Goal: Task Accomplishment & Management: Use online tool/utility

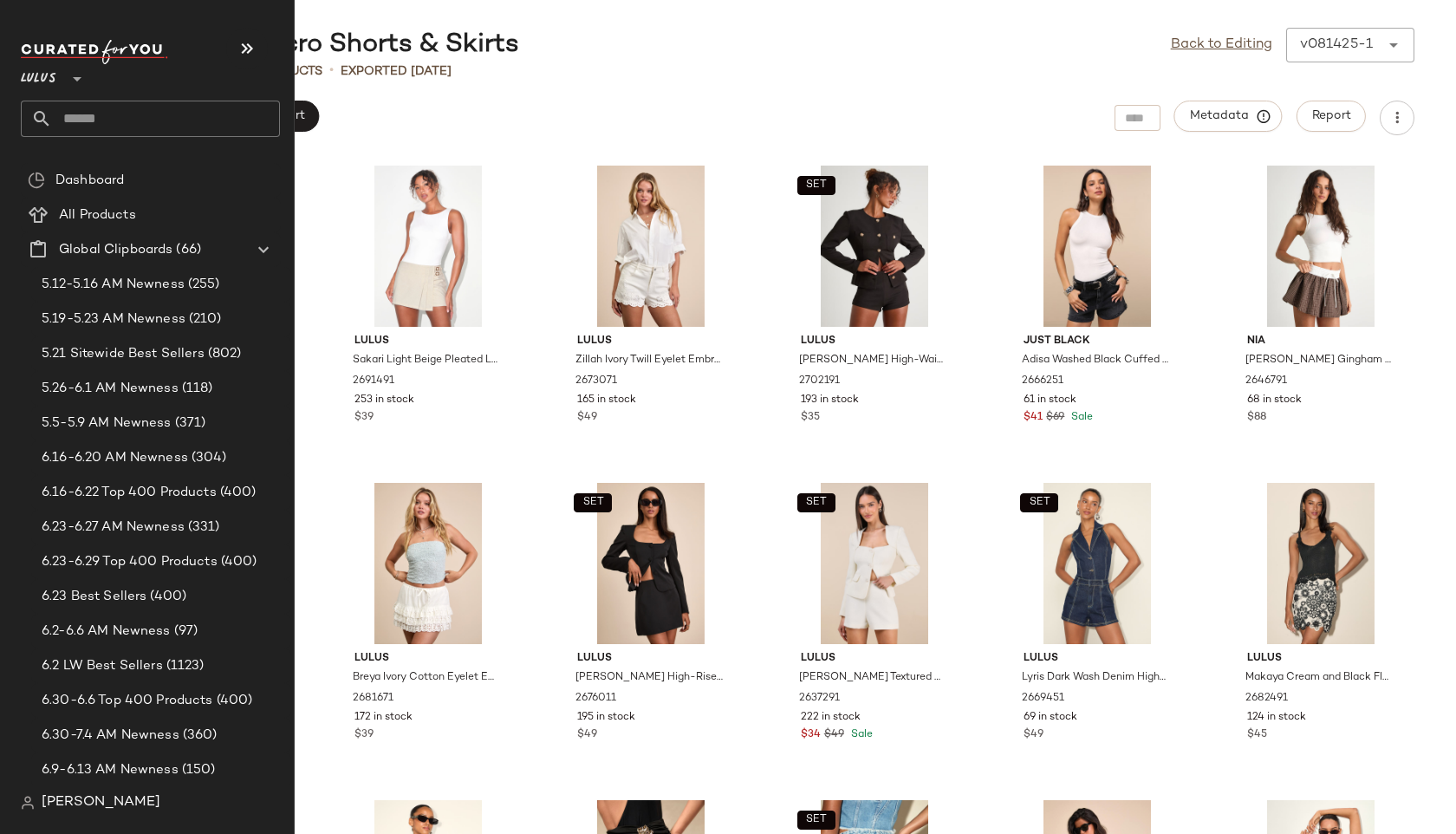
click at [102, 118] on input "text" at bounding box center [166, 119] width 228 height 36
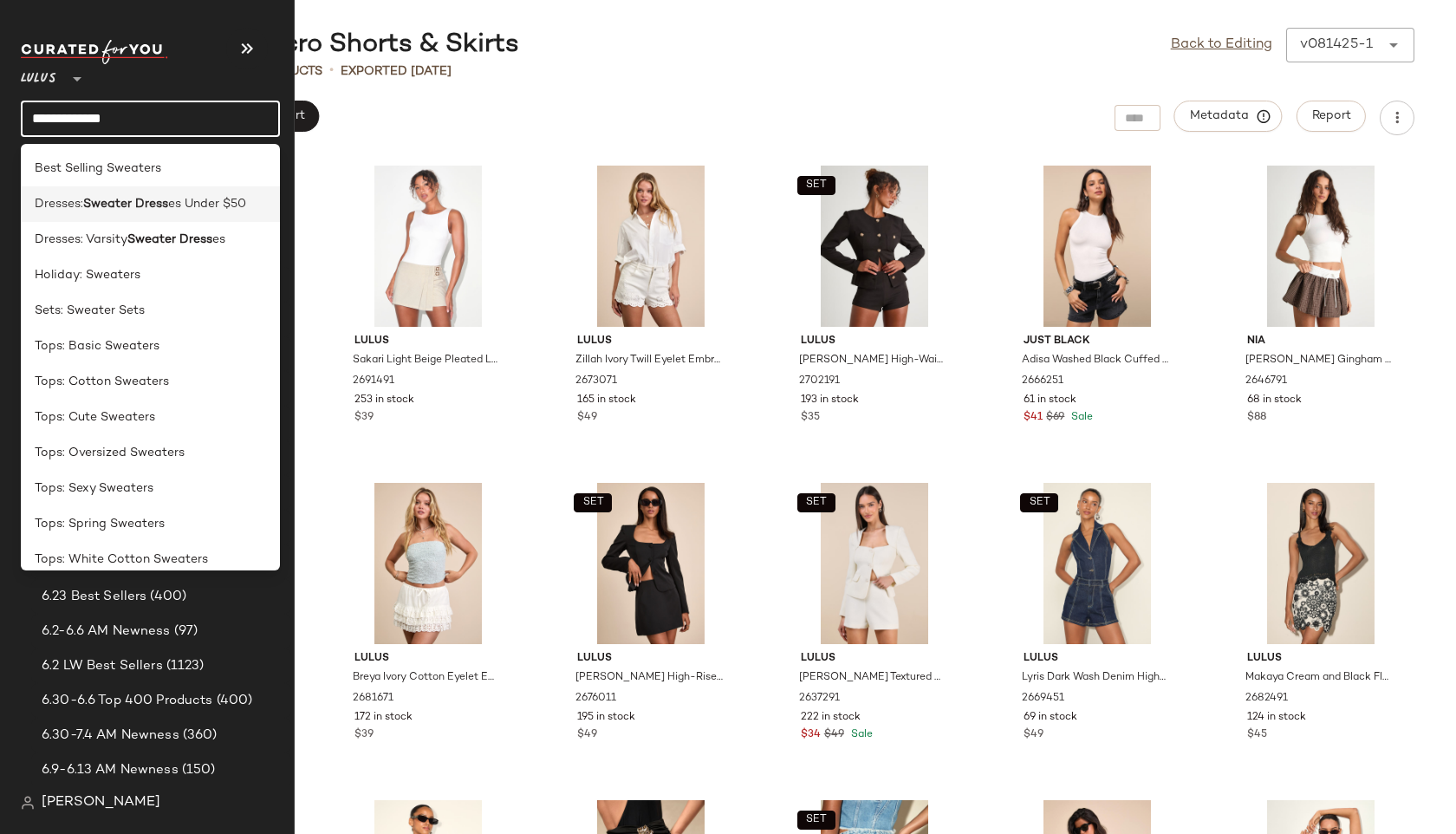
type input "**********"
click at [171, 200] on span "es Under $50" at bounding box center [207, 204] width 78 height 18
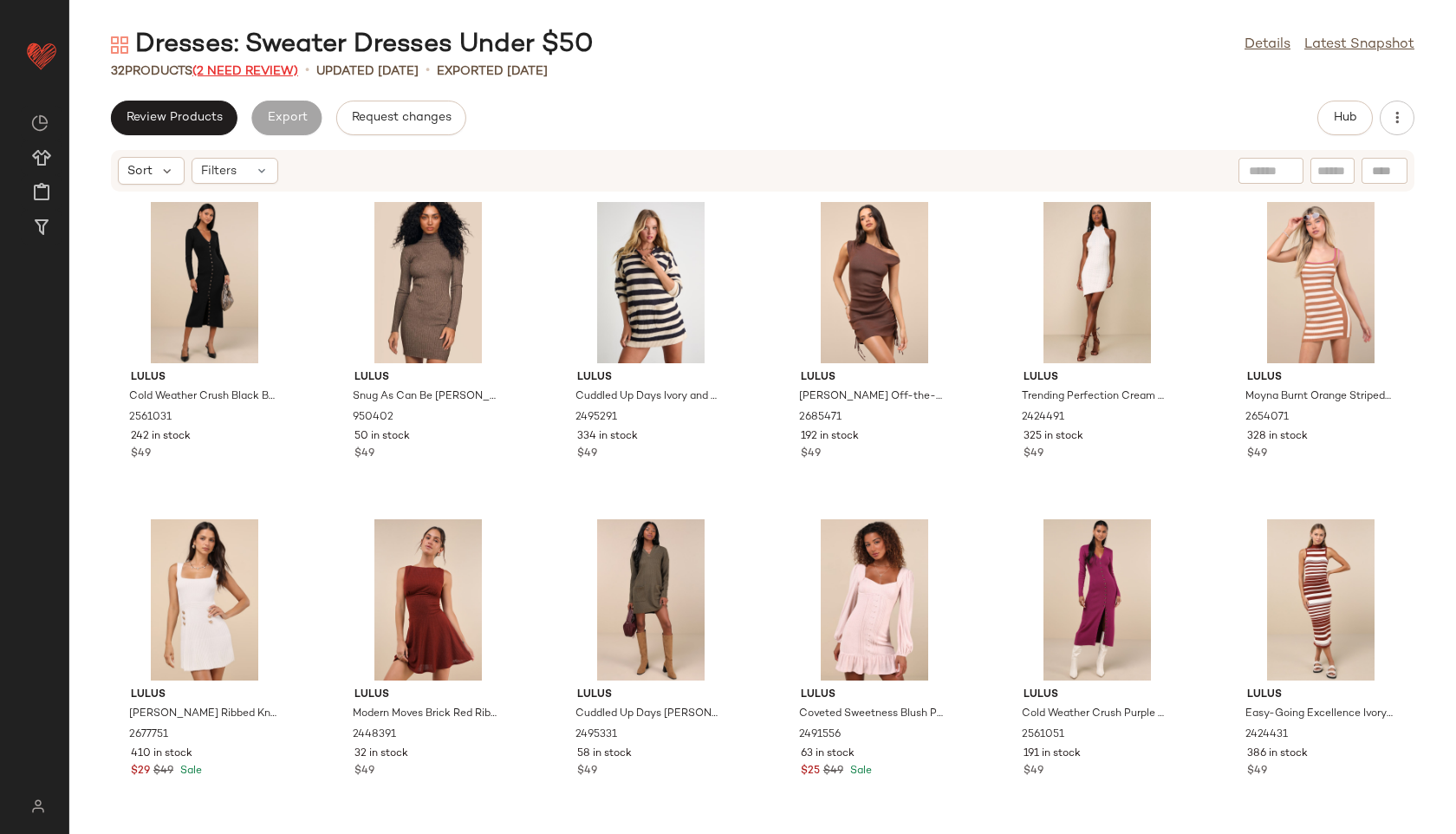
click at [256, 67] on span "(2 Need Review)" at bounding box center [246, 71] width 106 height 13
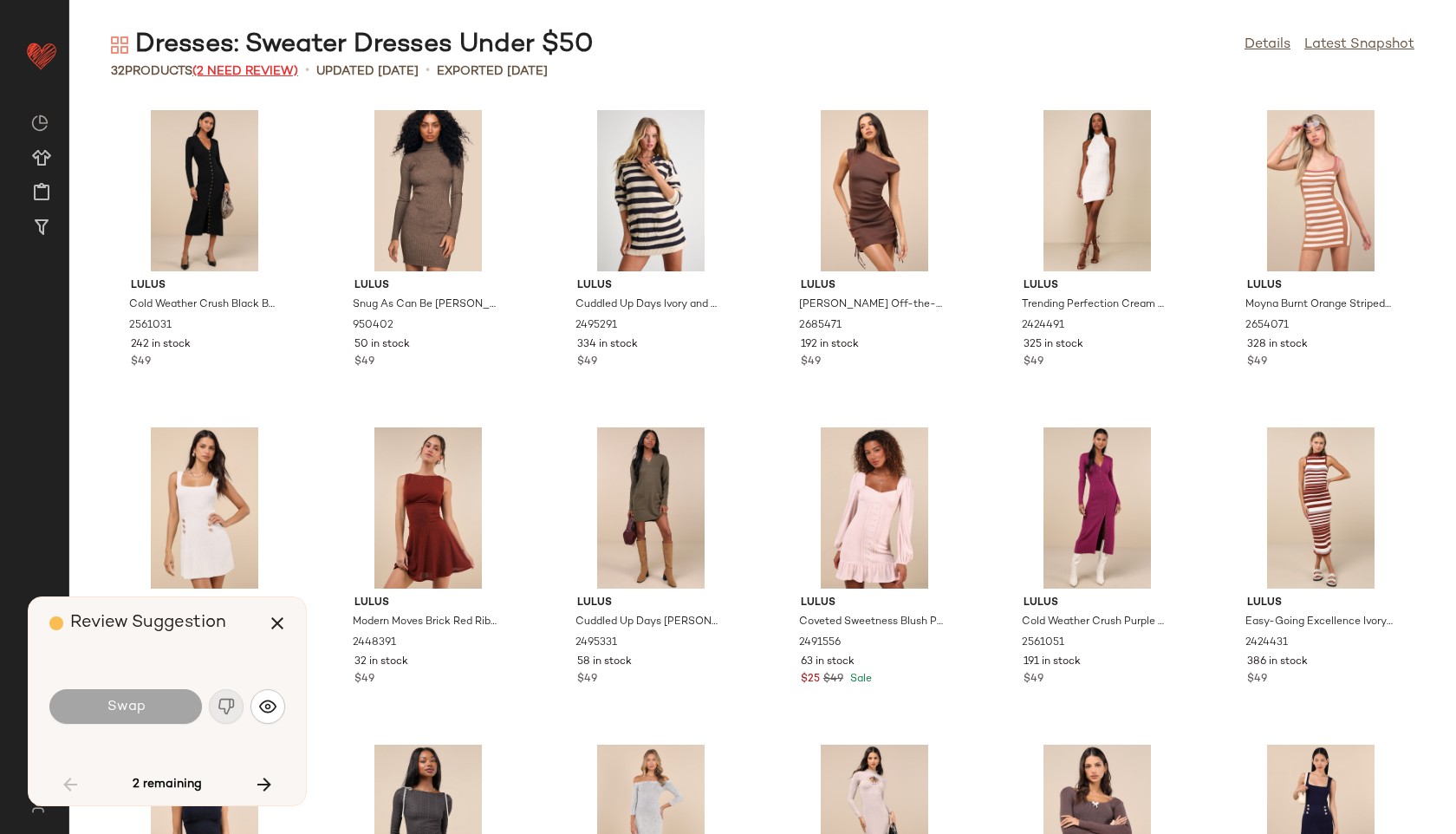
scroll to position [966, 0]
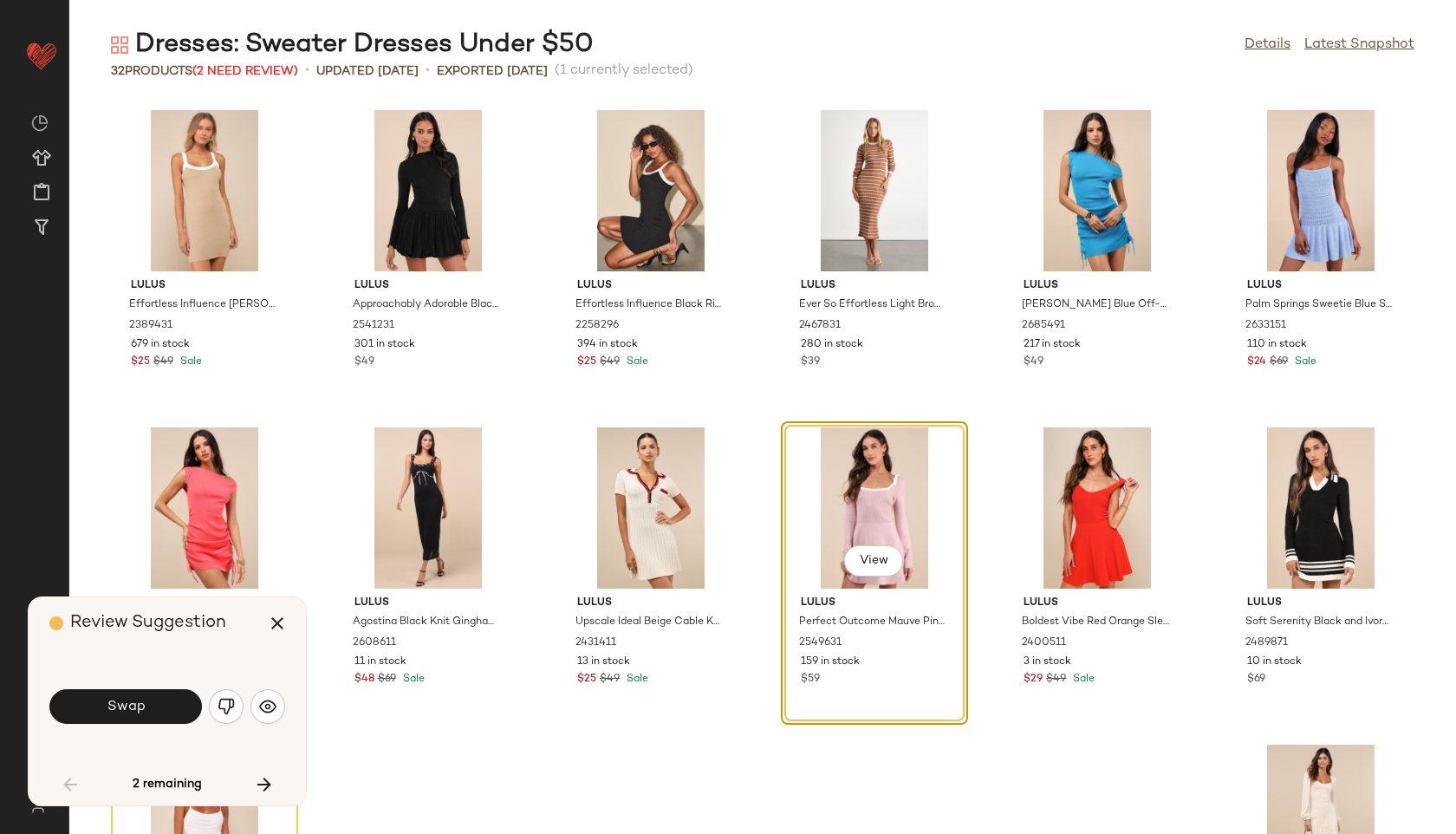
drag, startPoint x: 167, startPoint y: 711, endPoint x: 226, endPoint y: 645, distance: 88.5
click at [226, 645] on div "Review Suggestion Swap 2 remaining" at bounding box center [168, 701] width 278 height 208
click at [232, 699] on img "button" at bounding box center [226, 706] width 17 height 17
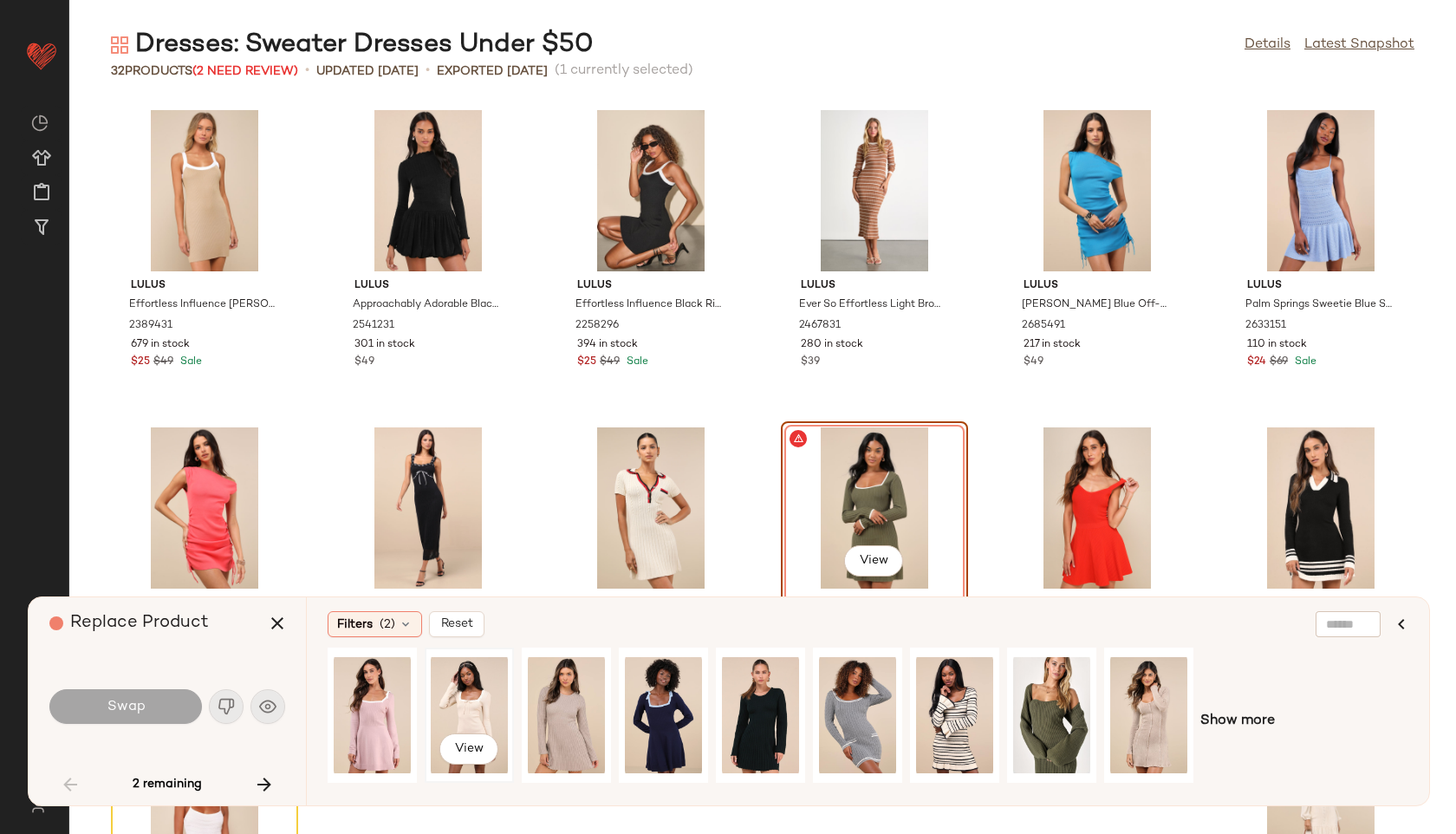
click at [436, 714] on div "View" at bounding box center [468, 714] width 77 height 123
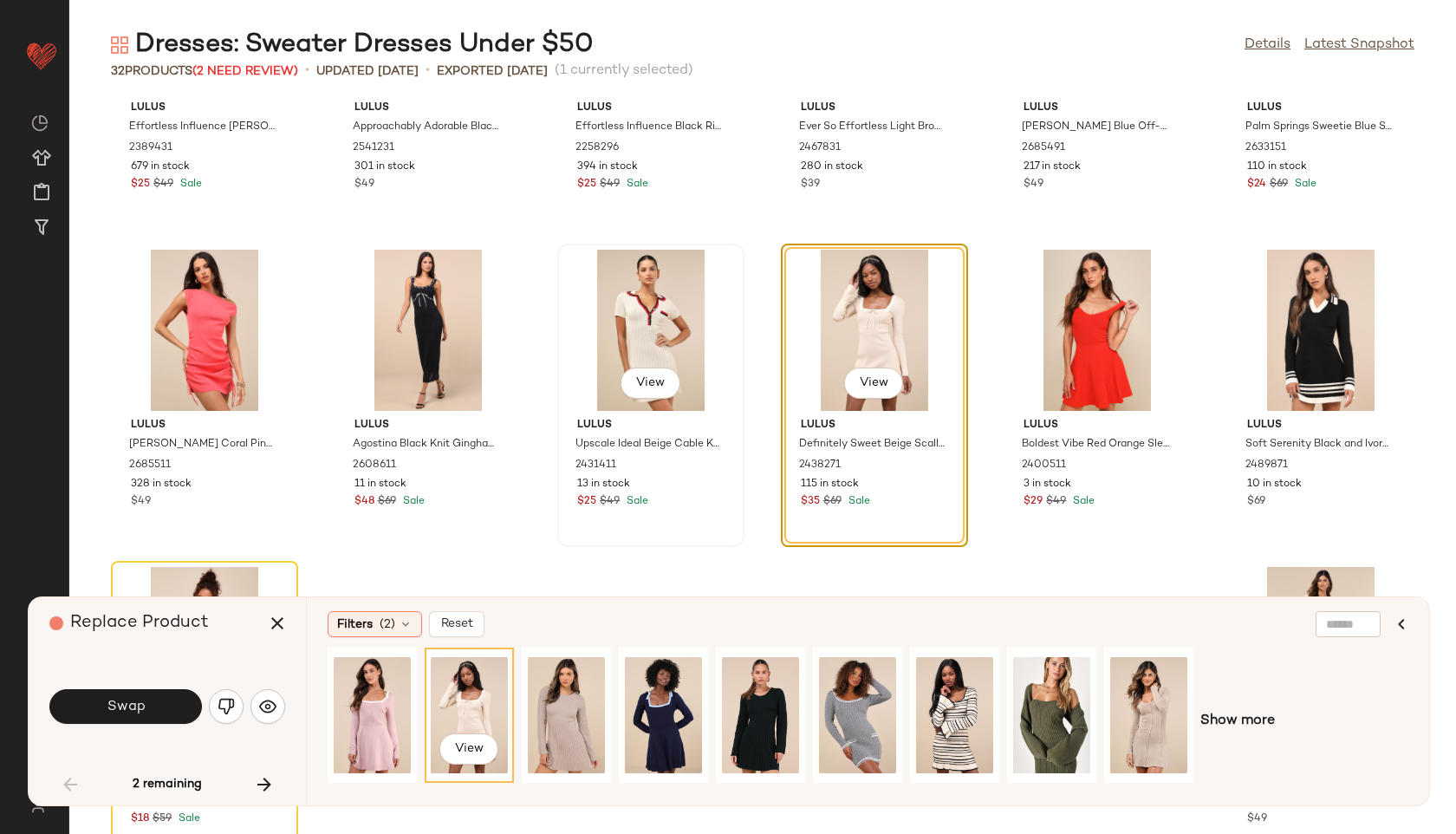
scroll to position [1146, 0]
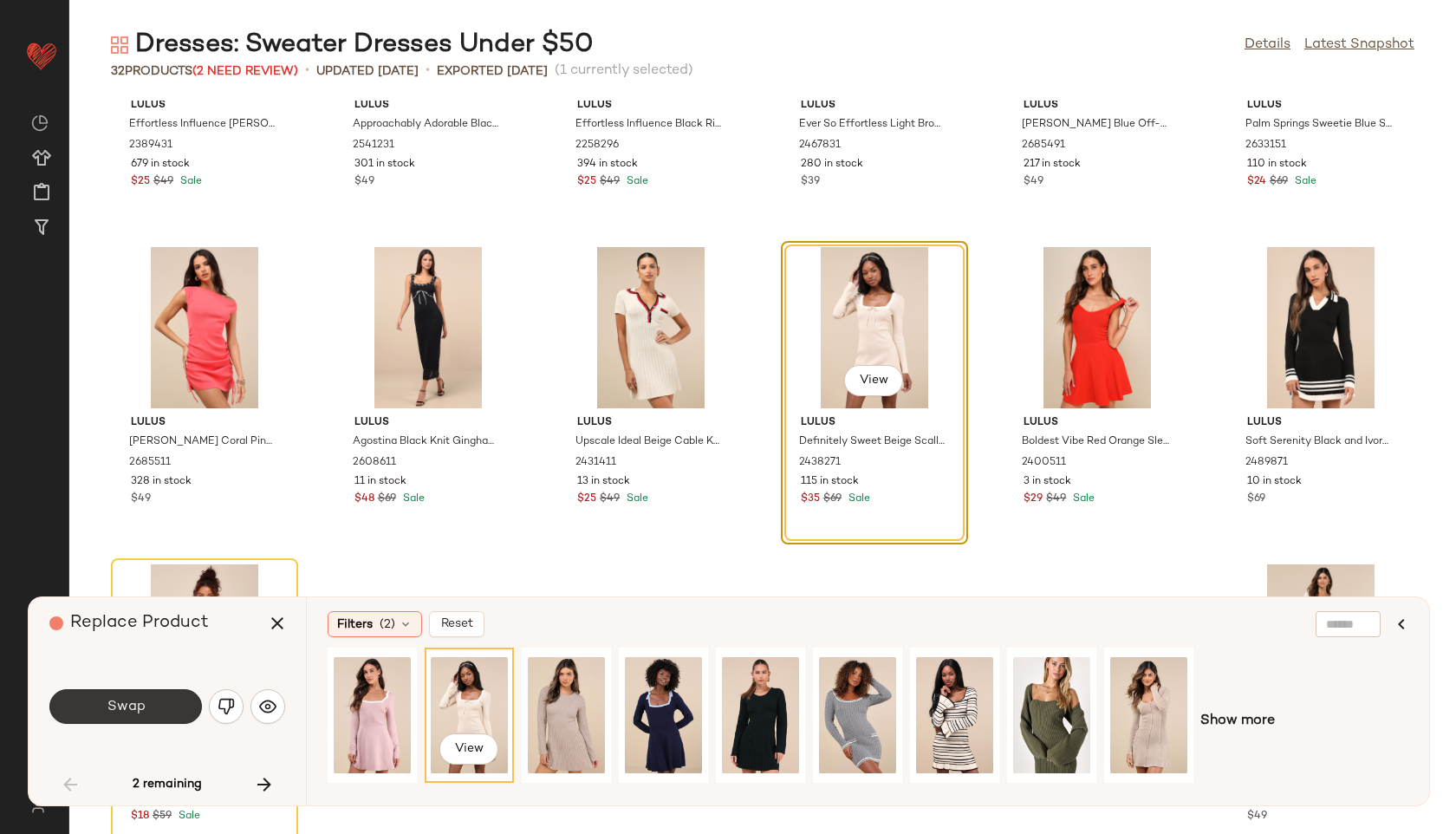
click at [141, 718] on button "Swap" at bounding box center [125, 706] width 153 height 35
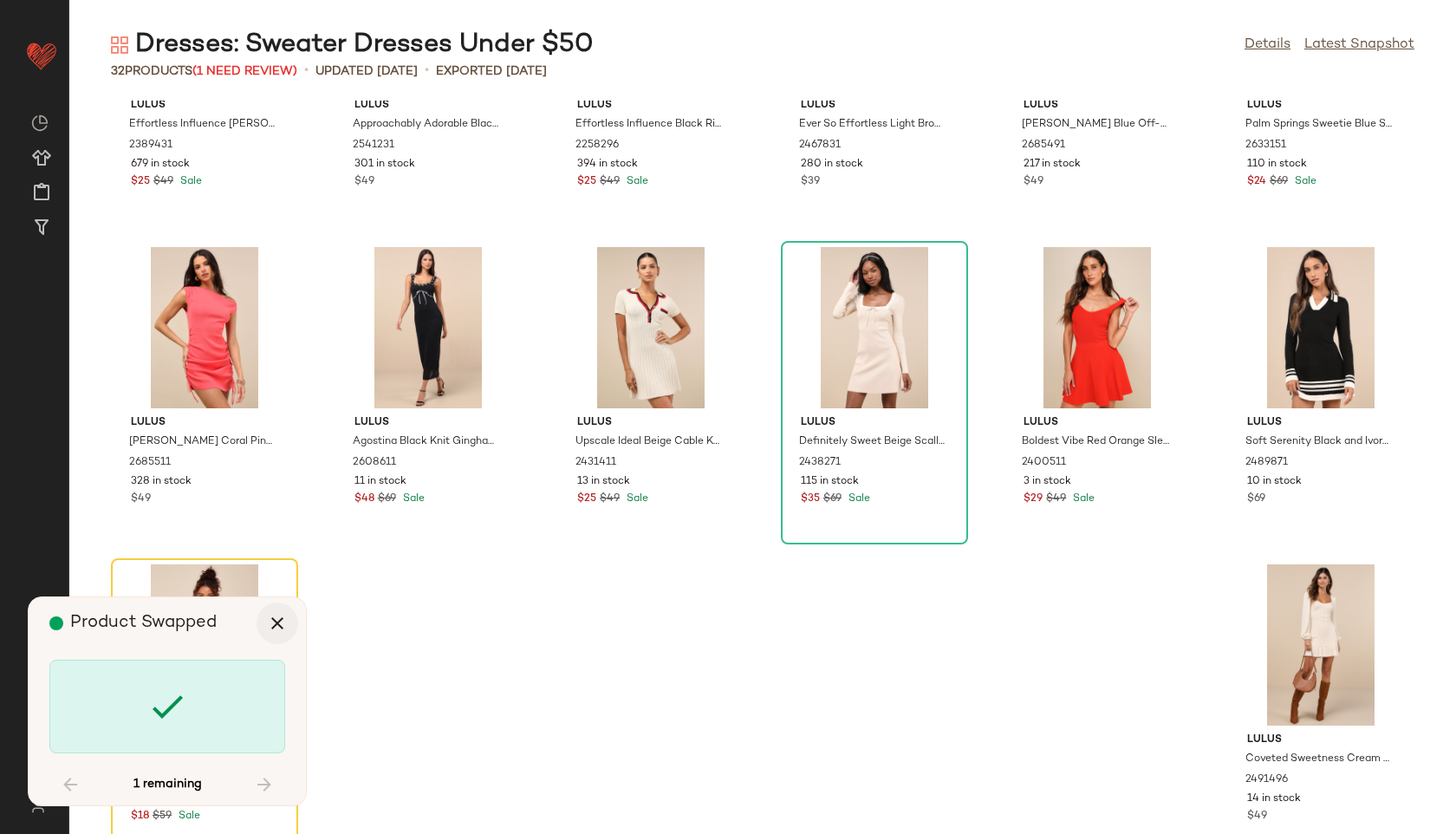
scroll to position [1174, 0]
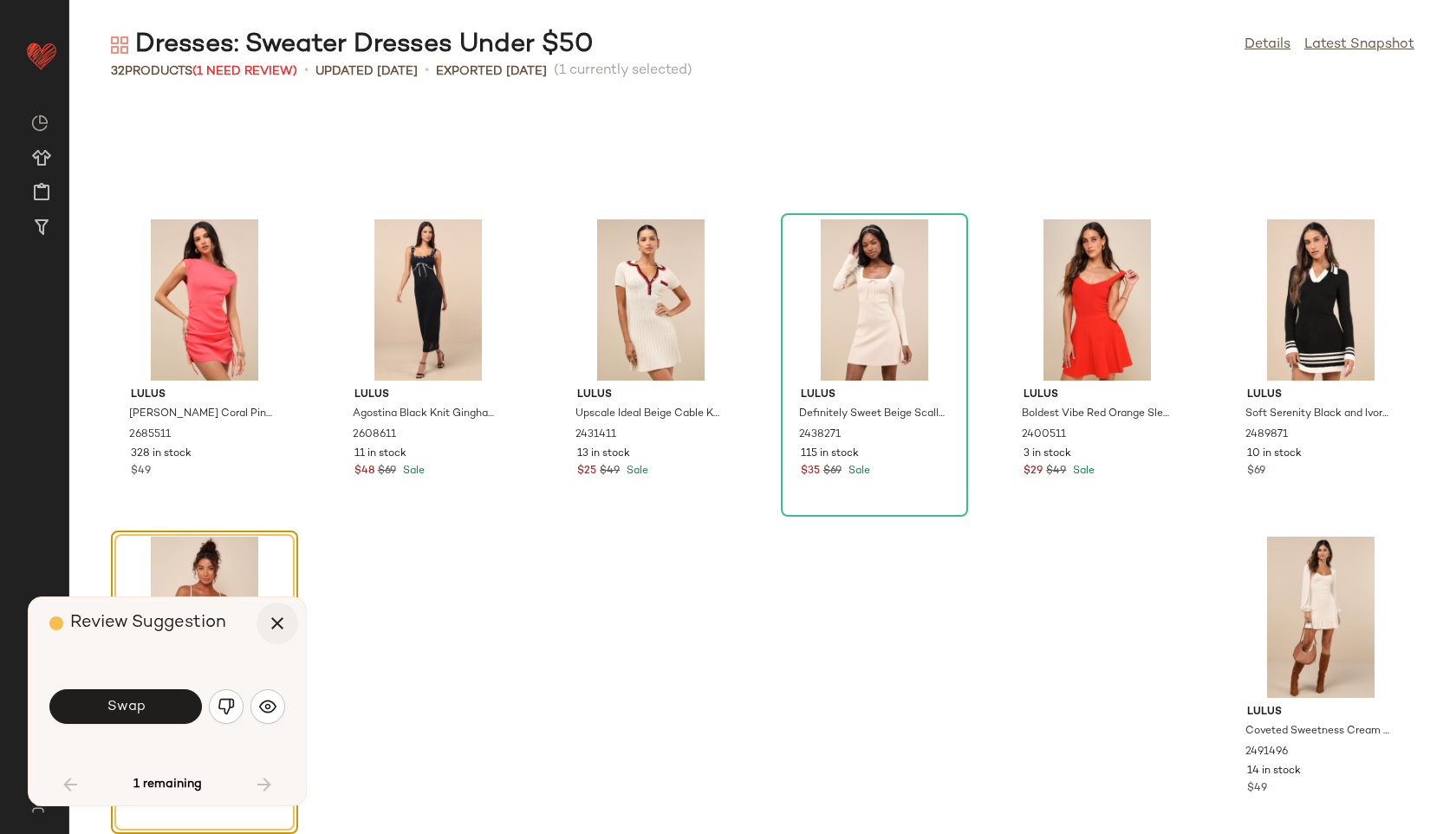
click at [278, 625] on icon "button" at bounding box center [277, 623] width 21 height 21
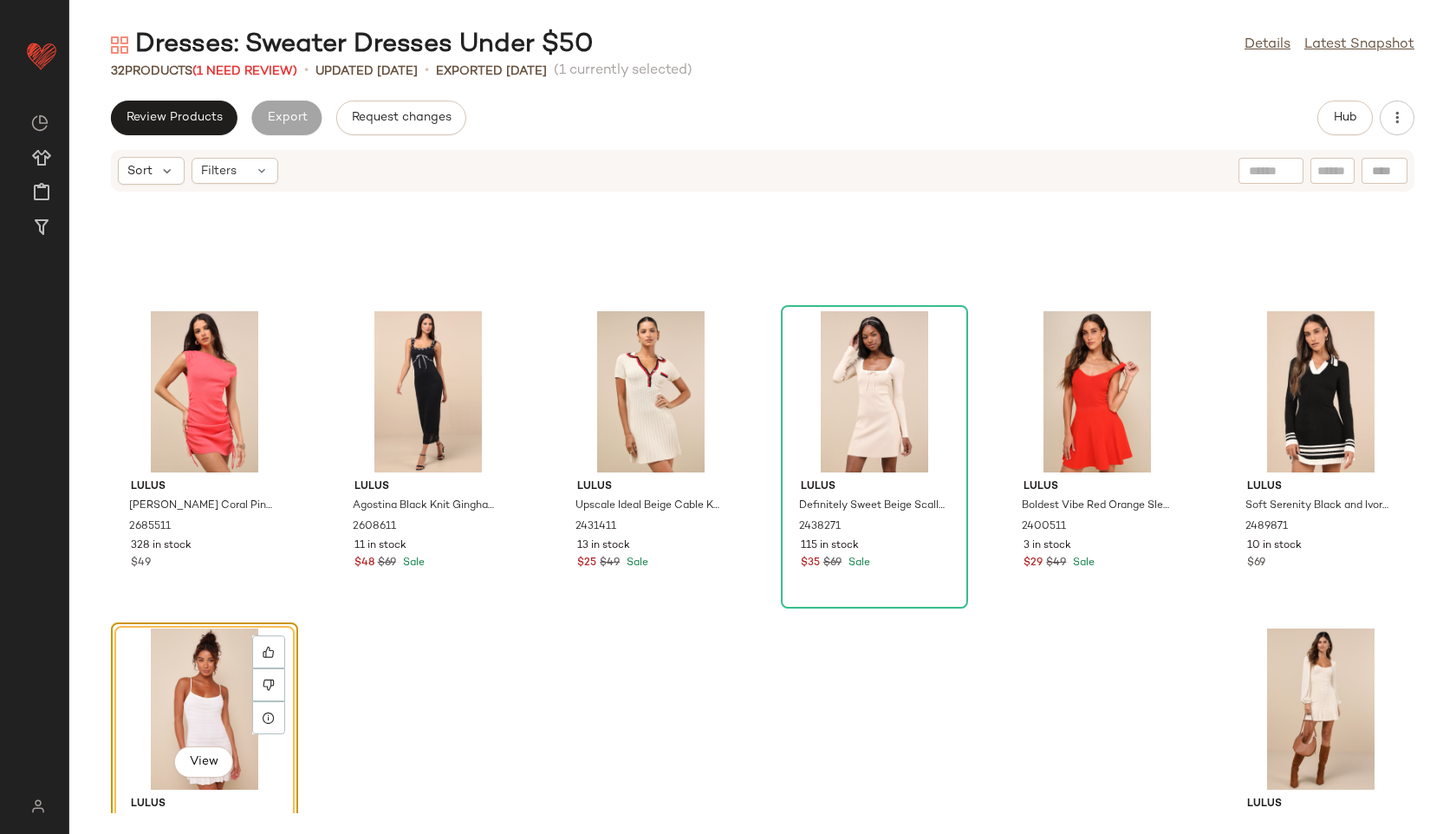
scroll to position [1286, 0]
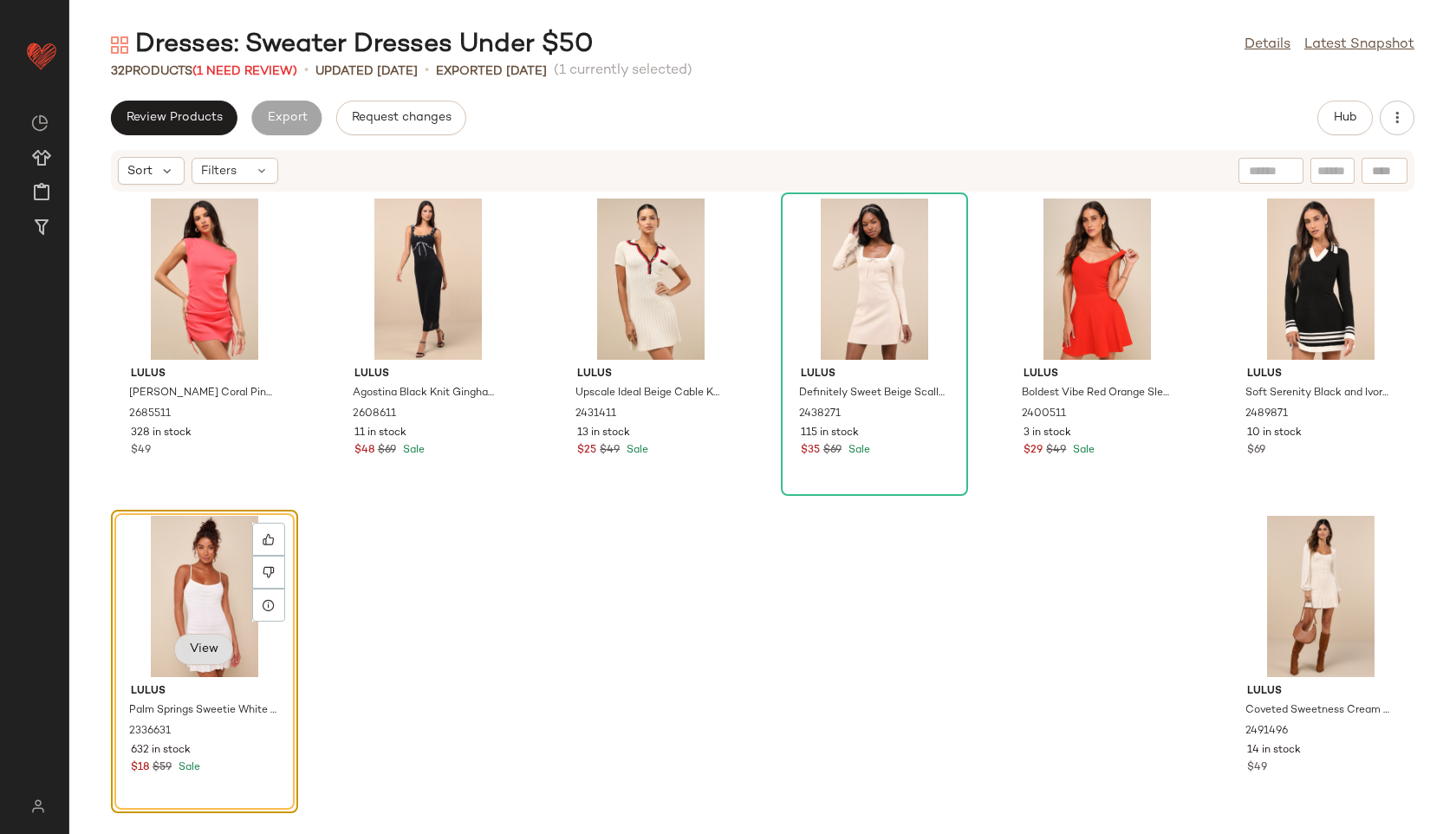
click at [207, 643] on span "View" at bounding box center [204, 649] width 30 height 14
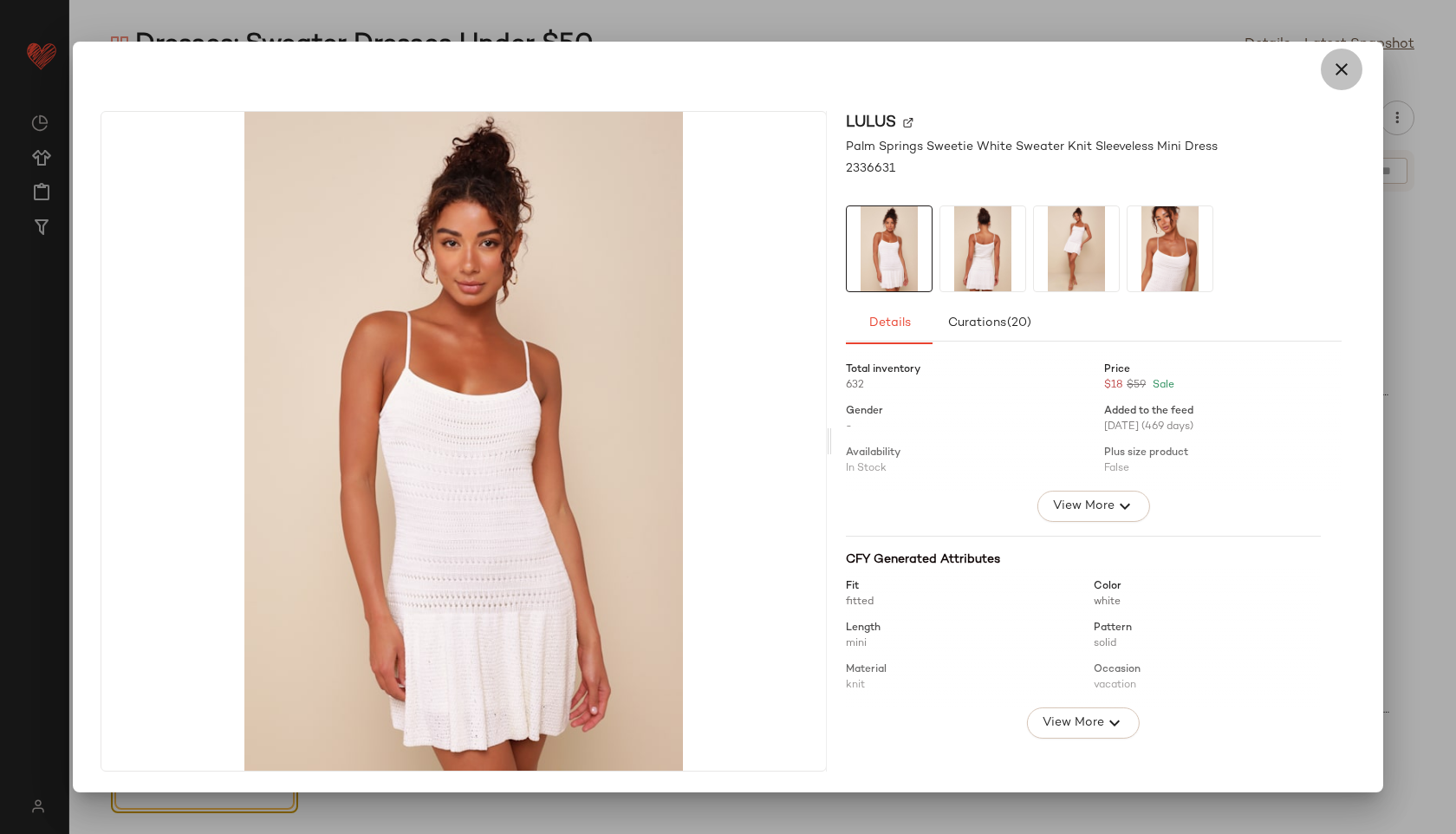
click at [1333, 69] on icon "button" at bounding box center [1341, 69] width 21 height 21
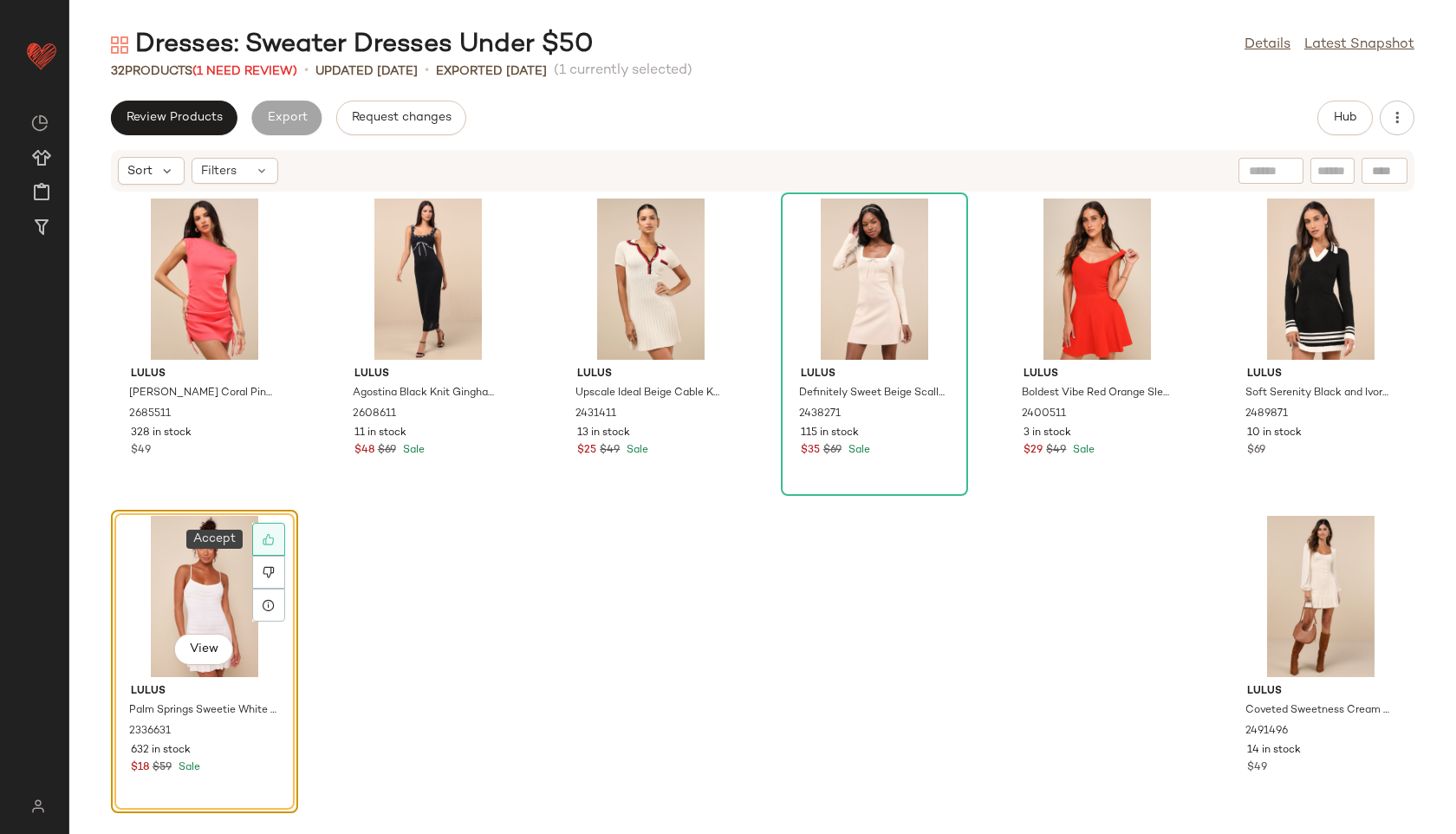
click at [278, 523] on div at bounding box center [269, 538] width 33 height 33
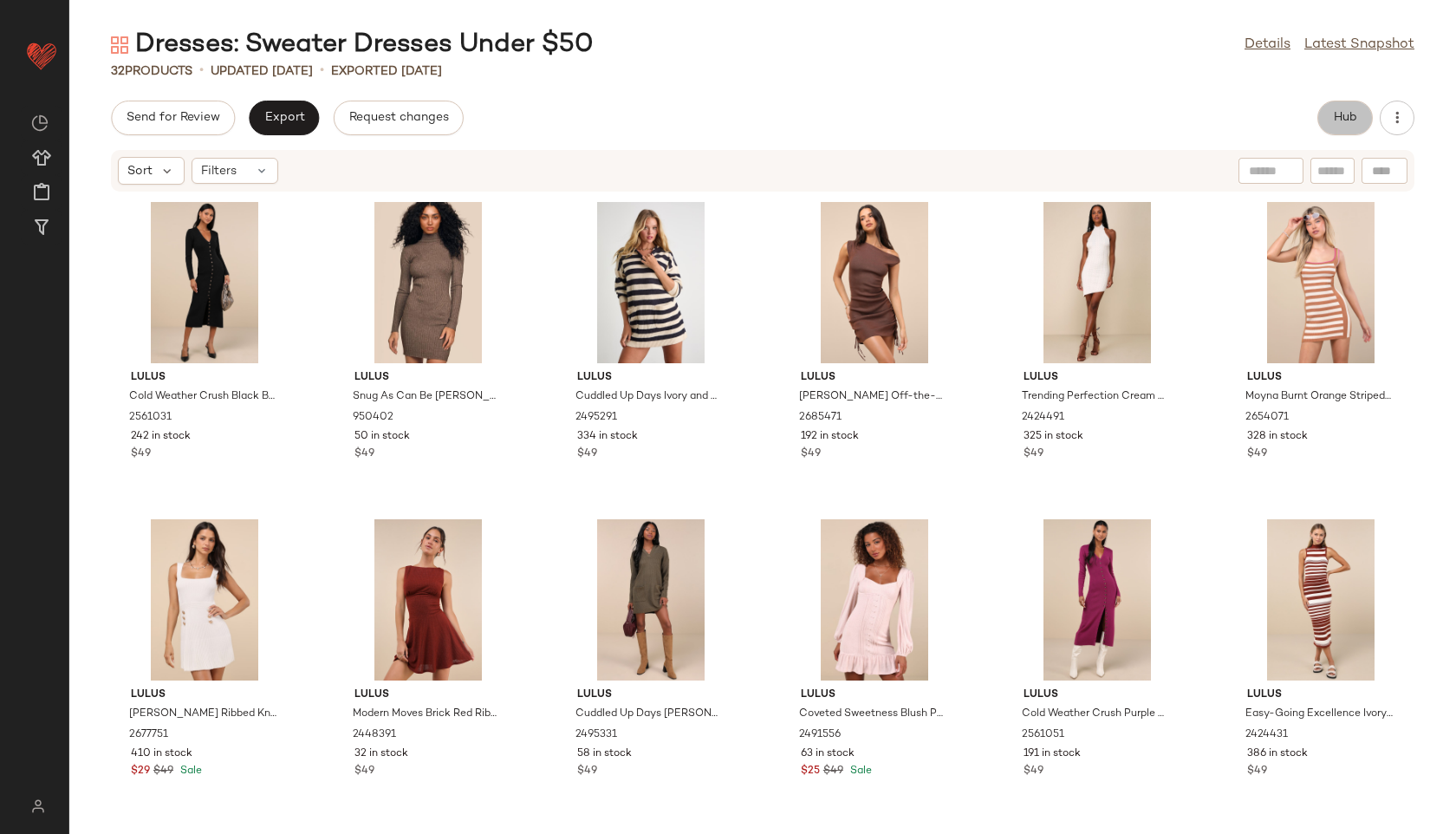
click at [1335, 106] on button "Hub" at bounding box center [1345, 118] width 56 height 35
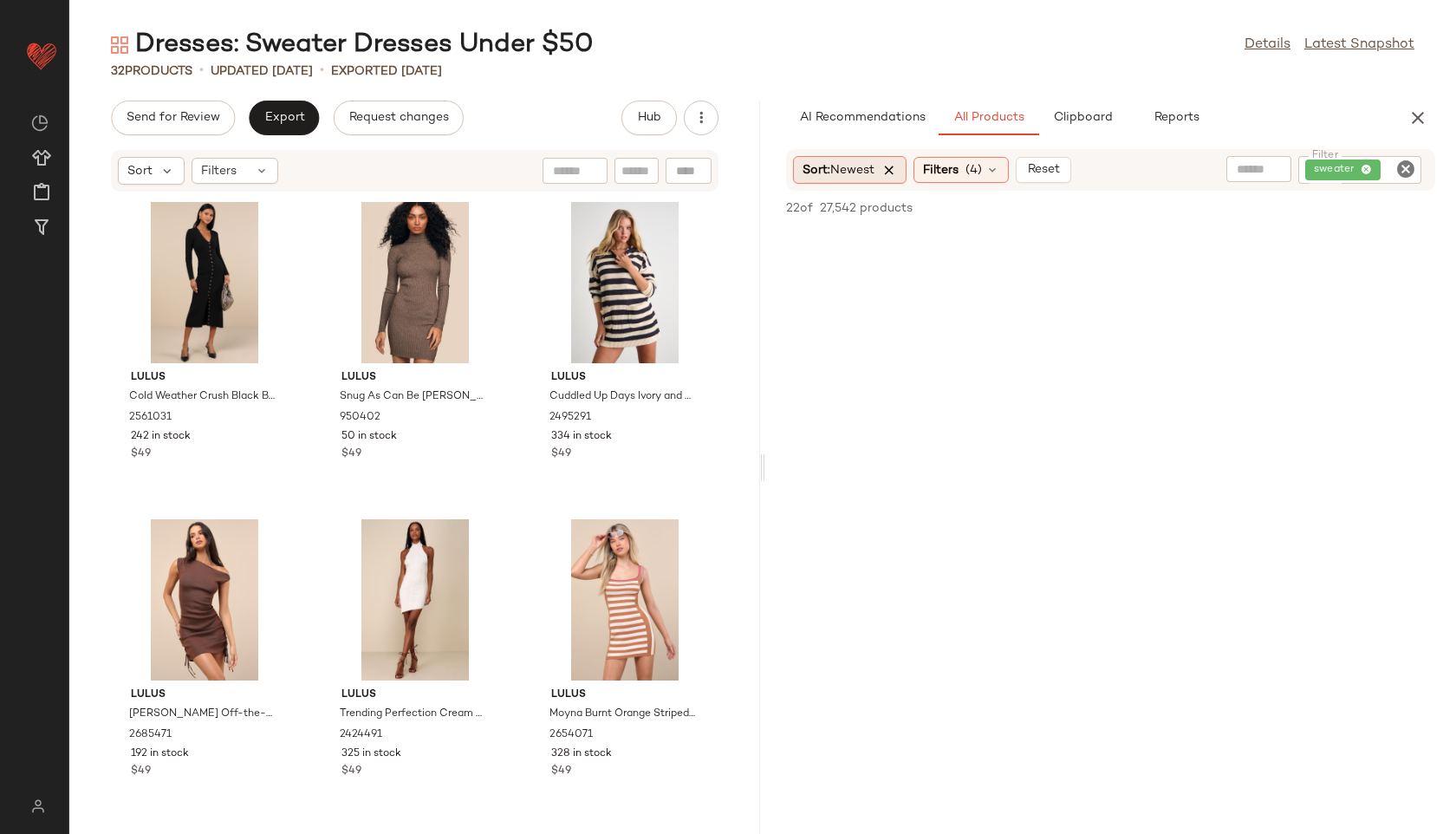
click at [893, 174] on icon at bounding box center [890, 170] width 16 height 16
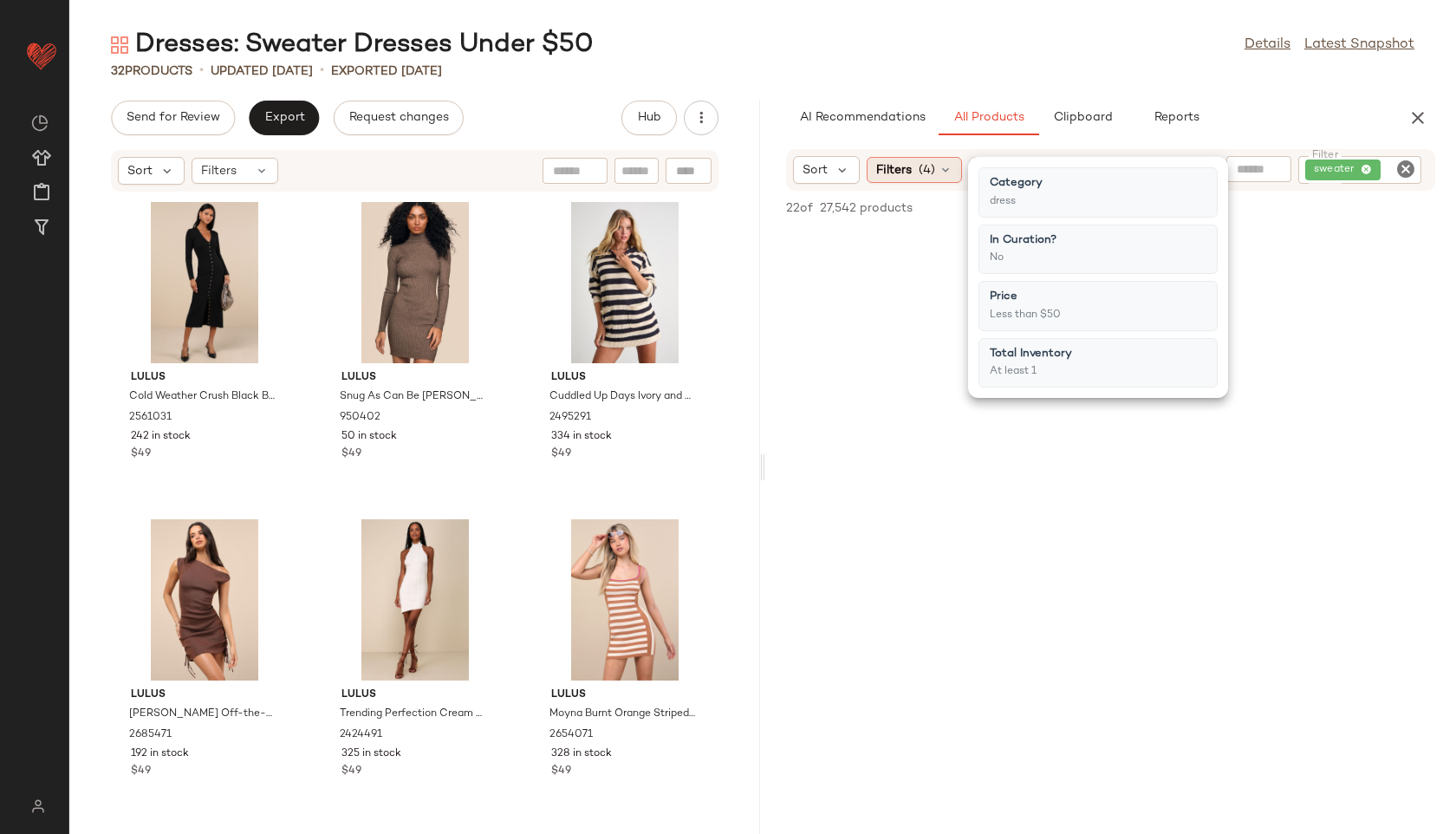
click at [926, 177] on span "(4)" at bounding box center [927, 170] width 16 height 18
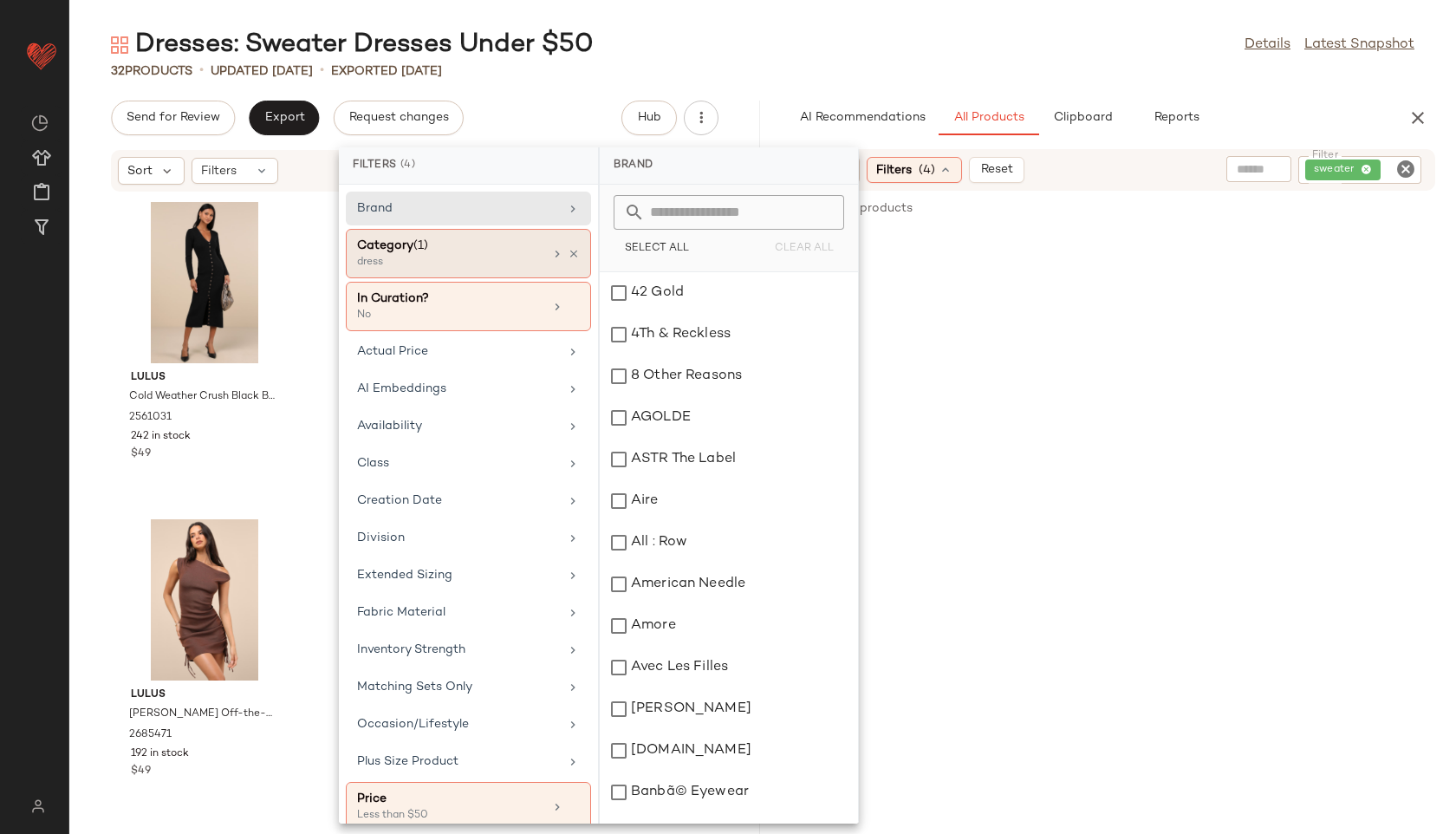
click at [450, 248] on div "Category (1)" at bounding box center [450, 246] width 187 height 18
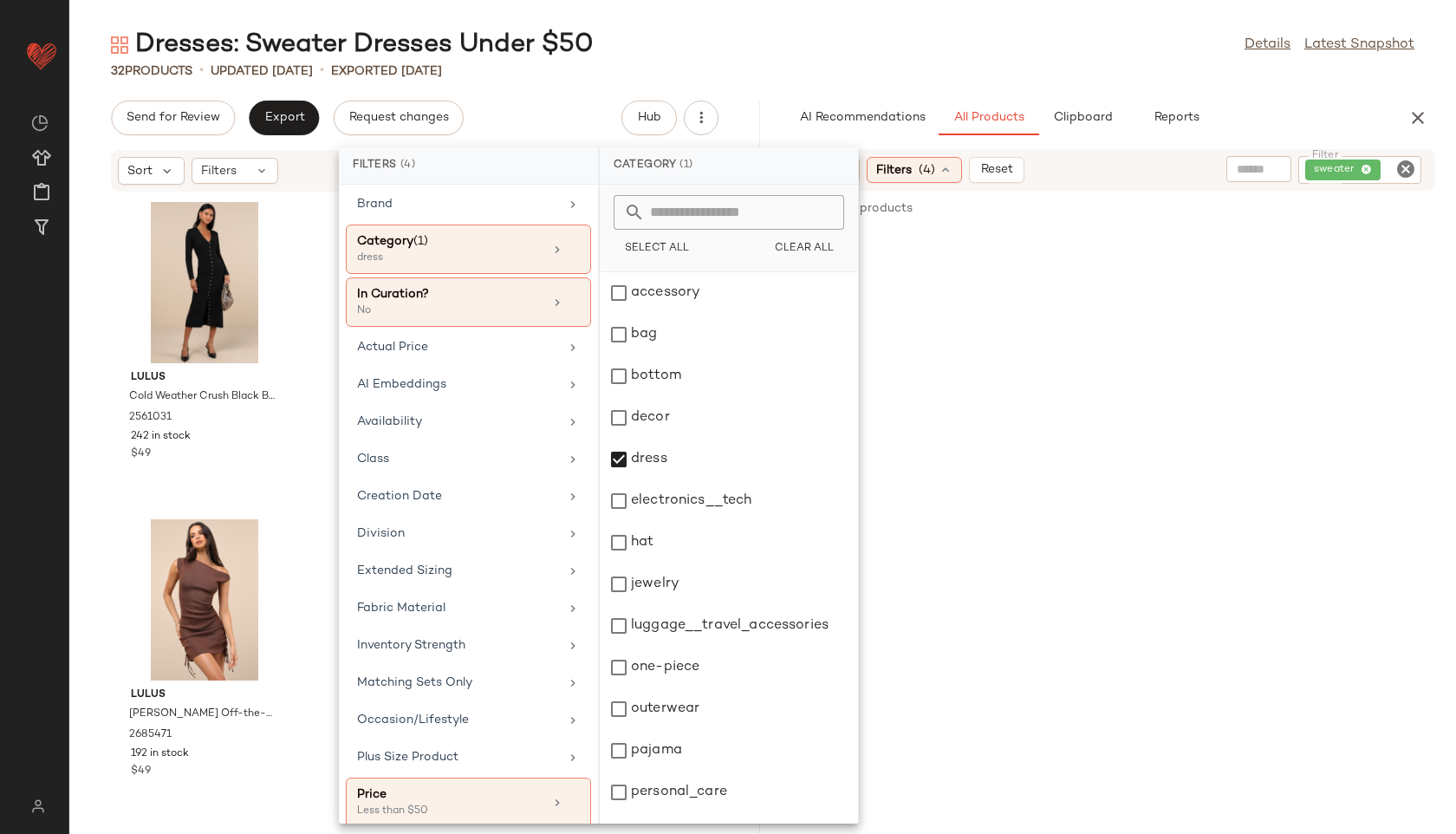
click at [816, 67] on div "32 Products • updated [DATE] • Exported [DATE]" at bounding box center [762, 70] width 1387 height 17
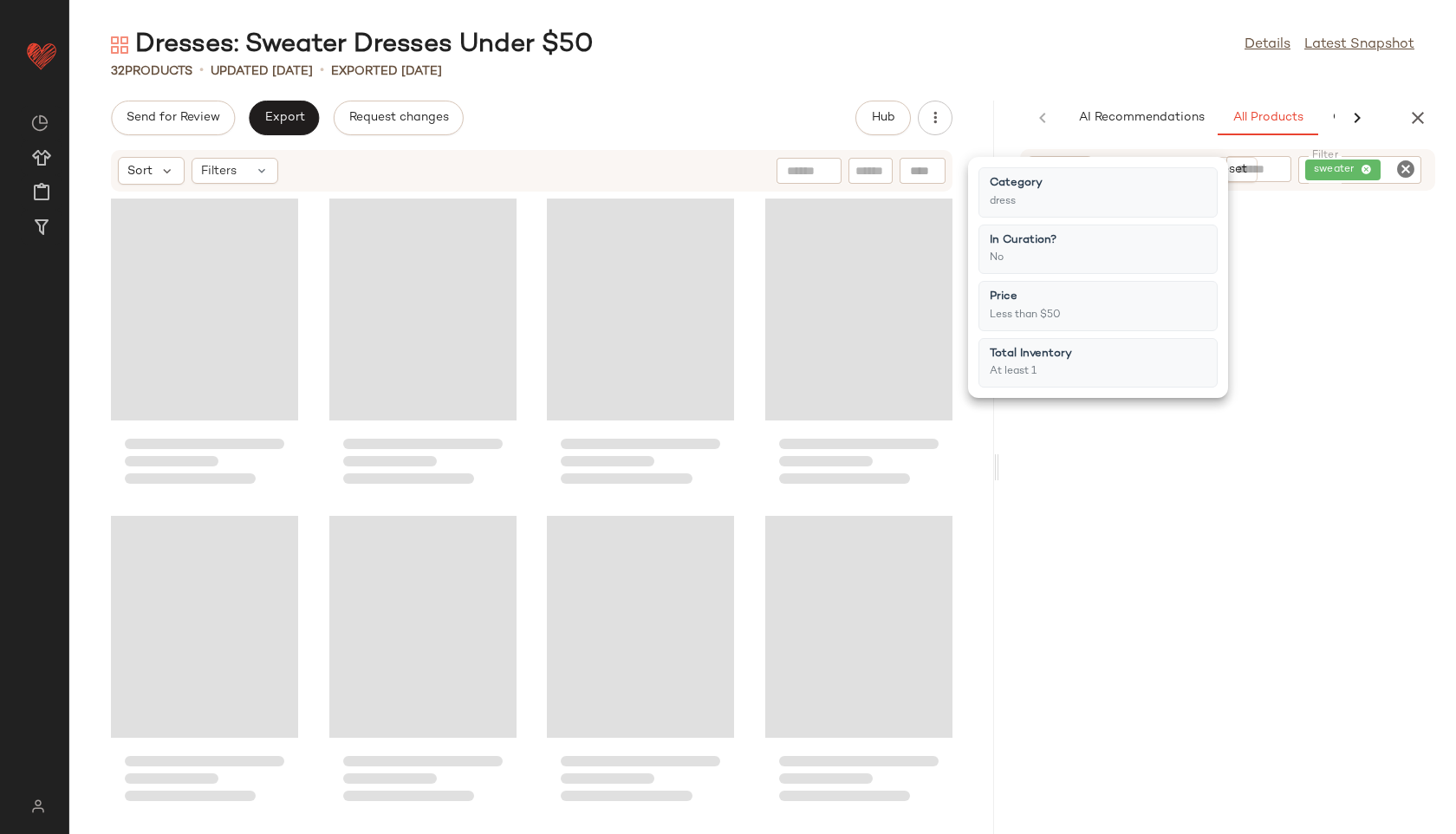
drag, startPoint x: 760, startPoint y: 466, endPoint x: 1086, endPoint y: 482, distance: 326.4
click at [1086, 482] on div "Dresses: Sweater Dresses Under $50 Details Latest Snapshot 32 Products • update…" at bounding box center [762, 430] width 1387 height 806
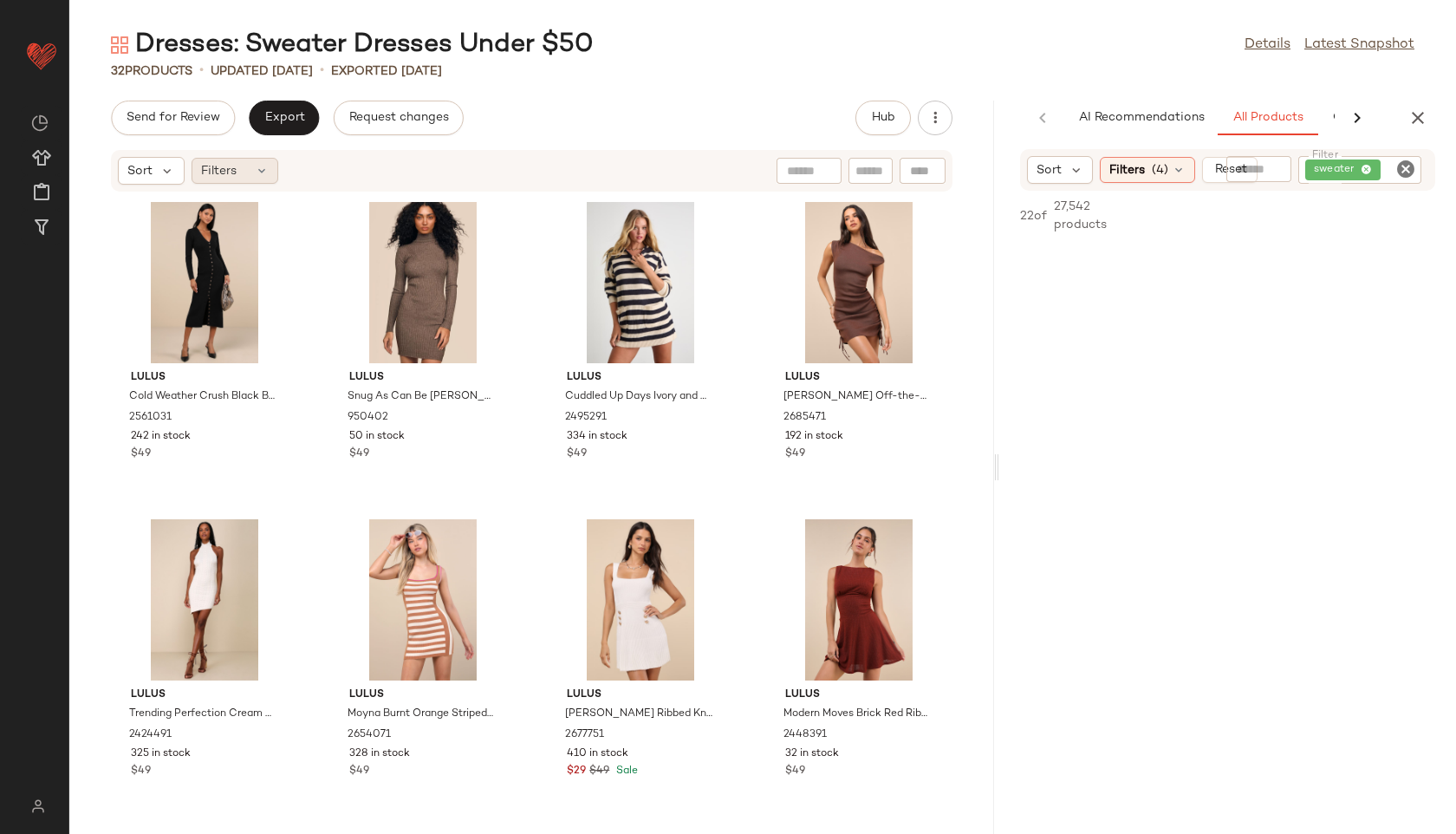
click at [237, 173] on div "Filters" at bounding box center [235, 171] width 87 height 26
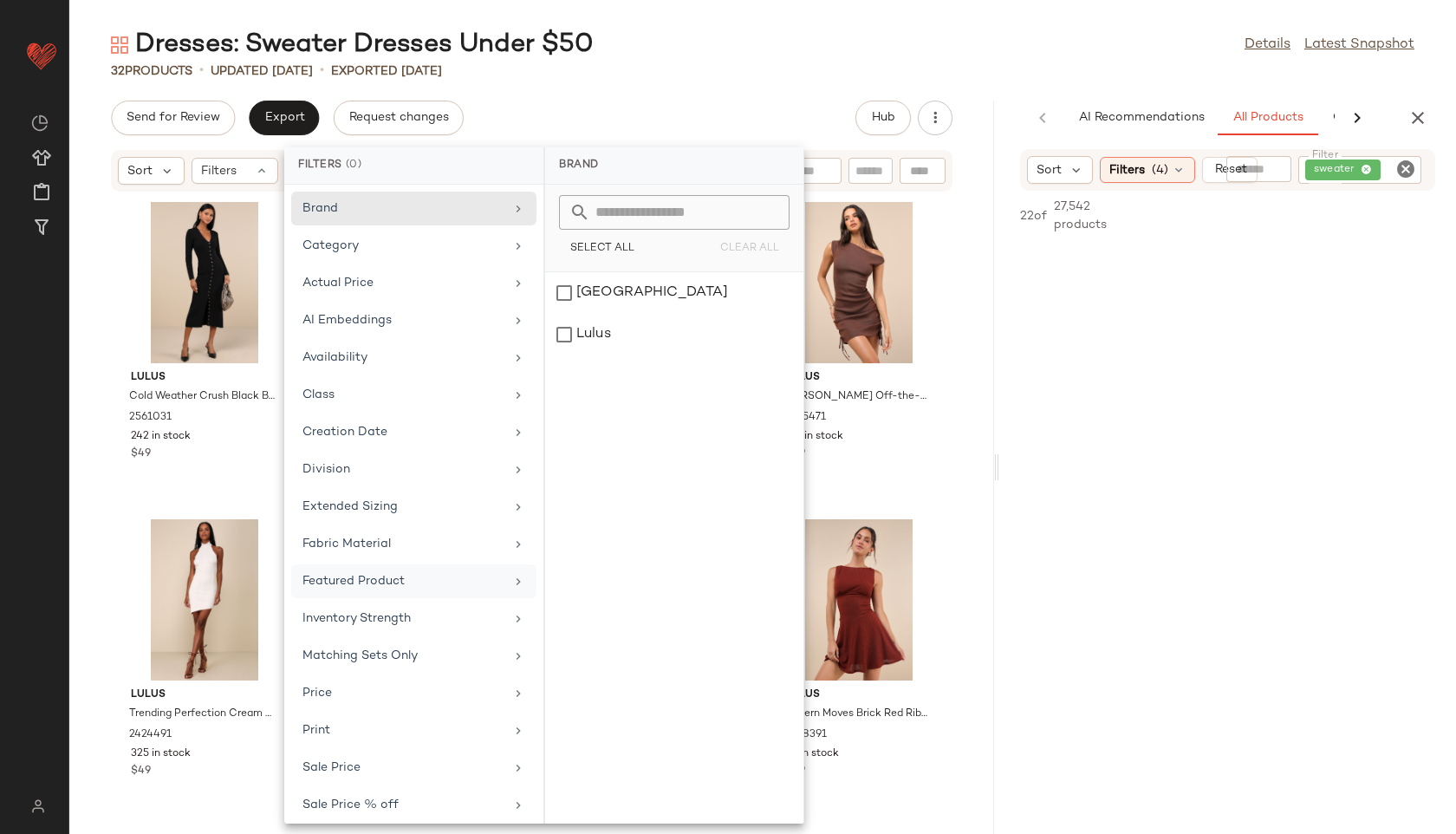
scroll to position [121, 0]
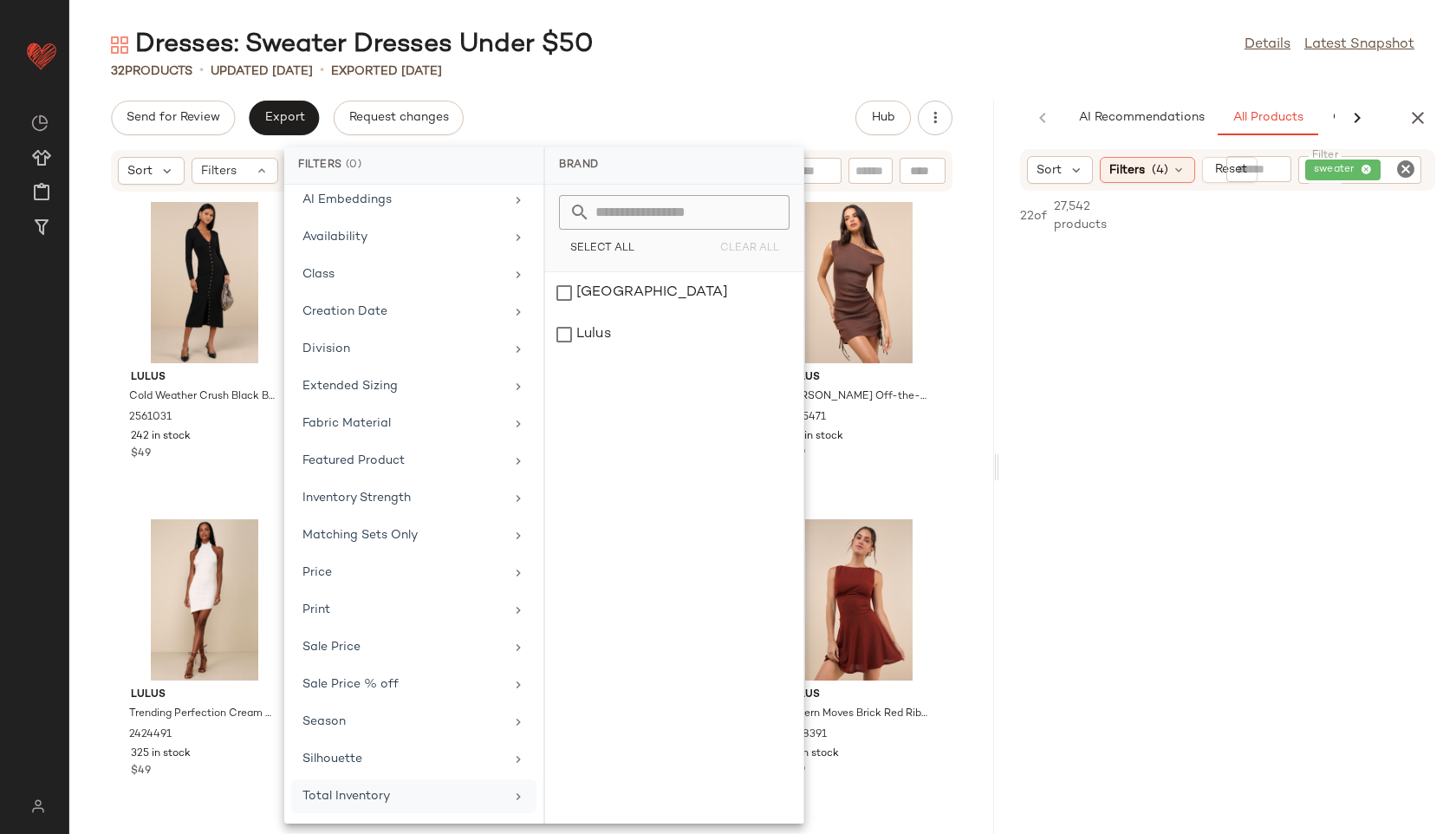
click at [420, 791] on div "Total Inventory" at bounding box center [403, 796] width 202 height 18
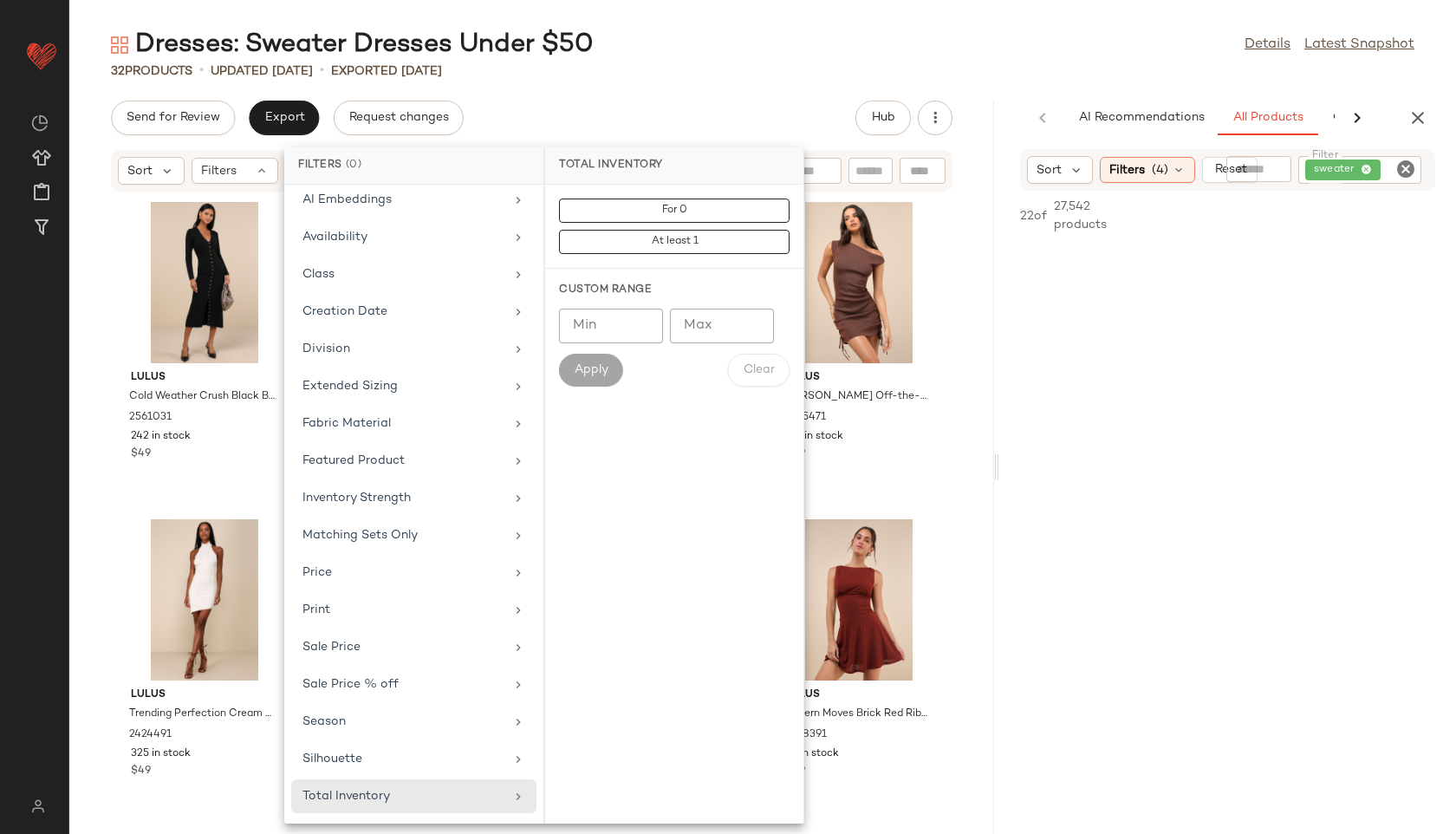
click at [703, 321] on input "Max" at bounding box center [722, 326] width 104 height 35
type input "**"
click at [592, 371] on span "Apply" at bounding box center [591, 371] width 35 height 14
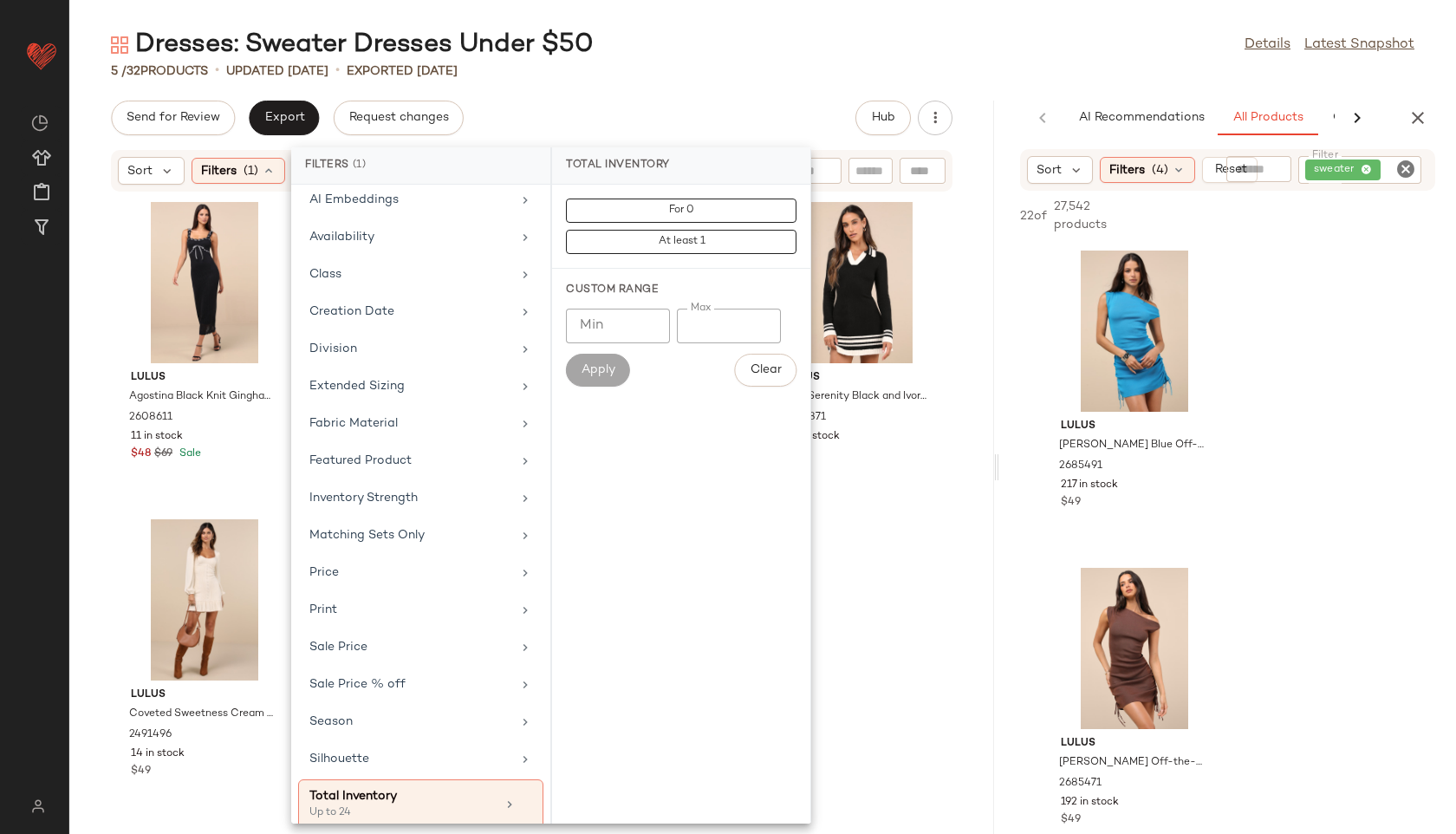
click at [741, 95] on div "Dresses: Sweater Dresses Under $50 Details Latest Snapshot 5 / 32 Products • up…" at bounding box center [762, 430] width 1387 height 806
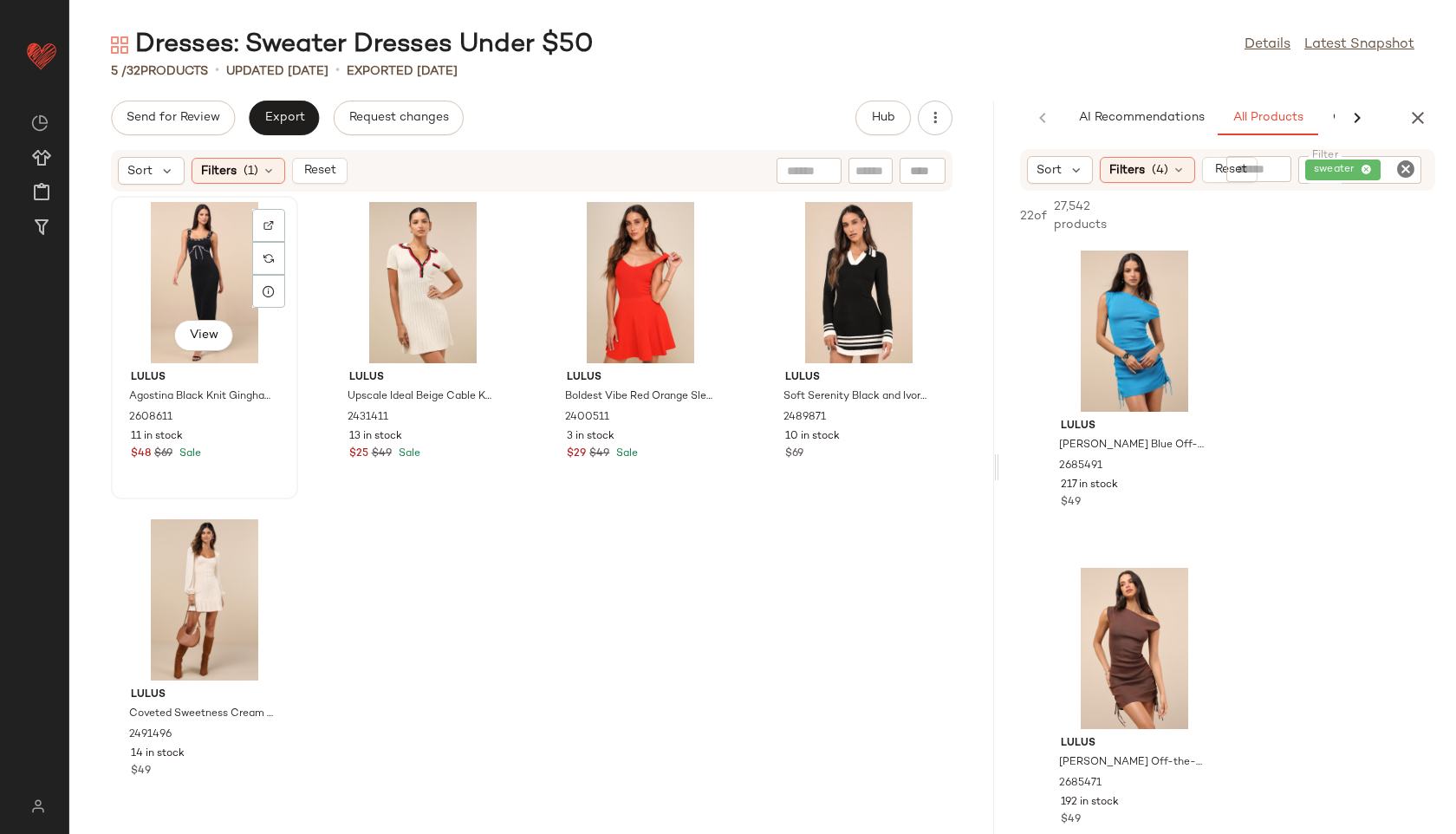
click at [198, 279] on div "View" at bounding box center [204, 282] width 175 height 161
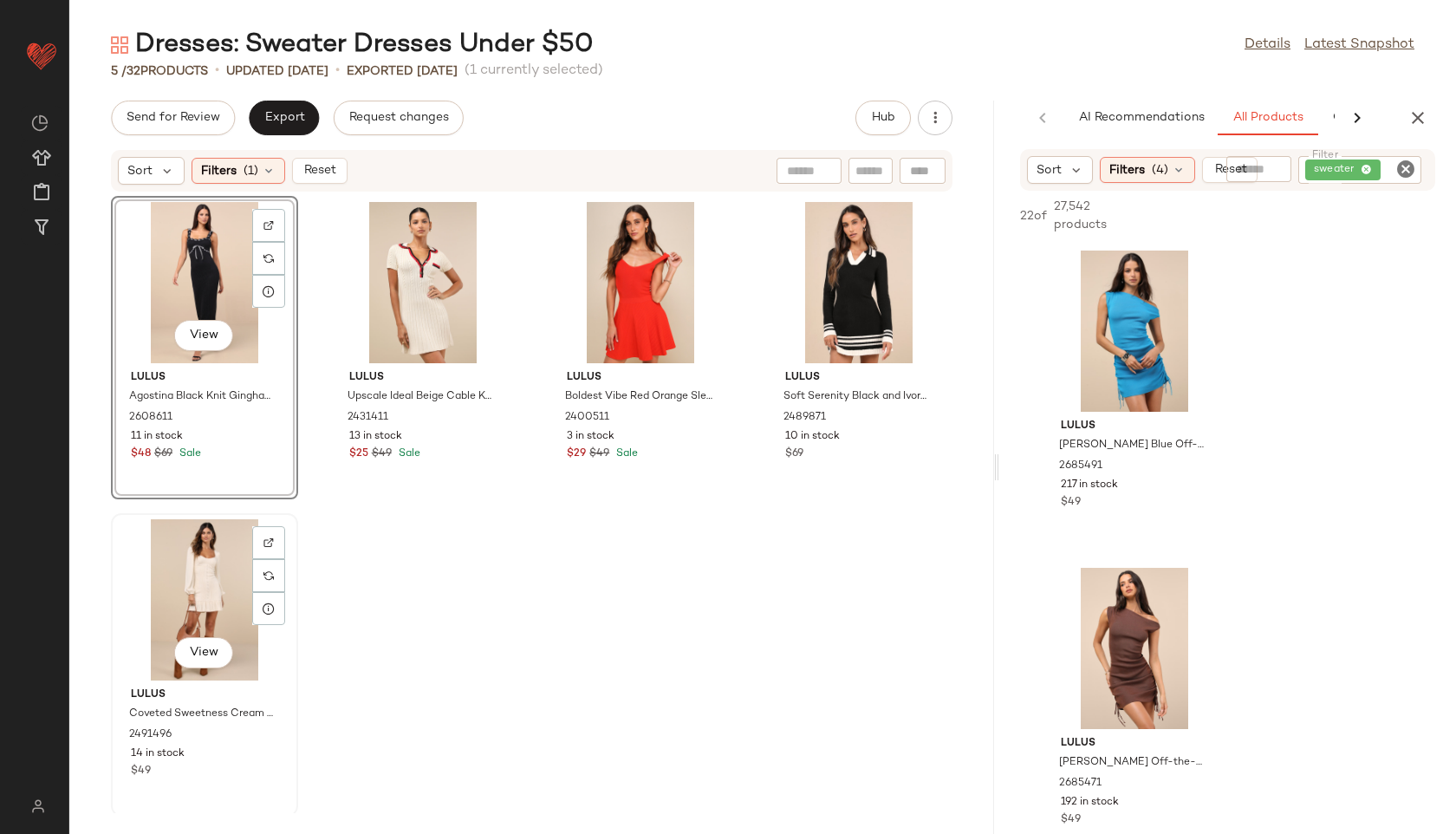
click at [200, 567] on div "View" at bounding box center [204, 599] width 175 height 161
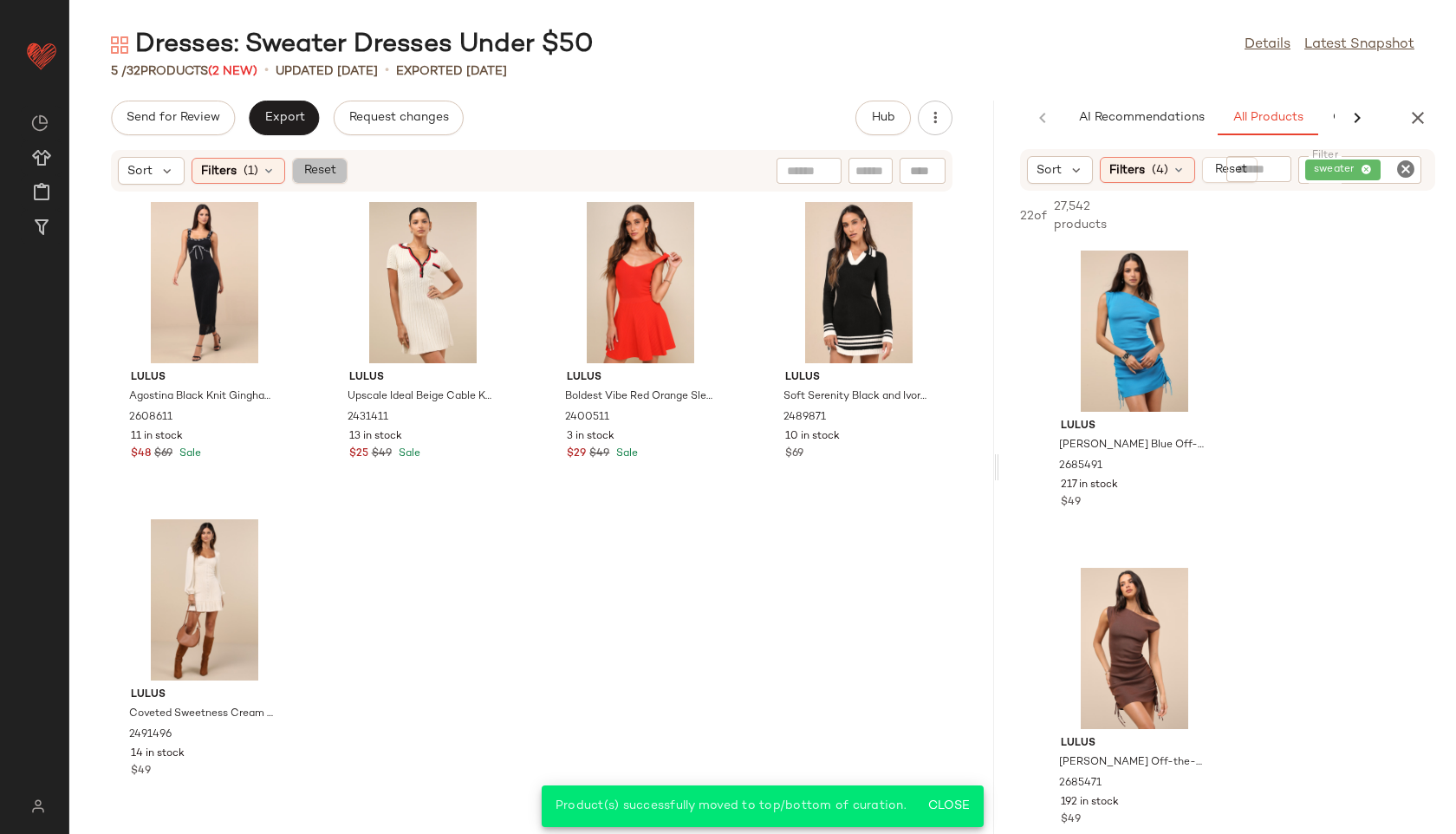
click at [325, 176] on span "Reset" at bounding box center [319, 171] width 33 height 14
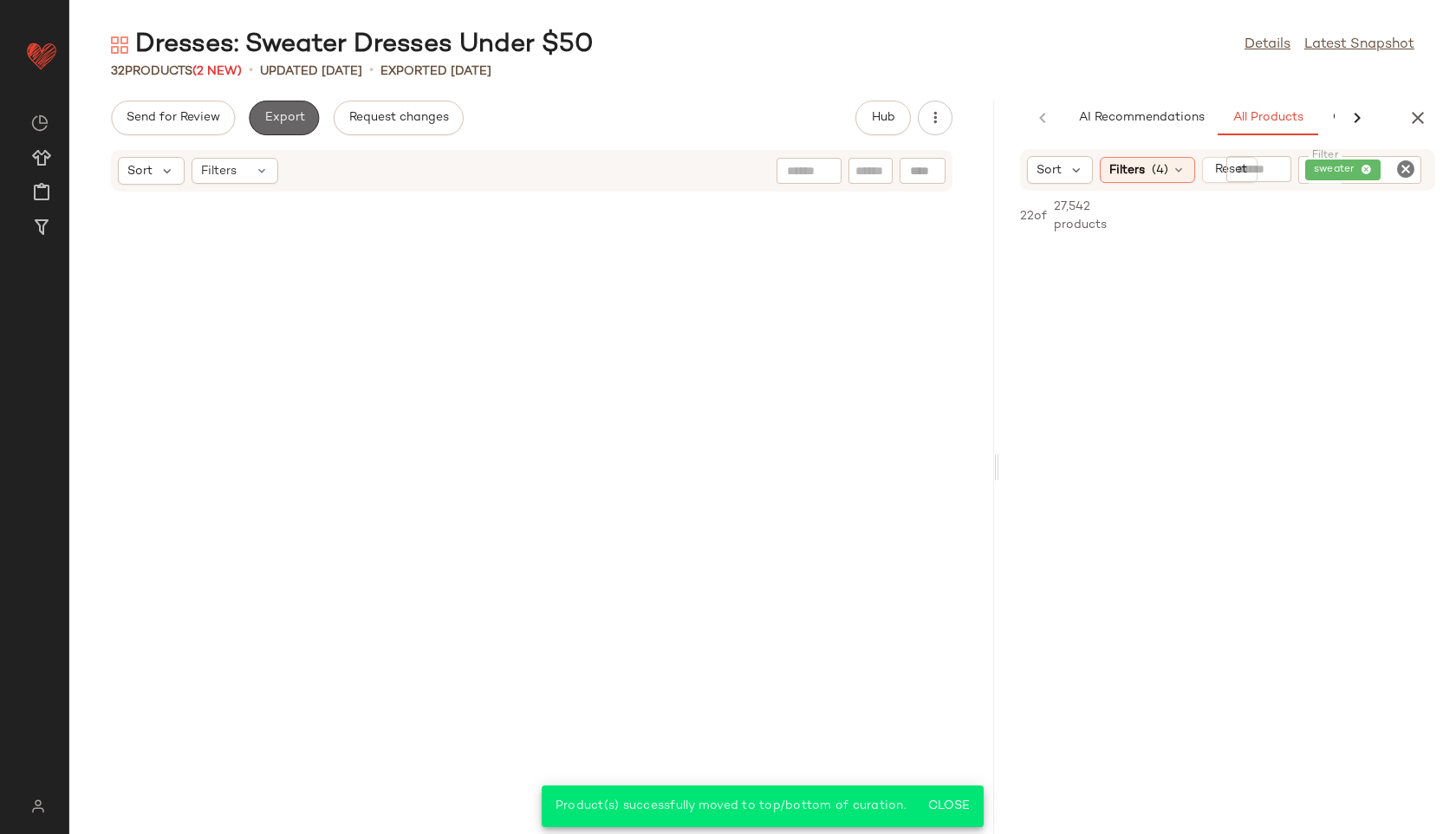
click at [281, 105] on button "Export" at bounding box center [284, 118] width 70 height 35
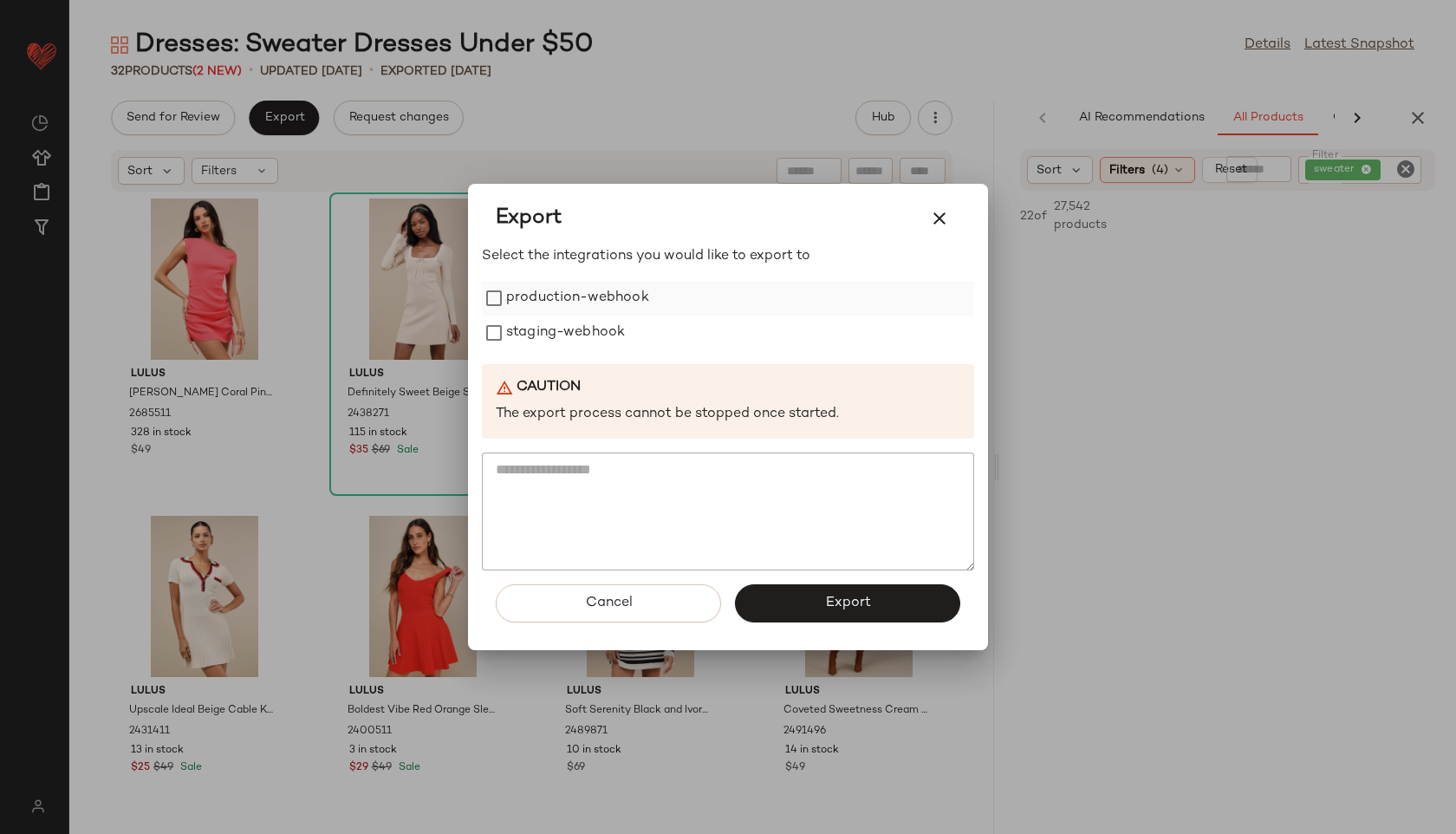
click at [623, 297] on label "production-webhook" at bounding box center [577, 298] width 143 height 35
click at [598, 330] on label "staging-webhook" at bounding box center [565, 333] width 119 height 35
click at [771, 587] on button "Export" at bounding box center [848, 603] width 226 height 38
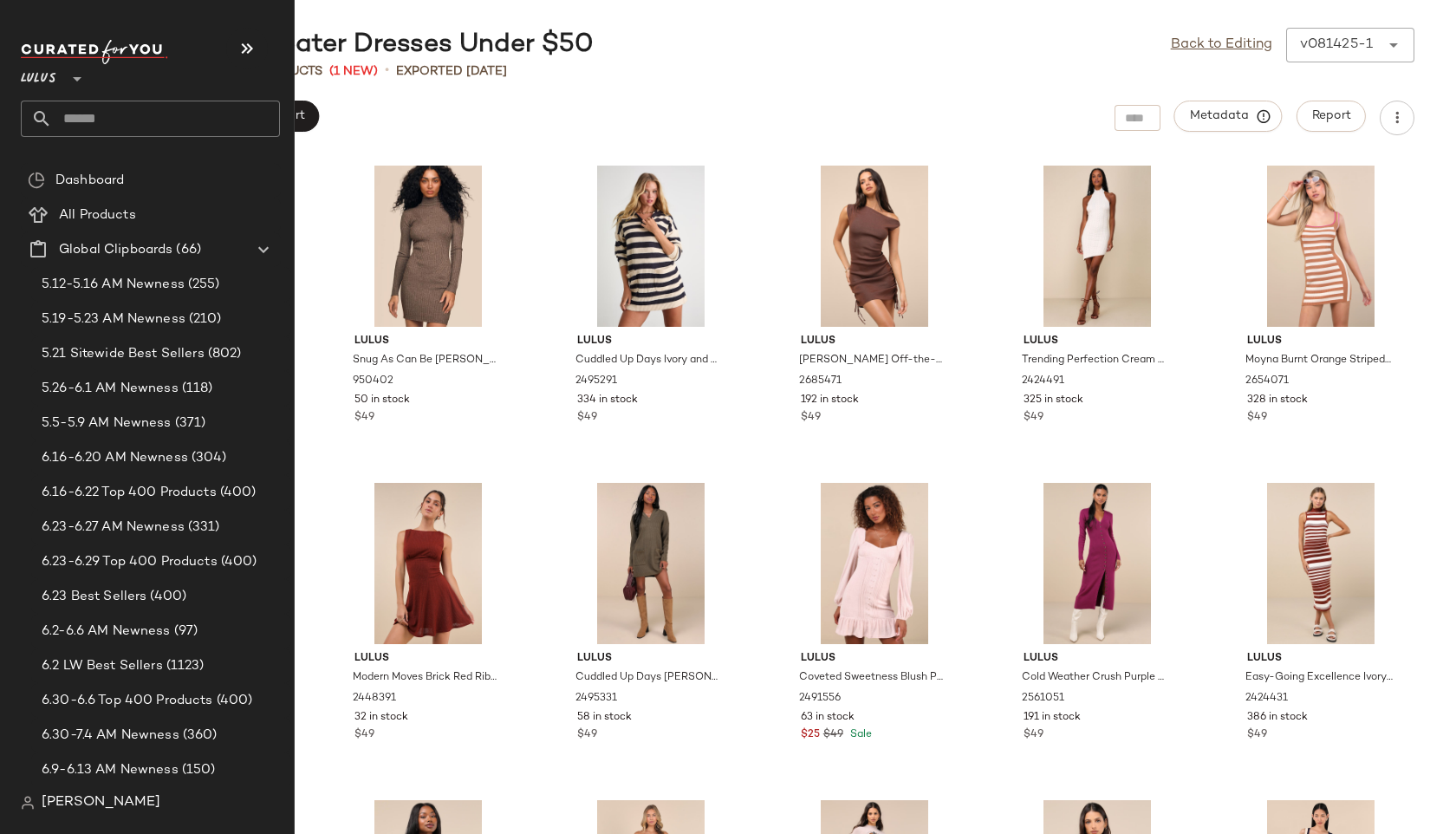
click at [74, 127] on input "text" at bounding box center [166, 119] width 228 height 36
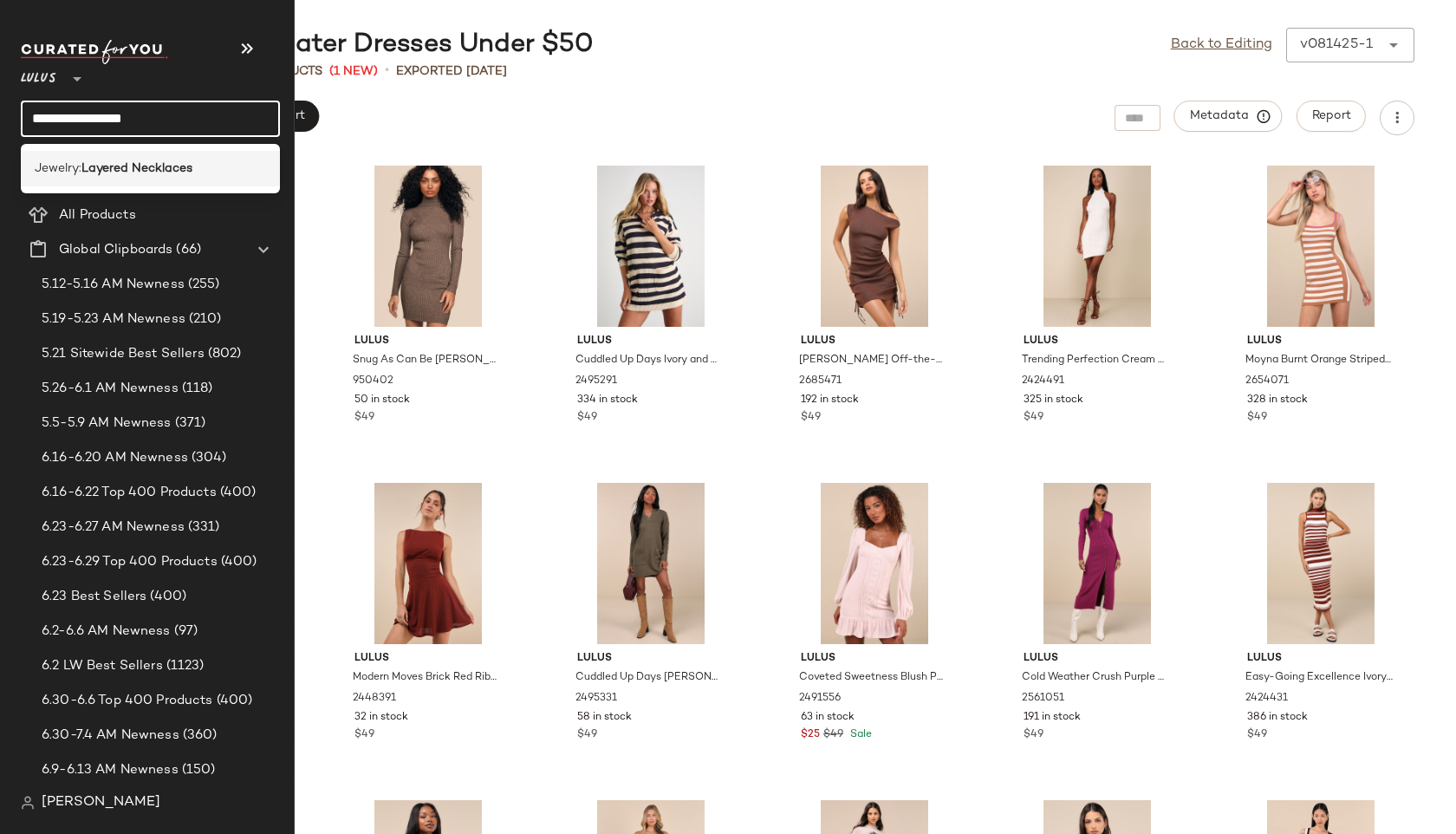
type input "**********"
click at [164, 161] on b "Layered Necklaces" at bounding box center [137, 169] width 111 height 18
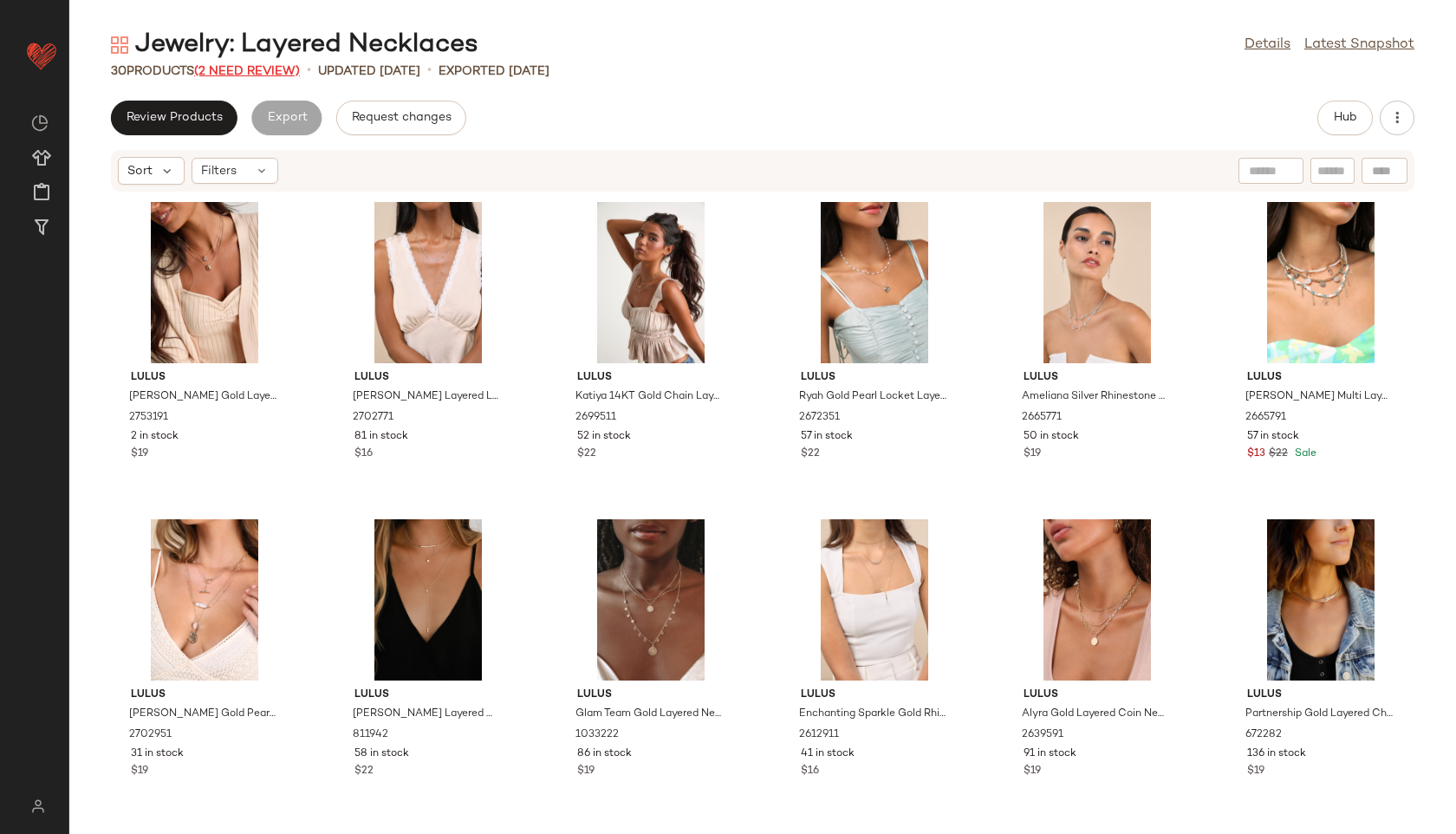
click at [276, 66] on span "(2 Need Review)" at bounding box center [247, 71] width 106 height 13
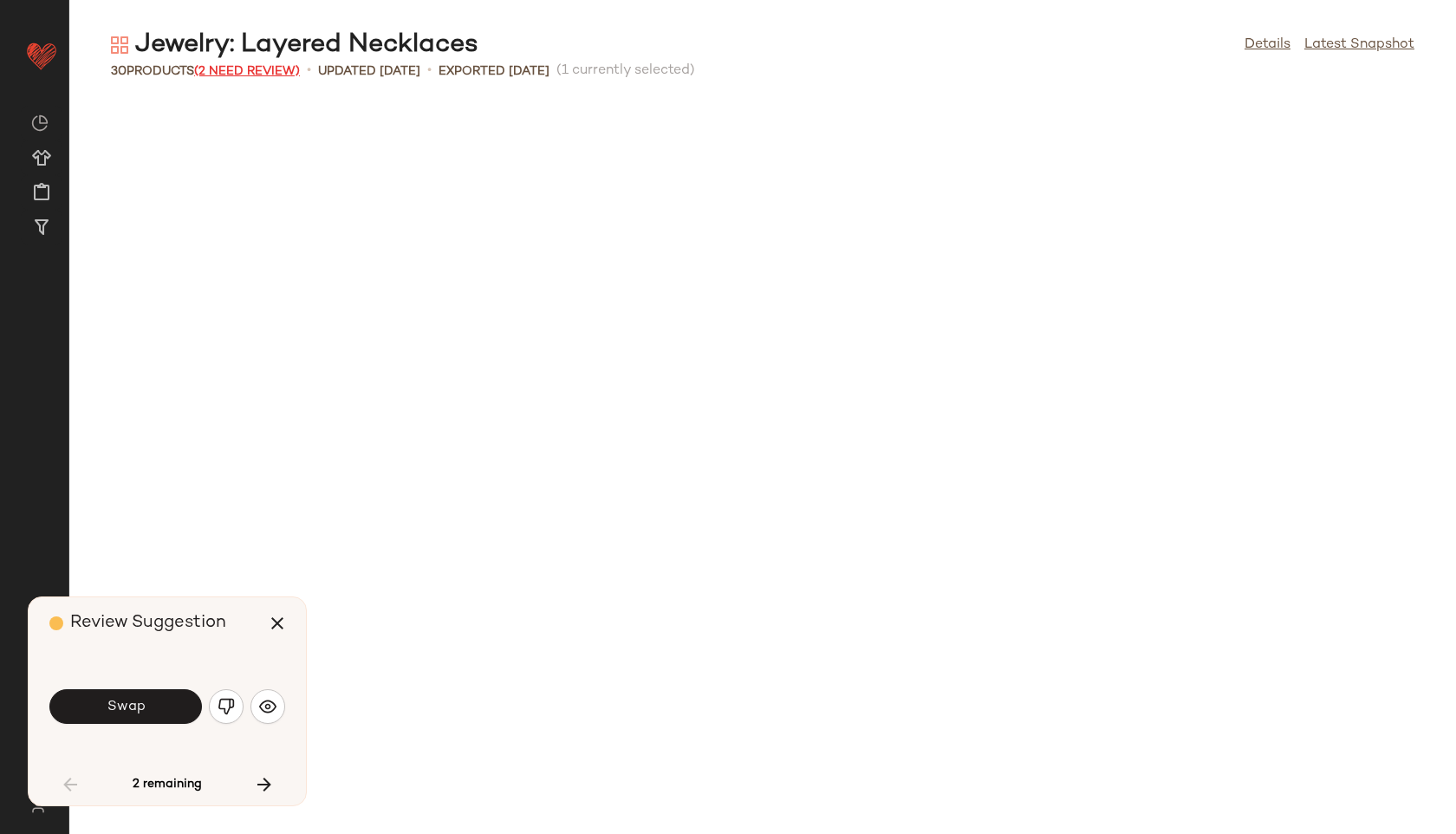
scroll to position [856, 0]
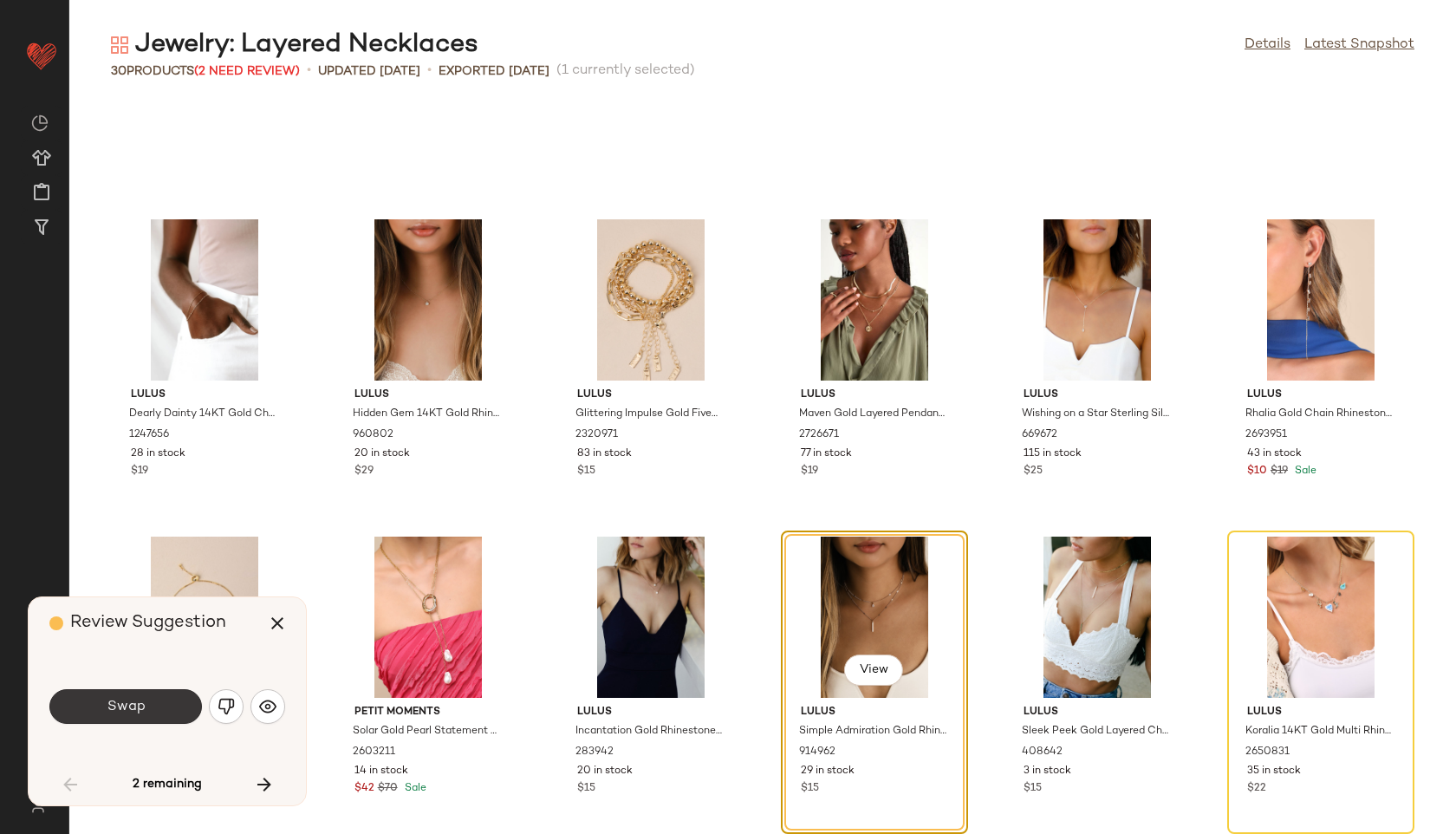
click at [160, 706] on button "Swap" at bounding box center [125, 706] width 153 height 35
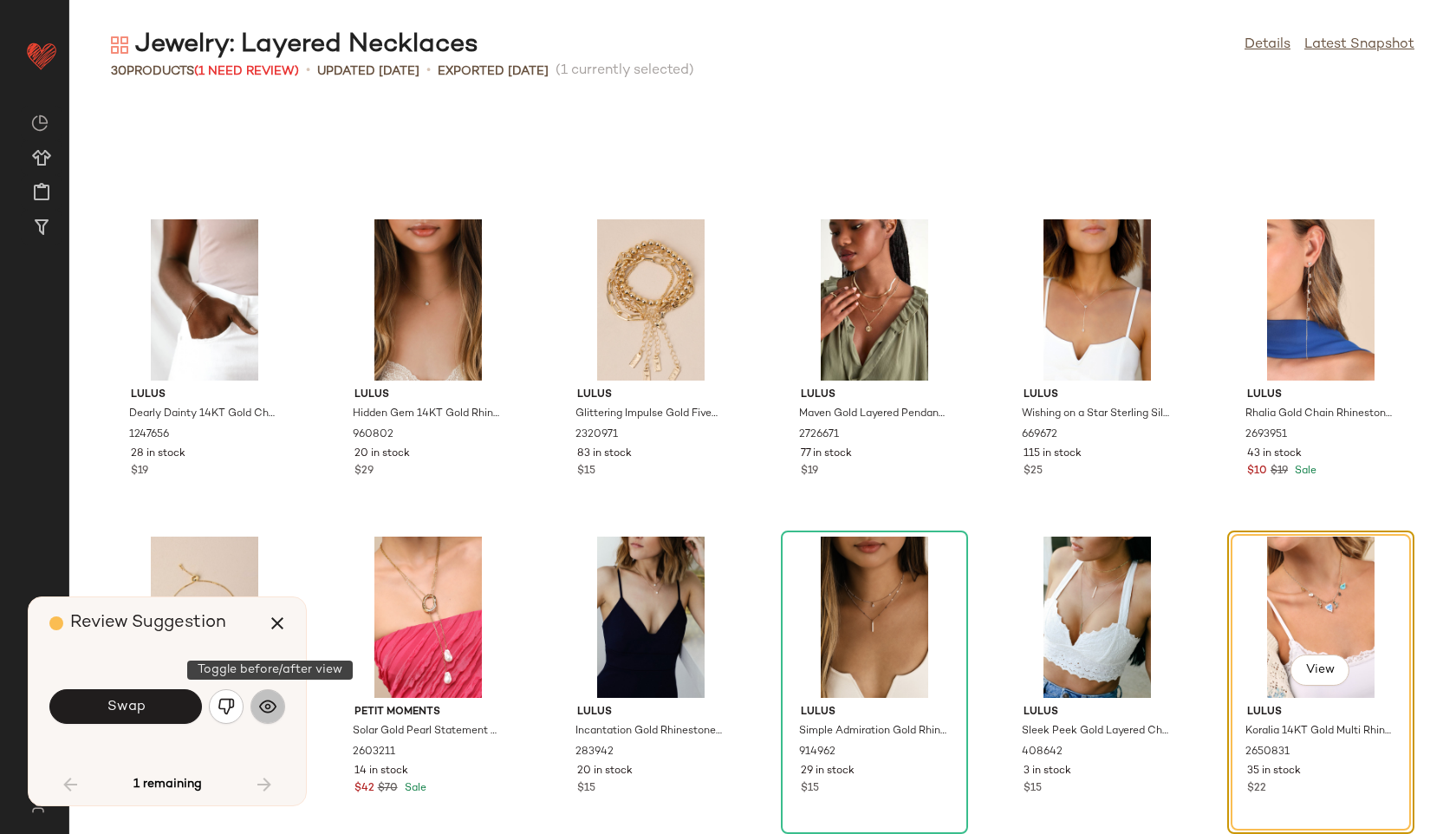
click at [270, 701] on img "button" at bounding box center [268, 706] width 17 height 17
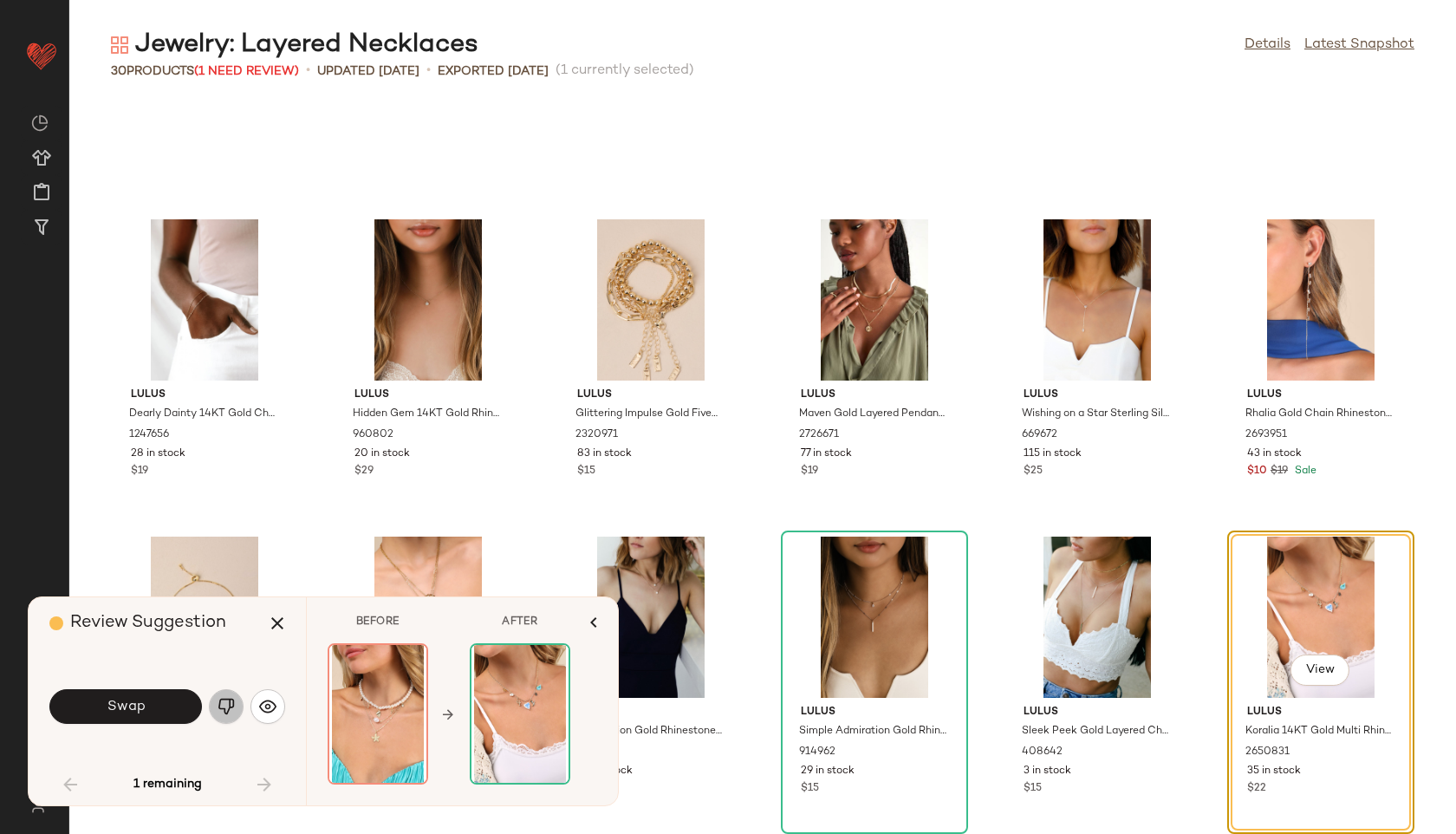
click at [222, 702] on img "button" at bounding box center [226, 706] width 17 height 17
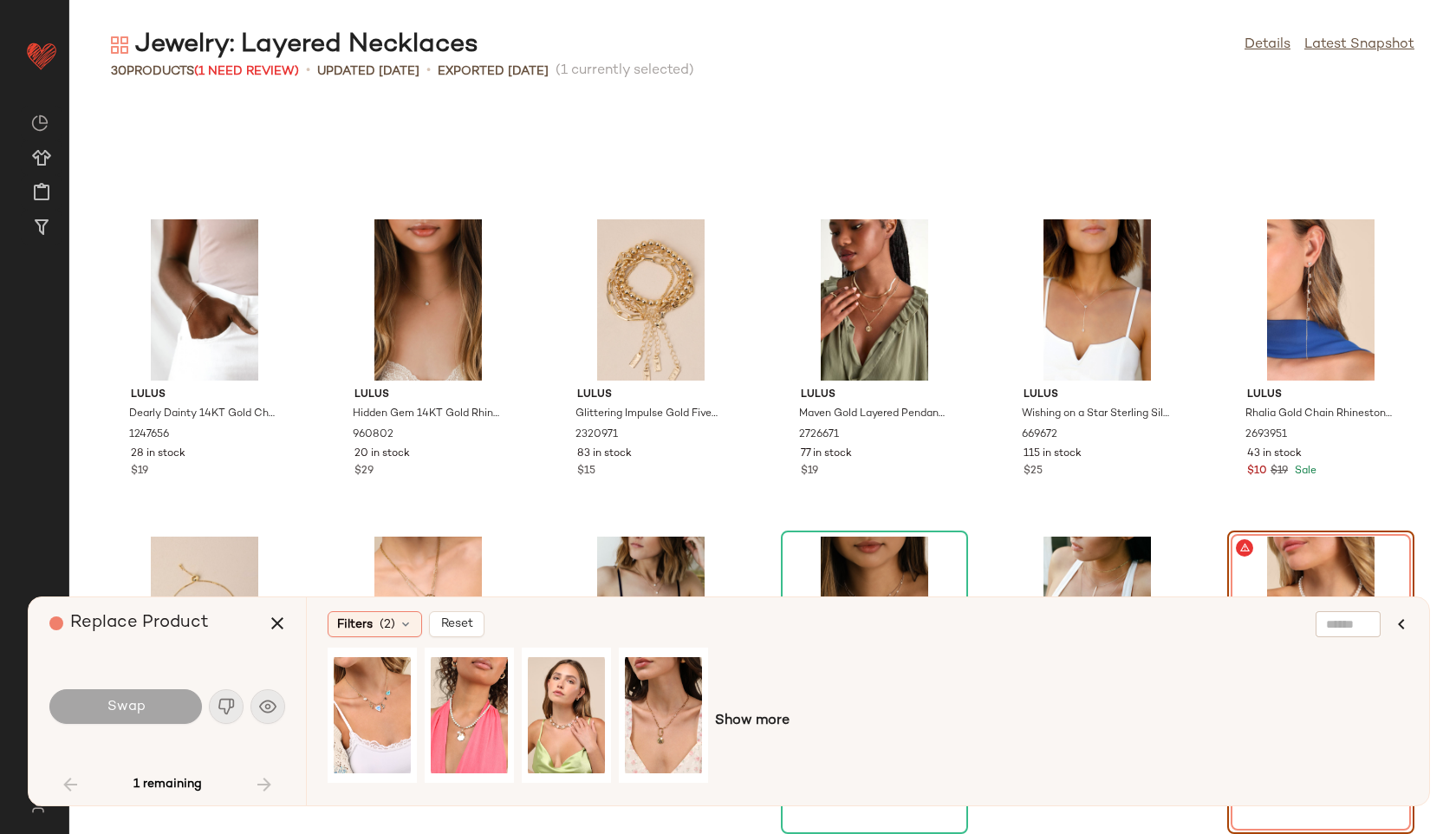
click at [266, 777] on div "1 remaining" at bounding box center [167, 785] width 236 height 42
click at [275, 610] on button "button" at bounding box center [278, 623] width 42 height 42
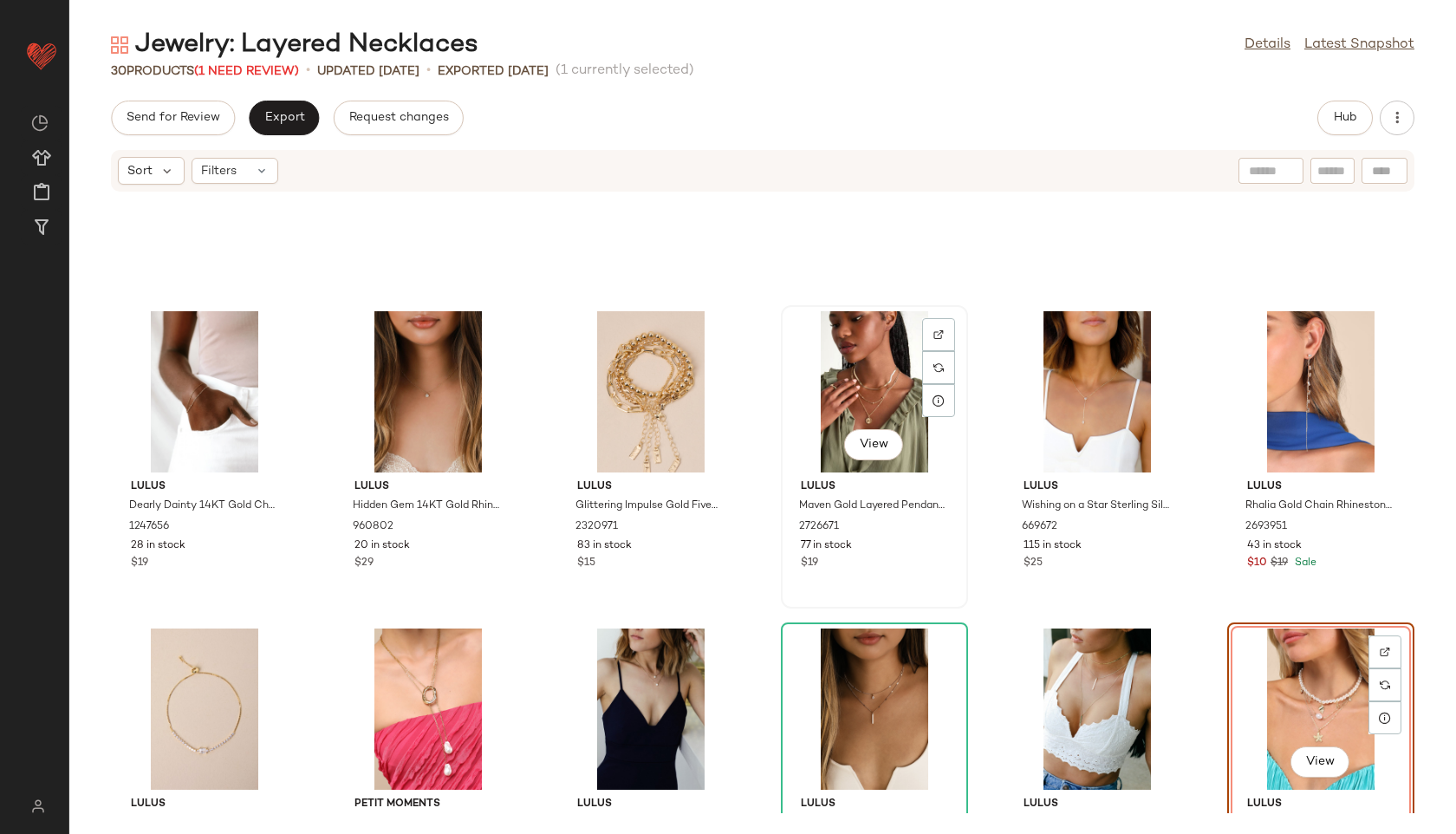
scroll to position [969, 0]
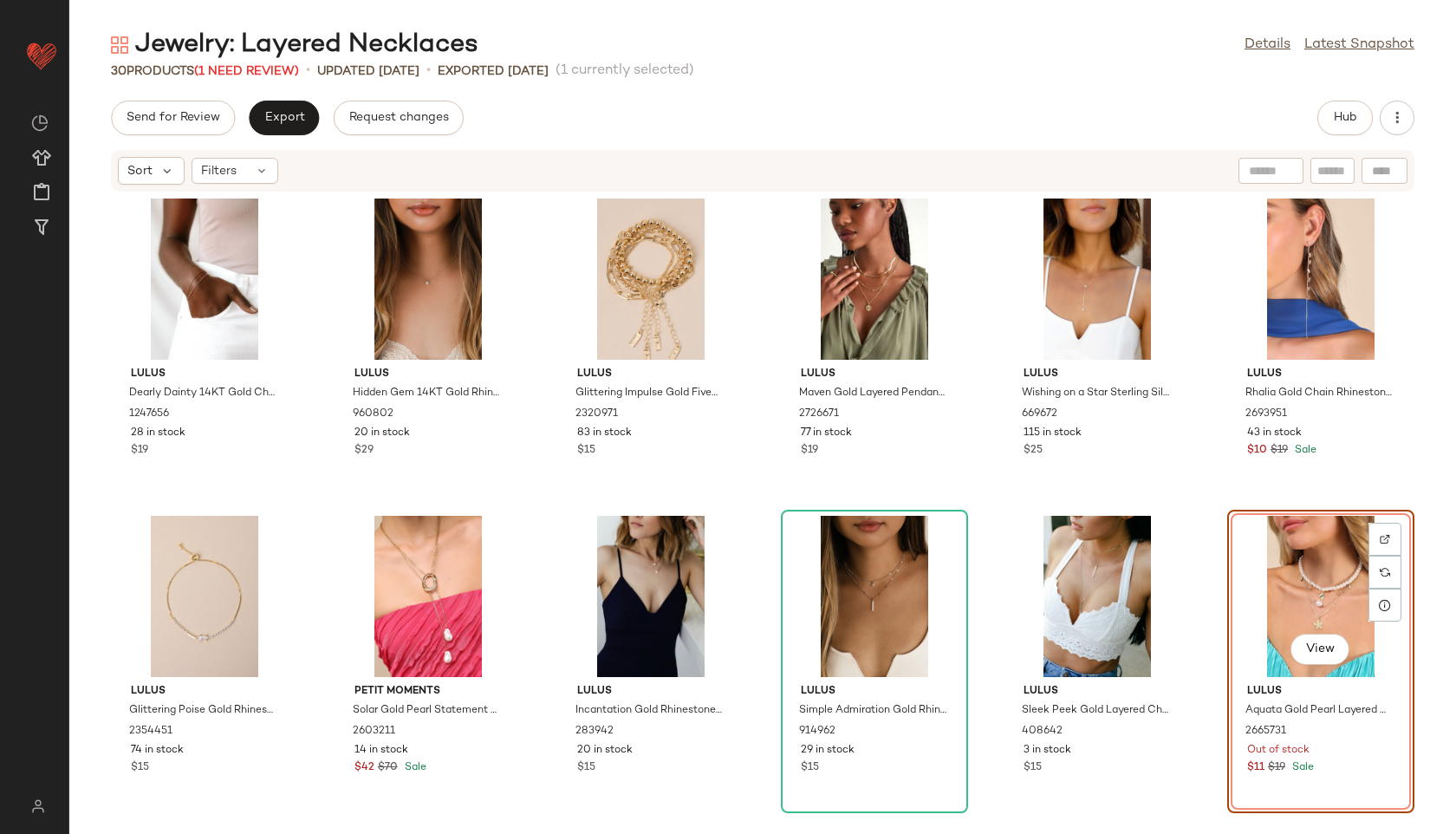
click at [1292, 569] on div "View" at bounding box center [1320, 595] width 175 height 161
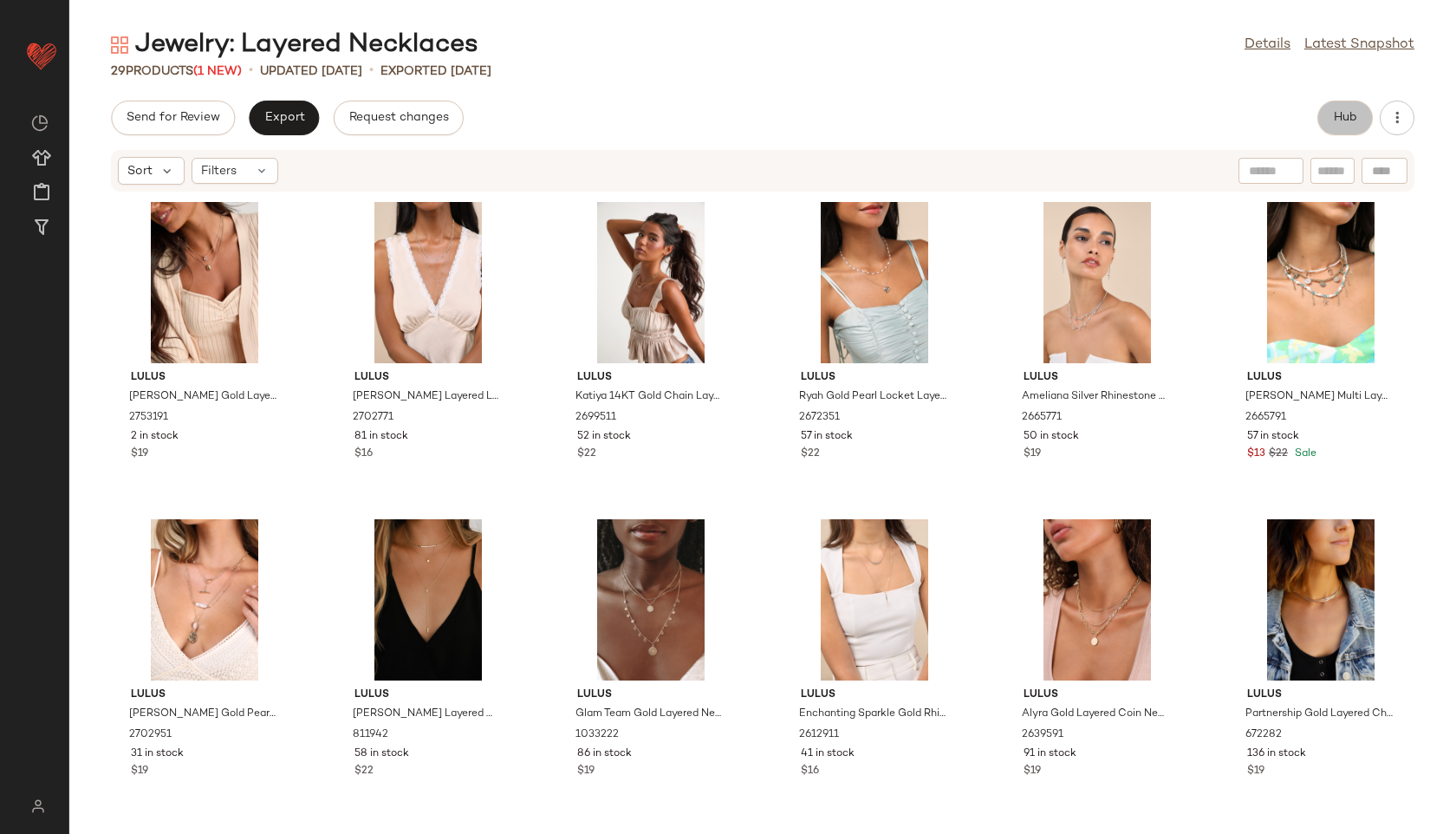
click at [1343, 114] on span "Hub" at bounding box center [1345, 118] width 24 height 14
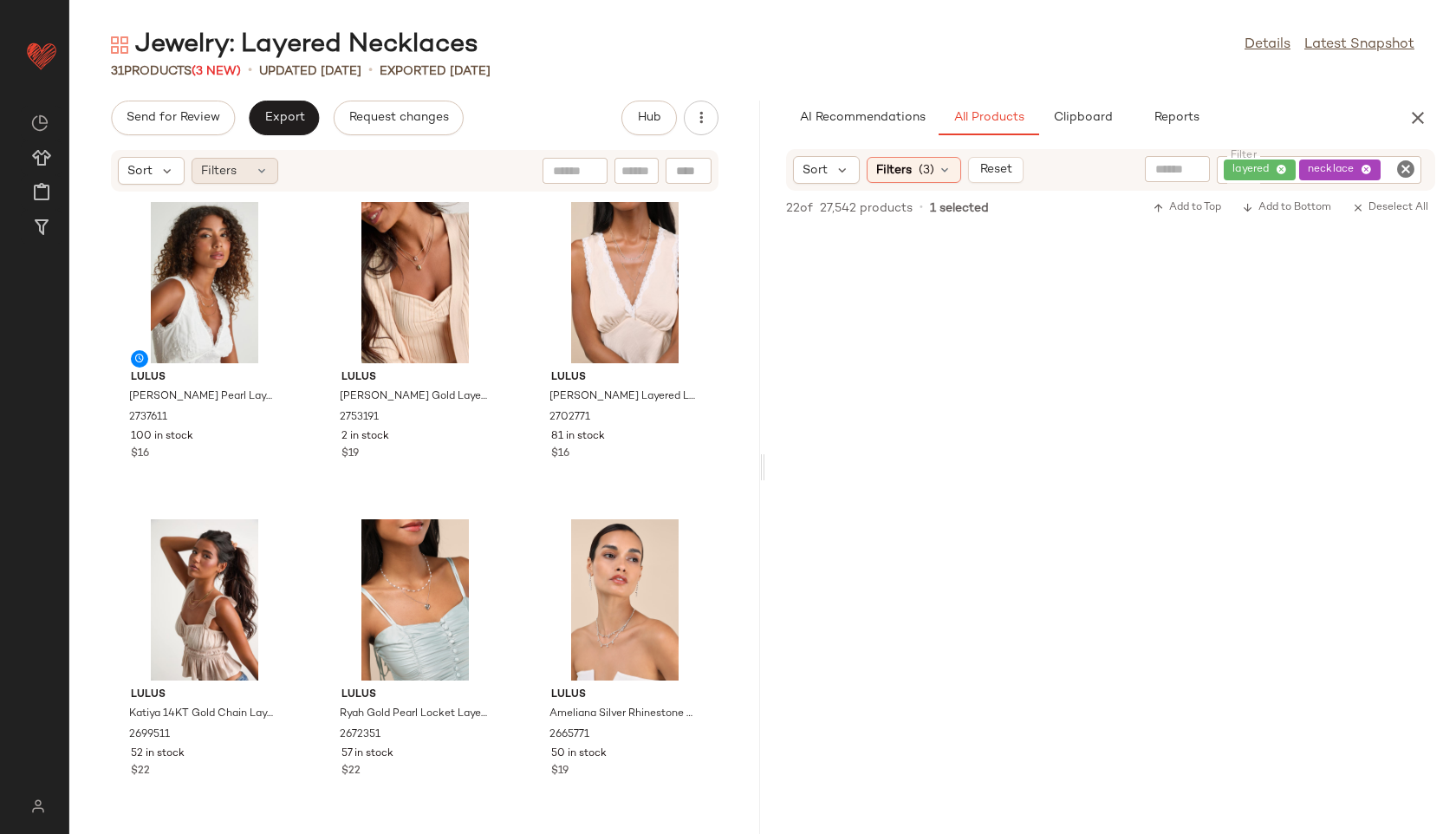
click at [260, 176] on icon at bounding box center [262, 171] width 14 height 14
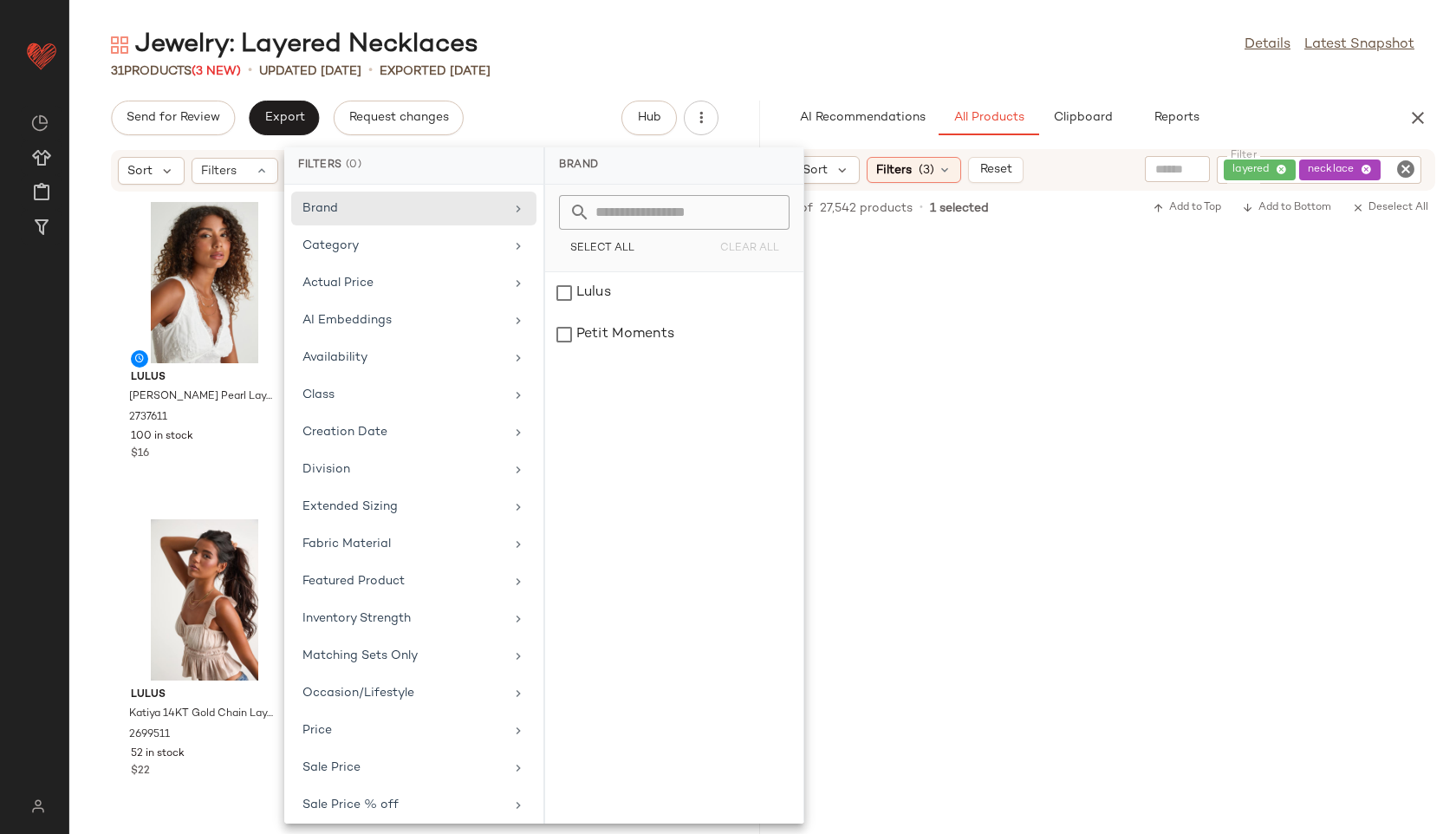
scroll to position [121, 0]
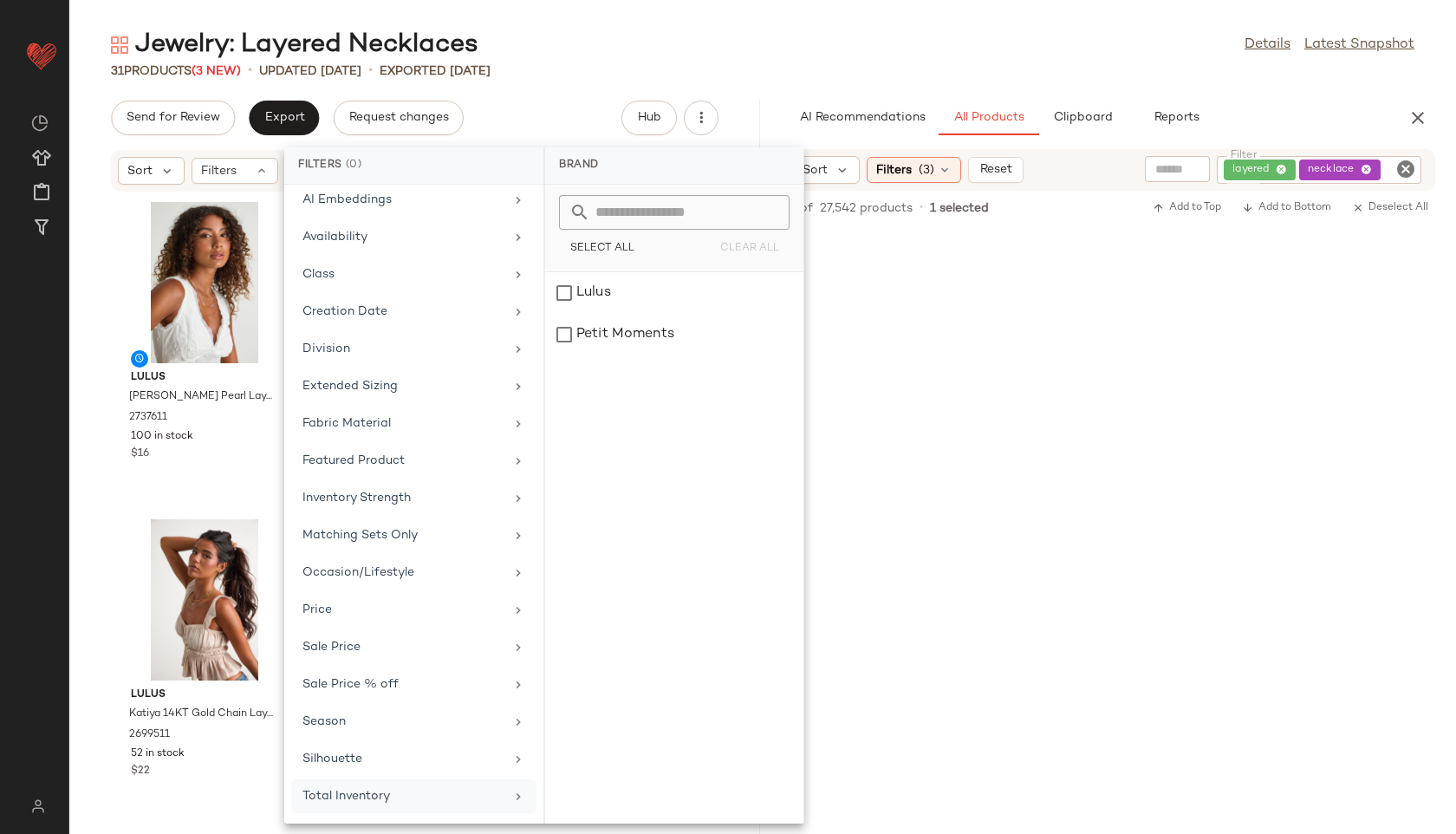
click at [388, 808] on div "Total Inventory" at bounding box center [414, 796] width 246 height 34
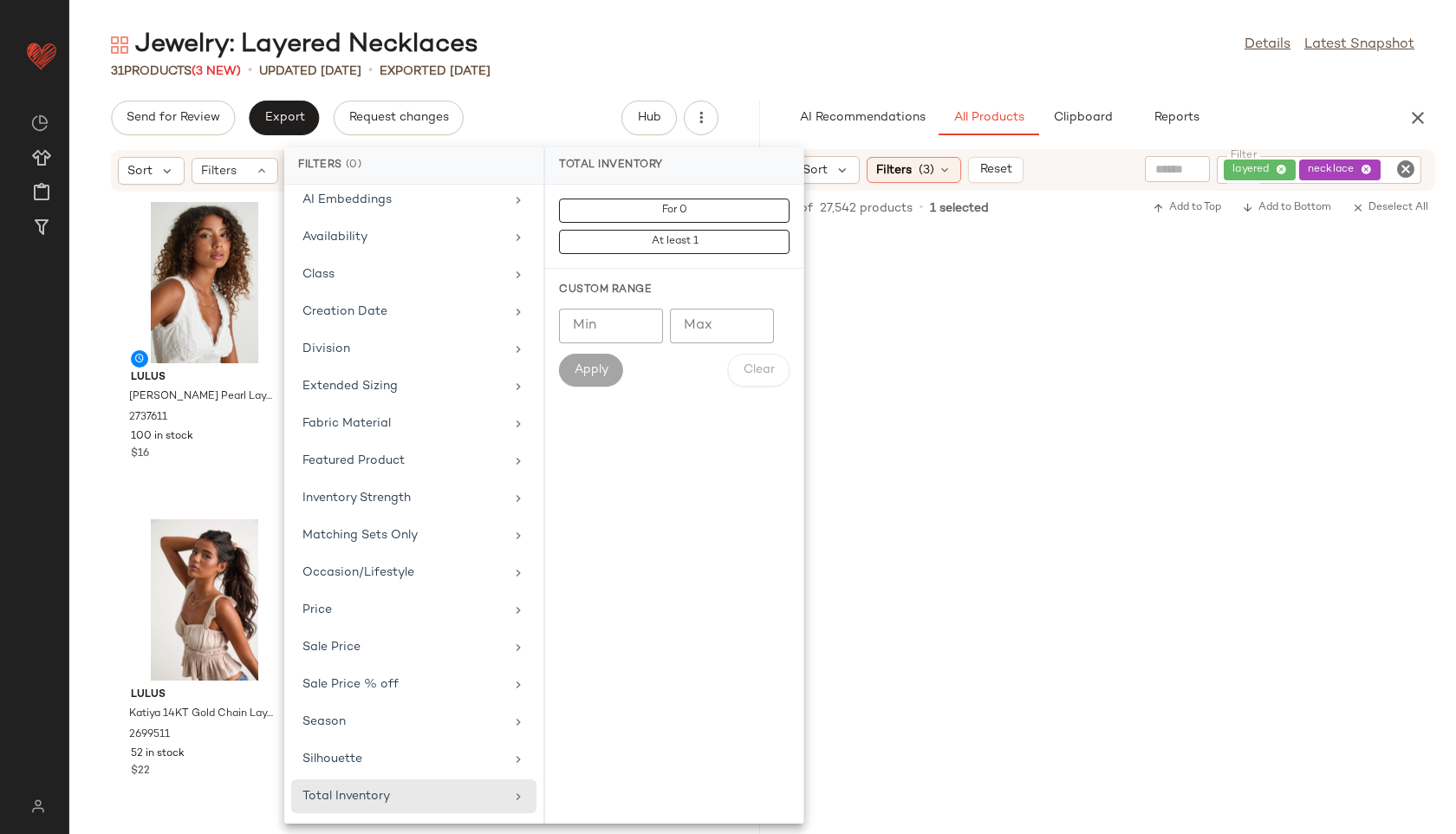
click at [712, 324] on input "Max" at bounding box center [722, 326] width 104 height 35
type input "**"
click at [601, 364] on span "Apply" at bounding box center [591, 371] width 35 height 14
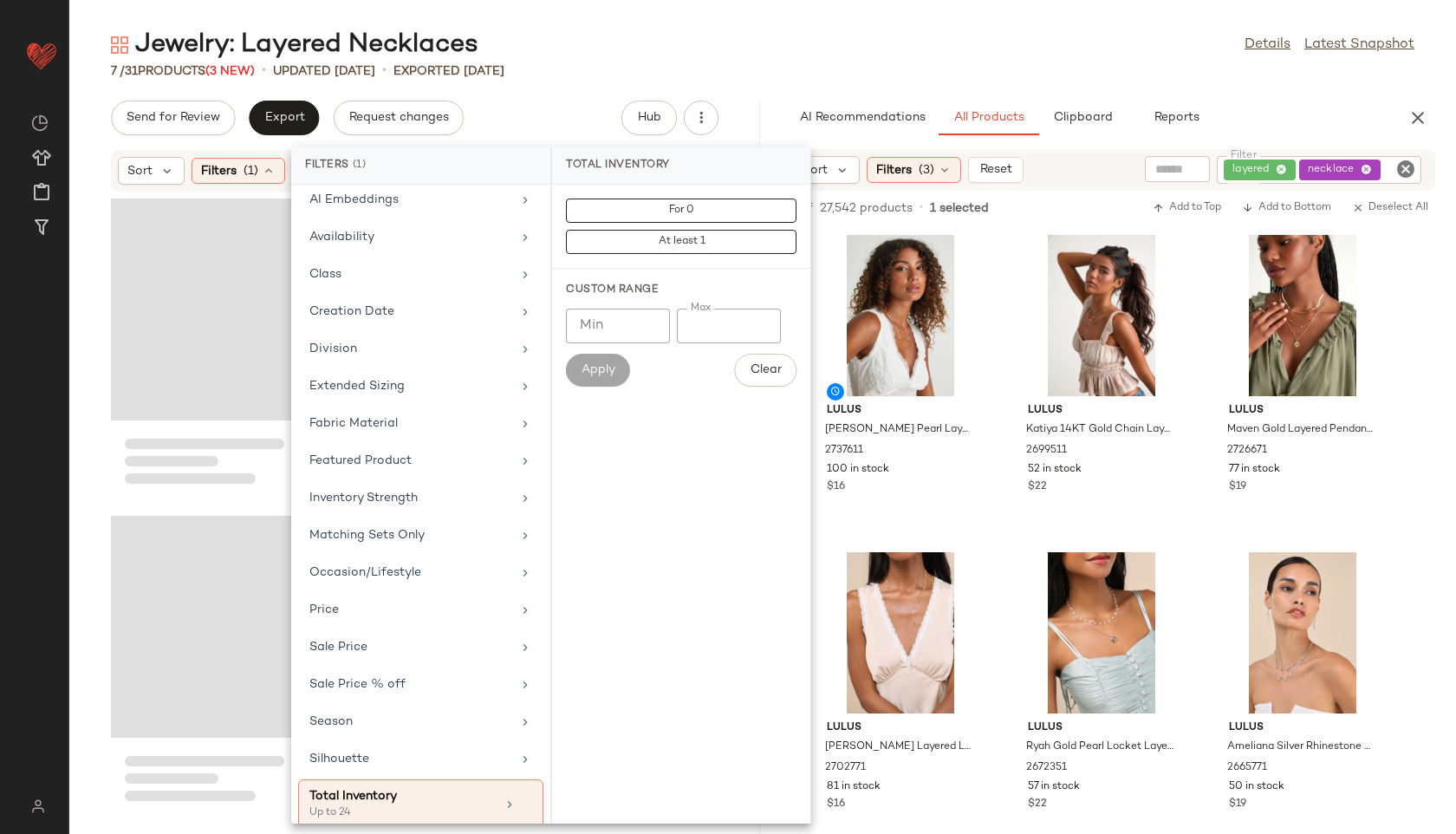
click at [669, 42] on div "Jewelry: Layered Necklaces Details Latest Snapshot" at bounding box center [762, 45] width 1387 height 35
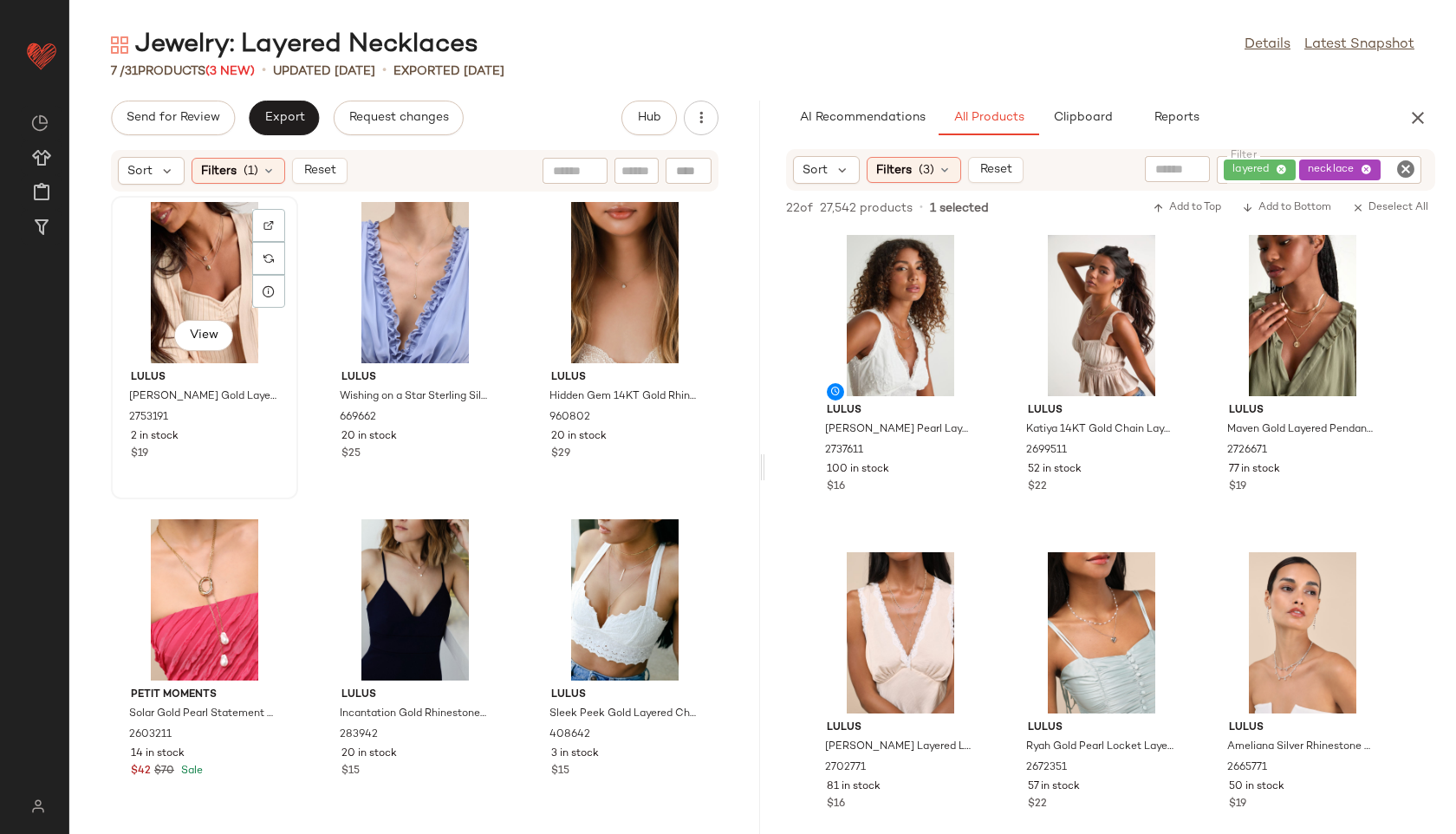
click at [194, 235] on div "View" at bounding box center [204, 282] width 175 height 161
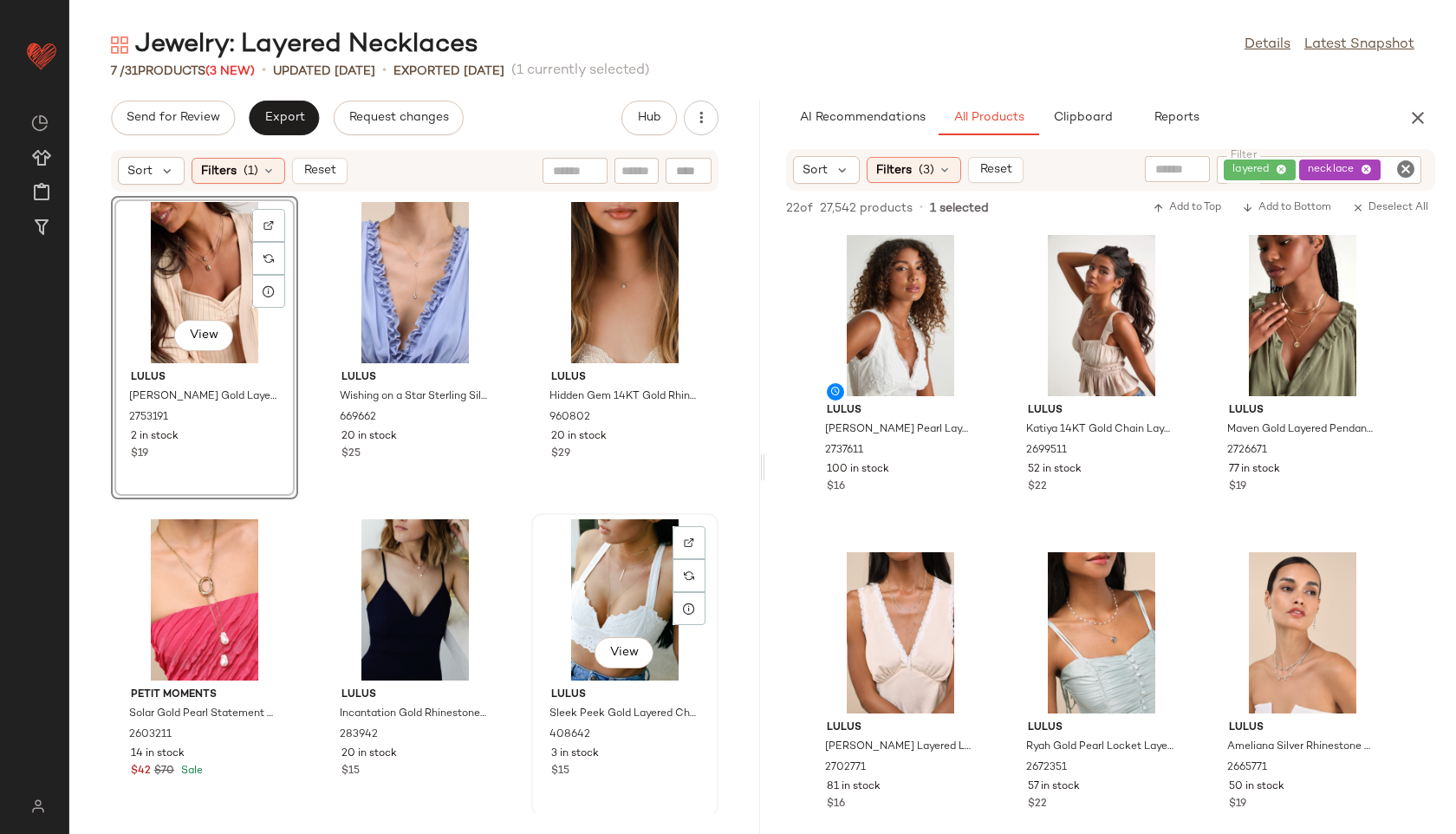
scroll to position [321, 0]
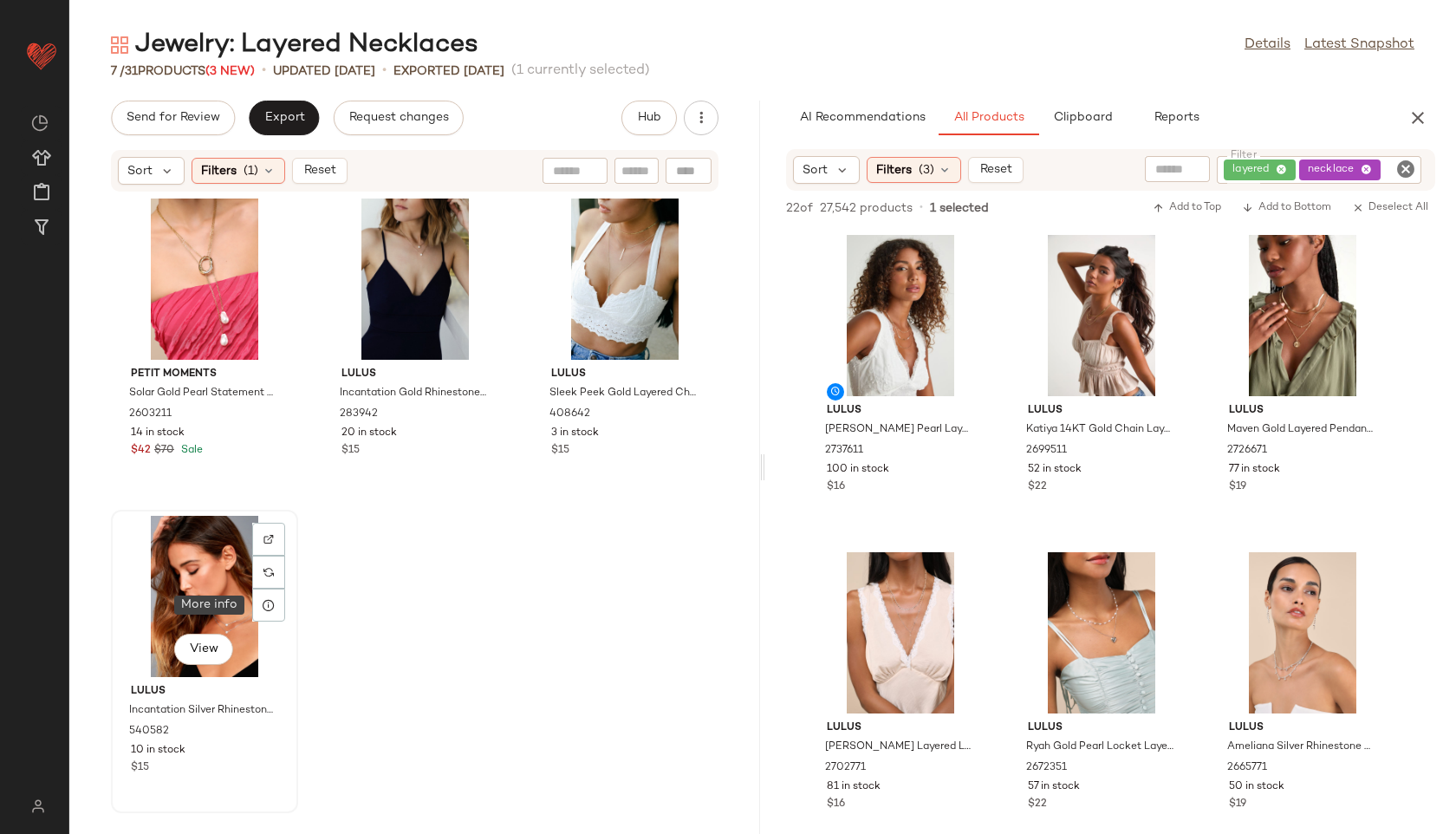
click at [260, 593] on div at bounding box center [269, 604] width 33 height 33
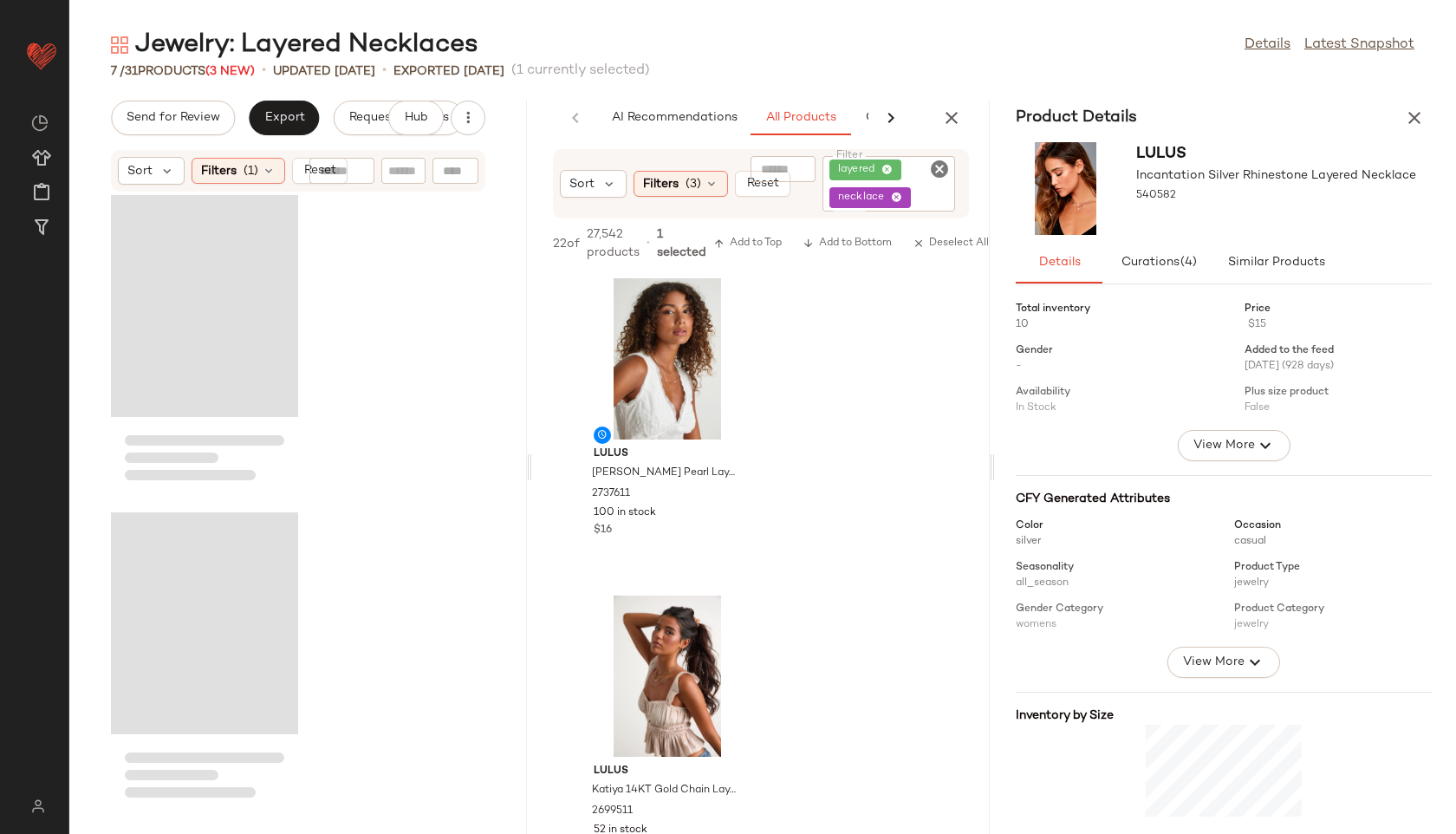
scroll to position [1604, 0]
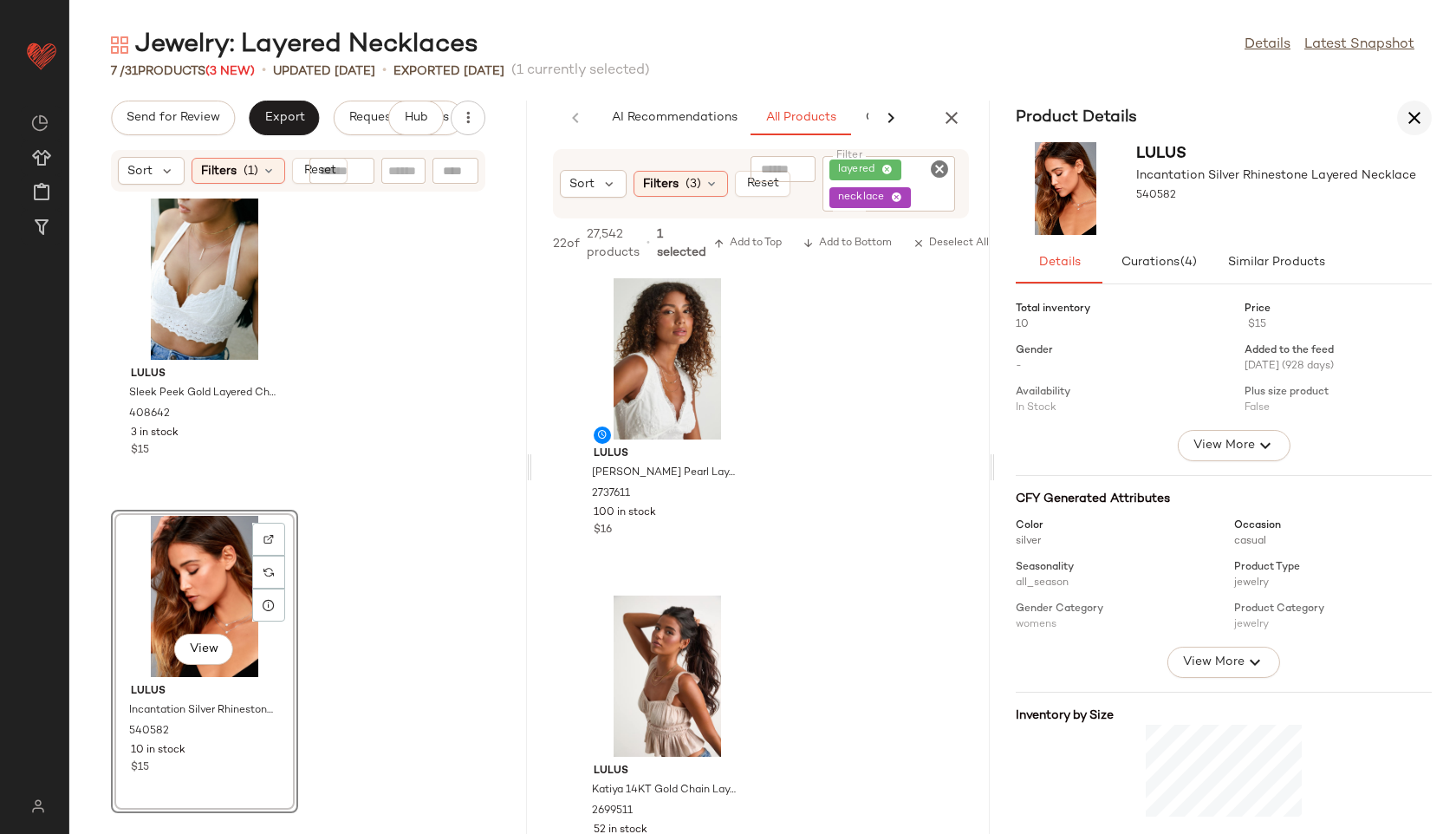
click at [1417, 119] on icon "button" at bounding box center [1414, 118] width 21 height 21
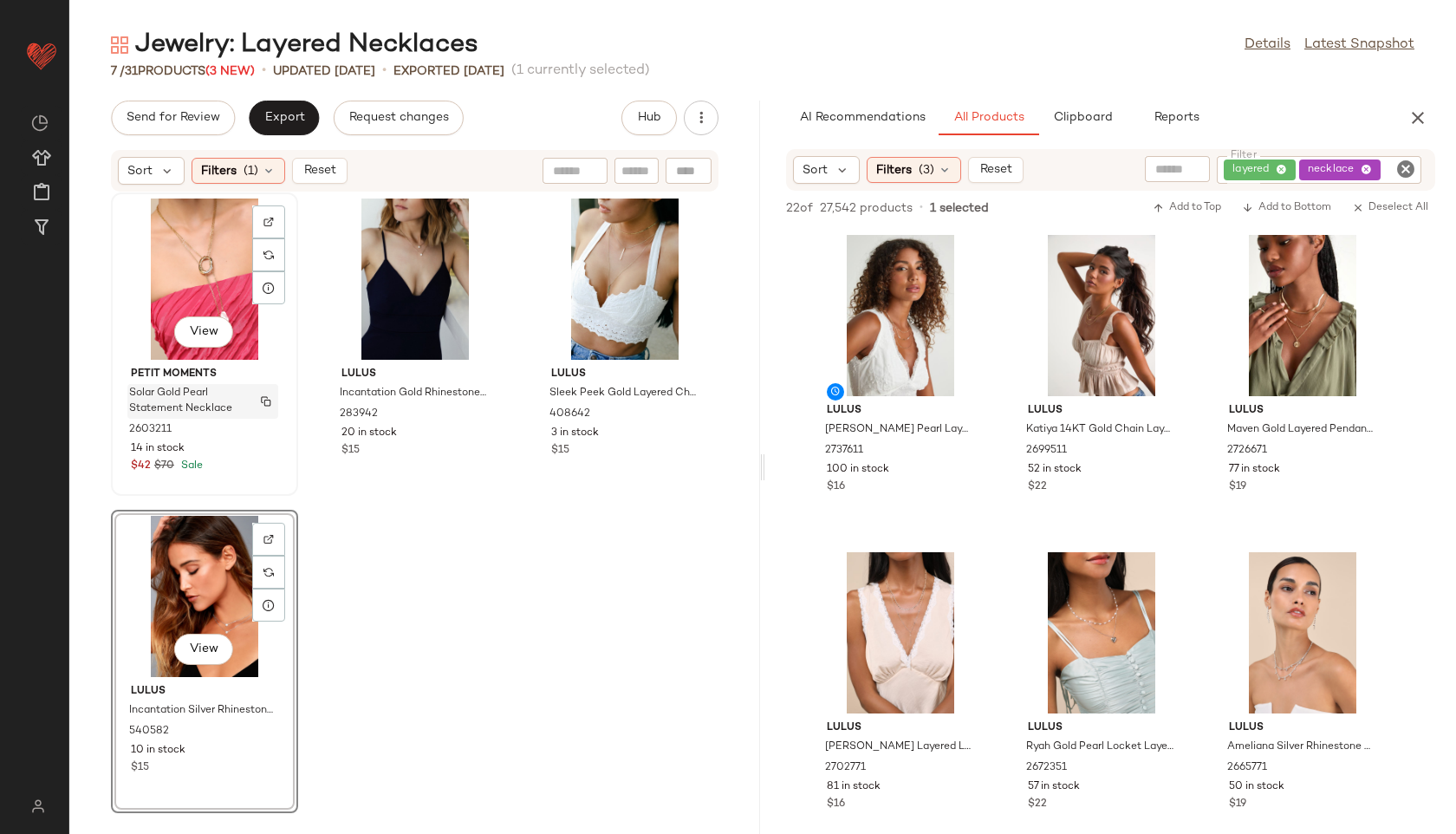
scroll to position [0, 0]
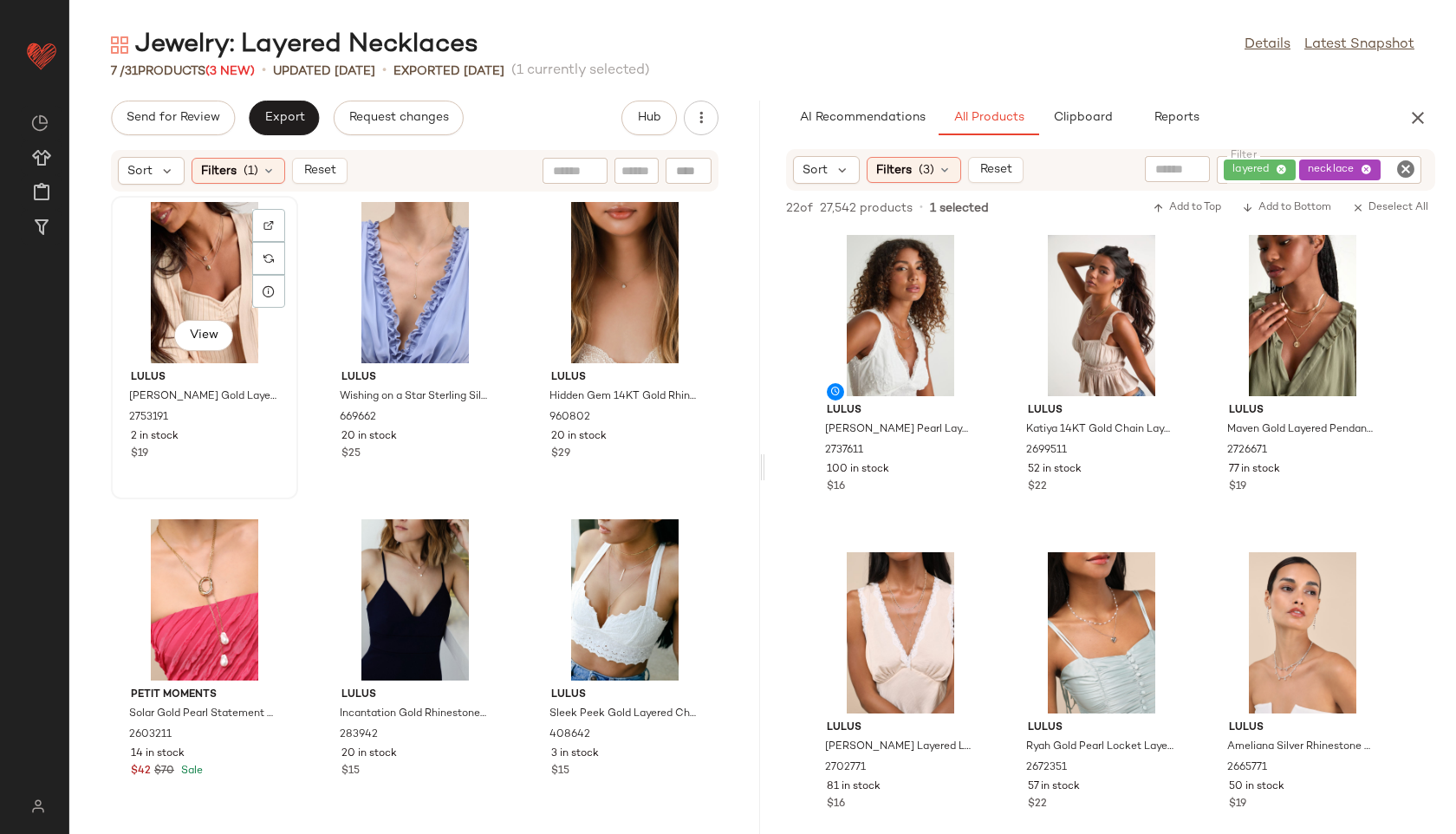
click at [189, 272] on div "View" at bounding box center [204, 282] width 175 height 161
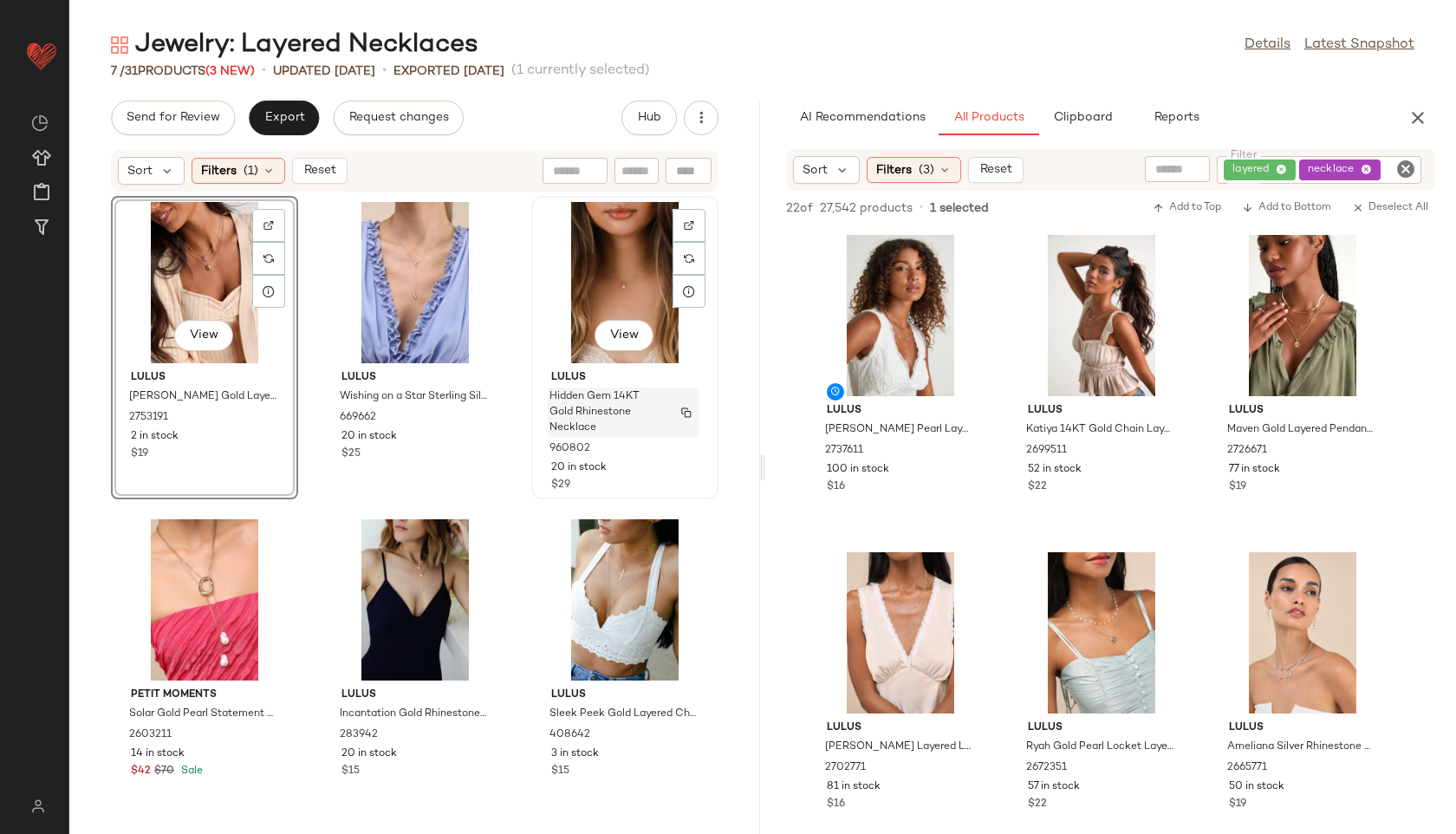
scroll to position [321, 0]
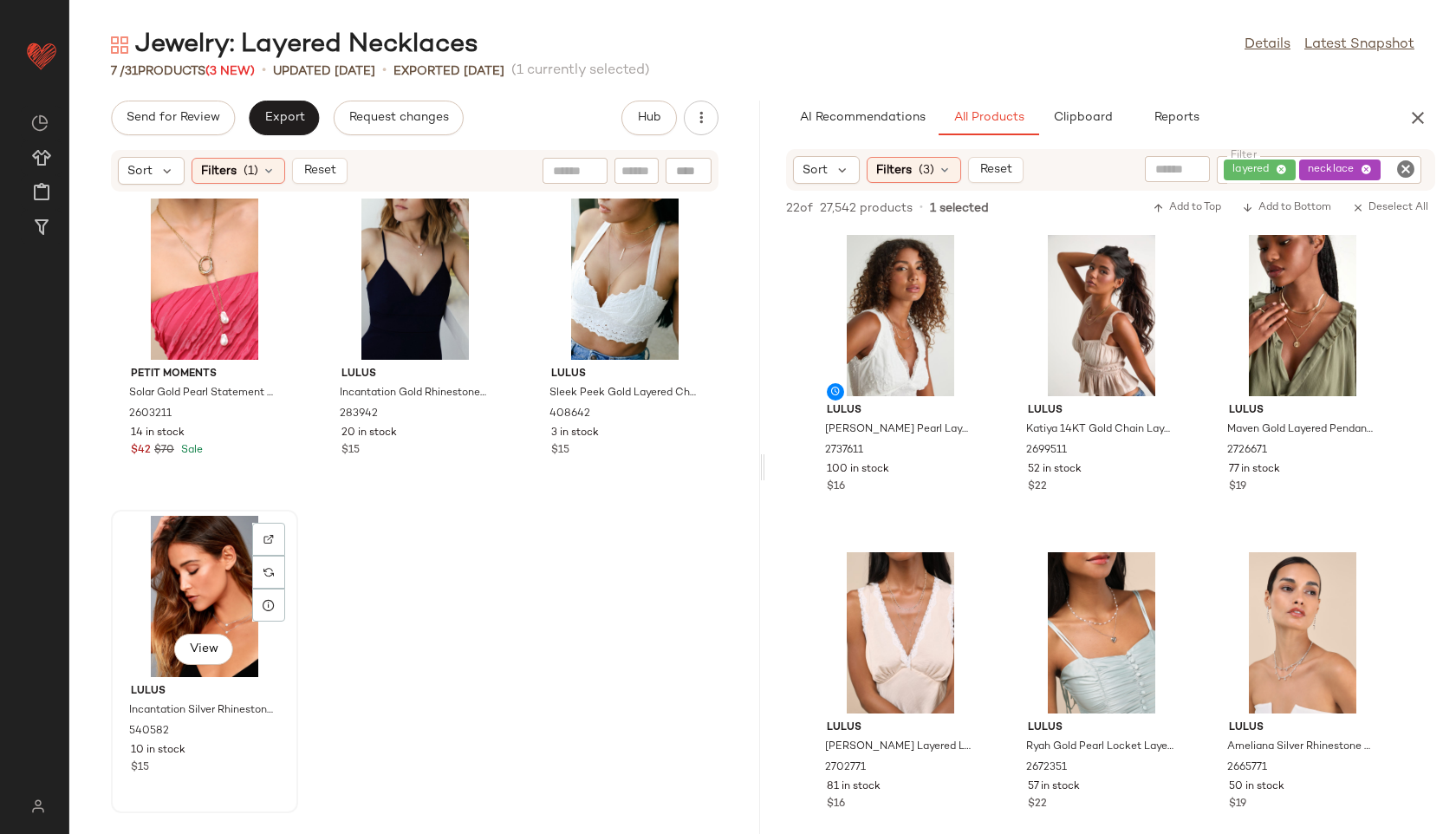
click at [211, 560] on div "View" at bounding box center [204, 595] width 175 height 161
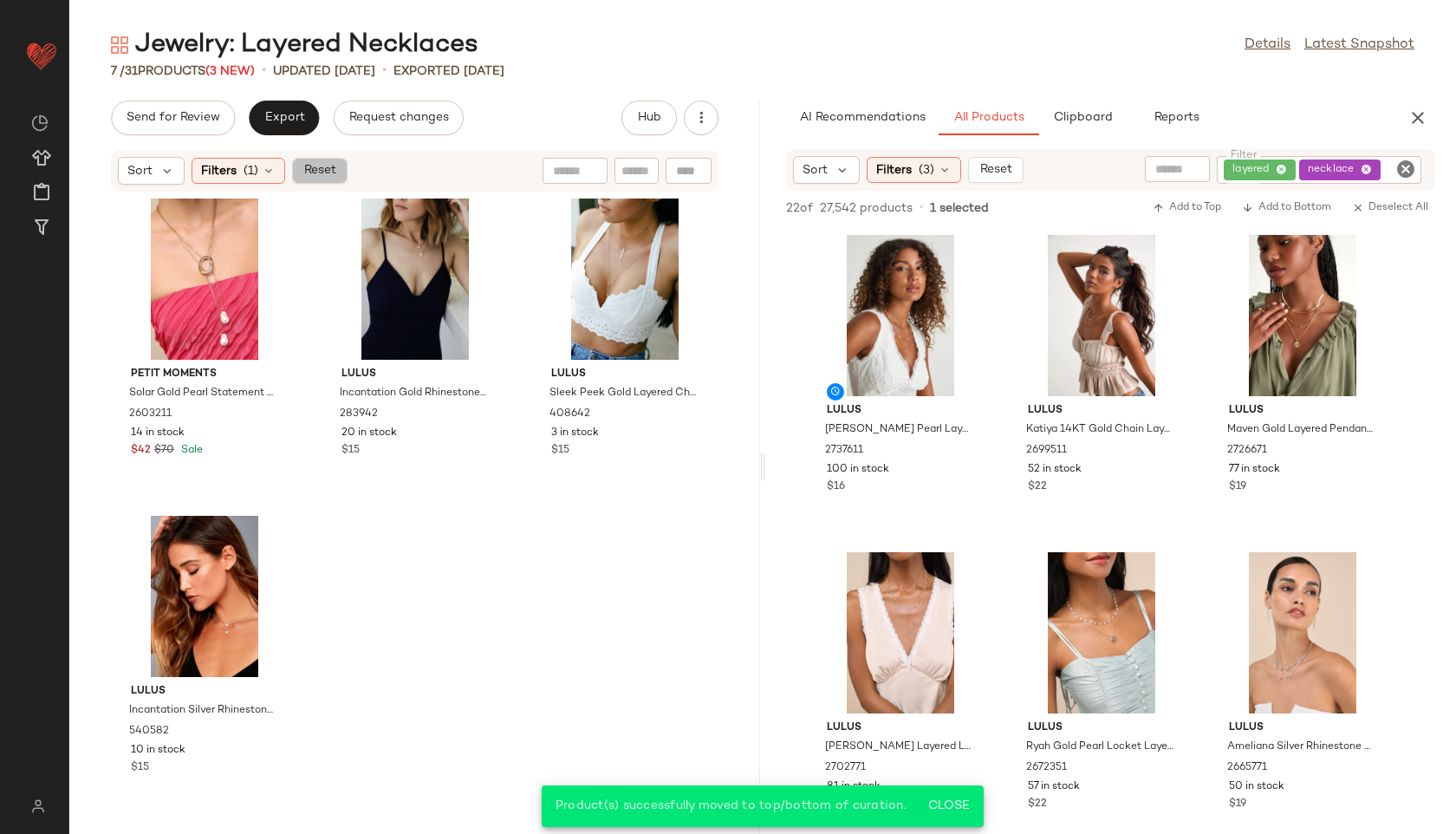
click at [315, 172] on span "Reset" at bounding box center [319, 171] width 33 height 14
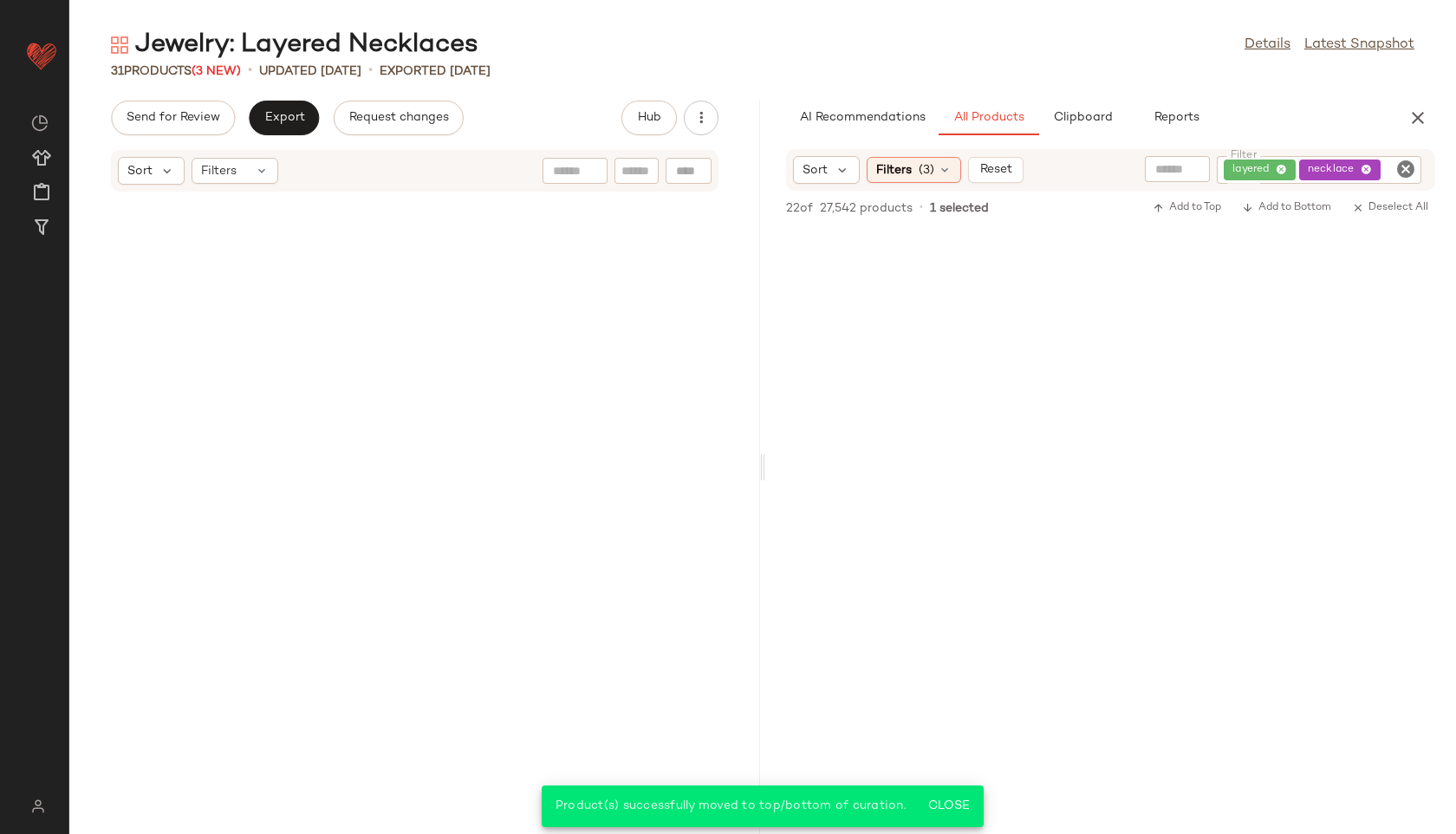
scroll to position [2873, 0]
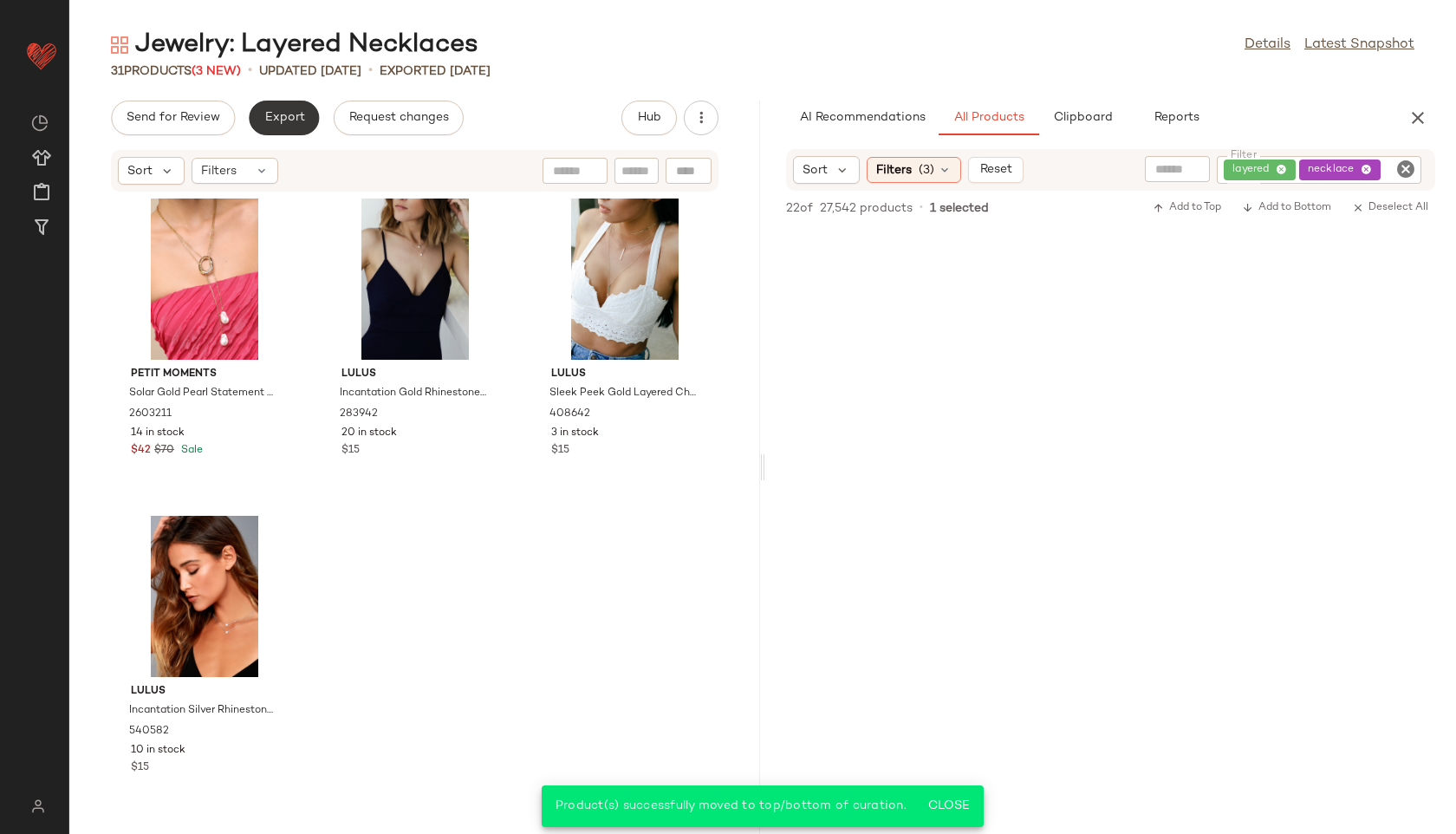
click at [267, 120] on span "Export" at bounding box center [284, 118] width 41 height 14
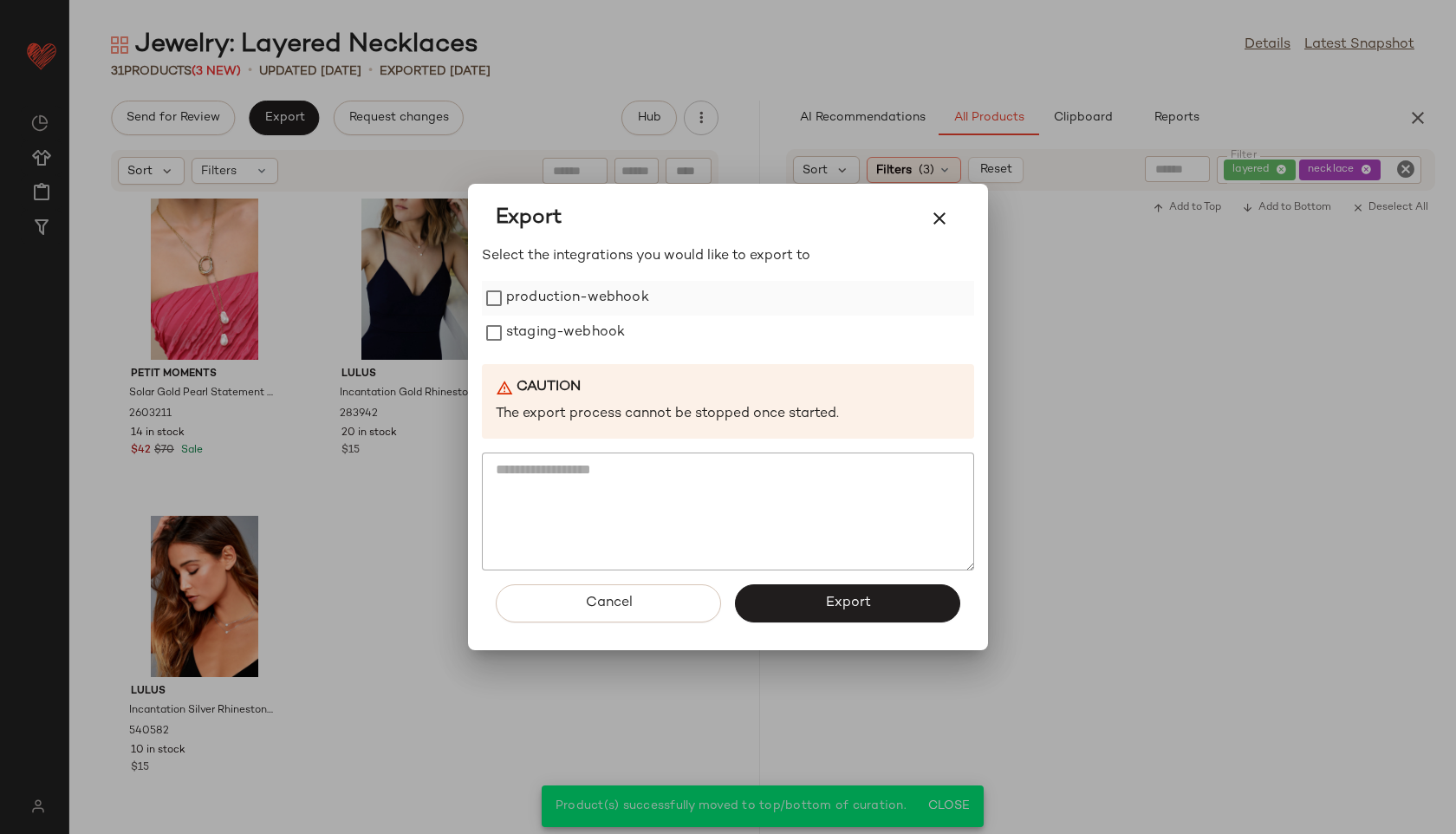
click at [527, 299] on label "production-webhook" at bounding box center [577, 298] width 143 height 35
click at [525, 342] on label "staging-webhook" at bounding box center [565, 333] width 119 height 35
click at [848, 602] on span "Export" at bounding box center [847, 602] width 46 height 16
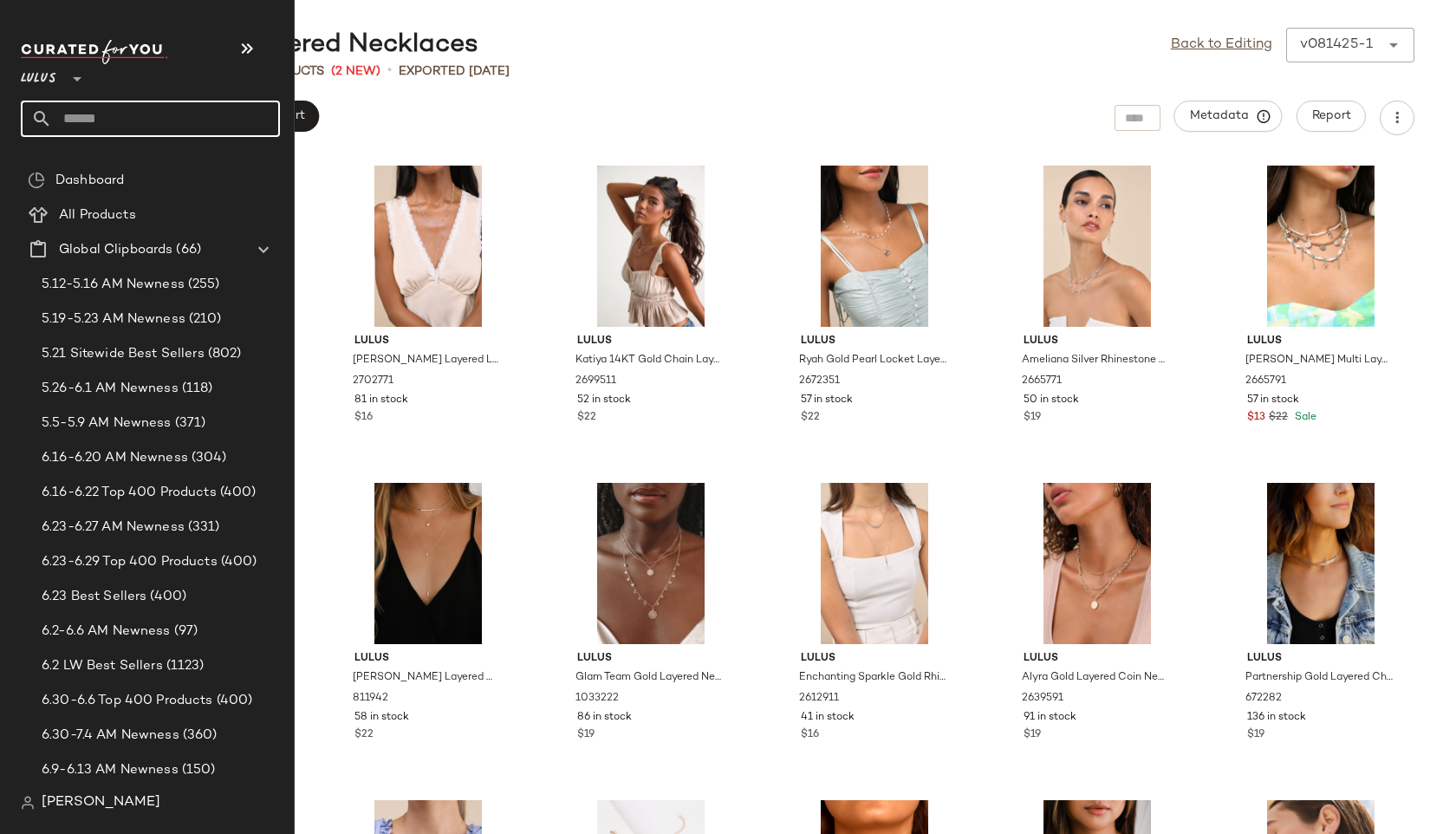
click at [91, 107] on input "text" at bounding box center [166, 119] width 228 height 36
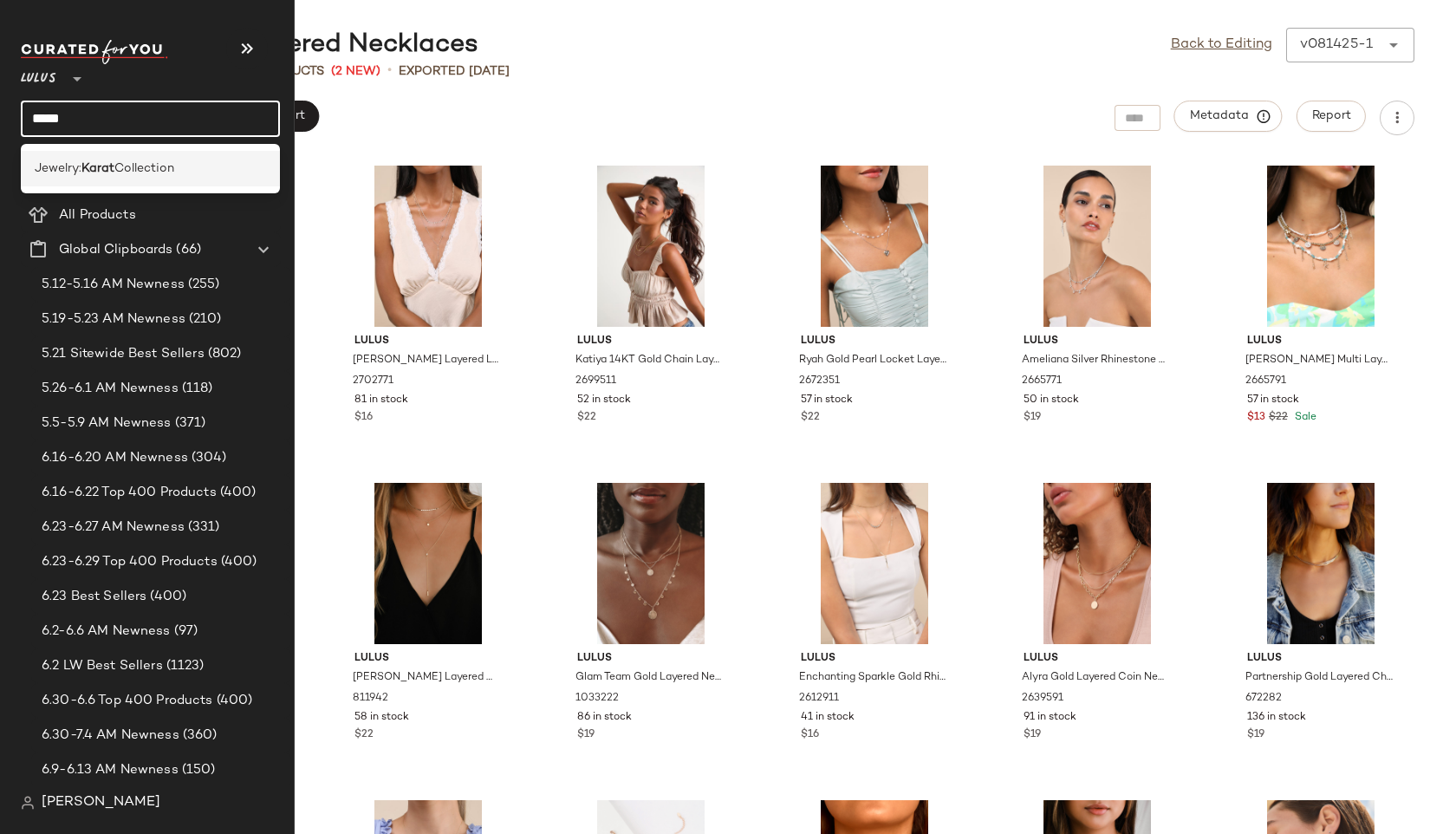
type input "*****"
click at [130, 163] on span "Collection" at bounding box center [145, 169] width 60 height 18
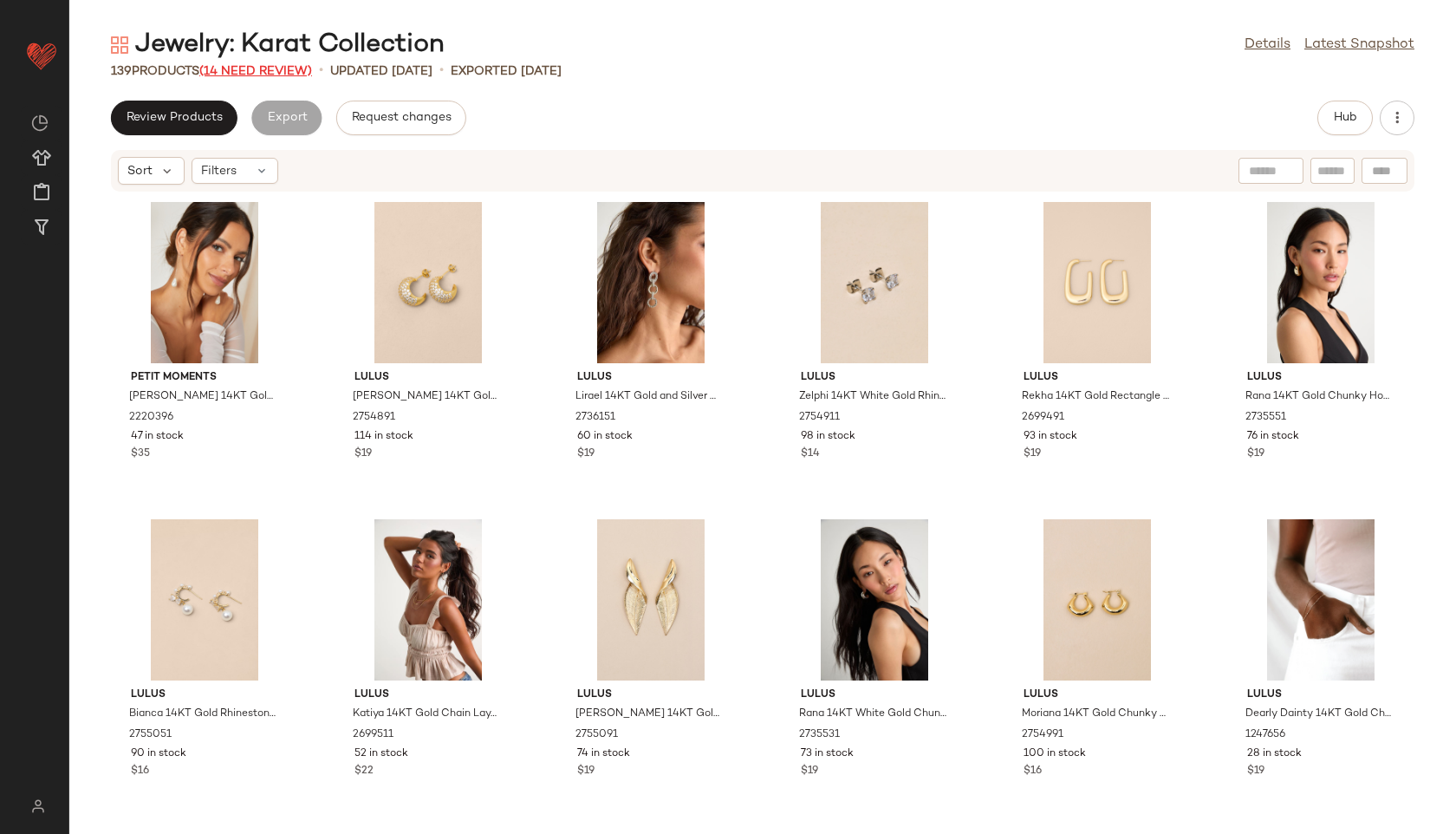
click at [279, 69] on span "(14 Need Review)" at bounding box center [256, 71] width 113 height 13
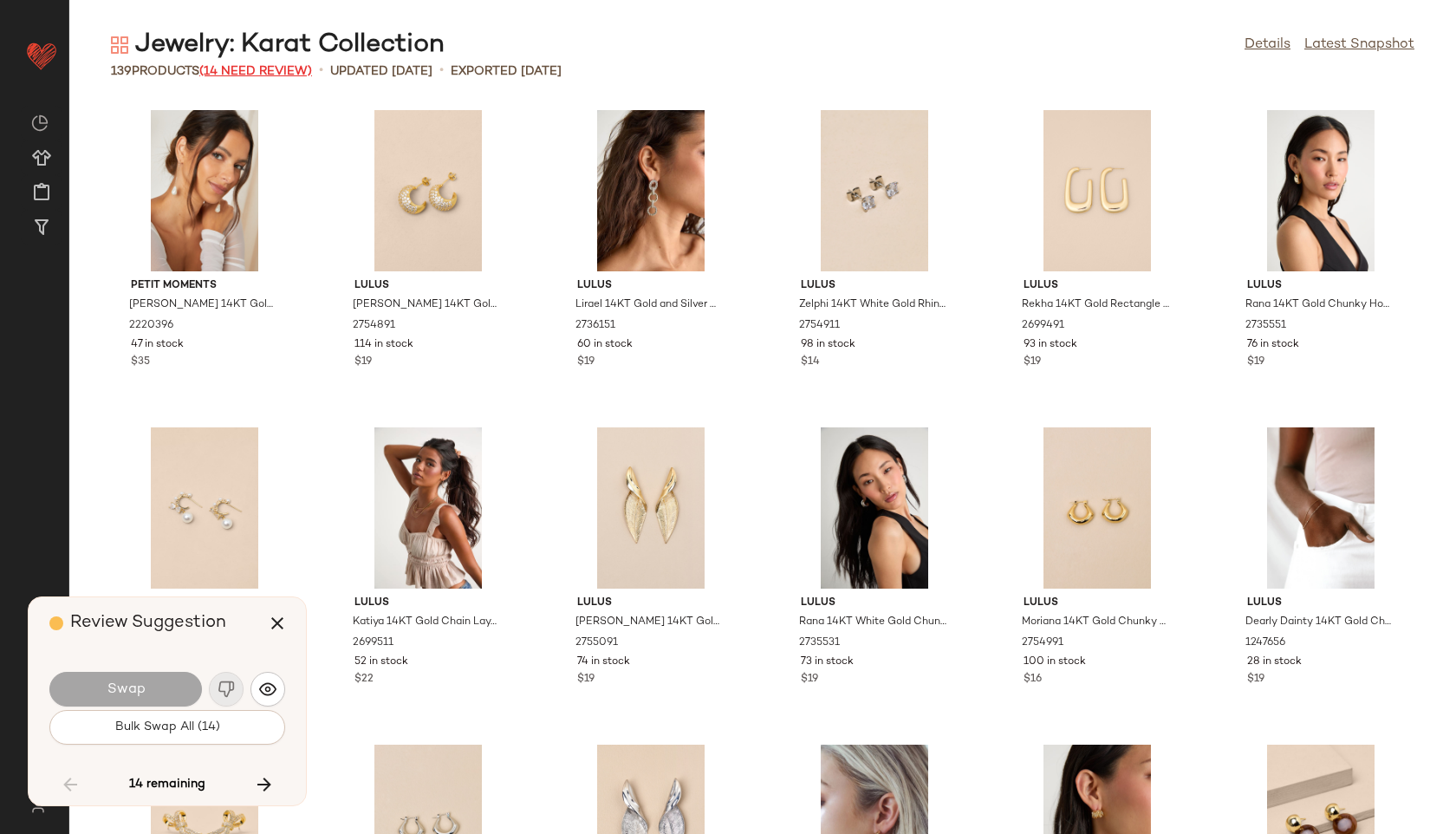
scroll to position [5076, 0]
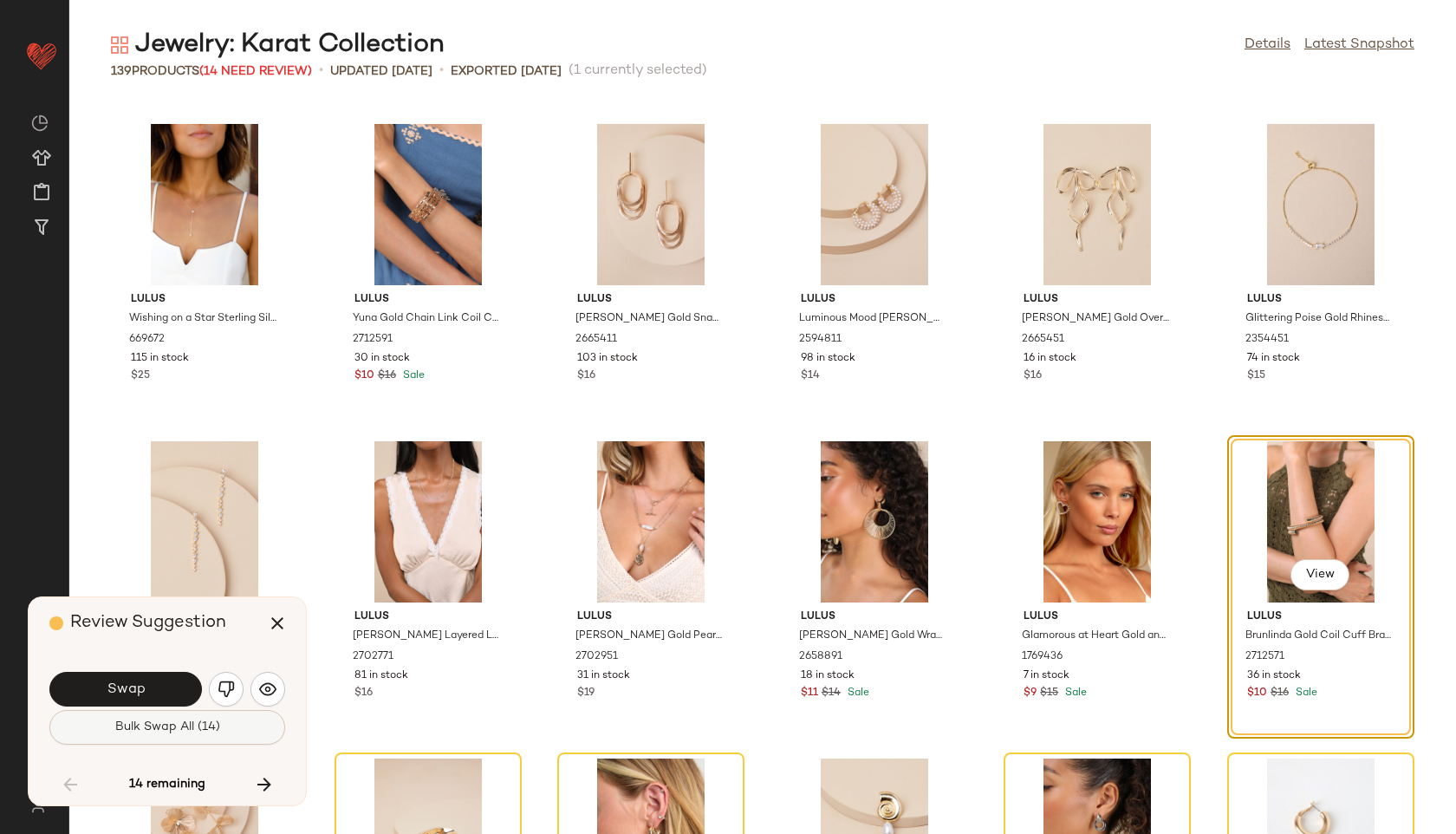
click at [228, 729] on button "Bulk Swap All (14)" at bounding box center [167, 727] width 236 height 35
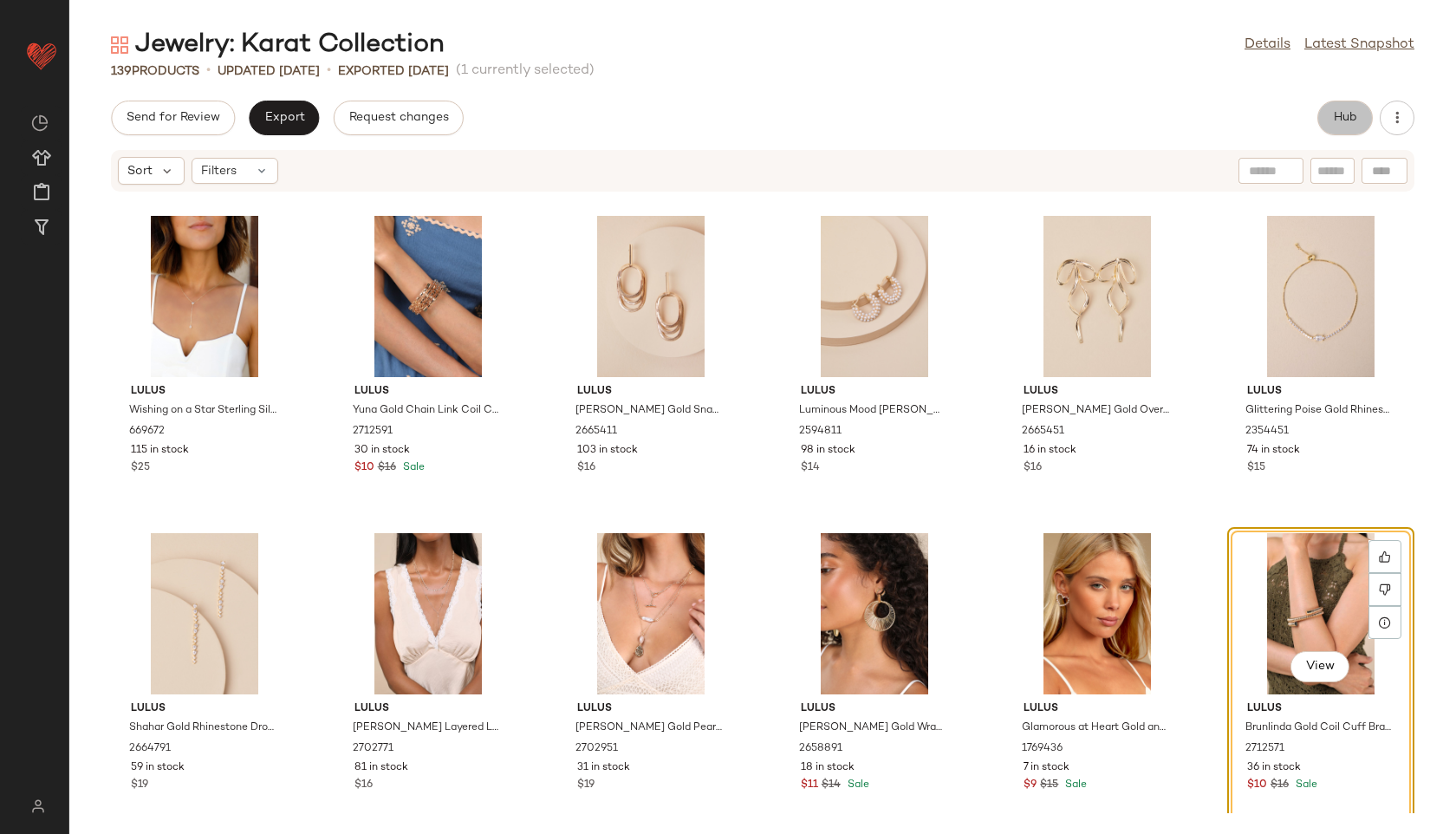
click at [1365, 114] on button "Hub" at bounding box center [1345, 118] width 56 height 35
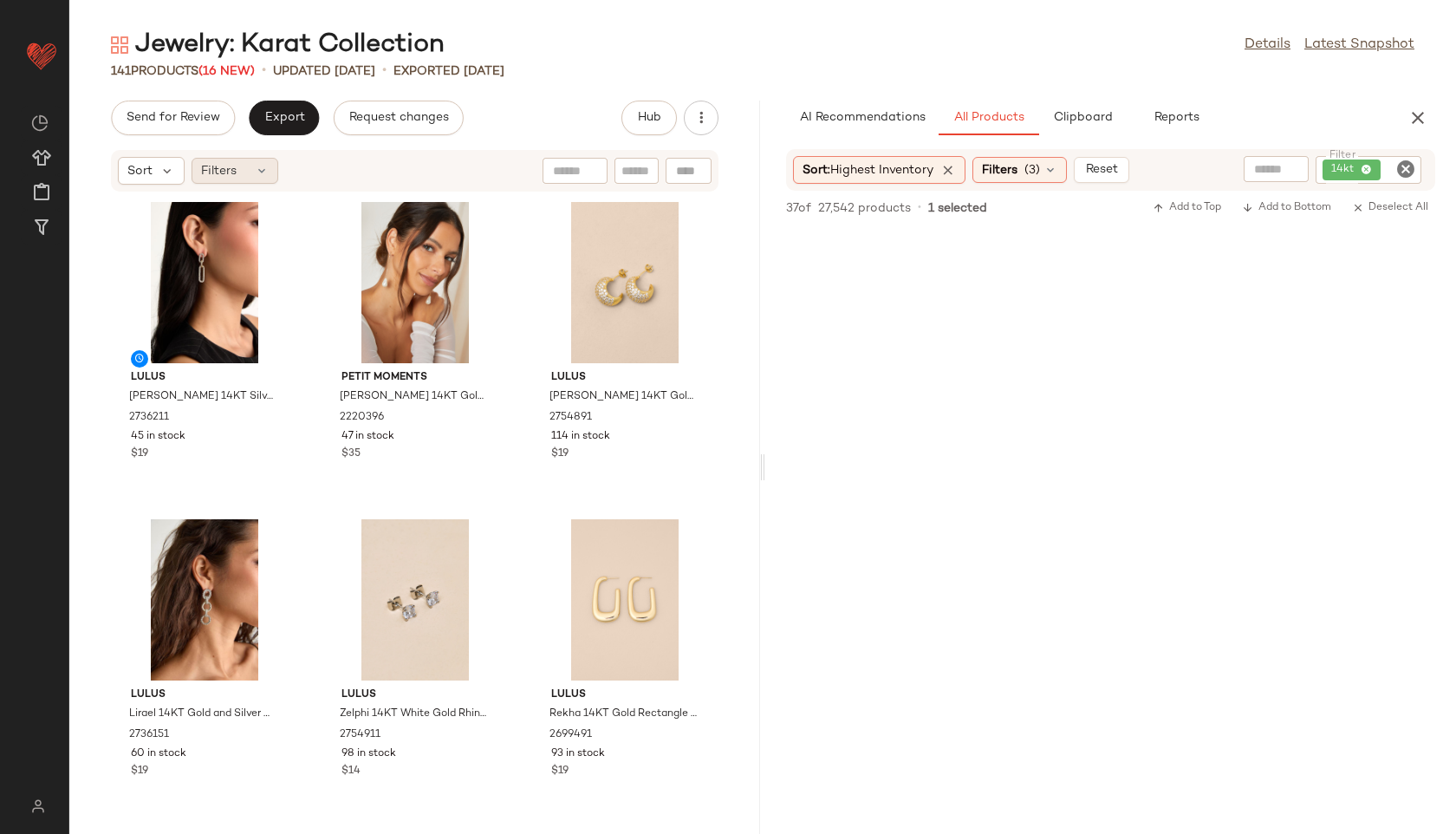
click at [245, 174] on div "Filters" at bounding box center [235, 171] width 87 height 26
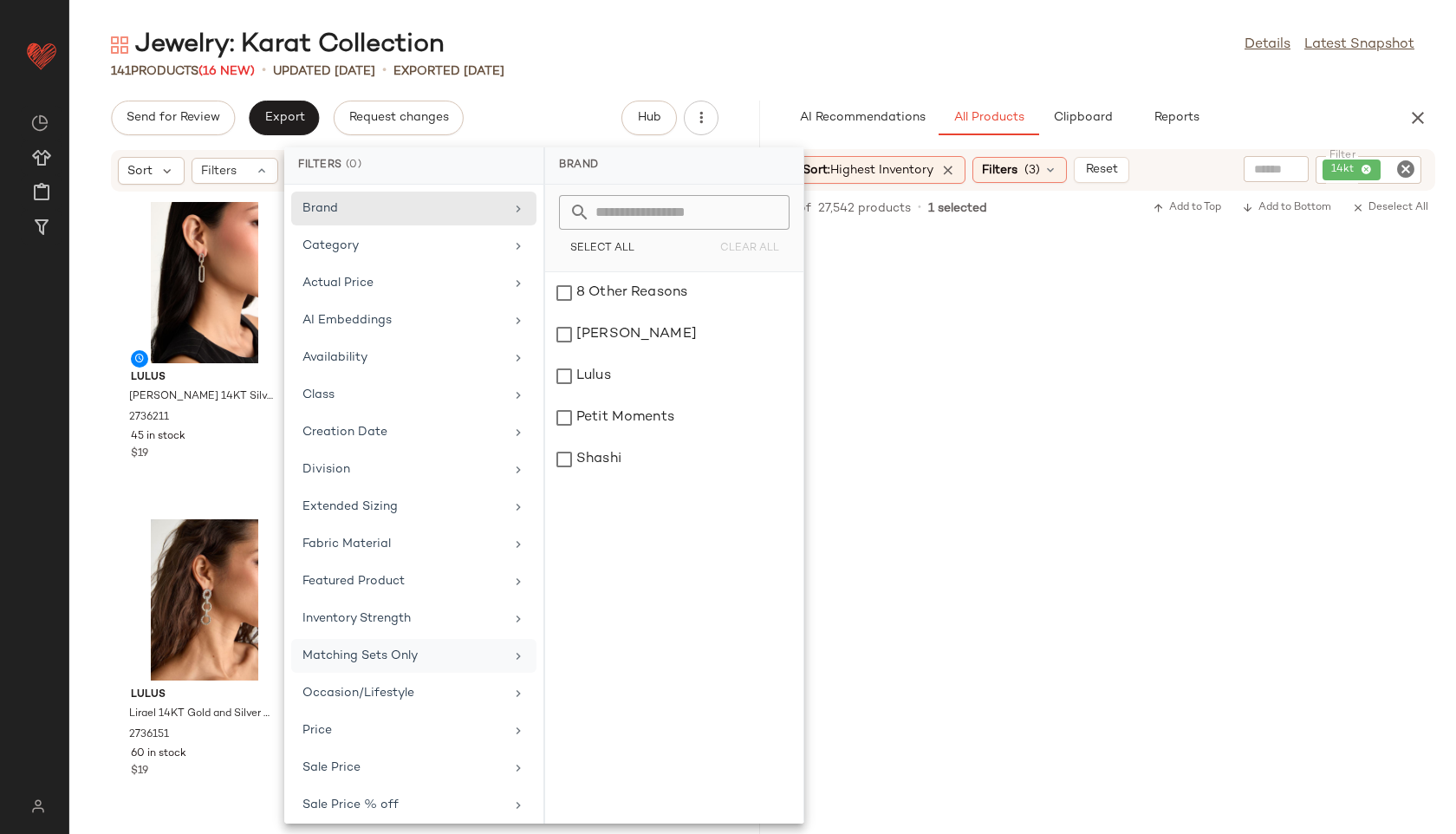
scroll to position [121, 0]
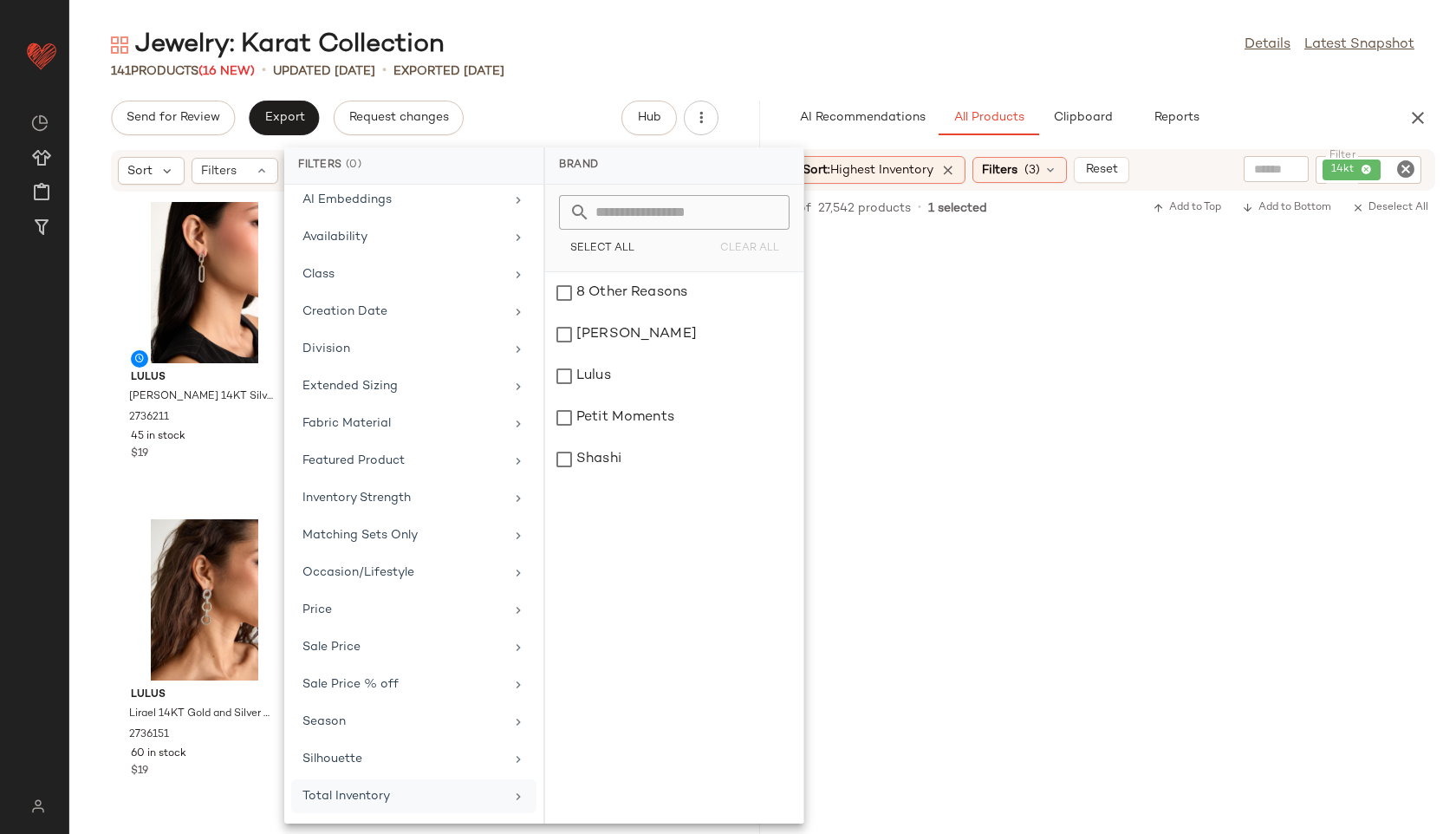
click at [426, 799] on div "Total Inventory" at bounding box center [403, 796] width 202 height 18
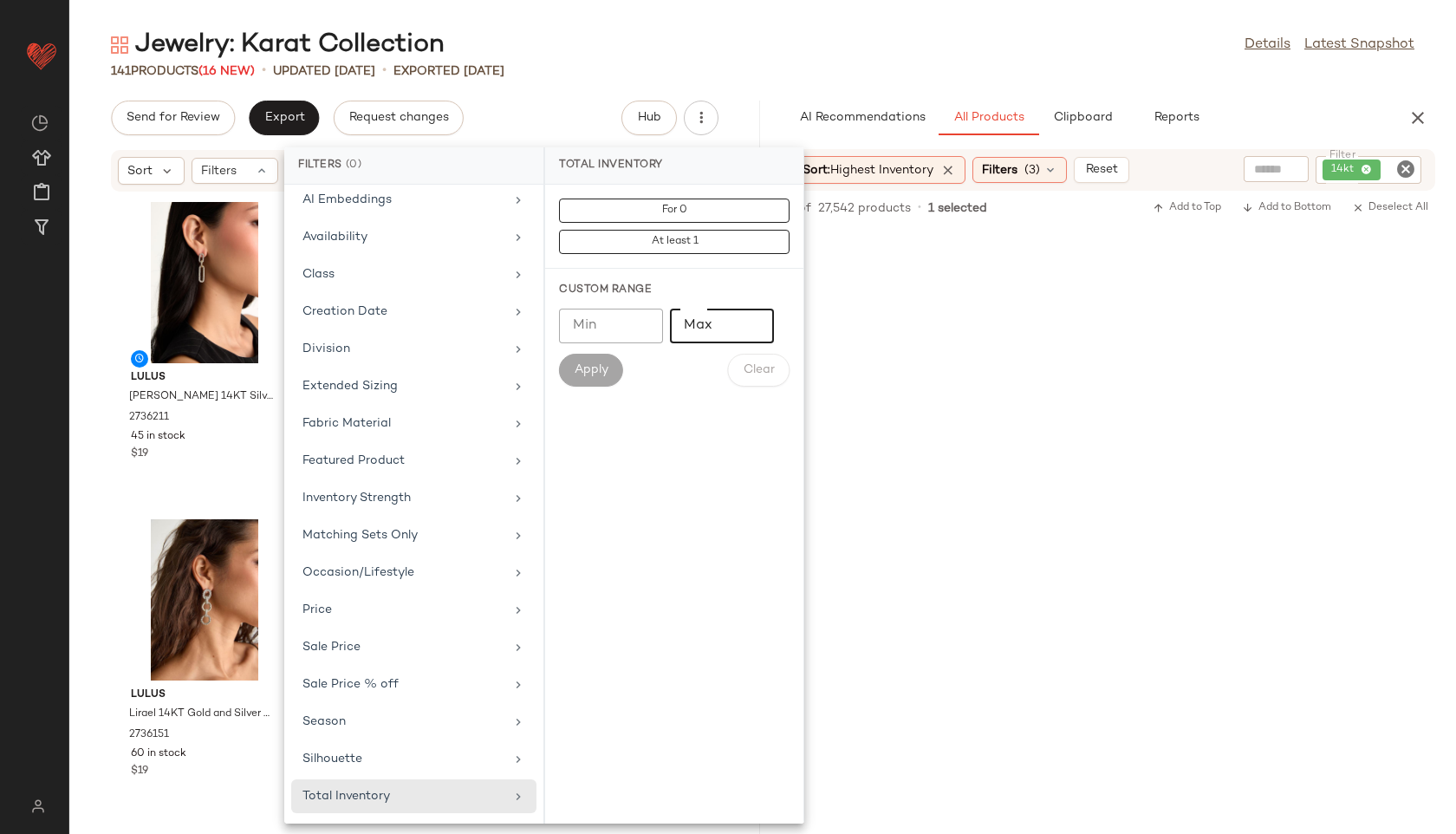
click at [718, 333] on input "Max" at bounding box center [722, 326] width 104 height 35
type input "**"
click at [596, 368] on span "Apply" at bounding box center [591, 371] width 35 height 14
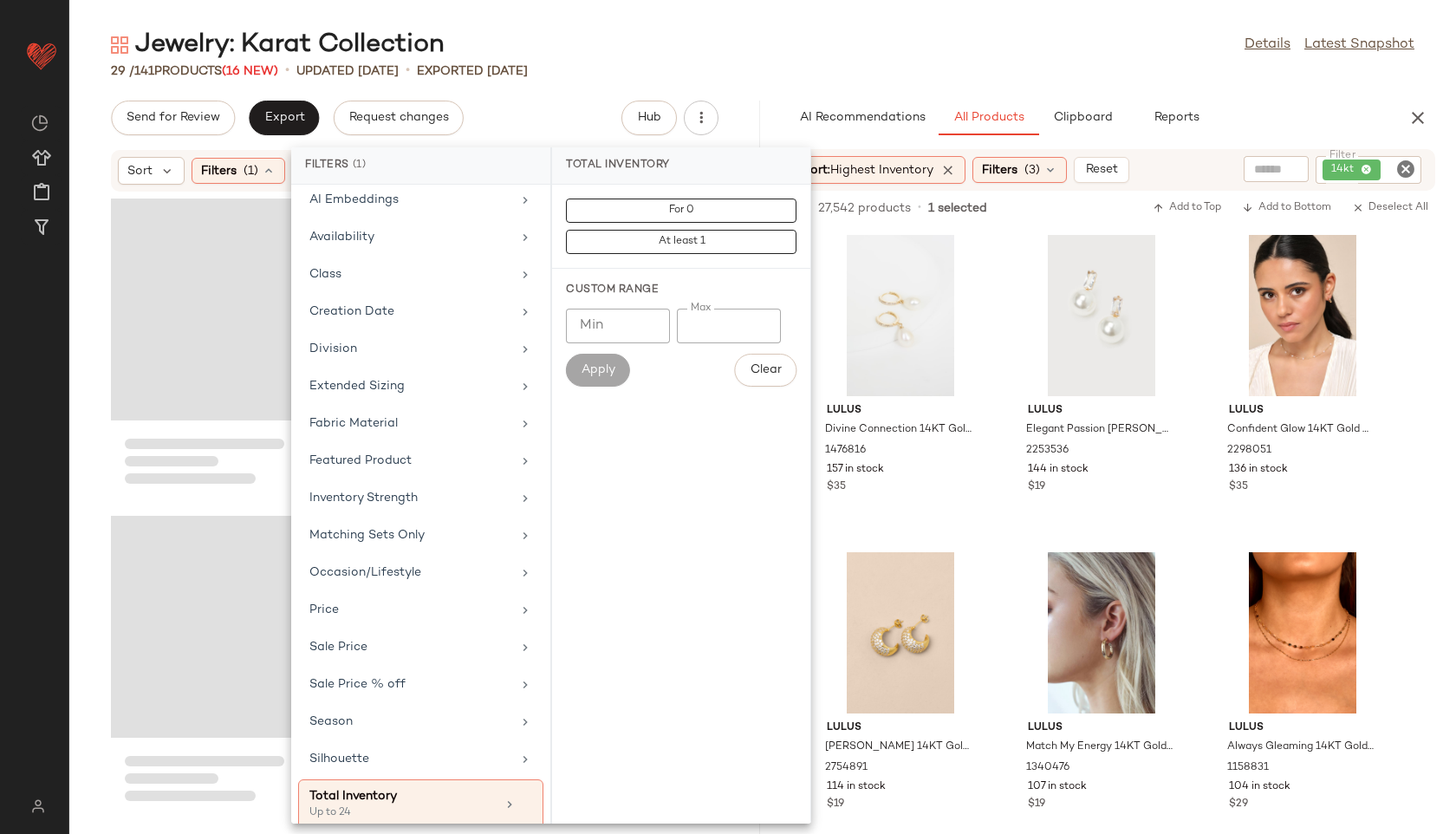
click at [710, 23] on main "Jewelry: Karat Collection Details Latest Snapshot 29 / 141 Products (16 New) • …" at bounding box center [728, 417] width 1456 height 834
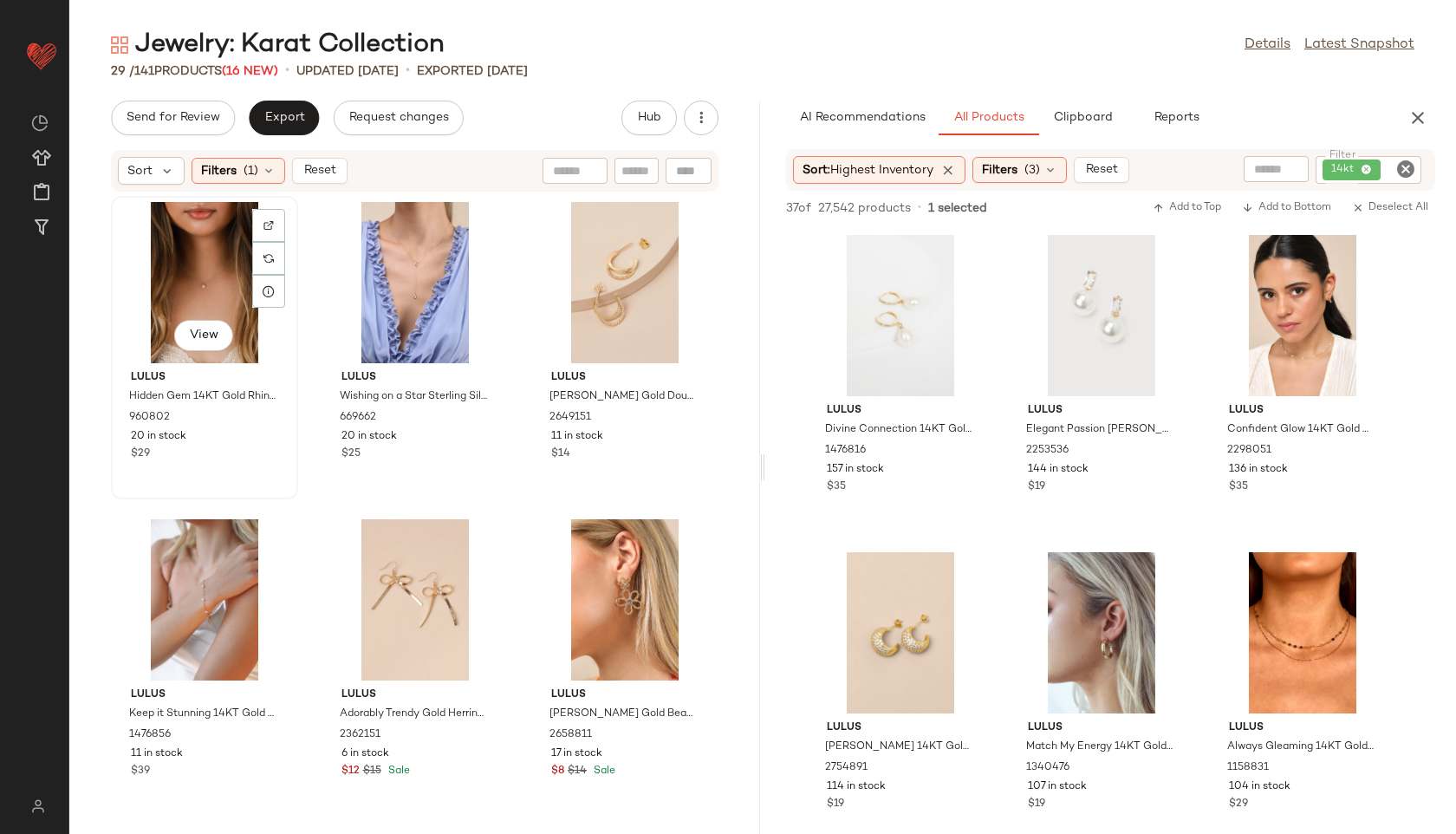
click at [217, 271] on div "View" at bounding box center [204, 282] width 175 height 161
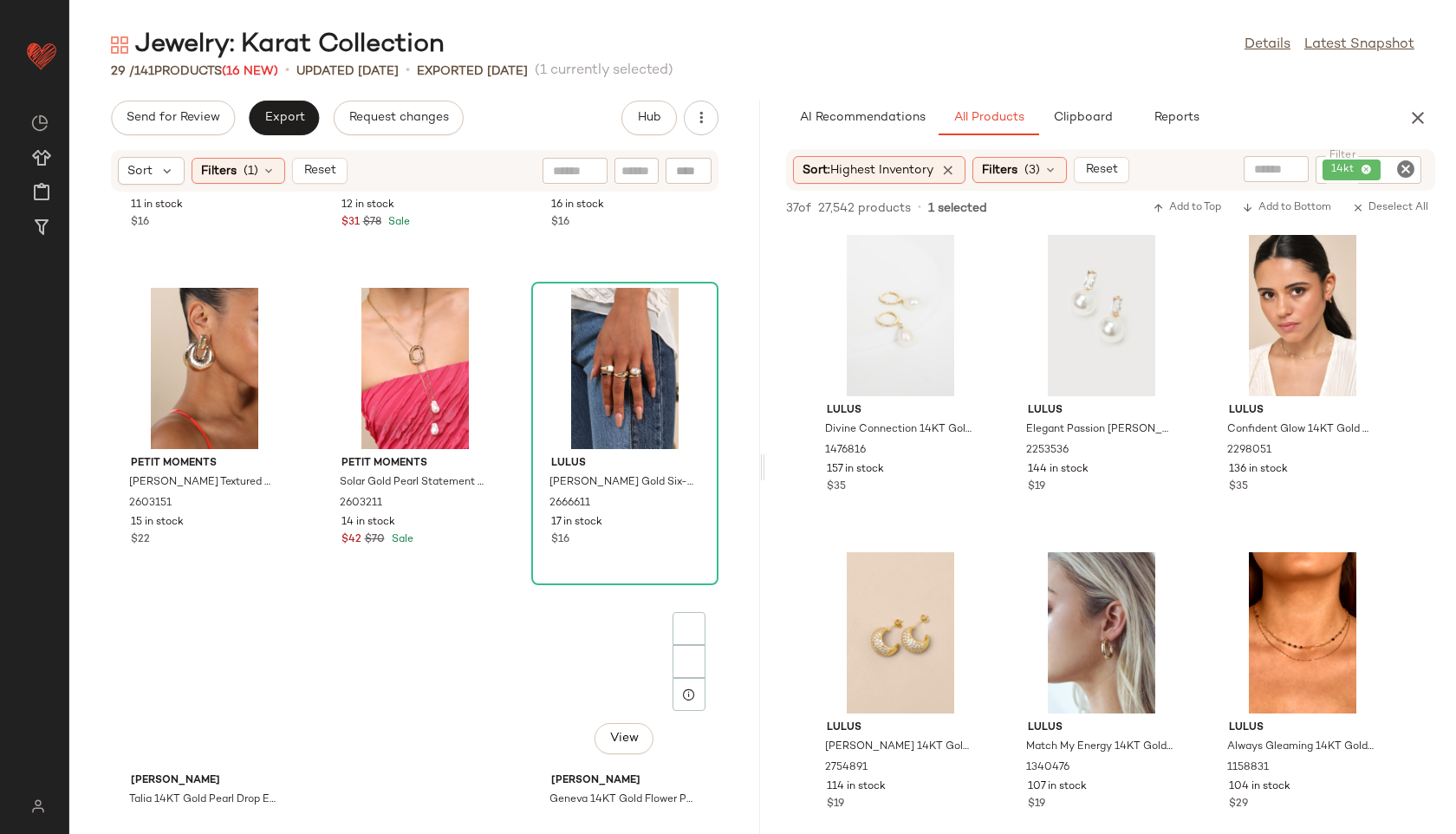
scroll to position [2556, 0]
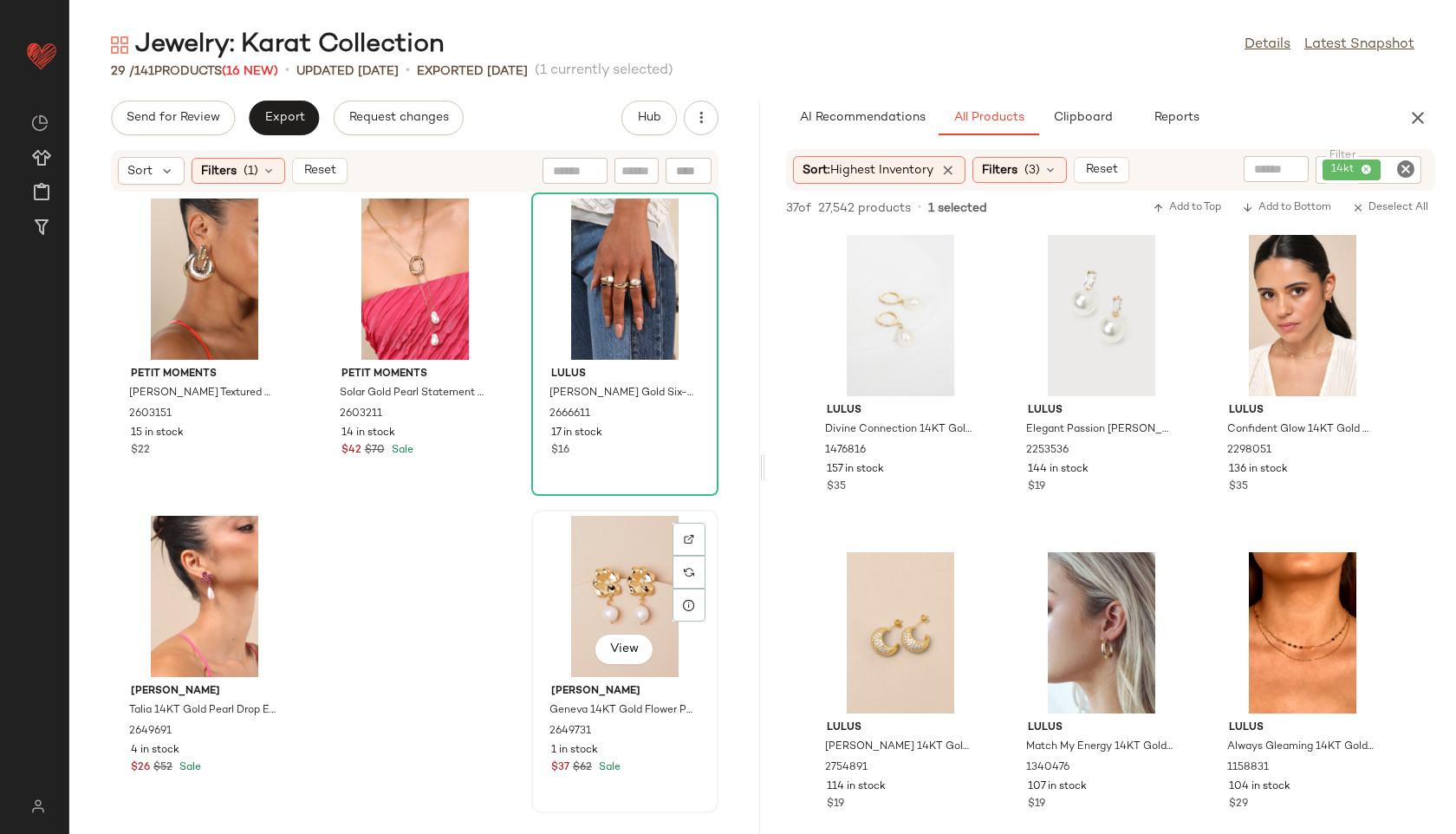
click at [619, 583] on div "View" at bounding box center [624, 595] width 175 height 161
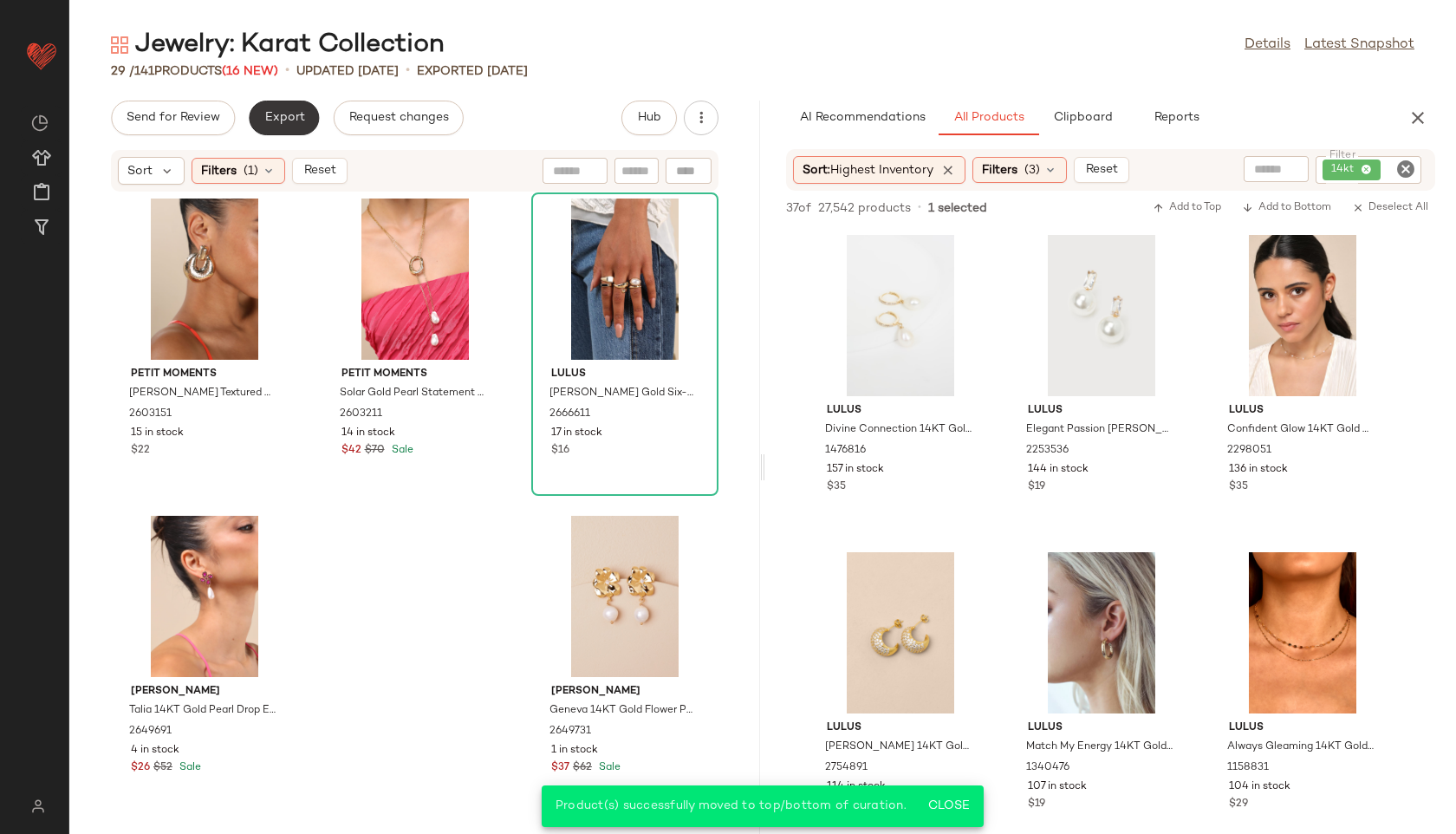
click at [292, 129] on button "Export" at bounding box center [284, 118] width 70 height 35
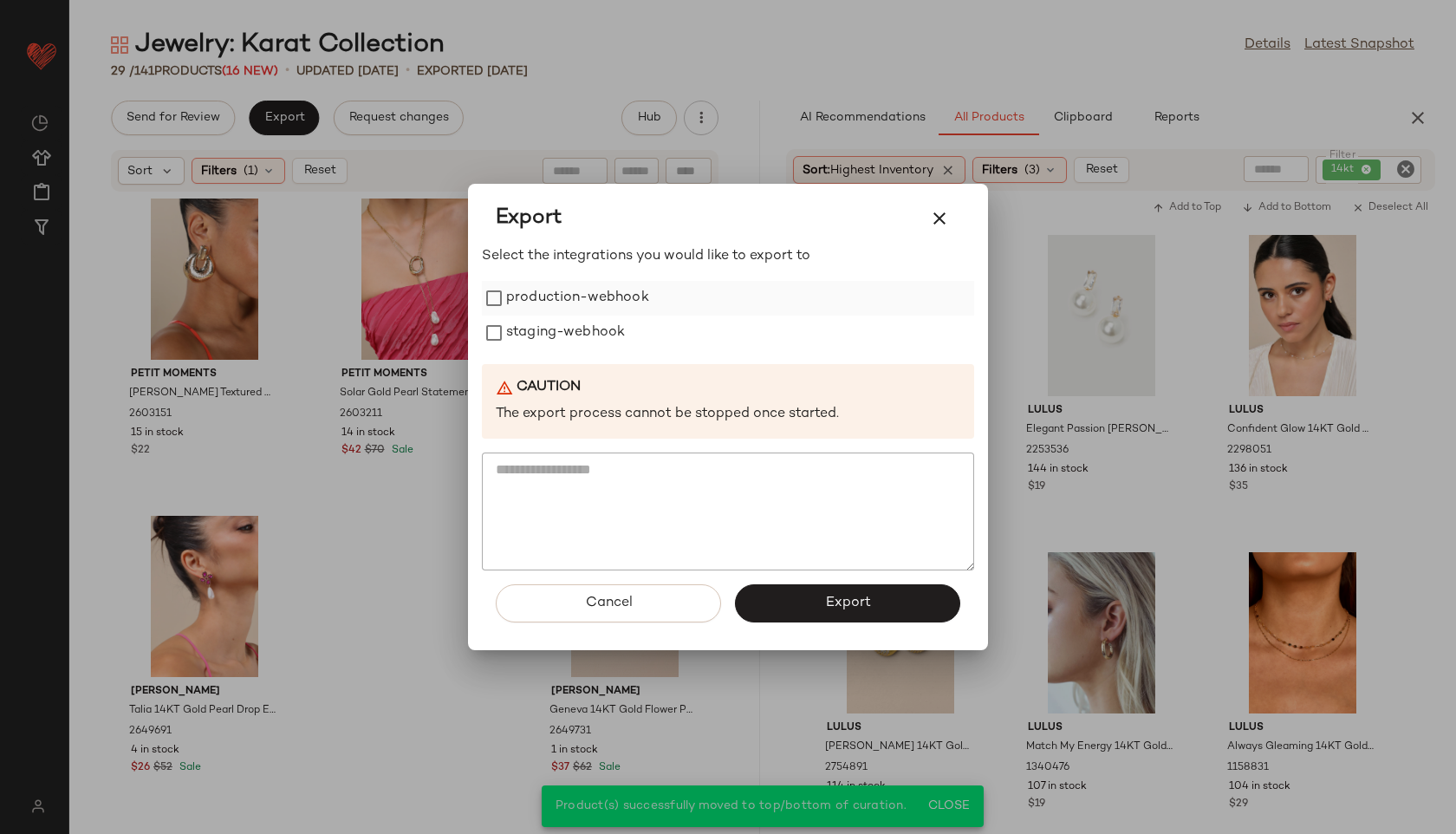
click at [577, 293] on label "production-webhook" at bounding box center [577, 298] width 143 height 35
click at [586, 338] on label "staging-webhook" at bounding box center [565, 333] width 119 height 35
click at [902, 604] on button "Export" at bounding box center [848, 603] width 226 height 38
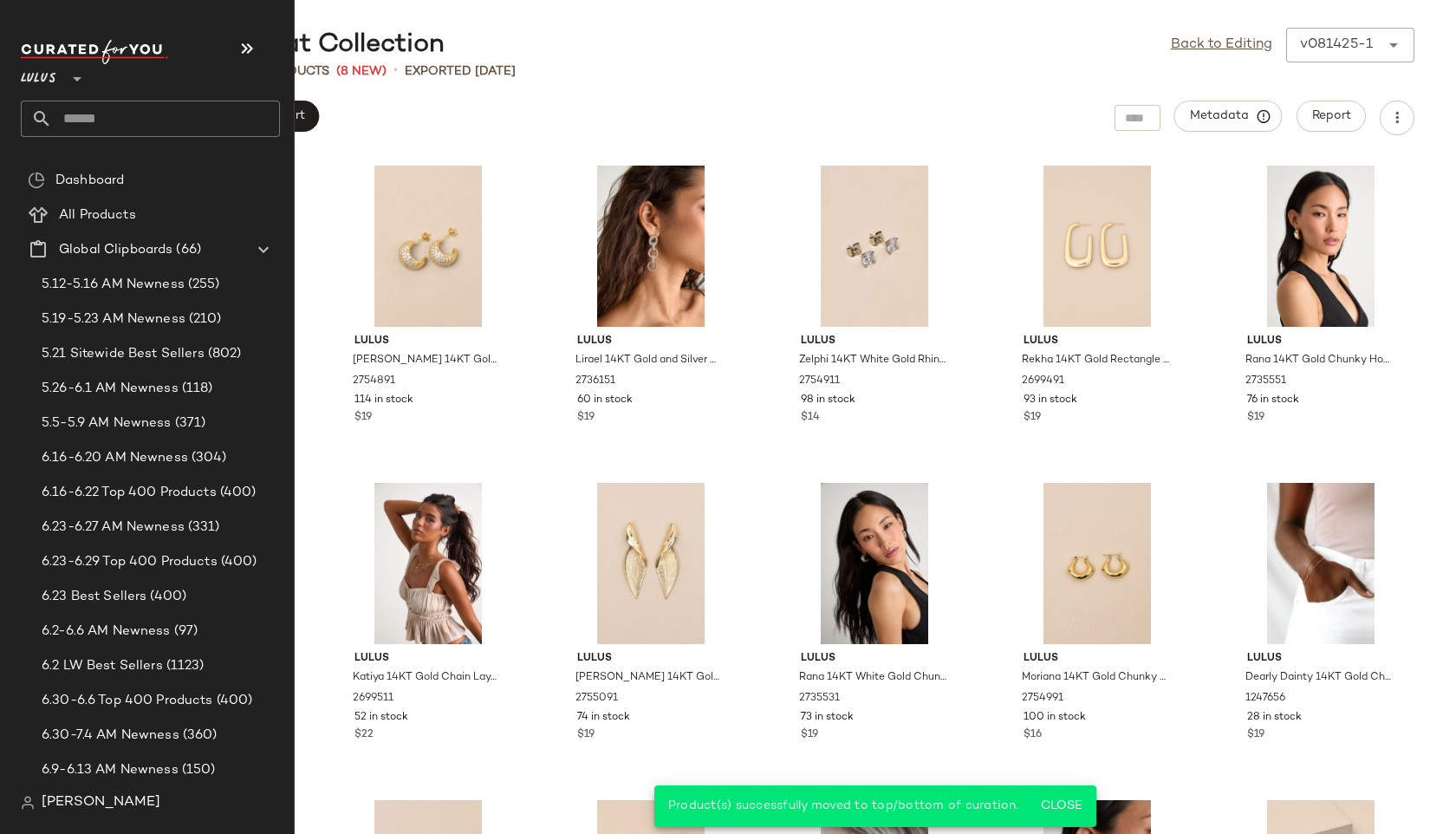
click at [92, 121] on input "text" at bounding box center [166, 119] width 228 height 36
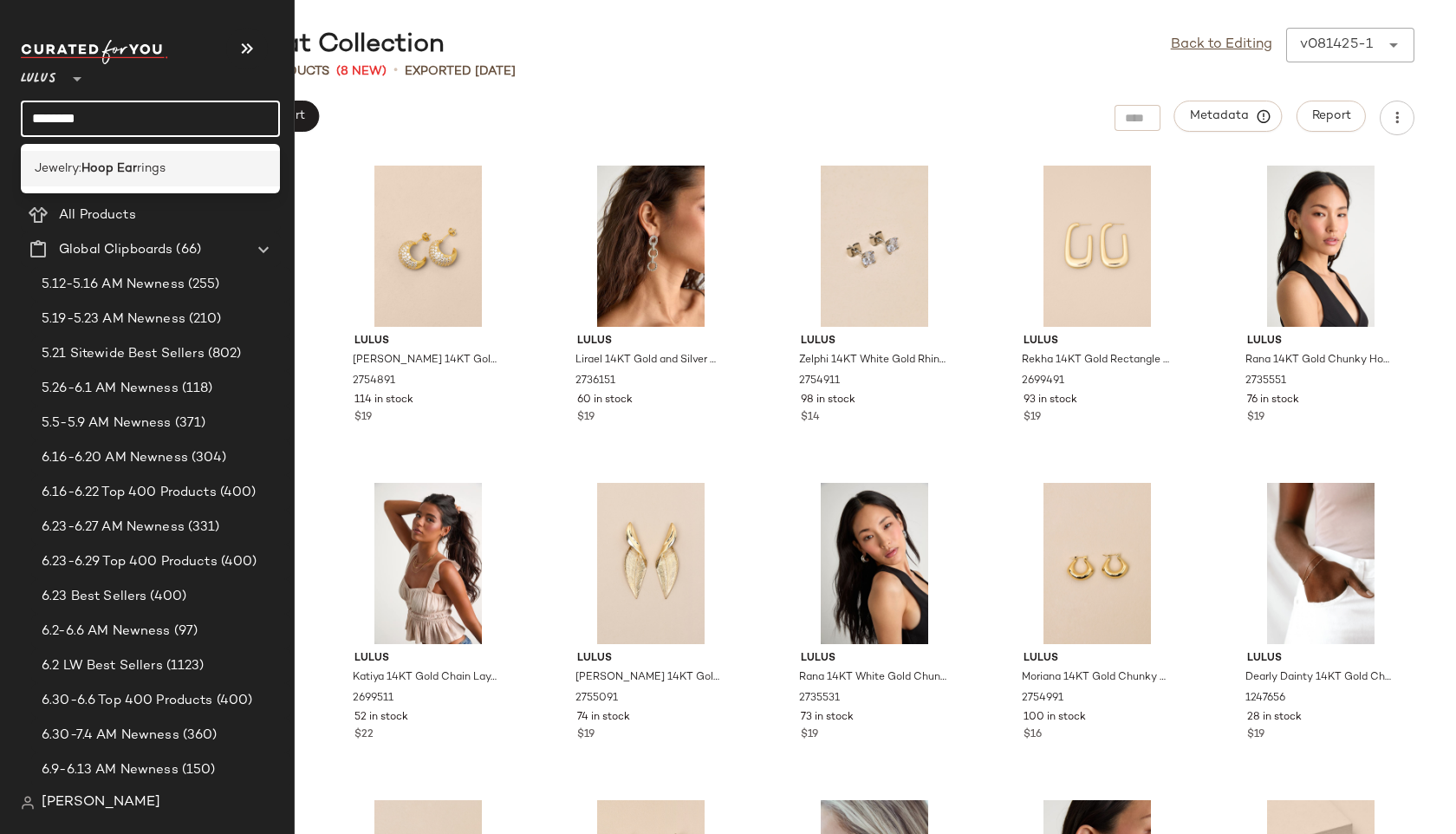
type input "********"
click at [153, 169] on span "rings" at bounding box center [151, 169] width 29 height 18
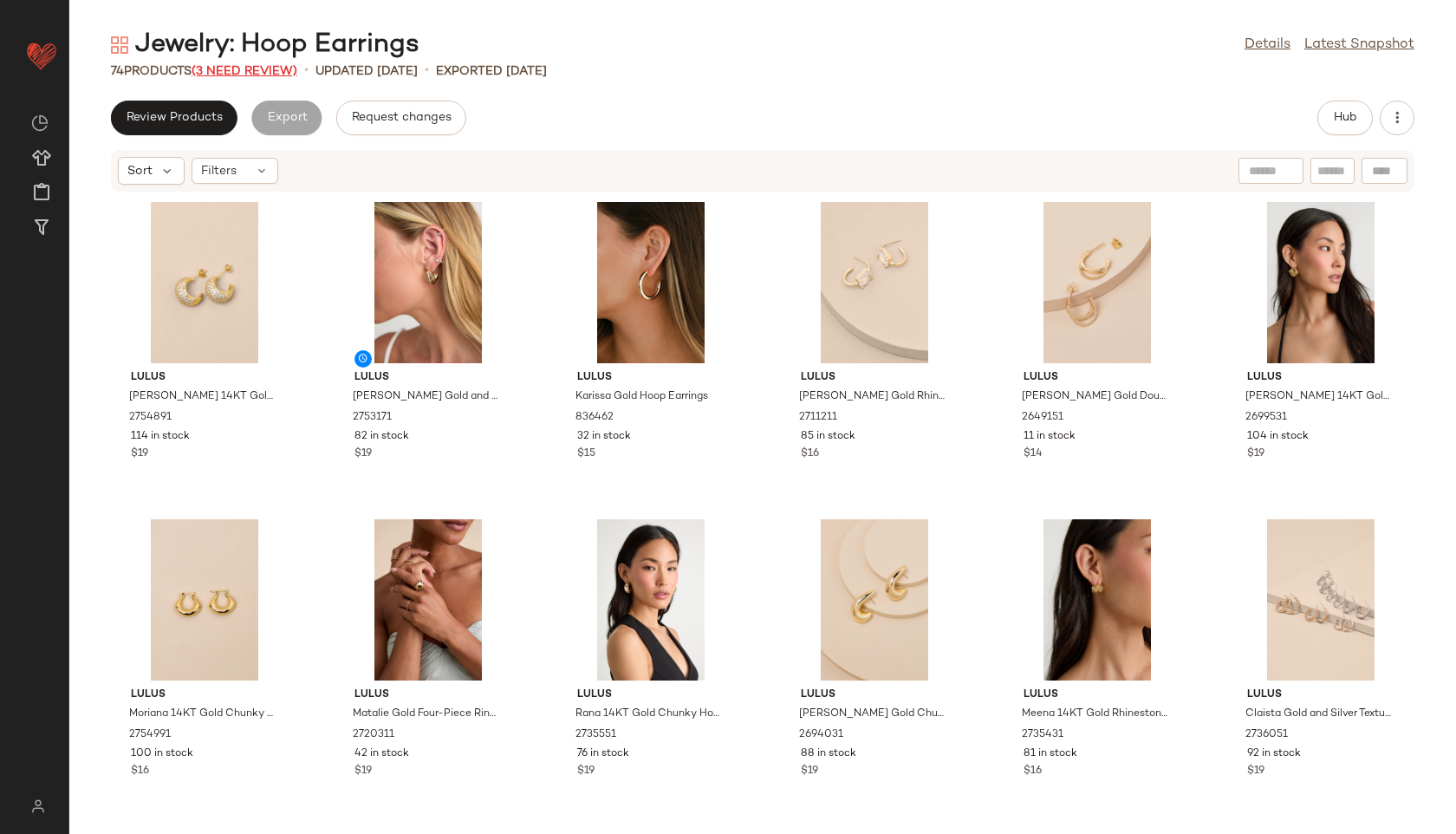
click at [256, 72] on span "(3 Need Review)" at bounding box center [245, 71] width 106 height 13
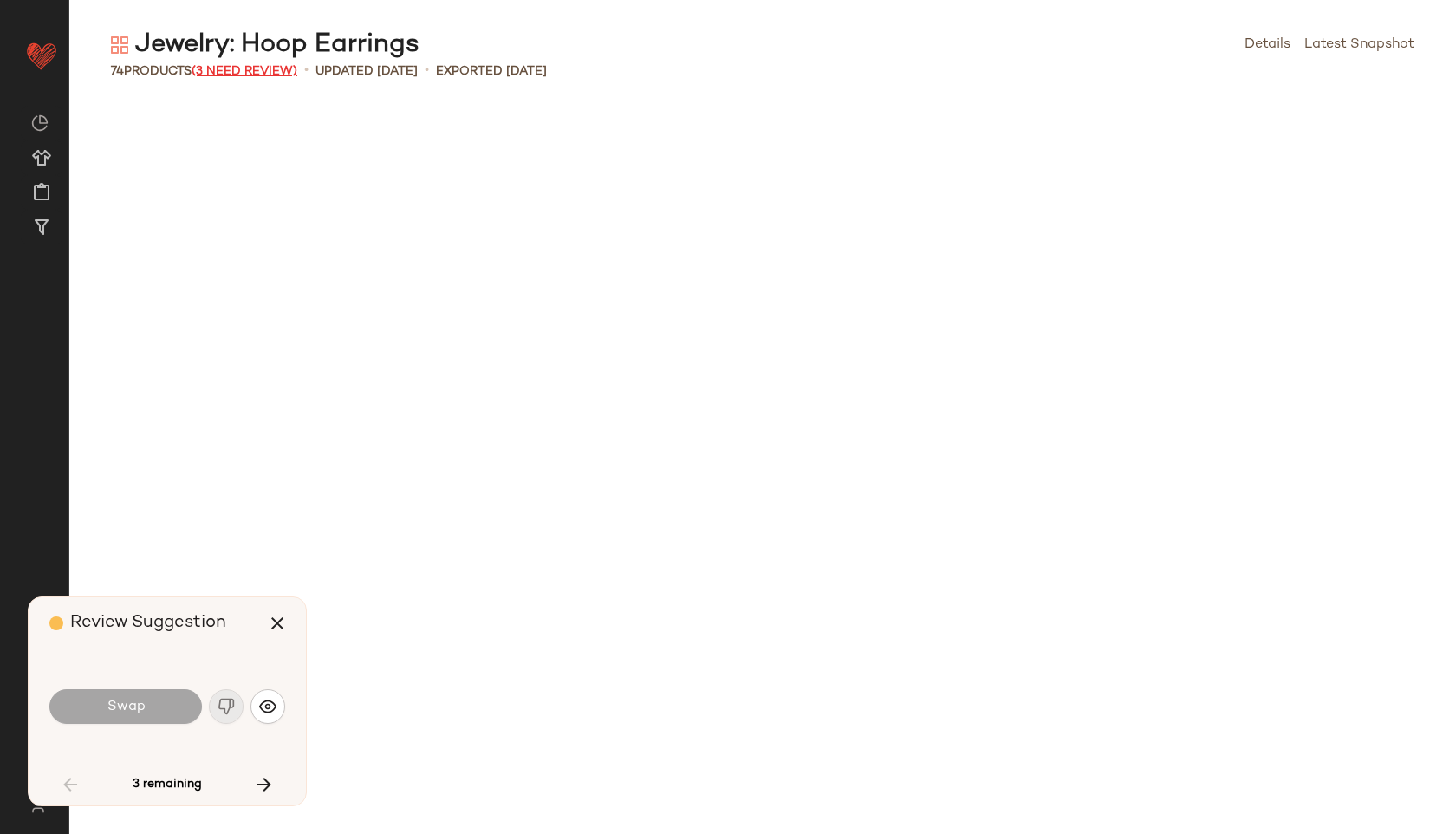
scroll to position [1586, 0]
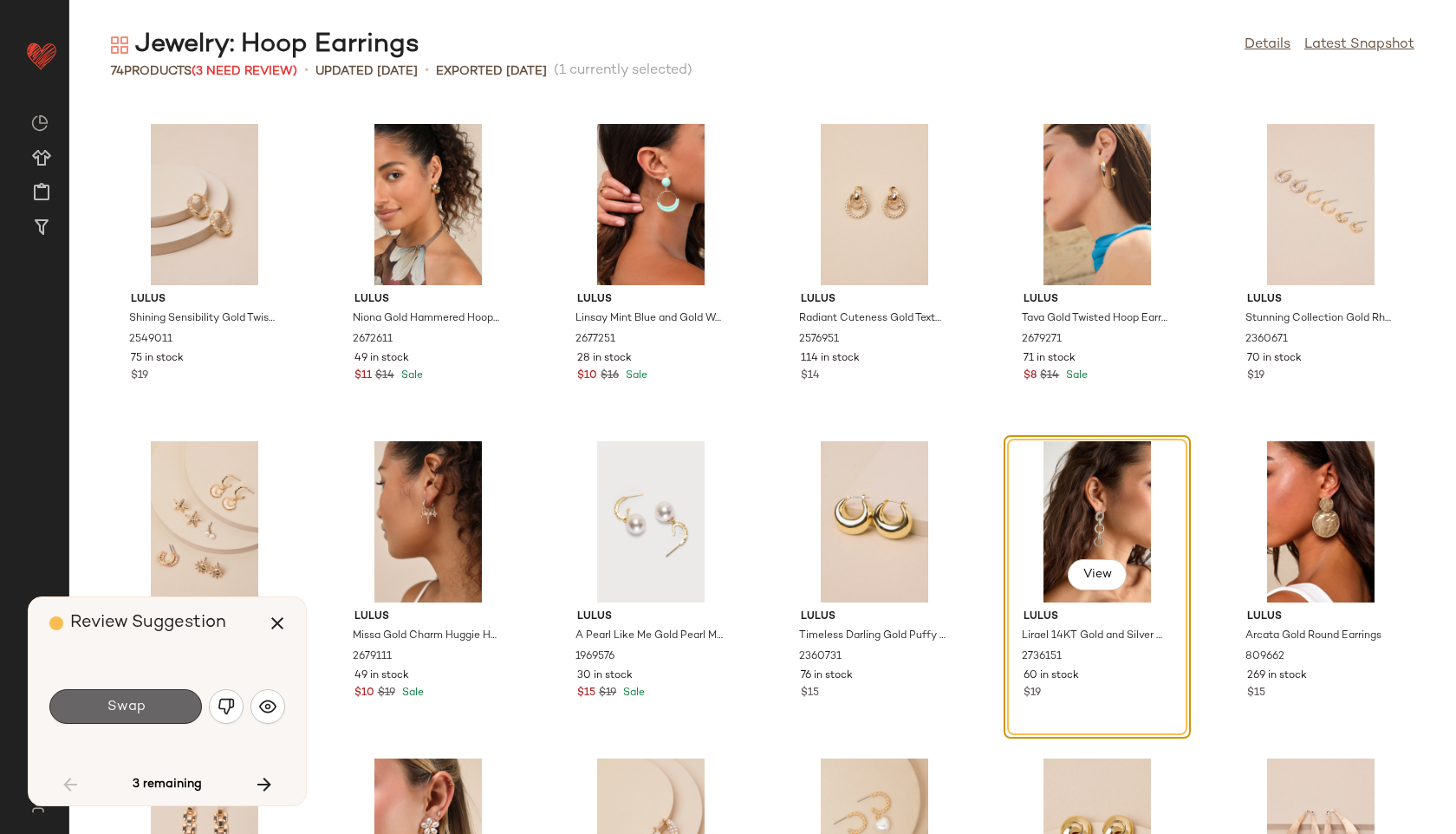
click at [108, 712] on span "Swap" at bounding box center [125, 707] width 39 height 16
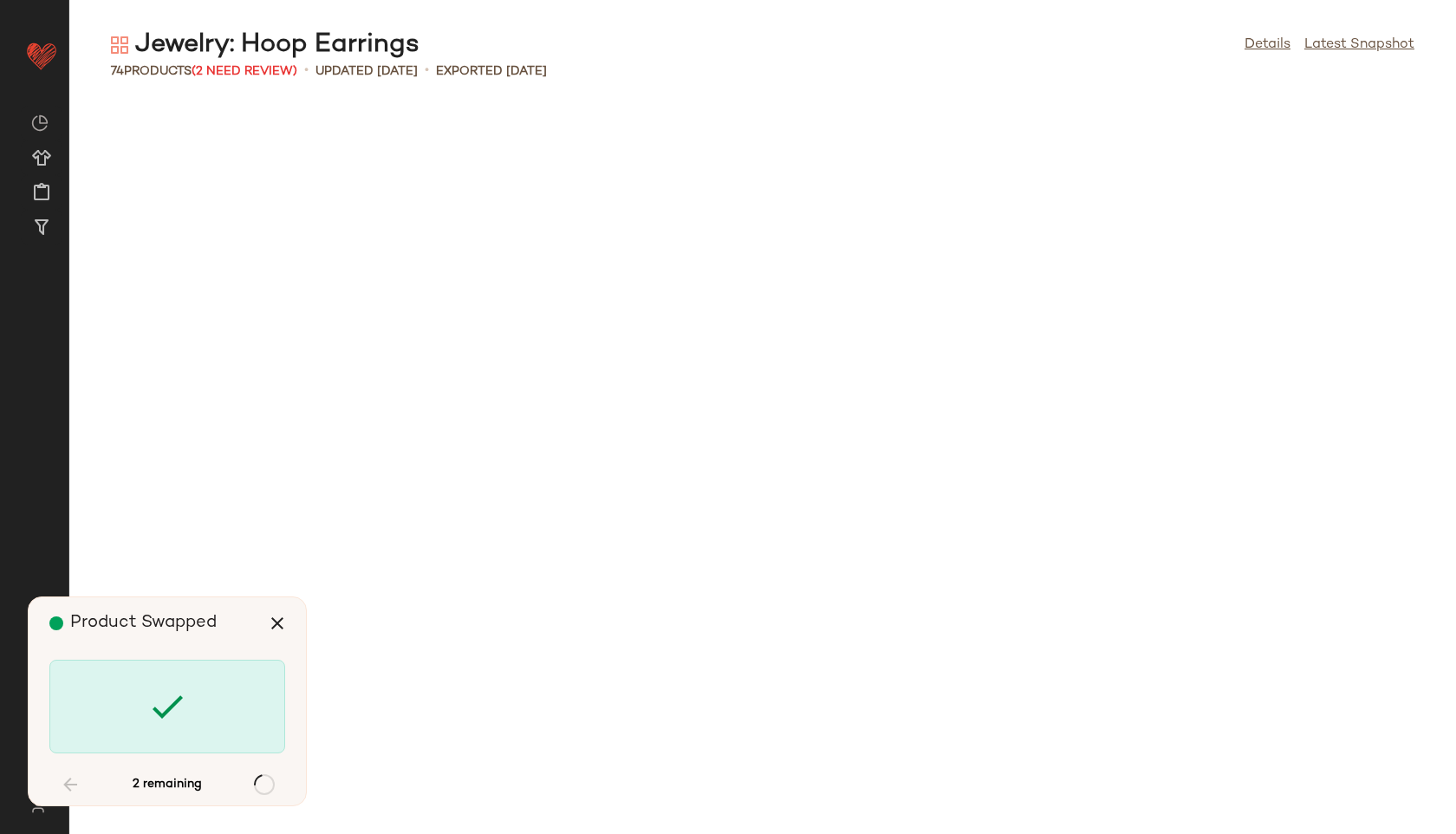
scroll to position [3173, 0]
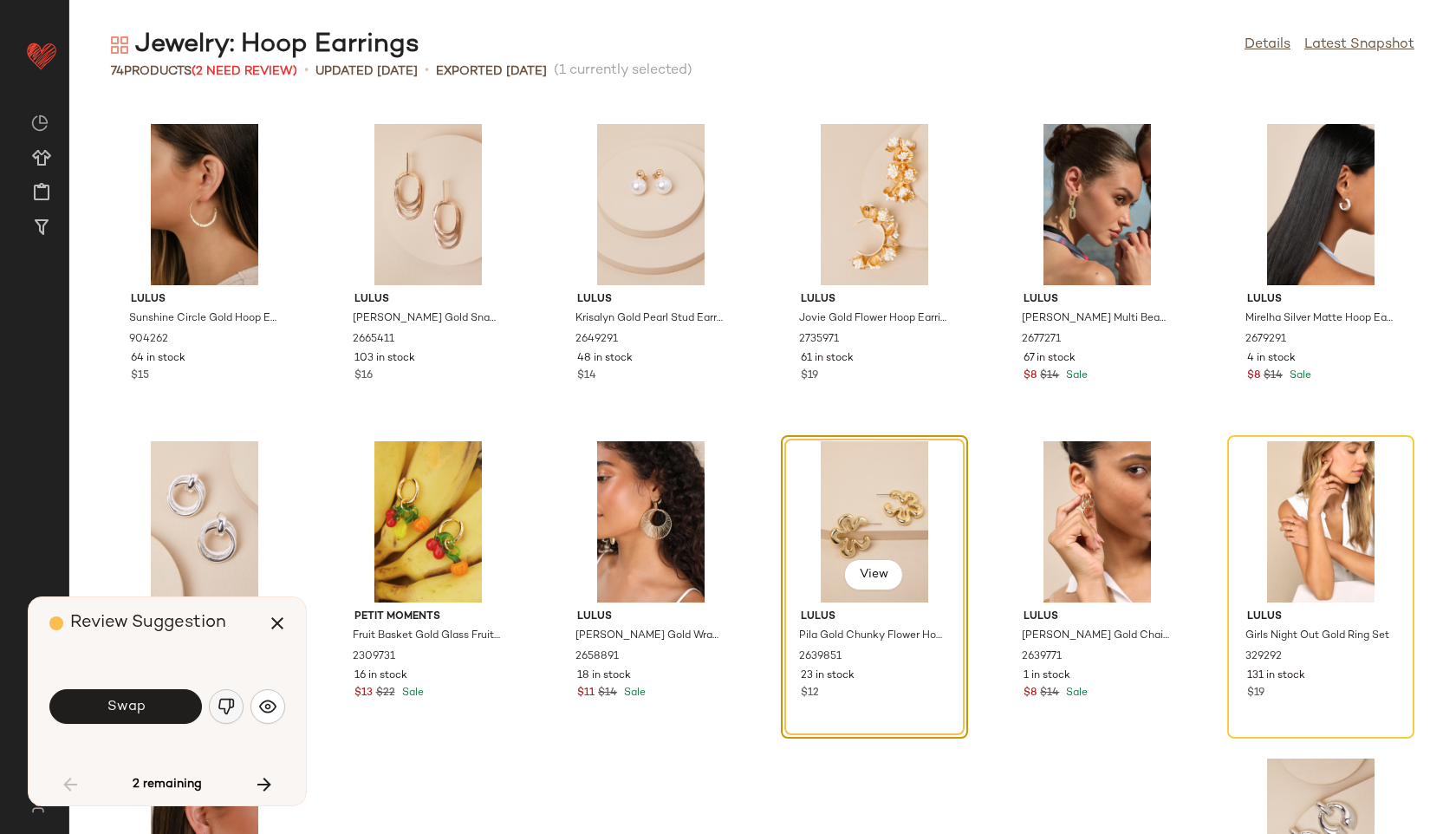
click at [226, 708] on img "button" at bounding box center [226, 706] width 17 height 17
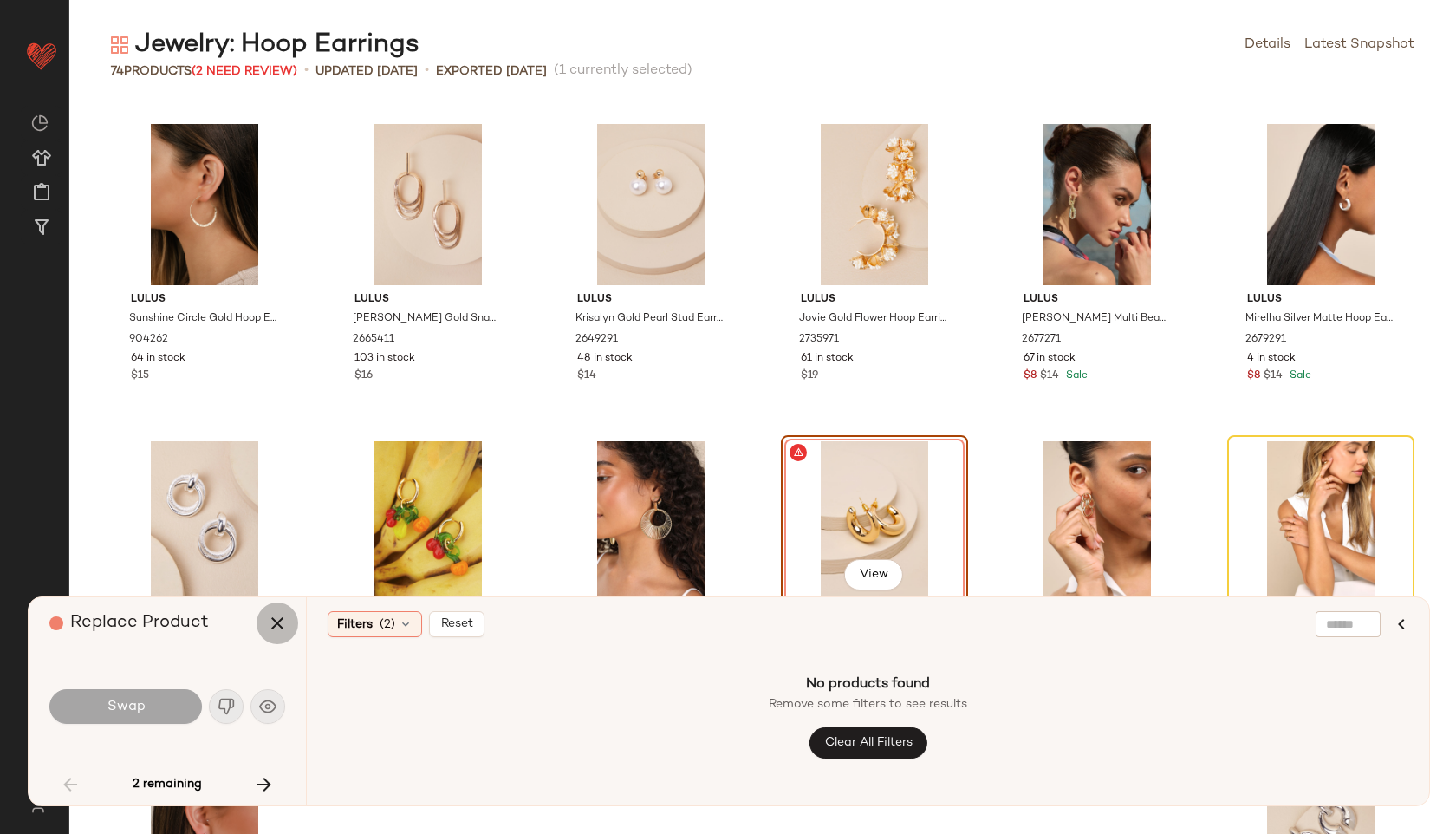
click at [275, 616] on icon "button" at bounding box center [277, 623] width 21 height 21
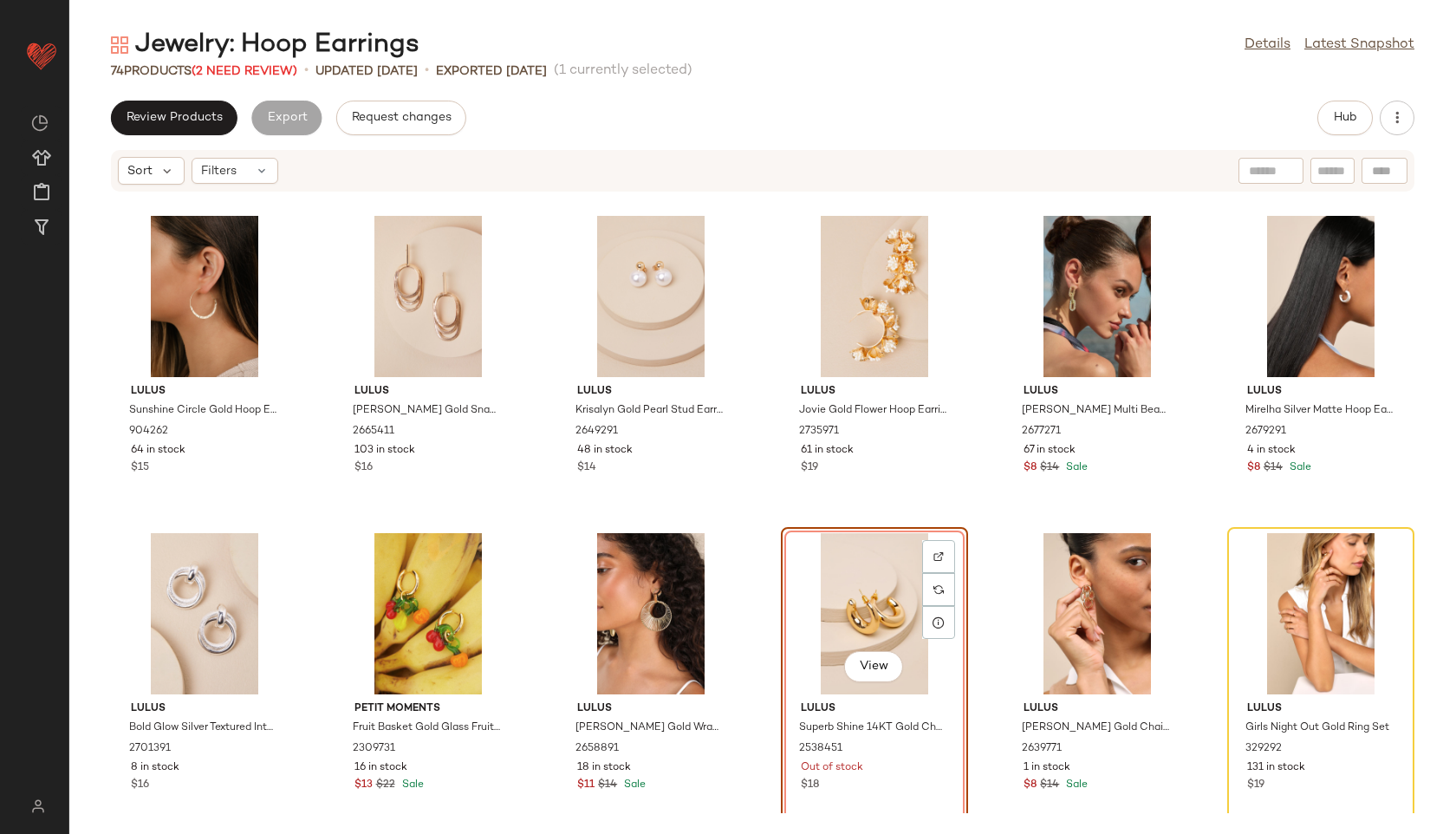
click at [811, 567] on div "View" at bounding box center [874, 613] width 175 height 161
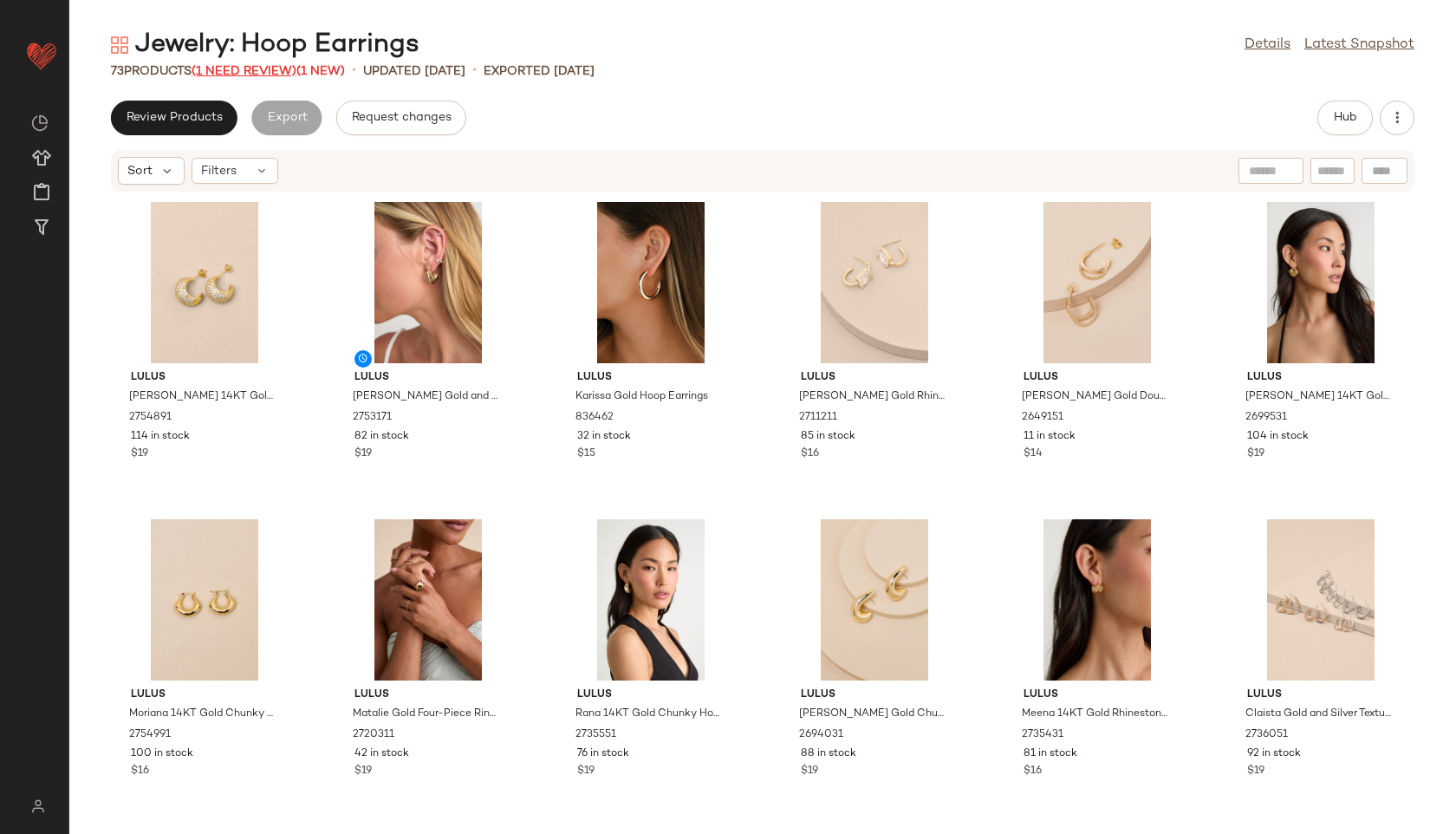
click at [256, 67] on span "(1 Need Review)" at bounding box center [244, 71] width 105 height 13
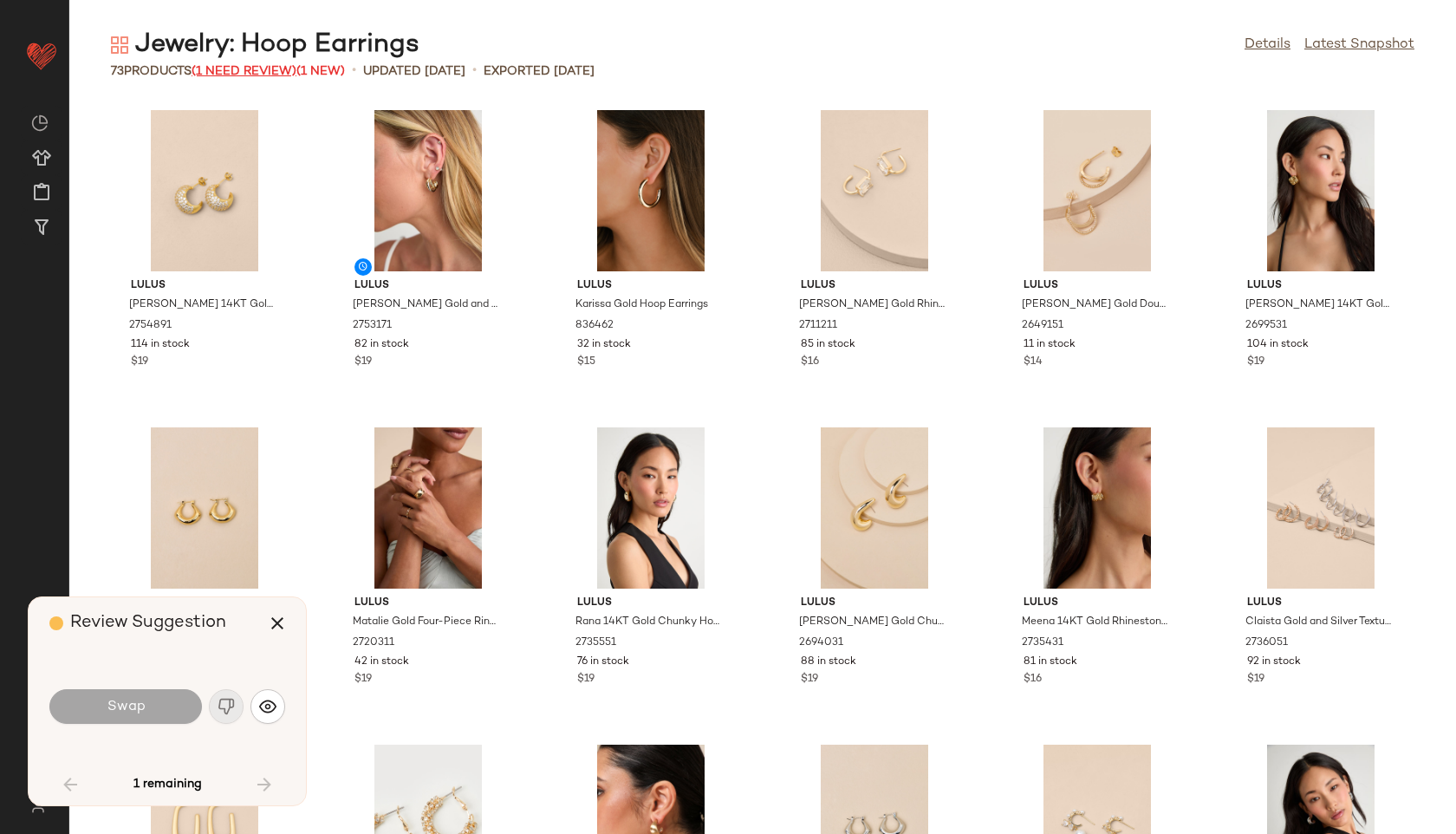
scroll to position [3173, 0]
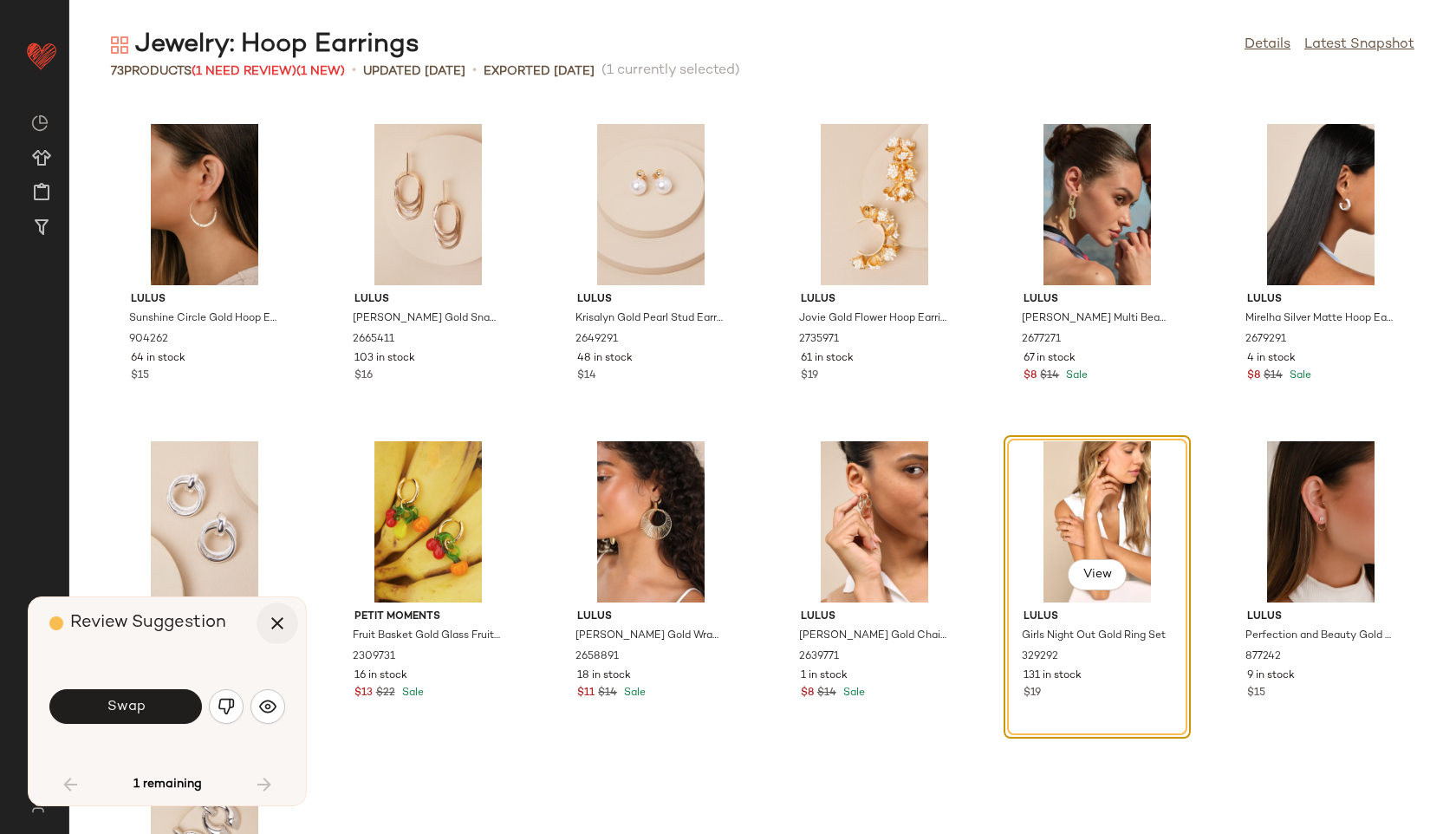
click at [285, 617] on icon "button" at bounding box center [277, 623] width 21 height 21
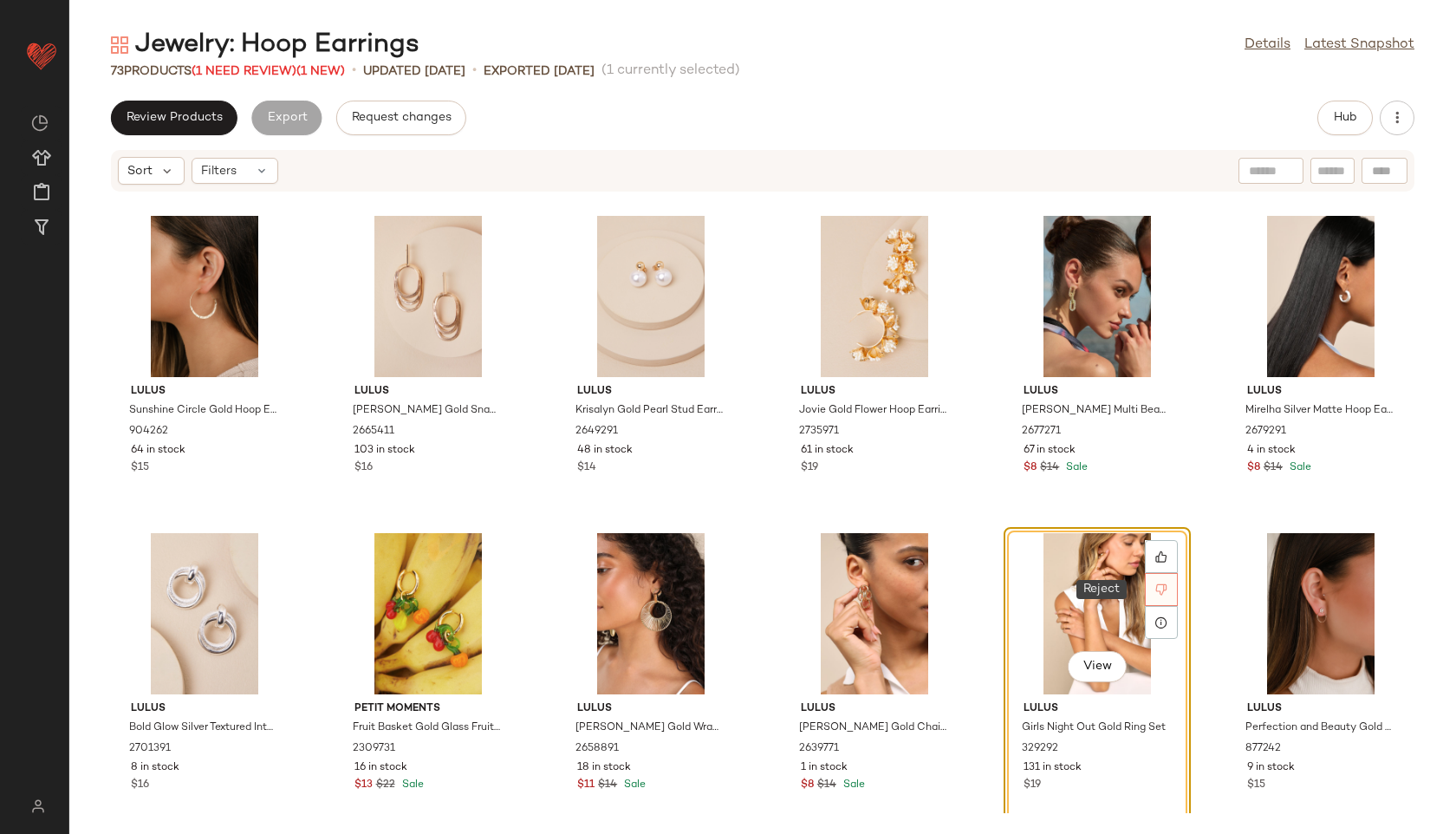
click at [1155, 583] on icon at bounding box center [1161, 589] width 12 height 12
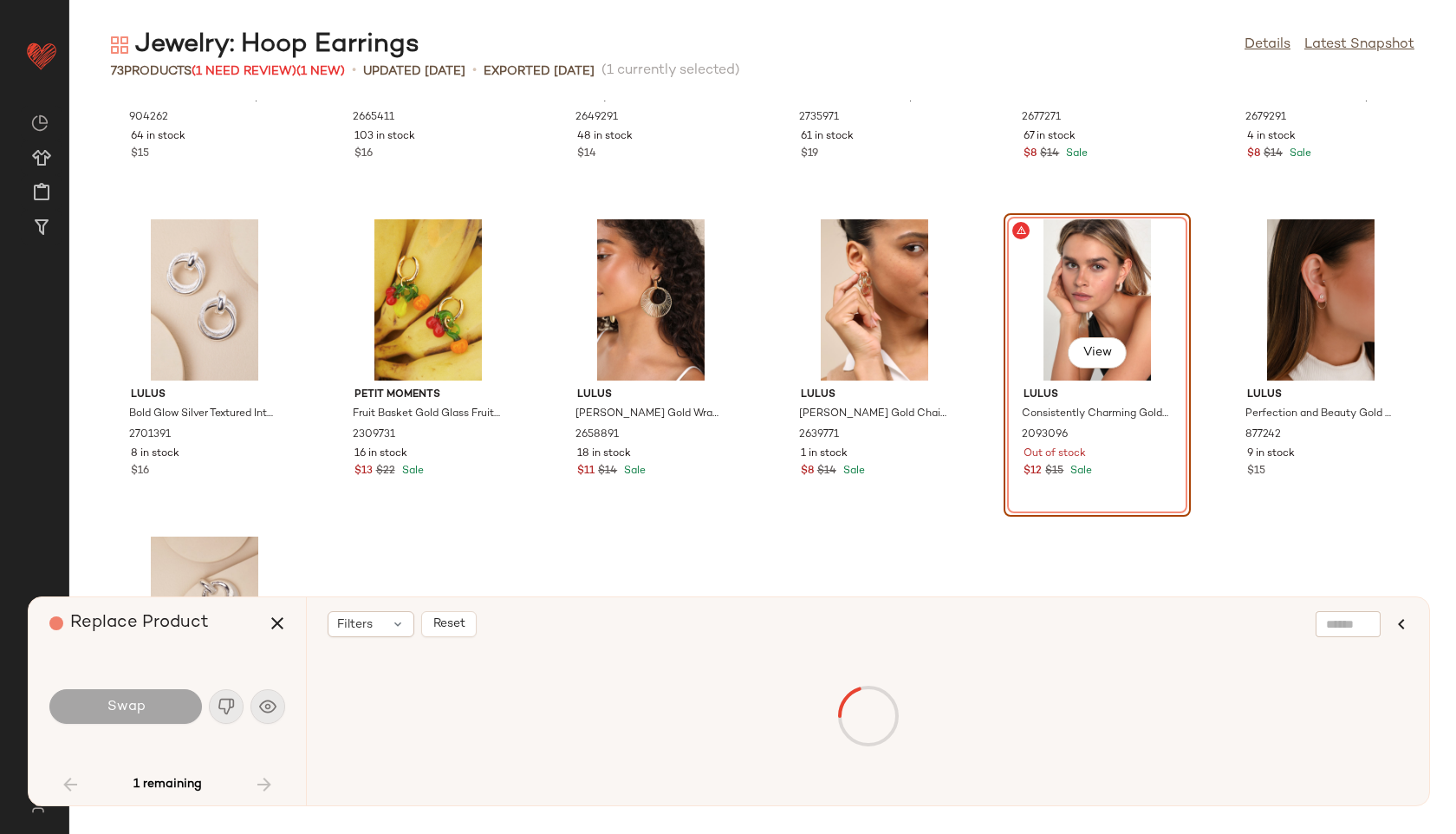
scroll to position [3173, 0]
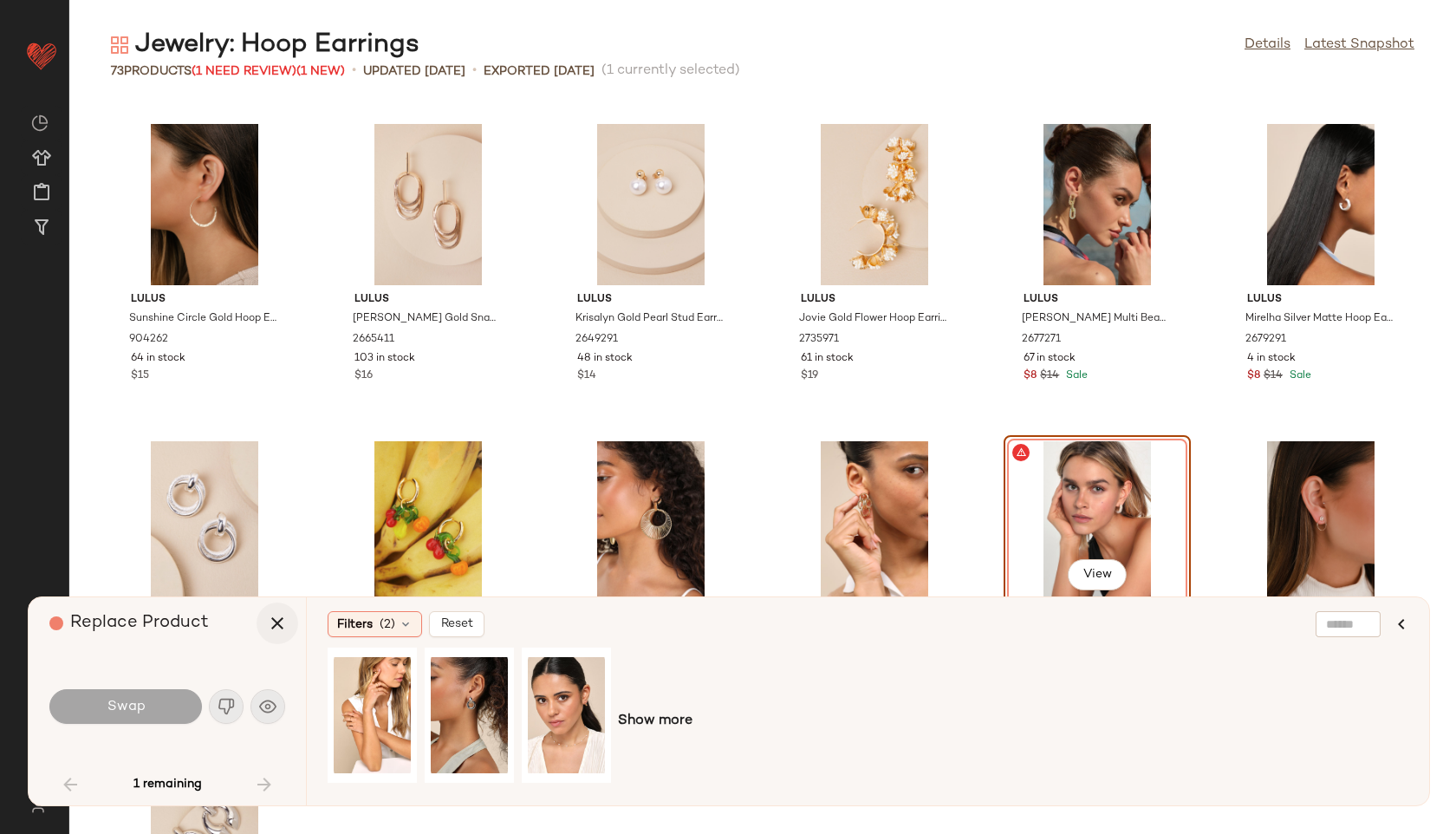
click at [277, 622] on icon "button" at bounding box center [277, 623] width 21 height 21
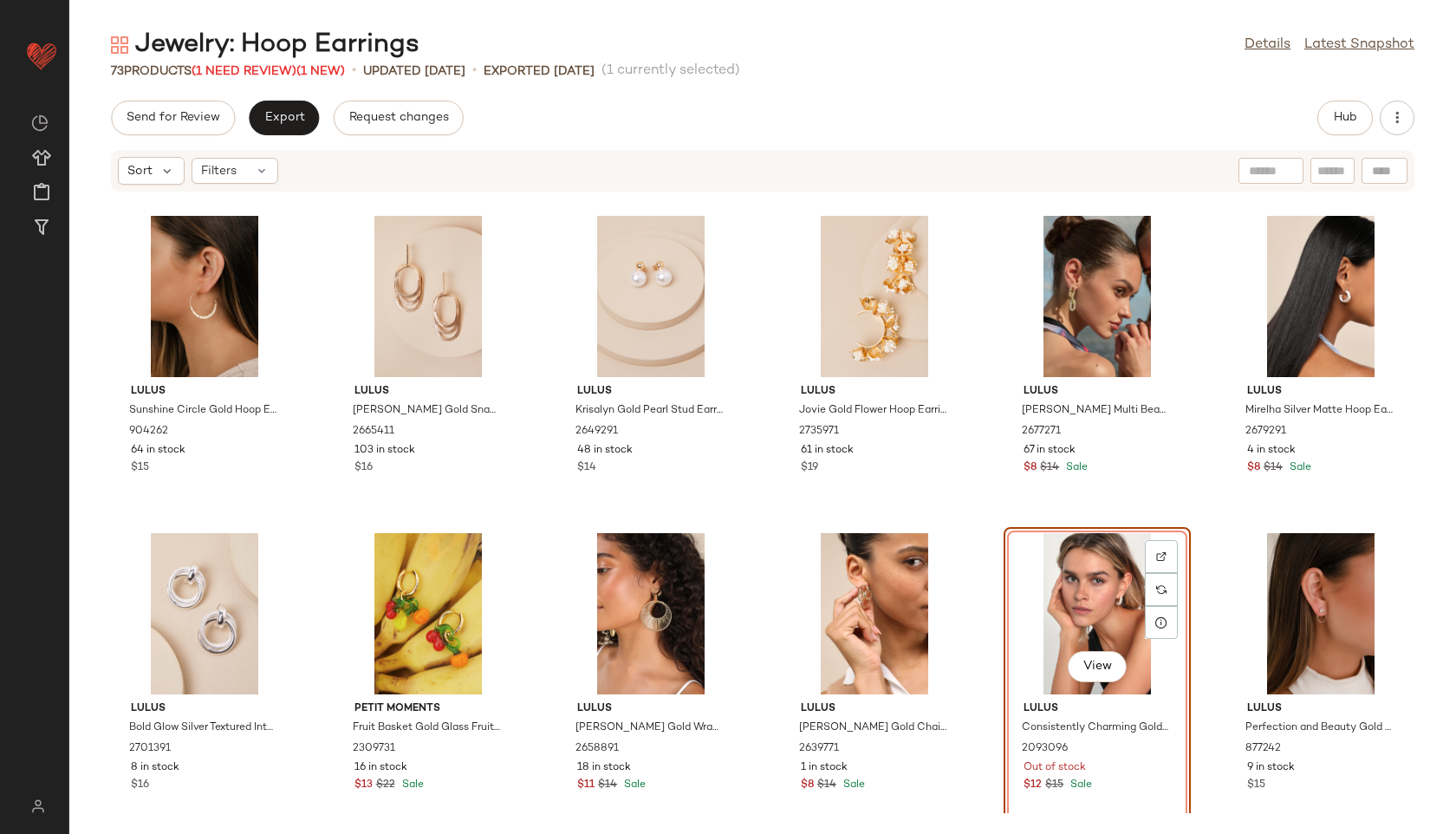
click at [1070, 587] on div "View" at bounding box center [1096, 613] width 175 height 161
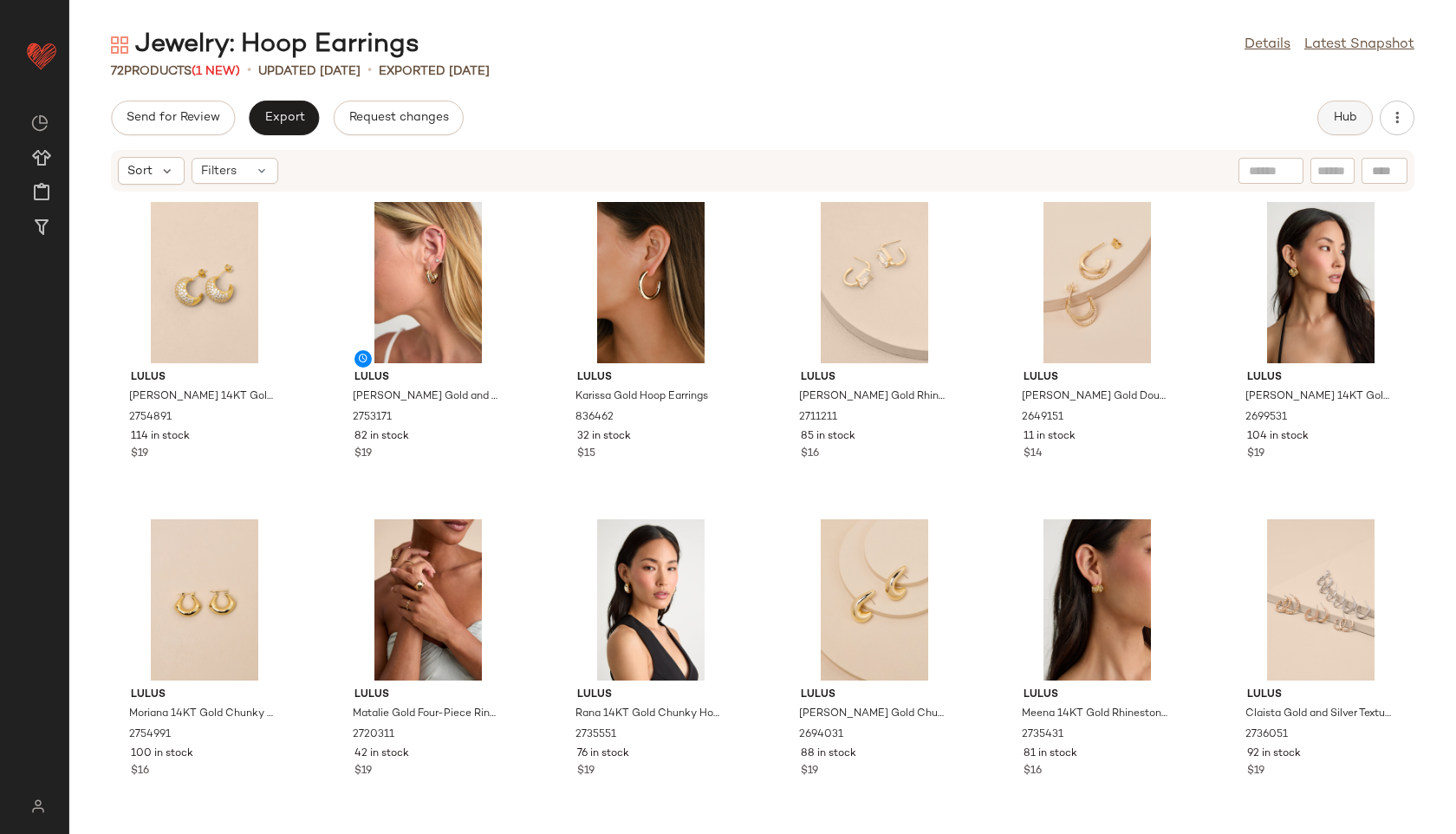
click at [1335, 107] on button "Hub" at bounding box center [1345, 118] width 56 height 35
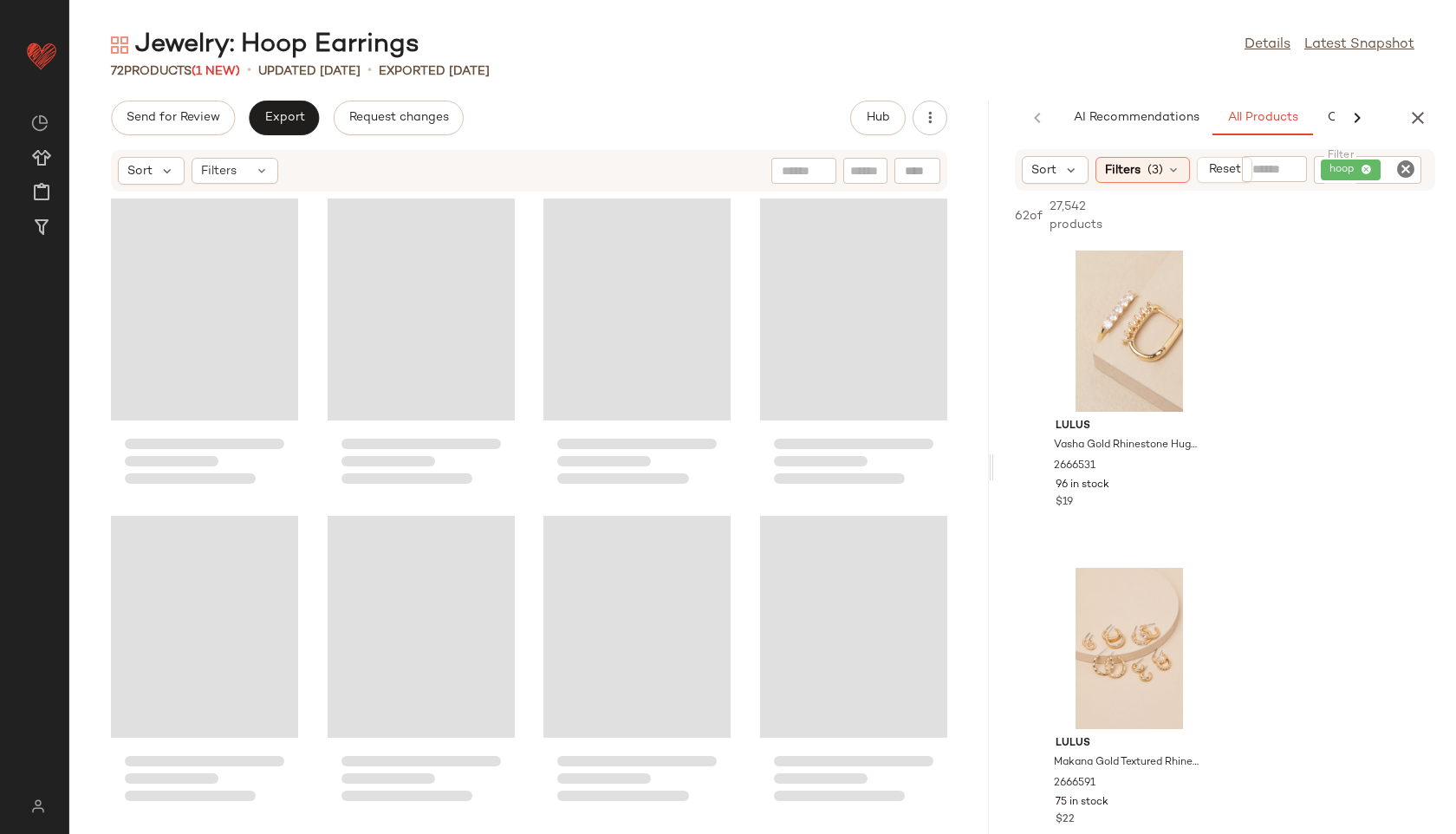
drag, startPoint x: 764, startPoint y: 469, endPoint x: 1133, endPoint y: 429, distance: 371.2
click at [1133, 429] on div "Jewelry: Hoop Earrings Details Latest Snapshot 72 Products (1 New) • updated [D…" at bounding box center [762, 430] width 1387 height 806
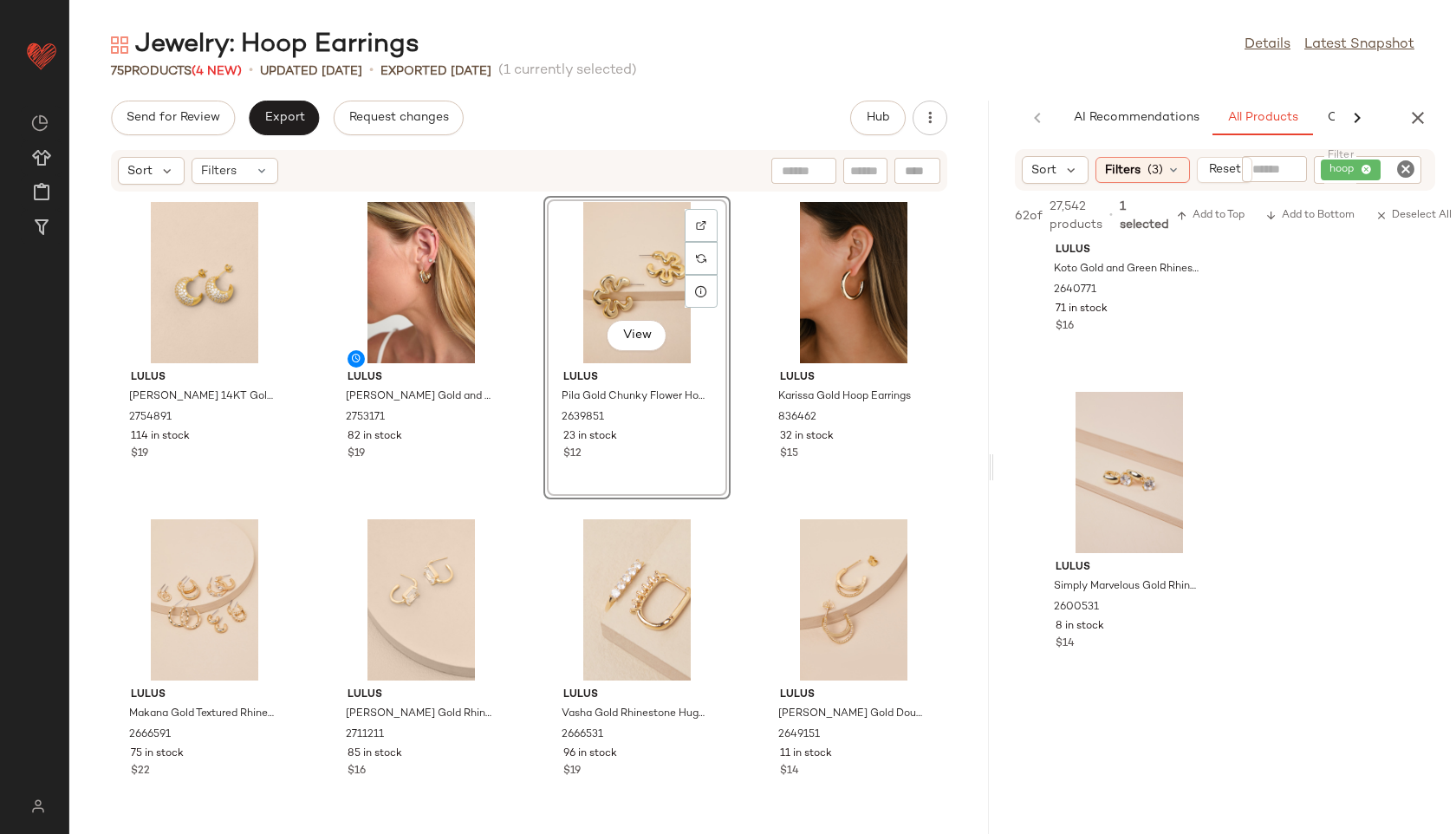
scroll to position [180, 0]
click at [1124, 521] on span "View" at bounding box center [1128, 522] width 30 height 14
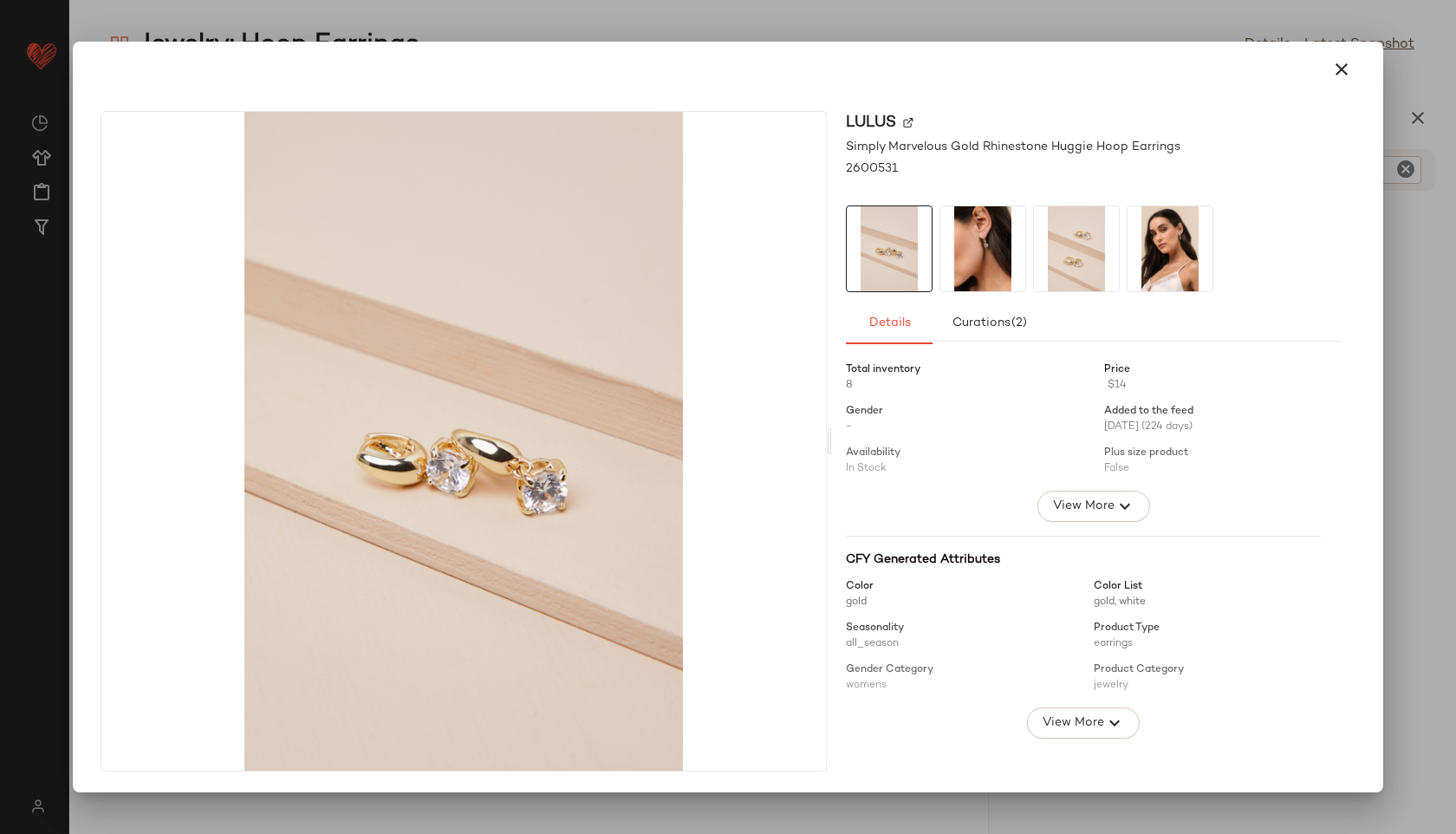
click at [977, 251] on img at bounding box center [983, 249] width 85 height 85
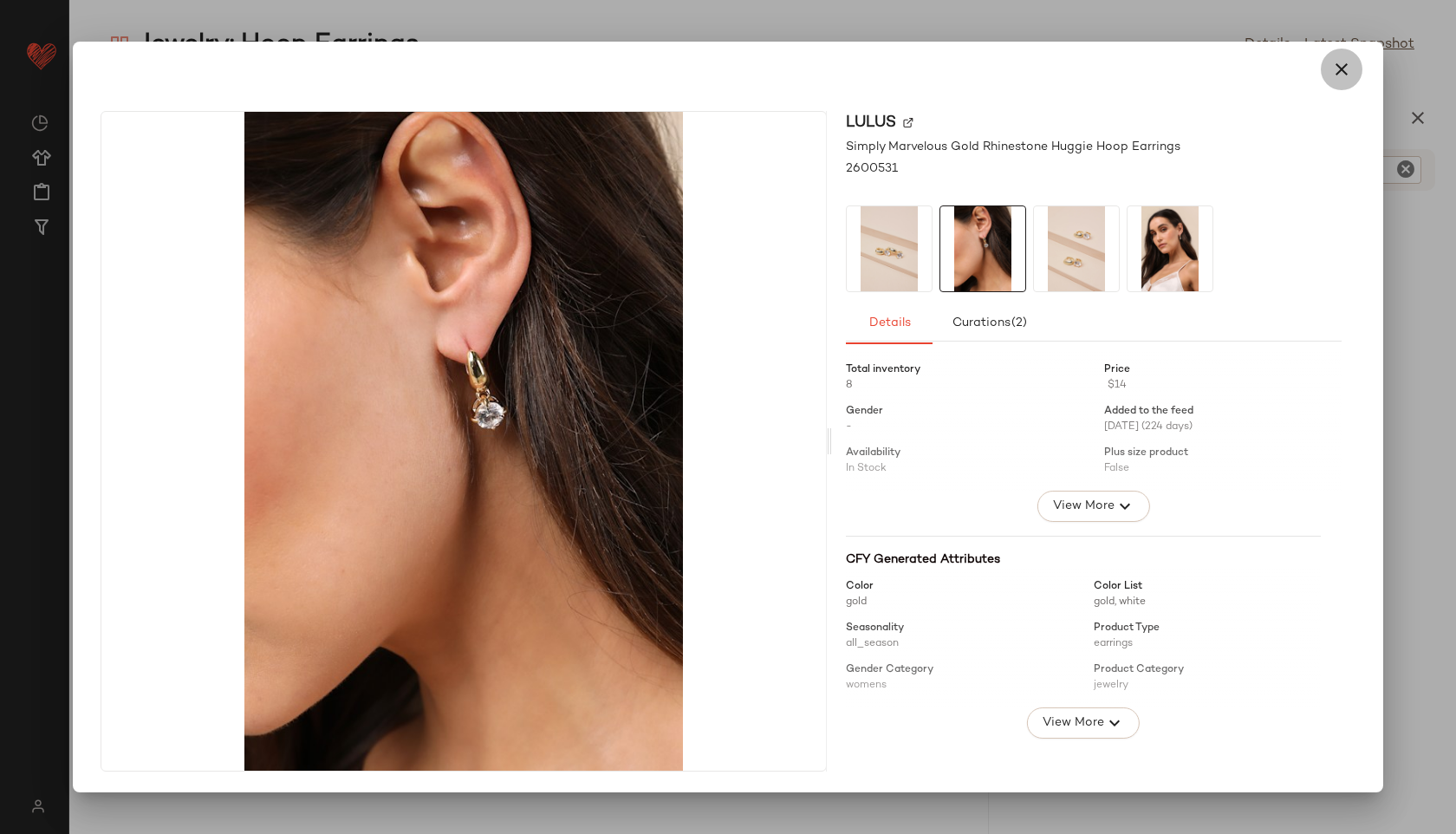
click at [1345, 62] on icon "button" at bounding box center [1341, 69] width 21 height 21
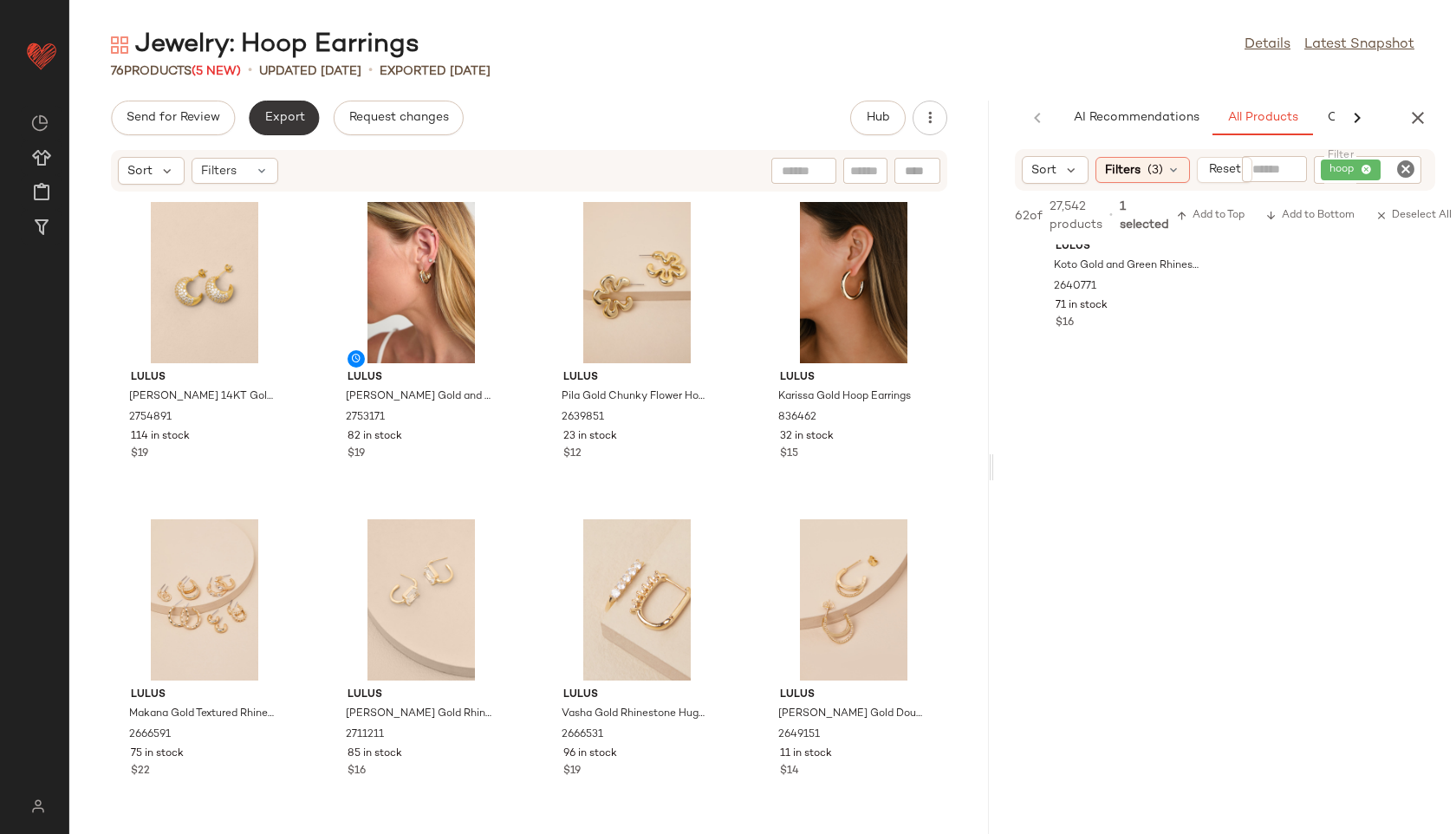
click at [279, 123] on span "Export" at bounding box center [284, 118] width 41 height 14
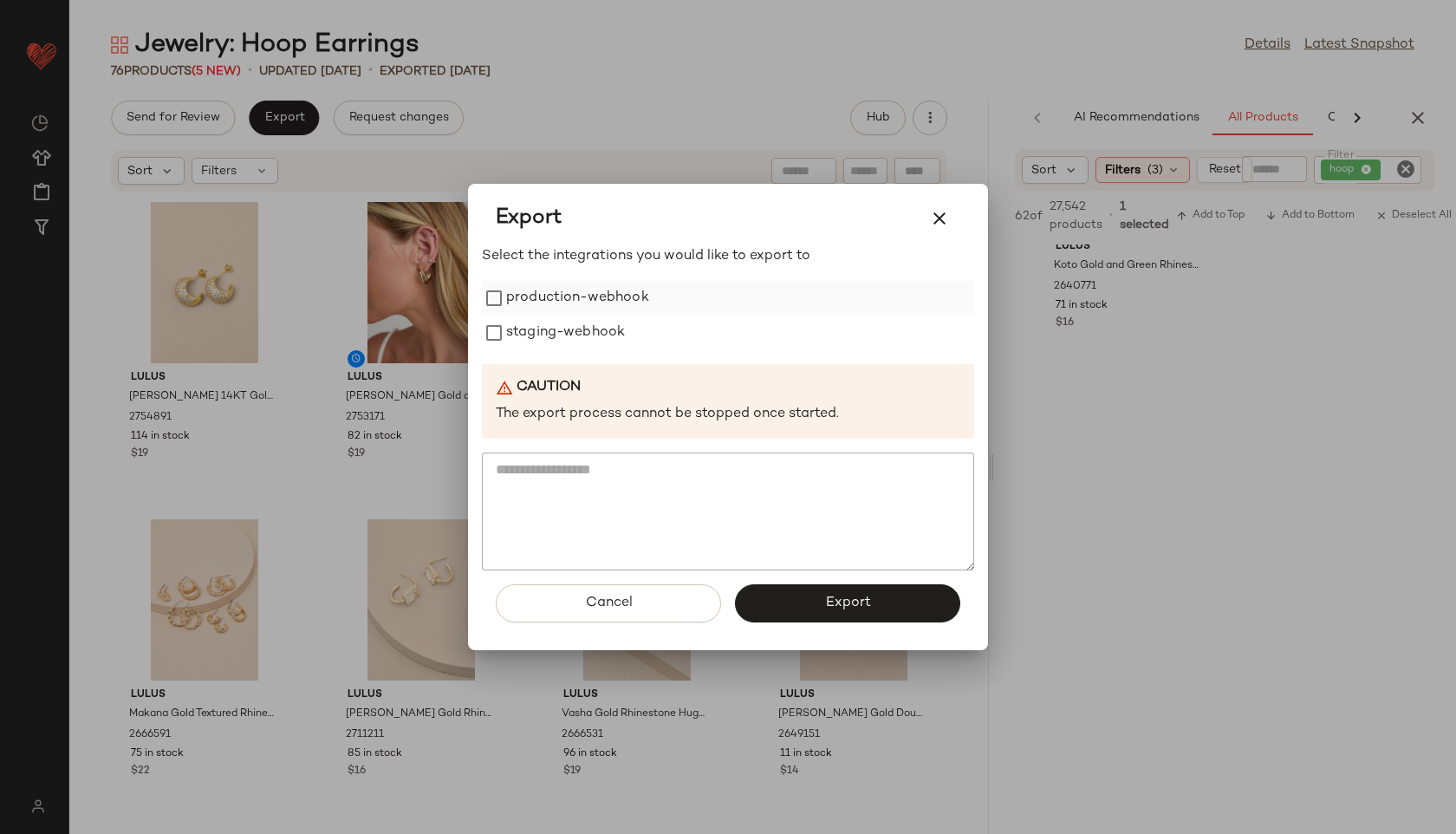
click at [556, 297] on label "production-webhook" at bounding box center [577, 298] width 143 height 35
click at [559, 341] on label "staging-webhook" at bounding box center [565, 333] width 119 height 35
click at [801, 601] on button "Export" at bounding box center [848, 603] width 226 height 38
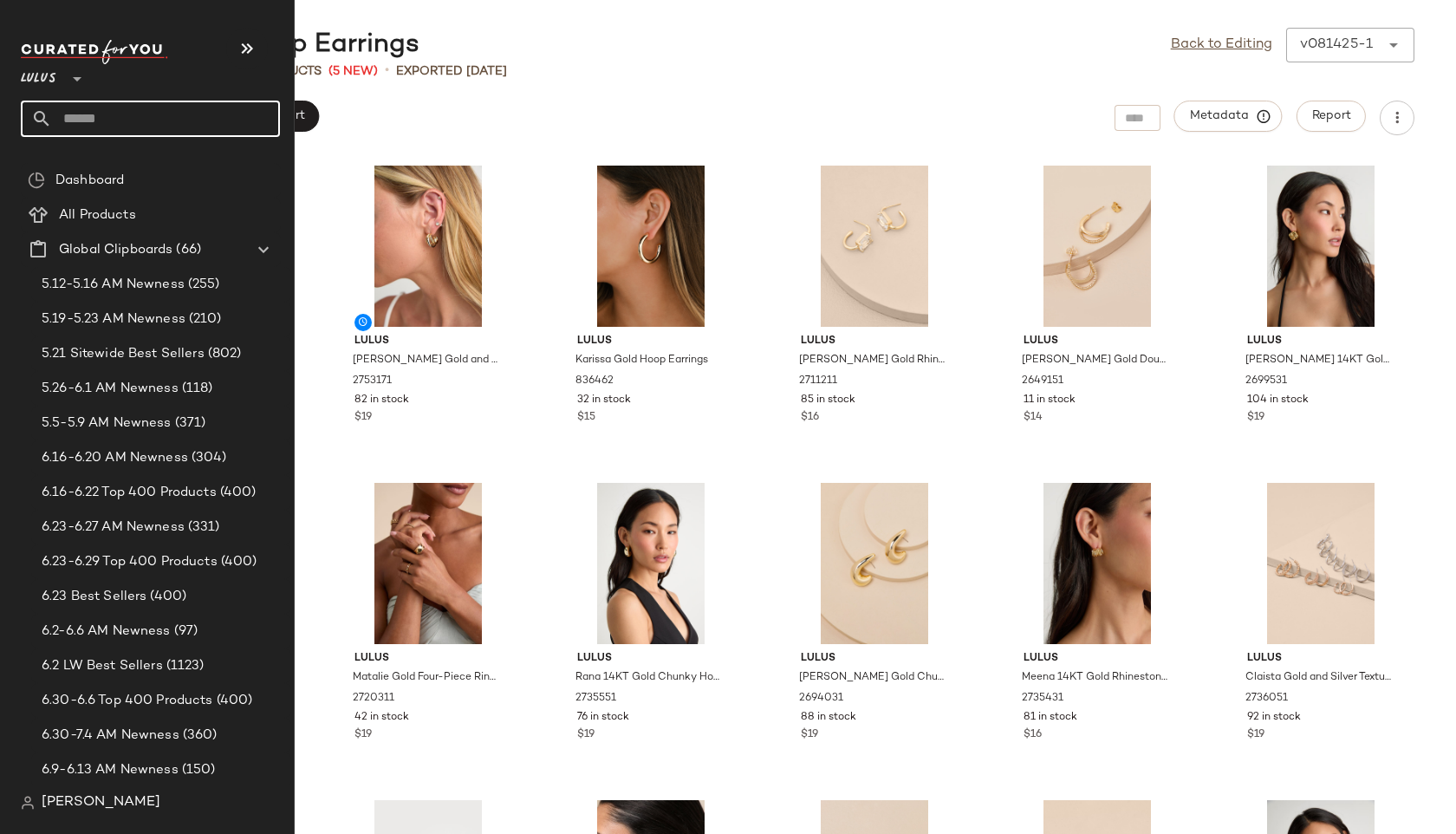
click at [124, 111] on input "text" at bounding box center [166, 119] width 228 height 36
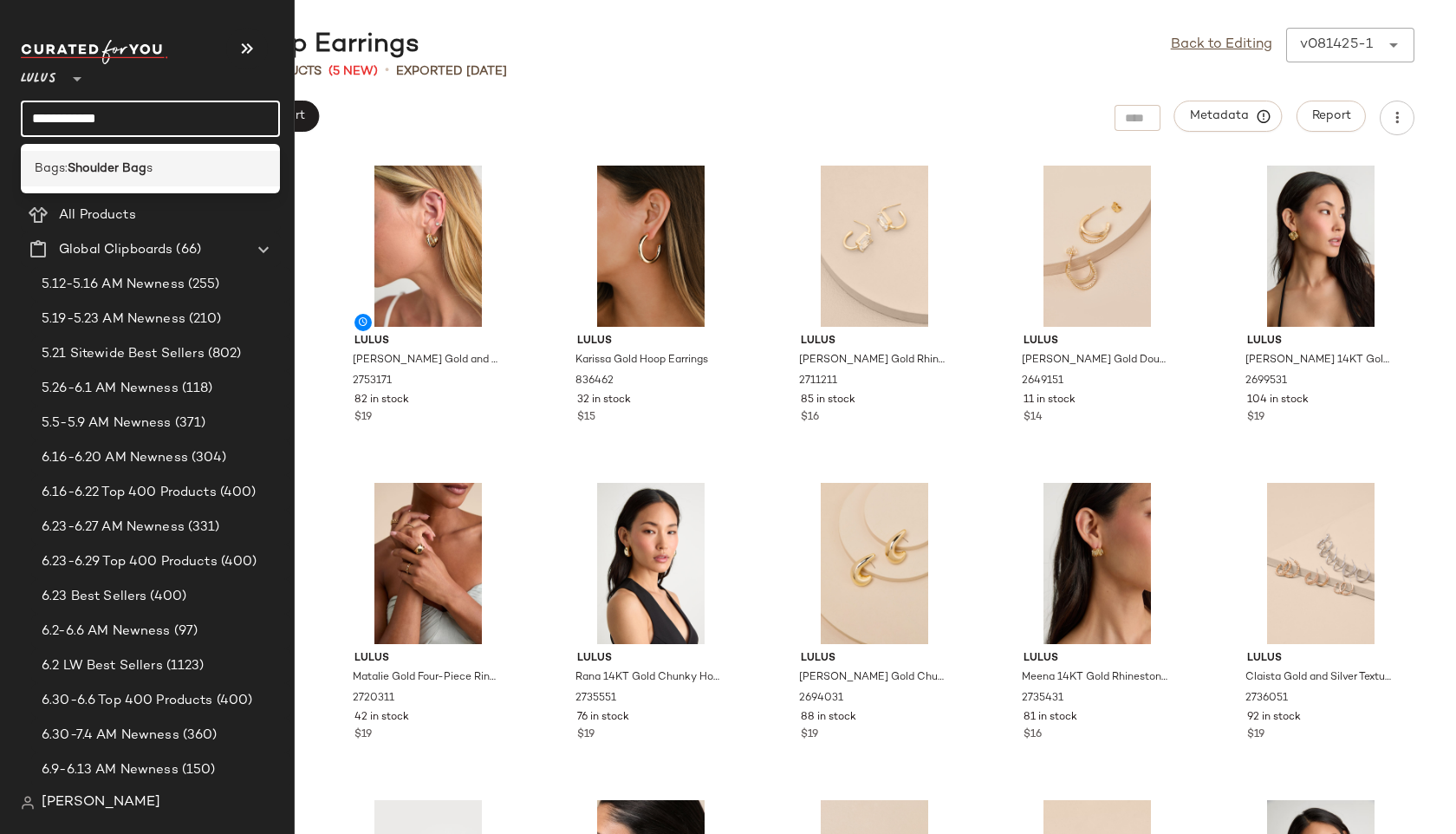
type input "**********"
click at [137, 180] on div "Bags: Shoulder Bag s" at bounding box center [151, 169] width 260 height 36
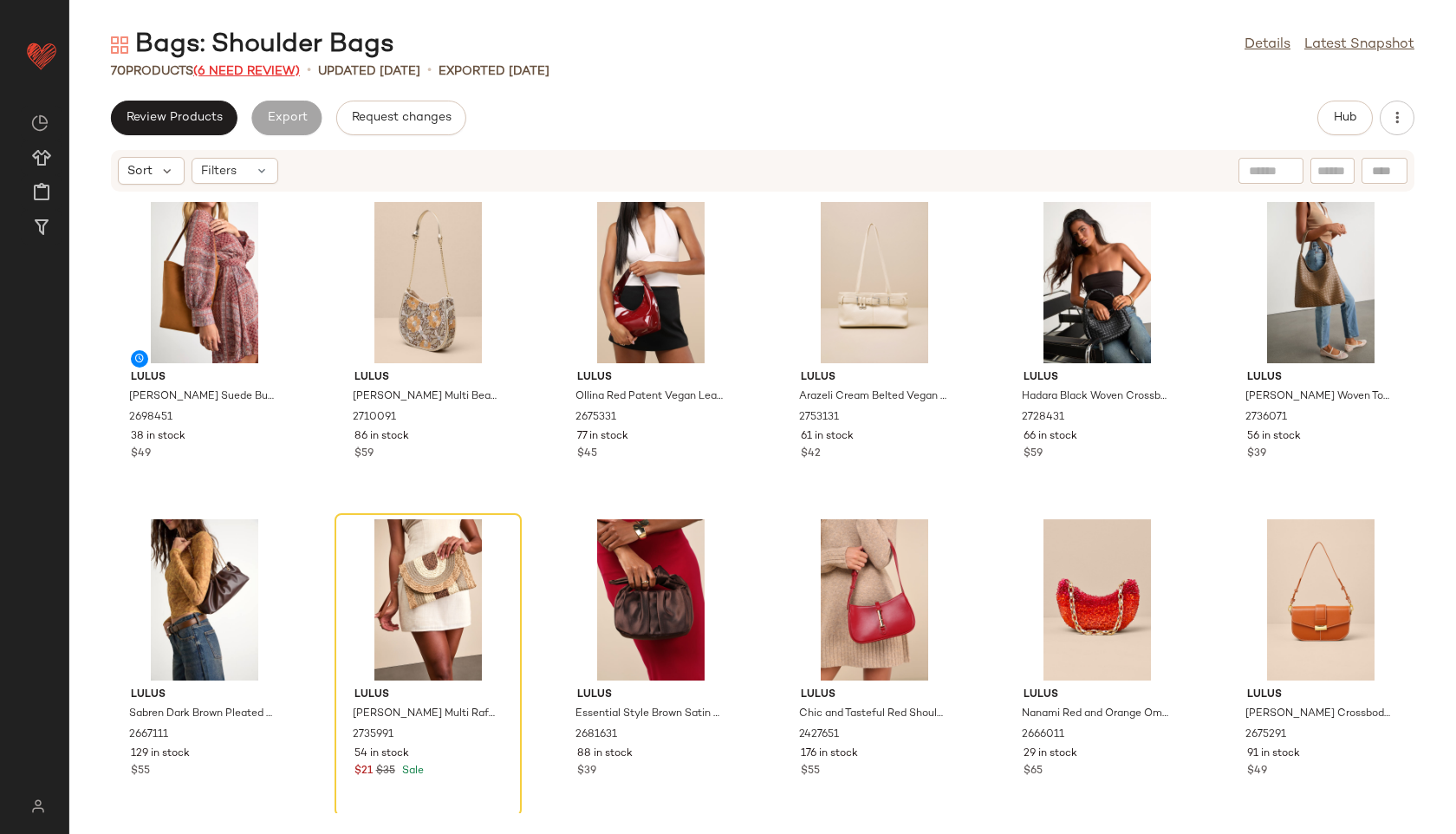
click at [243, 70] on span "(6 Need Review)" at bounding box center [247, 71] width 107 height 13
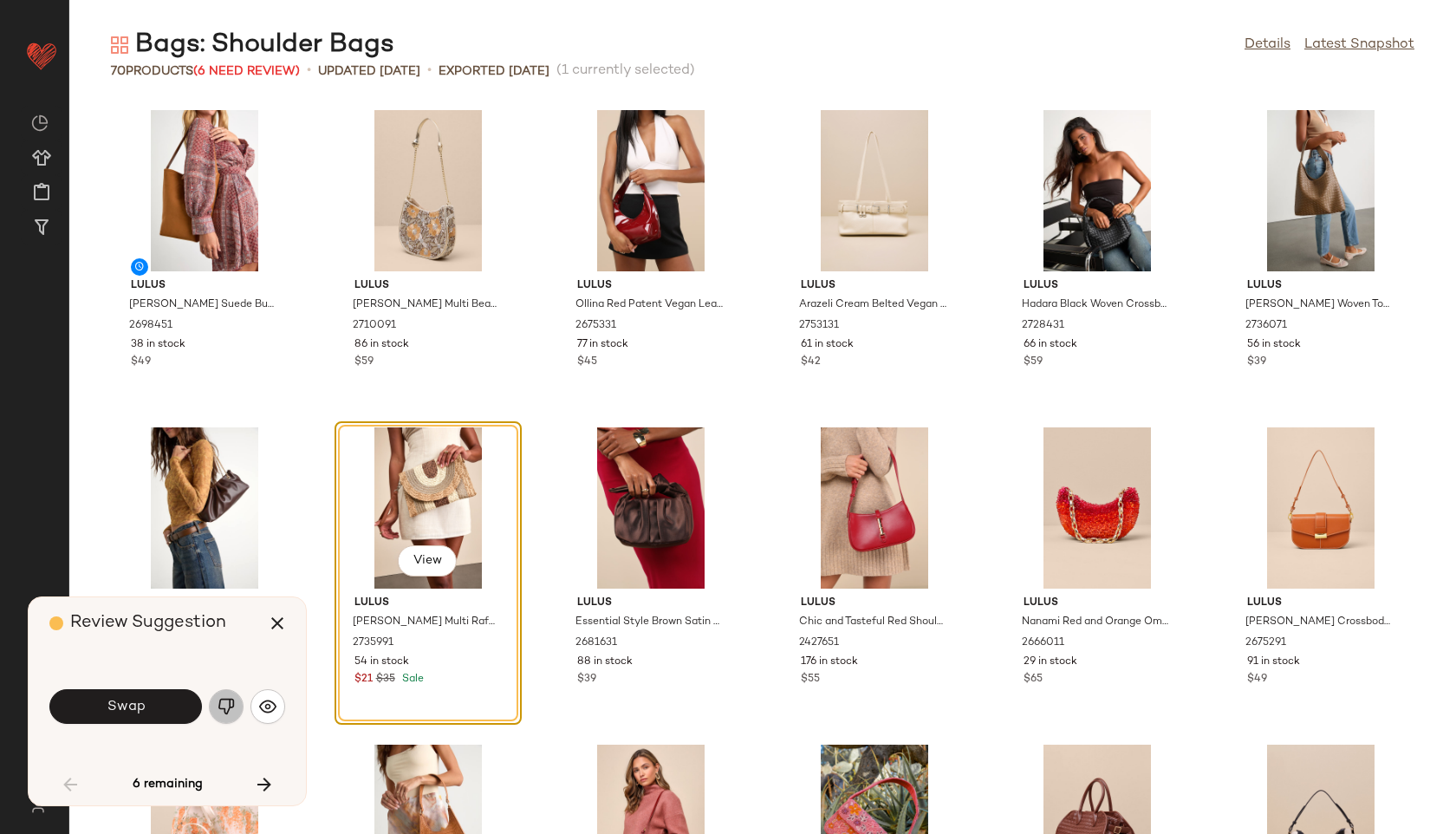
click at [227, 704] on img "button" at bounding box center [226, 706] width 17 height 17
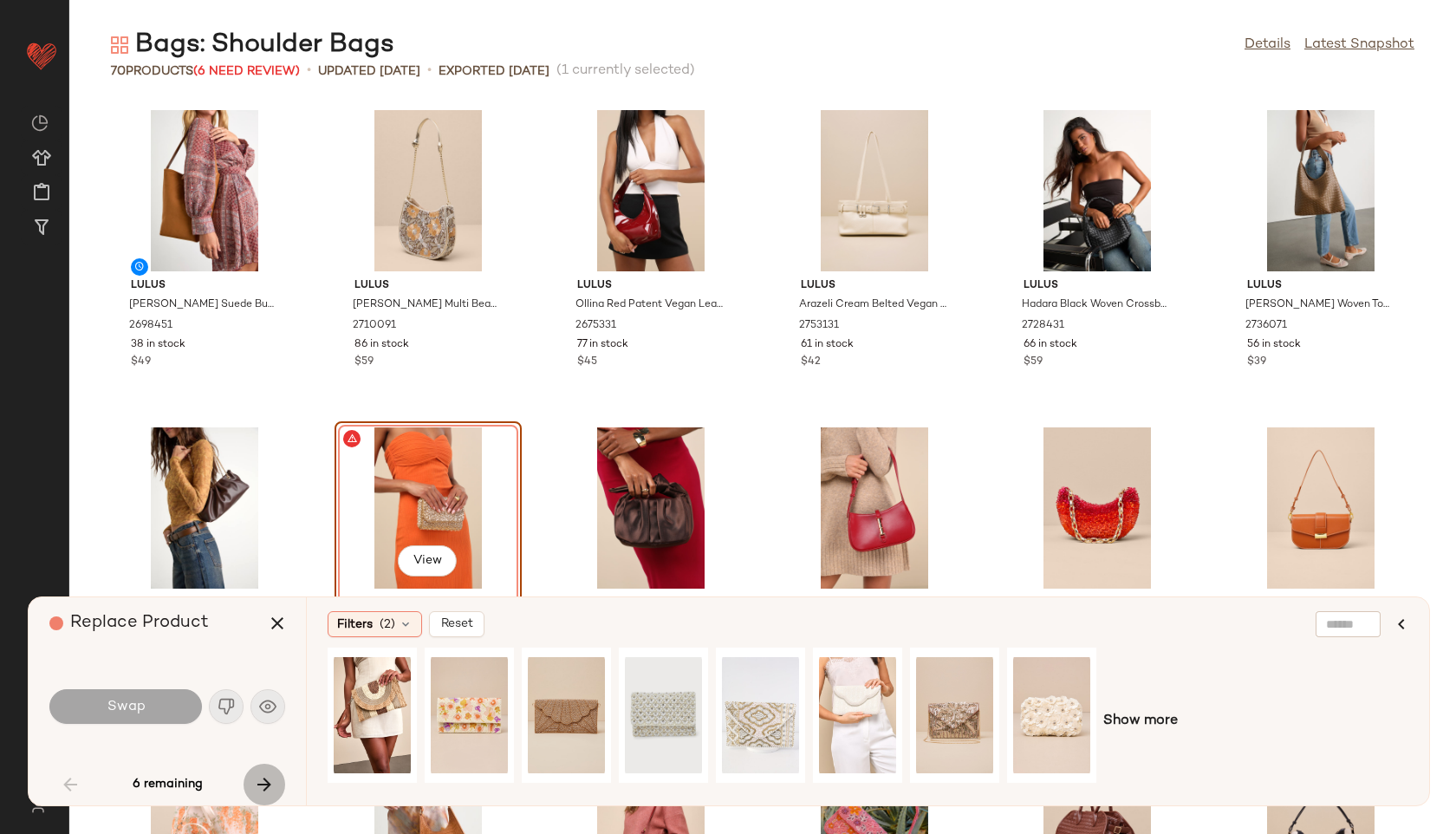
click at [265, 777] on icon "button" at bounding box center [264, 784] width 21 height 21
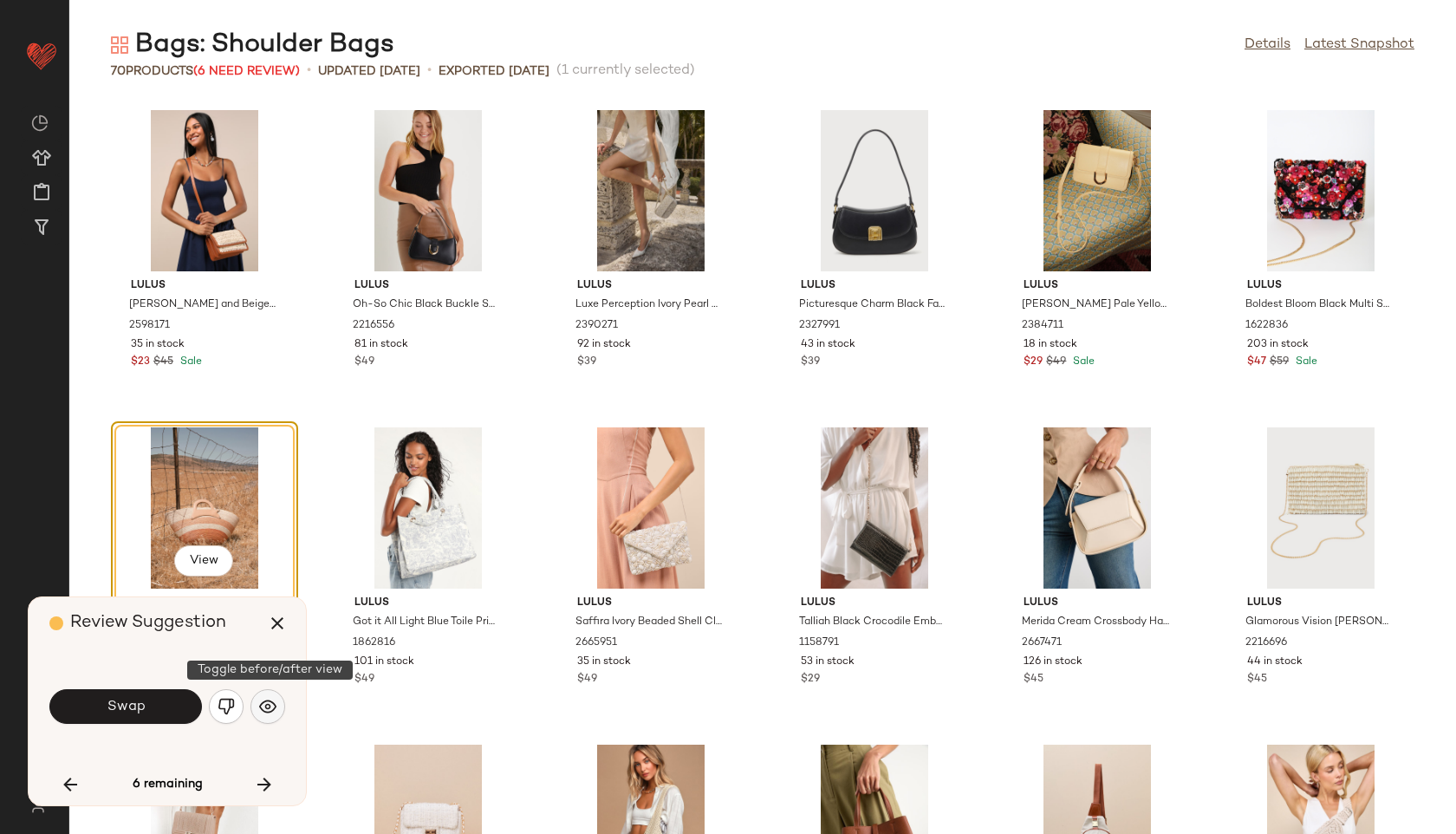
click at [273, 708] on img "button" at bounding box center [268, 706] width 17 height 17
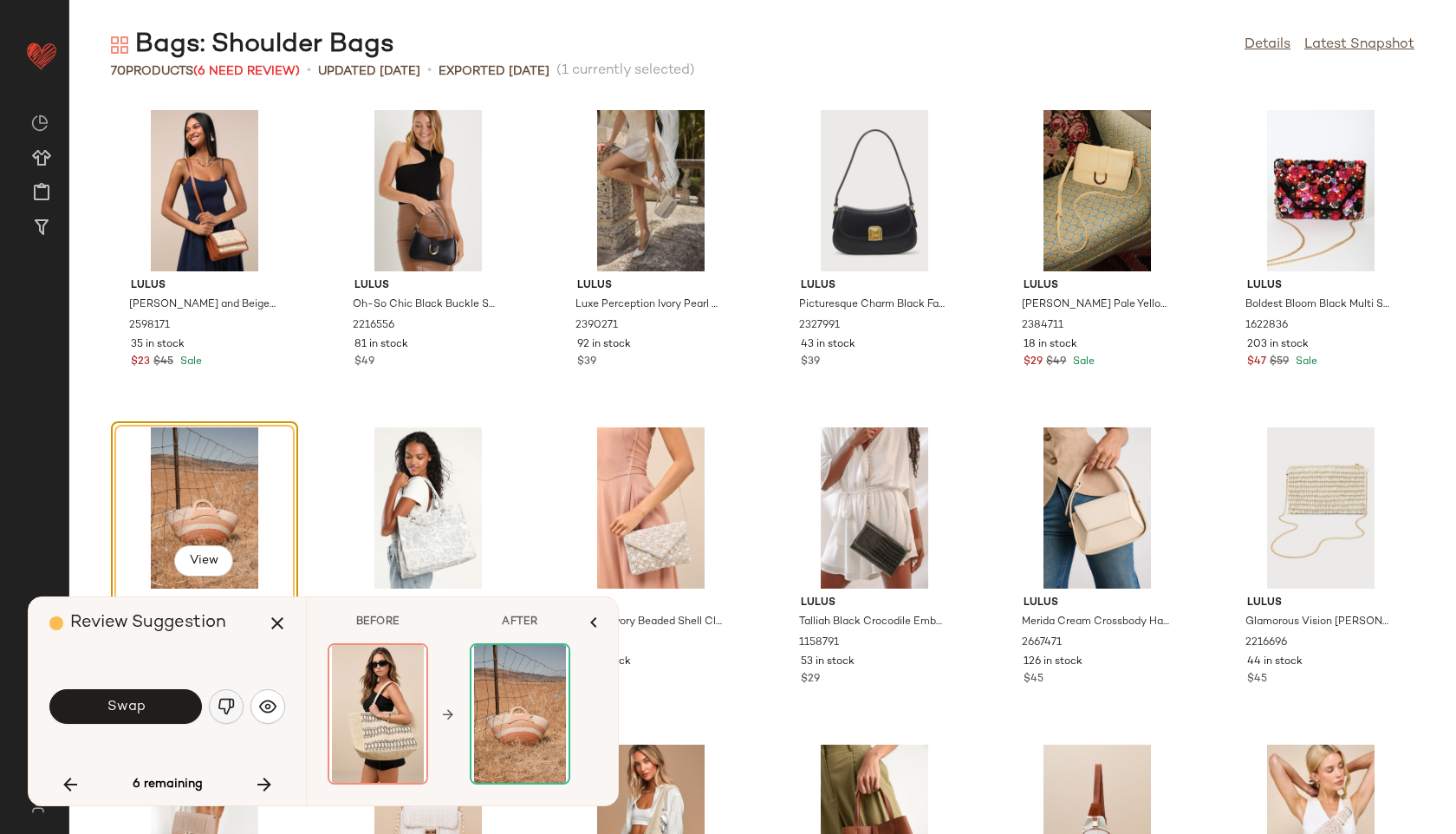
click at [220, 706] on img "button" at bounding box center [226, 706] width 17 height 17
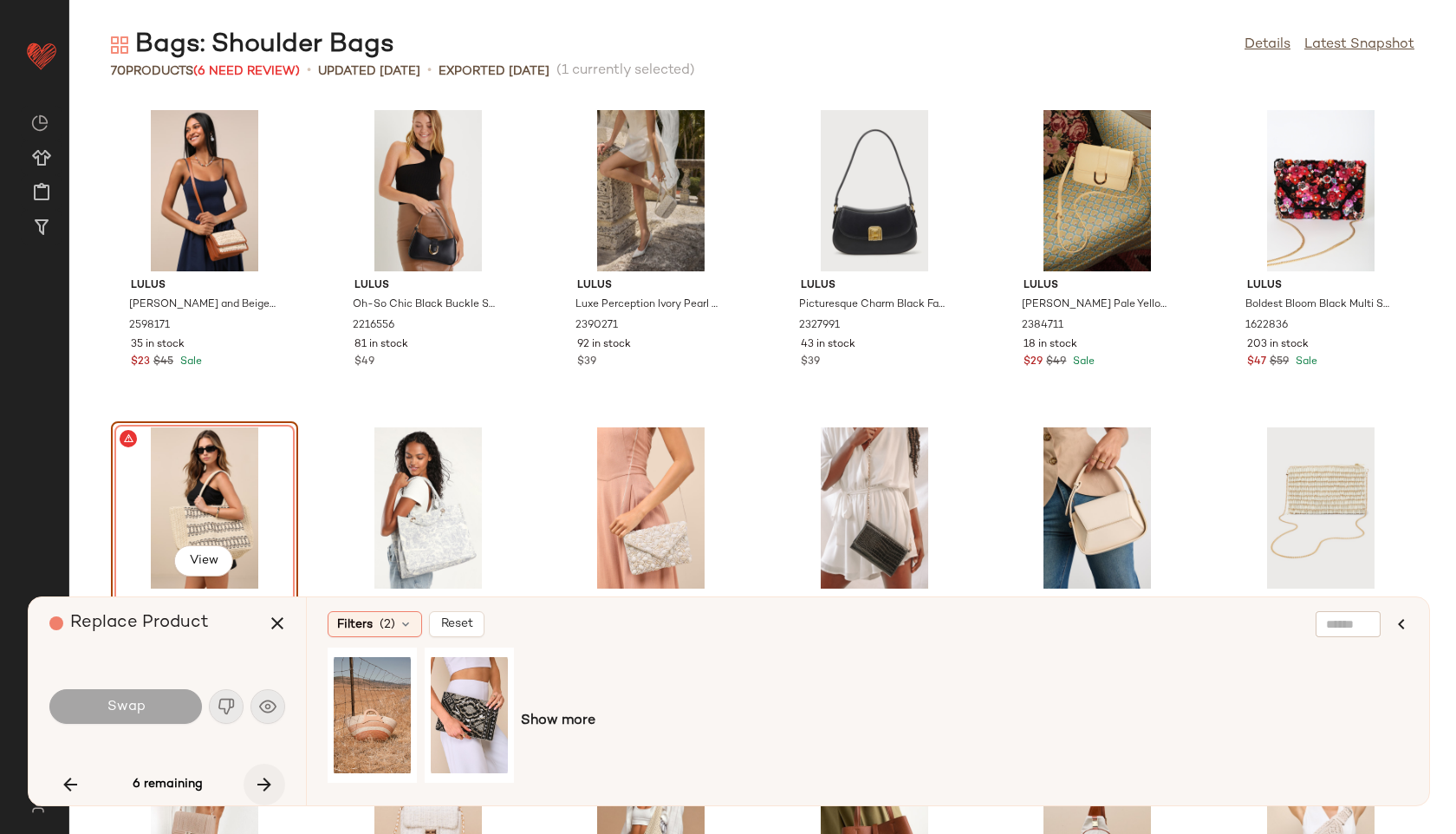
click at [264, 780] on icon "button" at bounding box center [264, 784] width 21 height 21
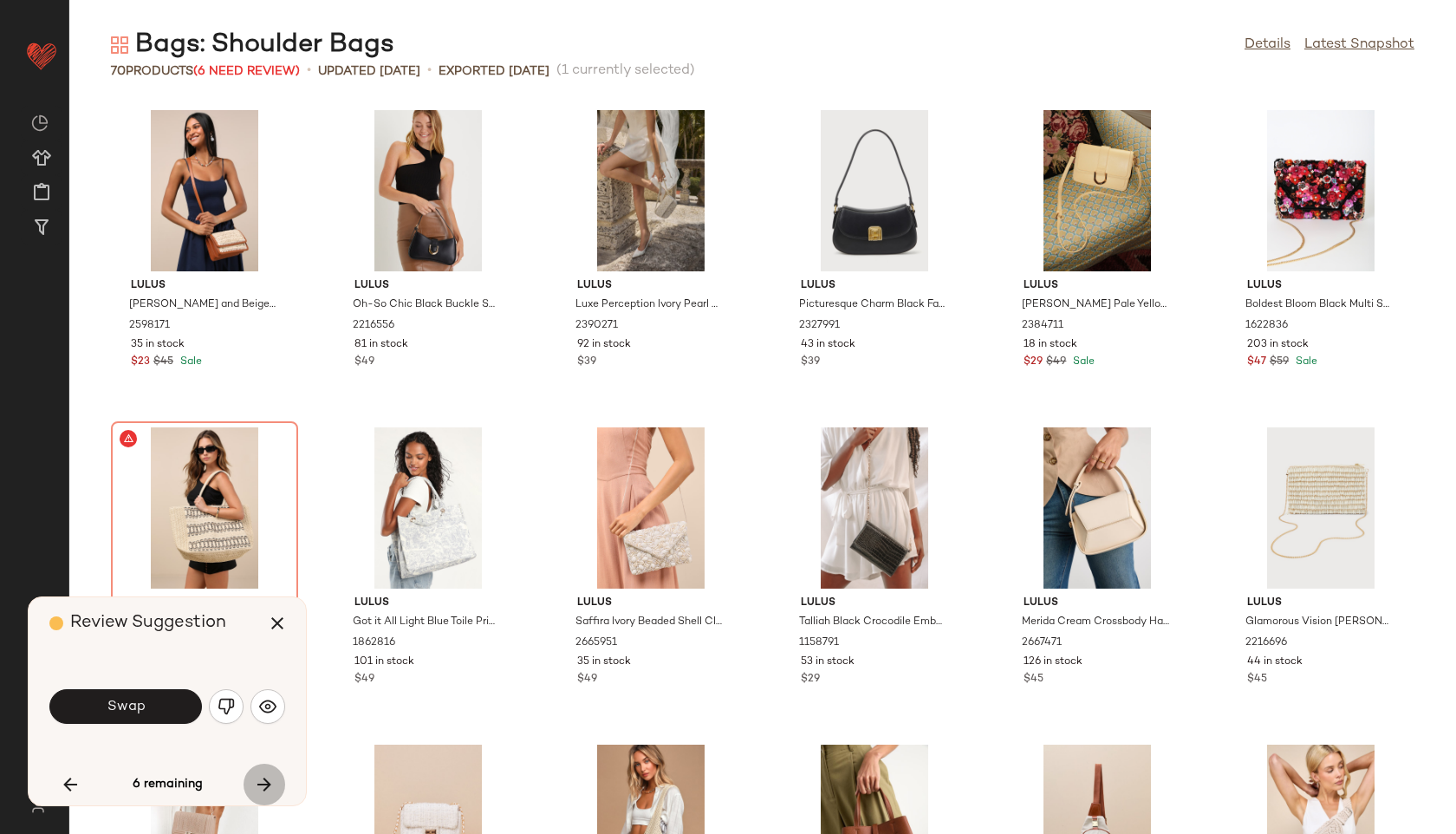
scroll to position [2221, 0]
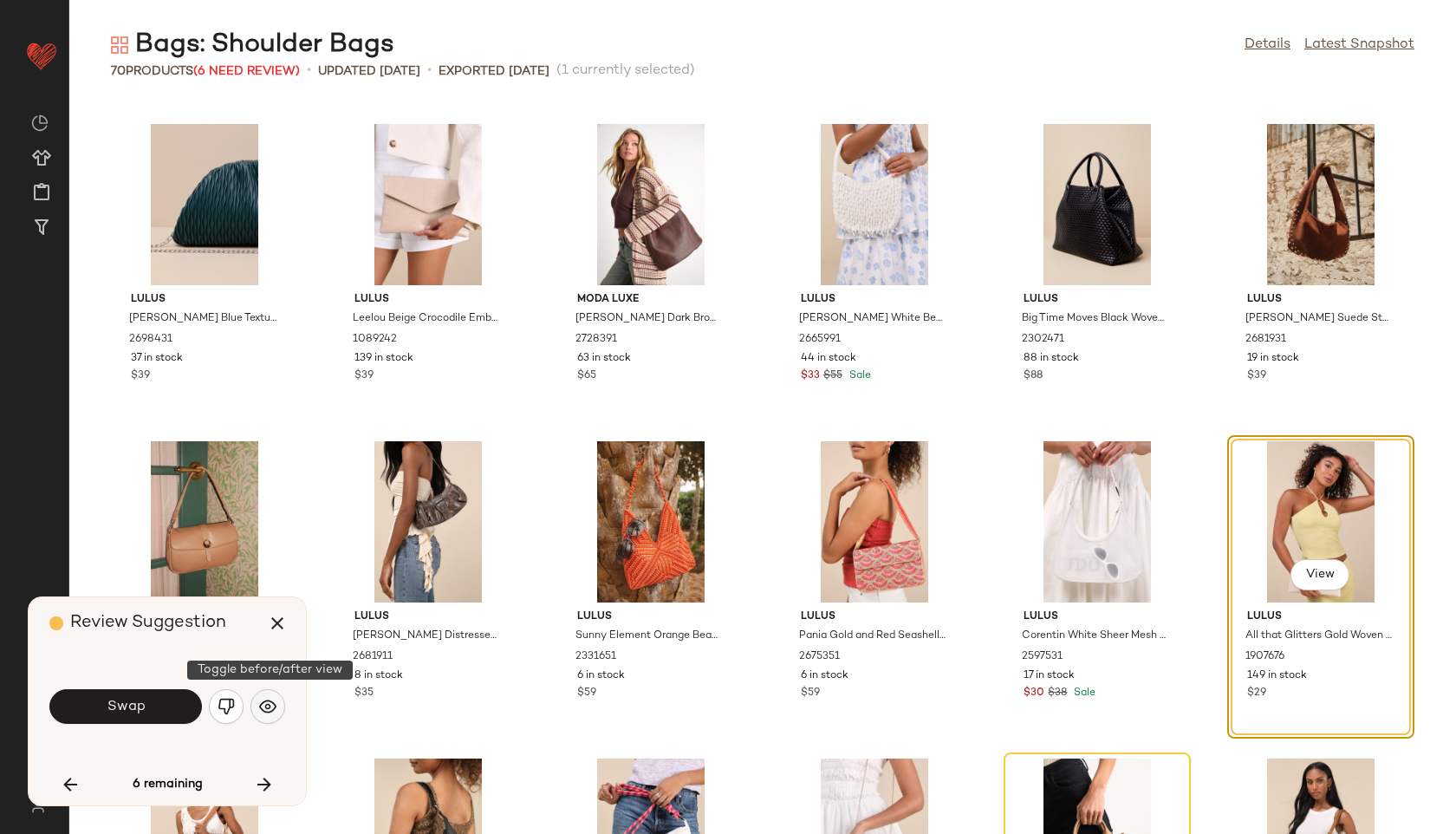
click at [268, 700] on img "button" at bounding box center [268, 706] width 17 height 17
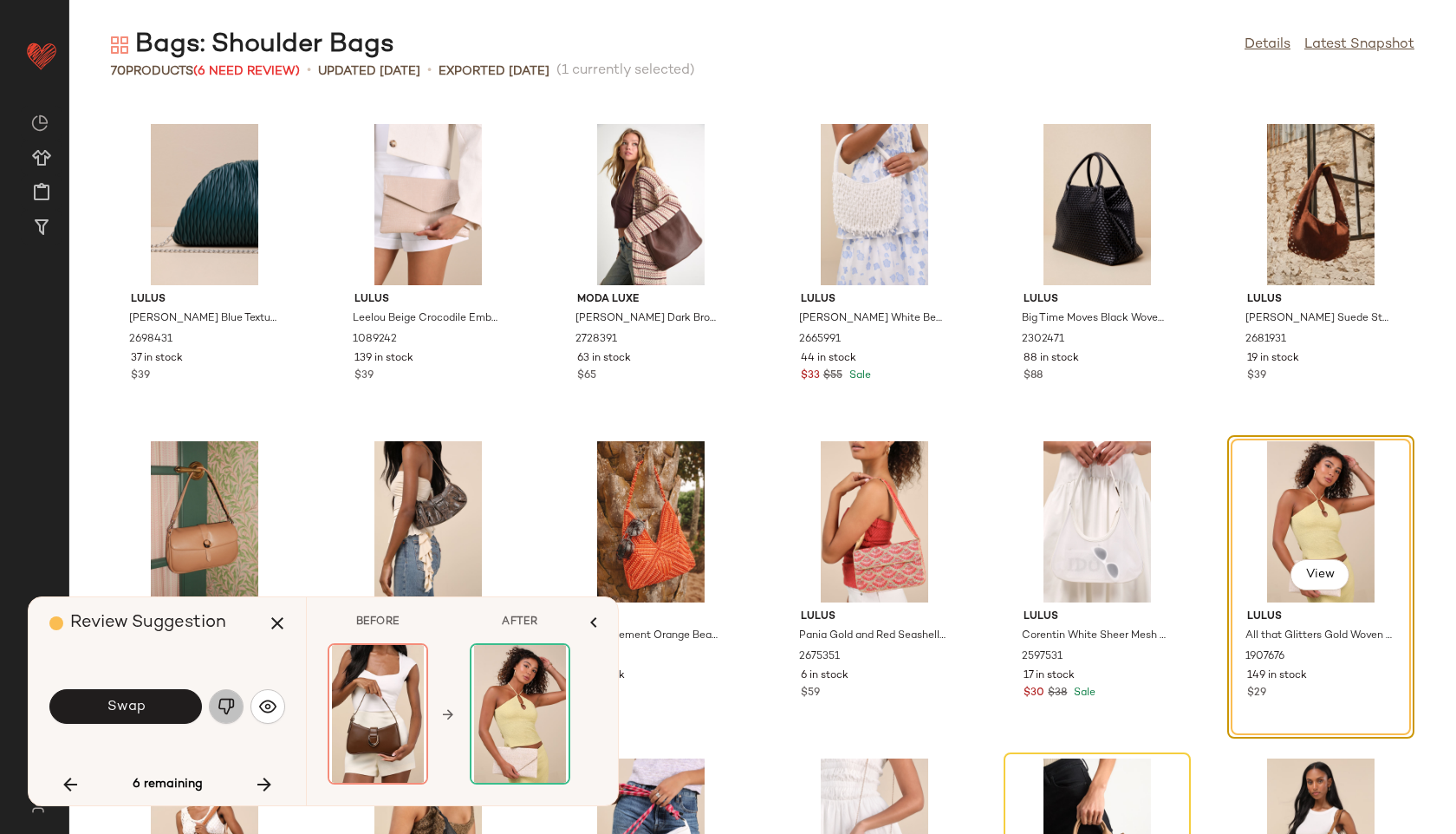
click at [242, 704] on button "button" at bounding box center [226, 706] width 35 height 35
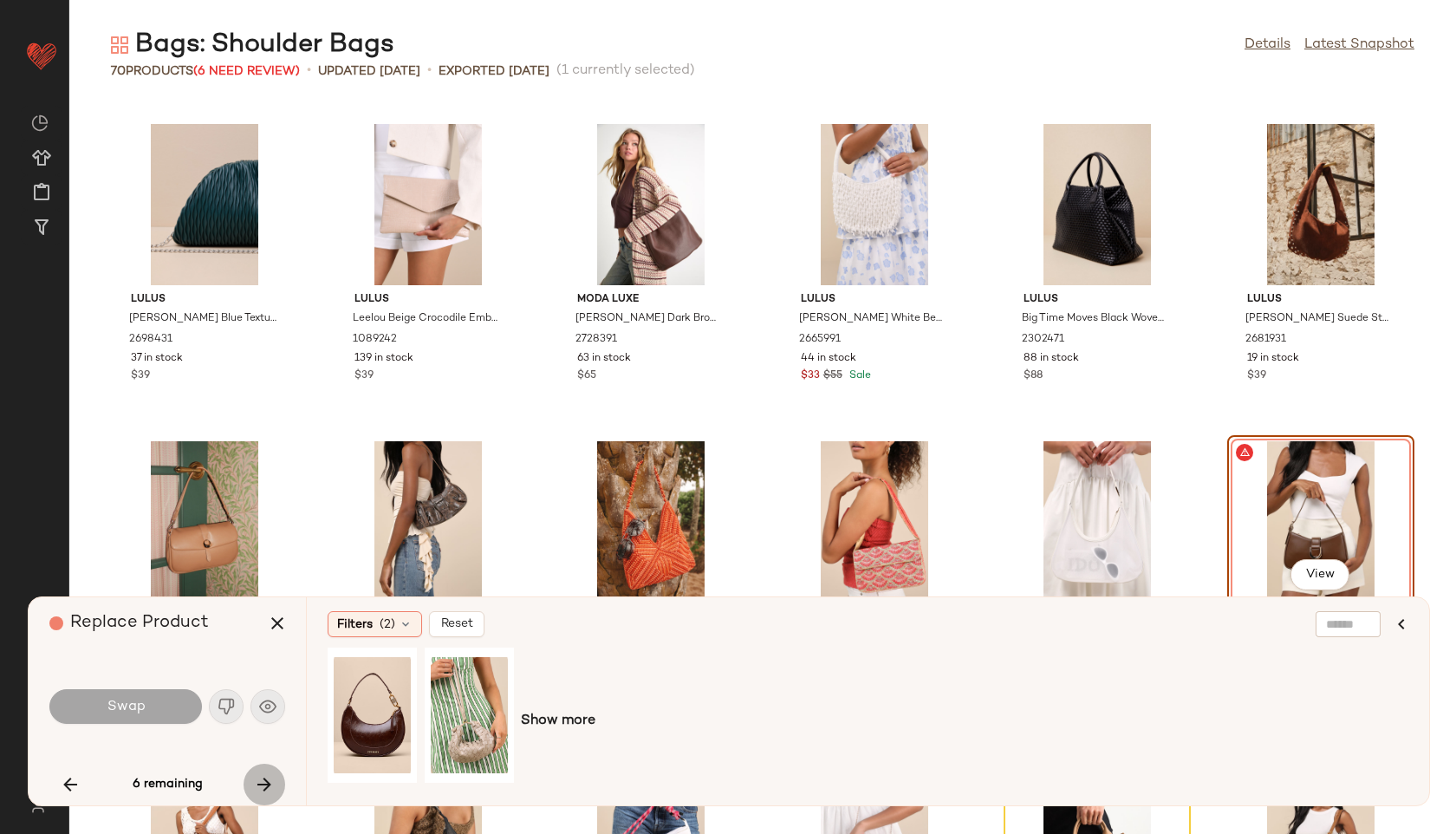
click at [266, 778] on icon "button" at bounding box center [264, 784] width 21 height 21
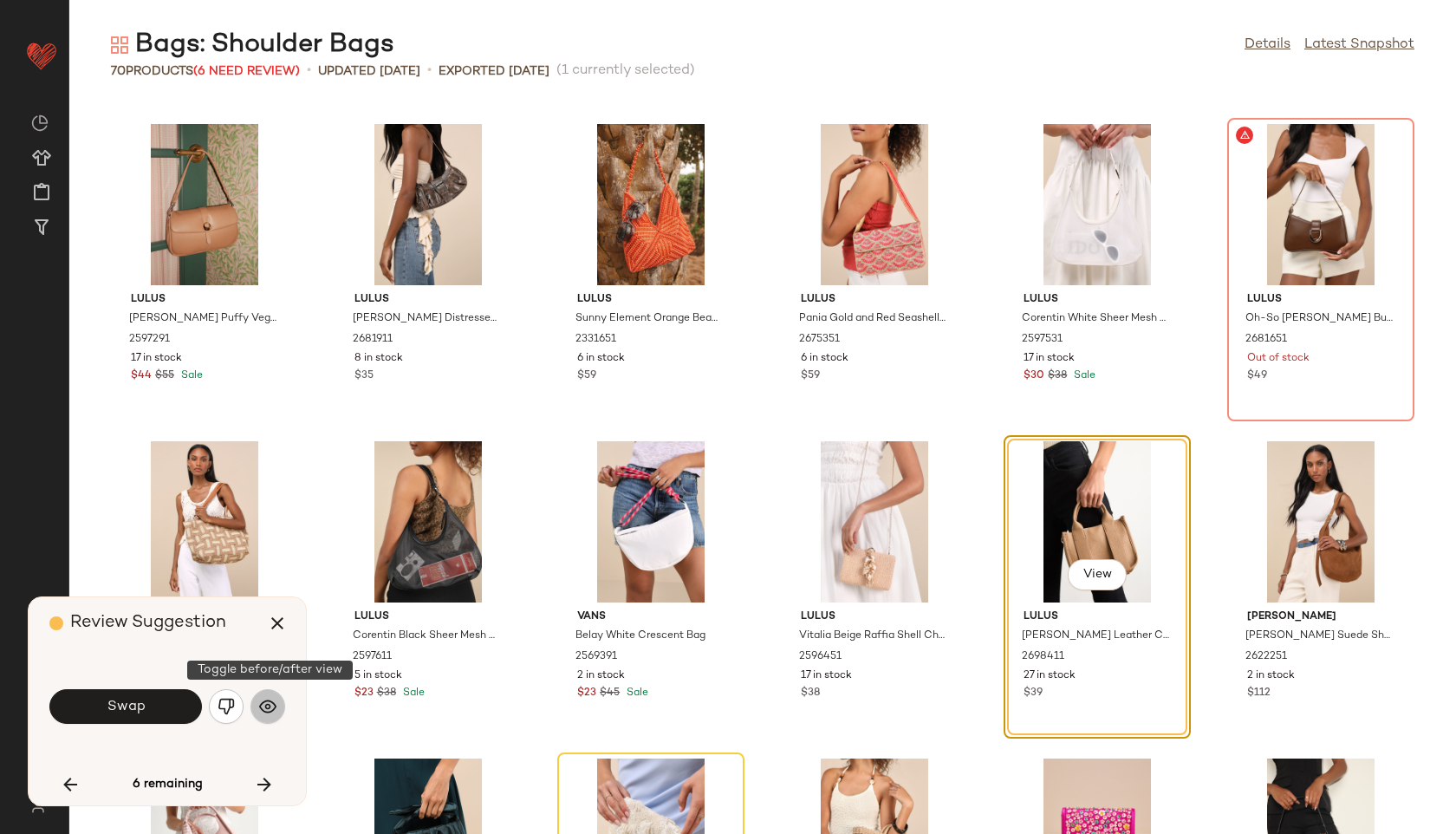
click at [270, 709] on img "button" at bounding box center [268, 706] width 17 height 17
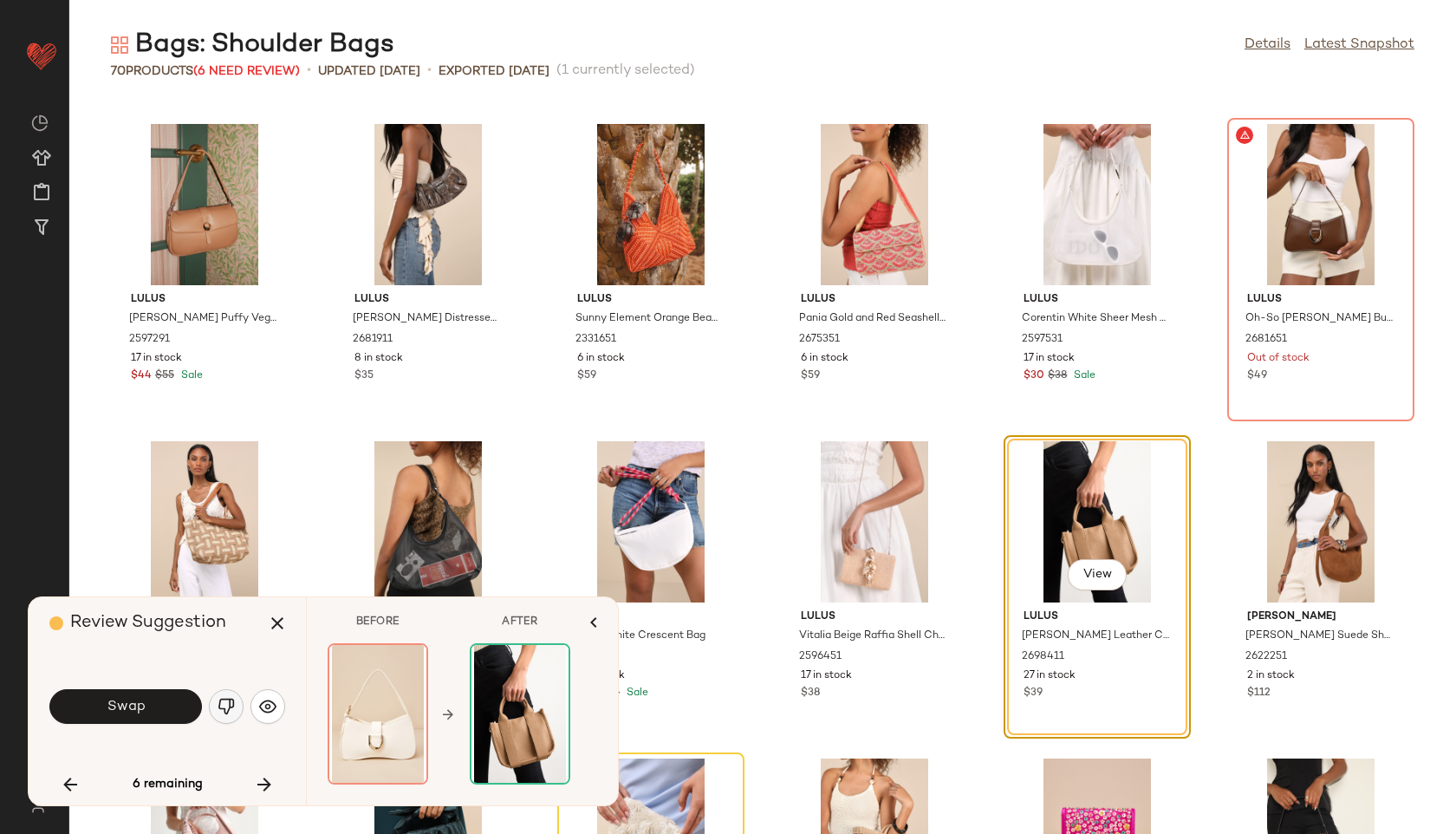
click at [230, 704] on img "button" at bounding box center [226, 706] width 17 height 17
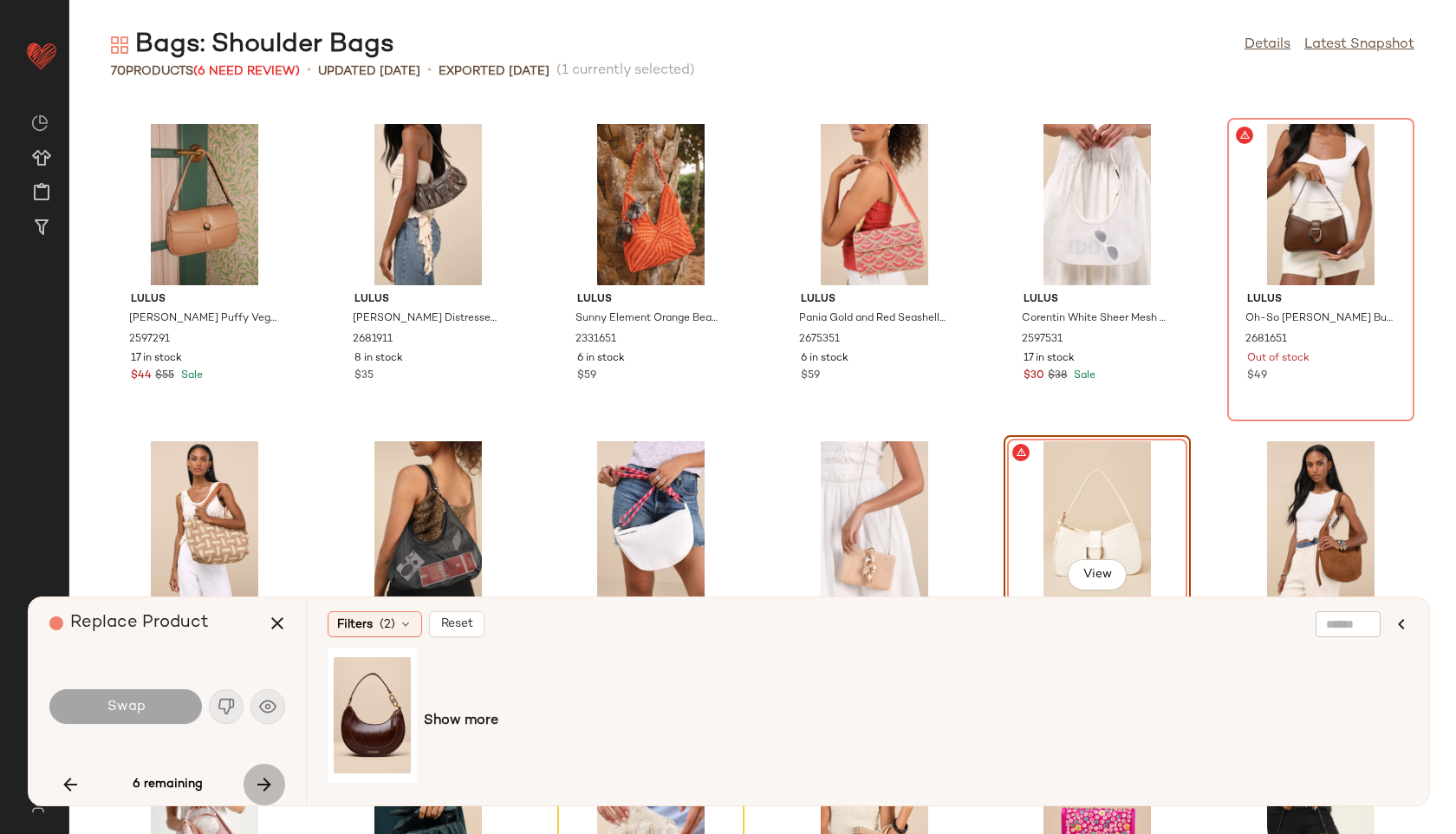
click at [261, 785] on icon "button" at bounding box center [264, 784] width 21 height 21
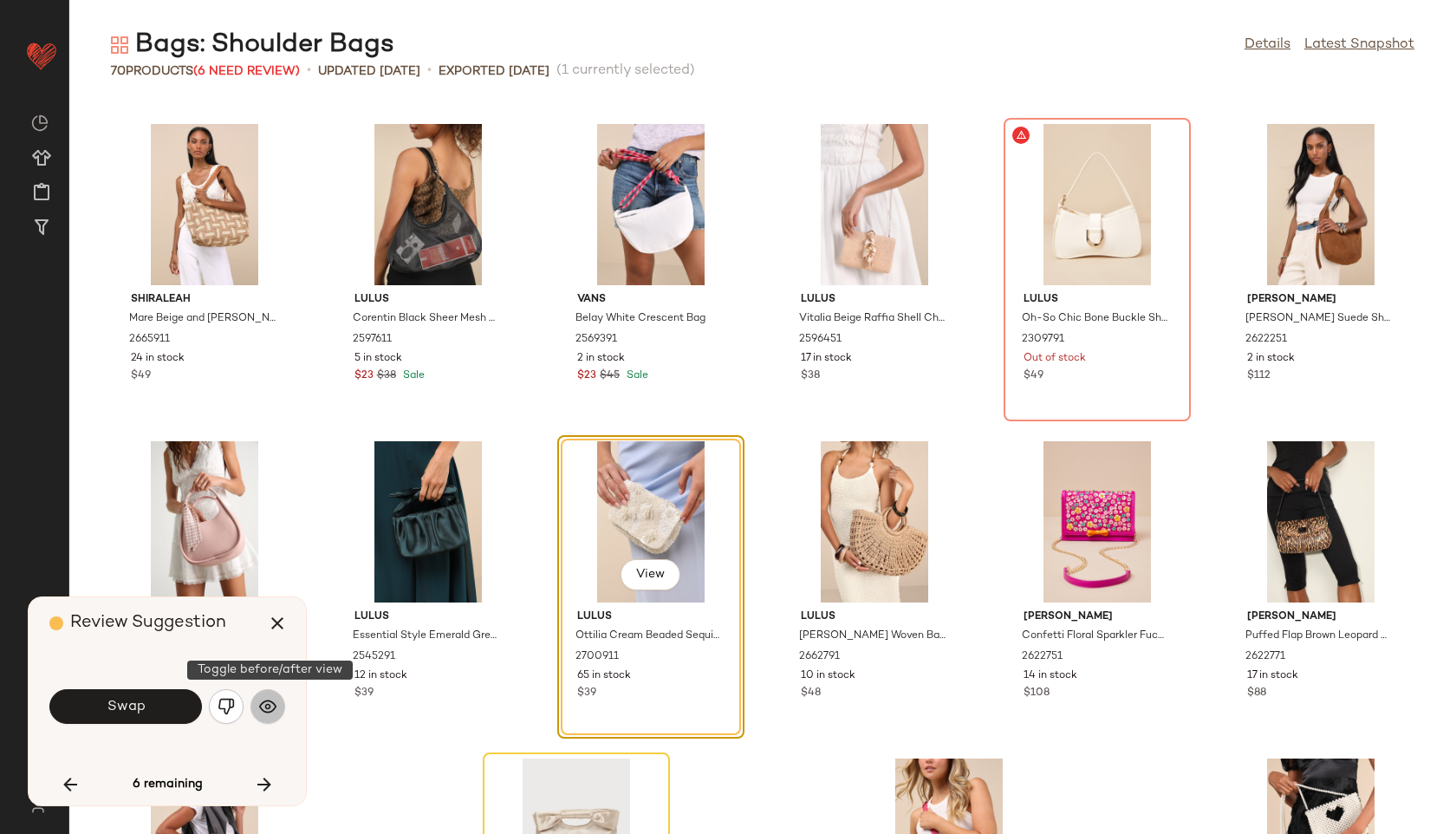
click at [256, 713] on button "button" at bounding box center [268, 706] width 35 height 35
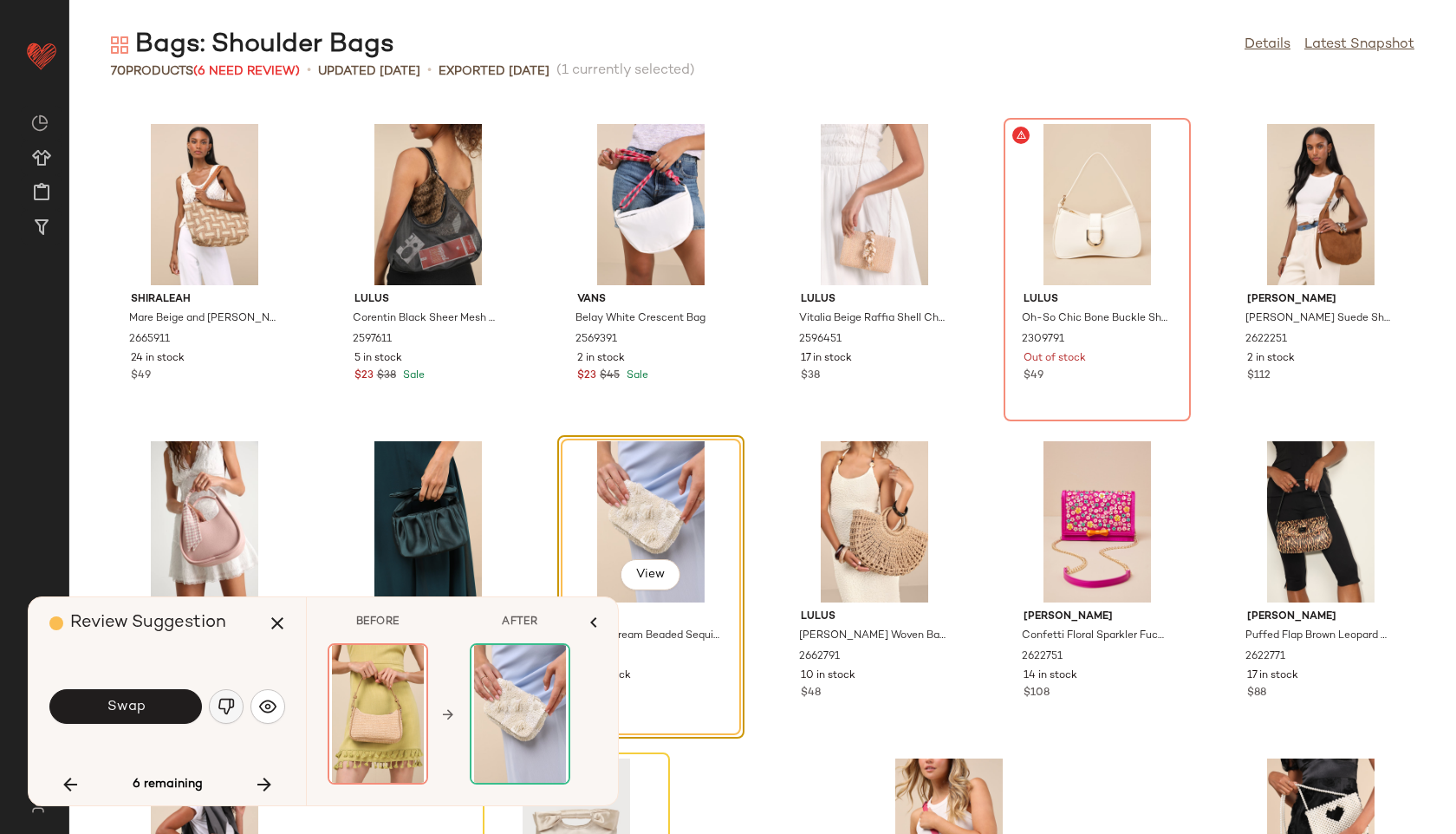
click at [224, 710] on img "button" at bounding box center [226, 706] width 17 height 17
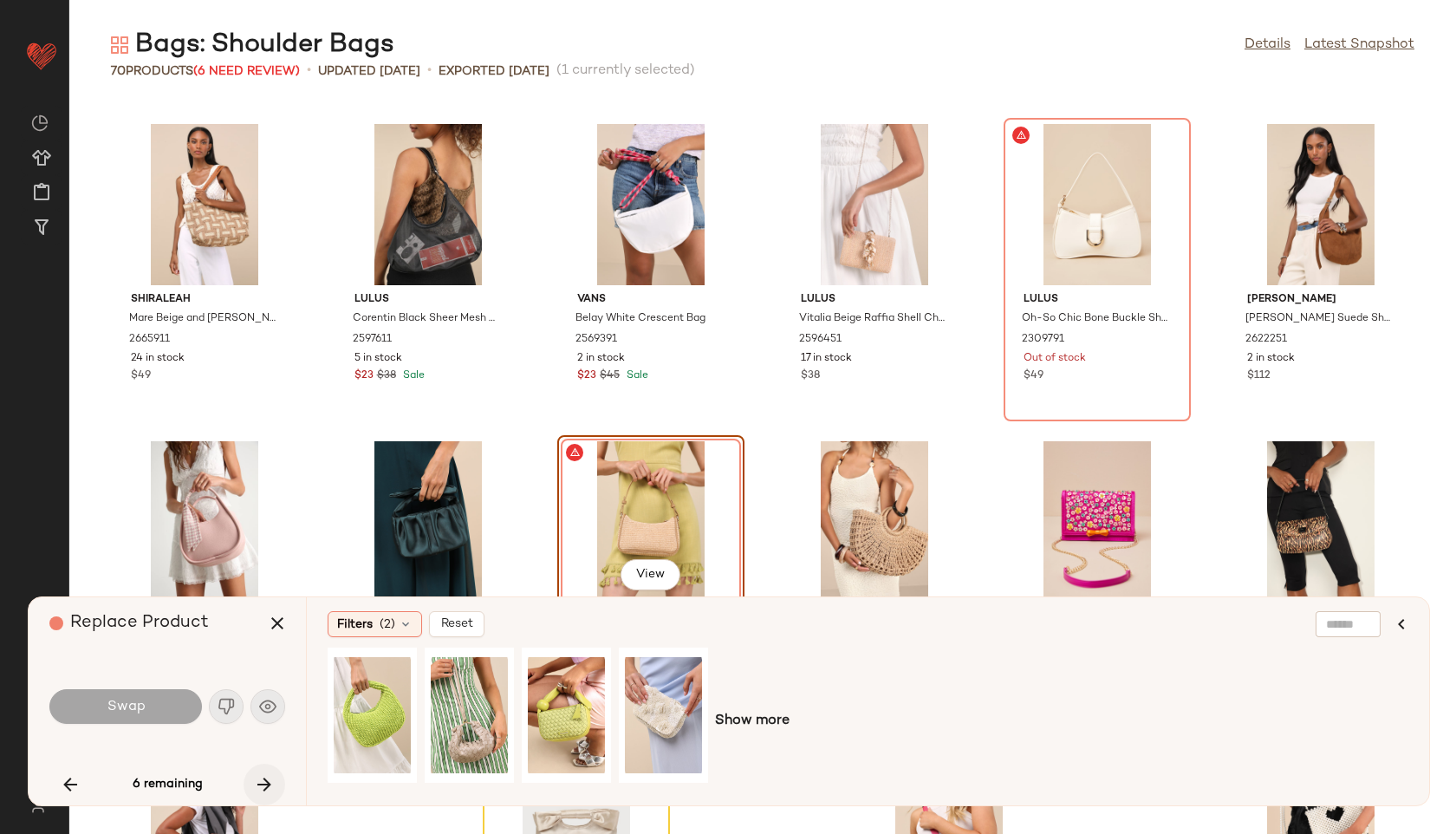
click at [276, 780] on button "button" at bounding box center [265, 785] width 42 height 42
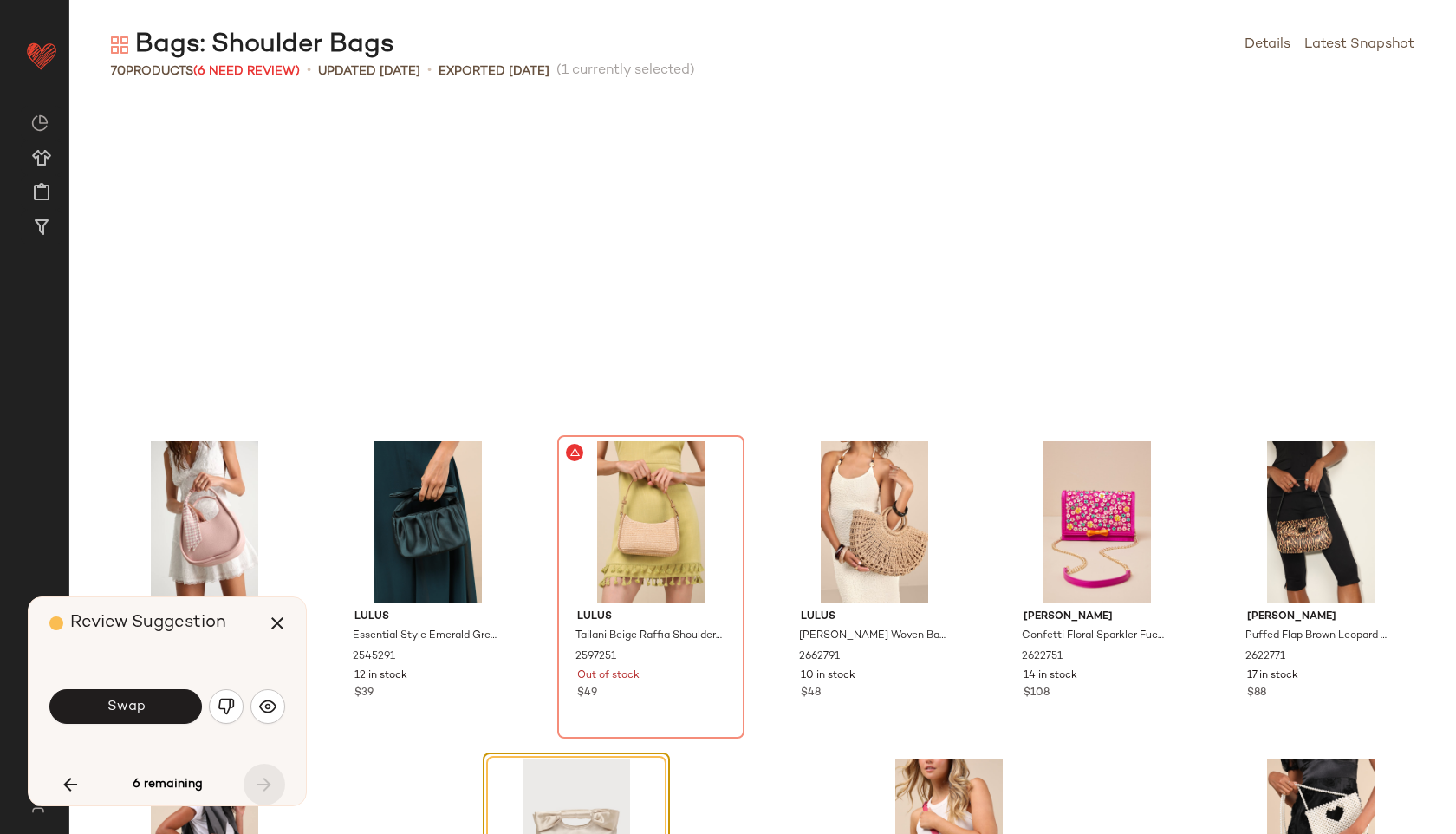
scroll to position [3077, 0]
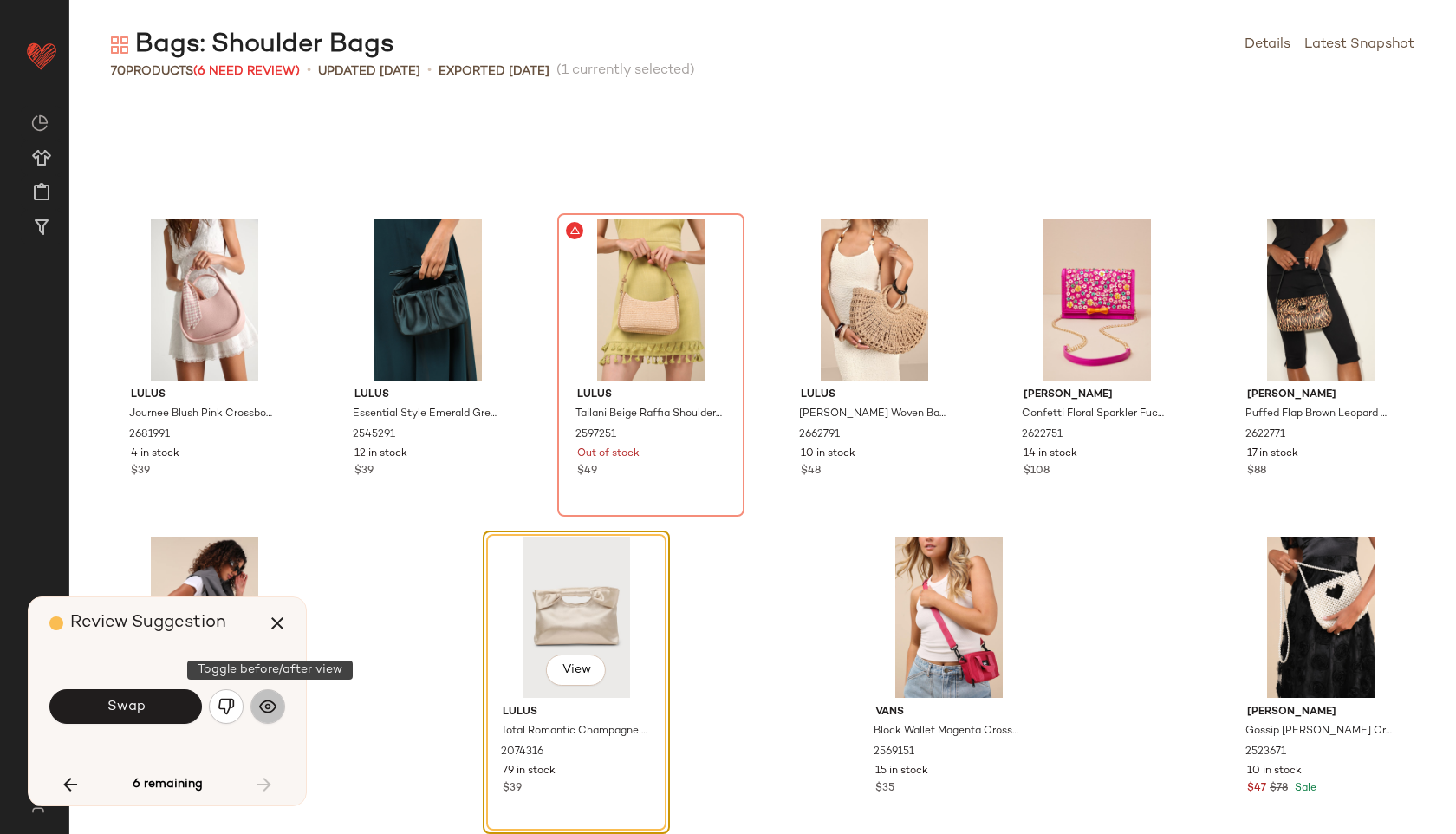
click at [272, 706] on img "button" at bounding box center [268, 706] width 17 height 17
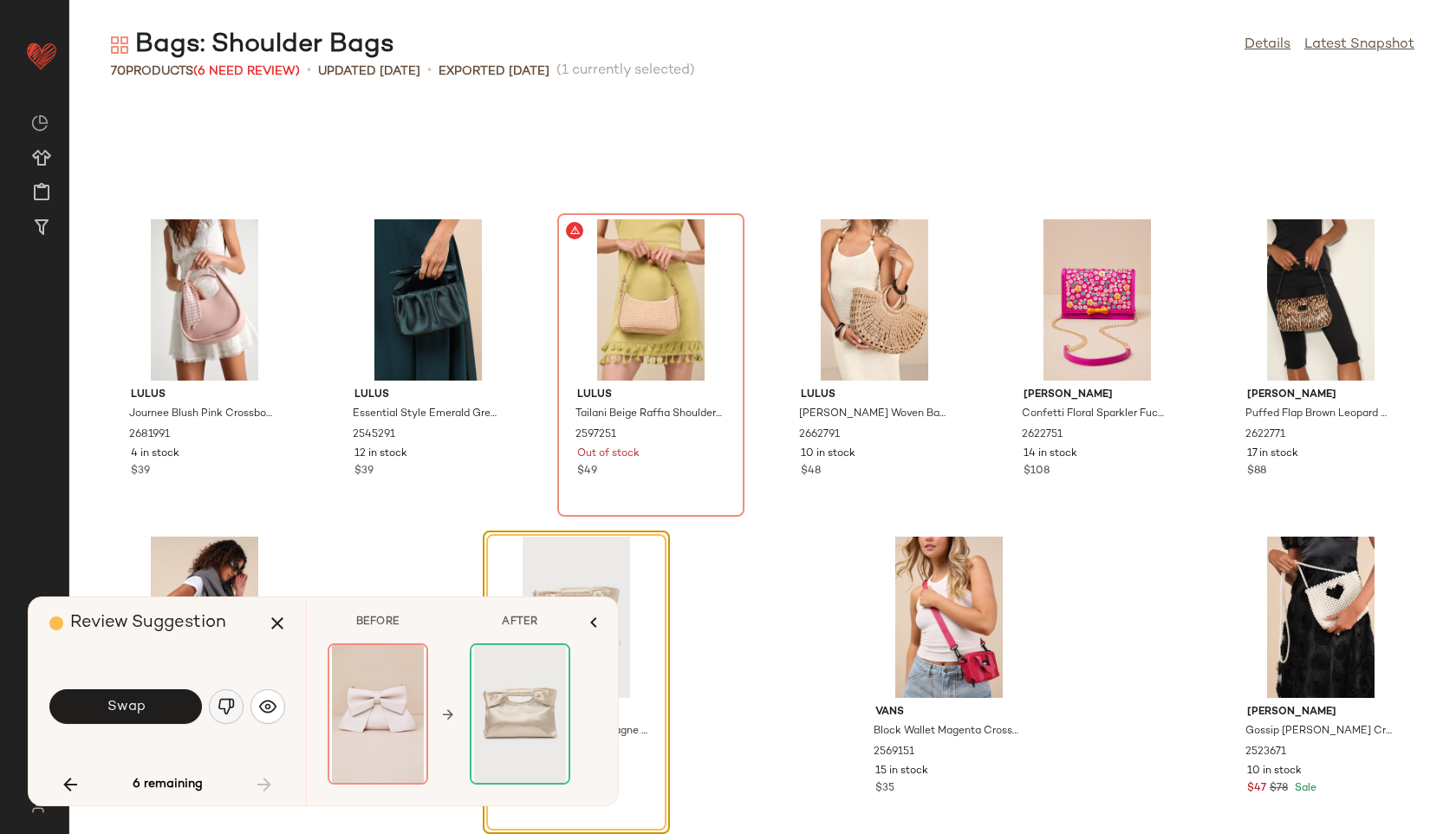
click at [231, 712] on img "button" at bounding box center [226, 706] width 17 height 17
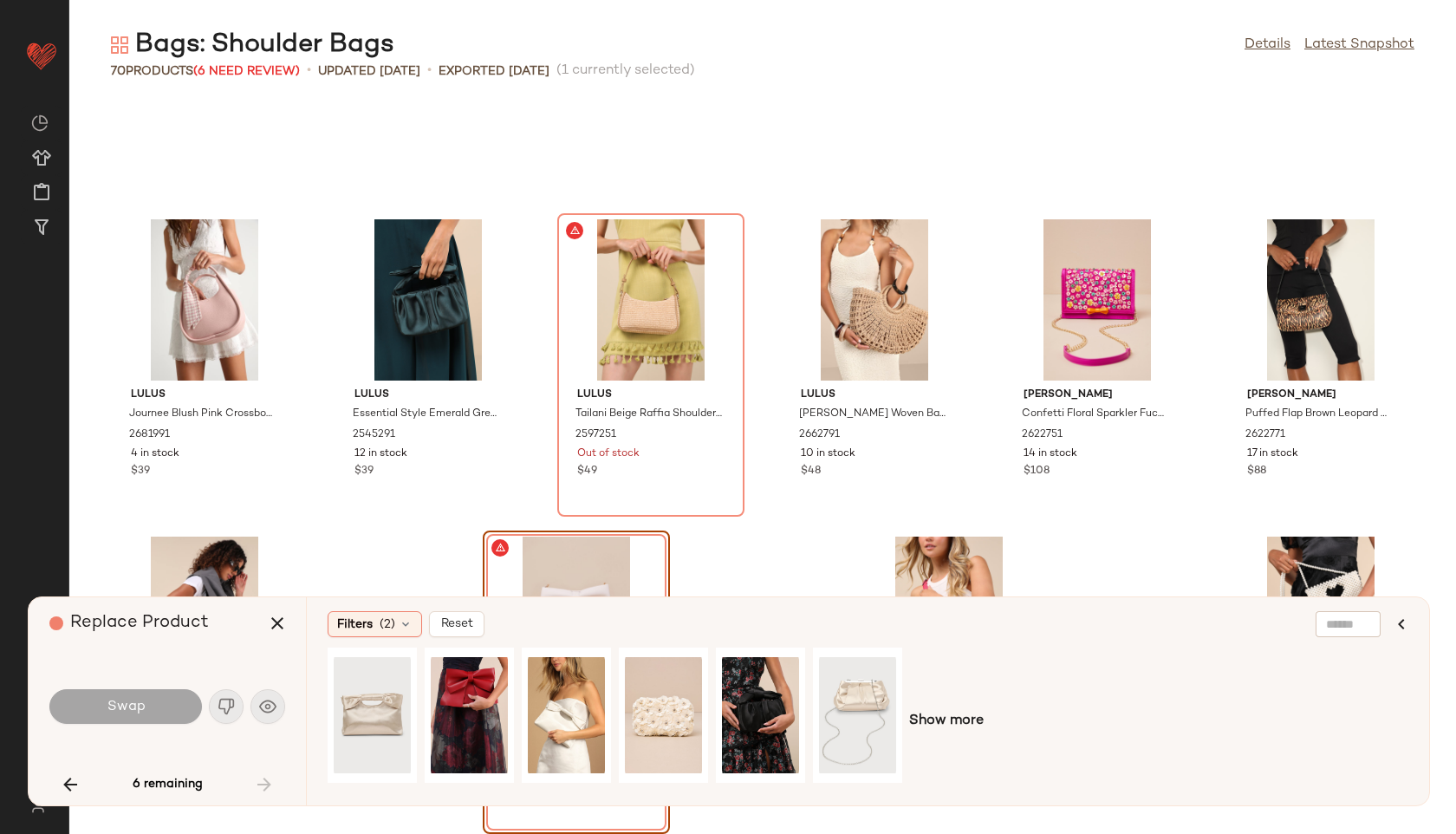
click at [260, 782] on div "6 remaining" at bounding box center [167, 785] width 236 height 42
click at [262, 624] on button "button" at bounding box center [278, 623] width 42 height 42
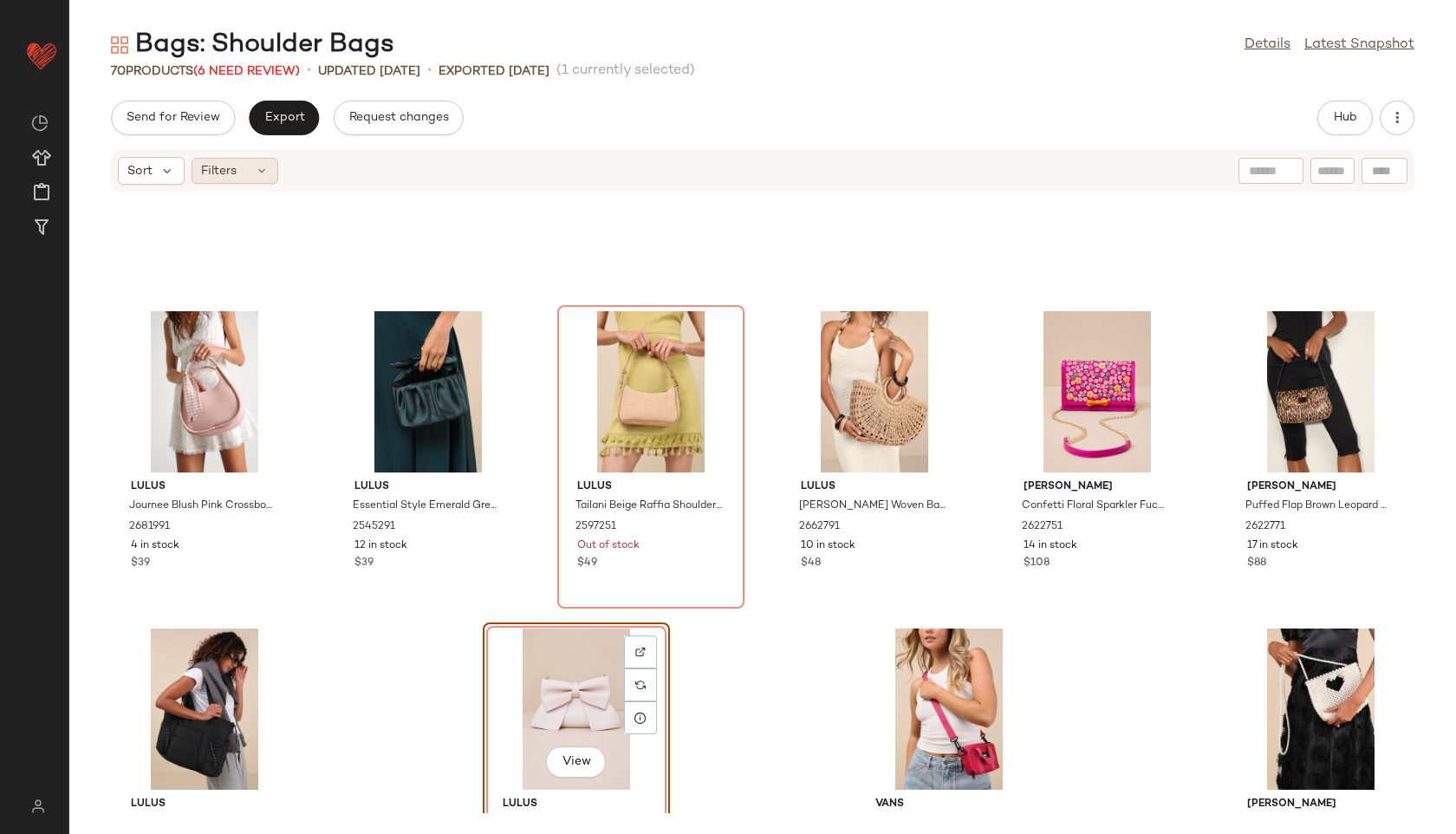
click at [260, 178] on div "Filters" at bounding box center [235, 171] width 87 height 26
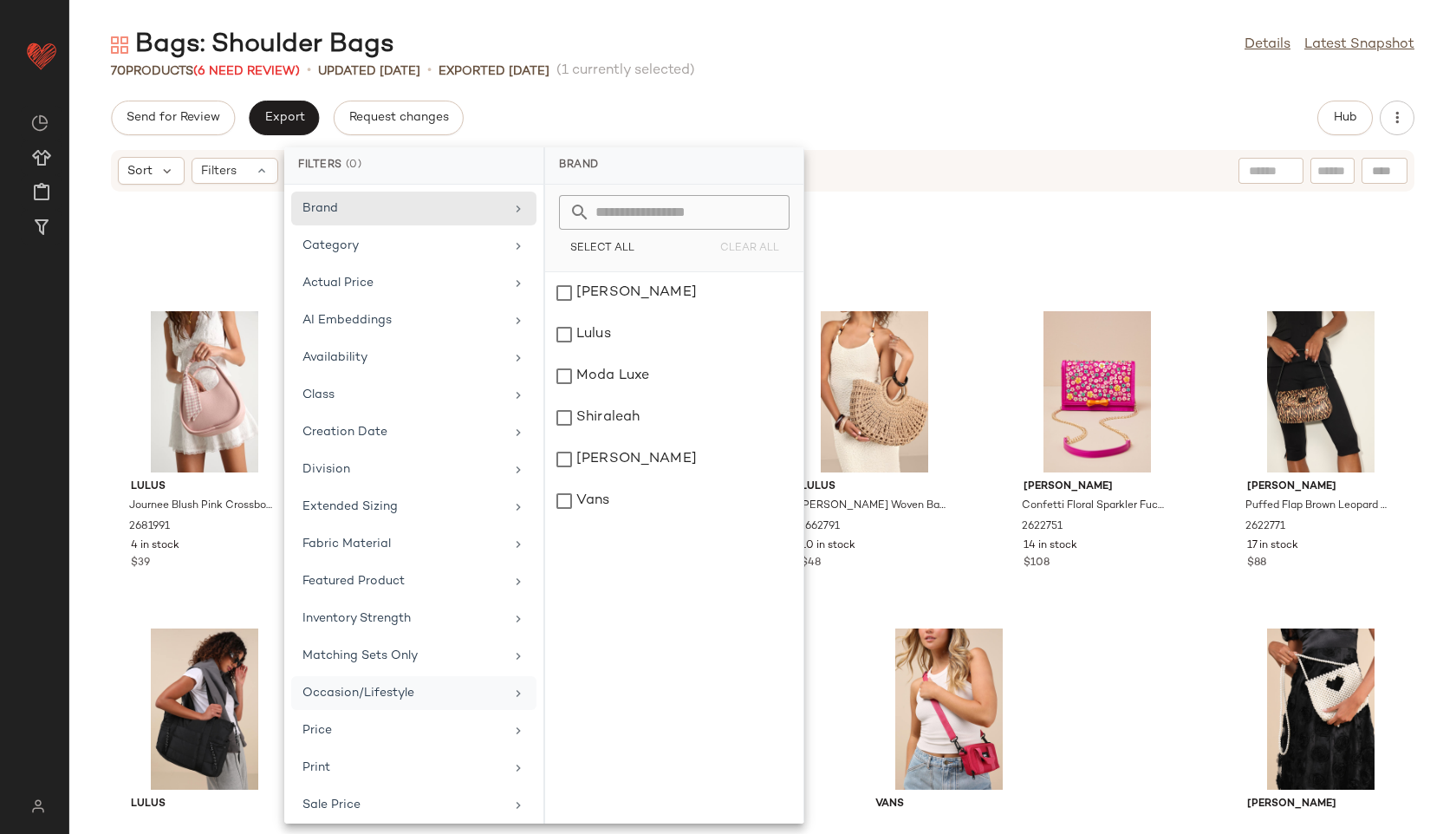
scroll to position [158, 0]
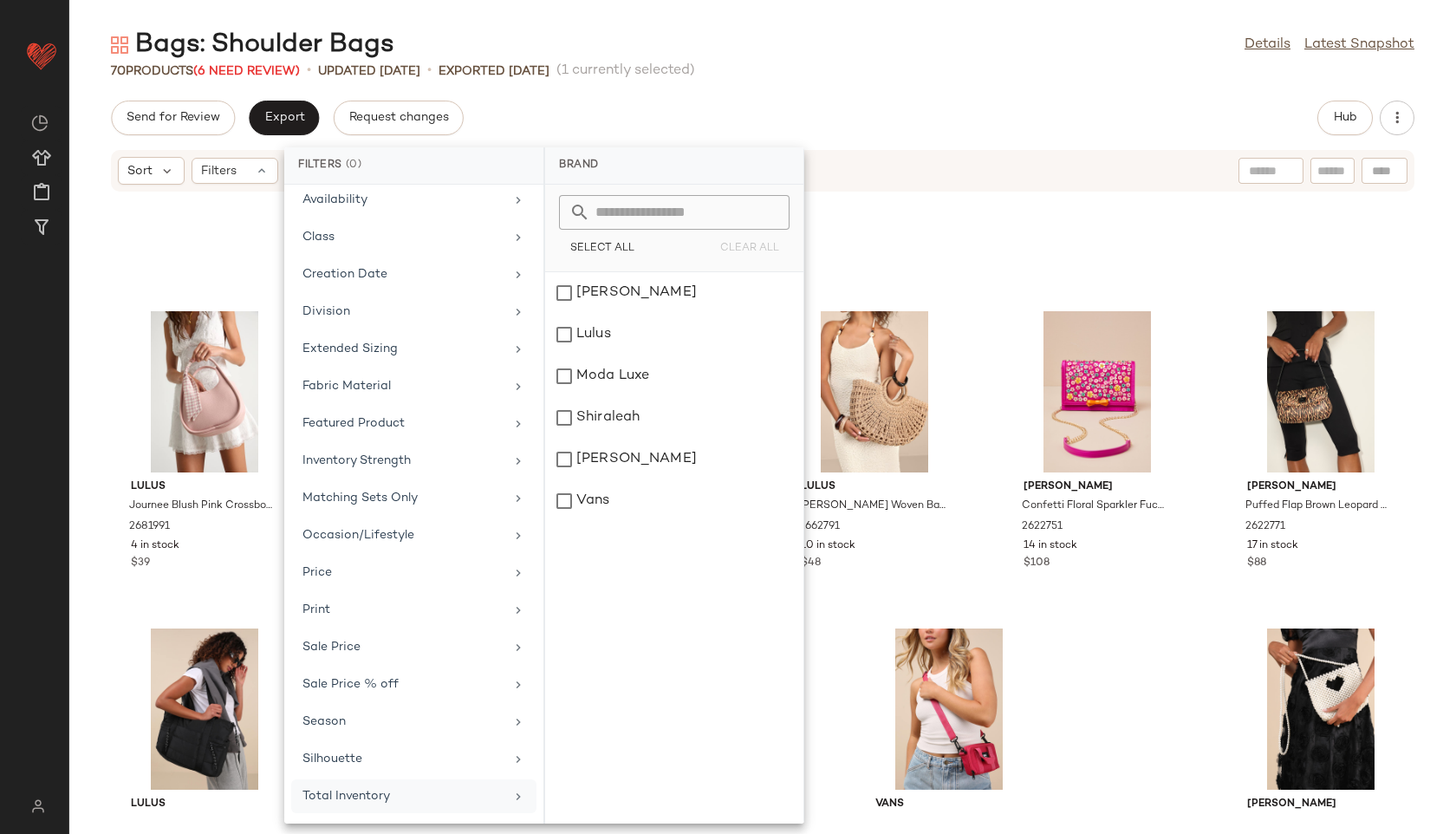
click at [364, 789] on div "Total Inventory" at bounding box center [403, 796] width 202 height 18
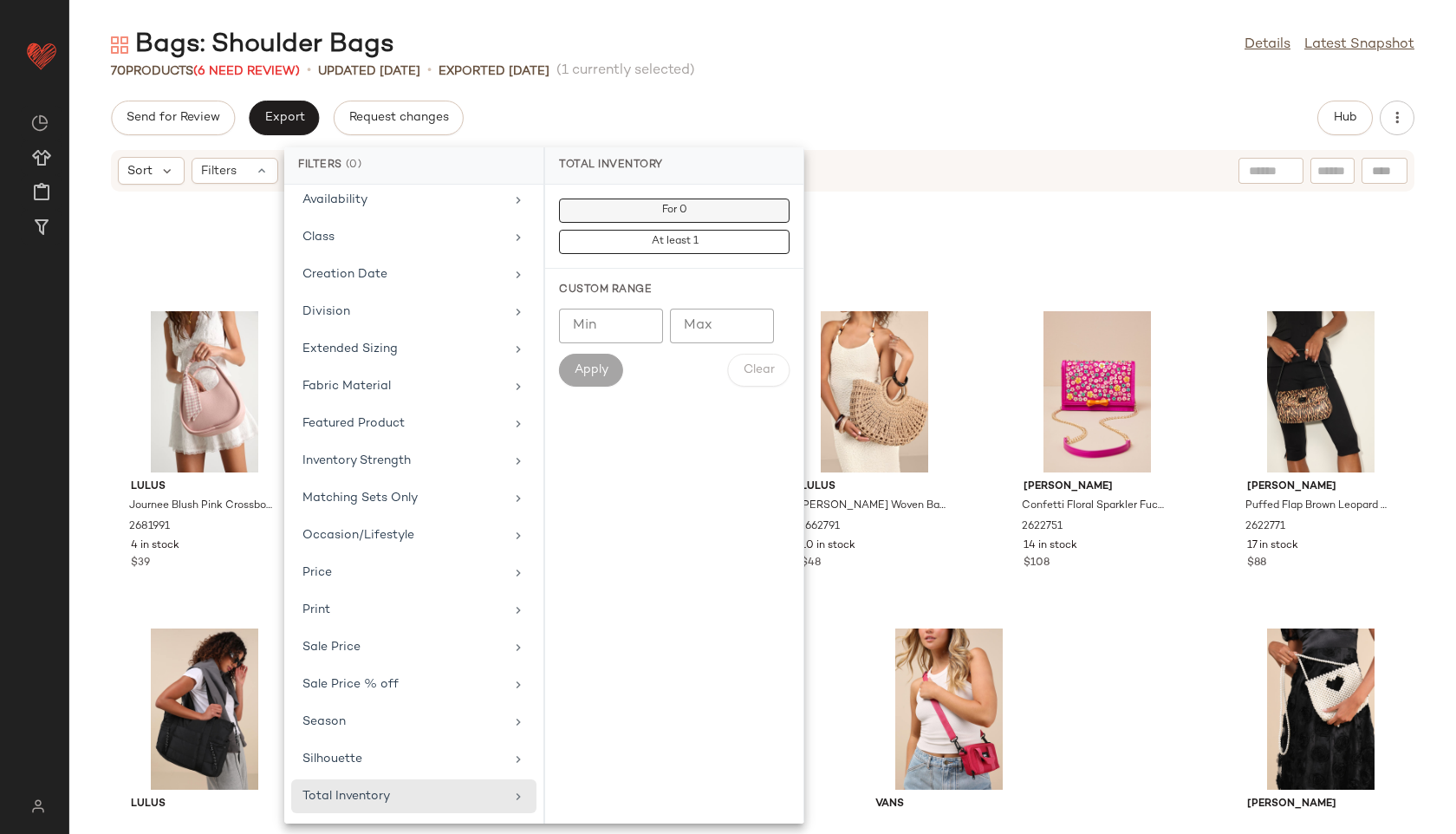
click at [701, 230] on button "For 0" at bounding box center [674, 242] width 231 height 24
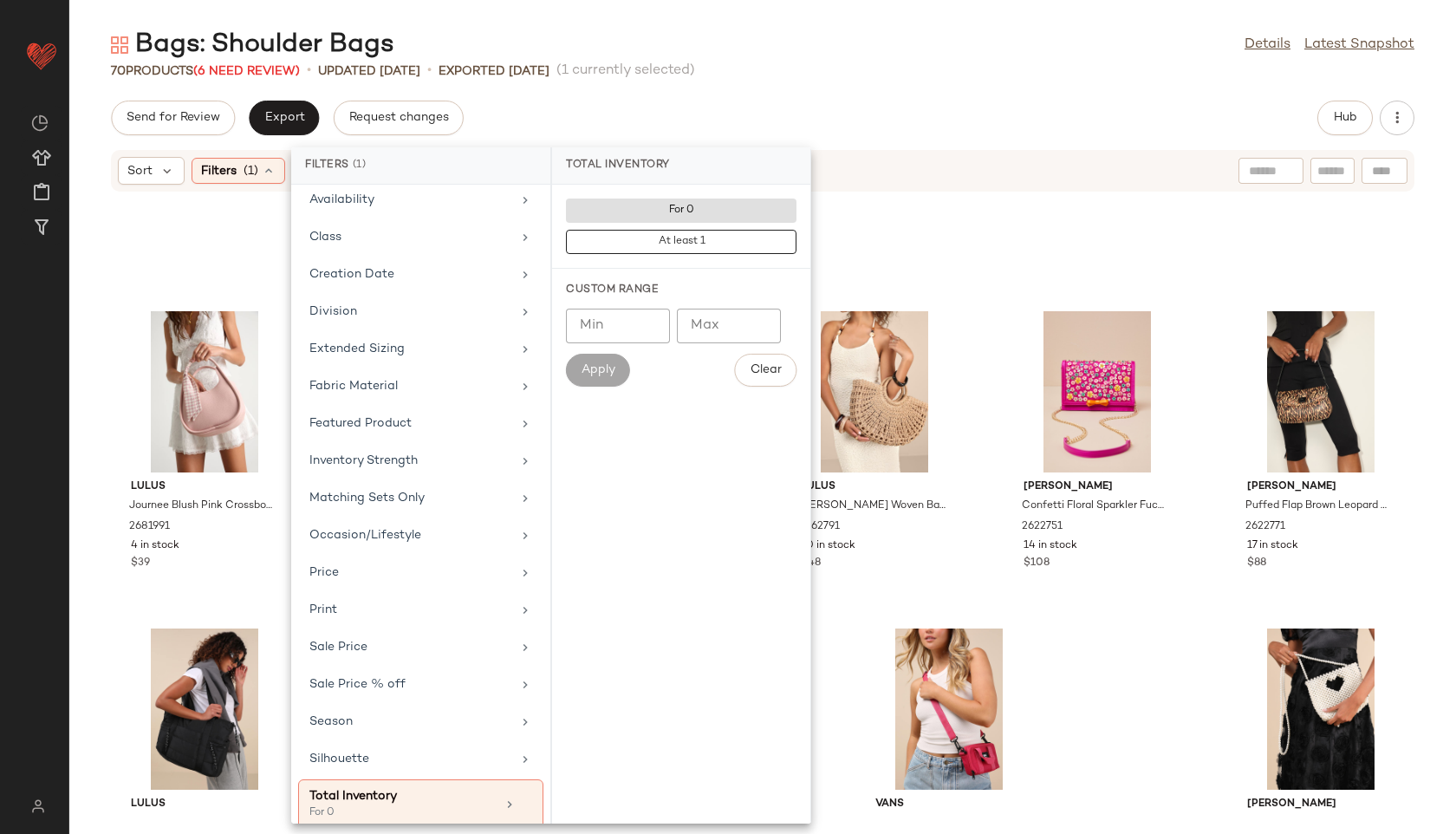
click at [856, 121] on div "Send for Review Export Request changes Hub" at bounding box center [762, 118] width 1303 height 35
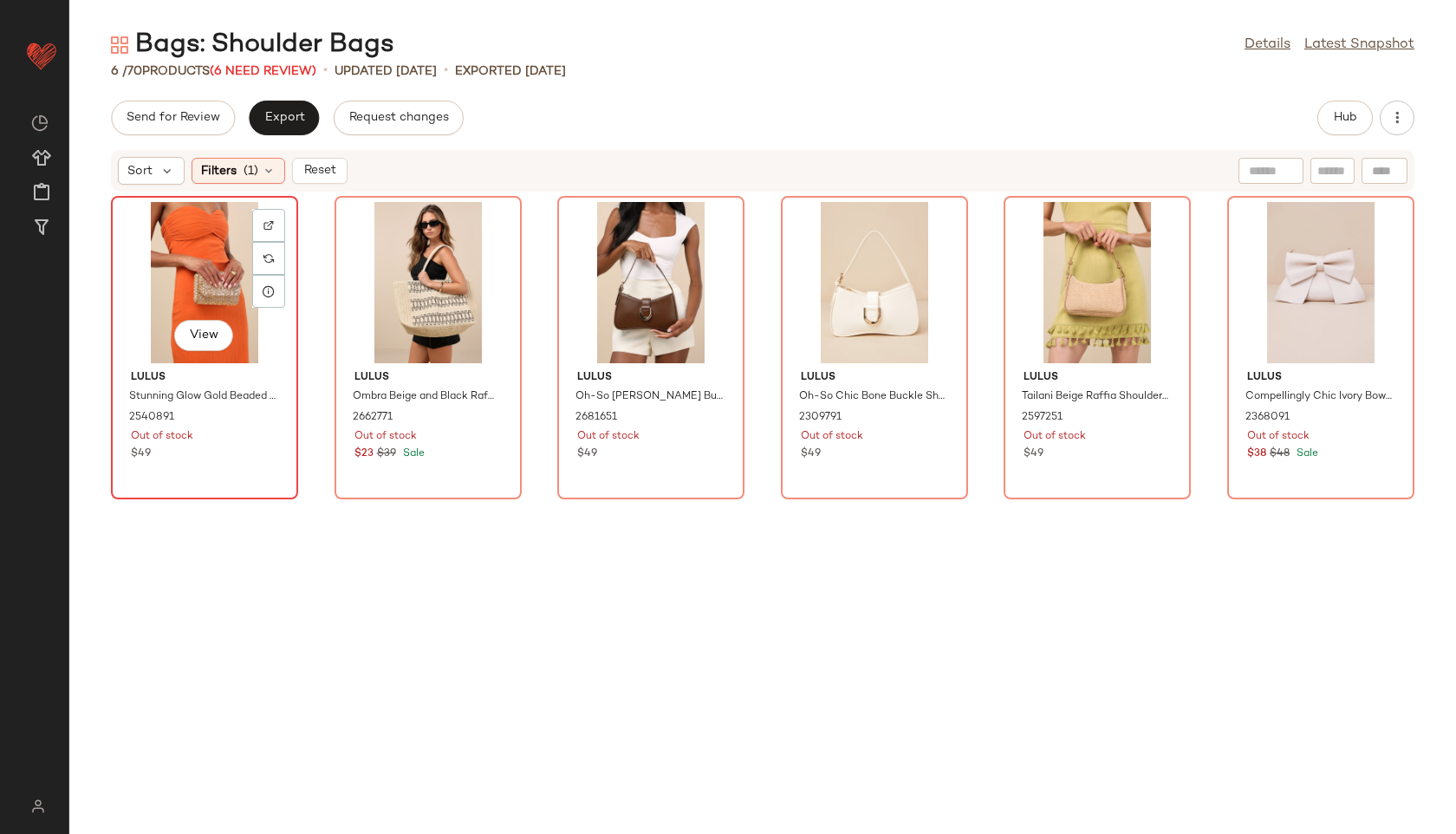
click at [191, 237] on div "View" at bounding box center [204, 282] width 175 height 161
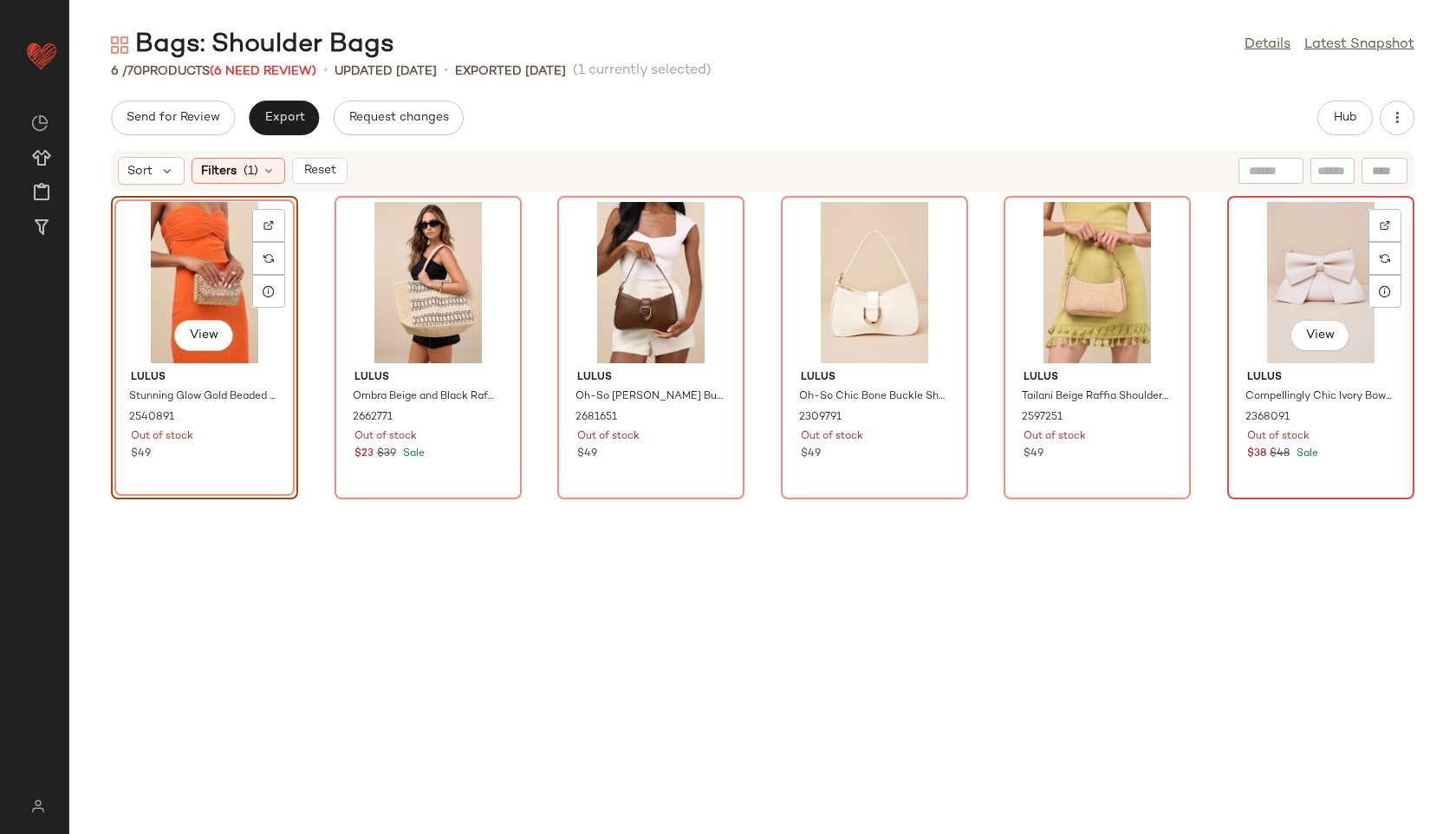
click at [1313, 309] on div "View" at bounding box center [1320, 282] width 175 height 161
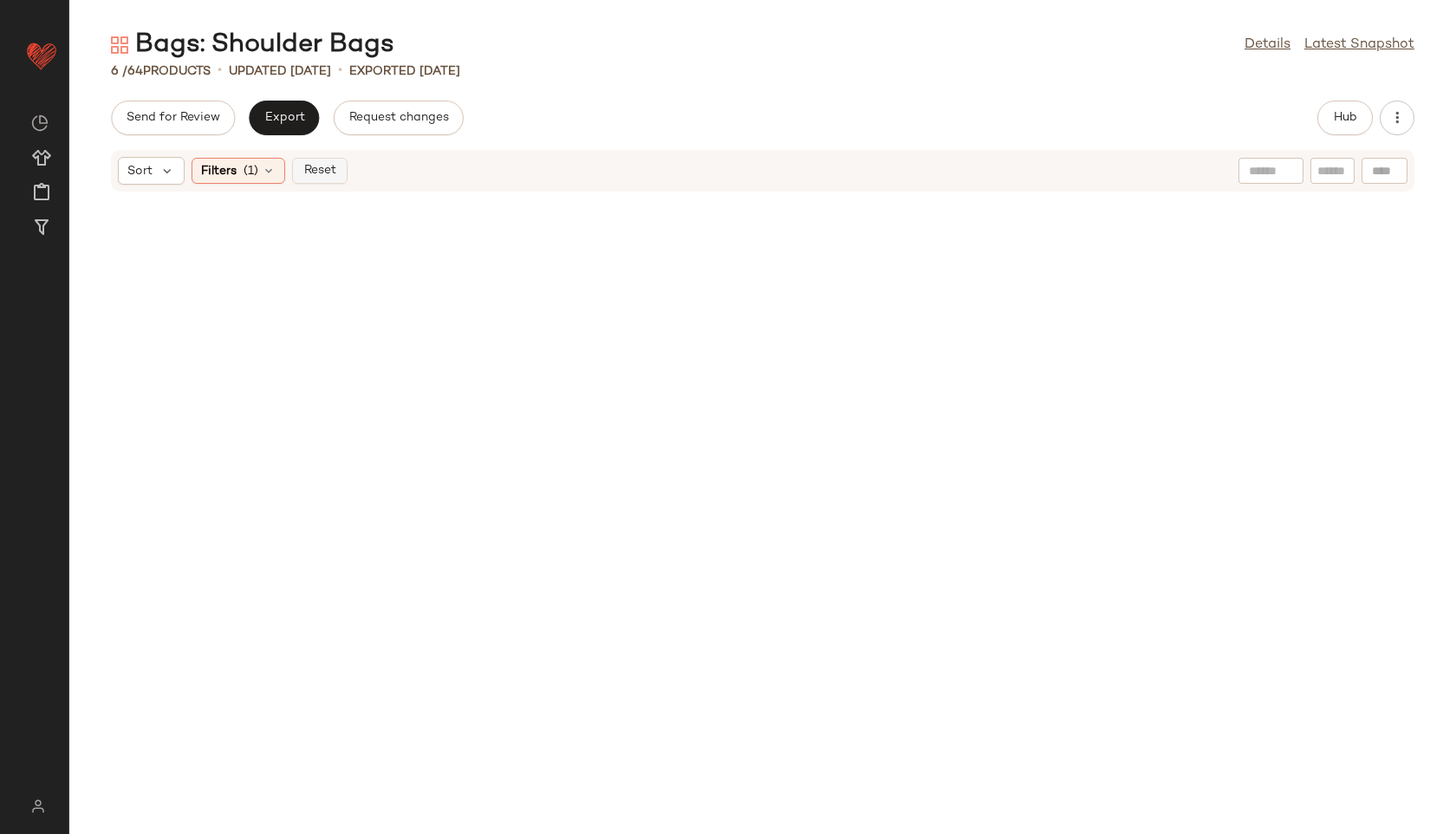
click at [316, 178] on span "Reset" at bounding box center [319, 171] width 33 height 14
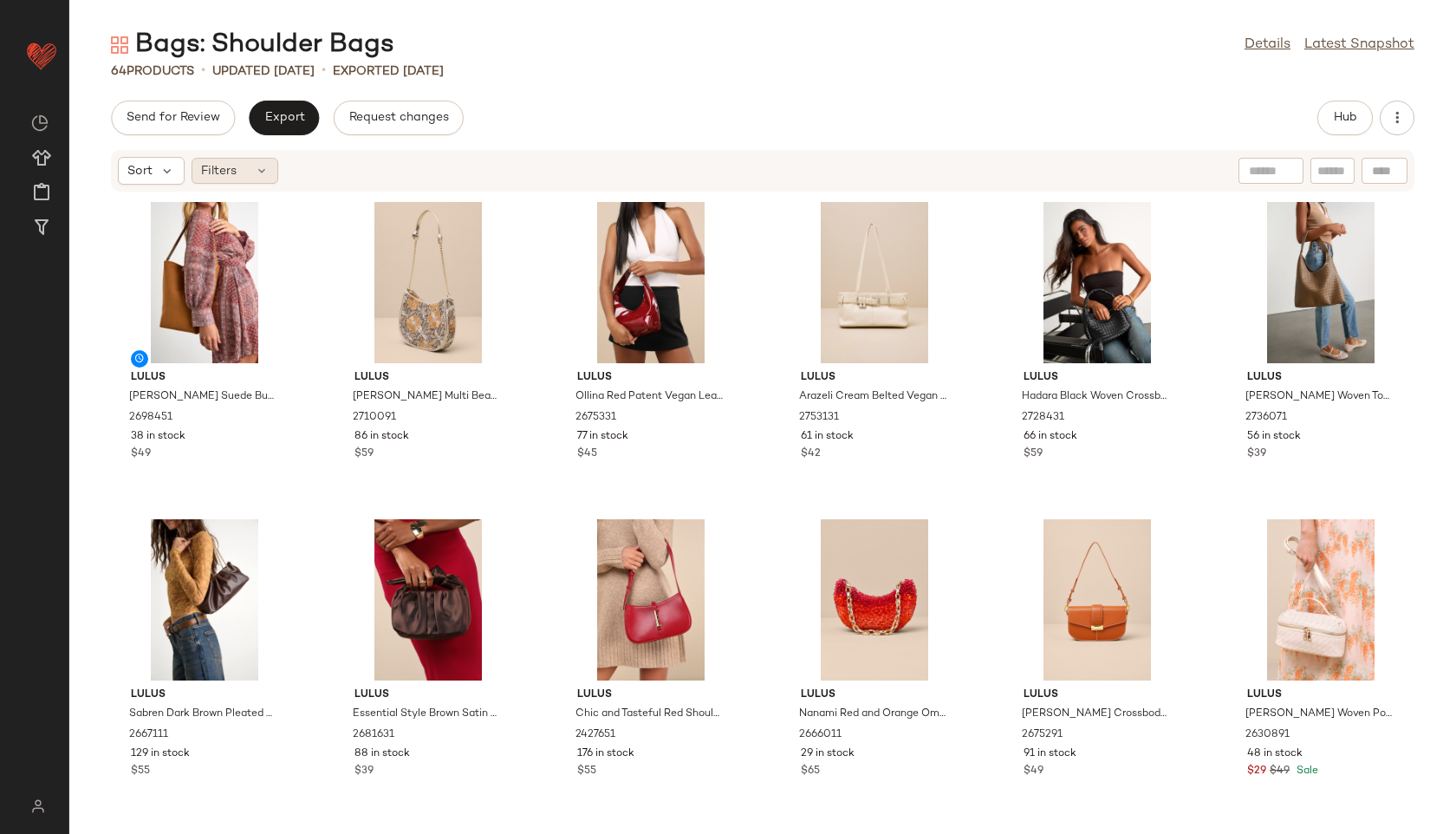
click at [254, 179] on div "Filters" at bounding box center [235, 171] width 87 height 26
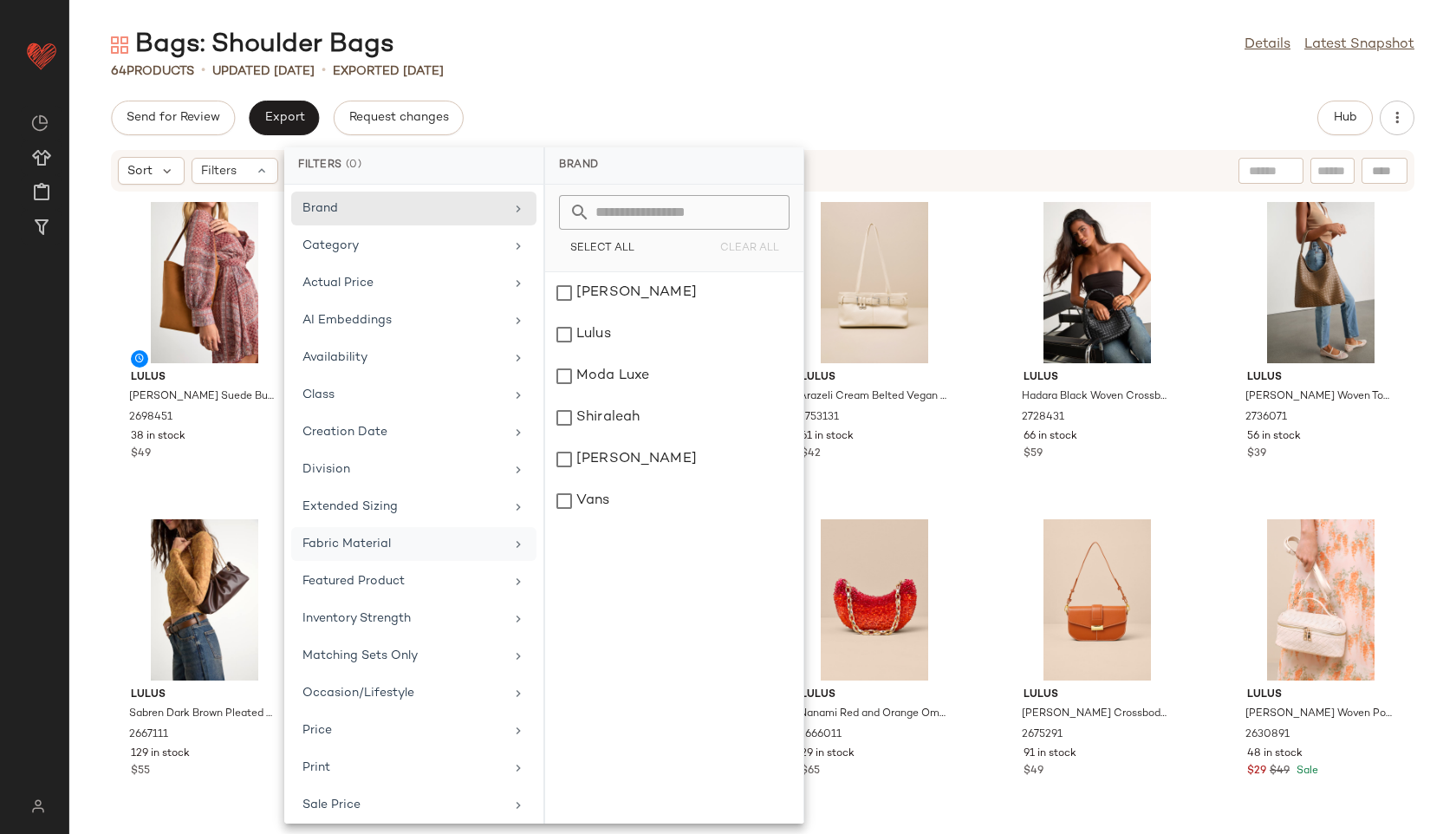
scroll to position [158, 0]
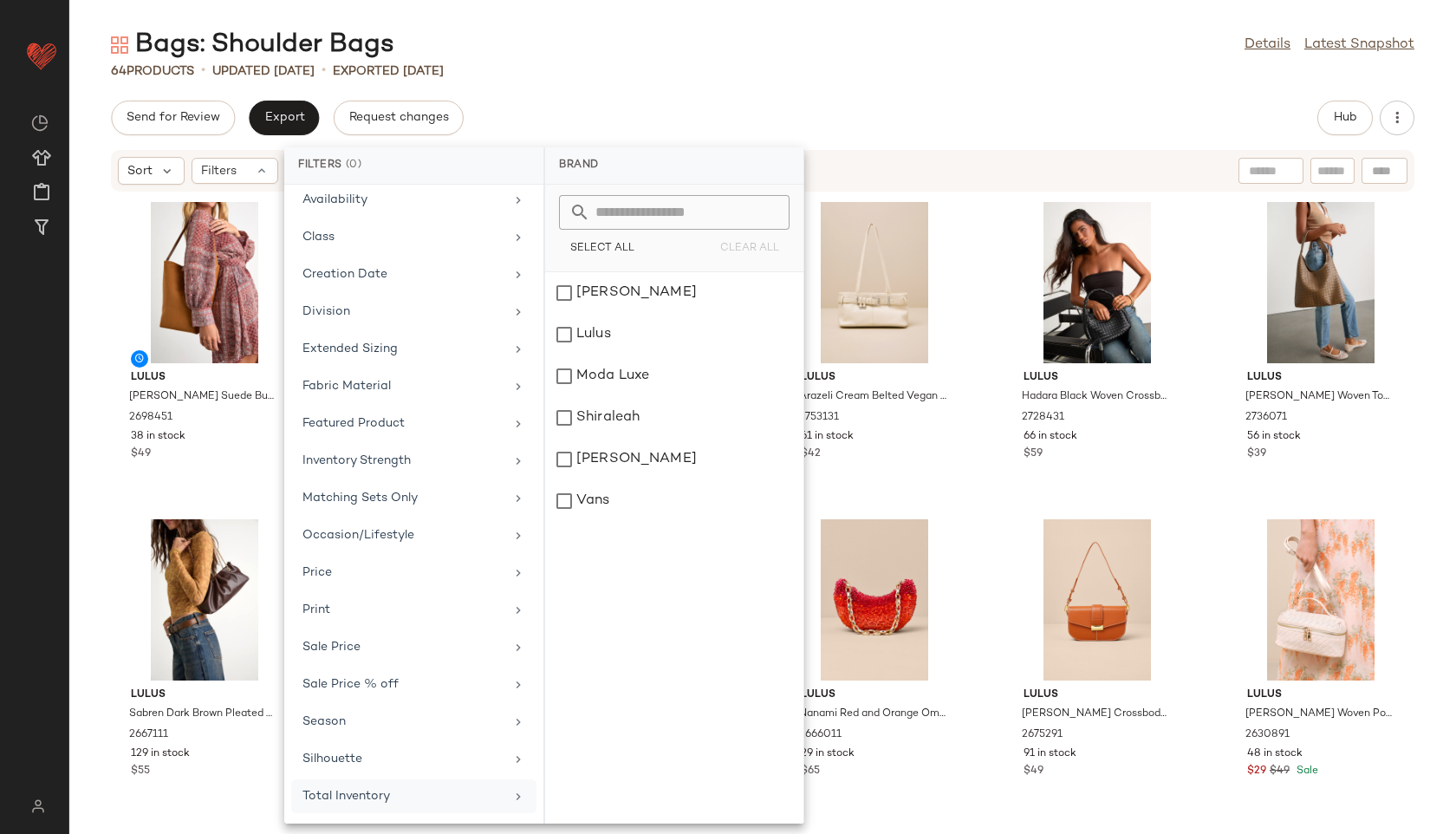
click at [381, 804] on div "Total Inventory" at bounding box center [403, 796] width 202 height 18
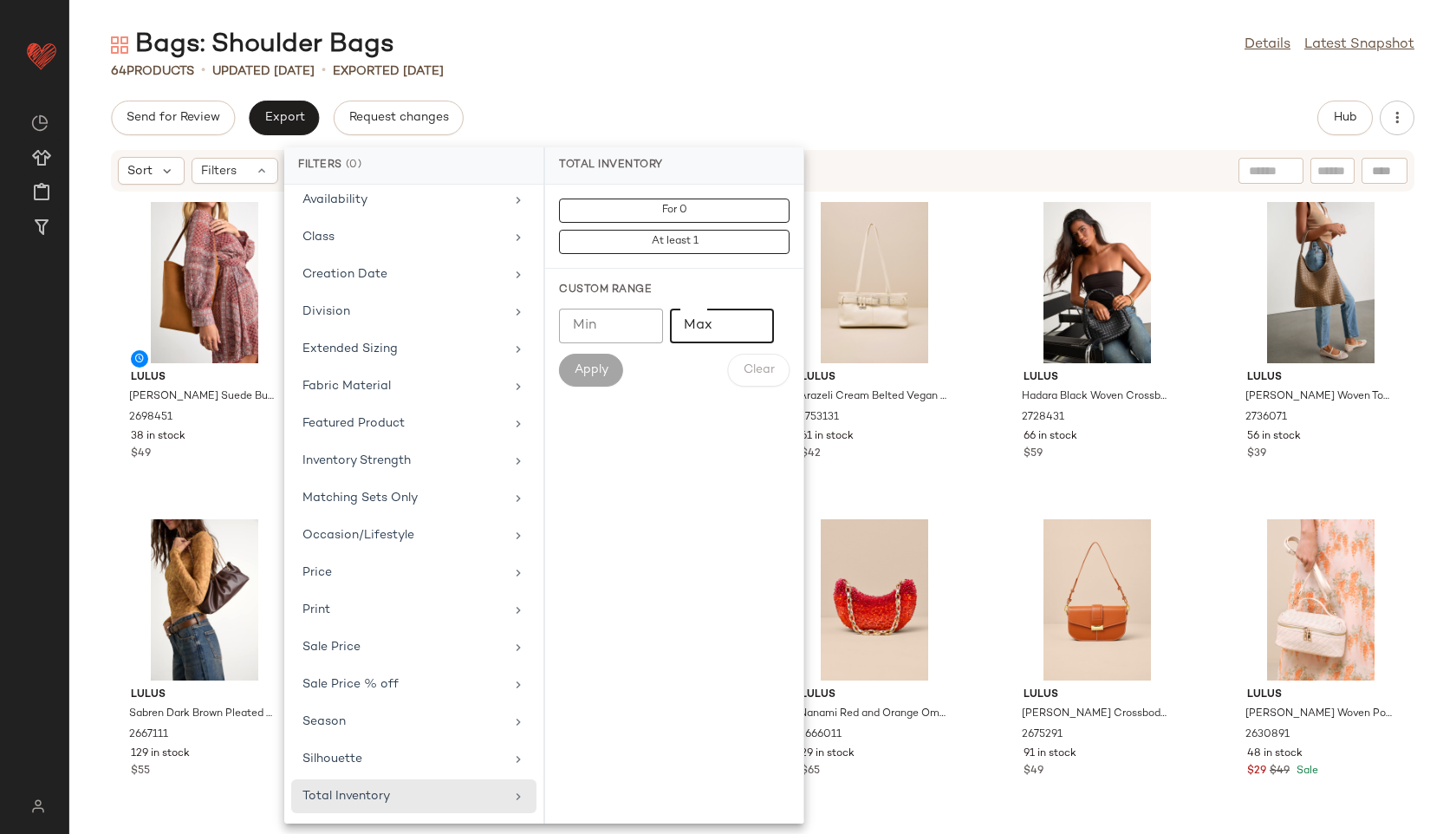
click at [730, 316] on input "Max" at bounding box center [722, 326] width 104 height 35
type input "**"
click at [600, 380] on button "Apply" at bounding box center [591, 370] width 64 height 33
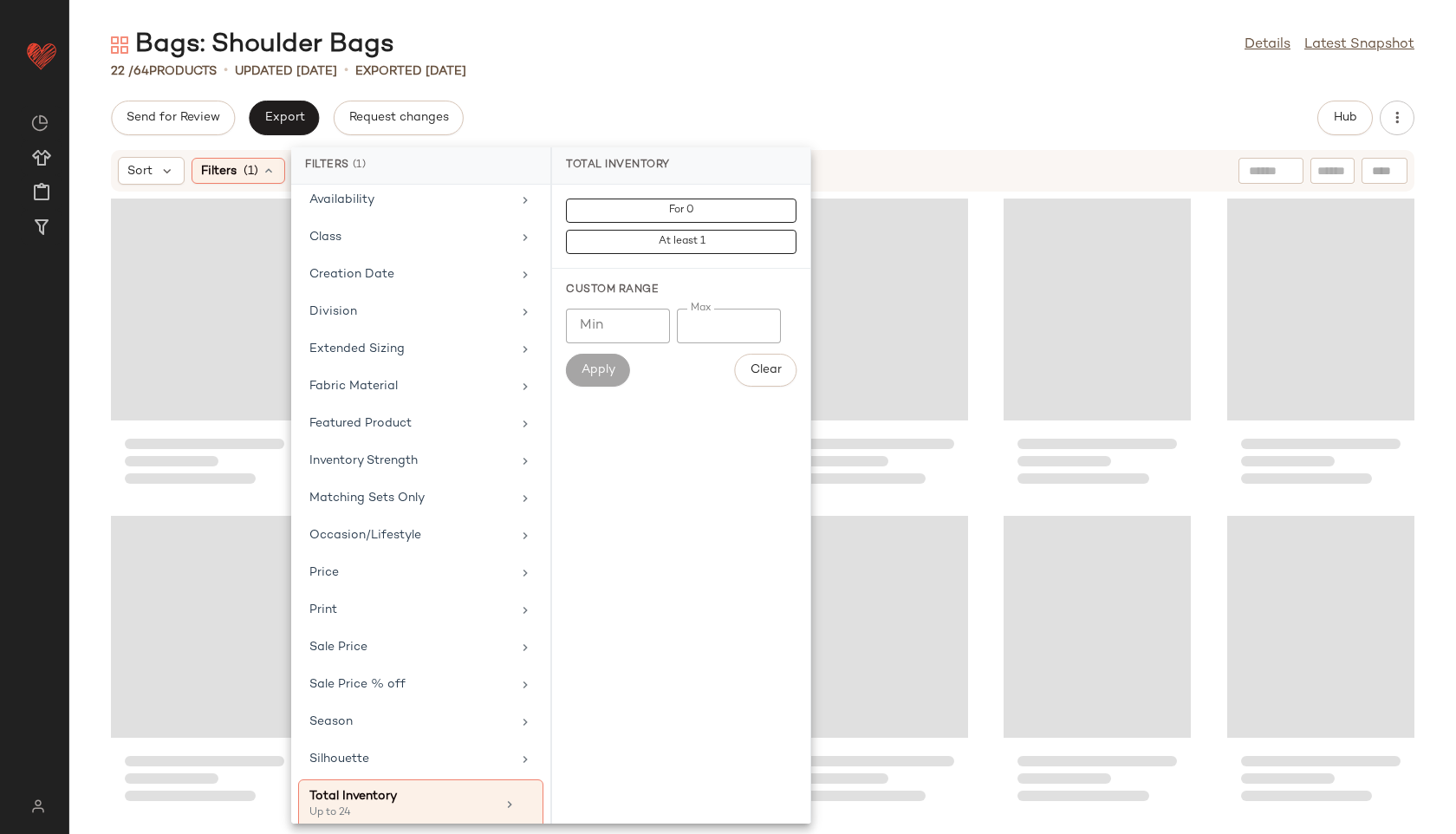
click at [674, 62] on div "Bags: Shoulder Bags Details Latest Snapshot" at bounding box center [762, 45] width 1387 height 35
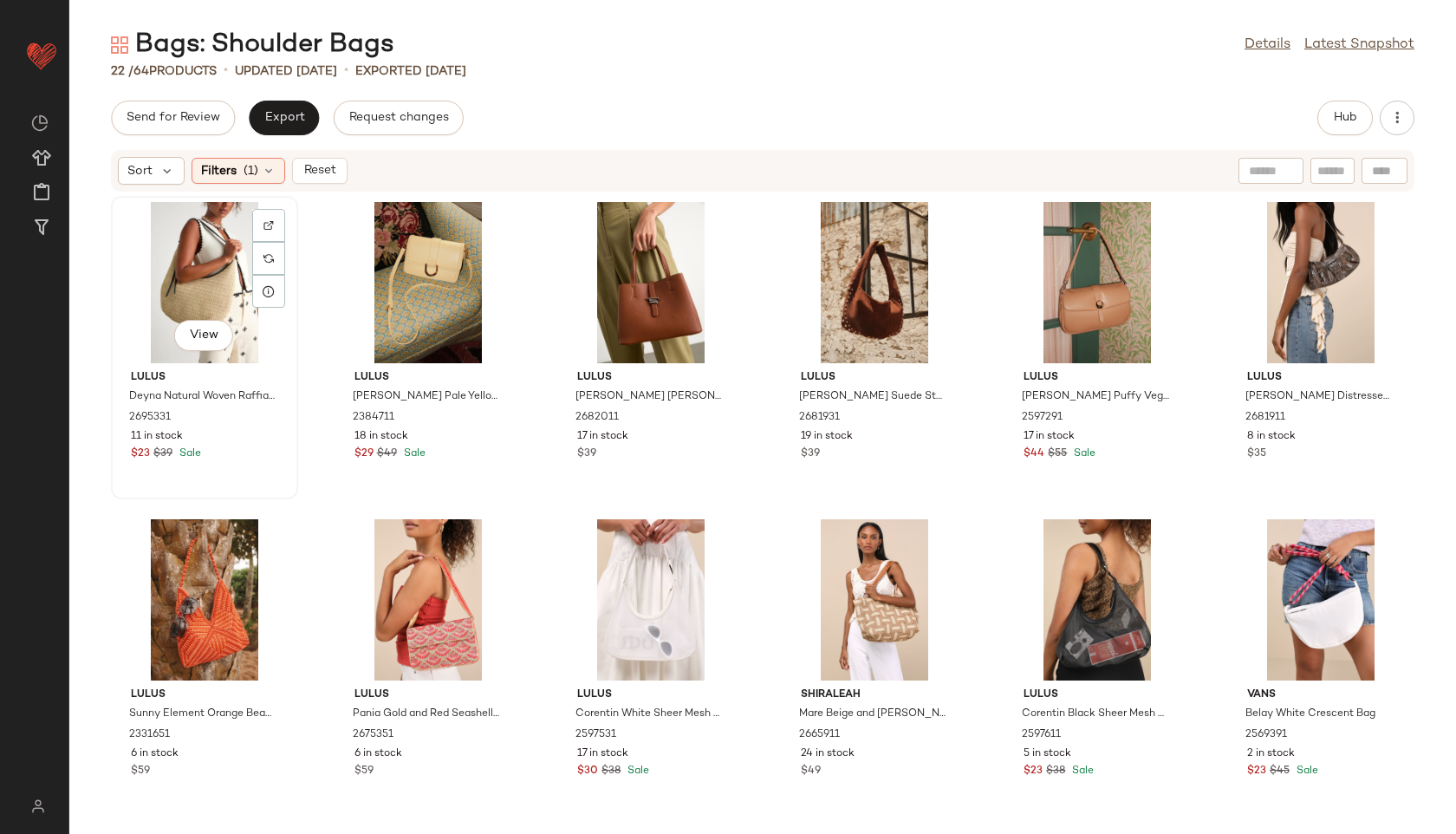
click at [182, 254] on div "View" at bounding box center [204, 282] width 175 height 161
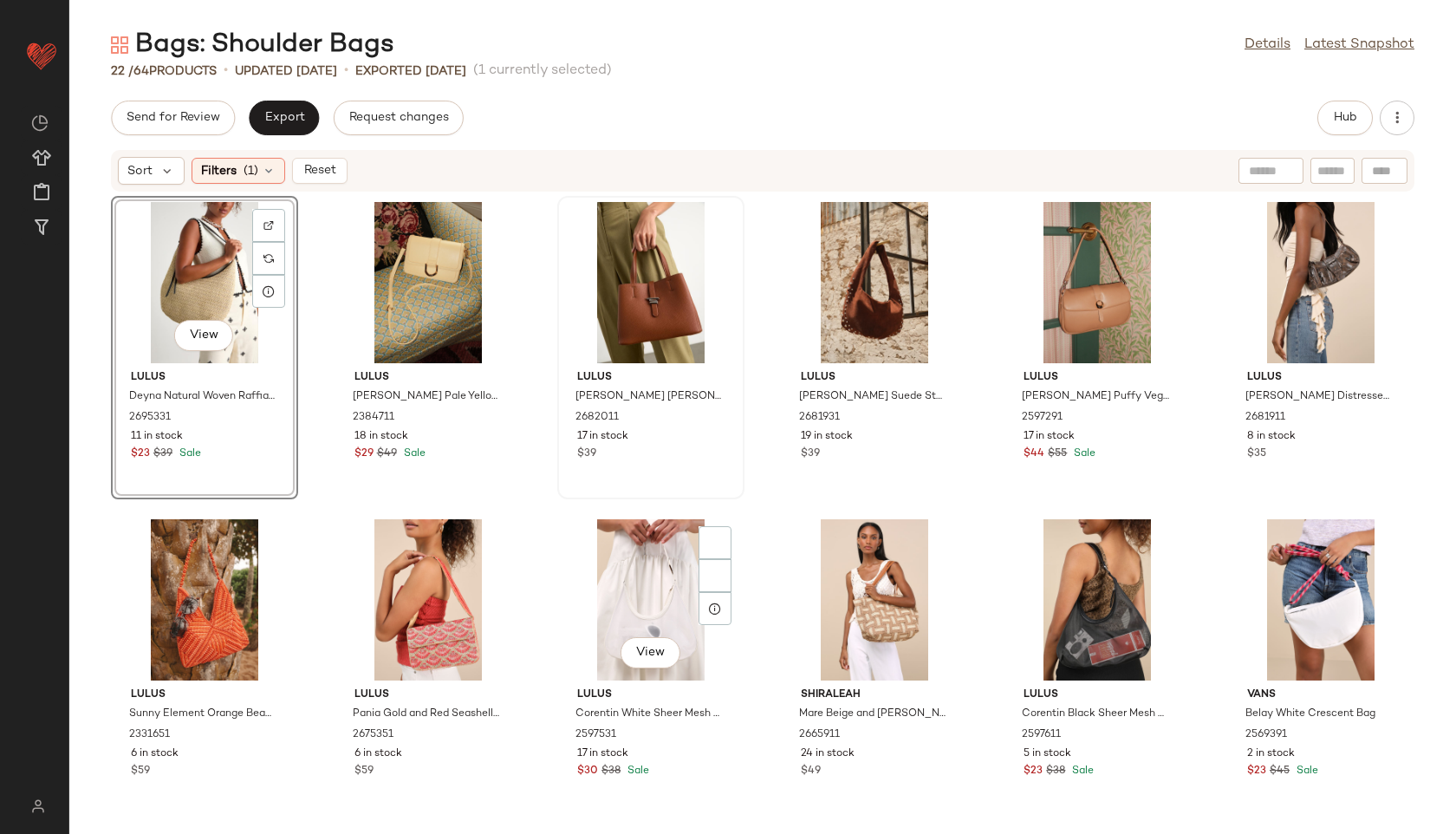
scroll to position [652, 0]
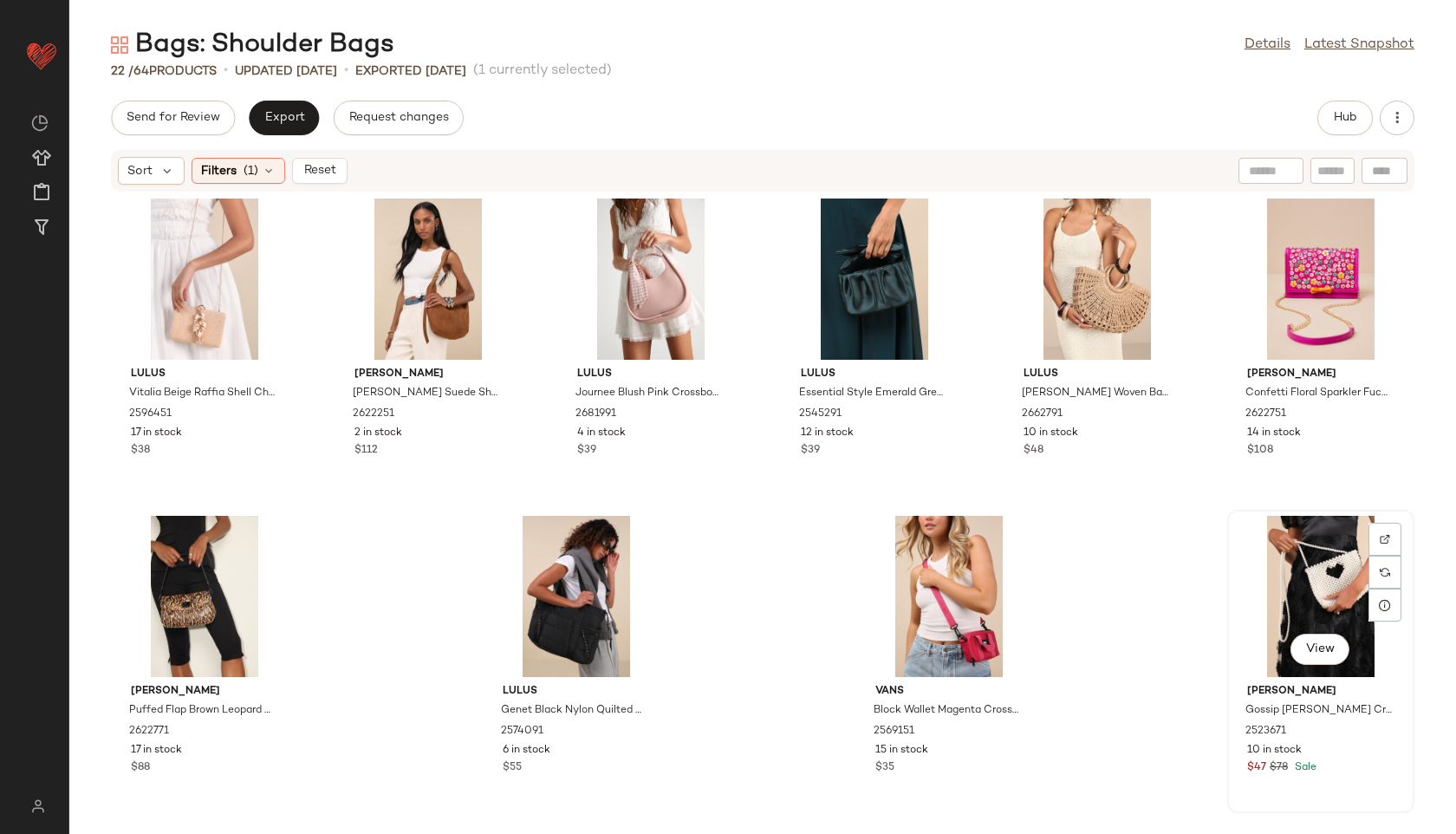
click at [1298, 584] on div "View" at bounding box center [1320, 595] width 175 height 161
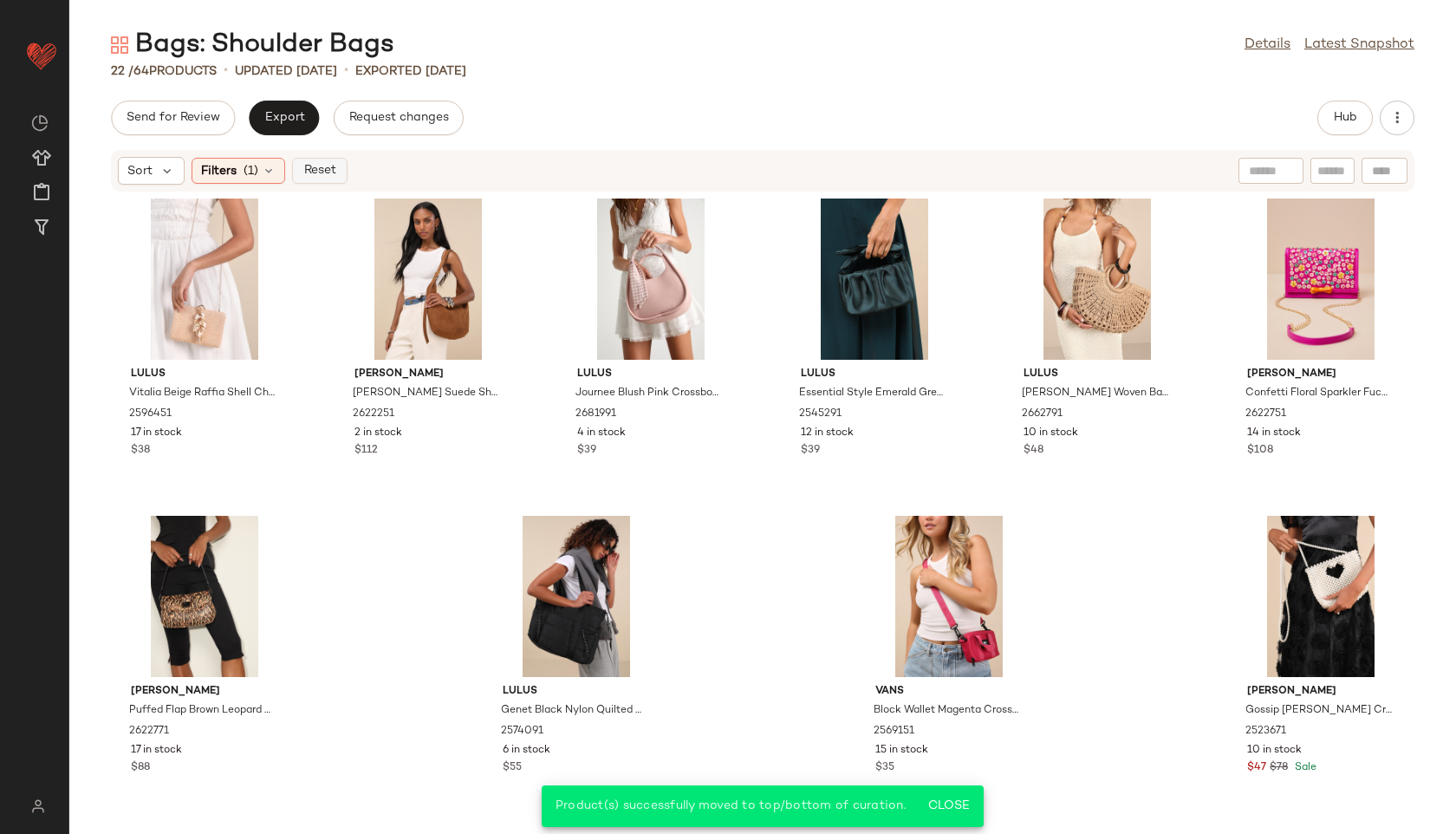
click at [315, 167] on span "Reset" at bounding box center [319, 171] width 33 height 14
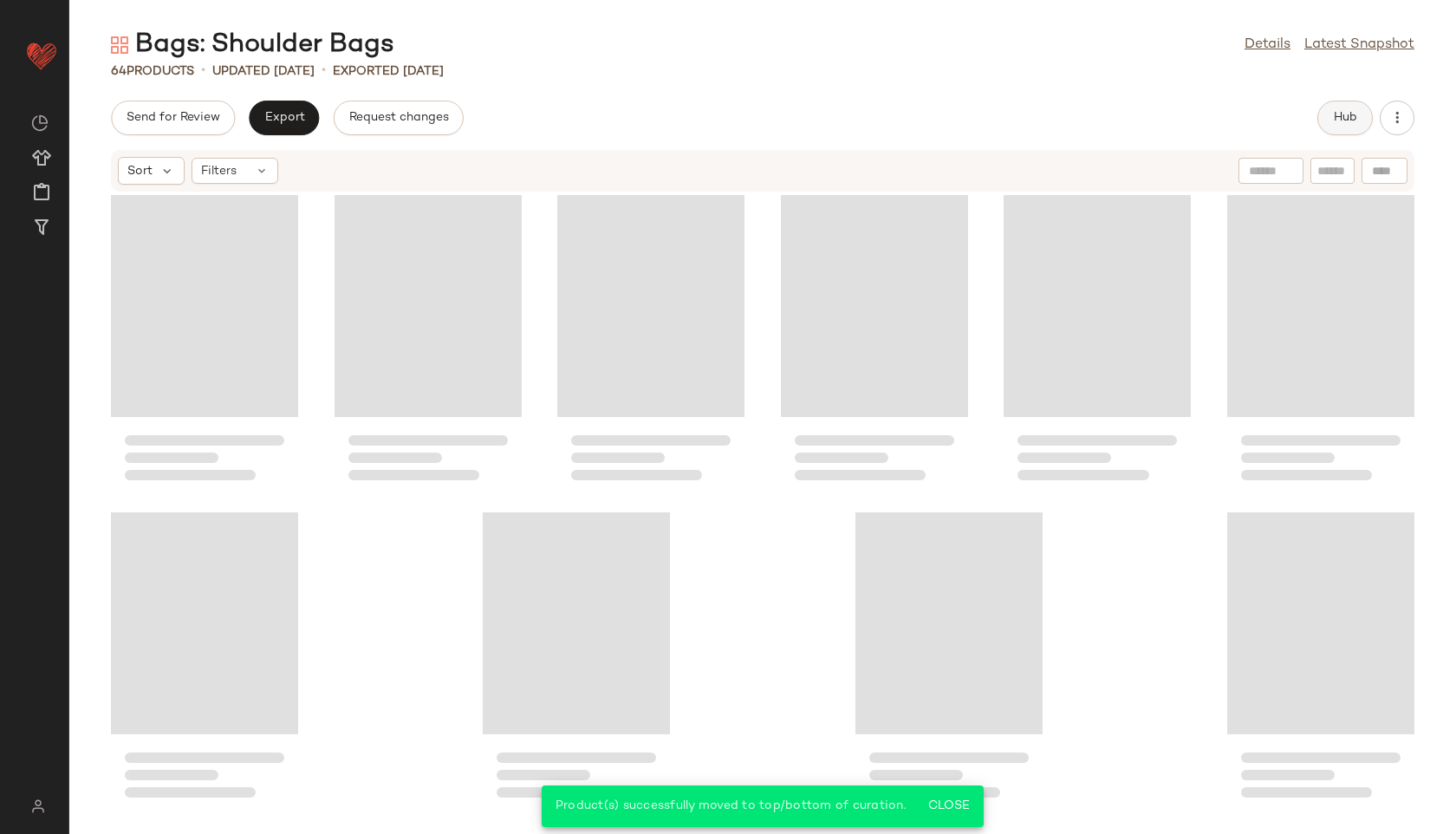
click at [1330, 116] on button "Hub" at bounding box center [1345, 118] width 56 height 35
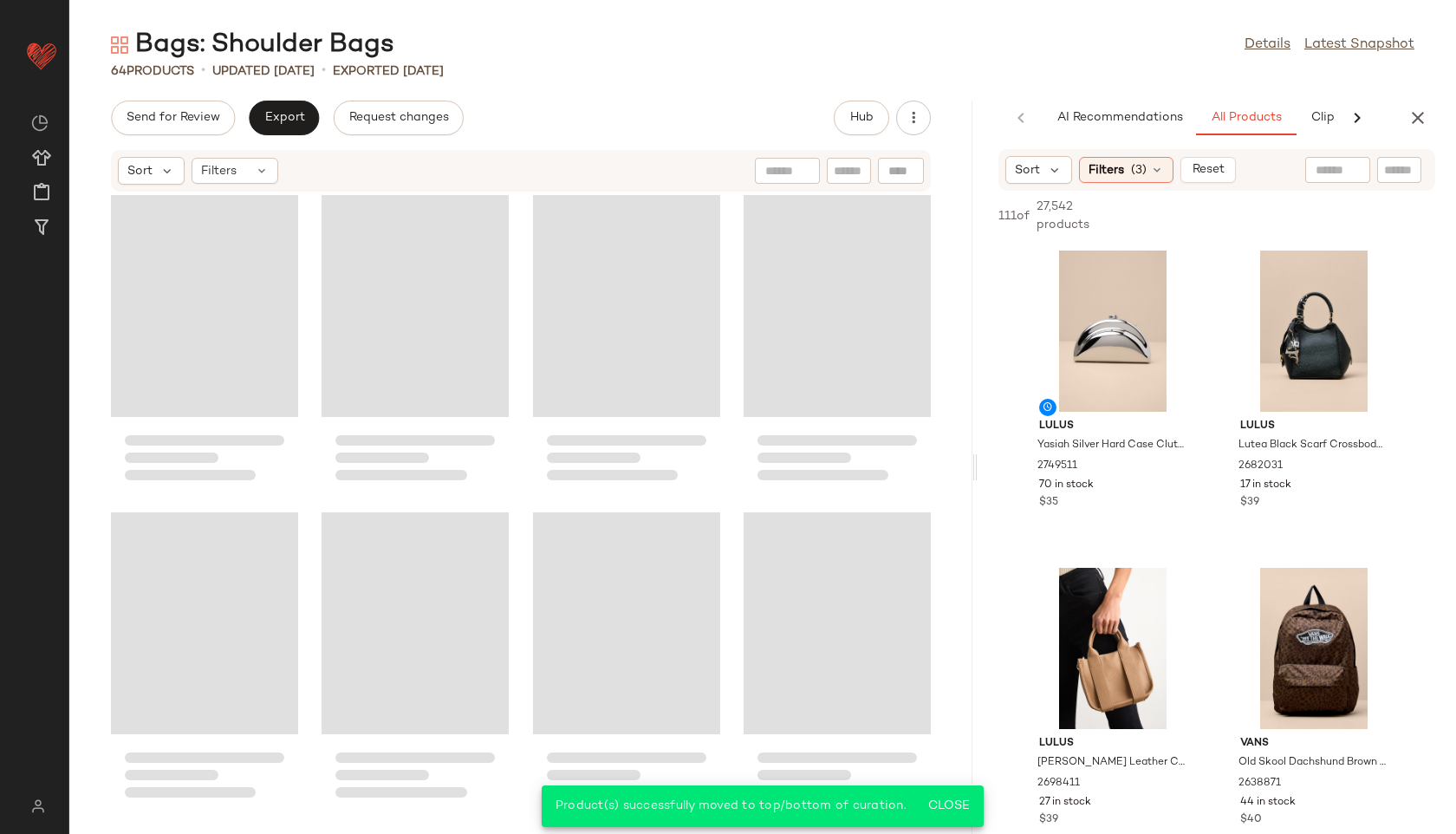
scroll to position [4459, 0]
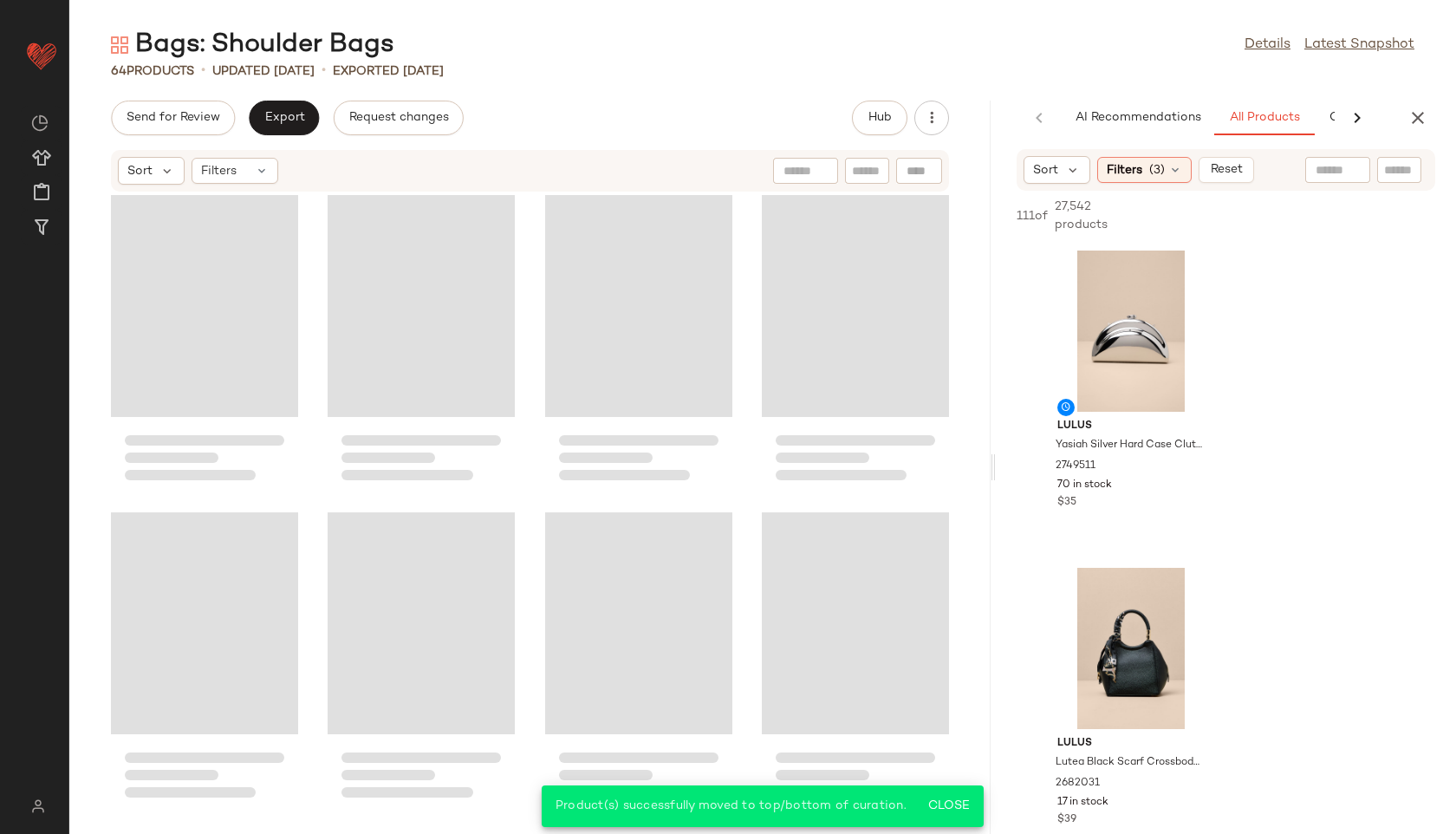
drag, startPoint x: 762, startPoint y: 467, endPoint x: 1046, endPoint y: 487, distance: 284.7
click at [1046, 487] on div "Bags: Shoulder Bags Details Latest Snapshot 64 Products • updated [DATE] • Expo…" at bounding box center [762, 430] width 1387 height 806
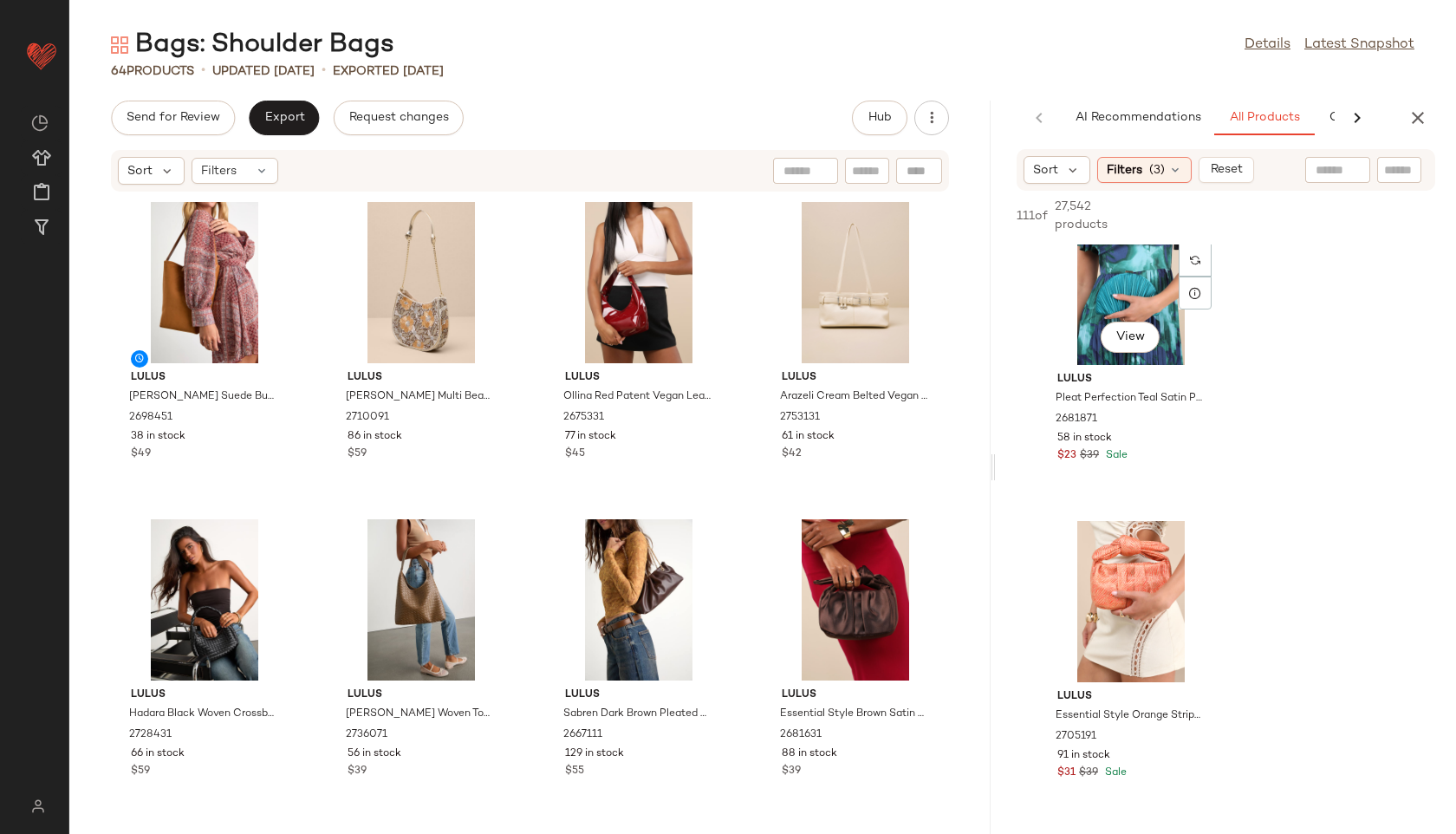
scroll to position [3220, 0]
click at [273, 115] on span "Export" at bounding box center [284, 118] width 41 height 14
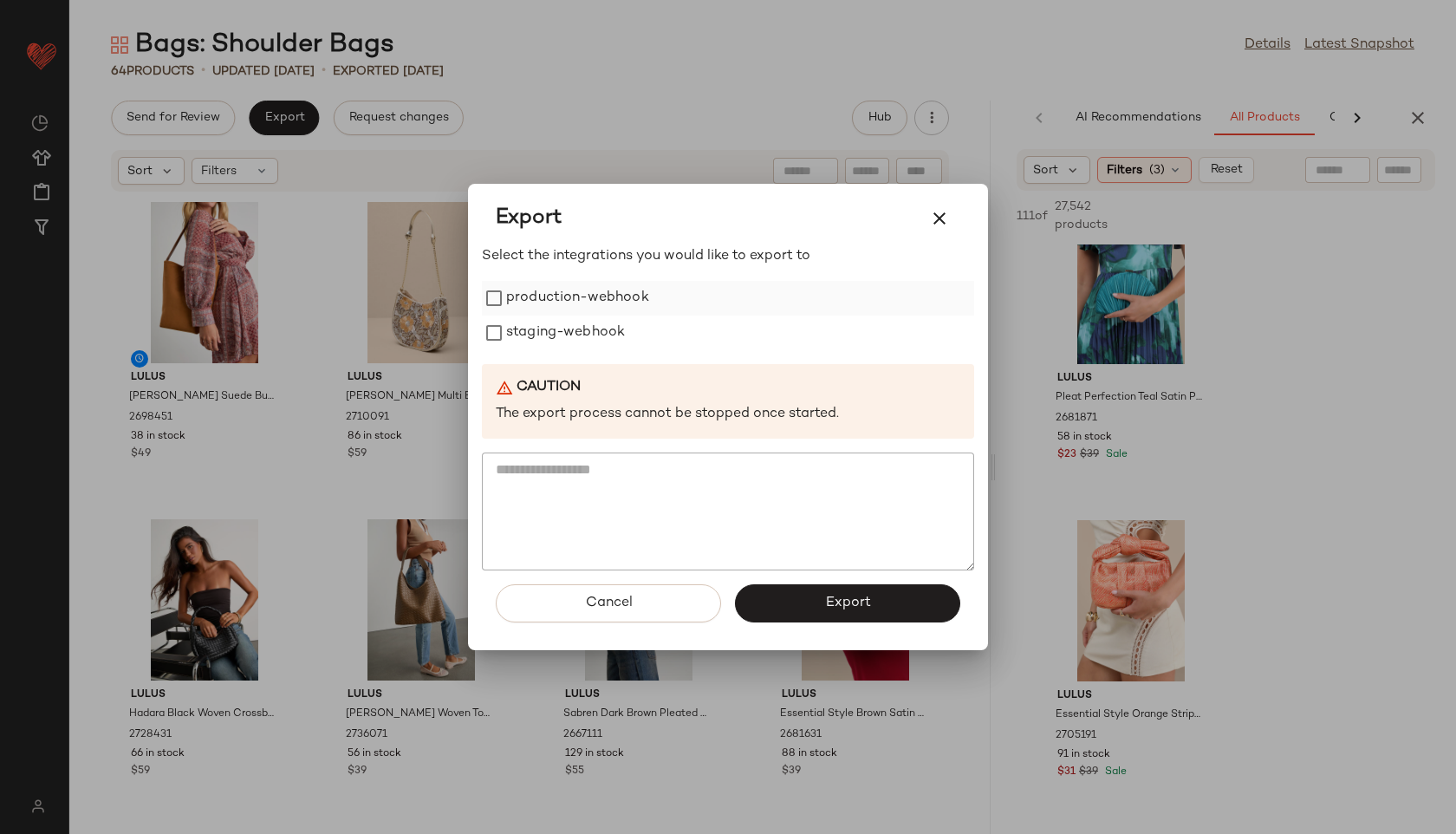
click at [565, 292] on label "production-webhook" at bounding box center [577, 298] width 143 height 35
click at [564, 332] on label "staging-webhook" at bounding box center [565, 333] width 119 height 35
click at [879, 602] on button "Export" at bounding box center [848, 603] width 226 height 38
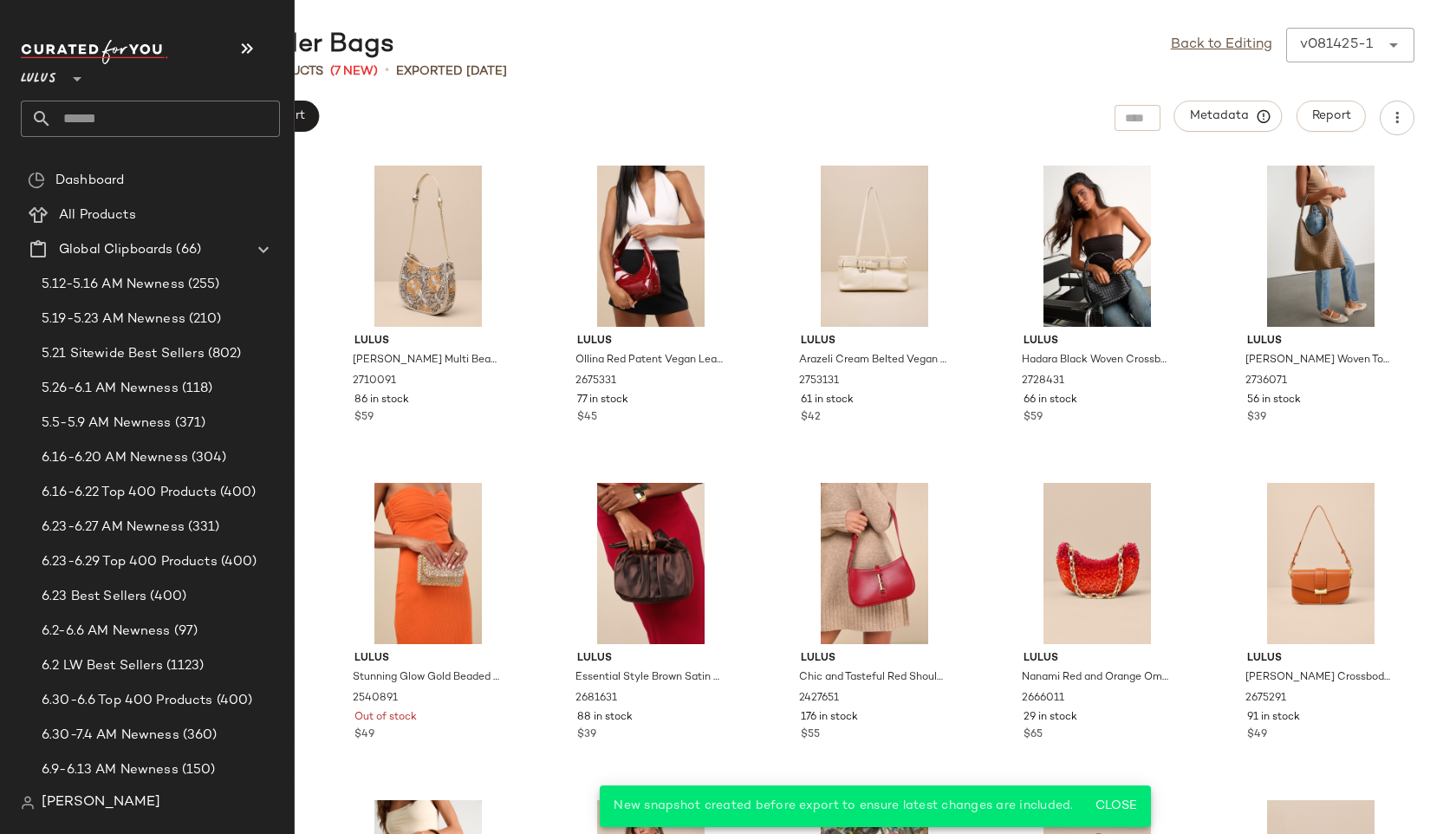
click at [62, 122] on input "text" at bounding box center [166, 119] width 228 height 36
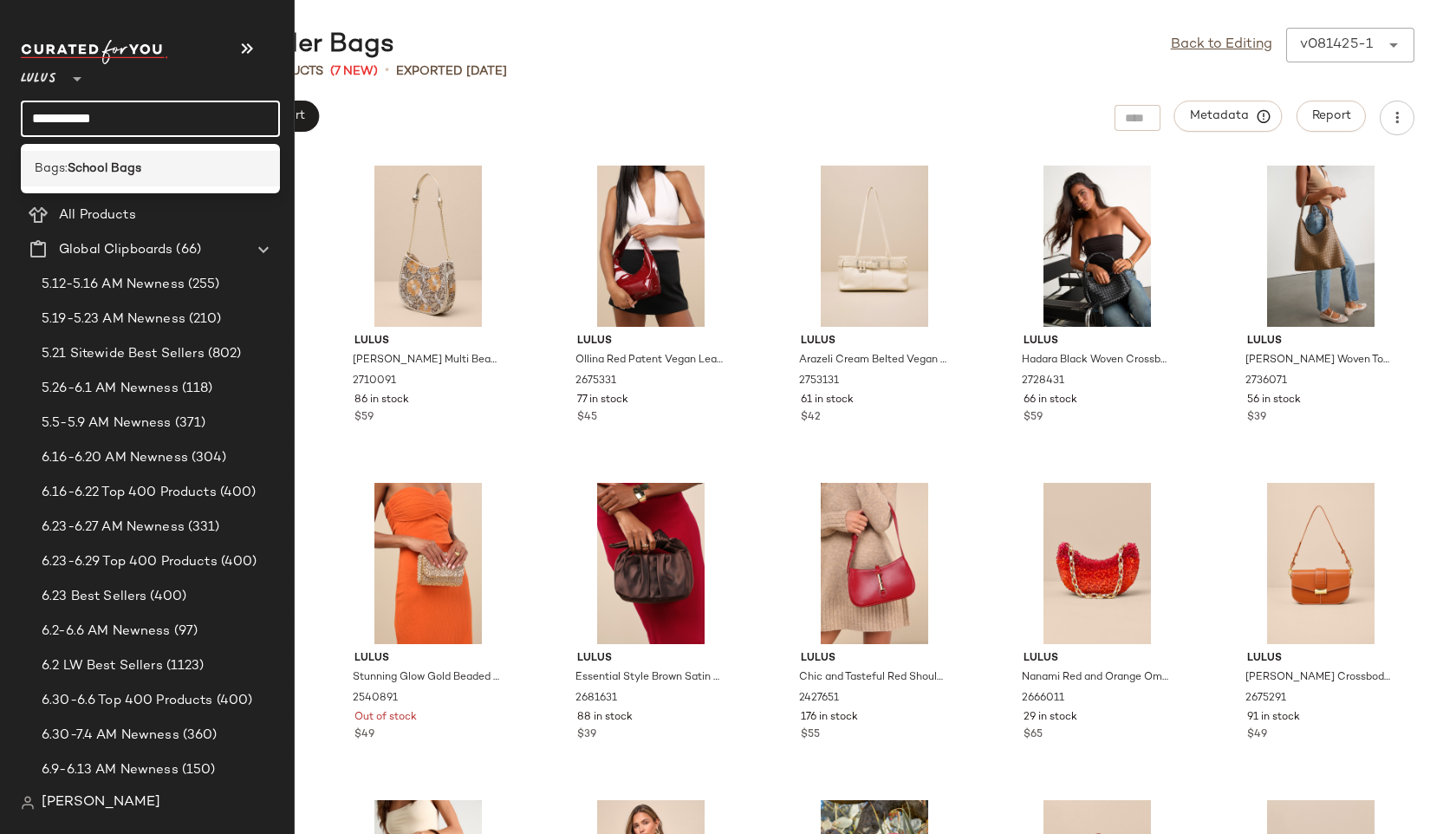
type input "**********"
click at [119, 160] on b "School Bags" at bounding box center [105, 169] width 74 height 18
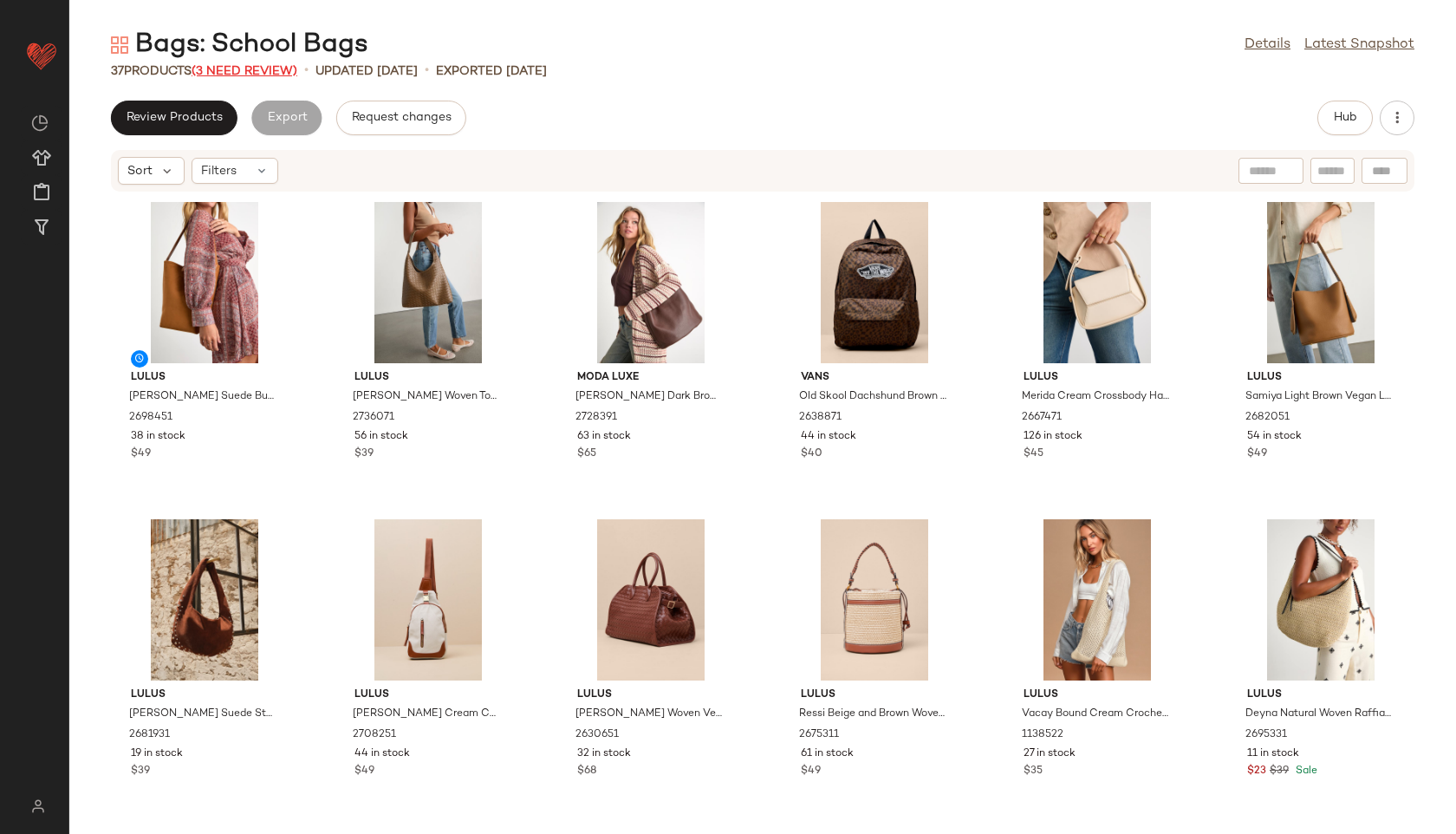
click at [279, 74] on span "(3 Need Review)" at bounding box center [245, 71] width 106 height 13
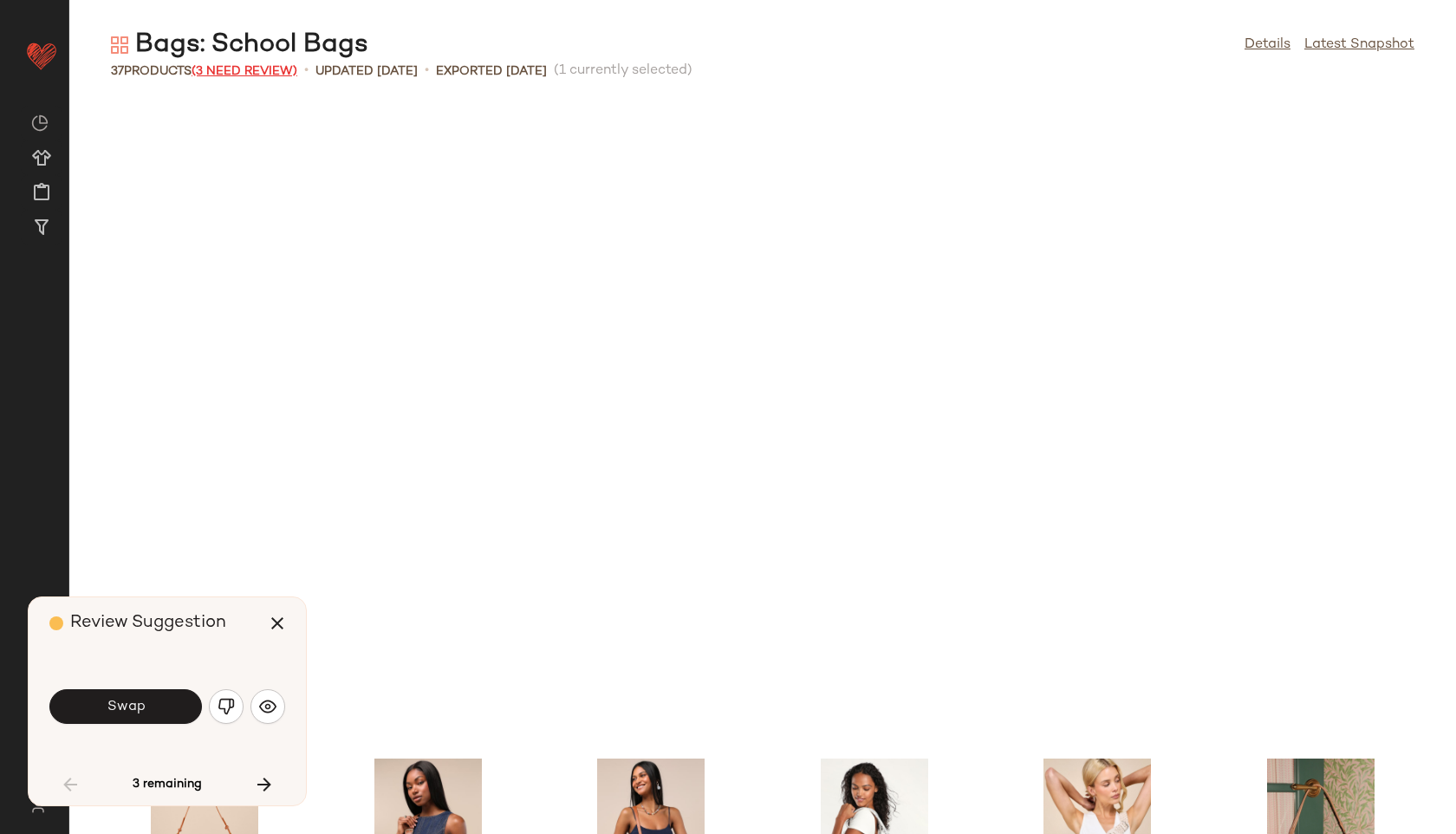
scroll to position [648, 0]
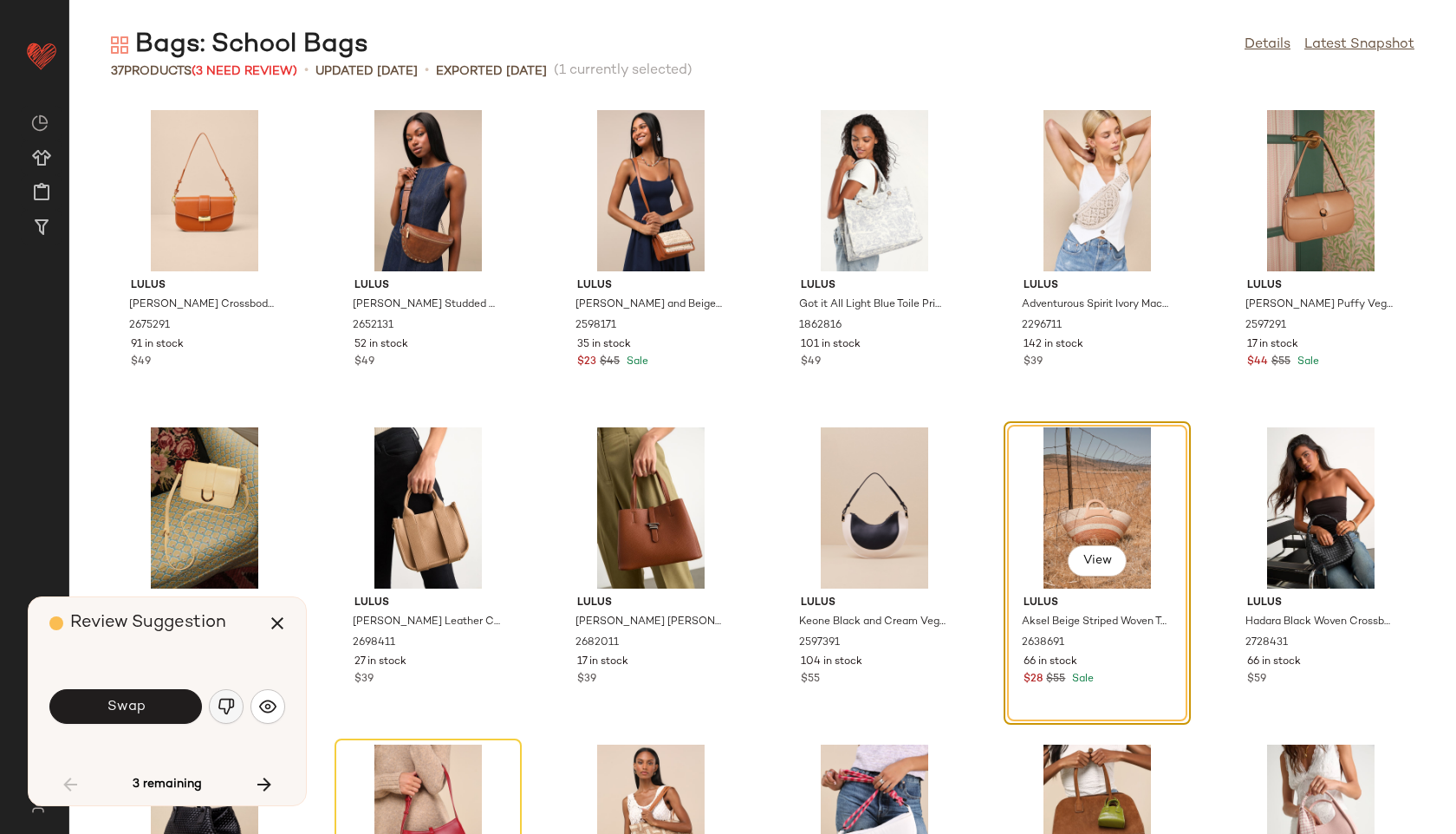
click at [220, 694] on button "button" at bounding box center [226, 706] width 35 height 35
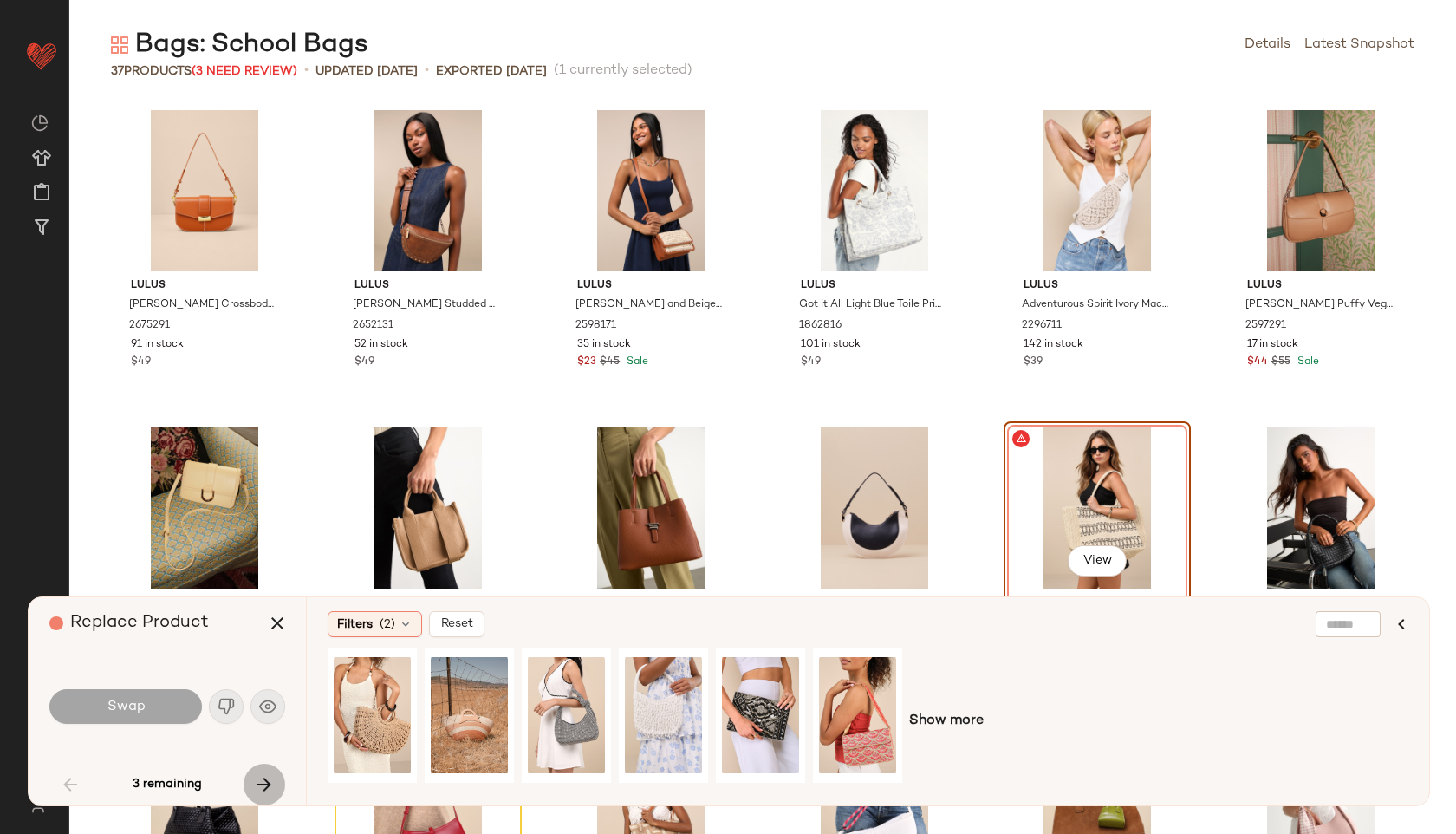
click at [262, 790] on icon "button" at bounding box center [264, 784] width 21 height 21
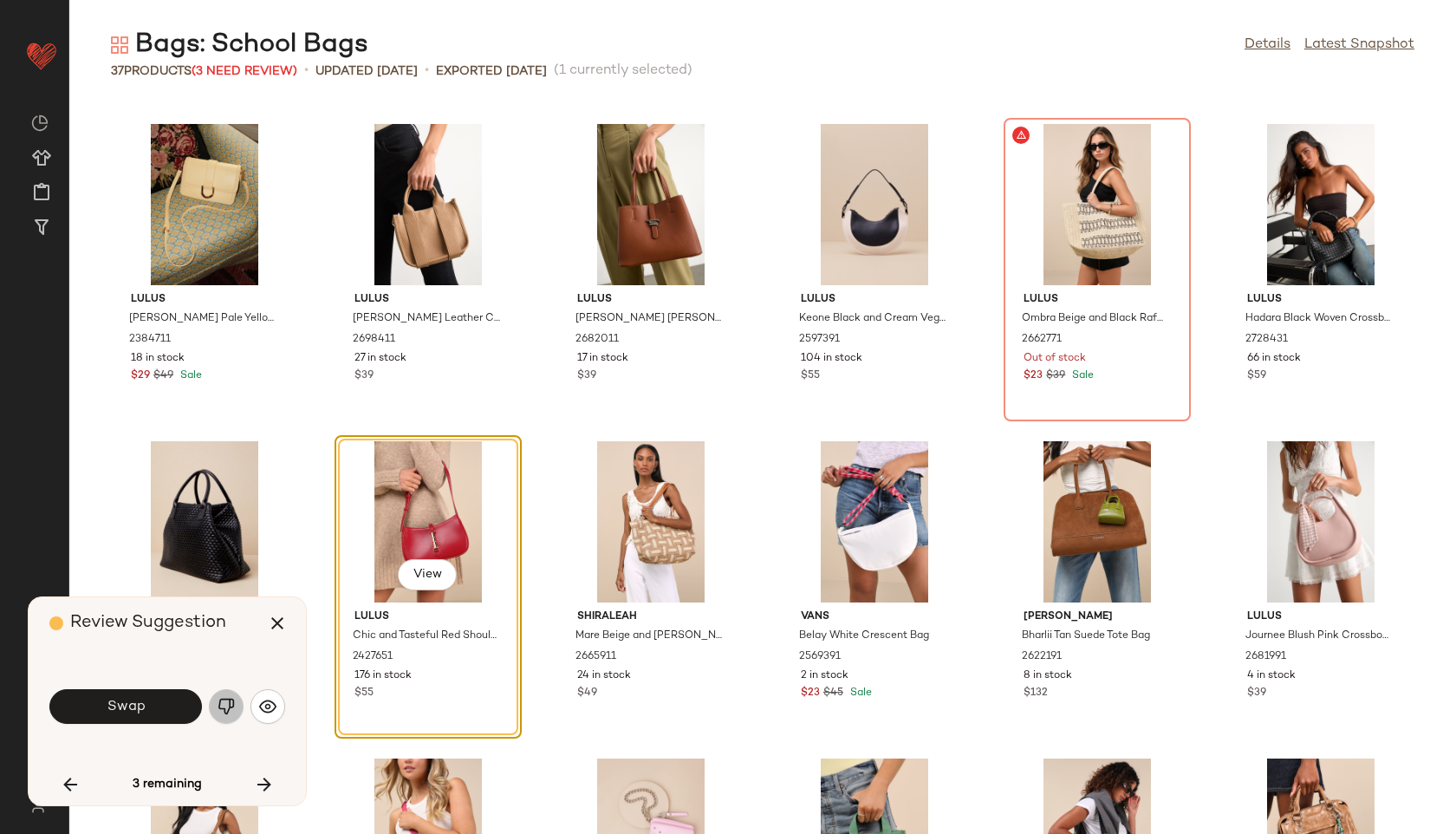
click at [222, 706] on img "button" at bounding box center [226, 706] width 17 height 17
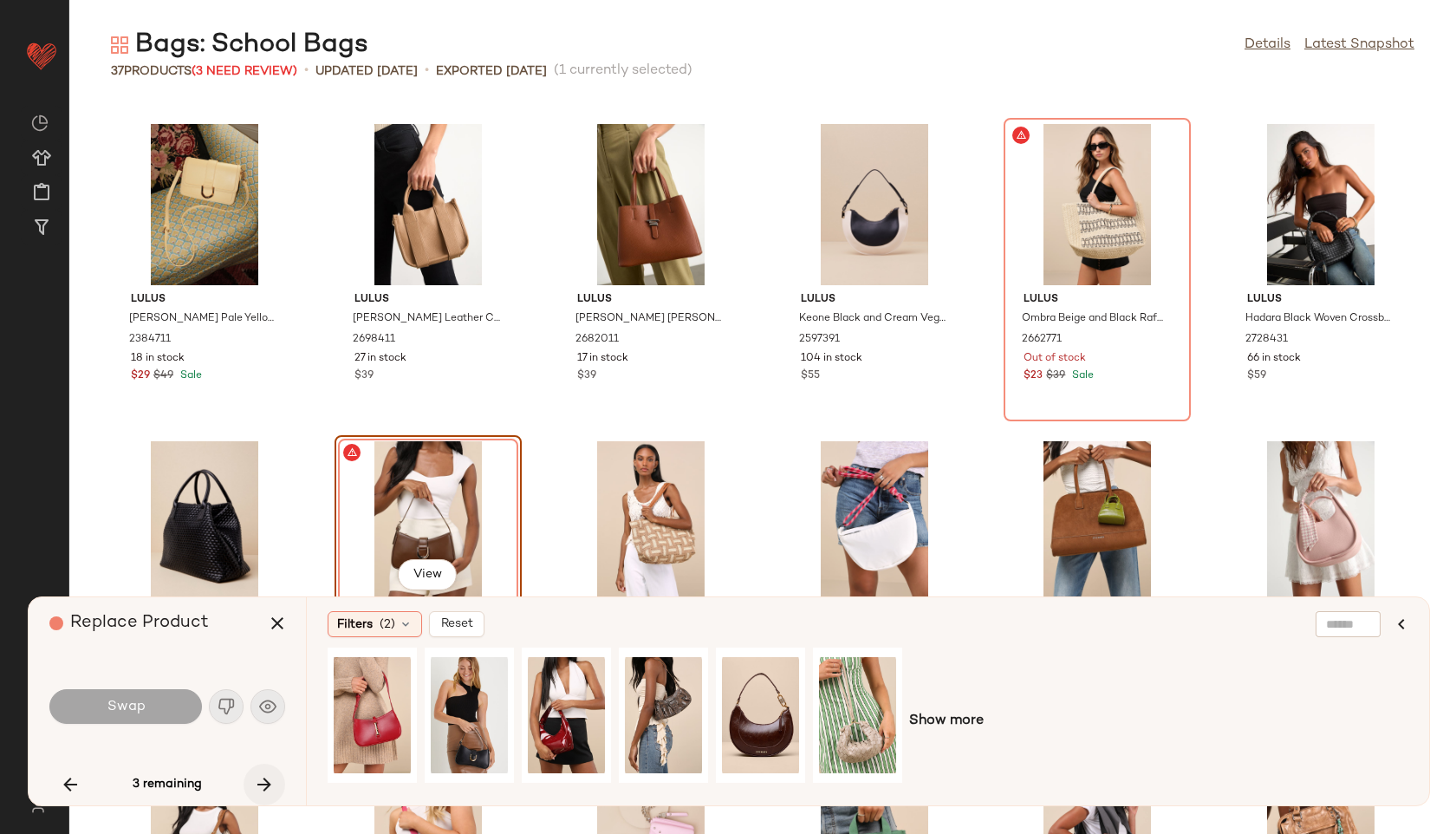
click at [260, 779] on icon "button" at bounding box center [264, 784] width 21 height 21
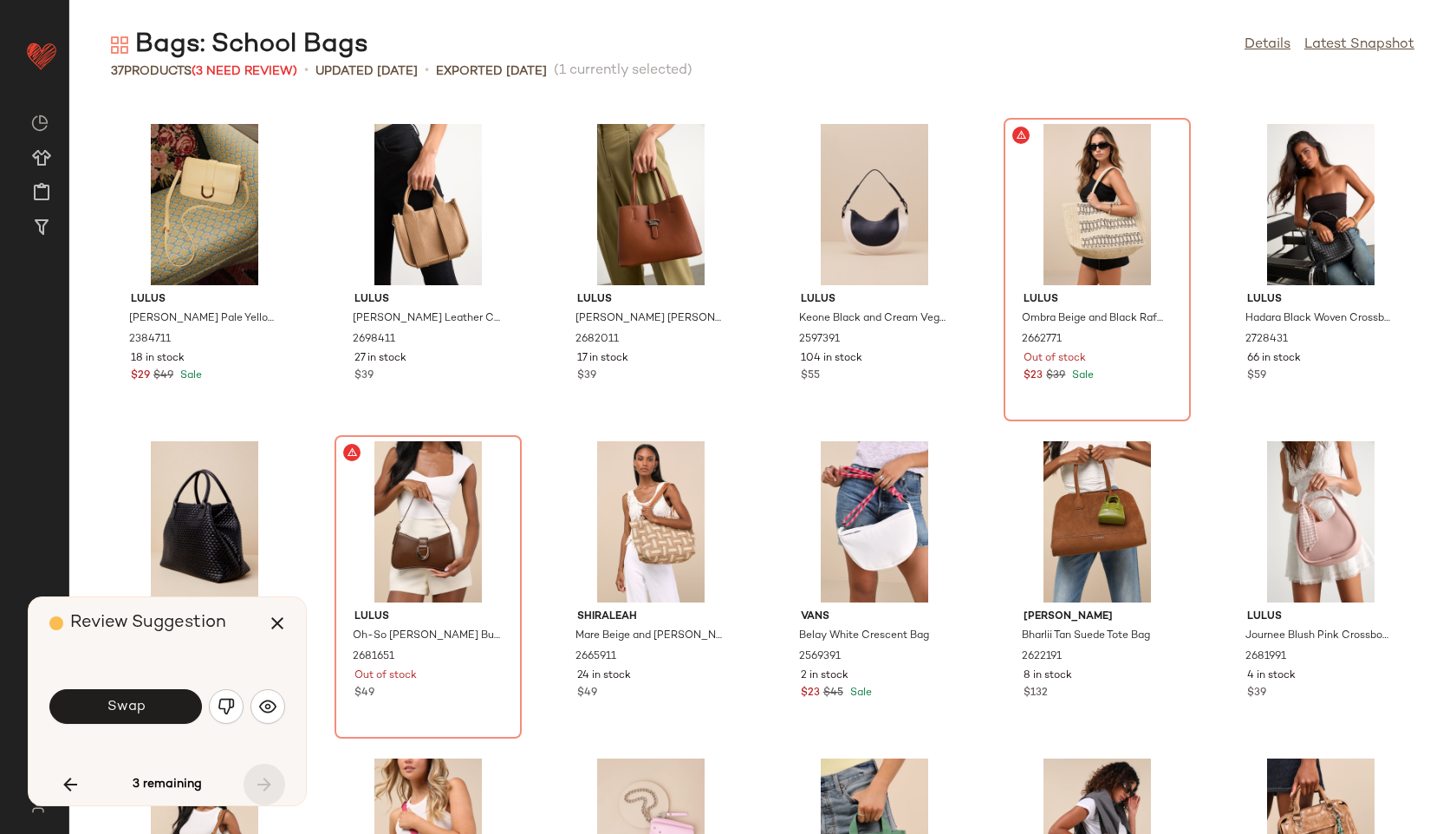
scroll to position [1491, 0]
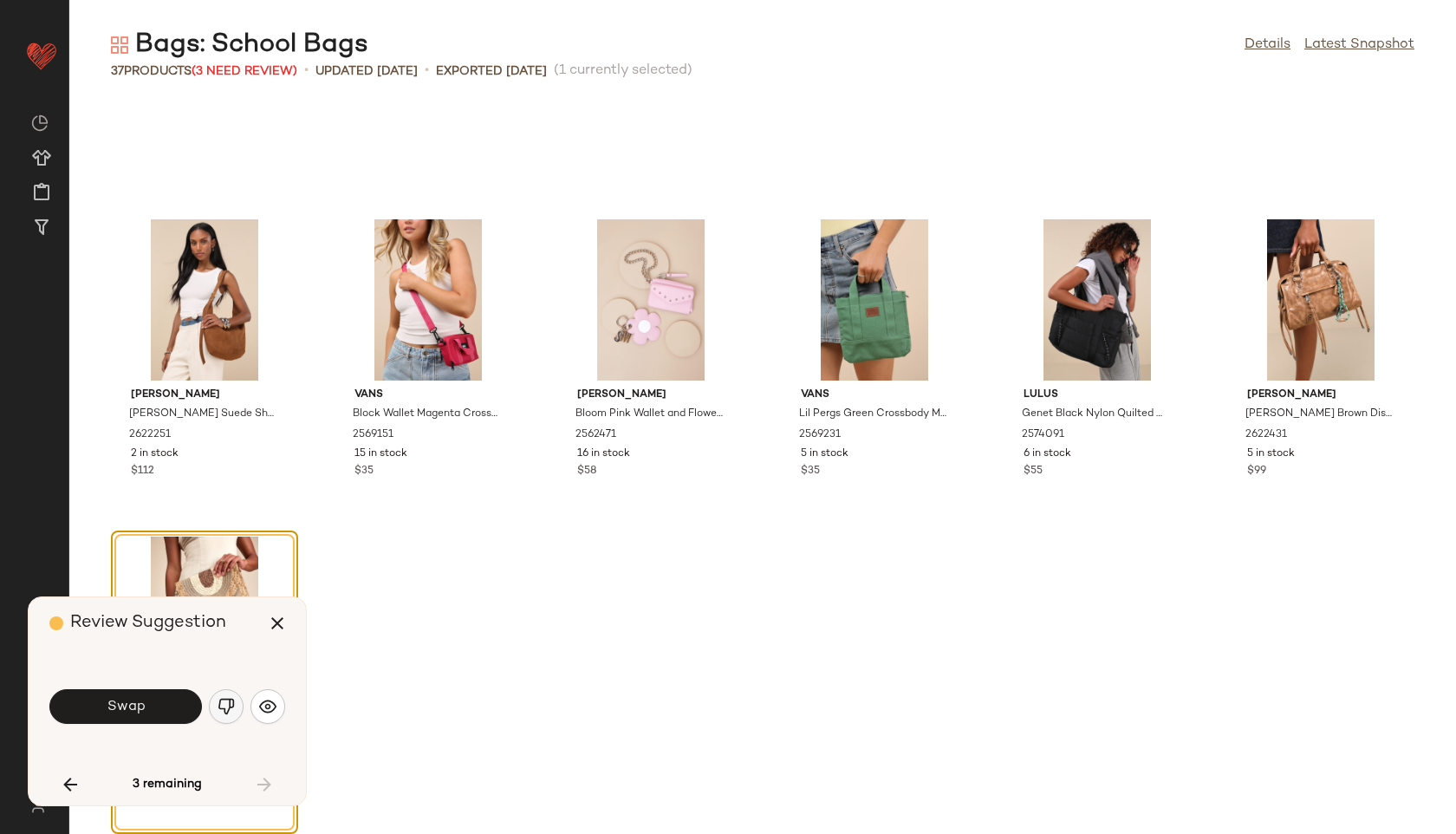
click at [220, 699] on img "button" at bounding box center [226, 706] width 17 height 17
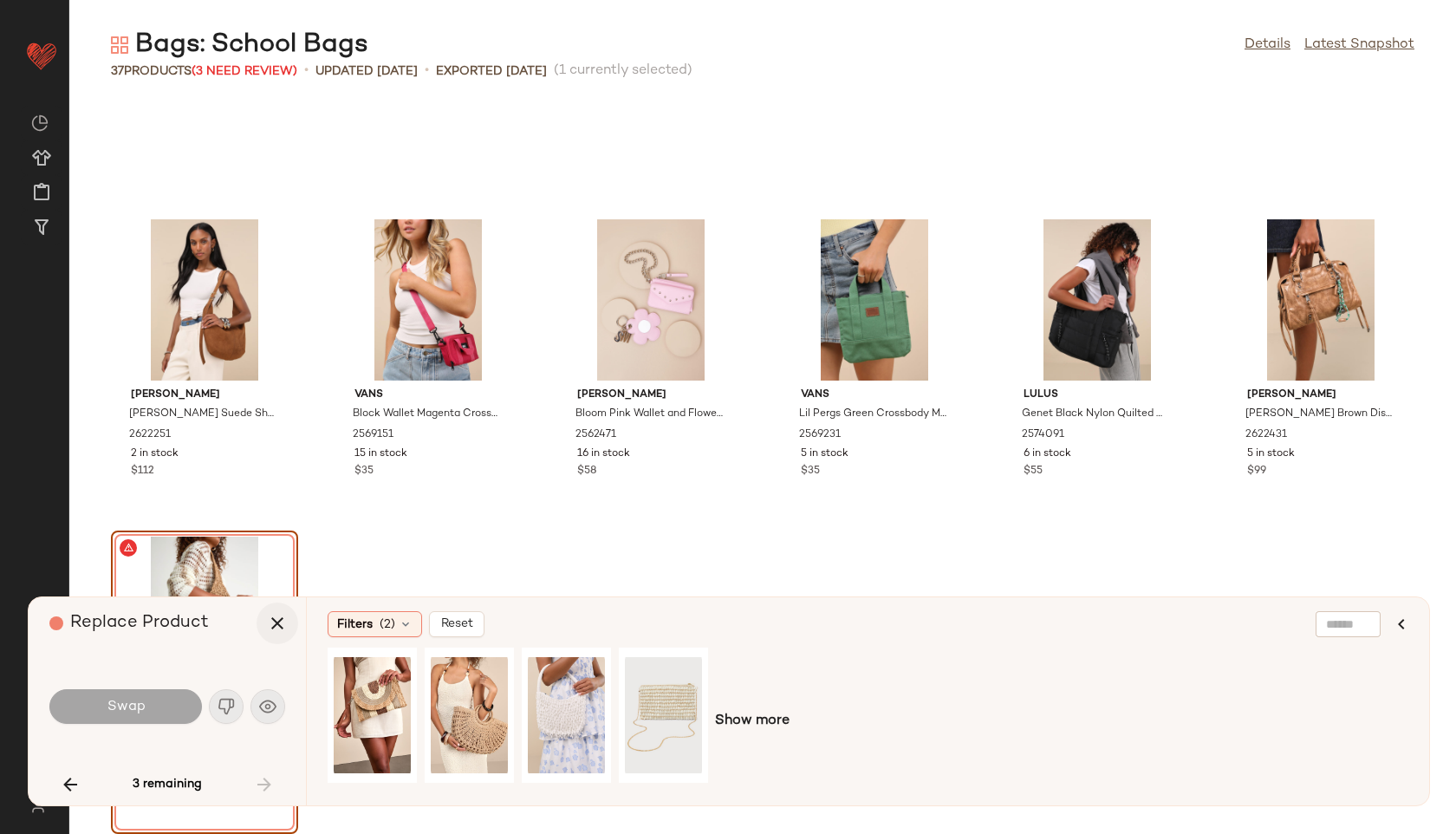
click at [276, 608] on button "button" at bounding box center [278, 623] width 42 height 42
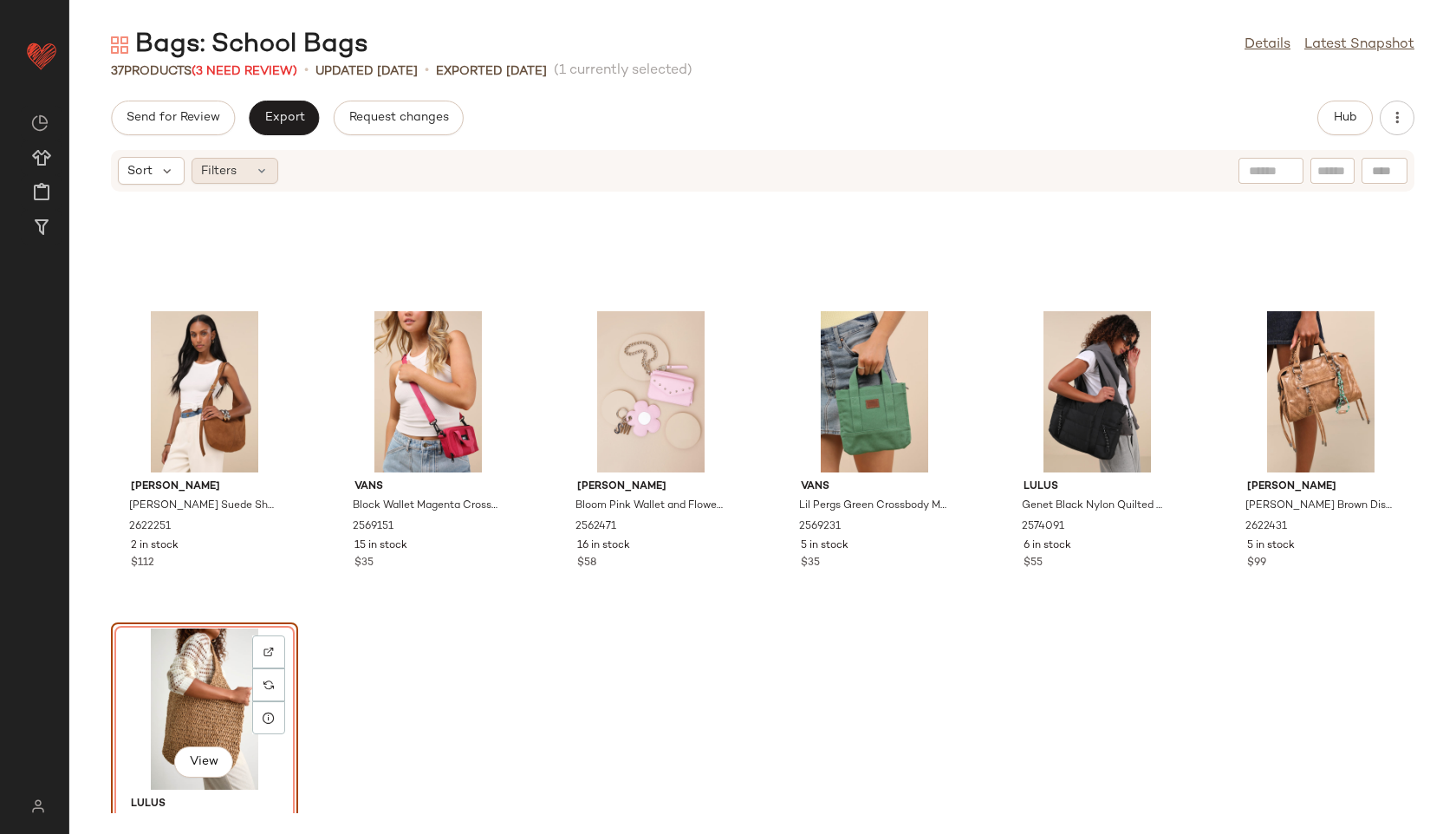
click at [263, 172] on icon at bounding box center [262, 171] width 14 height 14
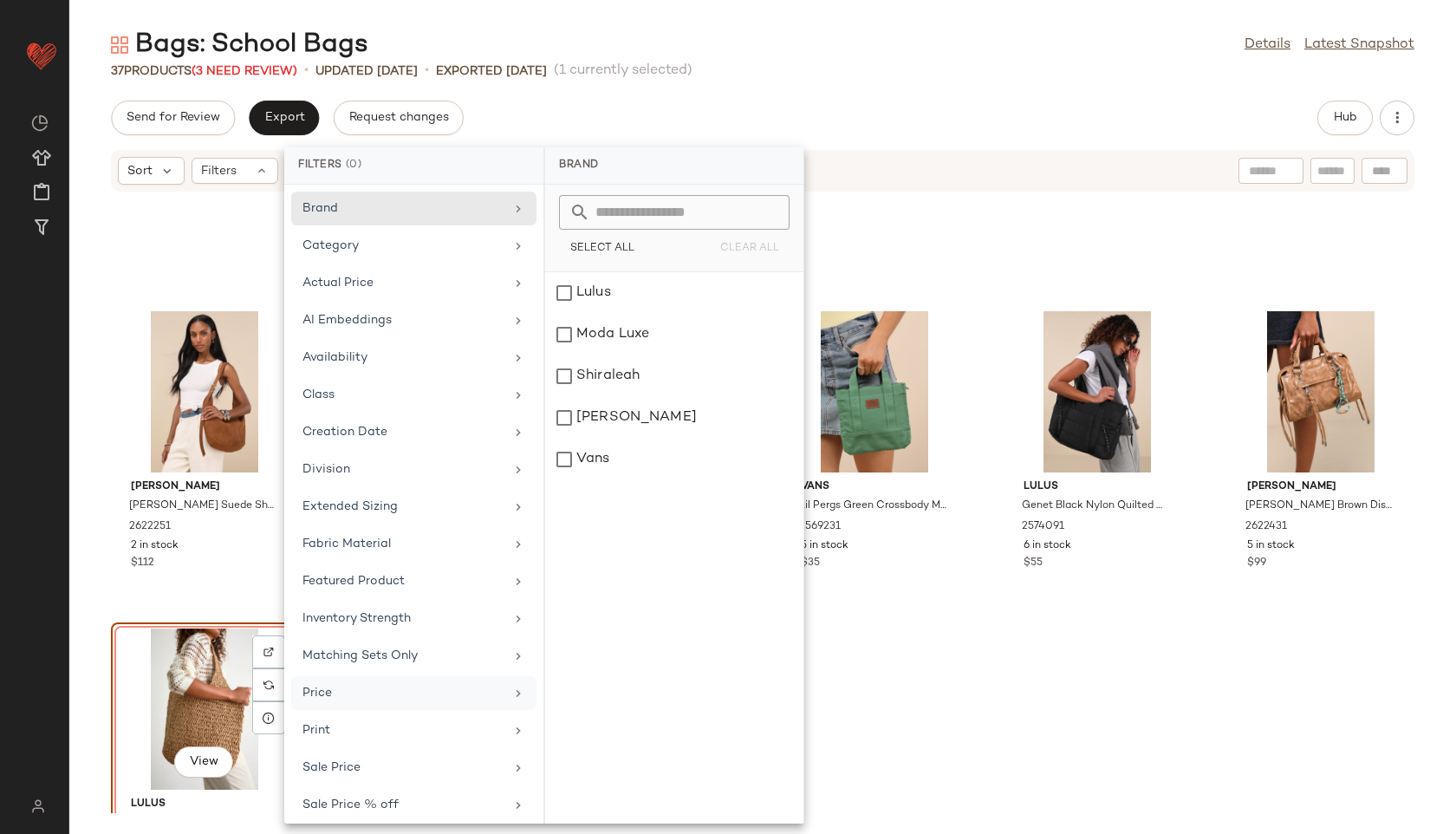
scroll to position [121, 0]
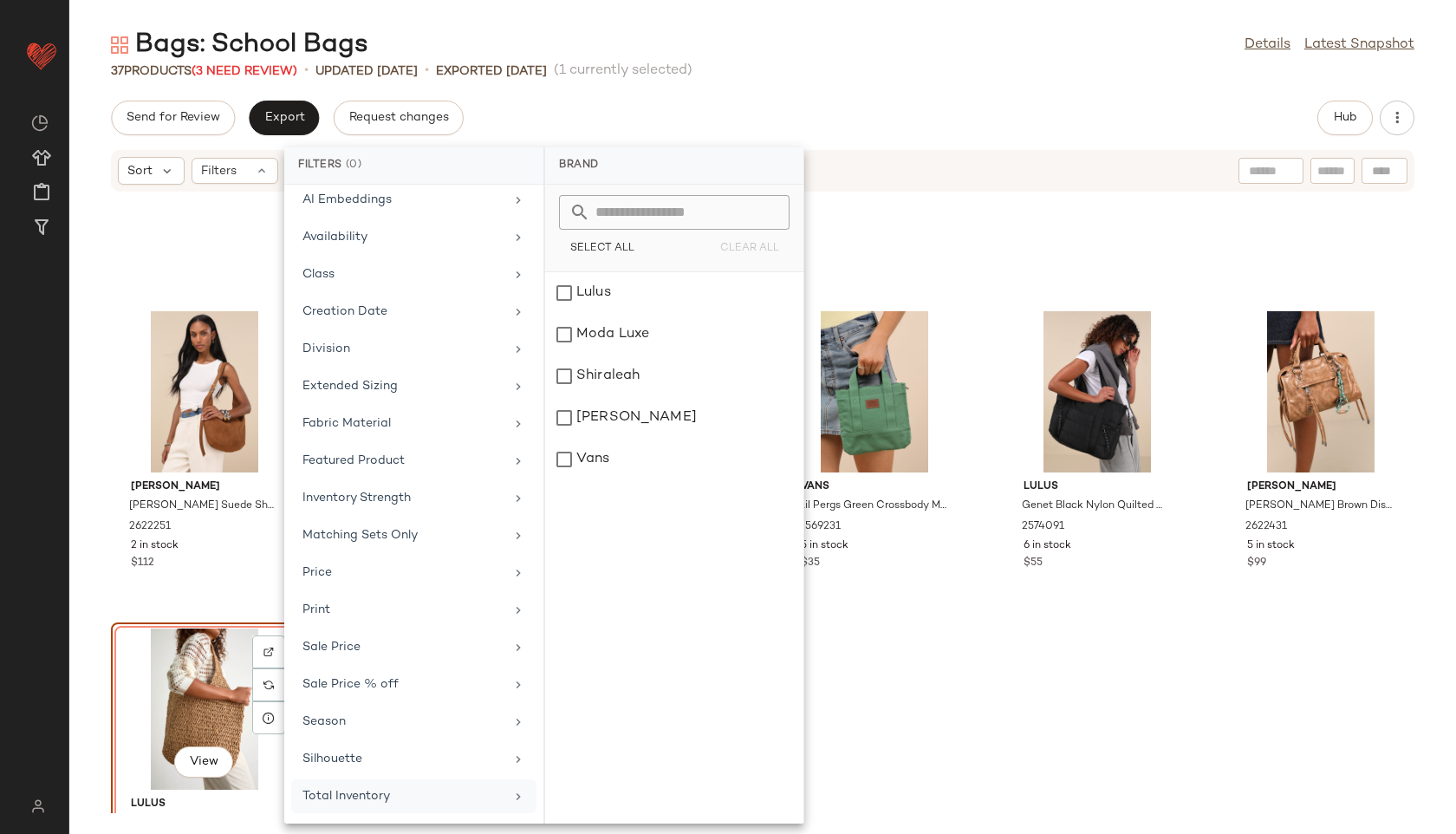
click at [325, 803] on div "Total Inventory" at bounding box center [403, 796] width 202 height 18
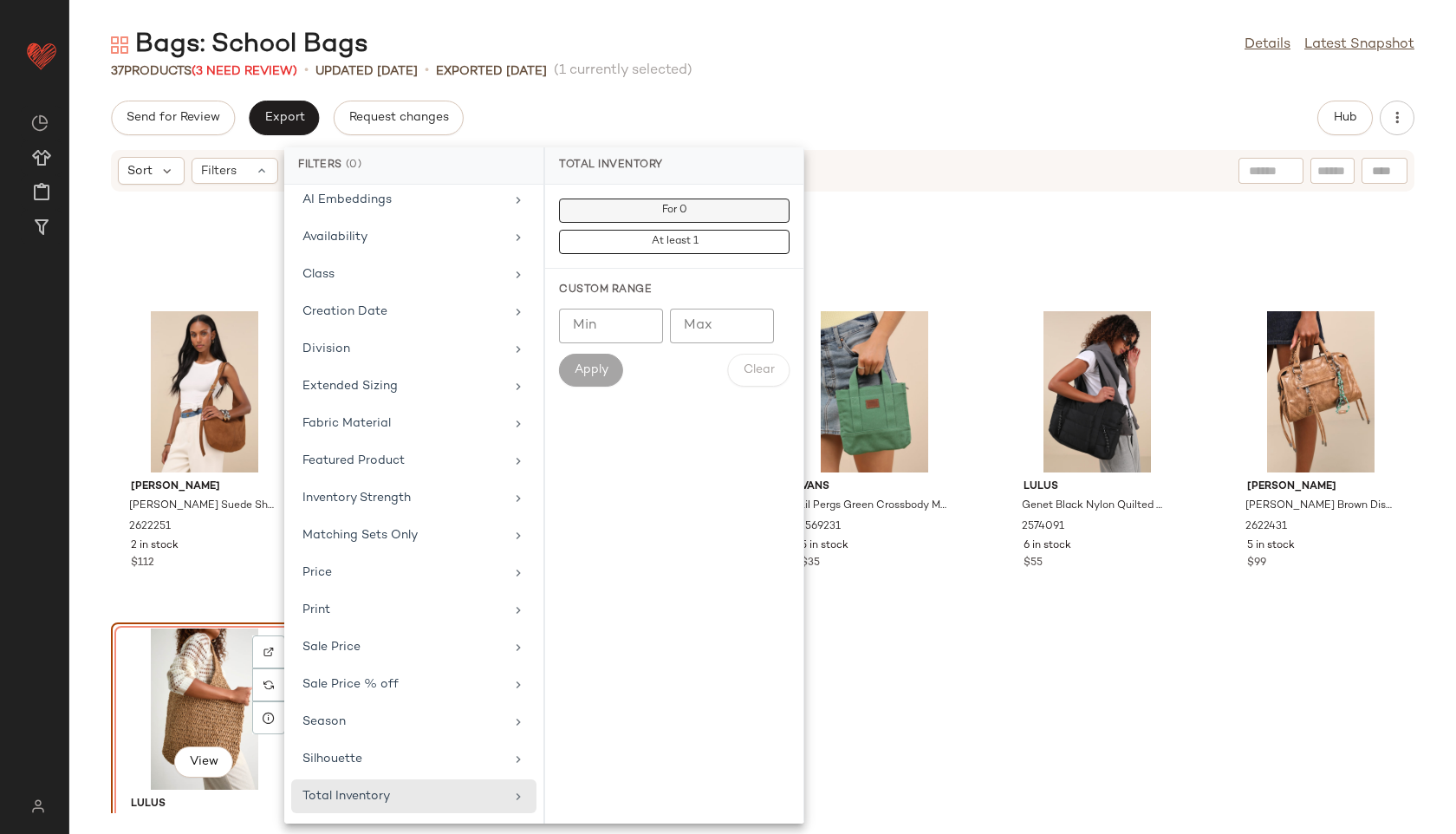
click at [660, 230] on button "For 0" at bounding box center [674, 242] width 231 height 24
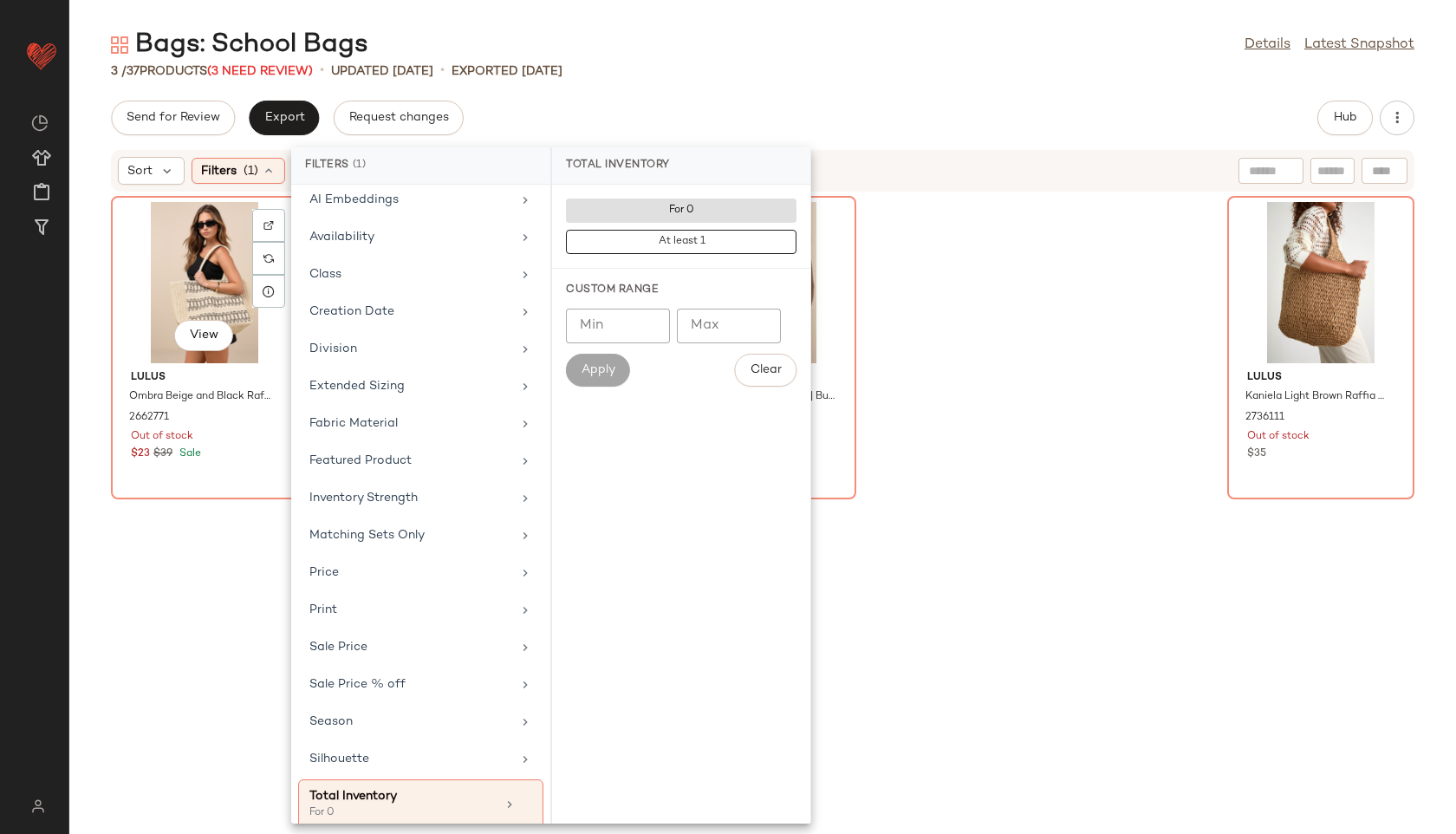
click at [151, 292] on div "View" at bounding box center [204, 282] width 175 height 161
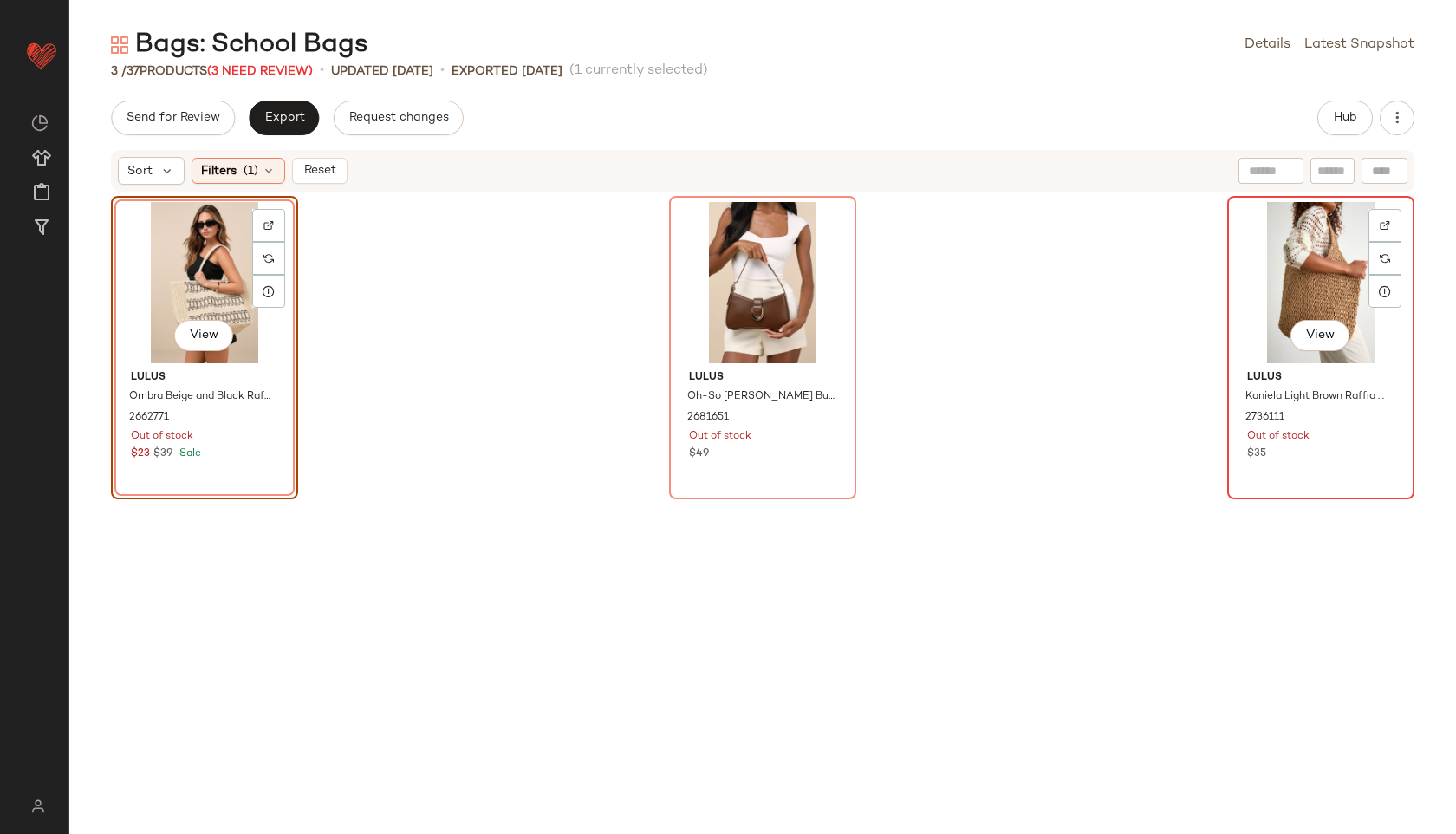
click at [1343, 321] on div "View" at bounding box center [1320, 282] width 175 height 161
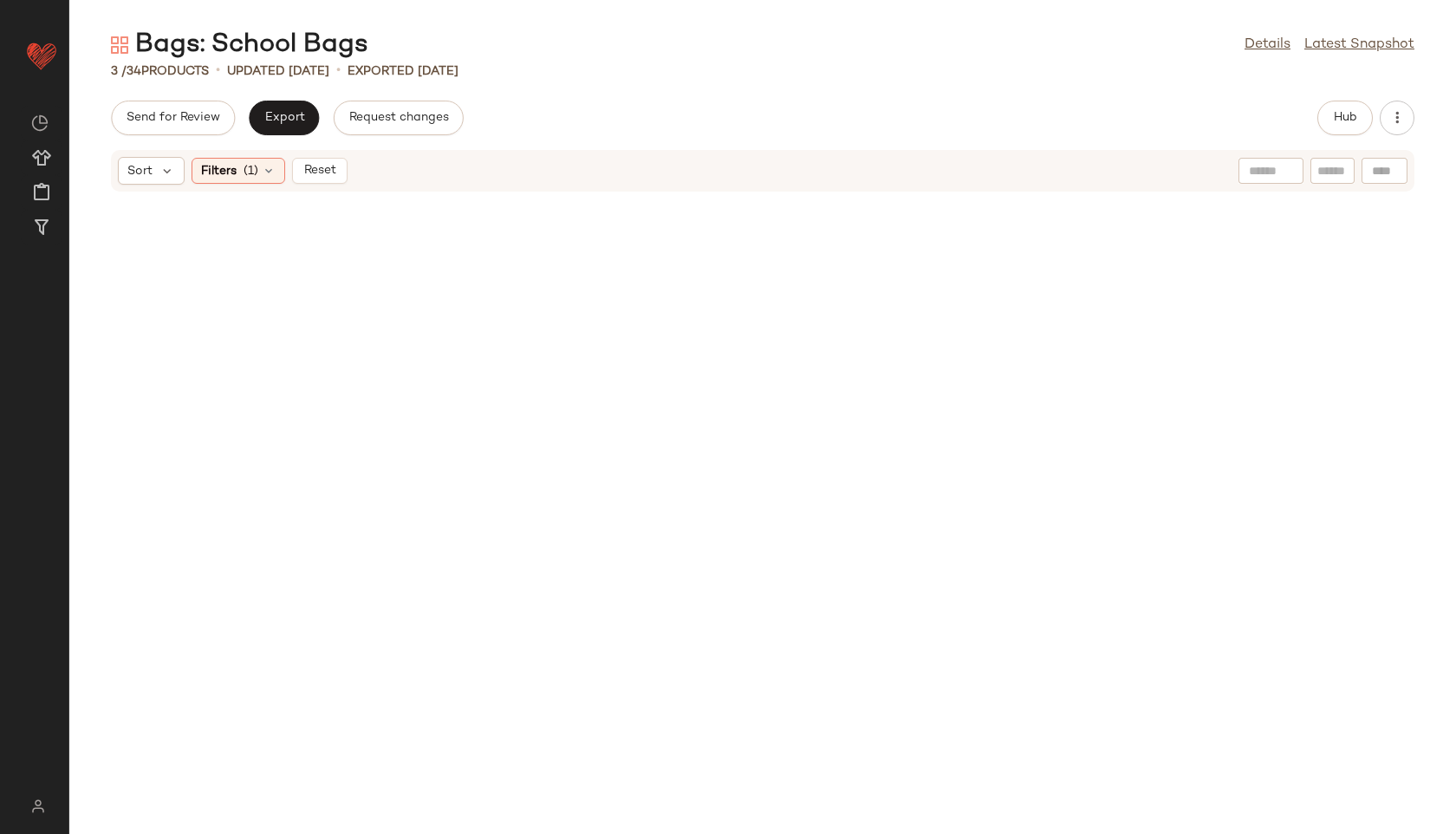
click at [284, 141] on div "Send for Review Export Request changes Hub Sort Filters (1) Reset" at bounding box center [762, 467] width 1387 height 733
click at [306, 155] on div "Sort Filters (1) Reset" at bounding box center [762, 171] width 1303 height 42
click at [314, 164] on span "Reset" at bounding box center [319, 171] width 33 height 14
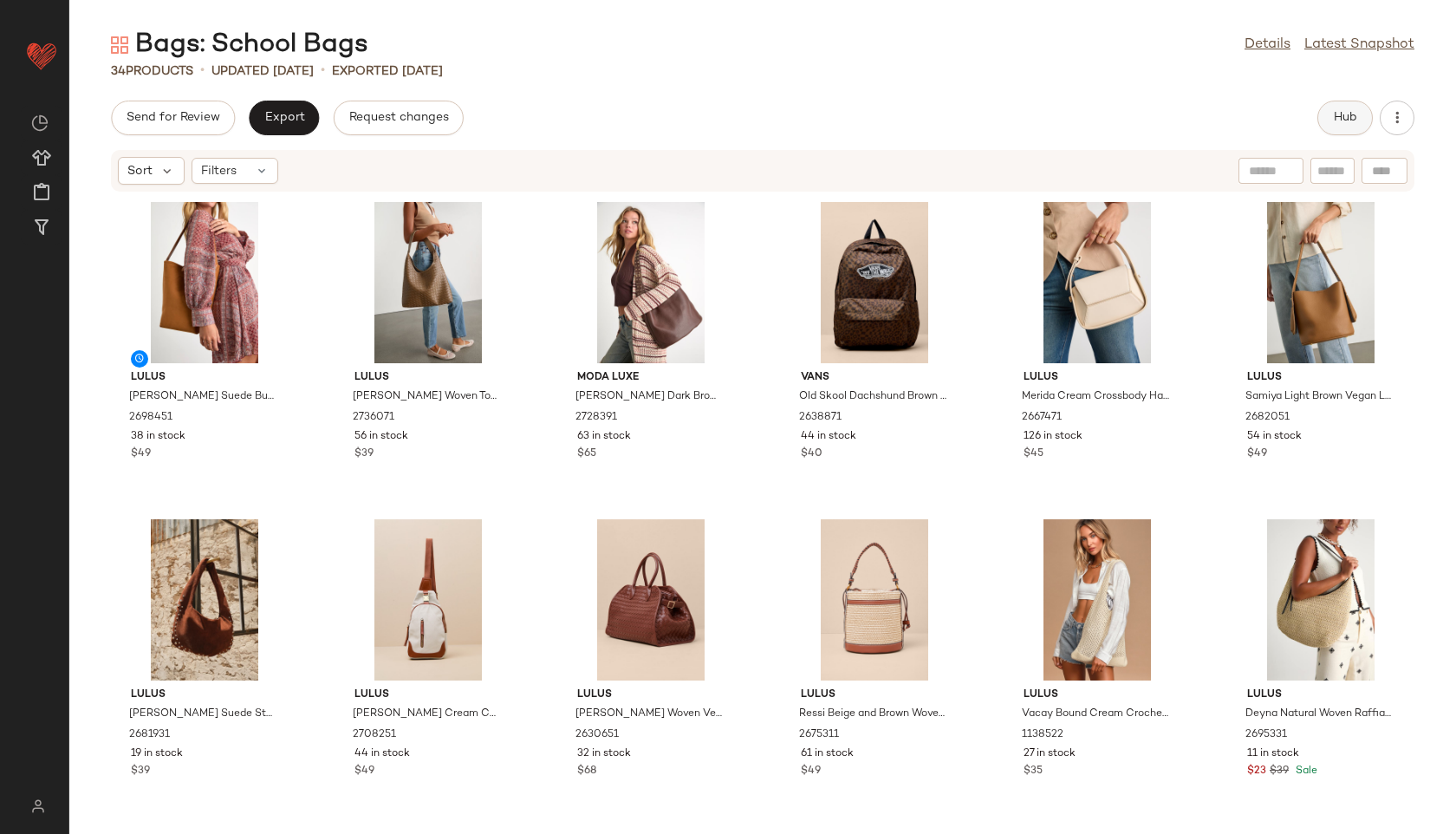
click at [1356, 121] on span "Hub" at bounding box center [1345, 118] width 24 height 14
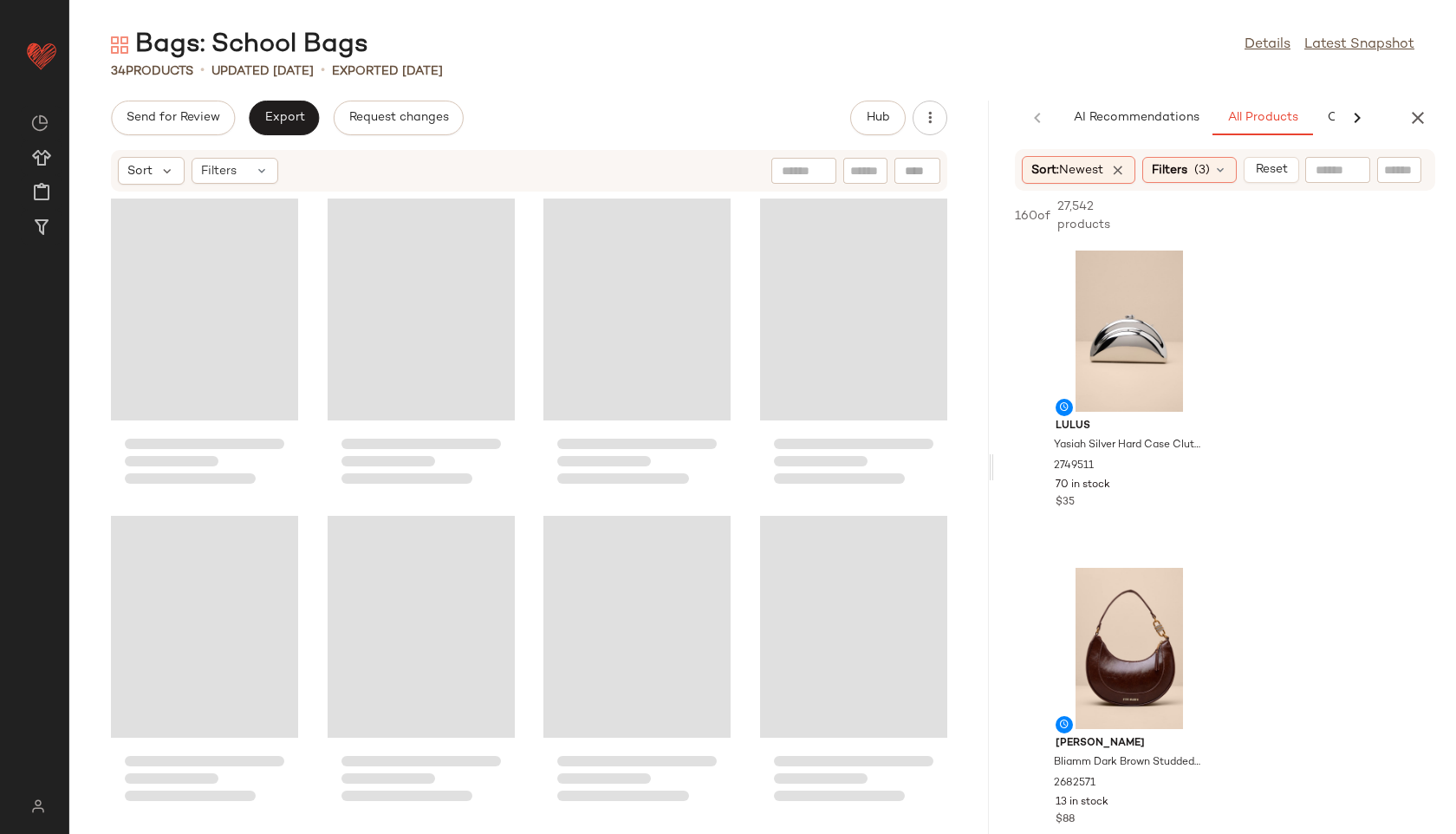
drag, startPoint x: 762, startPoint y: 470, endPoint x: 1204, endPoint y: 474, distance: 442.0
click at [1204, 474] on div "Bags: School Bags Details Latest Snapshot 34 Products • updated [DATE] • Export…" at bounding box center [762, 430] width 1387 height 806
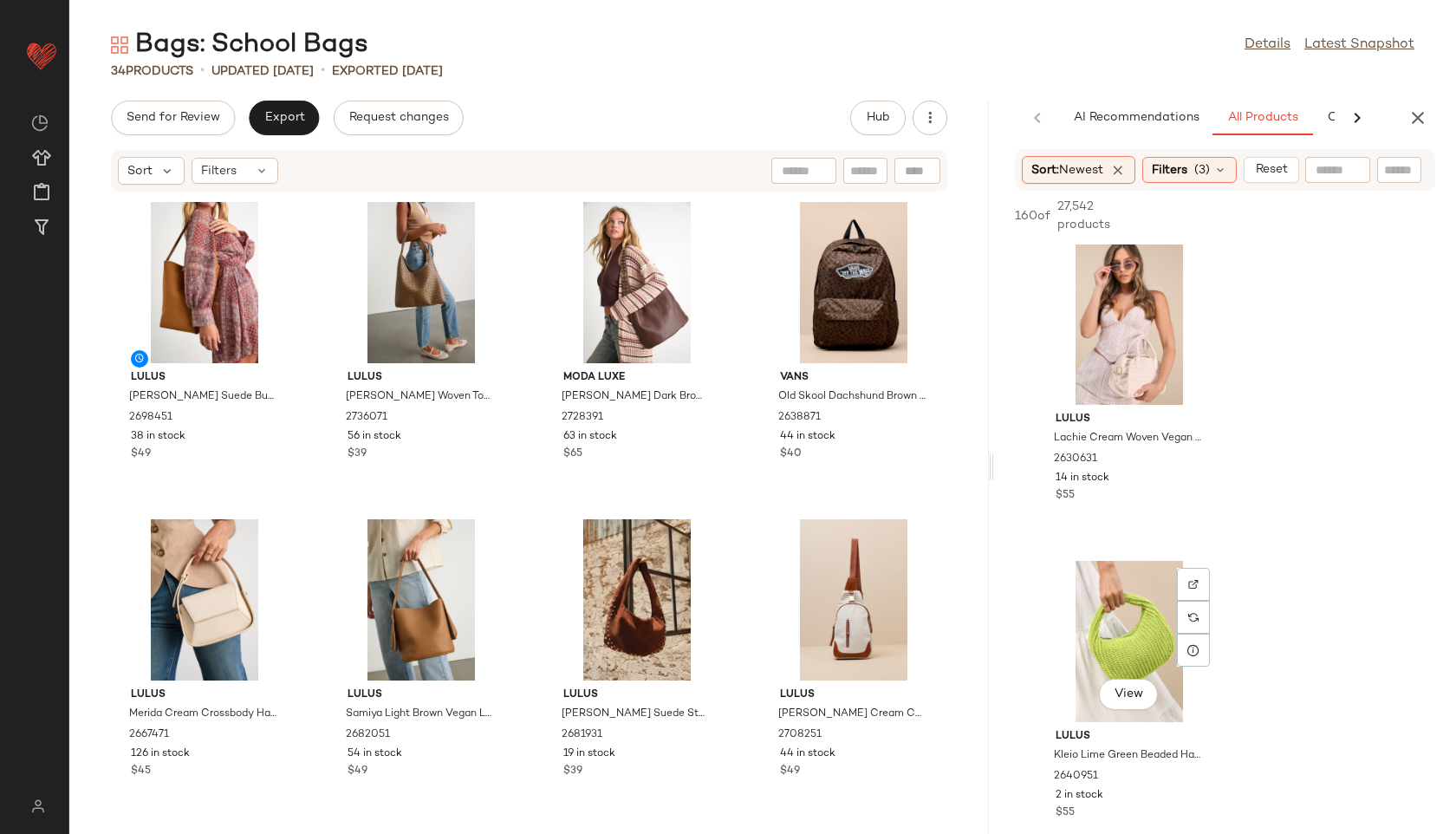
scroll to position [12068, 0]
click at [264, 181] on div "Filters" at bounding box center [235, 171] width 87 height 26
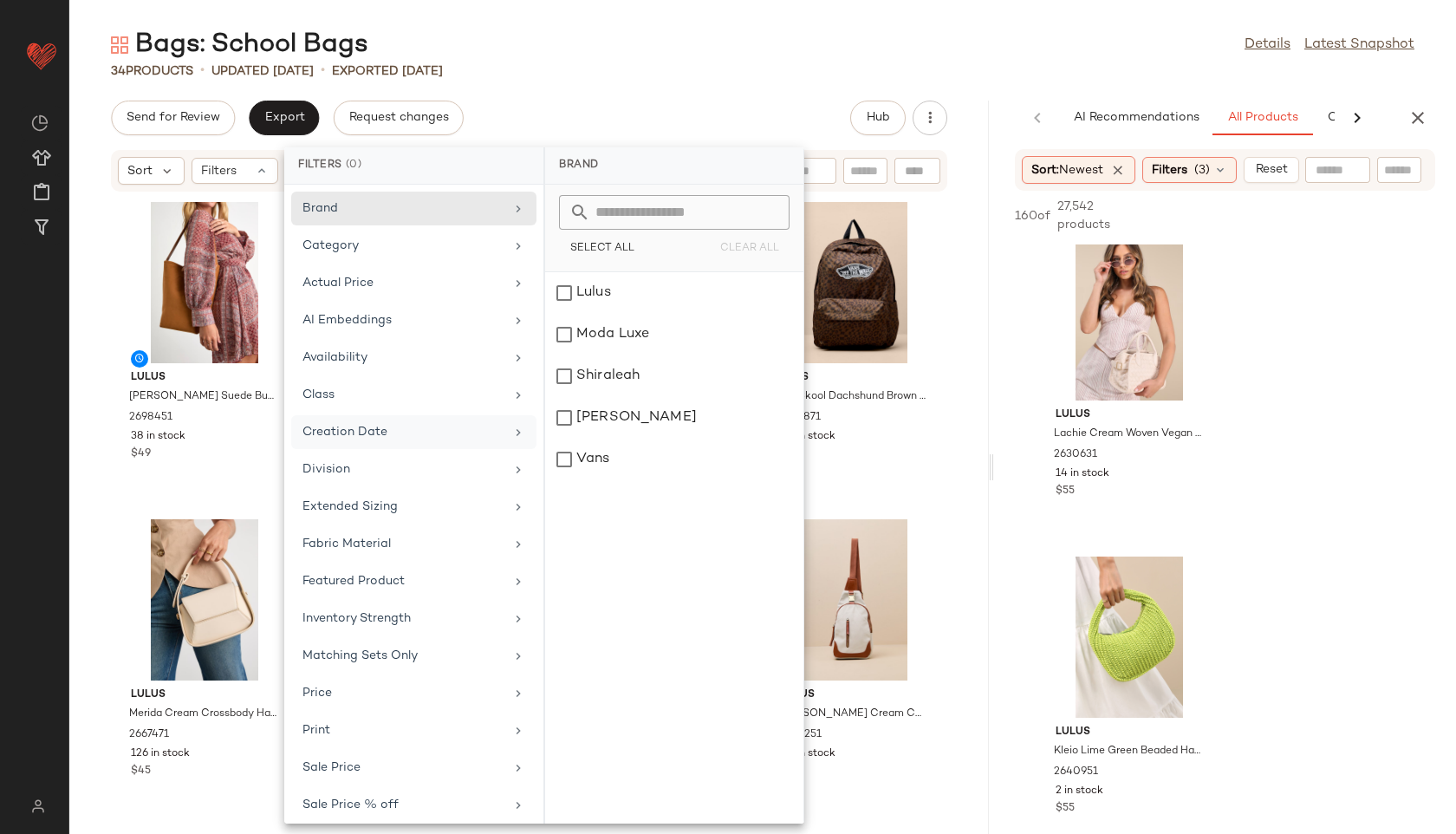
scroll to position [121, 0]
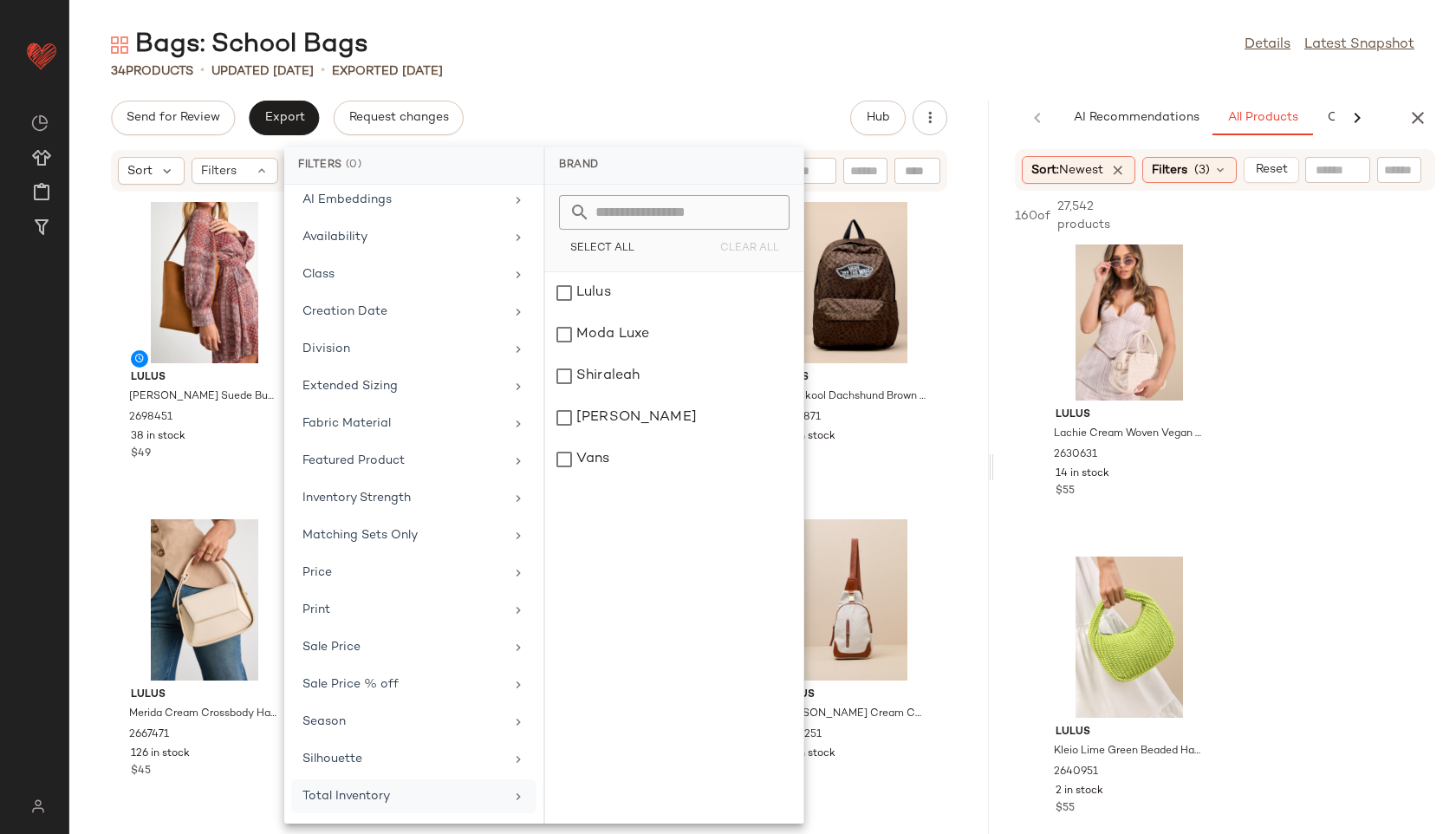
click at [327, 791] on div "Total Inventory" at bounding box center [403, 796] width 202 height 18
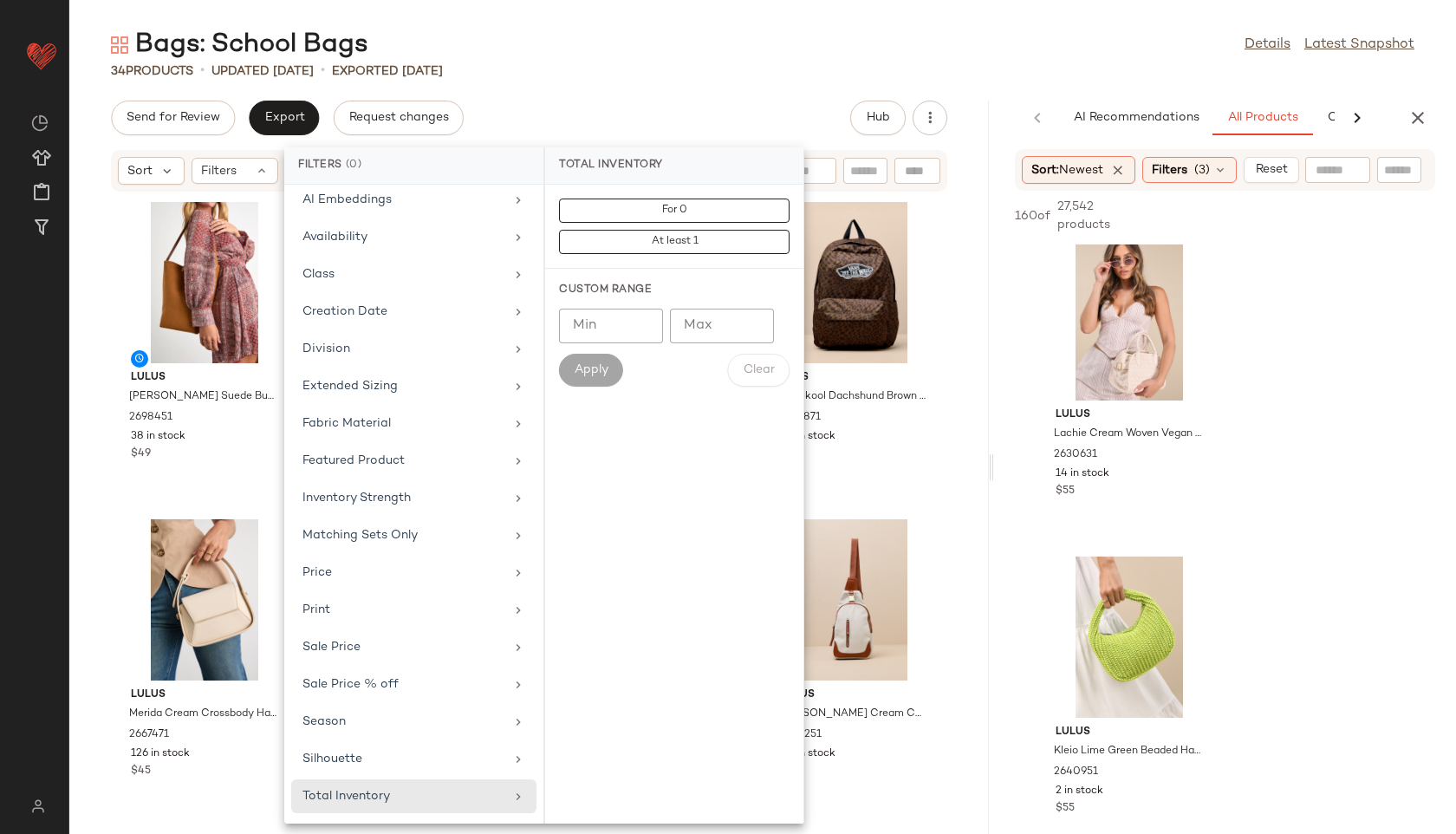
click at [718, 309] on input "Max" at bounding box center [722, 326] width 104 height 35
type input "**"
click at [597, 358] on button "Apply" at bounding box center [591, 370] width 64 height 33
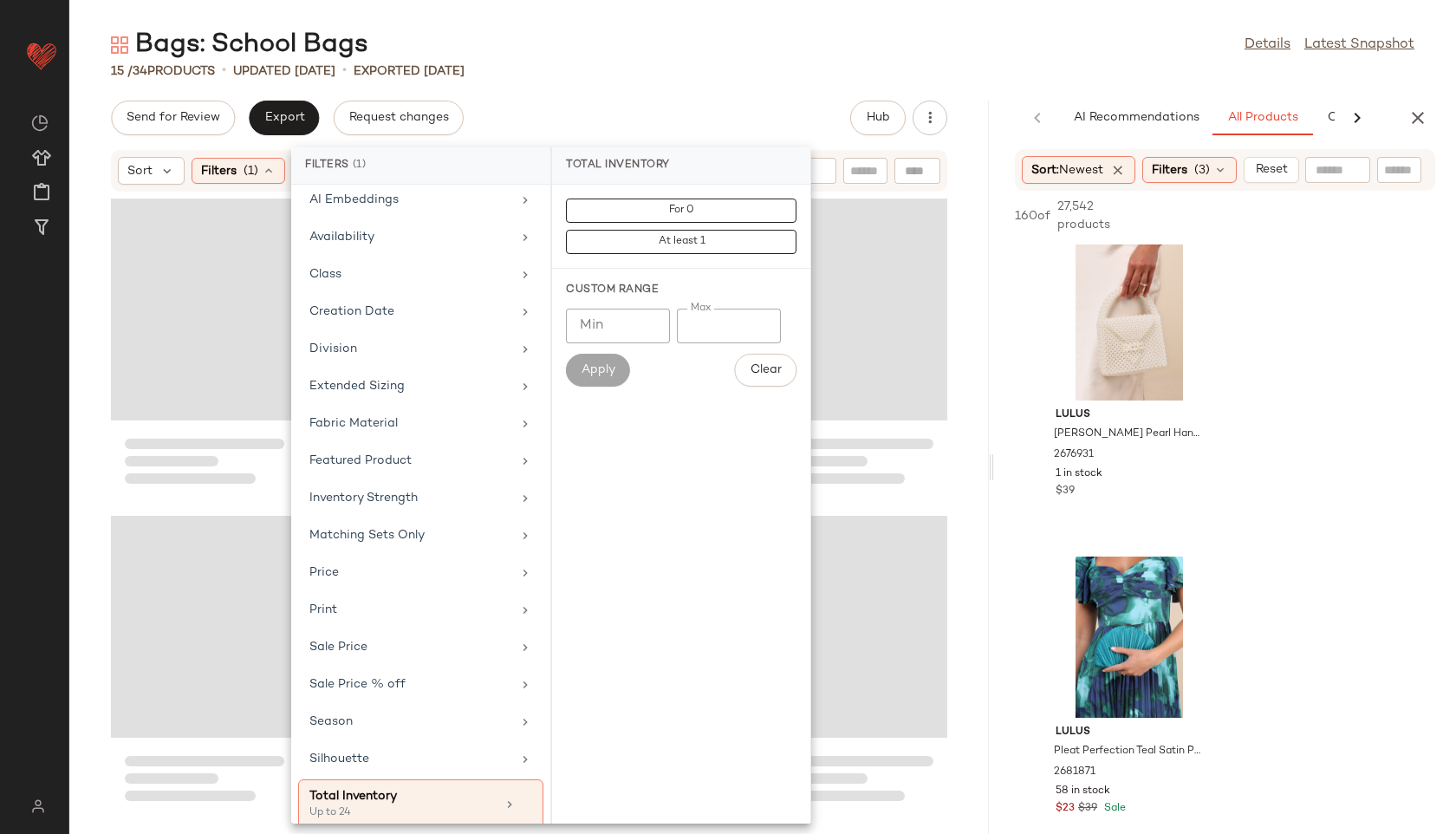
scroll to position [16193, 0]
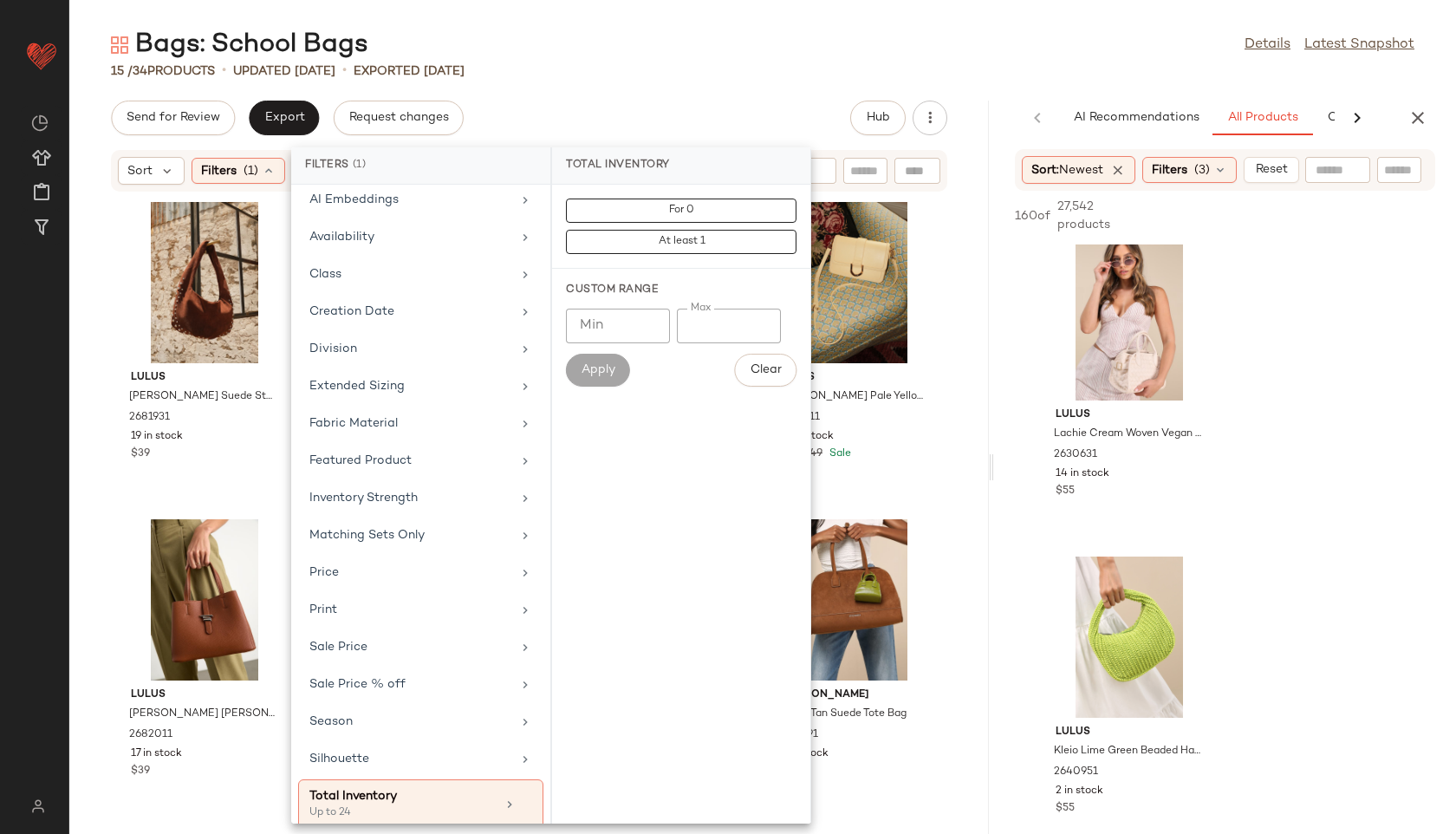
click at [621, 73] on div "15 / 34 Products • updated [DATE] • Exported [DATE]" at bounding box center [762, 70] width 1387 height 17
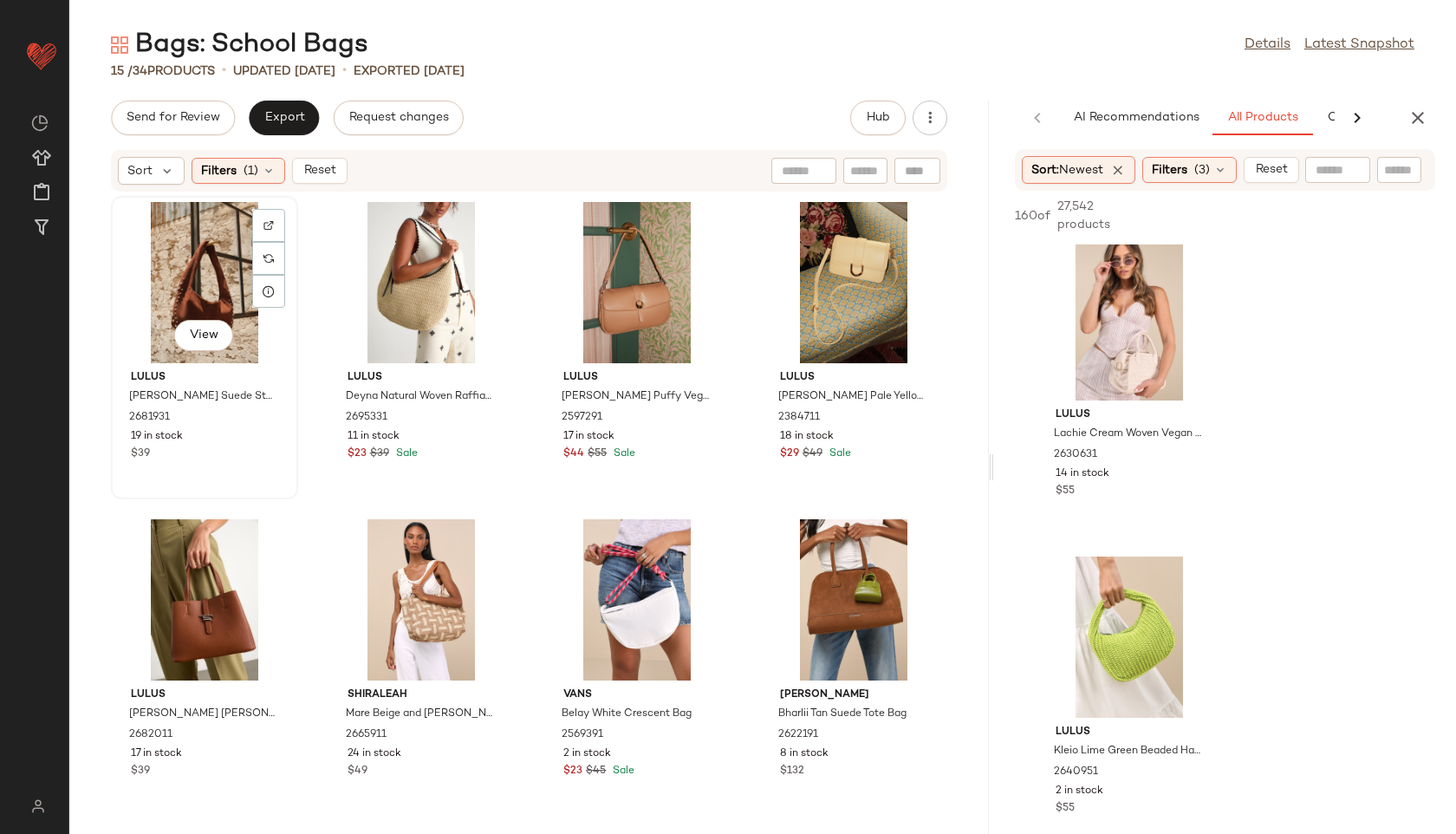
click at [224, 275] on div "View" at bounding box center [204, 282] width 175 height 161
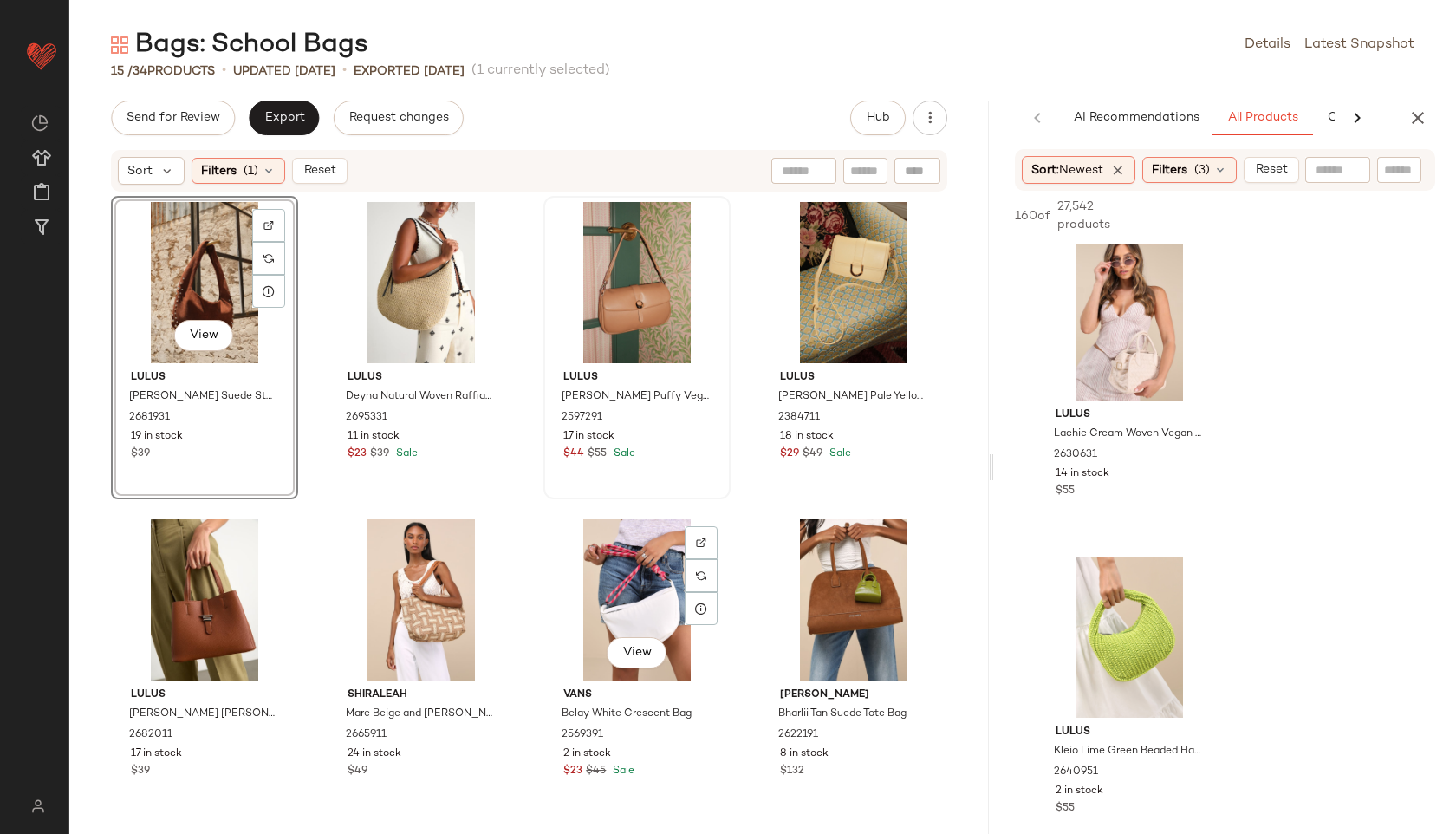
scroll to position [652, 0]
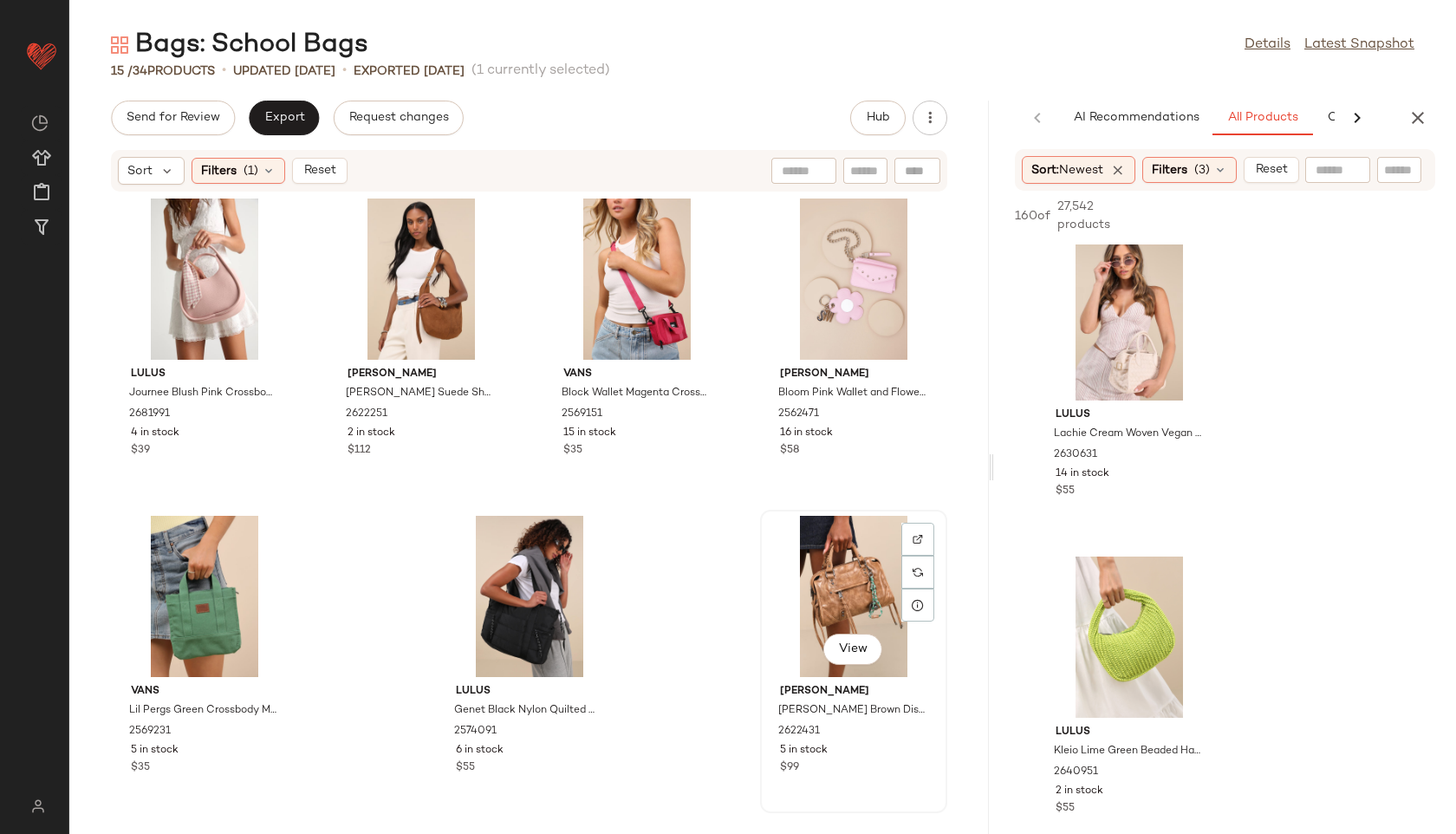
click at [796, 586] on div "View" at bounding box center [853, 595] width 175 height 161
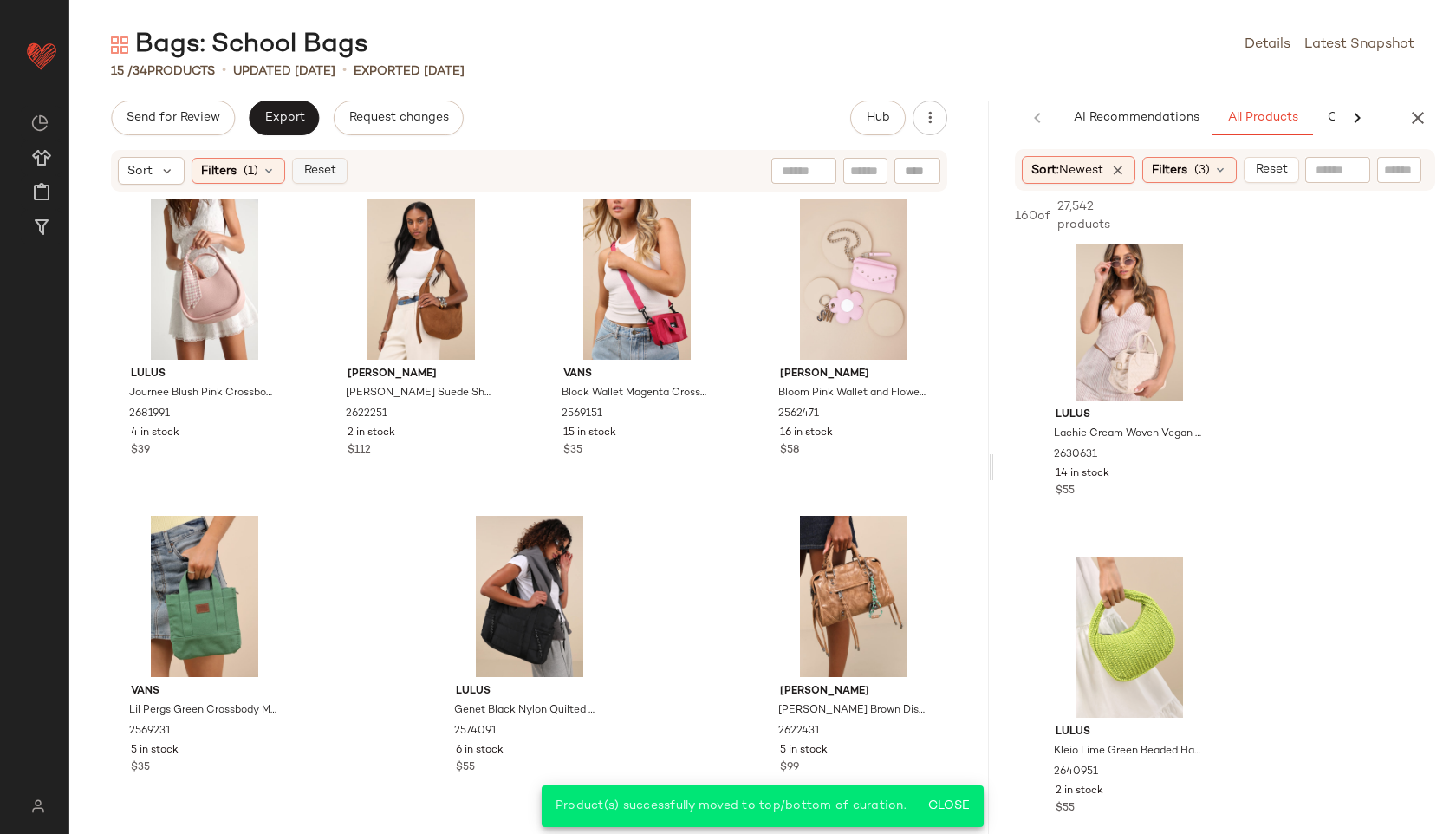
click at [324, 162] on button "Reset" at bounding box center [320, 171] width 56 height 26
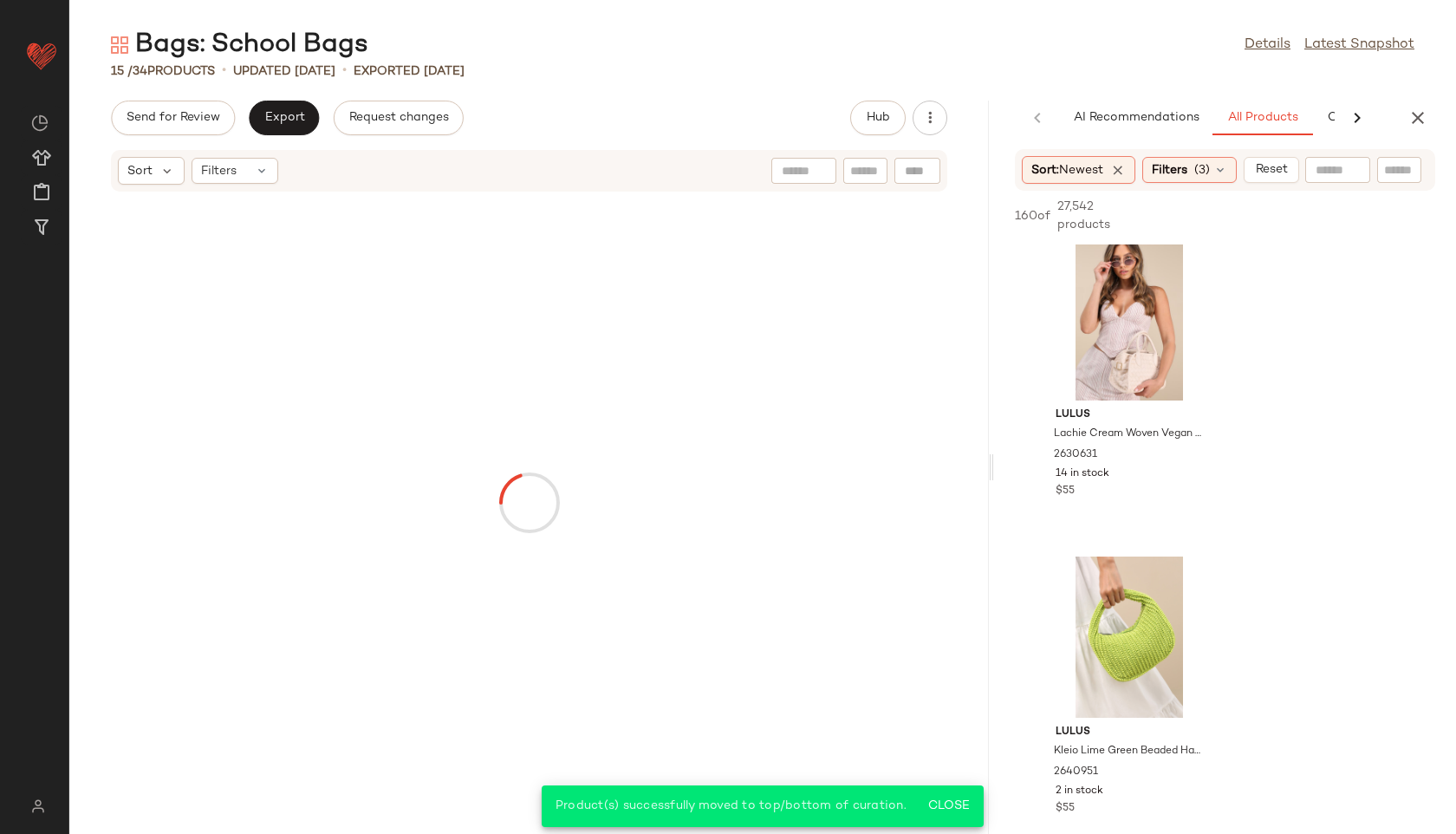
scroll to position [12068, 0]
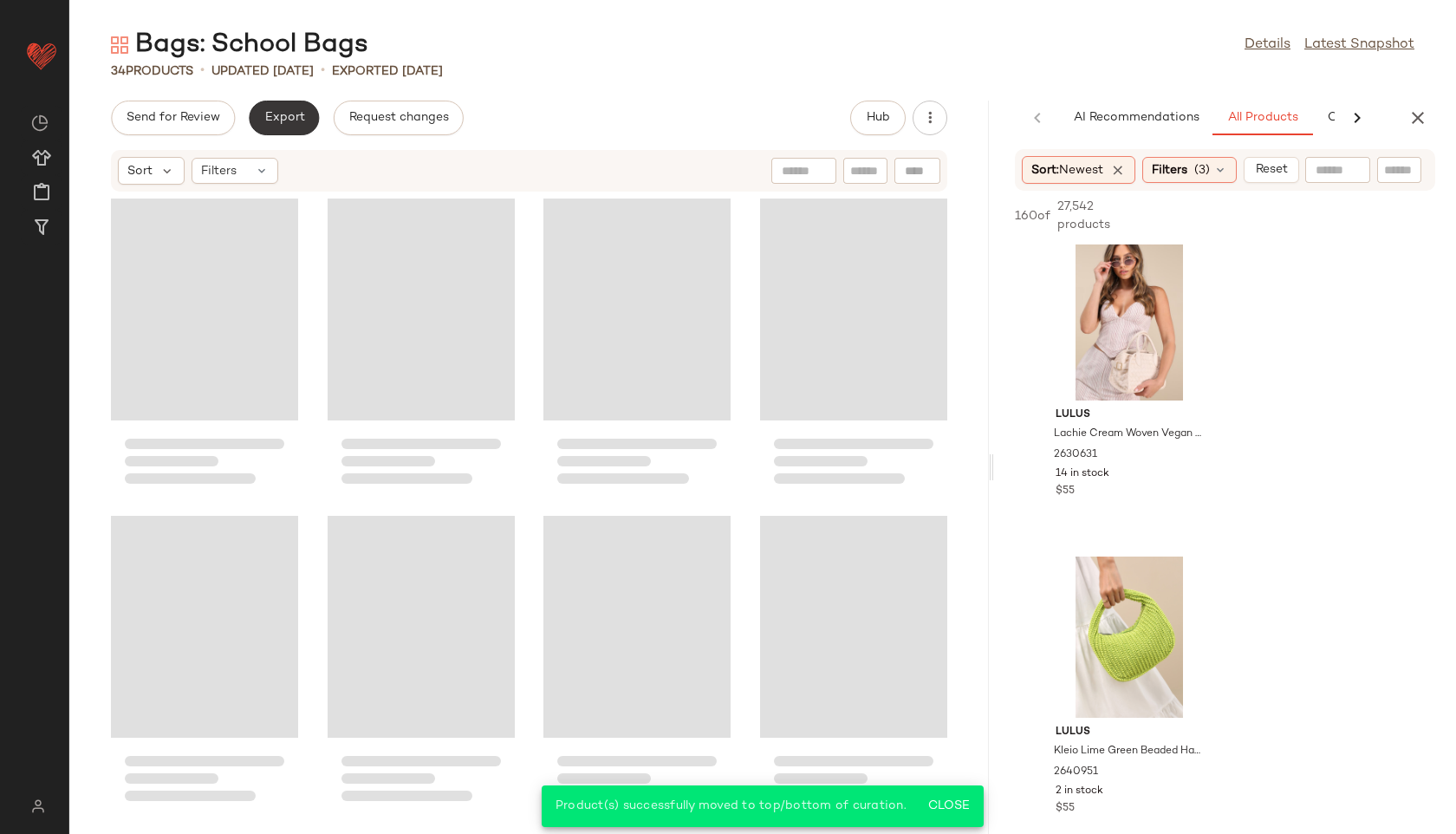
click at [285, 121] on span "Export" at bounding box center [284, 118] width 41 height 14
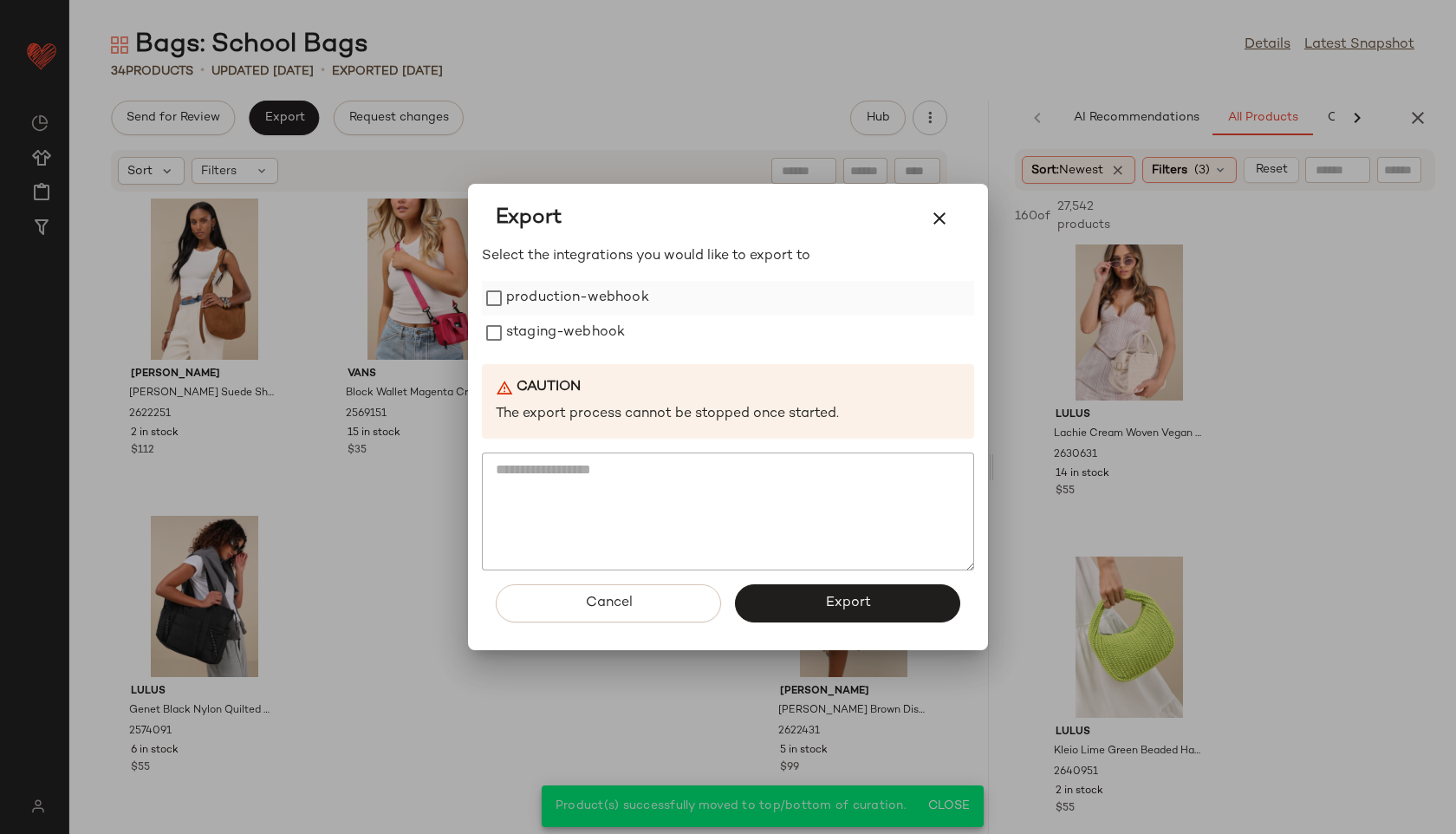
click at [554, 301] on label "production-webhook" at bounding box center [577, 298] width 143 height 35
click at [554, 337] on label "staging-webhook" at bounding box center [565, 333] width 119 height 35
click at [822, 608] on button "Export" at bounding box center [848, 603] width 226 height 38
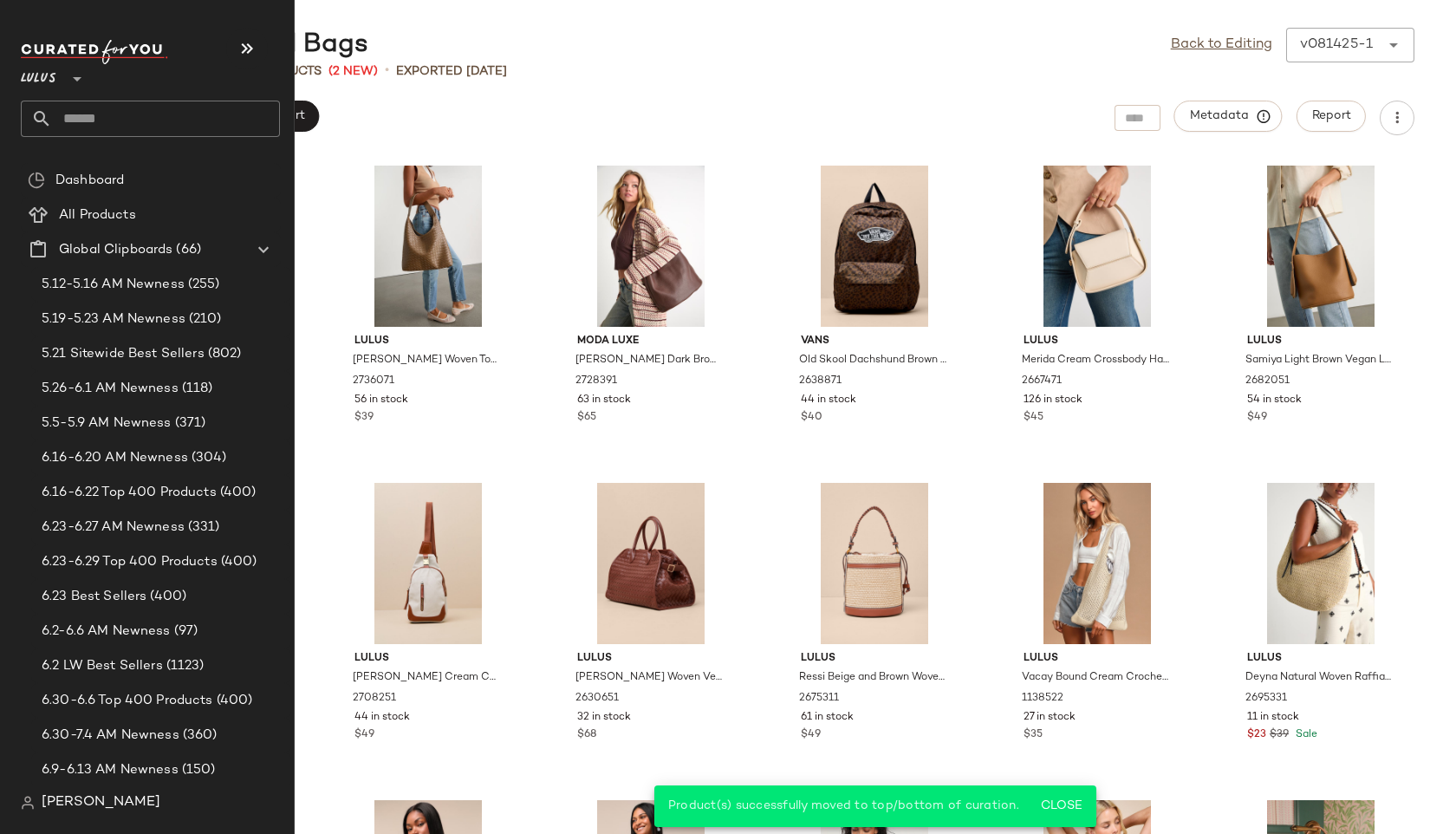
click at [80, 112] on input "text" at bounding box center [166, 119] width 228 height 36
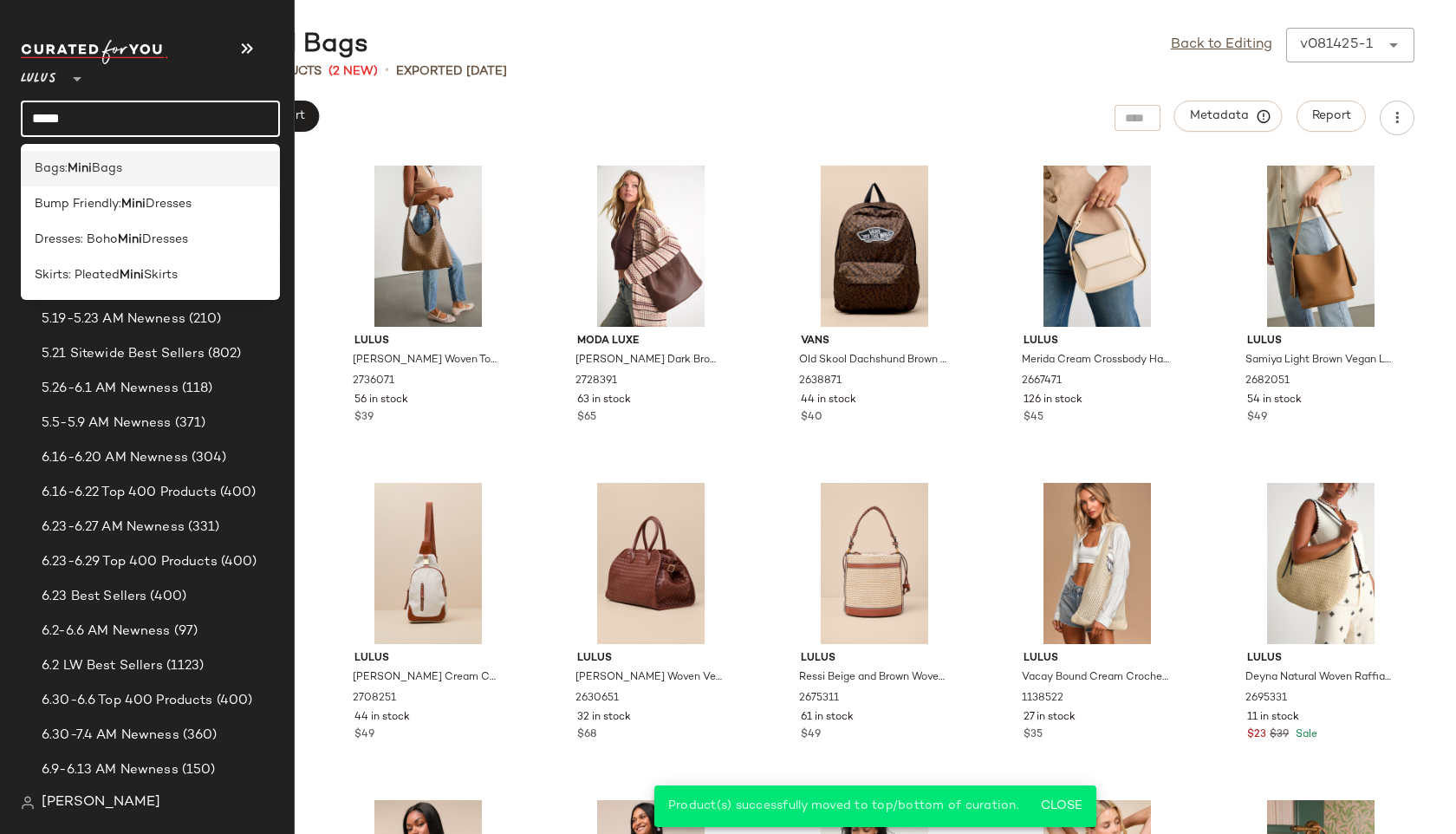
type input "****"
click at [82, 222] on div "Bags: Mini Bags" at bounding box center [151, 240] width 260 height 36
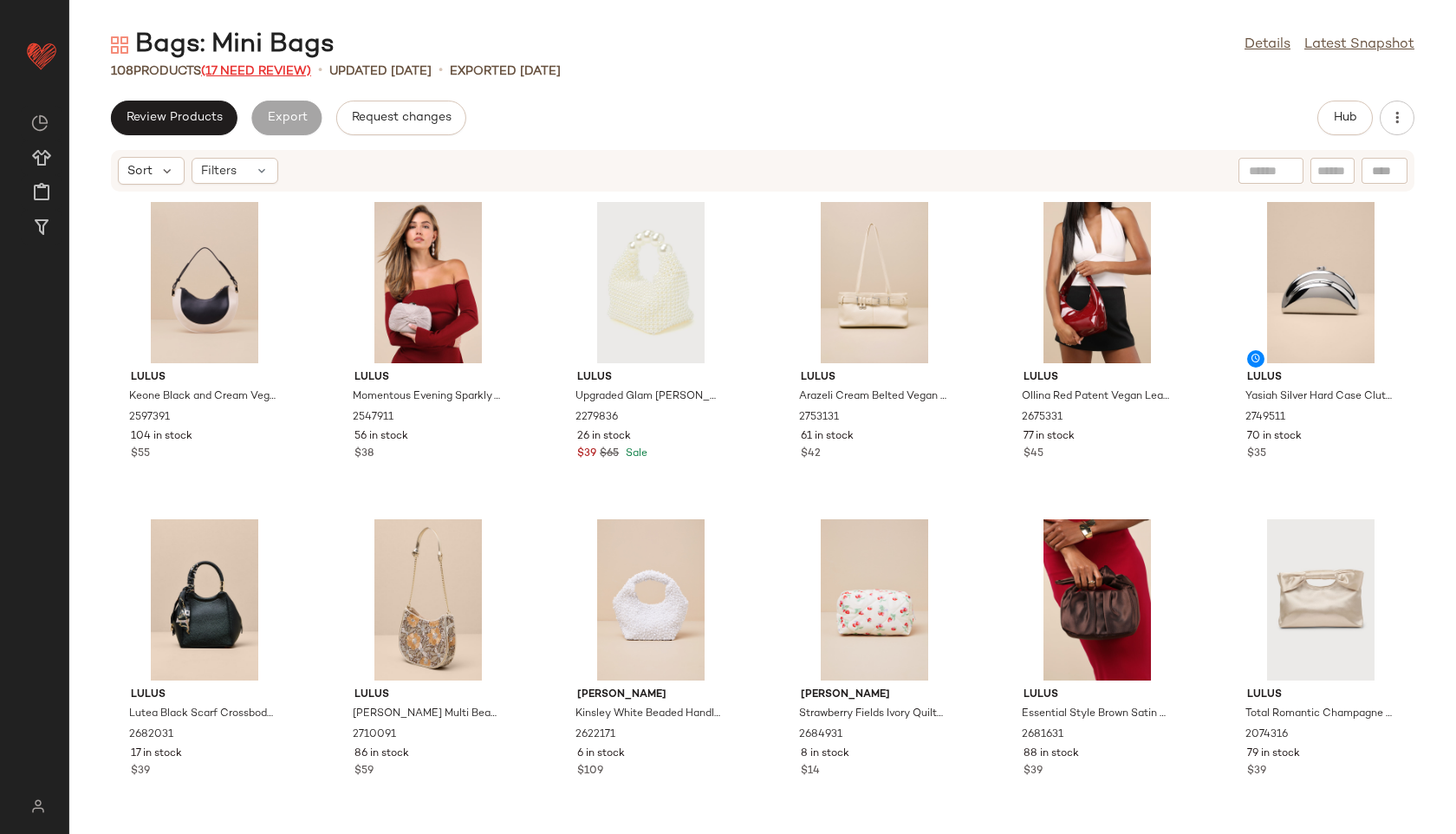
click at [292, 69] on span "(17 Need Review)" at bounding box center [256, 71] width 110 height 13
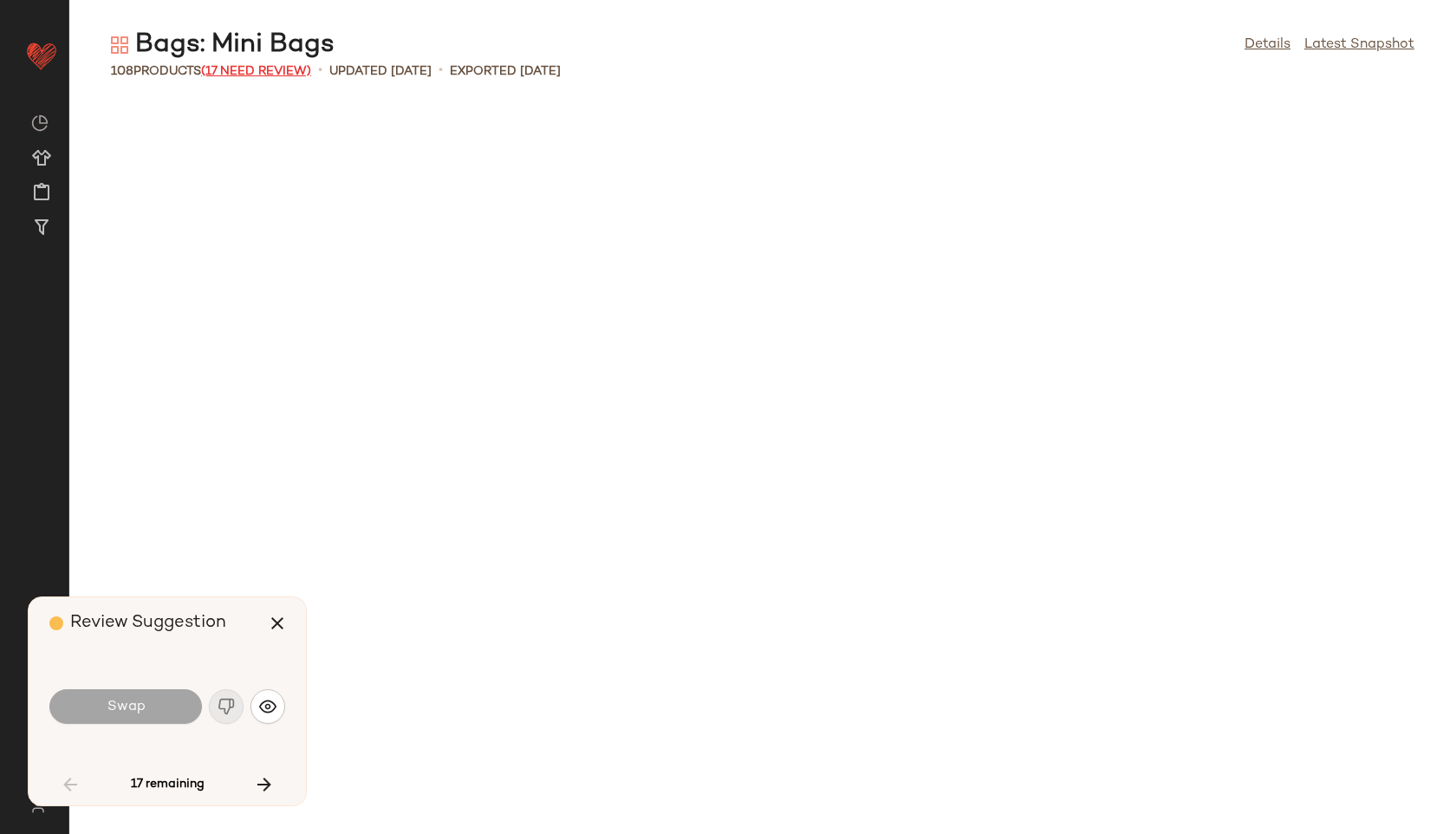
scroll to position [1282, 0]
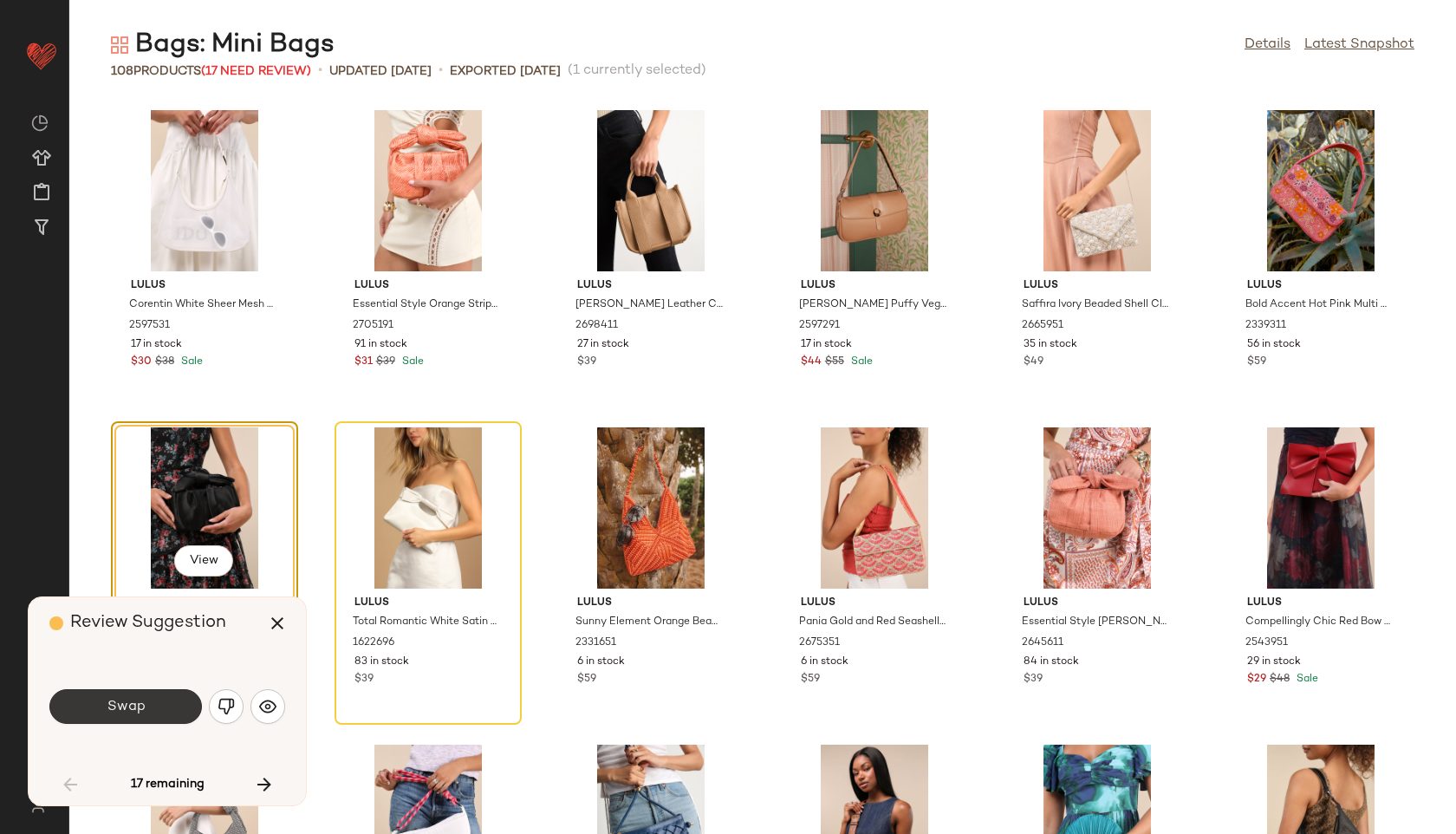
click at [197, 710] on button "Swap" at bounding box center [125, 706] width 153 height 35
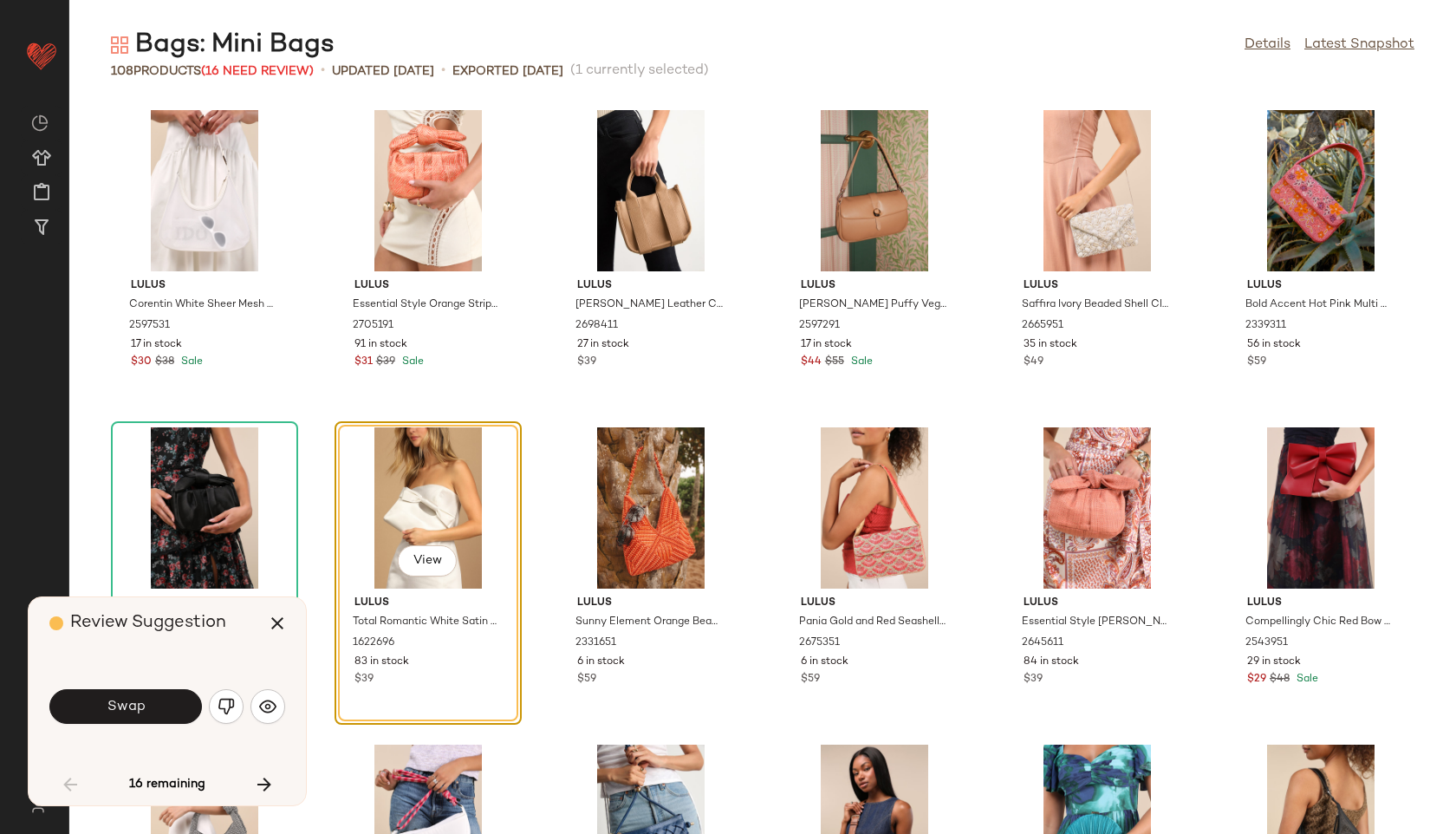
scroll to position [1269, 0]
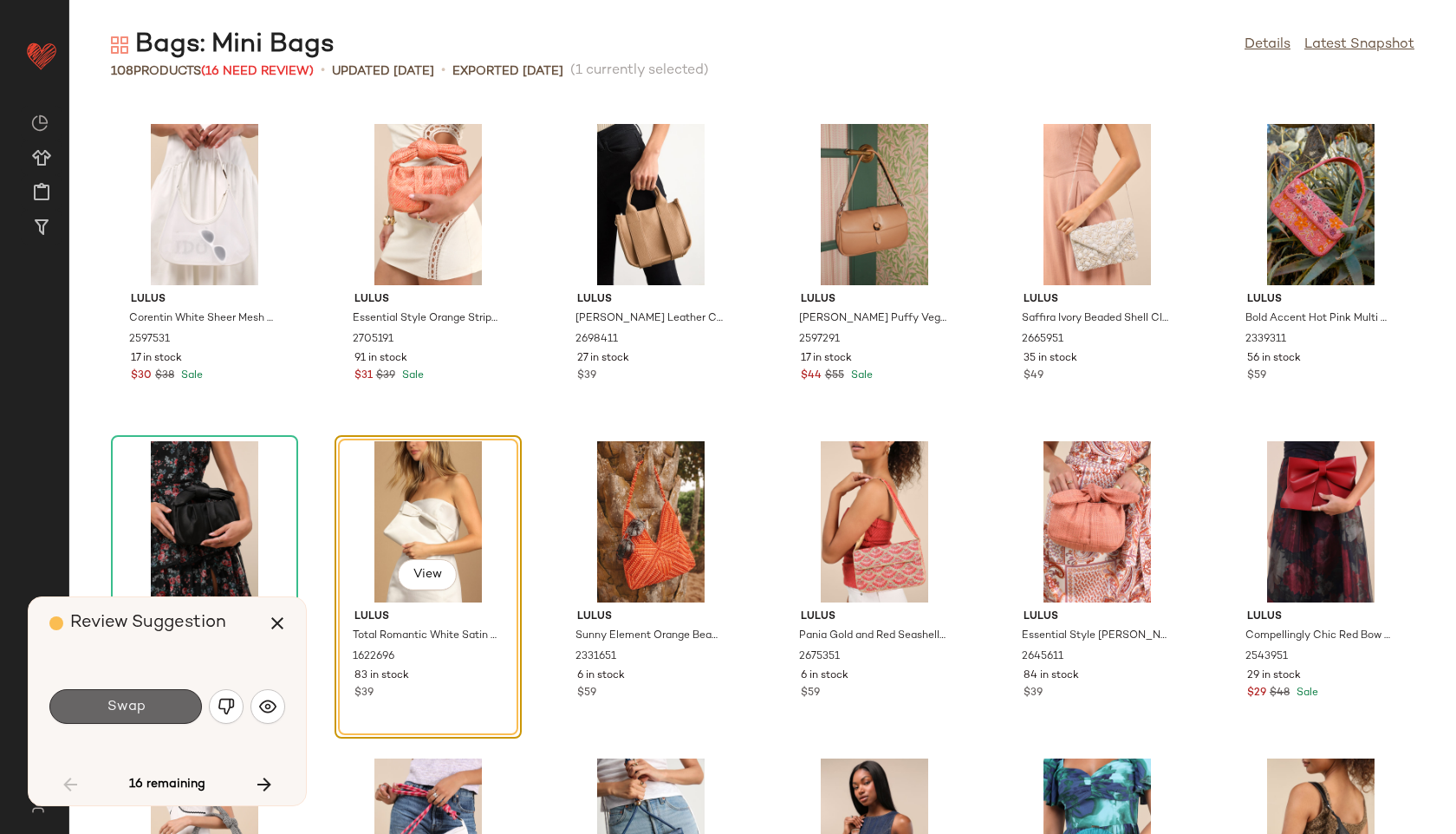
click at [198, 710] on button "Swap" at bounding box center [125, 706] width 153 height 35
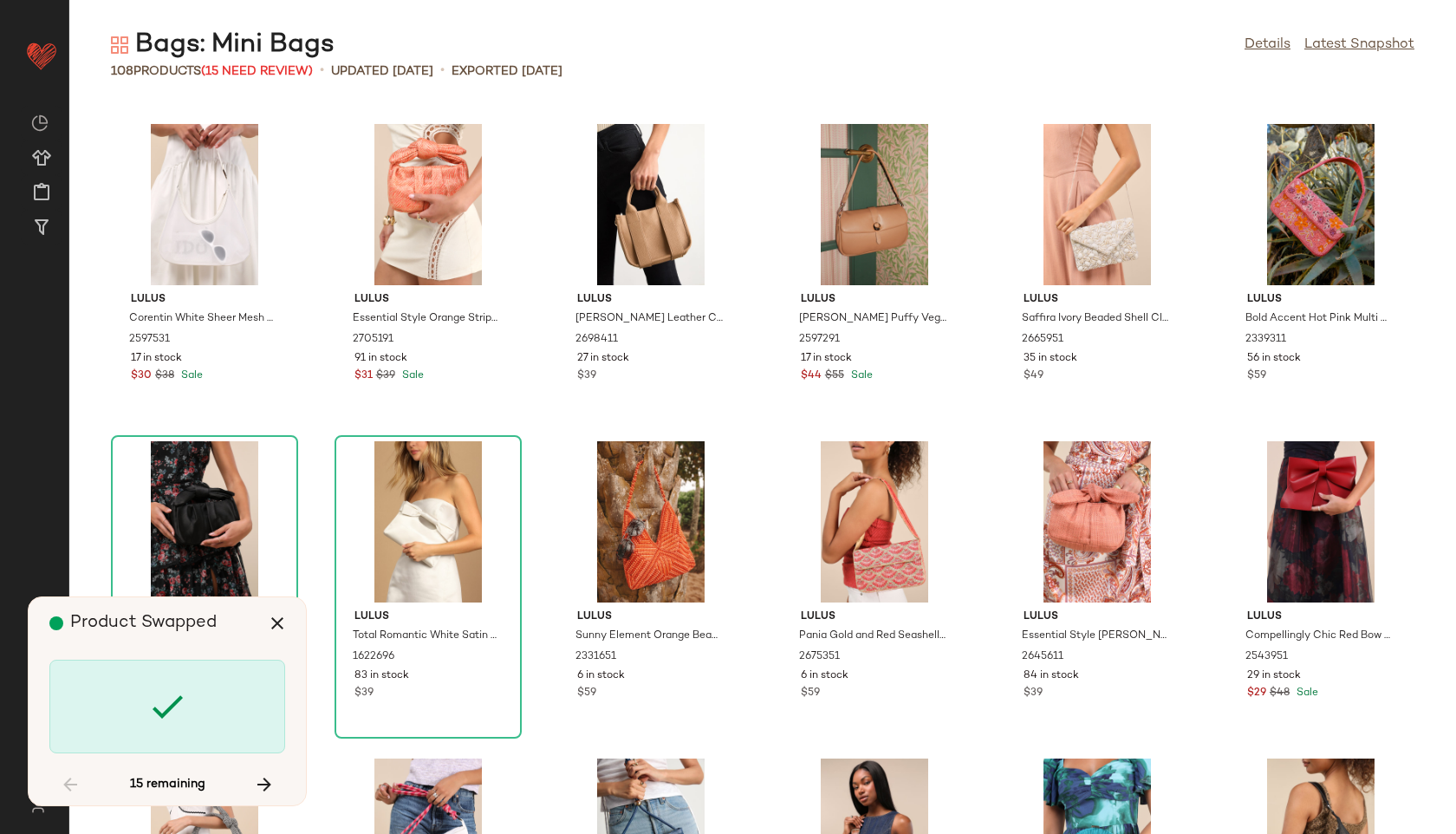
scroll to position [1904, 0]
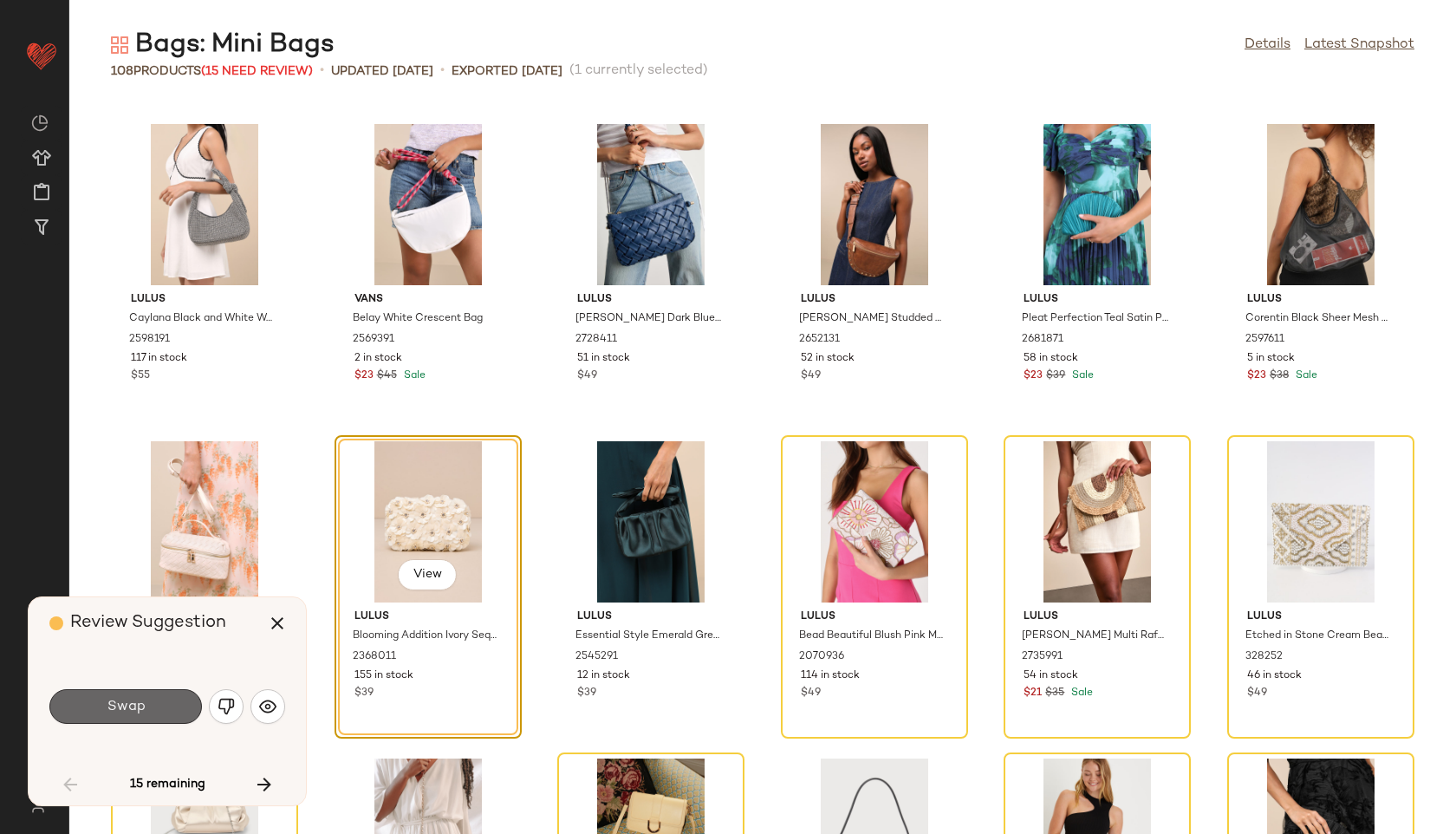
click at [168, 707] on button "Swap" at bounding box center [125, 706] width 153 height 35
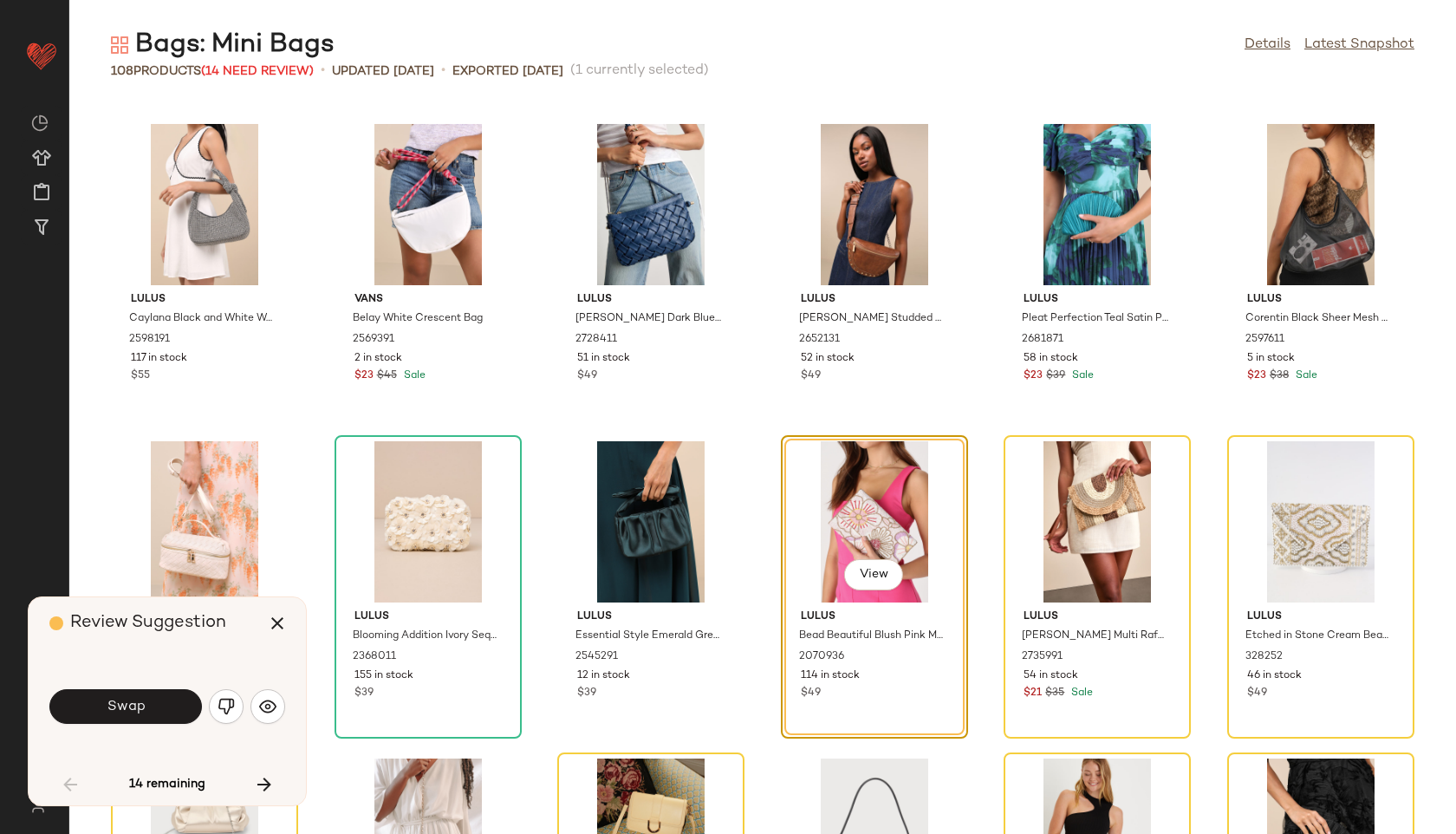
click at [168, 707] on button "Swap" at bounding box center [125, 706] width 153 height 35
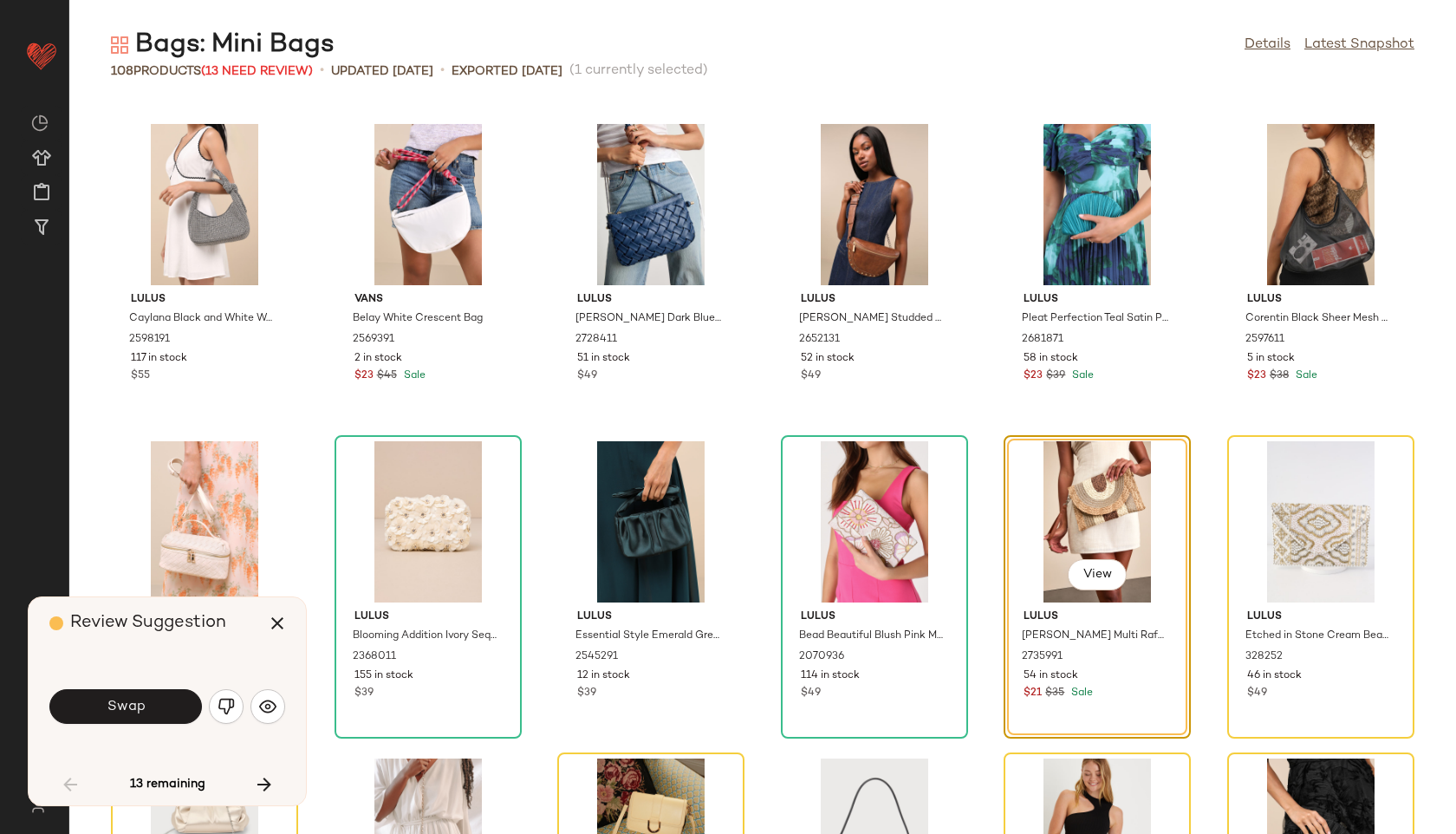
click at [168, 707] on button "Swap" at bounding box center [125, 706] width 153 height 35
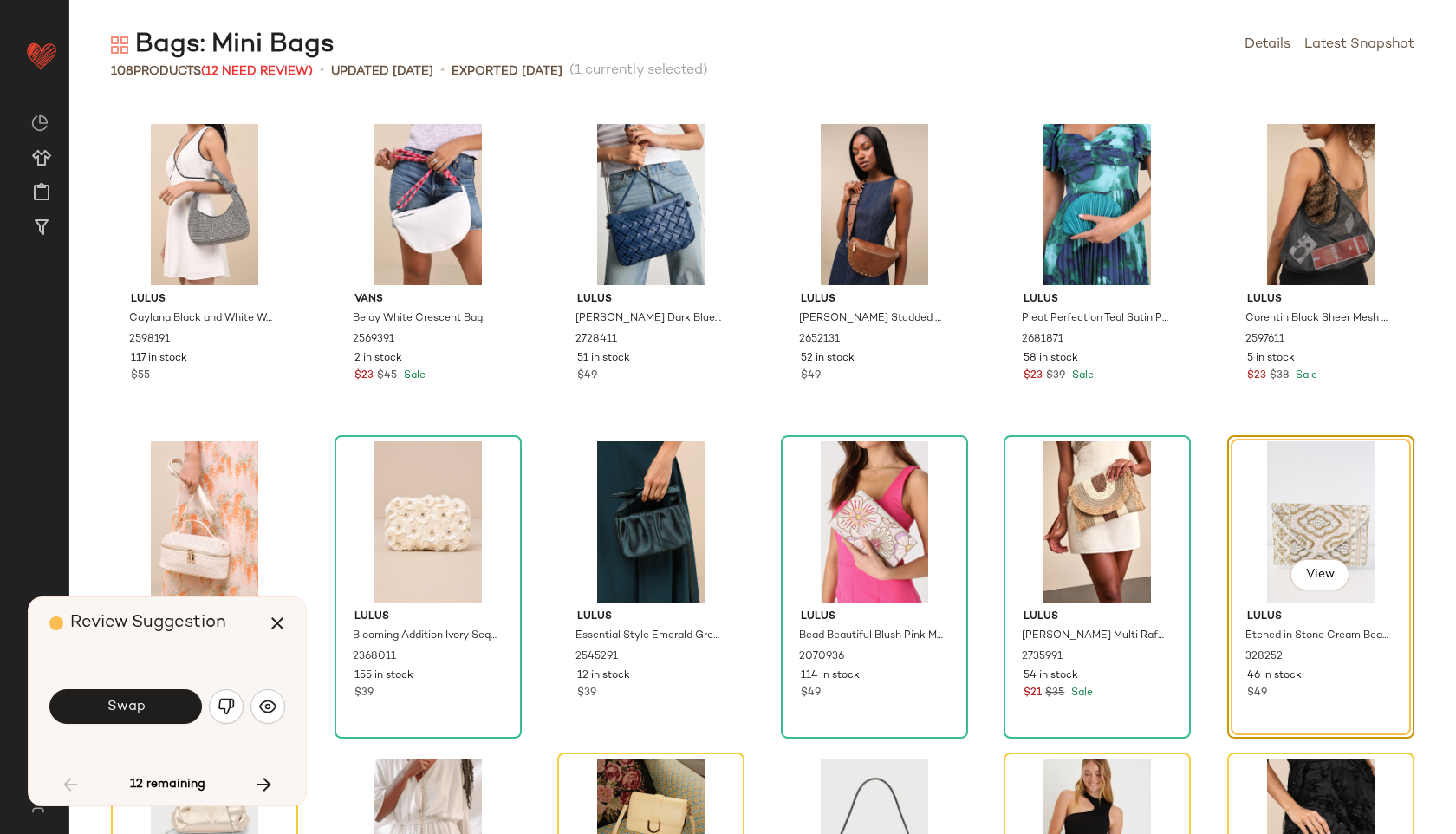
click at [168, 707] on button "Swap" at bounding box center [125, 706] width 153 height 35
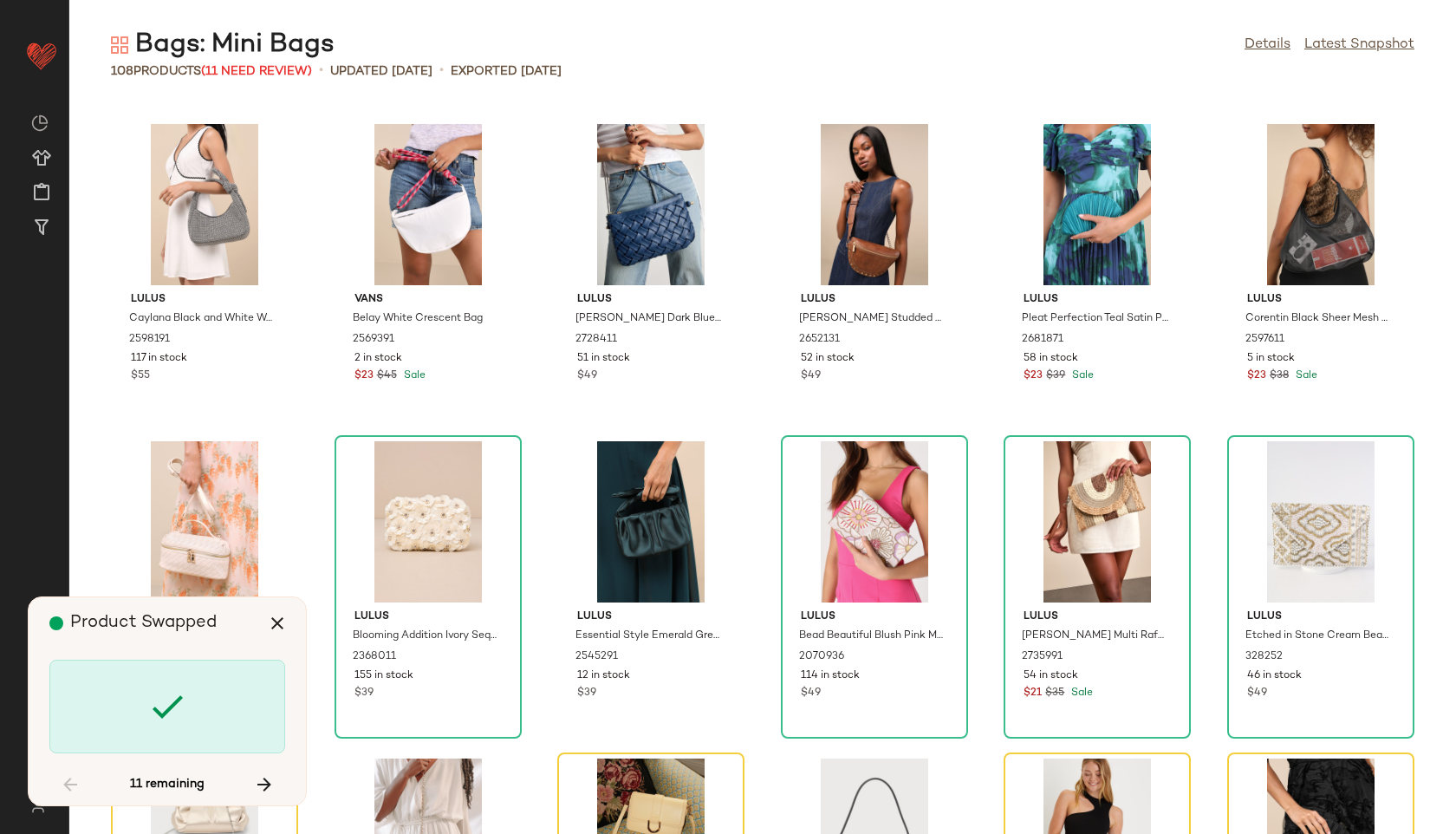
scroll to position [2221, 0]
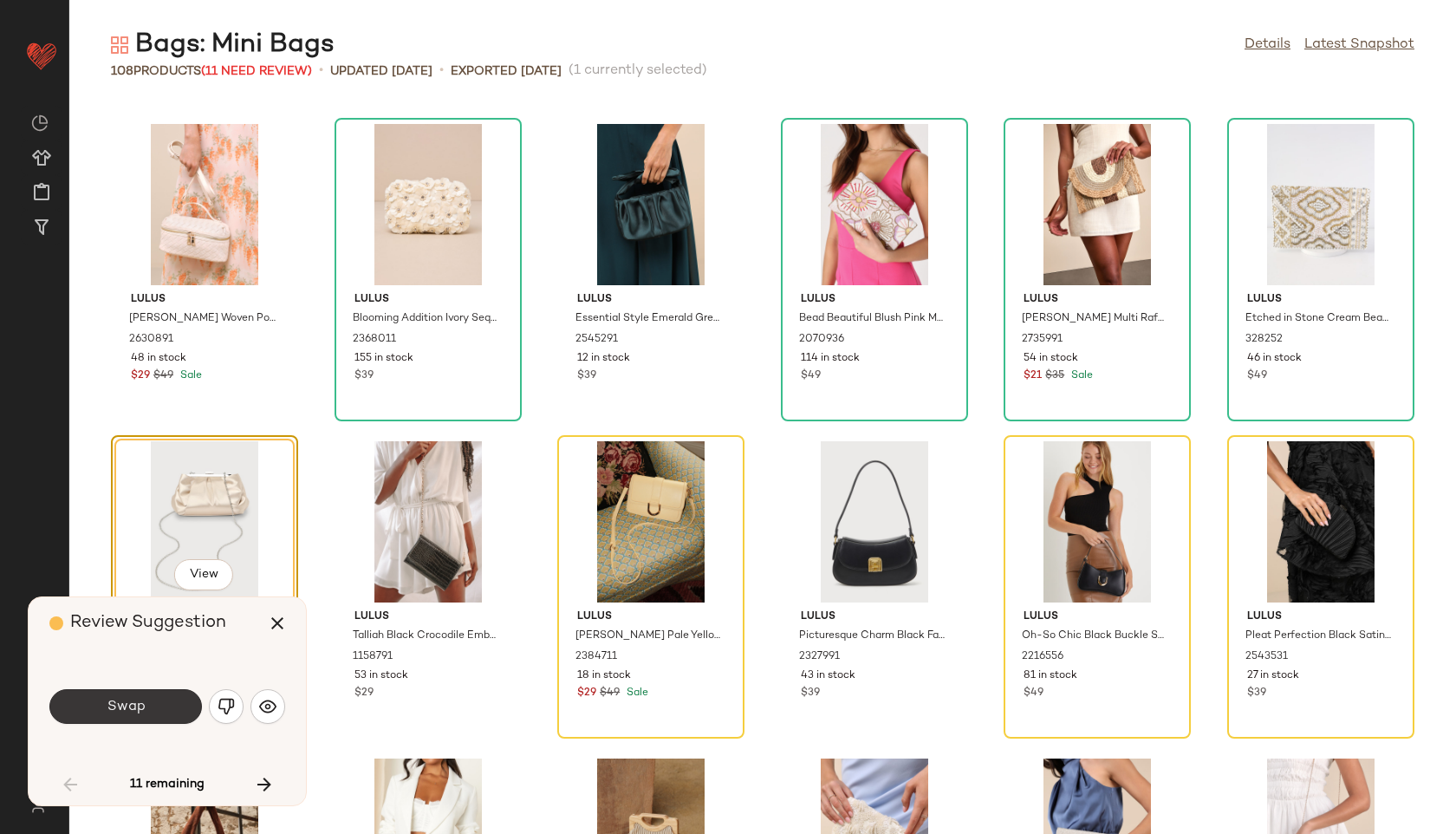
click at [162, 707] on button "Swap" at bounding box center [125, 706] width 153 height 35
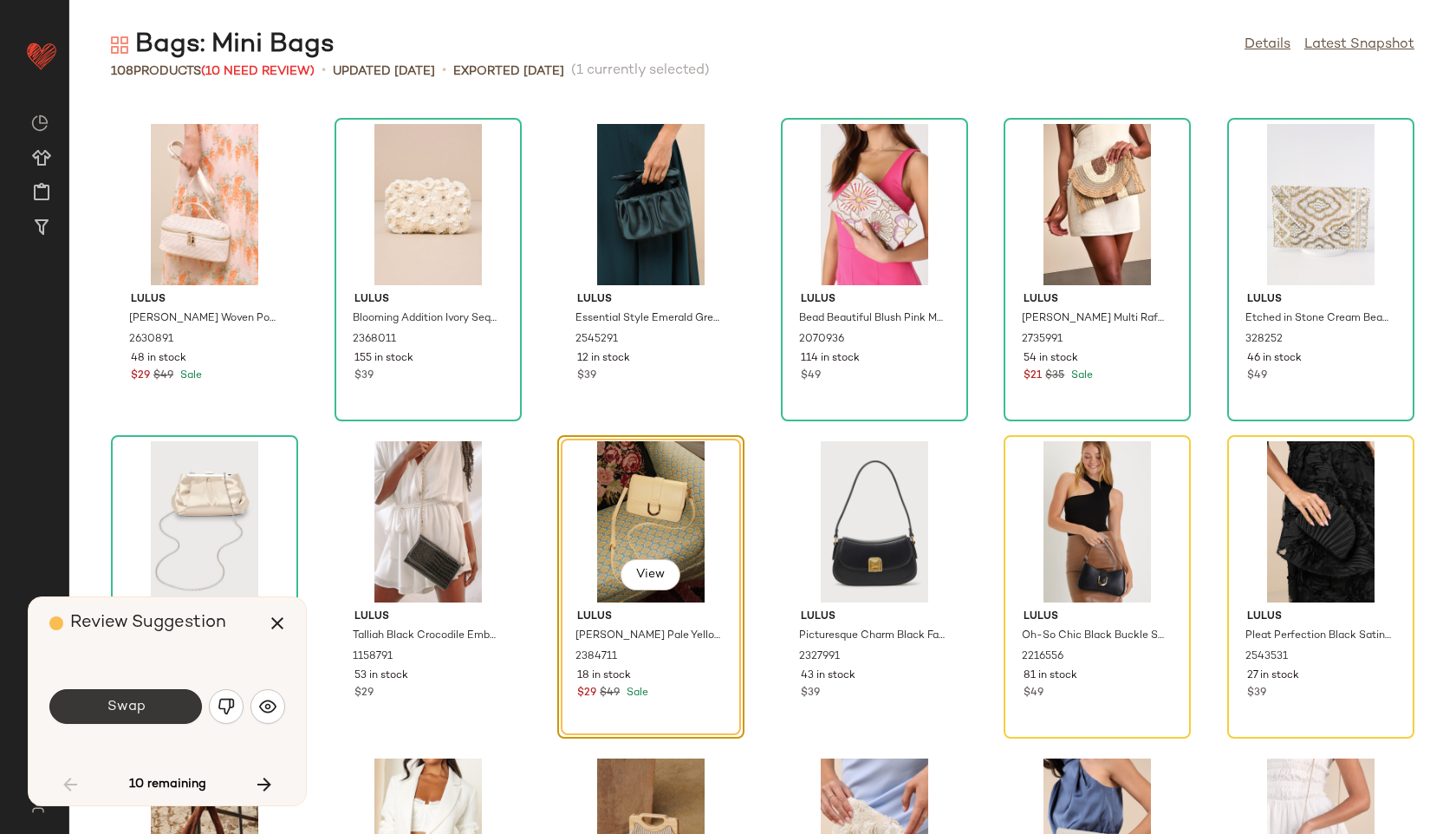
click at [182, 707] on button "Swap" at bounding box center [125, 706] width 153 height 35
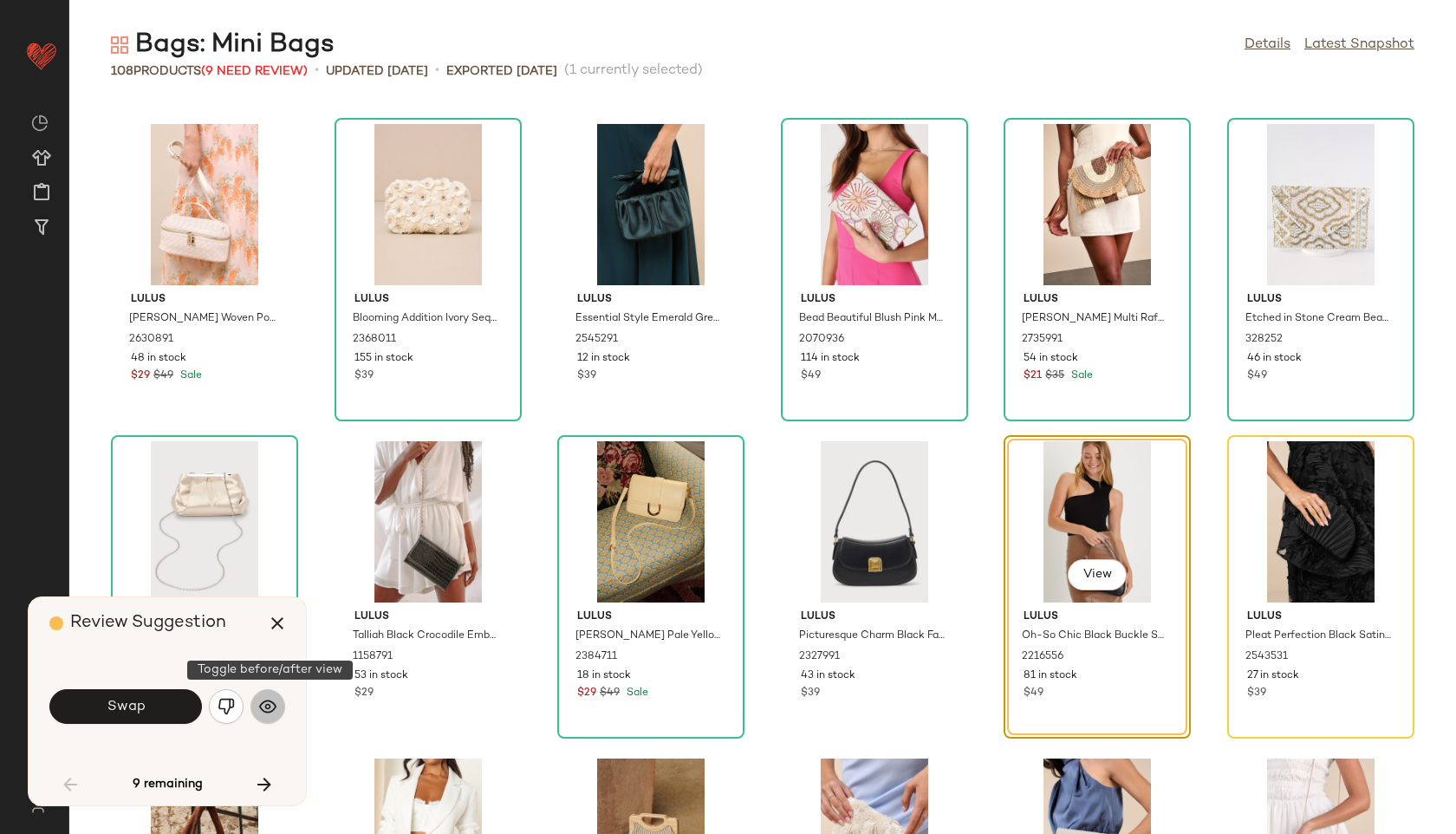
click at [271, 708] on img "button" at bounding box center [268, 706] width 17 height 17
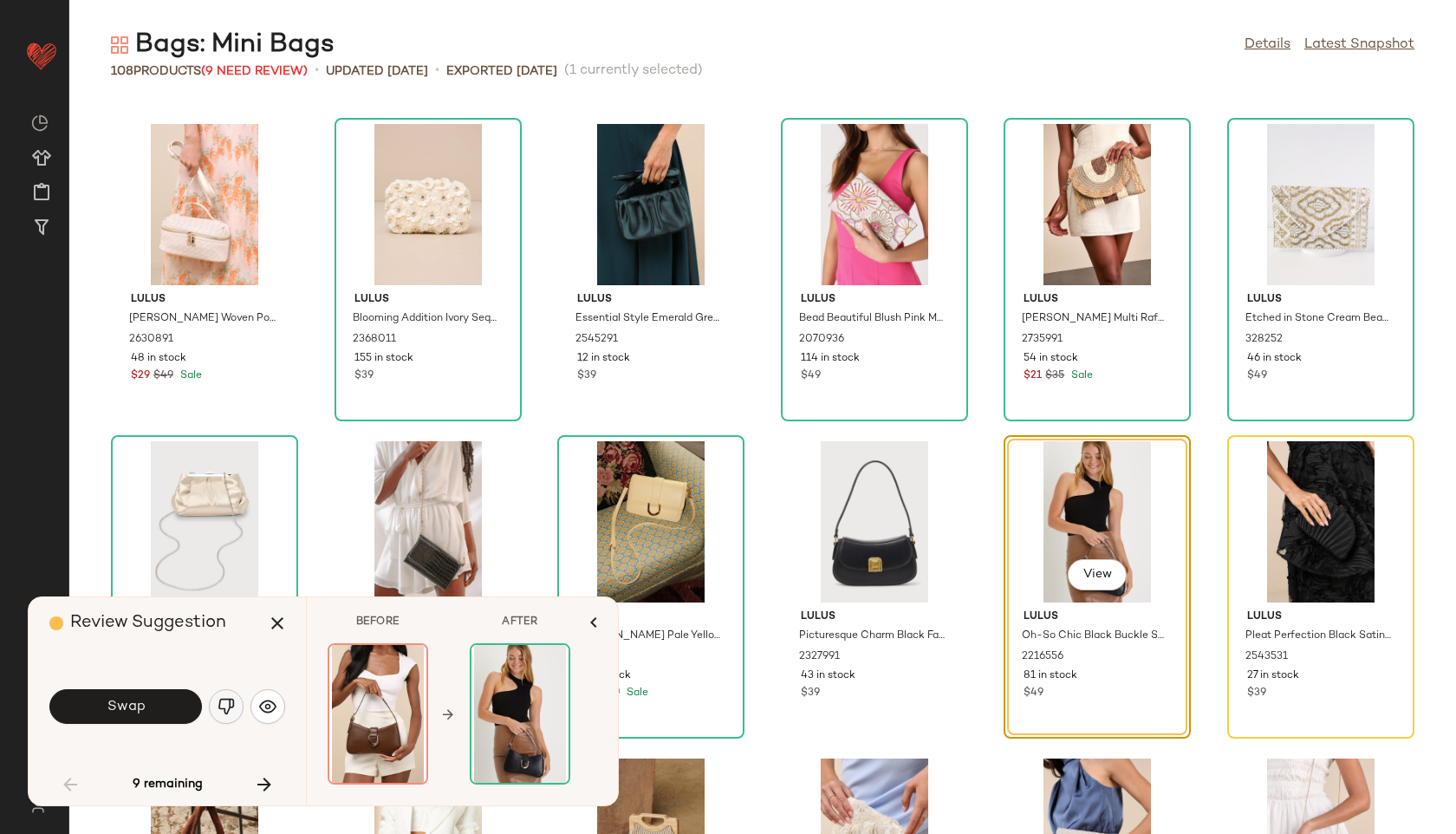
click at [231, 705] on img "button" at bounding box center [226, 706] width 17 height 17
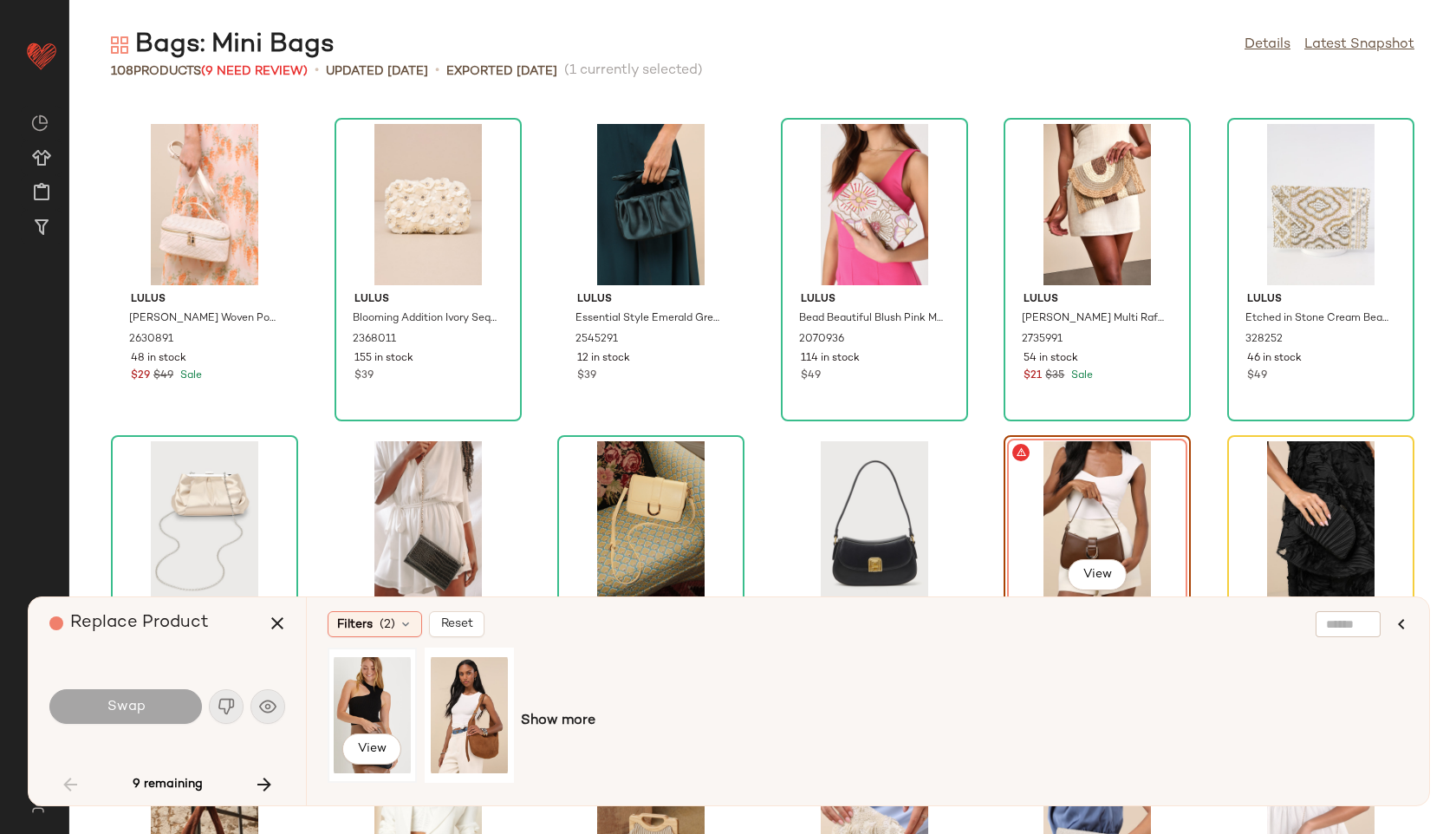
click at [363, 701] on div "View" at bounding box center [371, 714] width 77 height 123
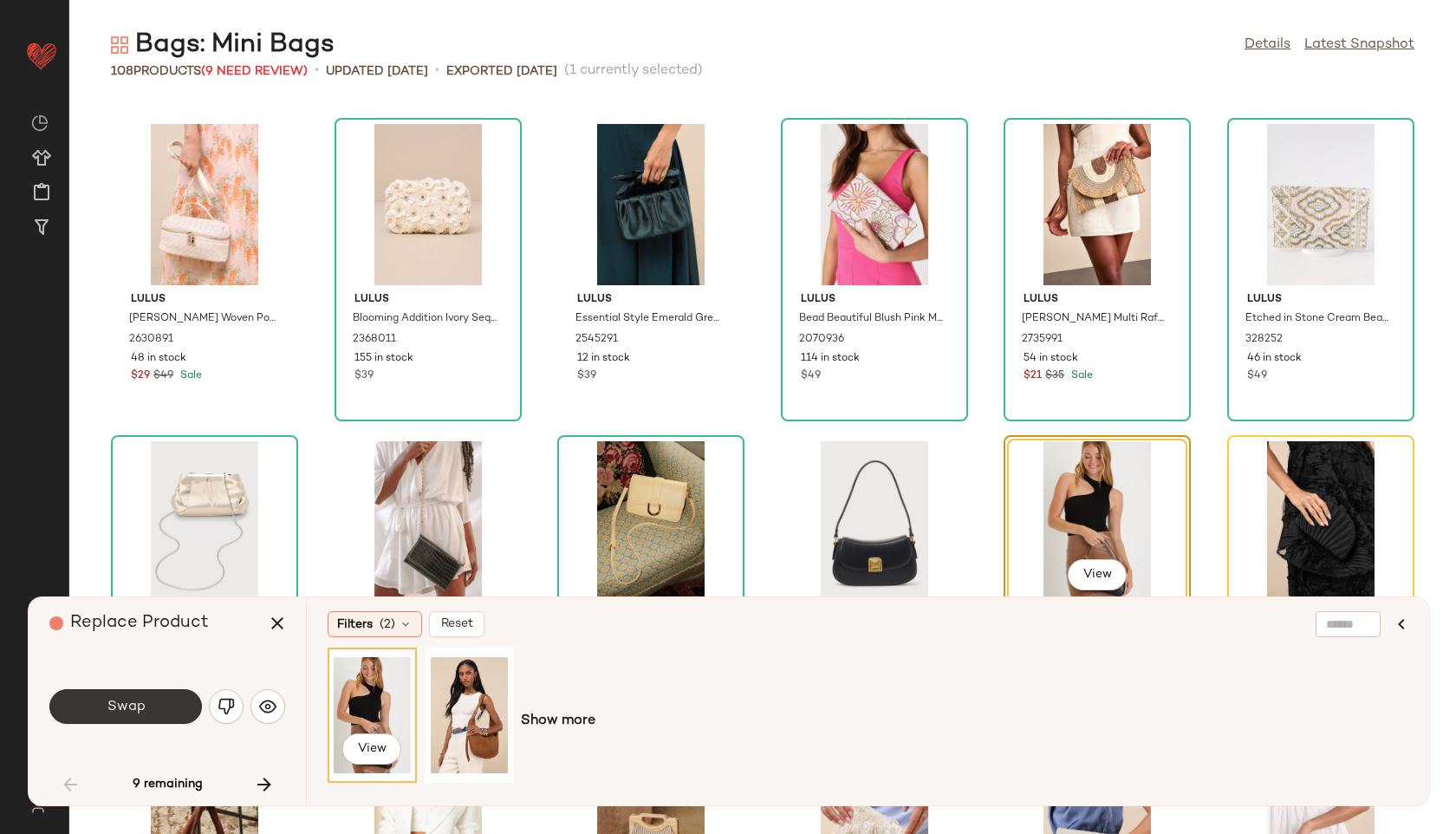
click at [148, 699] on button "Swap" at bounding box center [125, 706] width 153 height 35
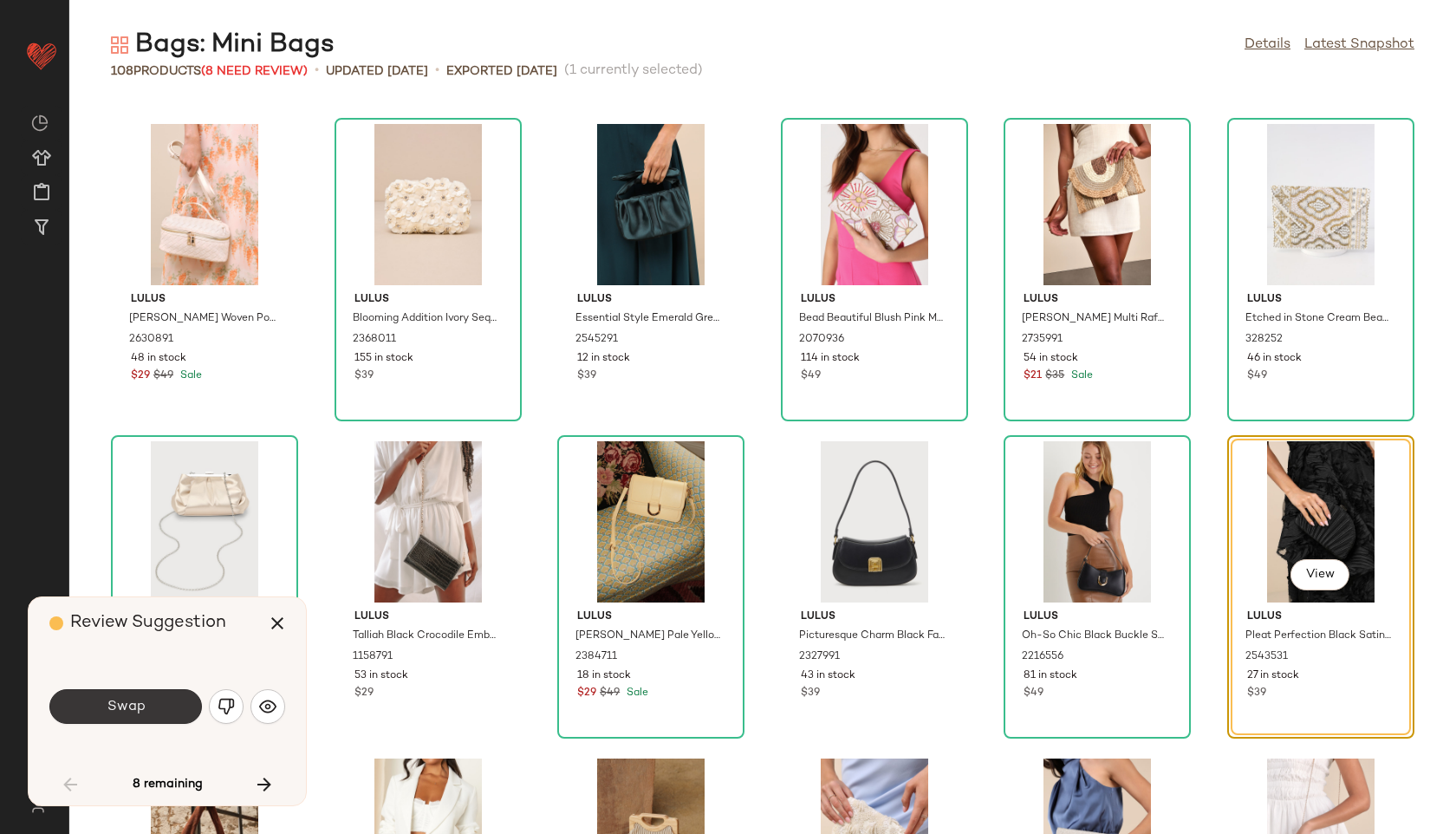
click at [171, 702] on button "Swap" at bounding box center [125, 706] width 153 height 35
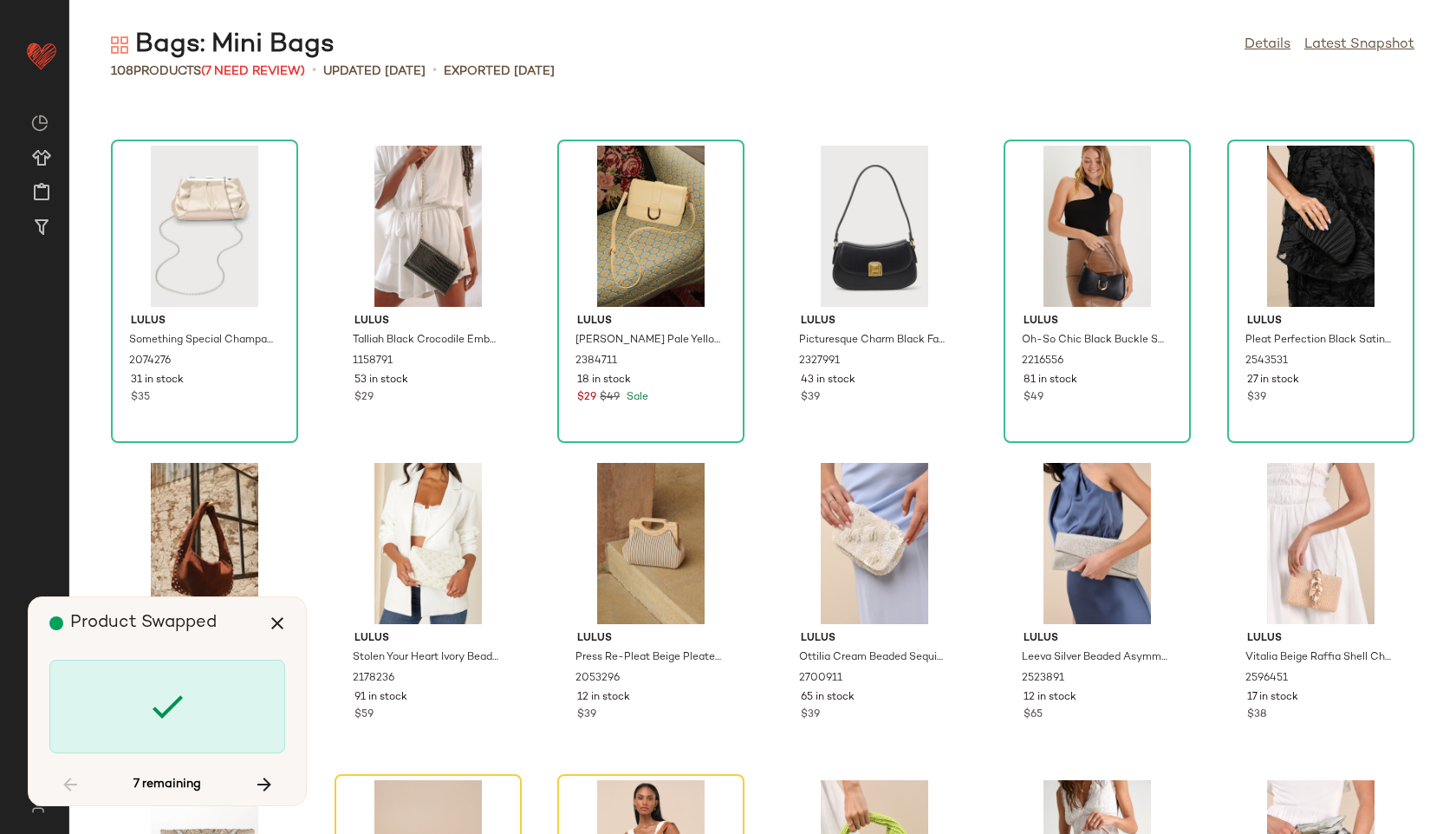
scroll to position [2858, 0]
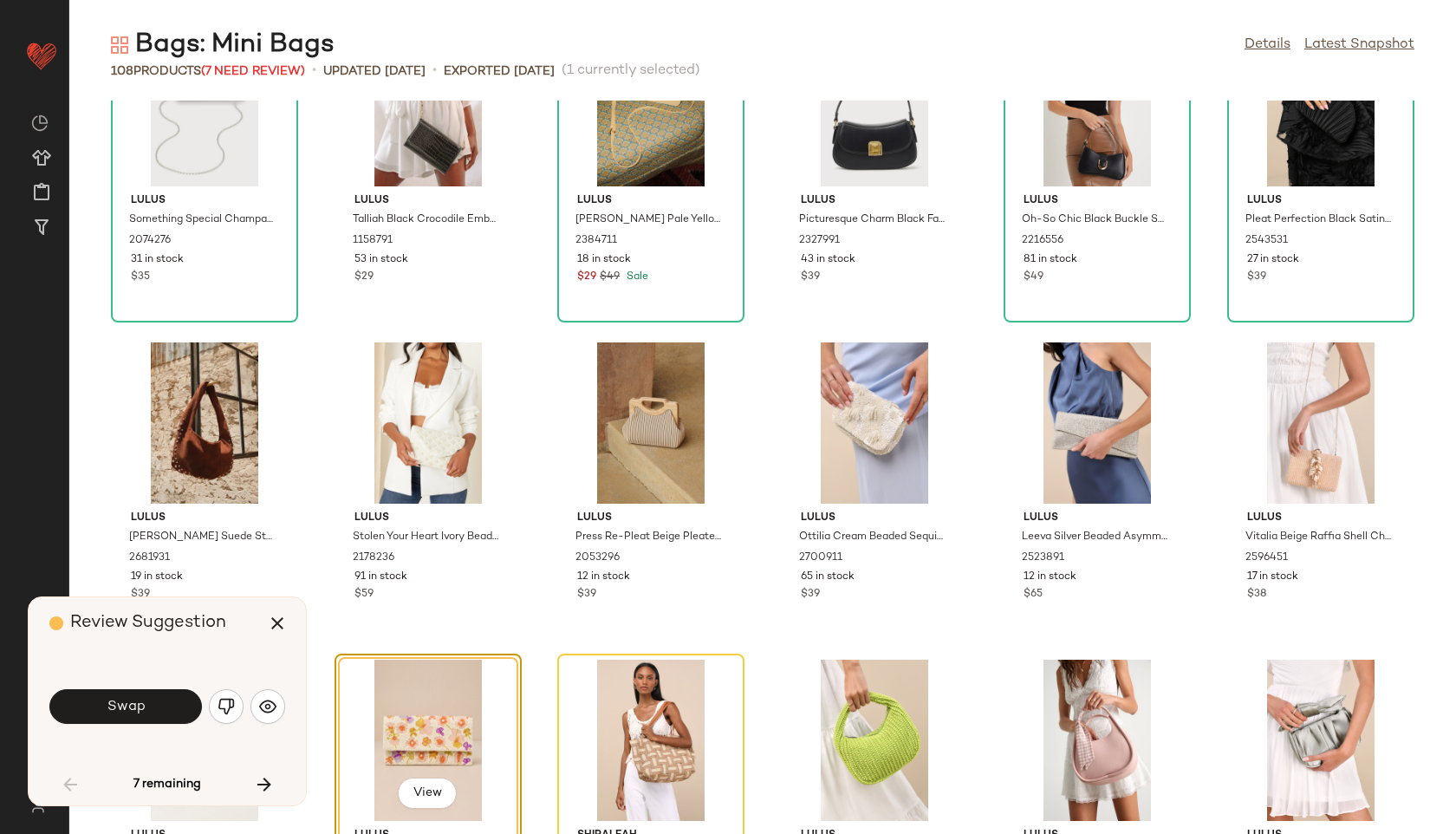
scroll to position [2612, 0]
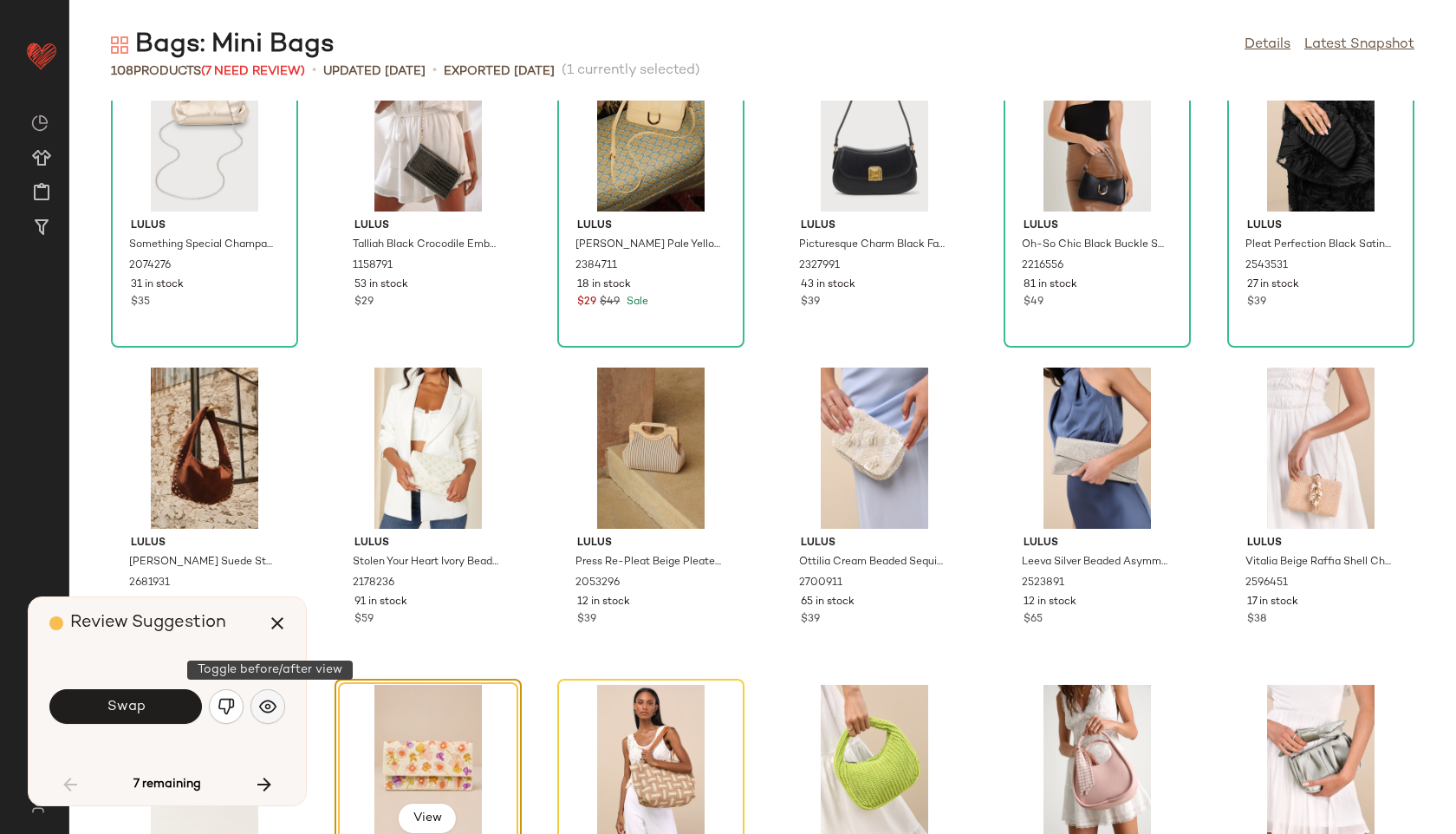
click at [273, 700] on img "button" at bounding box center [268, 706] width 17 height 17
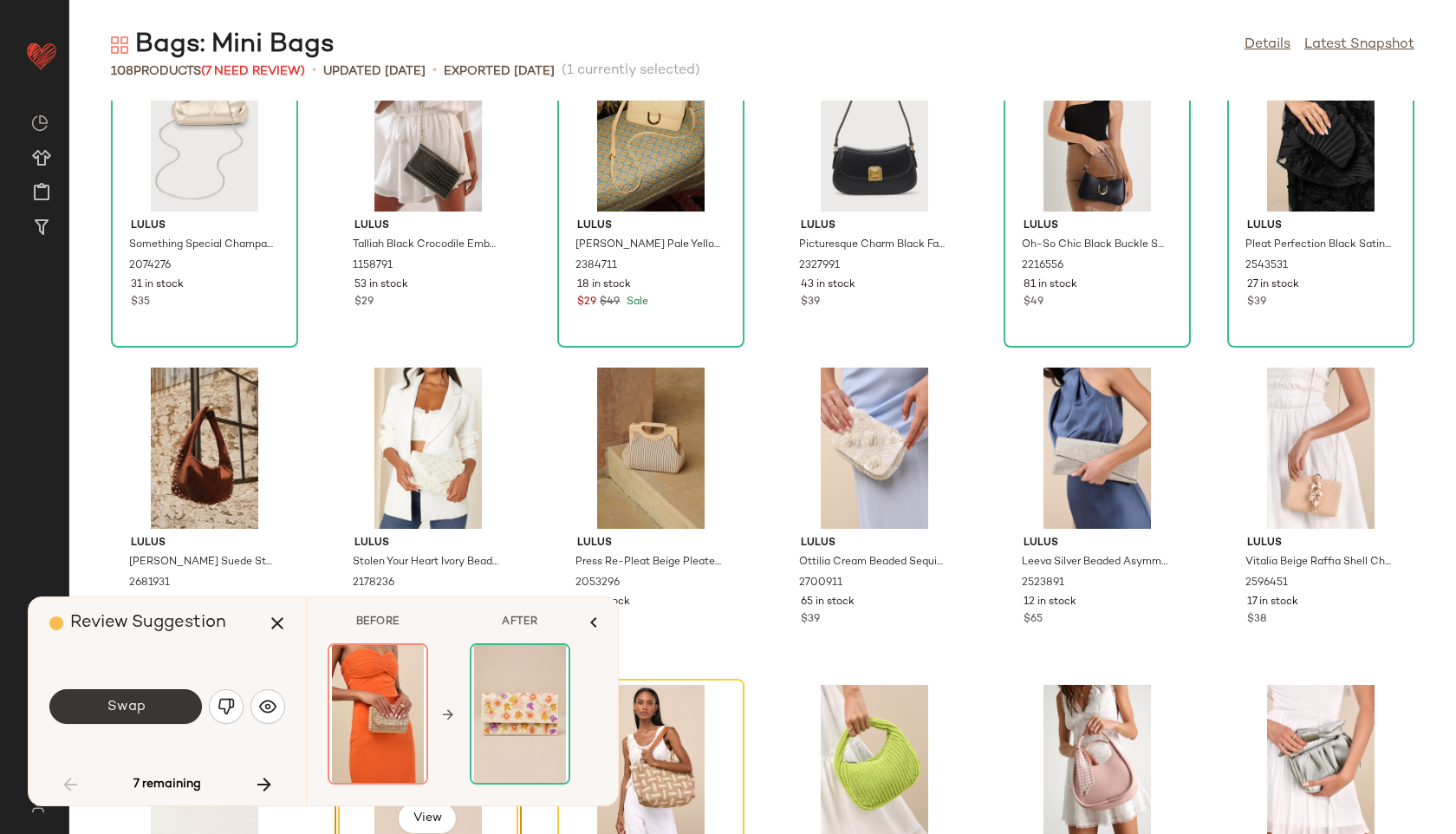
click at [148, 702] on button "Swap" at bounding box center [125, 706] width 153 height 35
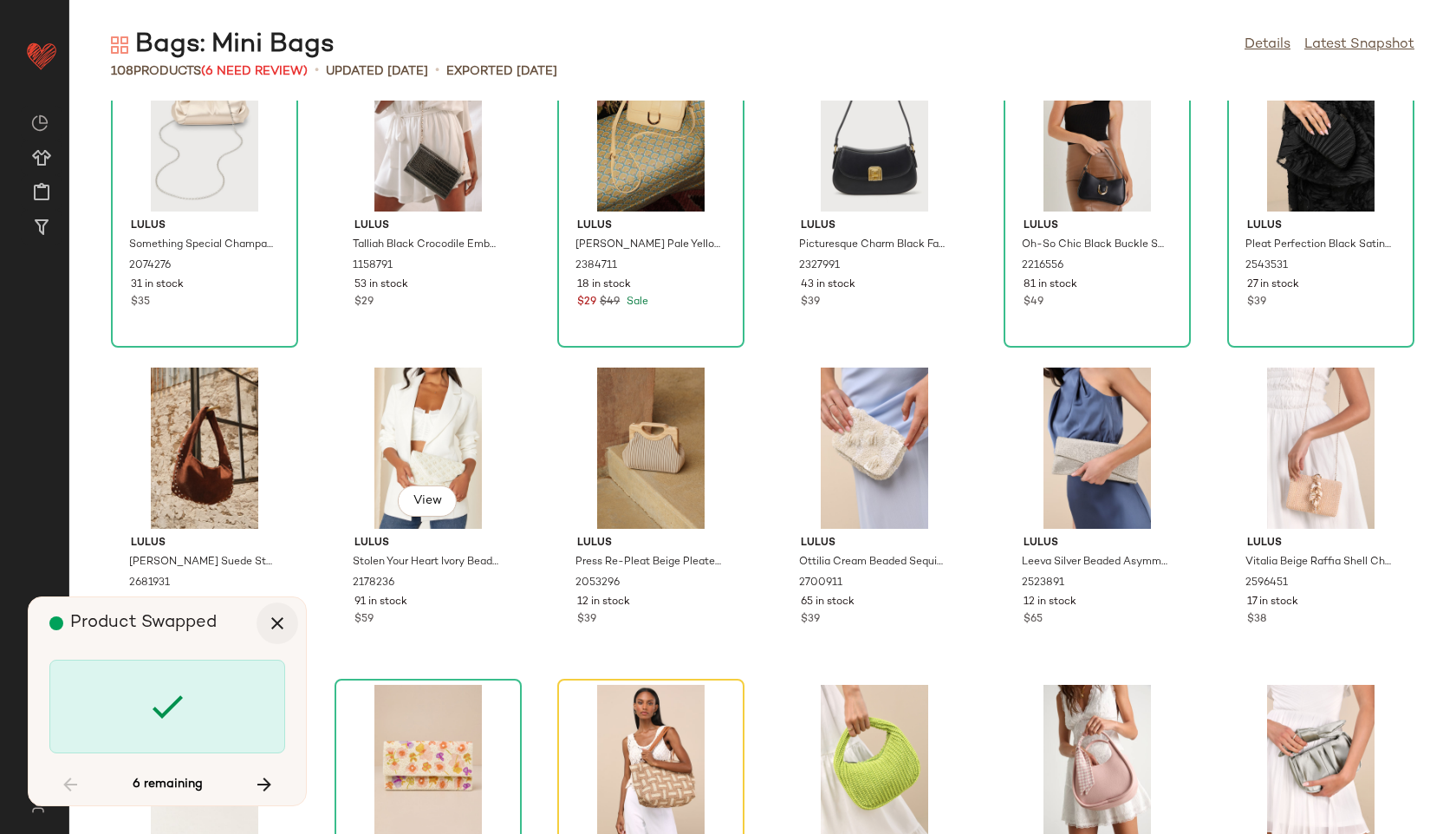
scroll to position [2856, 0]
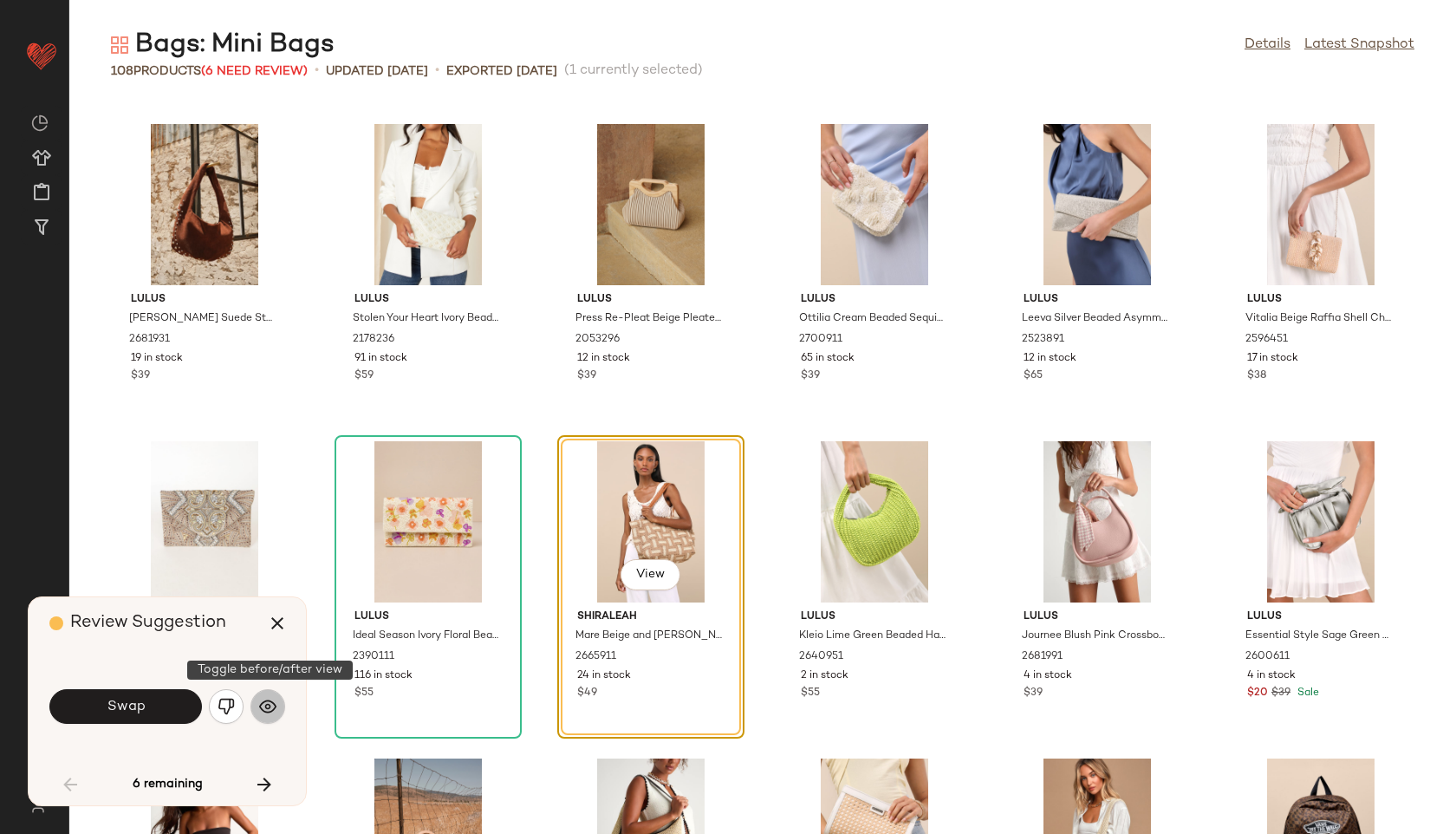
click at [266, 712] on img "button" at bounding box center [268, 706] width 17 height 17
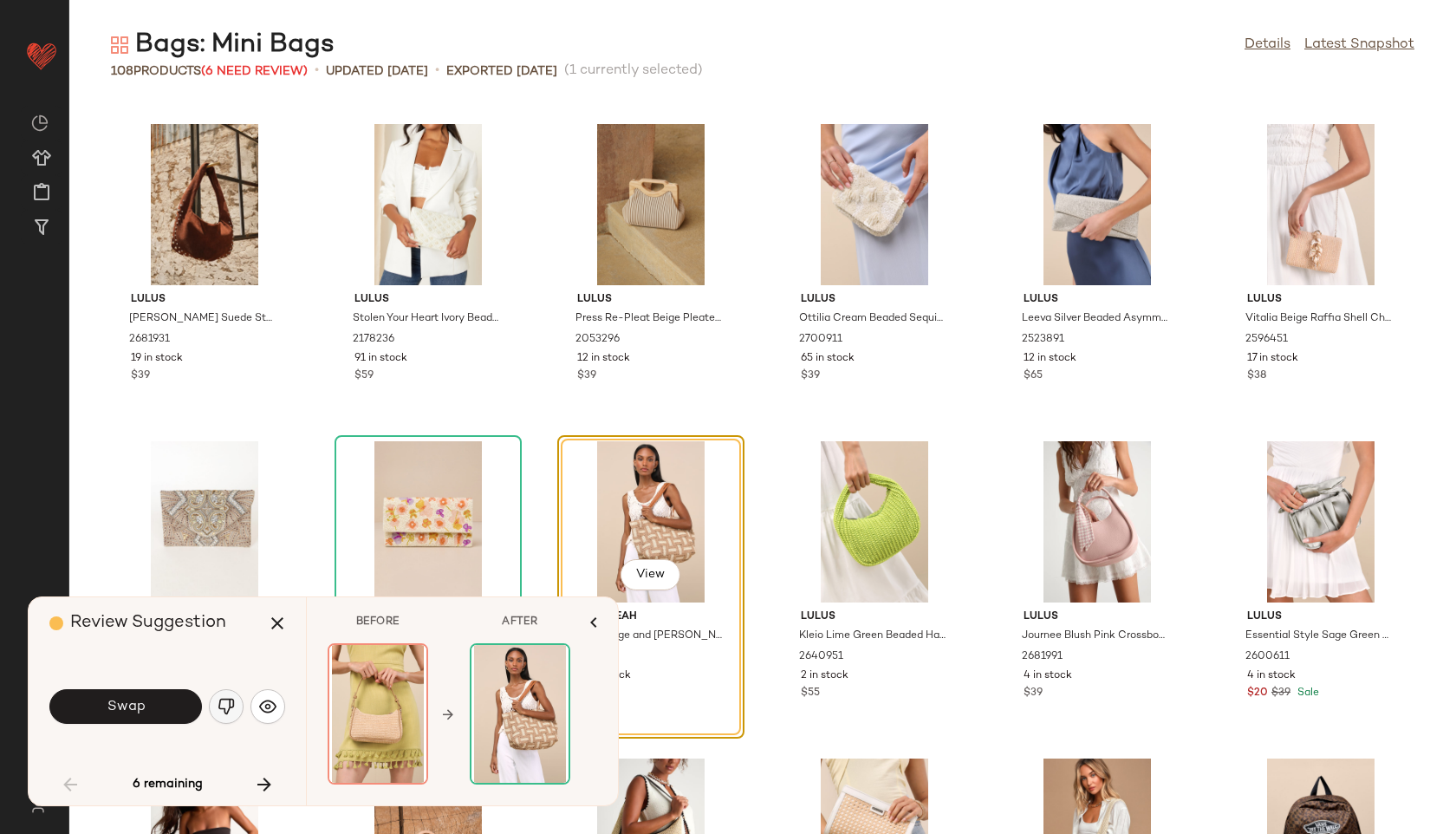
click at [229, 705] on img "button" at bounding box center [226, 706] width 17 height 17
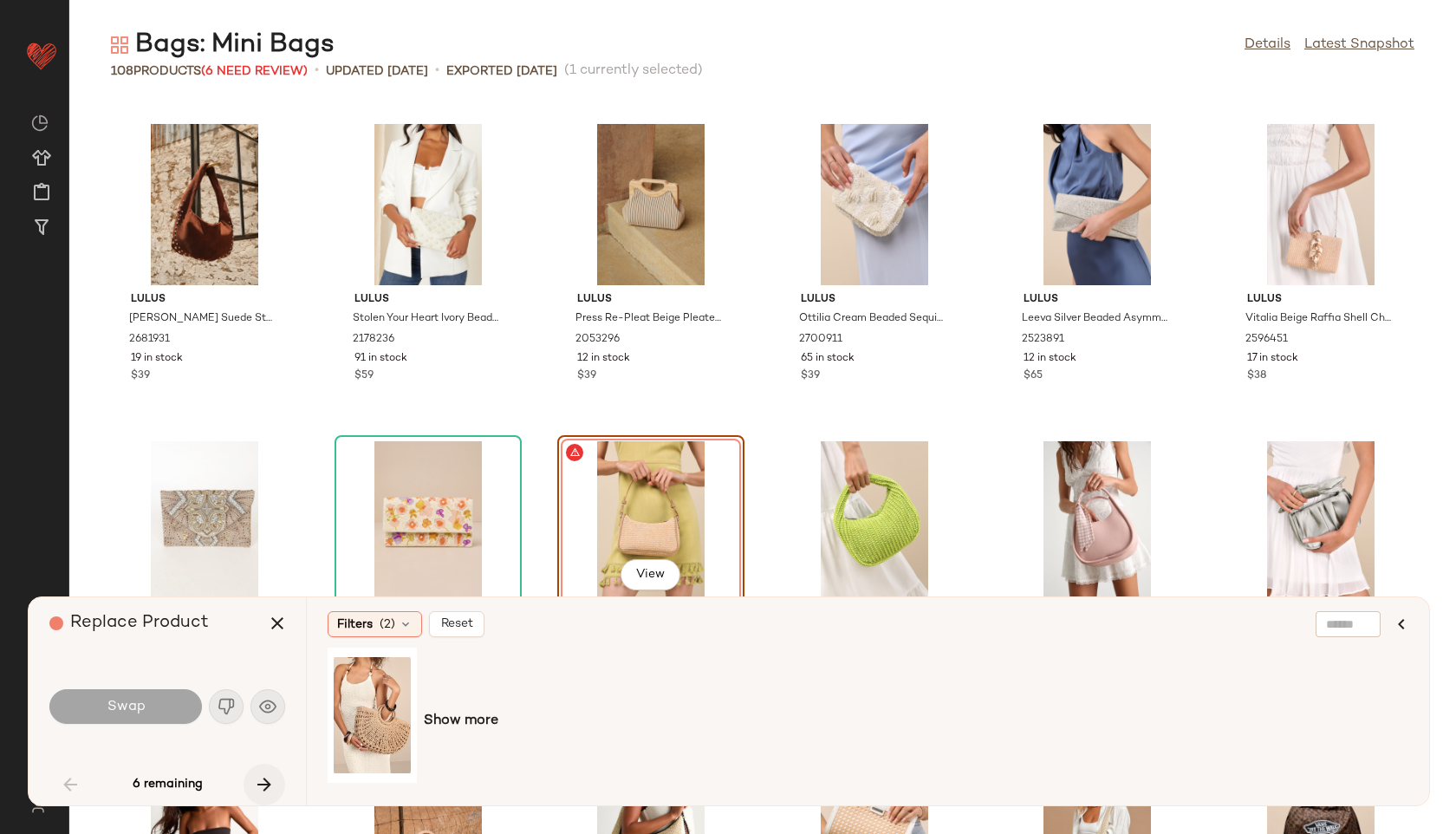
click at [266, 784] on icon "button" at bounding box center [264, 784] width 21 height 21
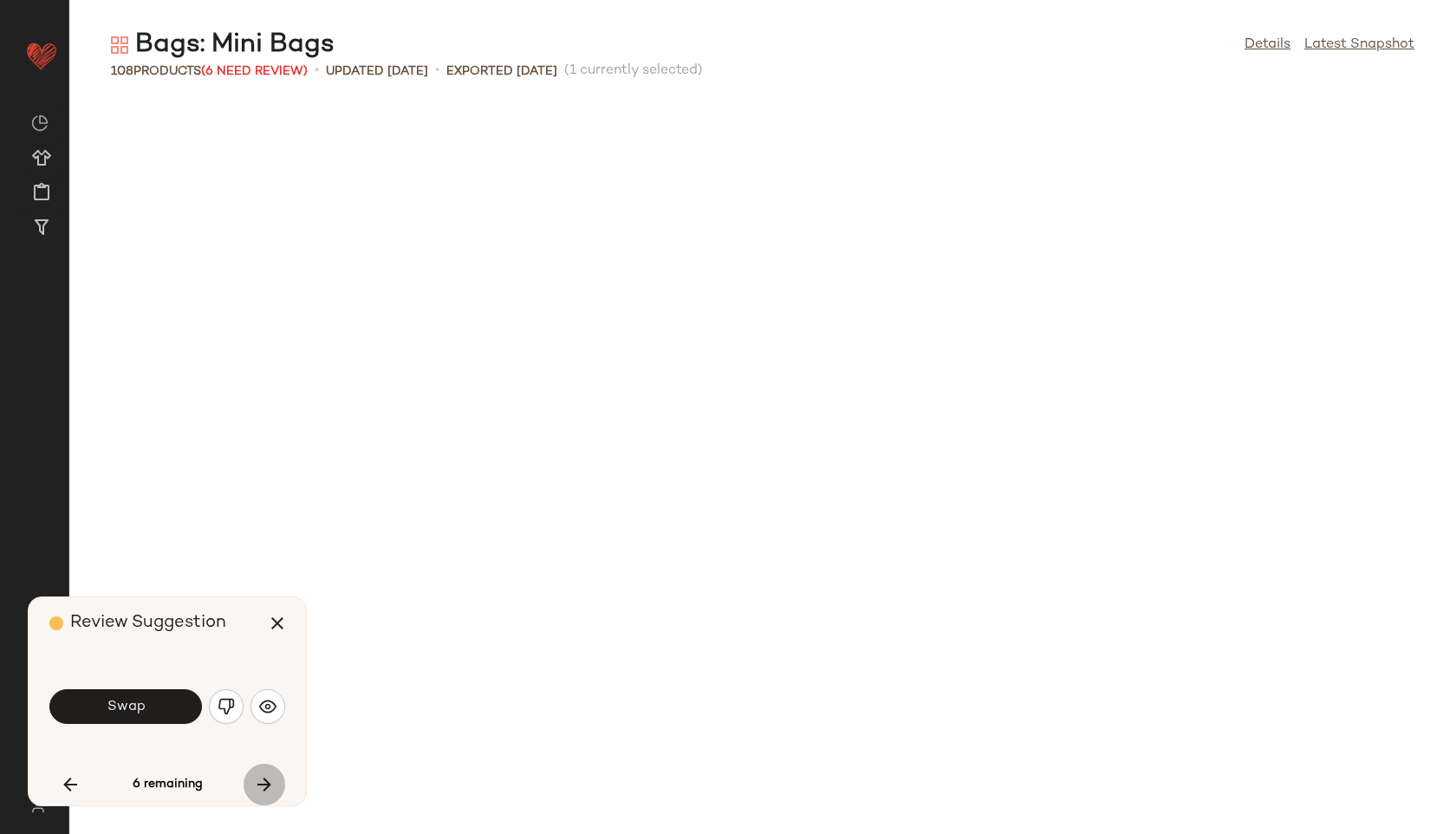
scroll to position [3807, 0]
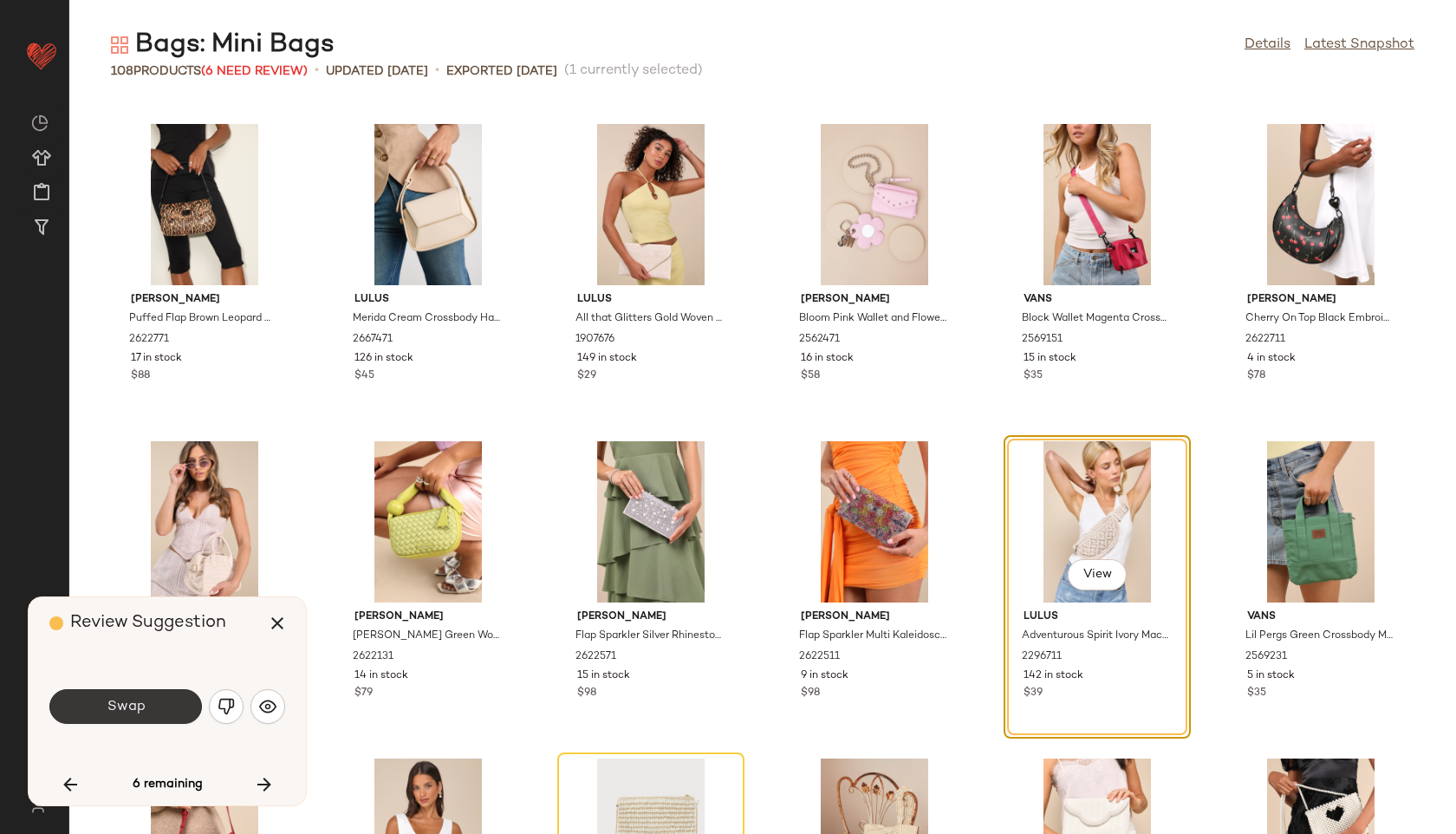
click at [164, 712] on button "Swap" at bounding box center [125, 706] width 153 height 35
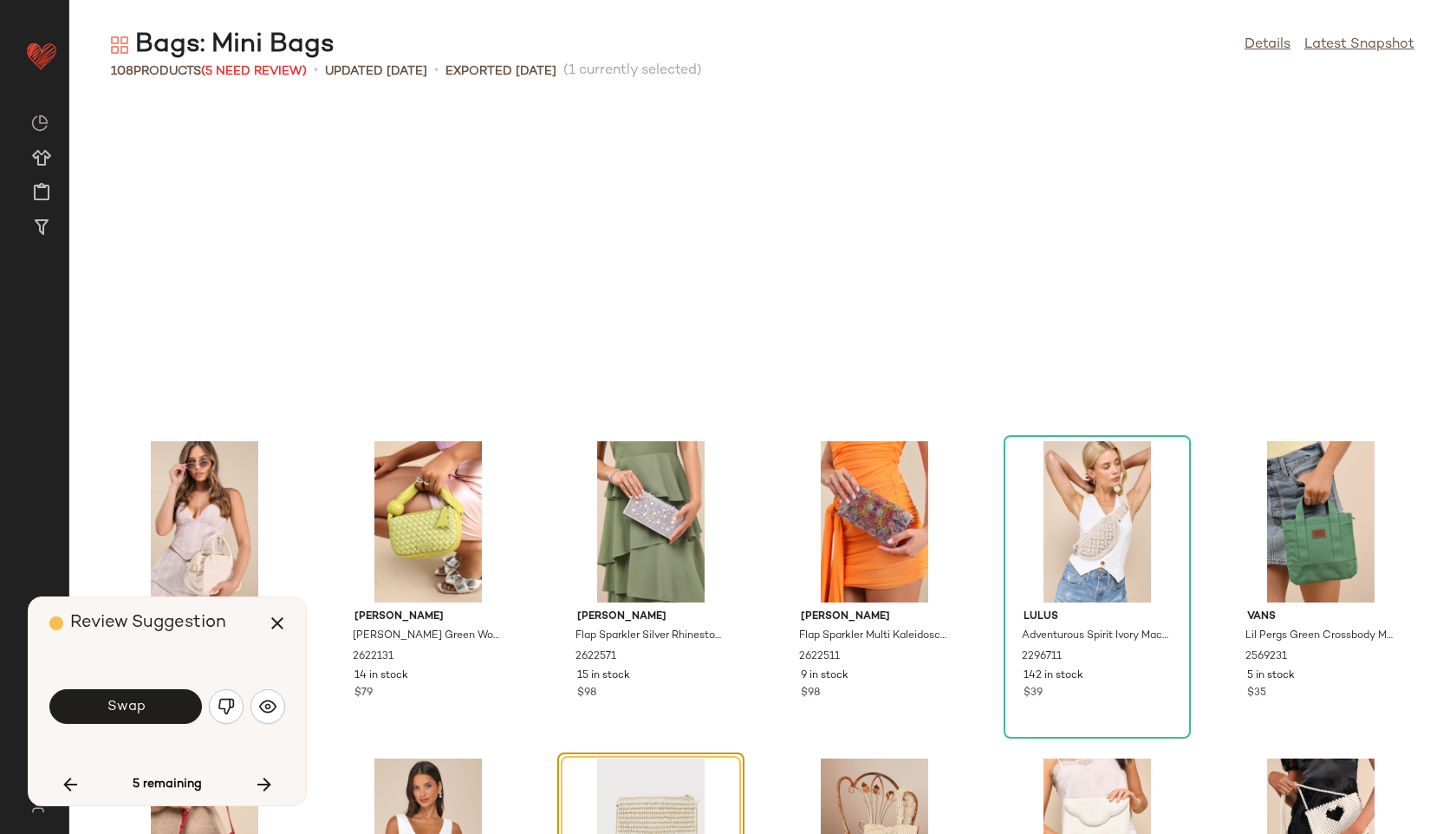
scroll to position [4124, 0]
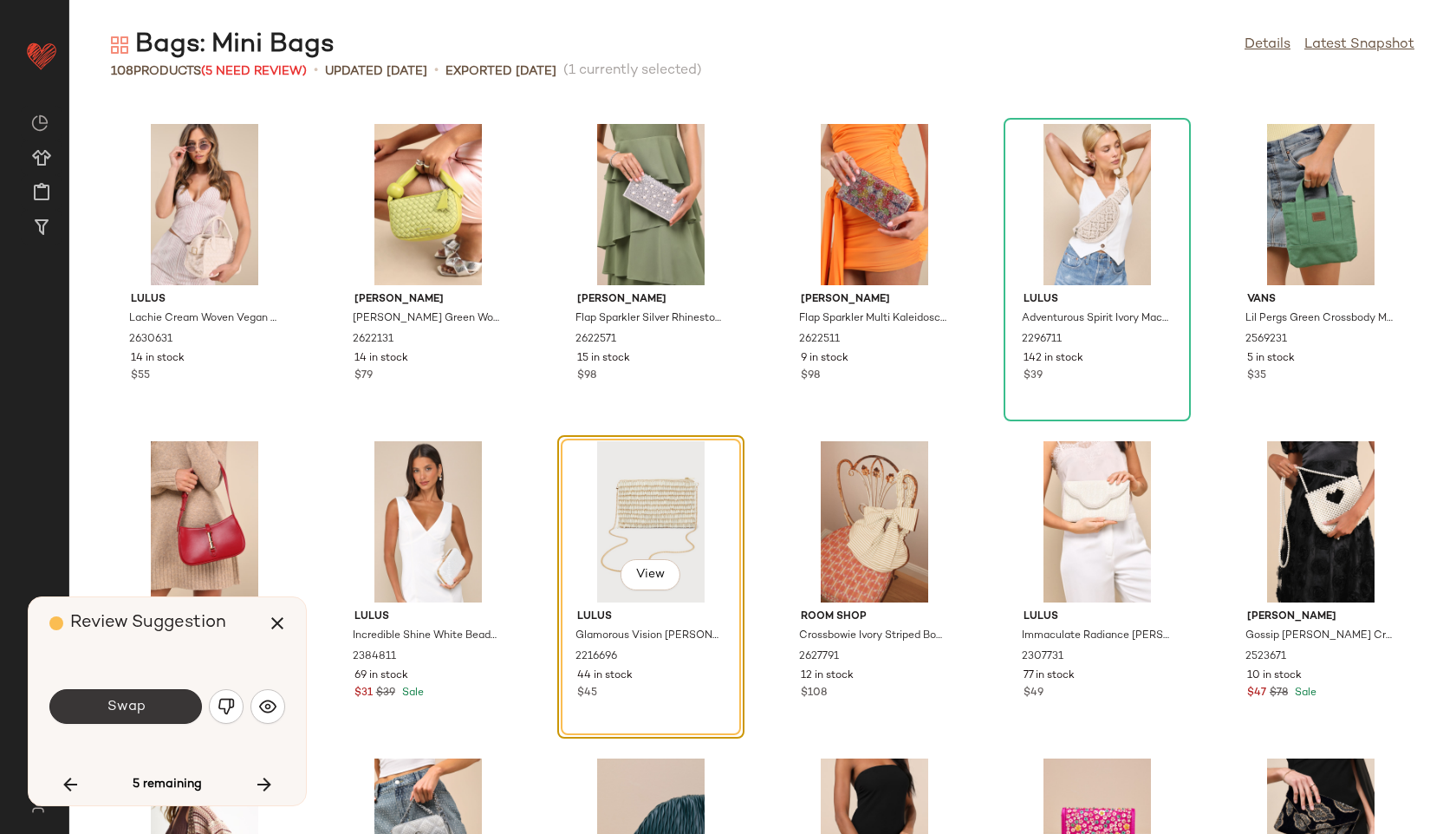
click at [173, 707] on button "Swap" at bounding box center [125, 706] width 153 height 35
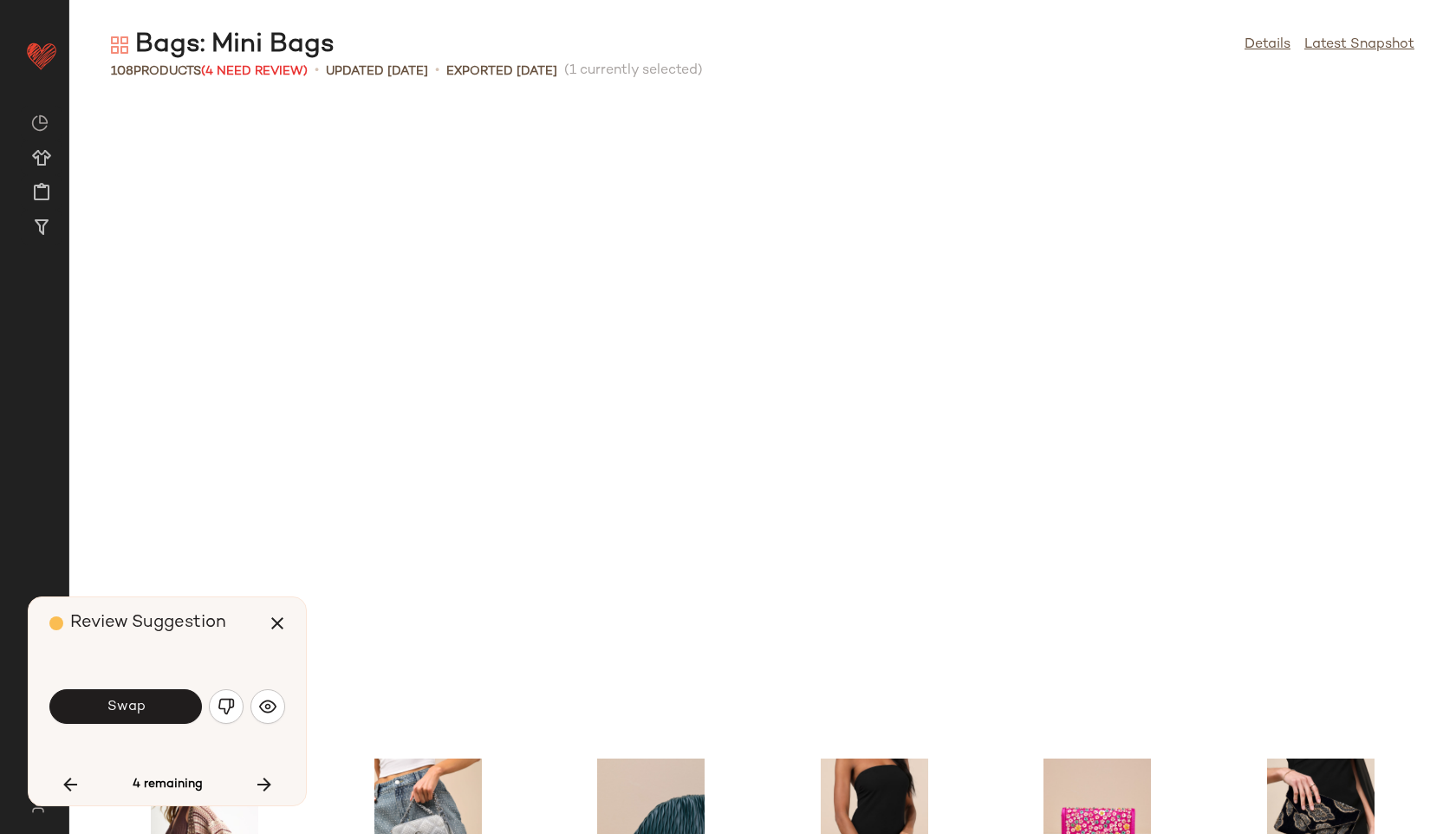
scroll to position [4759, 0]
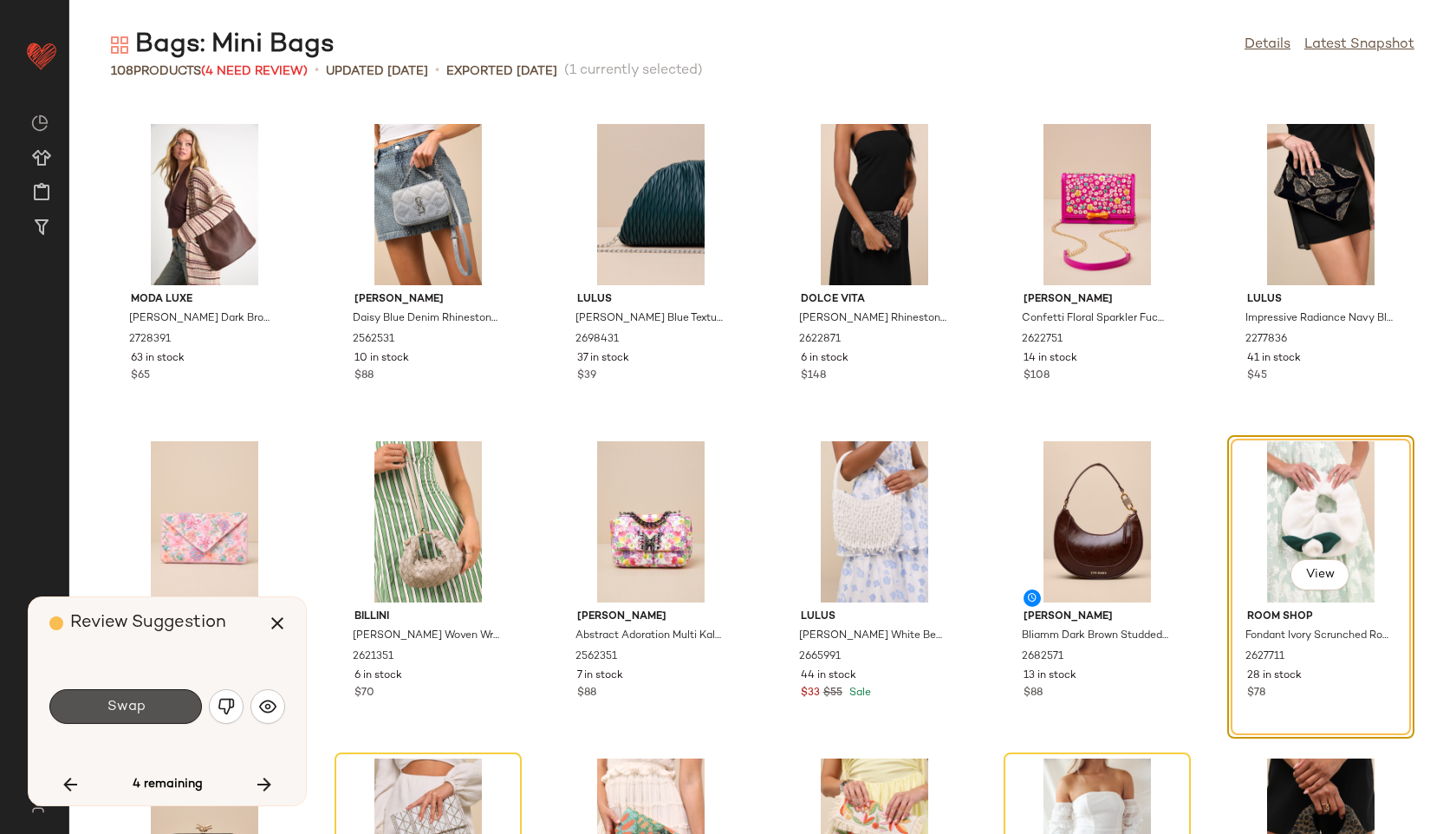
click at [173, 707] on button "Swap" at bounding box center [125, 706] width 153 height 35
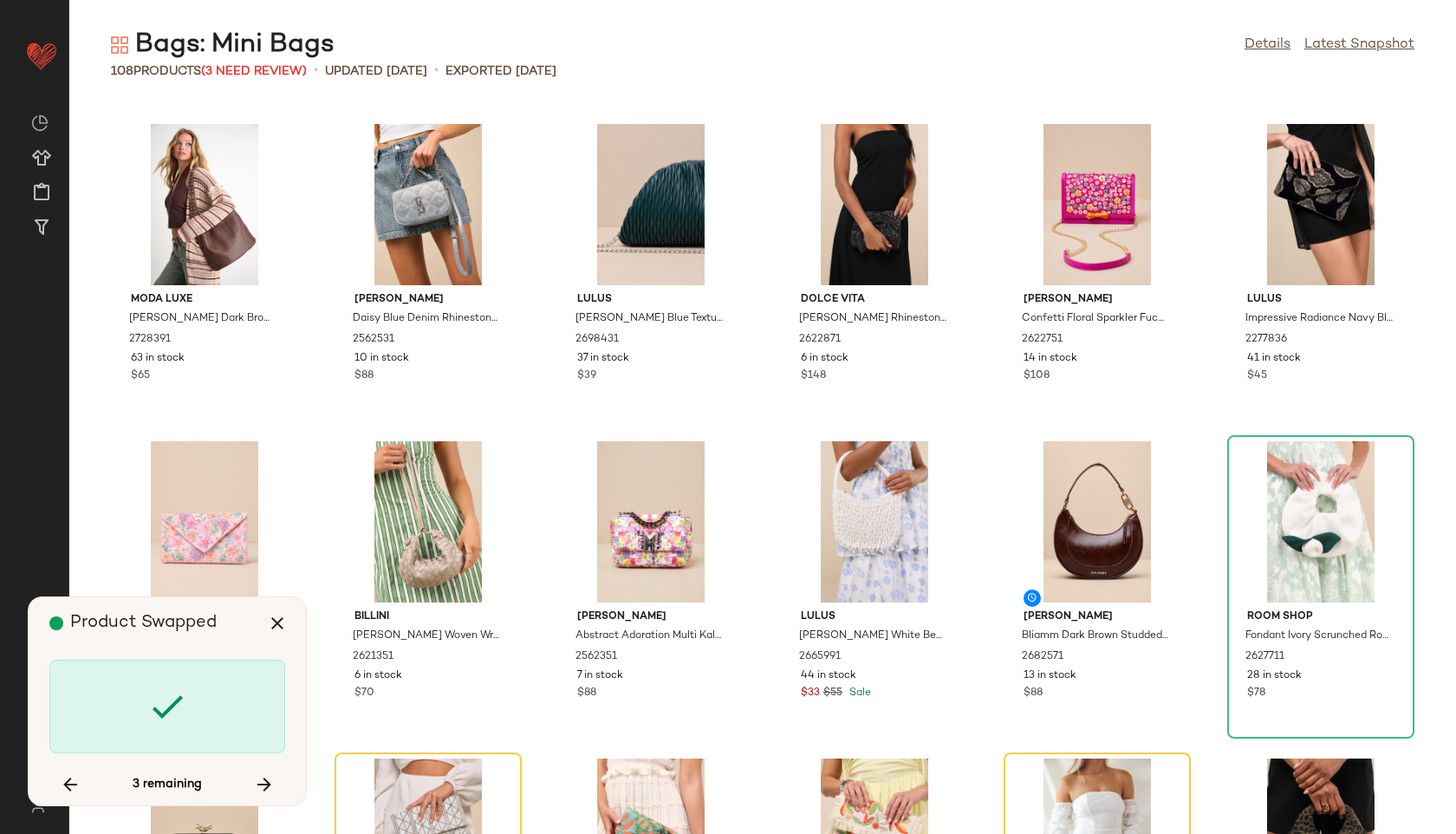
scroll to position [4981, 0]
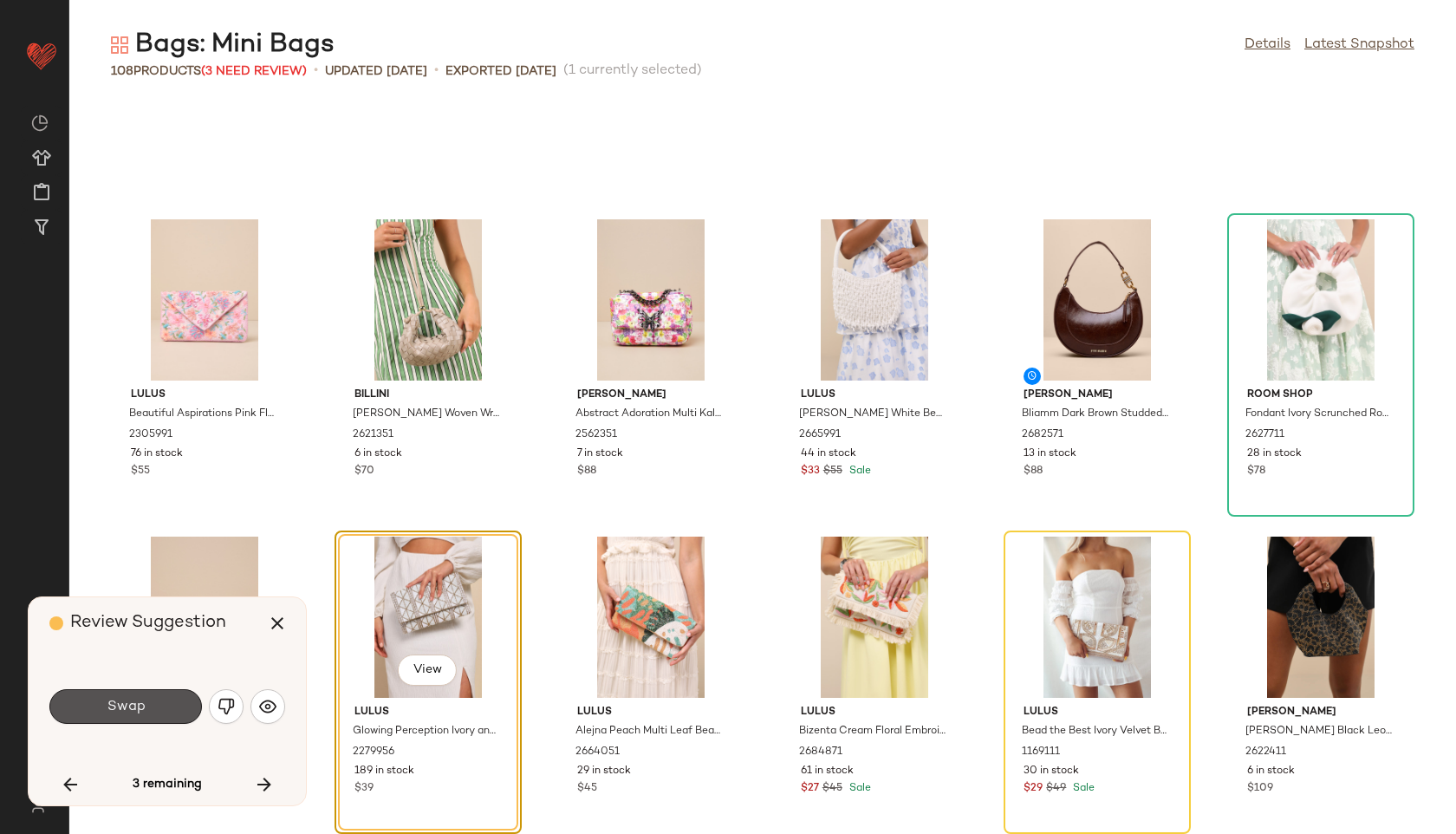
click at [173, 707] on button "Swap" at bounding box center [125, 706] width 153 height 35
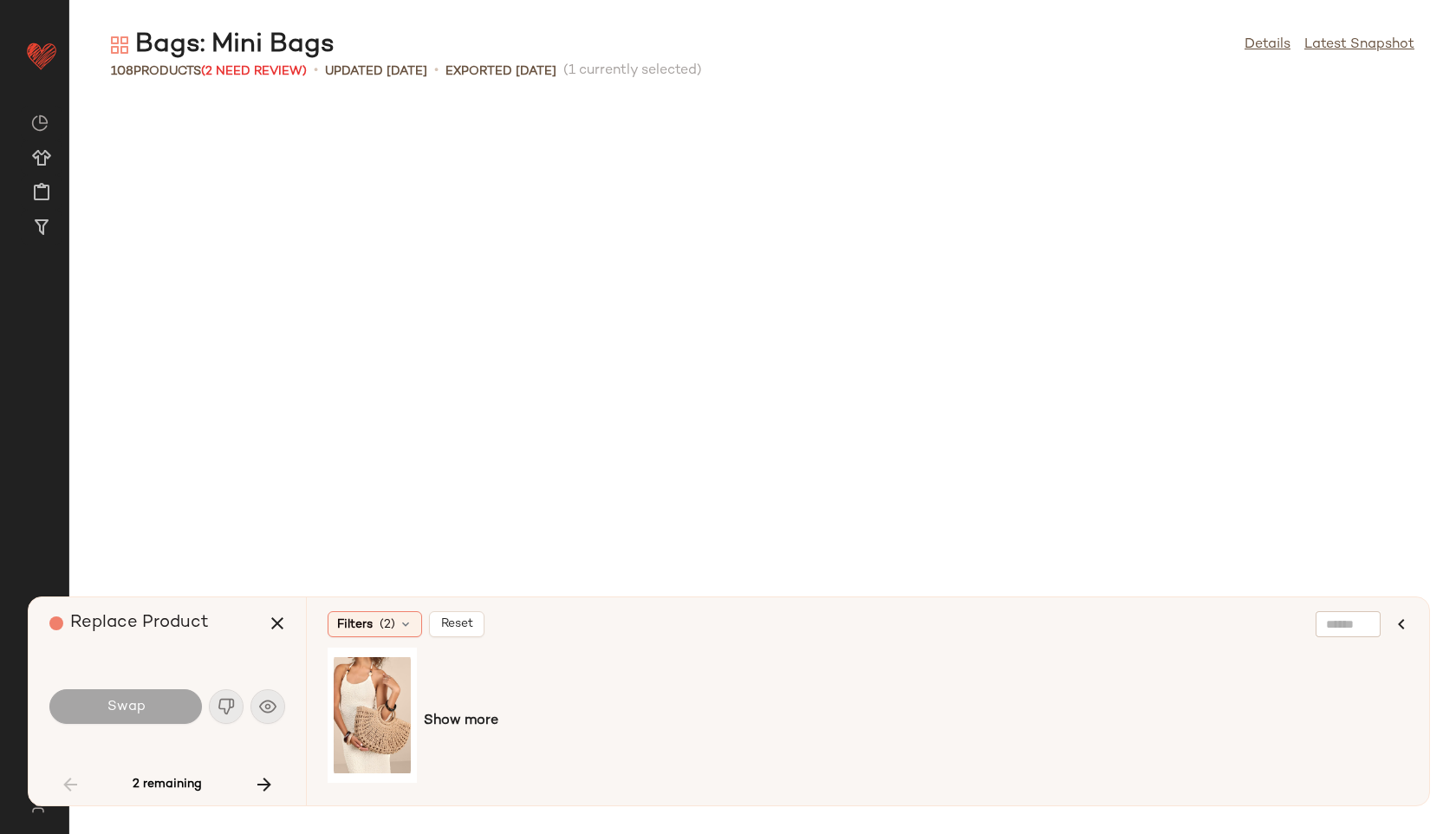
scroll to position [2856, 0]
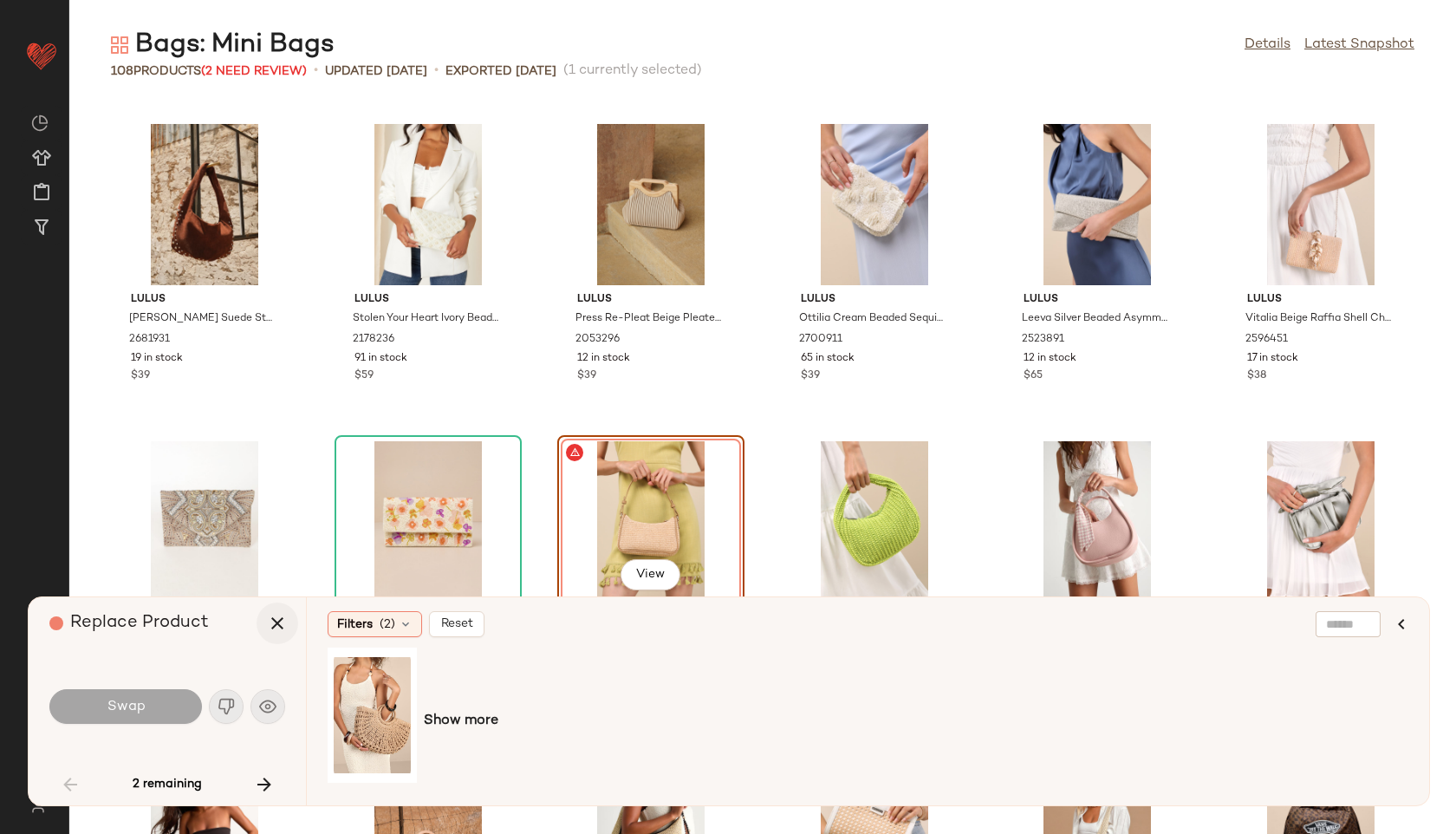
click at [281, 631] on icon "button" at bounding box center [277, 623] width 21 height 21
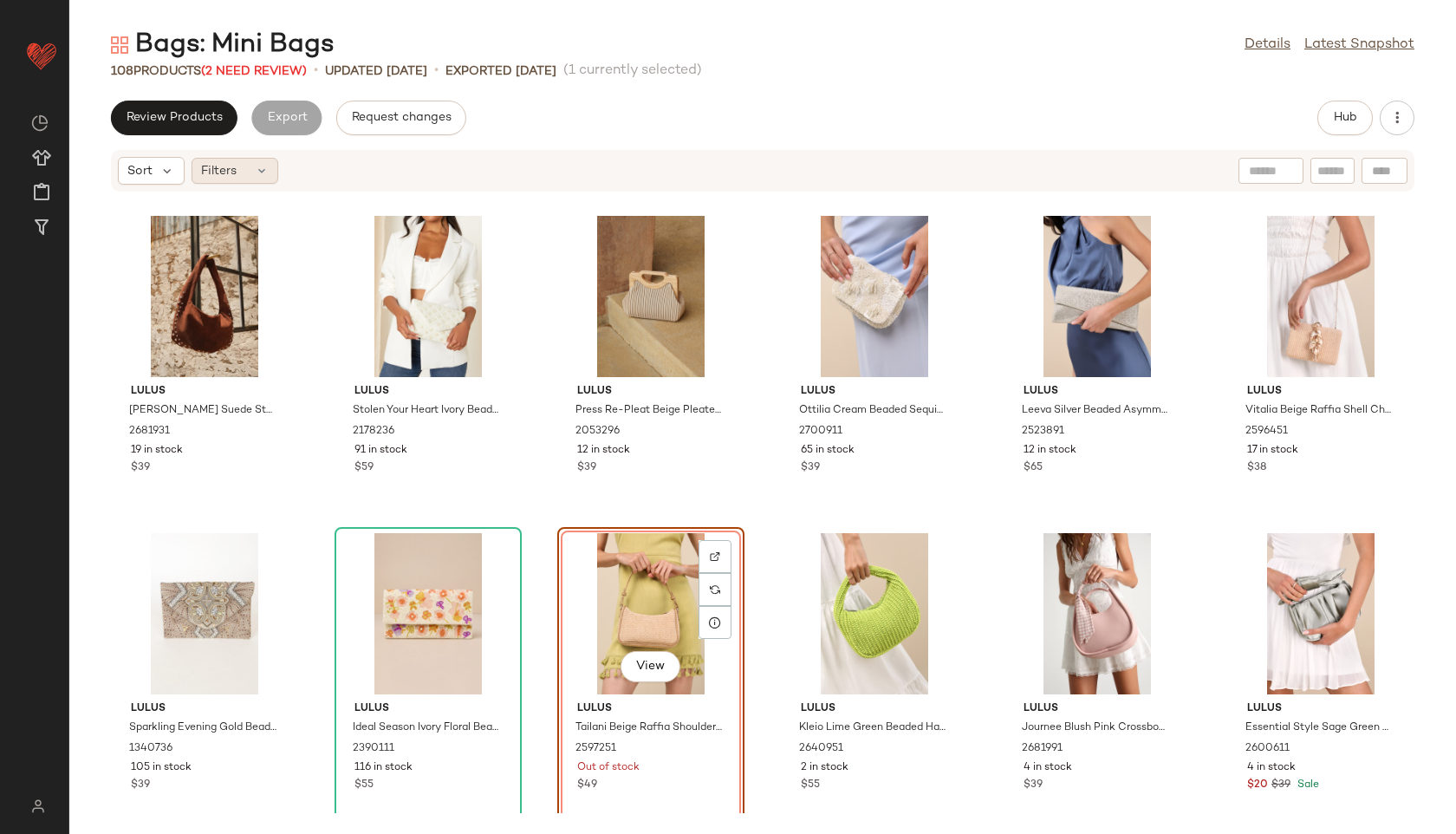
click at [272, 171] on div "Filters" at bounding box center [235, 171] width 87 height 26
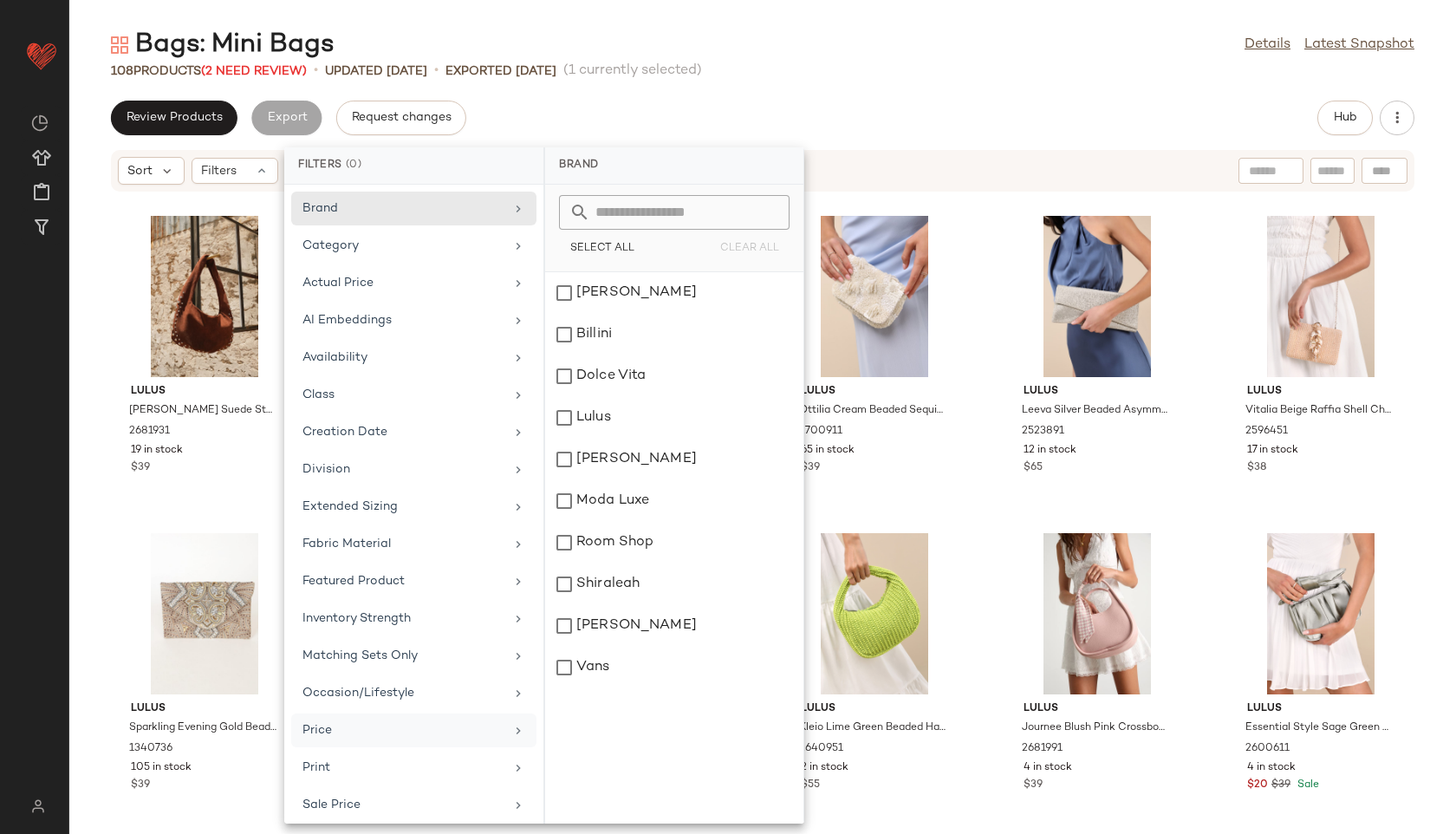
scroll to position [158, 0]
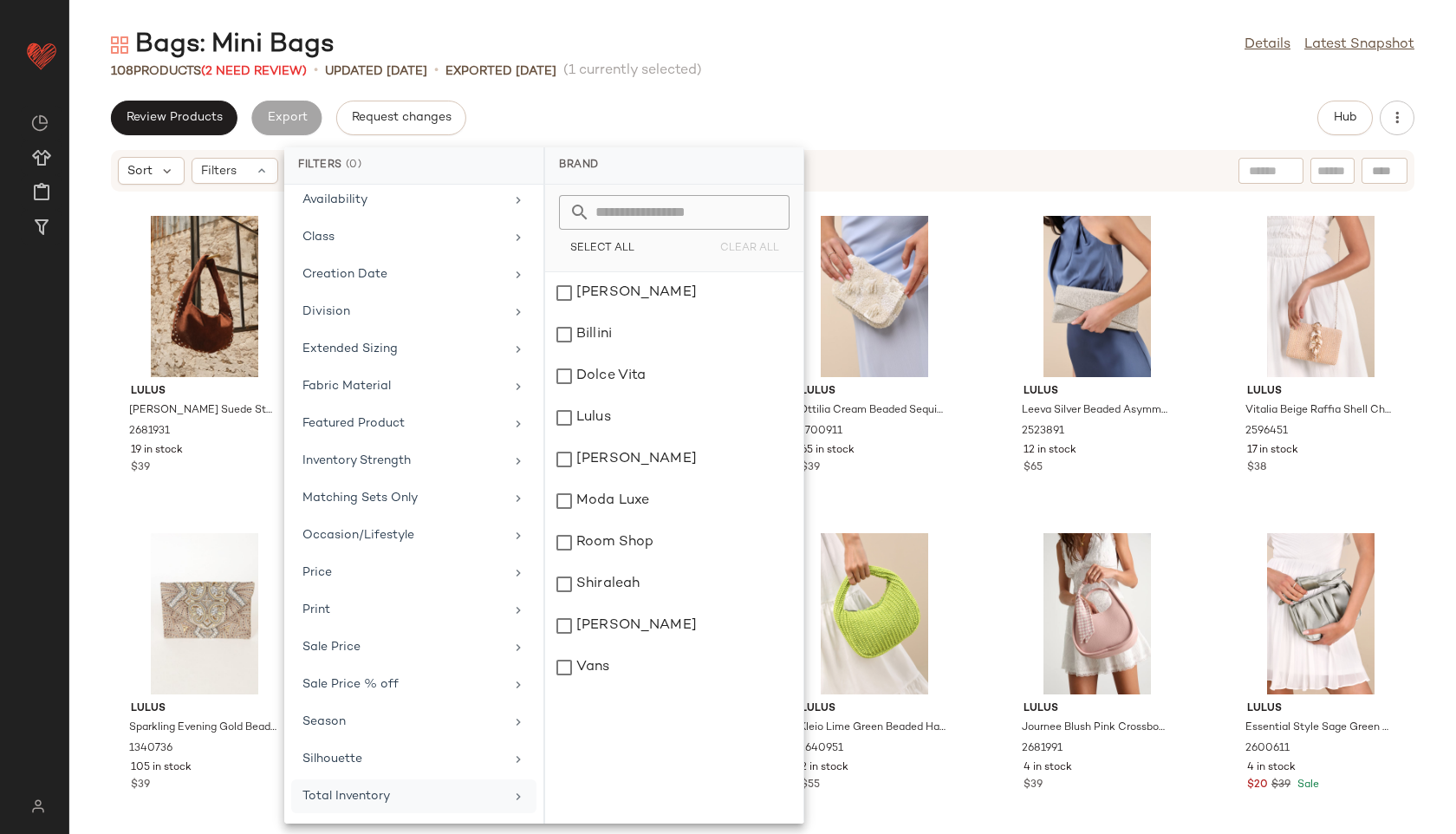
click at [359, 787] on div "Total Inventory" at bounding box center [403, 796] width 202 height 18
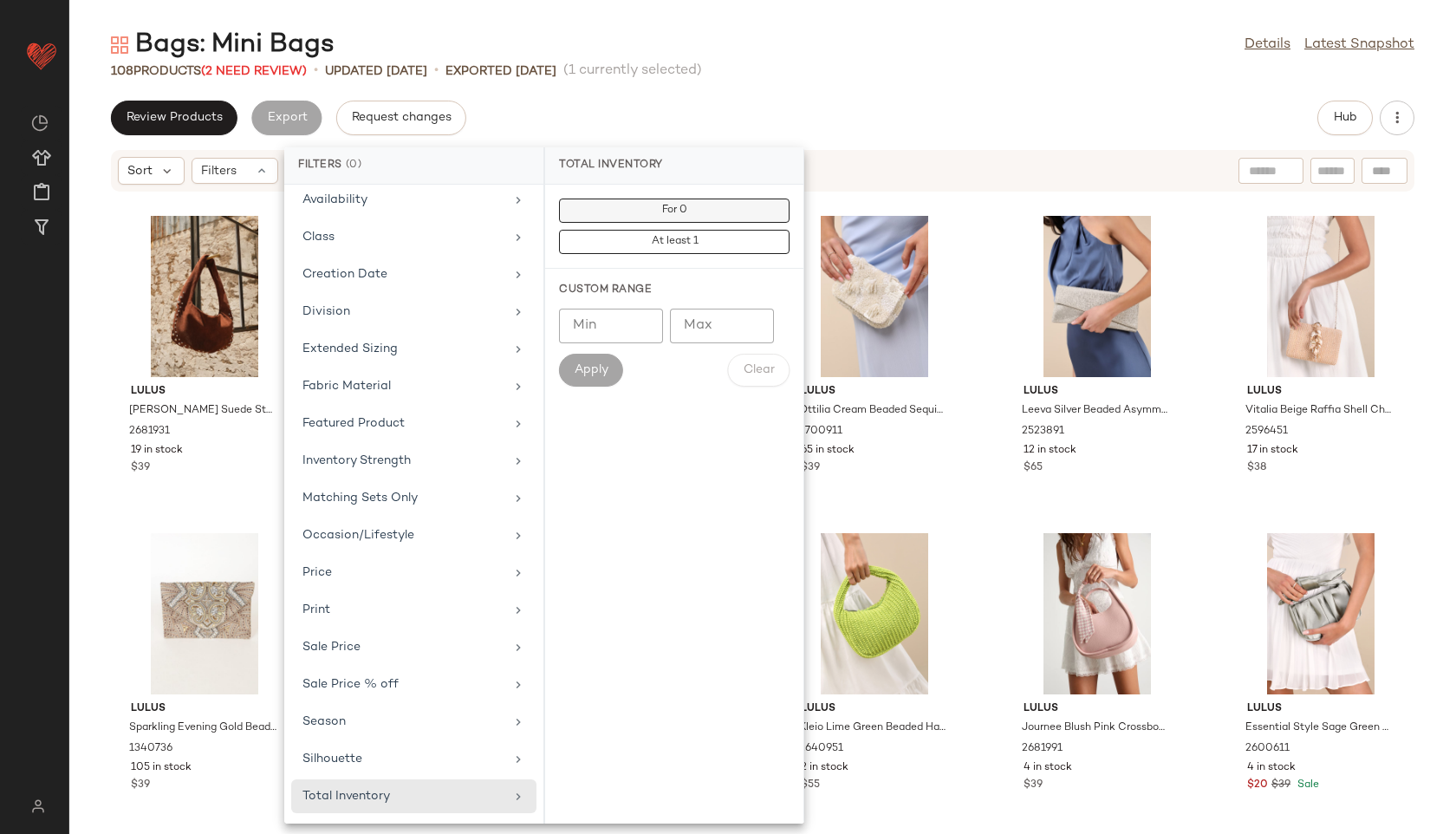
click at [625, 230] on button "For 0" at bounding box center [674, 242] width 231 height 24
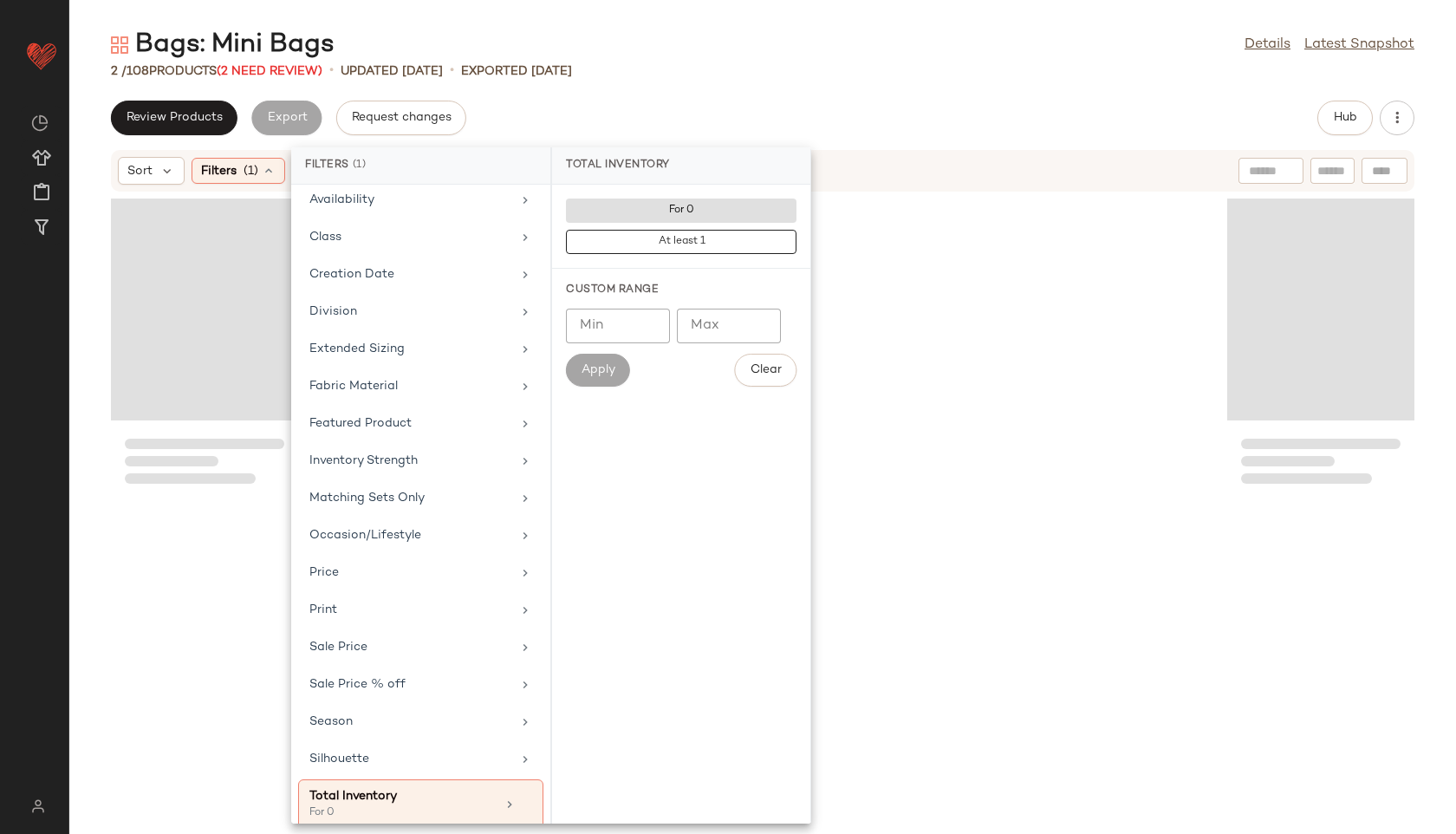
click at [843, 89] on div "Bags: Mini Bags Details Latest Snapshot 2 / 108 Products (2 Need Review) • upda…" at bounding box center [762, 430] width 1387 height 806
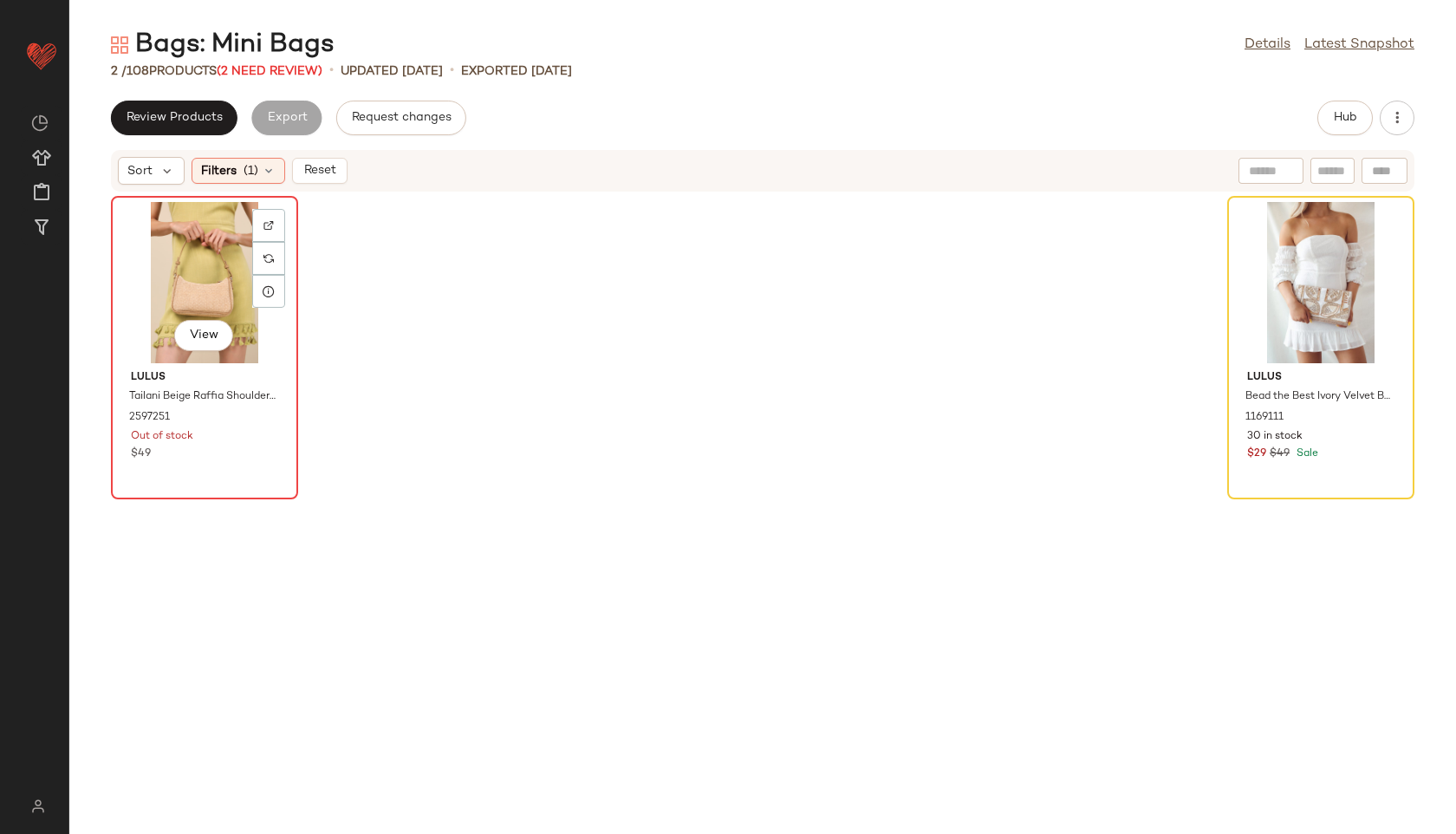
click at [219, 271] on div "View" at bounding box center [204, 282] width 175 height 161
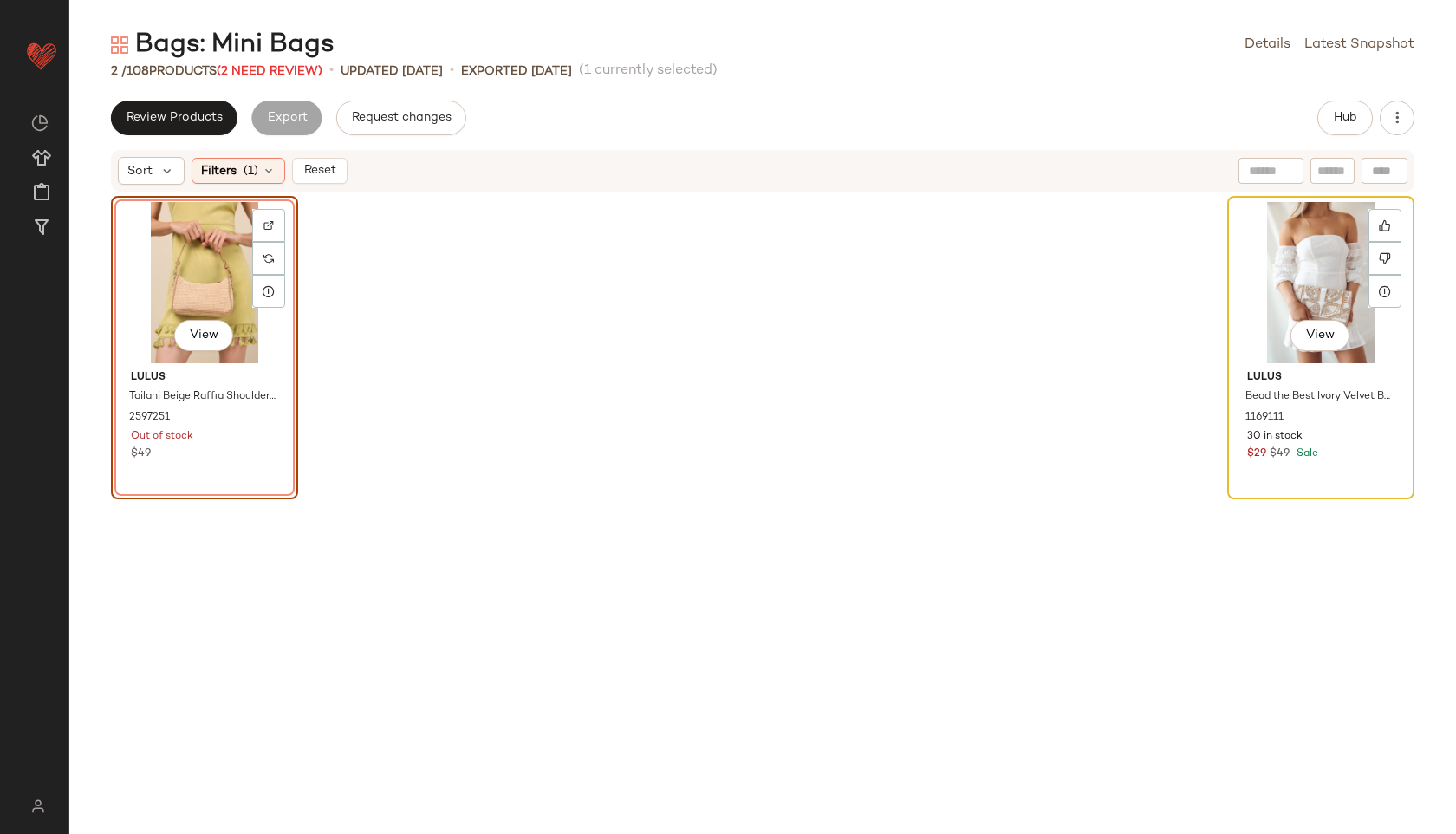
click at [1288, 270] on div "View" at bounding box center [1320, 282] width 175 height 161
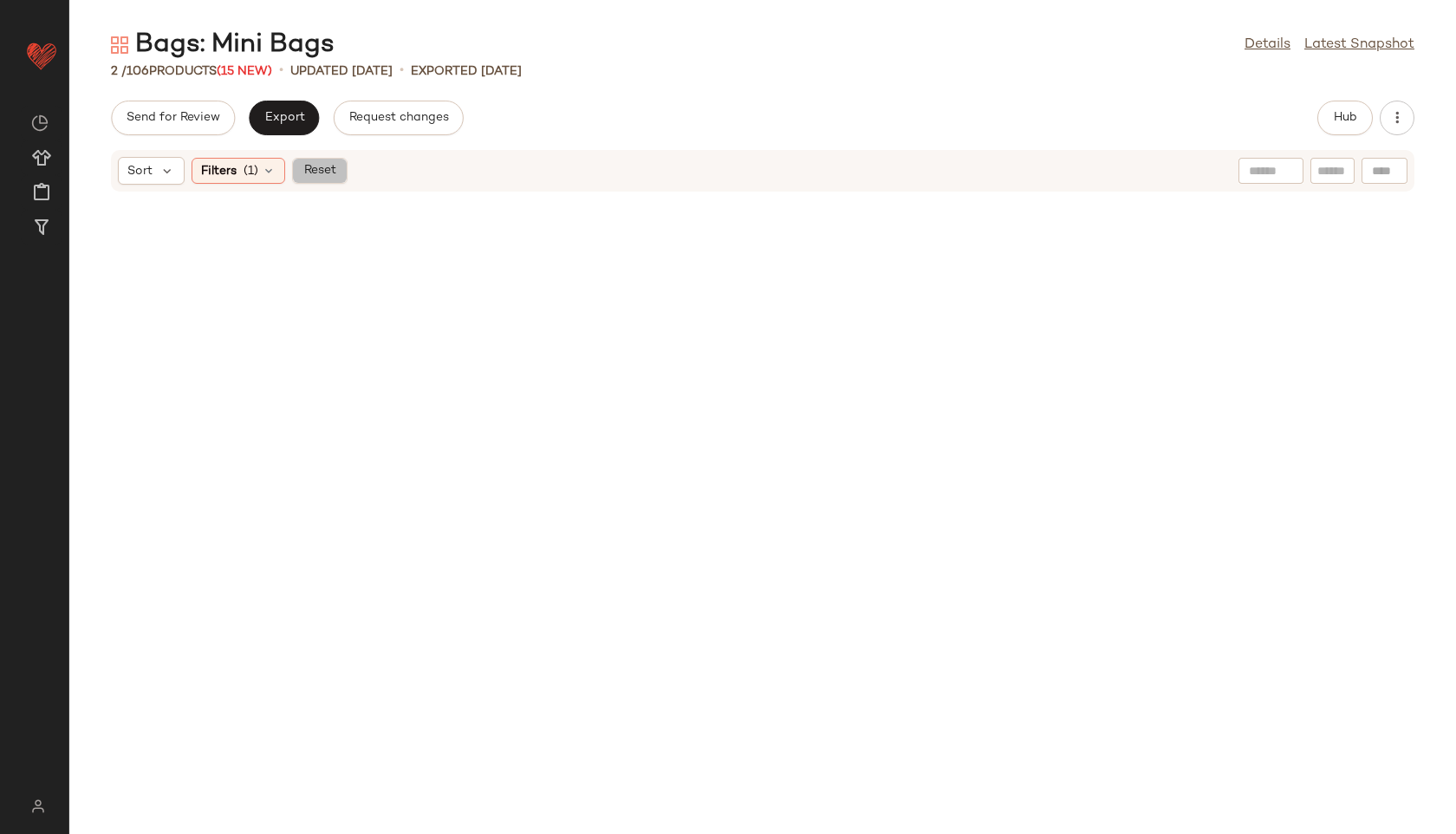
click at [320, 176] on span "Reset" at bounding box center [319, 171] width 33 height 14
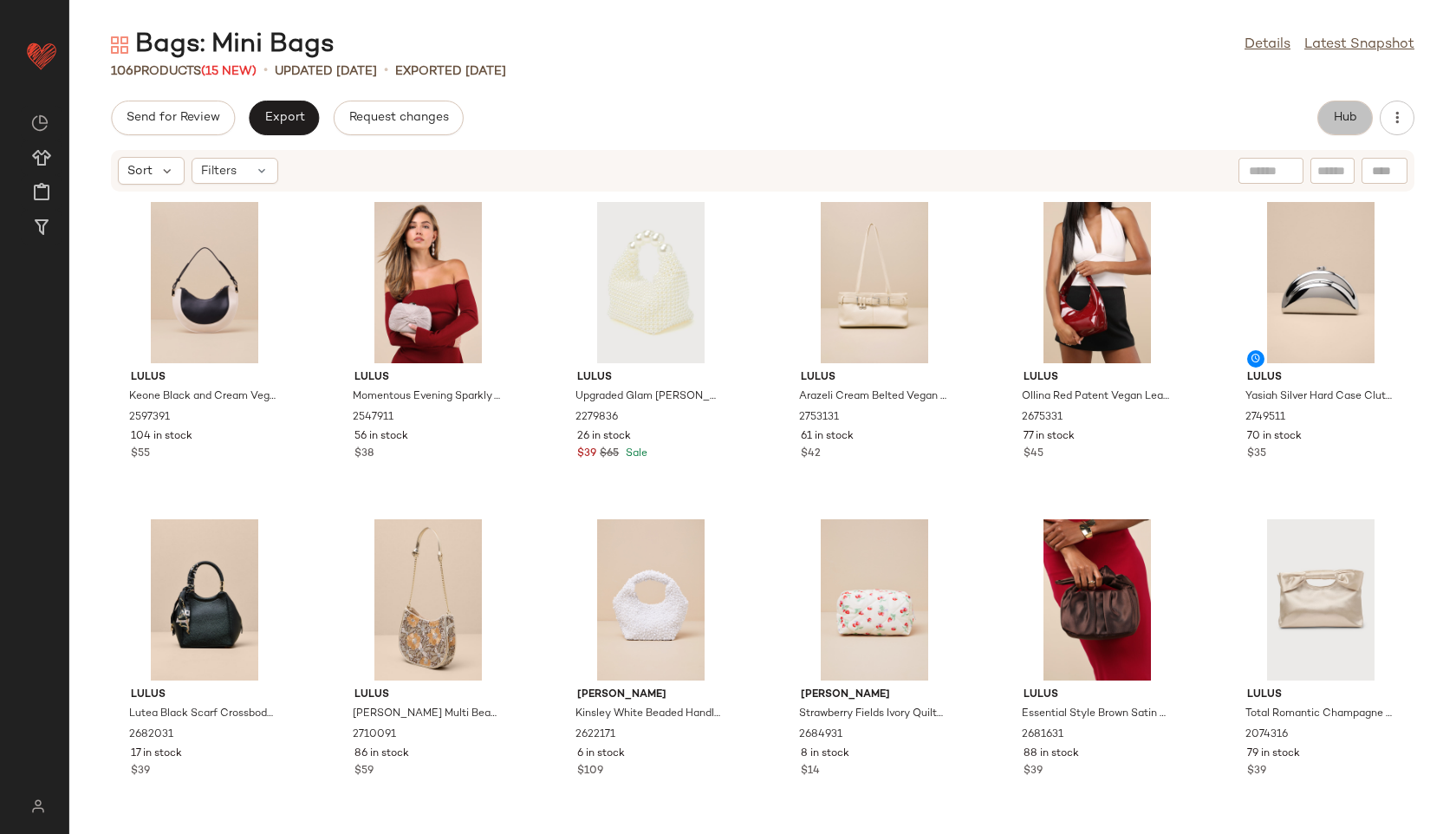
click at [1346, 115] on span "Hub" at bounding box center [1345, 118] width 24 height 14
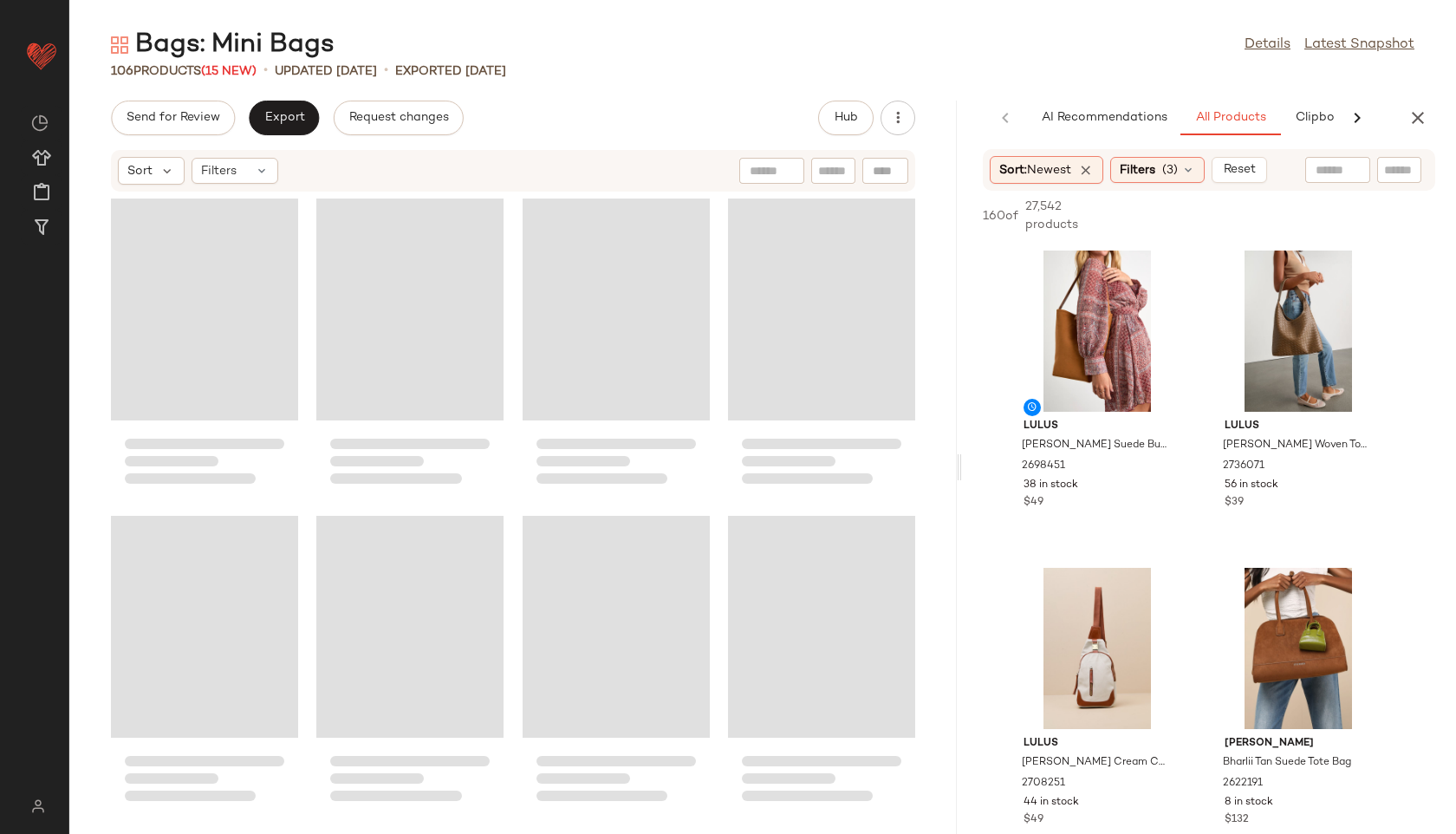
drag, startPoint x: 762, startPoint y: 478, endPoint x: 1174, endPoint y: 423, distance: 415.7
click at [1174, 423] on div "Bags: Mini Bags Details Latest Snapshot 106 Products (15 New) • updated [DATE] …" at bounding box center [762, 430] width 1387 height 806
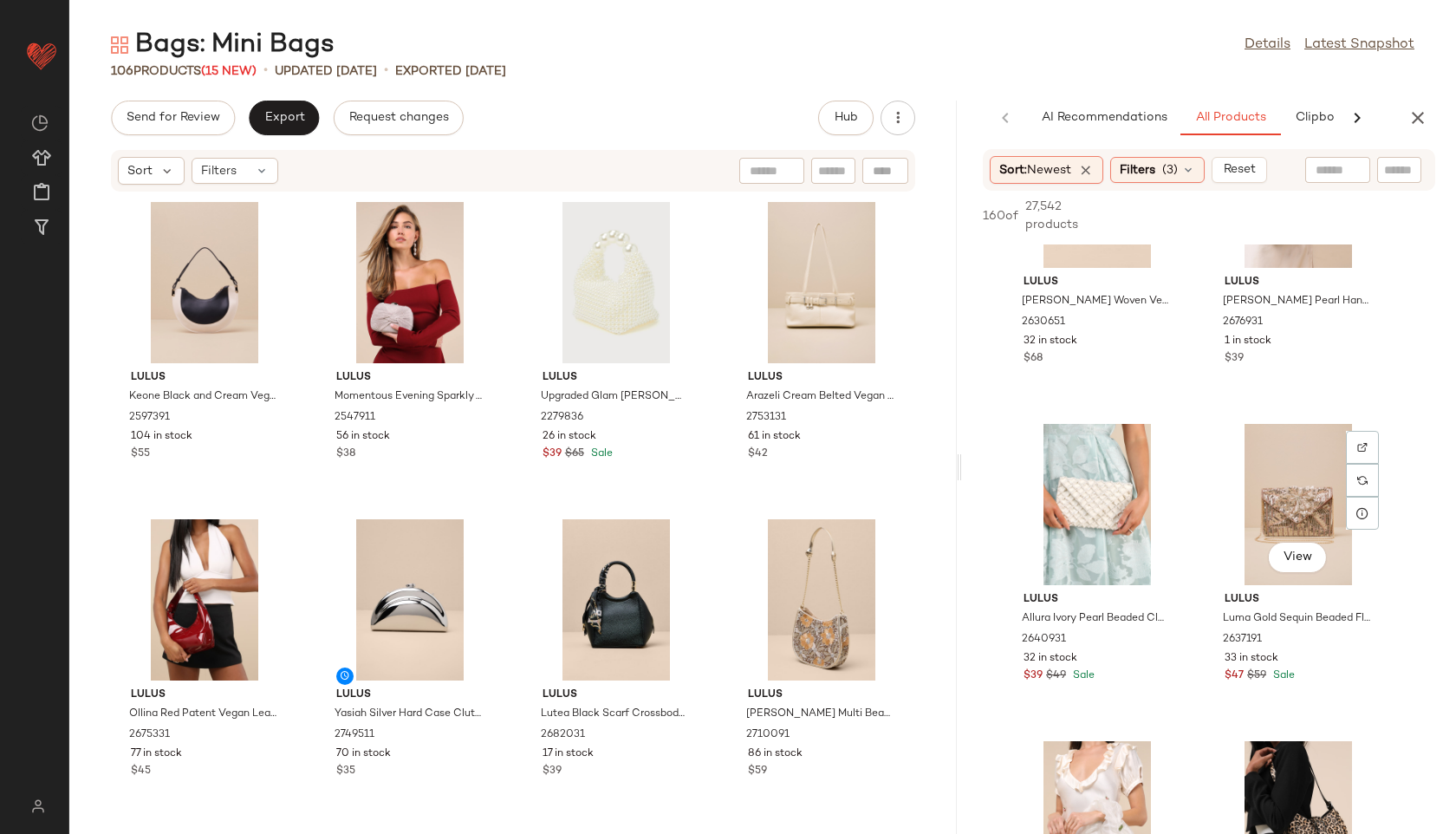
scroll to position [1415, 0]
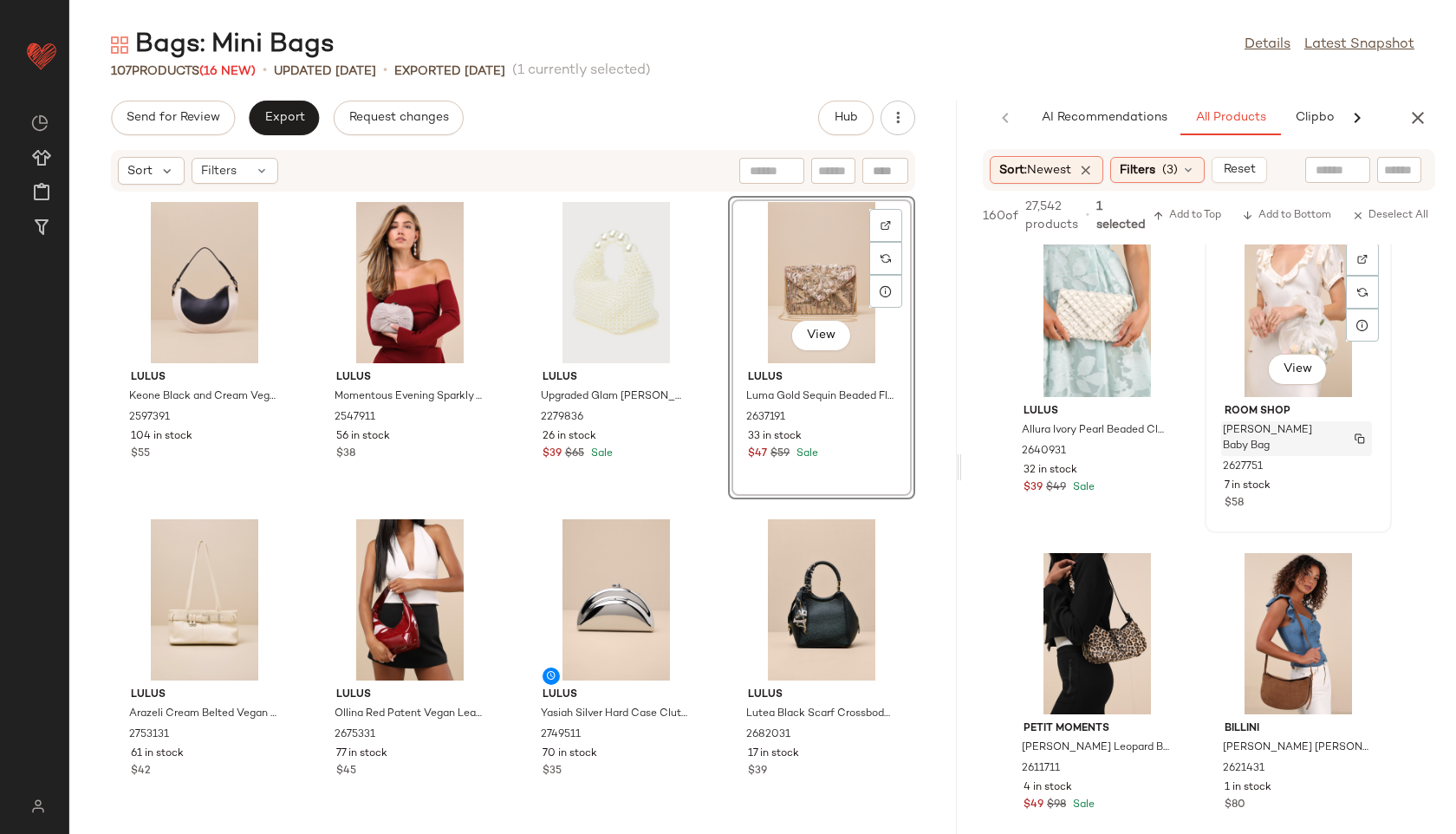
scroll to position [1610, 0]
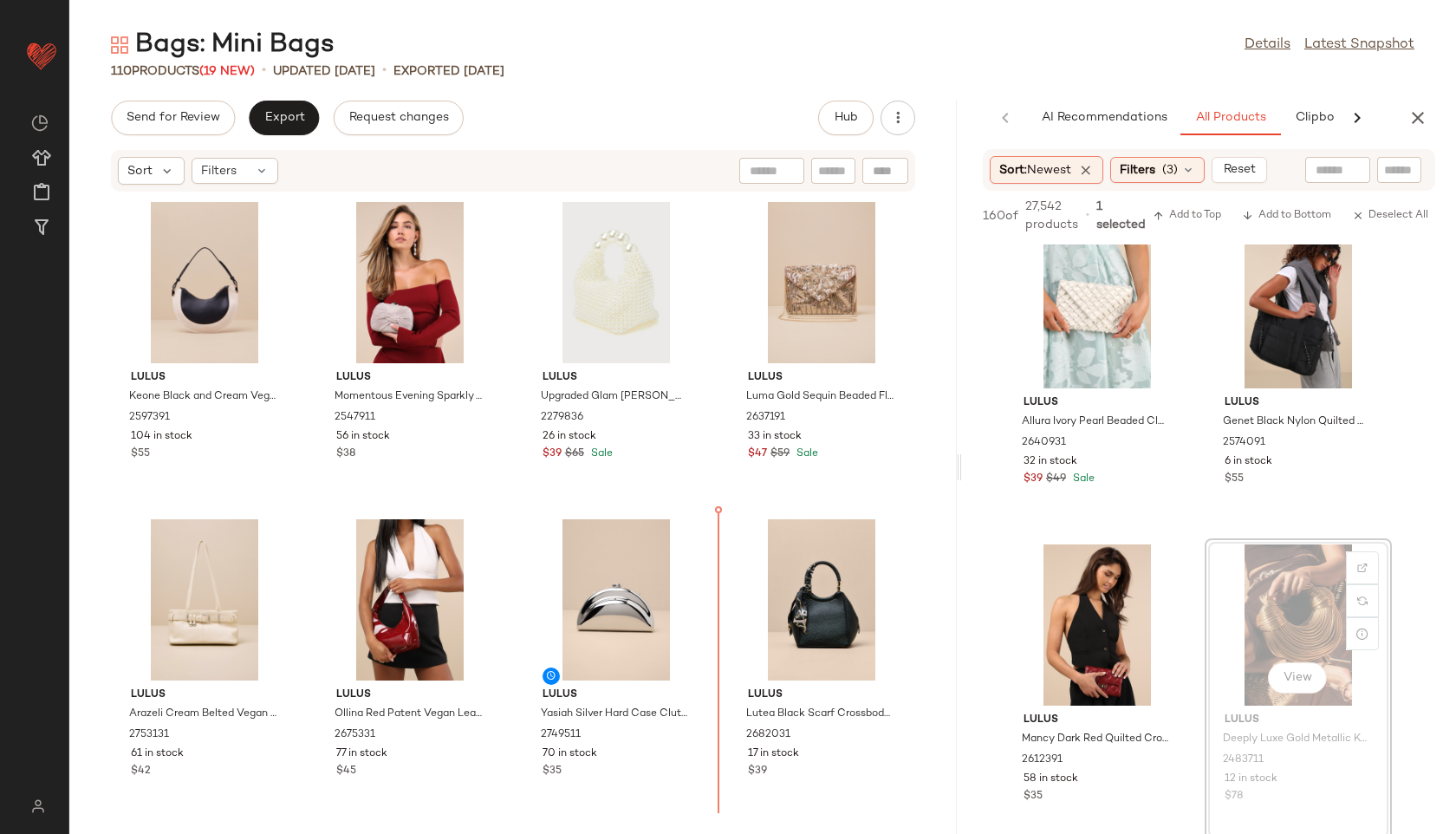
drag, startPoint x: 1267, startPoint y: 605, endPoint x: 714, endPoint y: 619, distance: 553.2
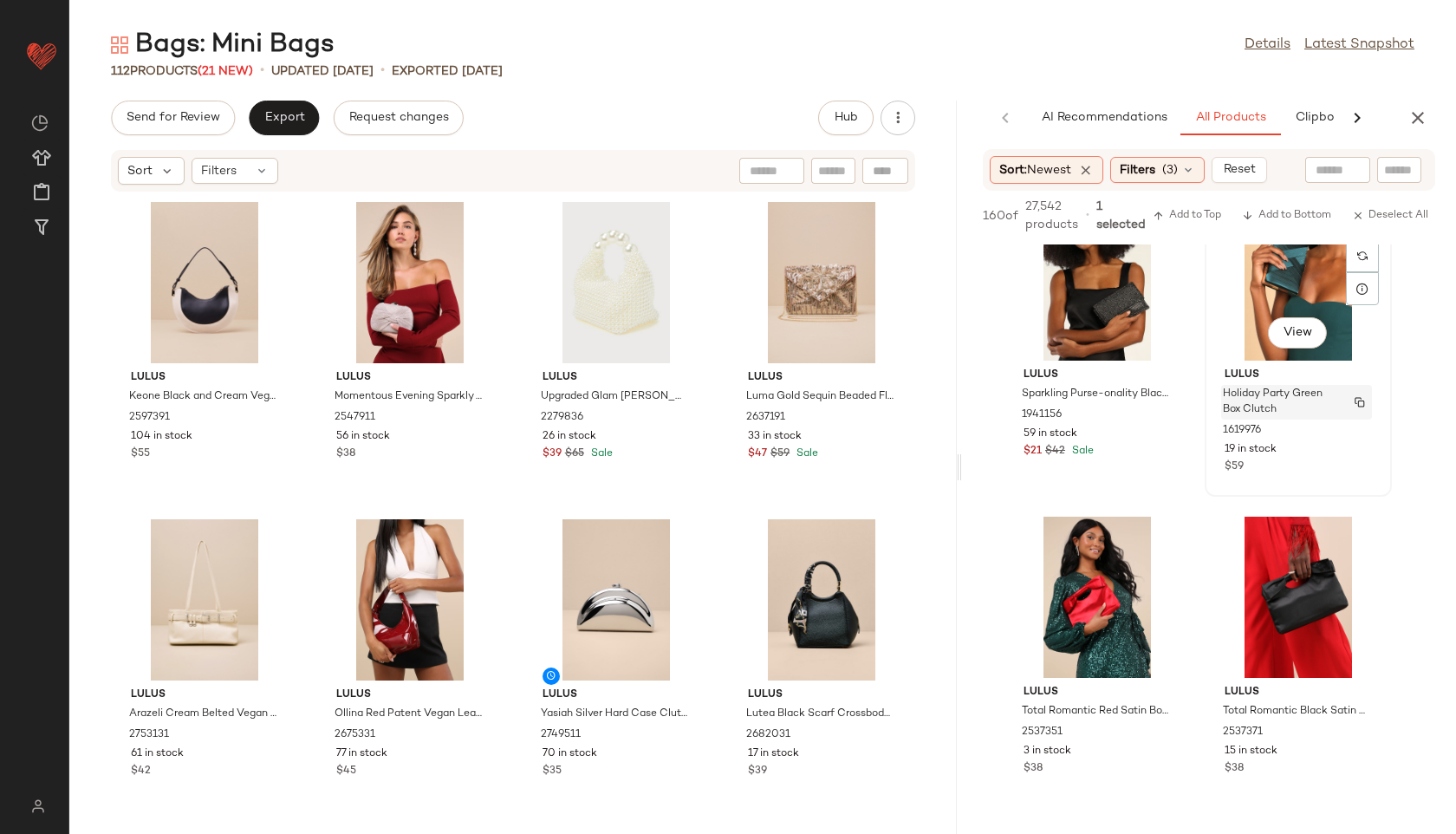
scroll to position [1968, 0]
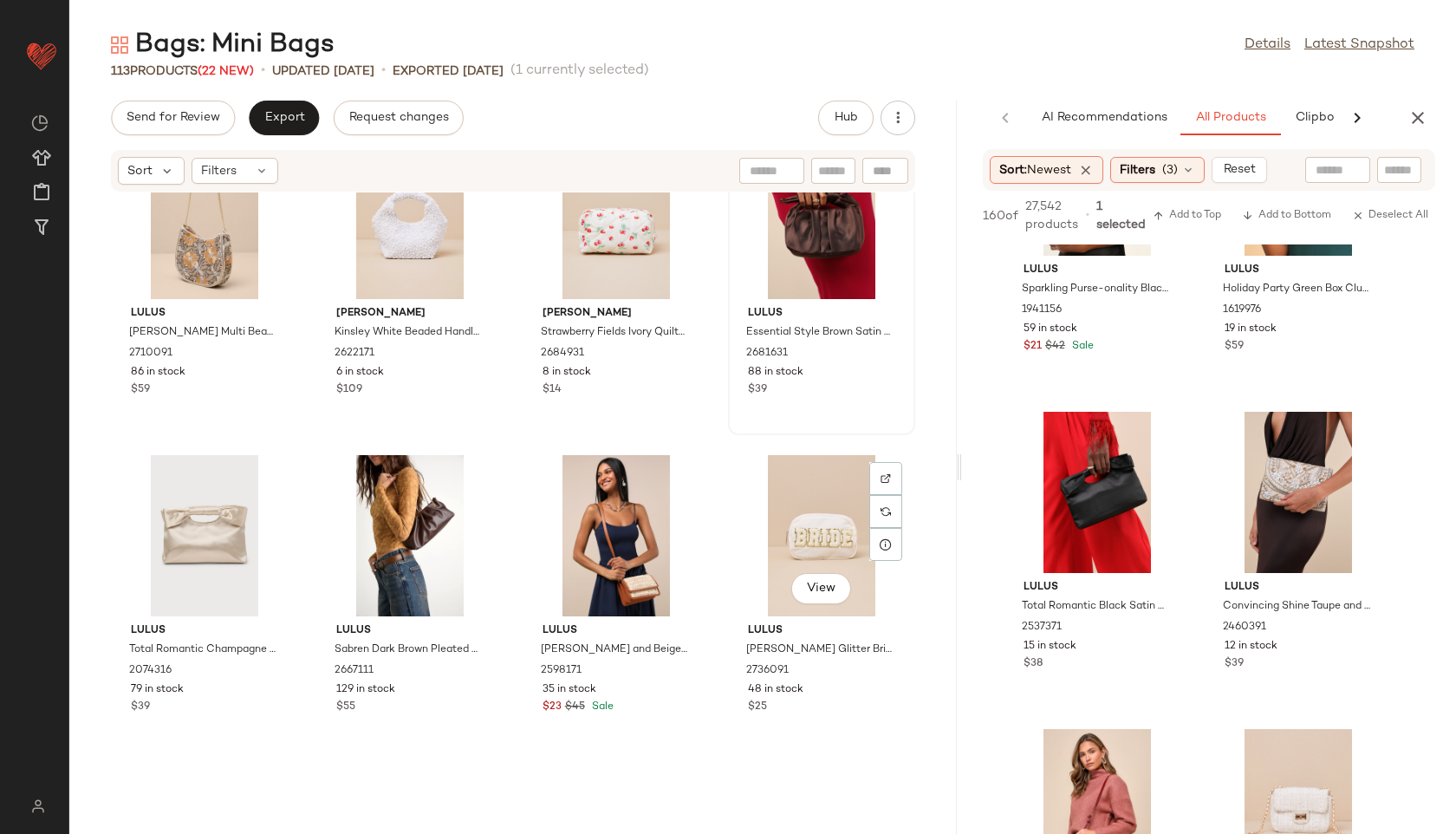
scroll to position [713, 0]
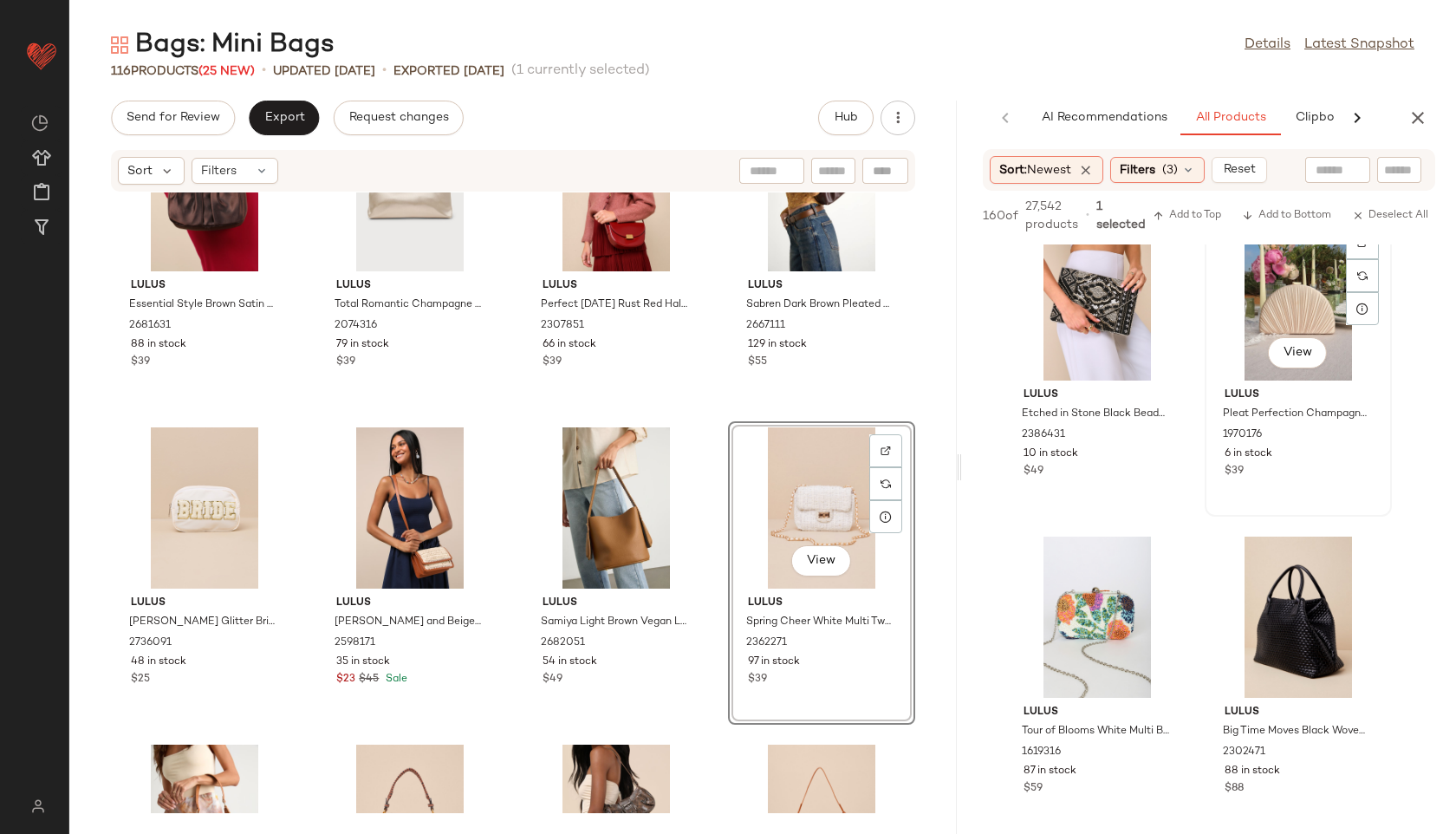
scroll to position [2572, 0]
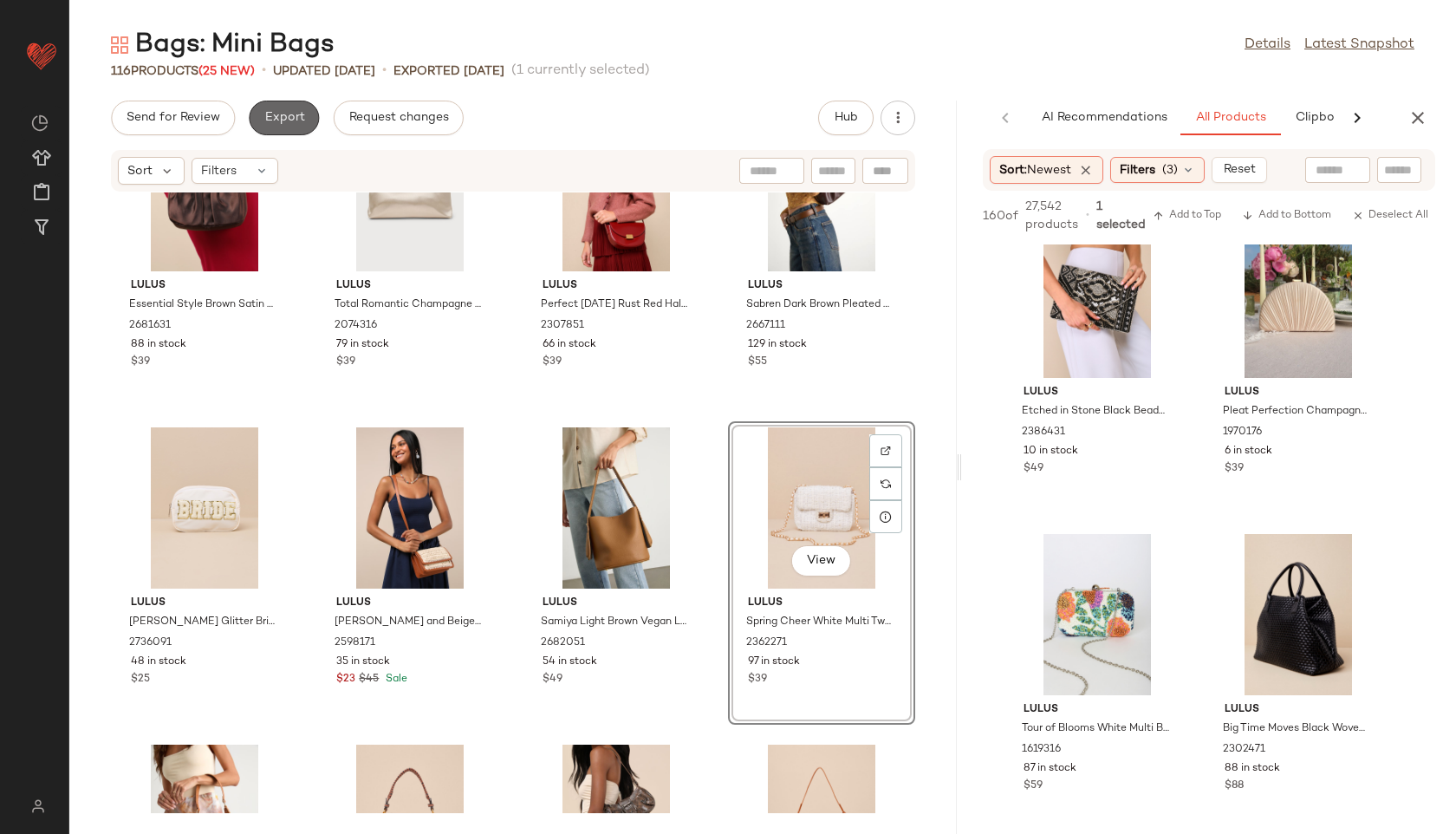
click at [292, 103] on button "Export" at bounding box center [284, 118] width 70 height 35
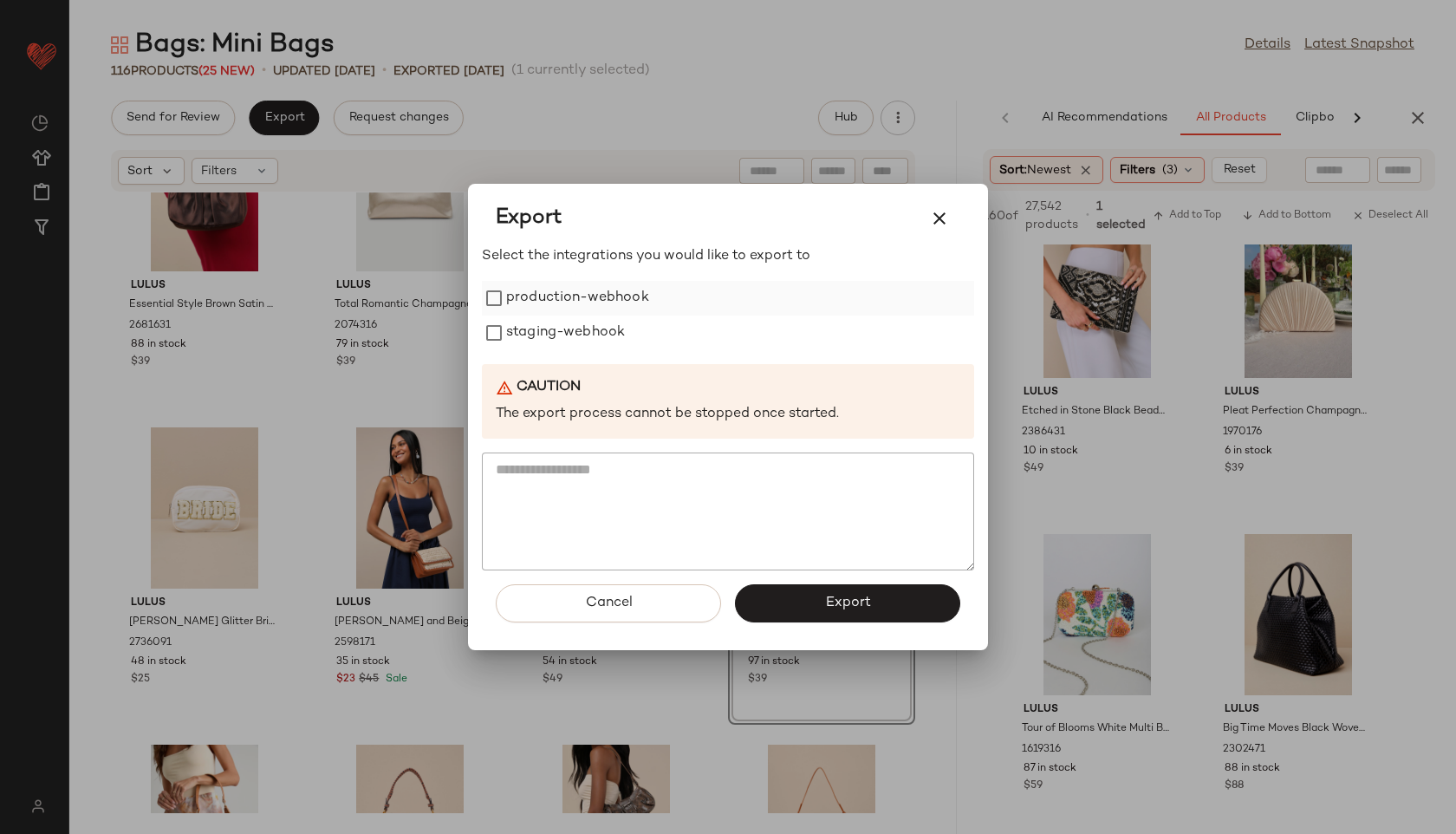
click at [620, 309] on label "production-webhook" at bounding box center [577, 298] width 143 height 35
click at [618, 338] on label "staging-webhook" at bounding box center [565, 333] width 119 height 35
click at [824, 594] on button "Export" at bounding box center [848, 603] width 226 height 38
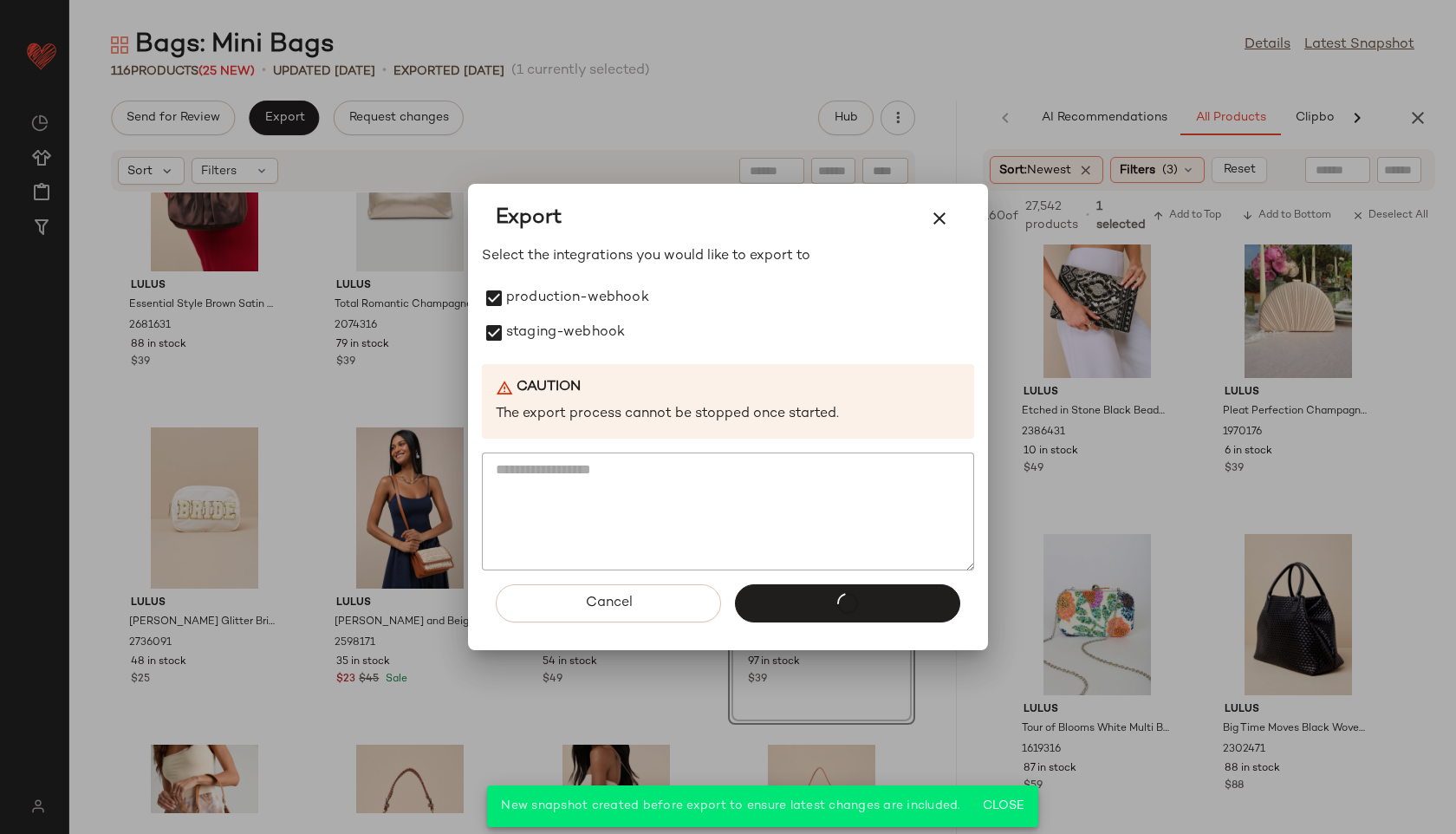
scroll to position [5110, 0]
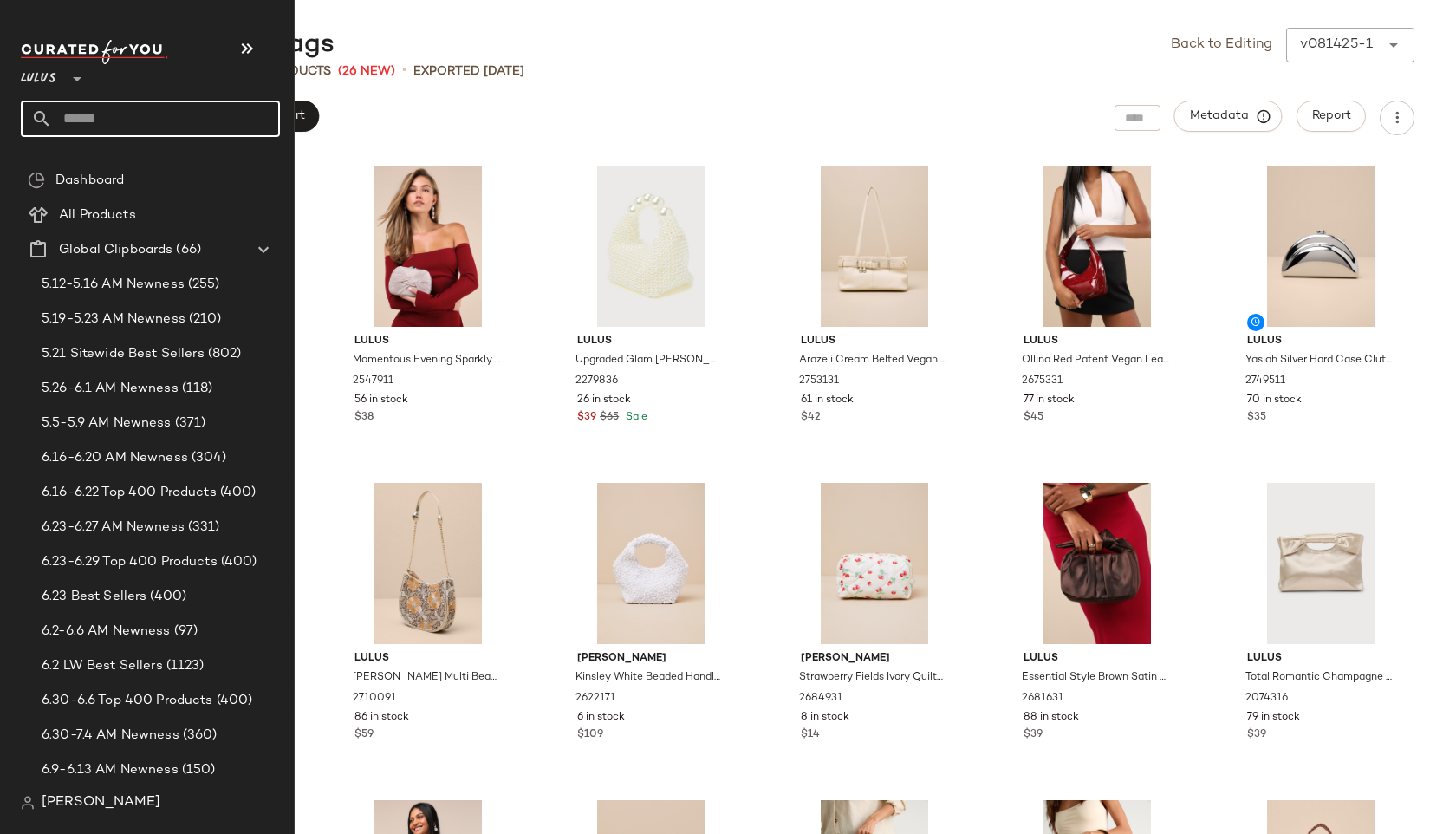
click at [93, 122] on input "text" at bounding box center [166, 119] width 228 height 36
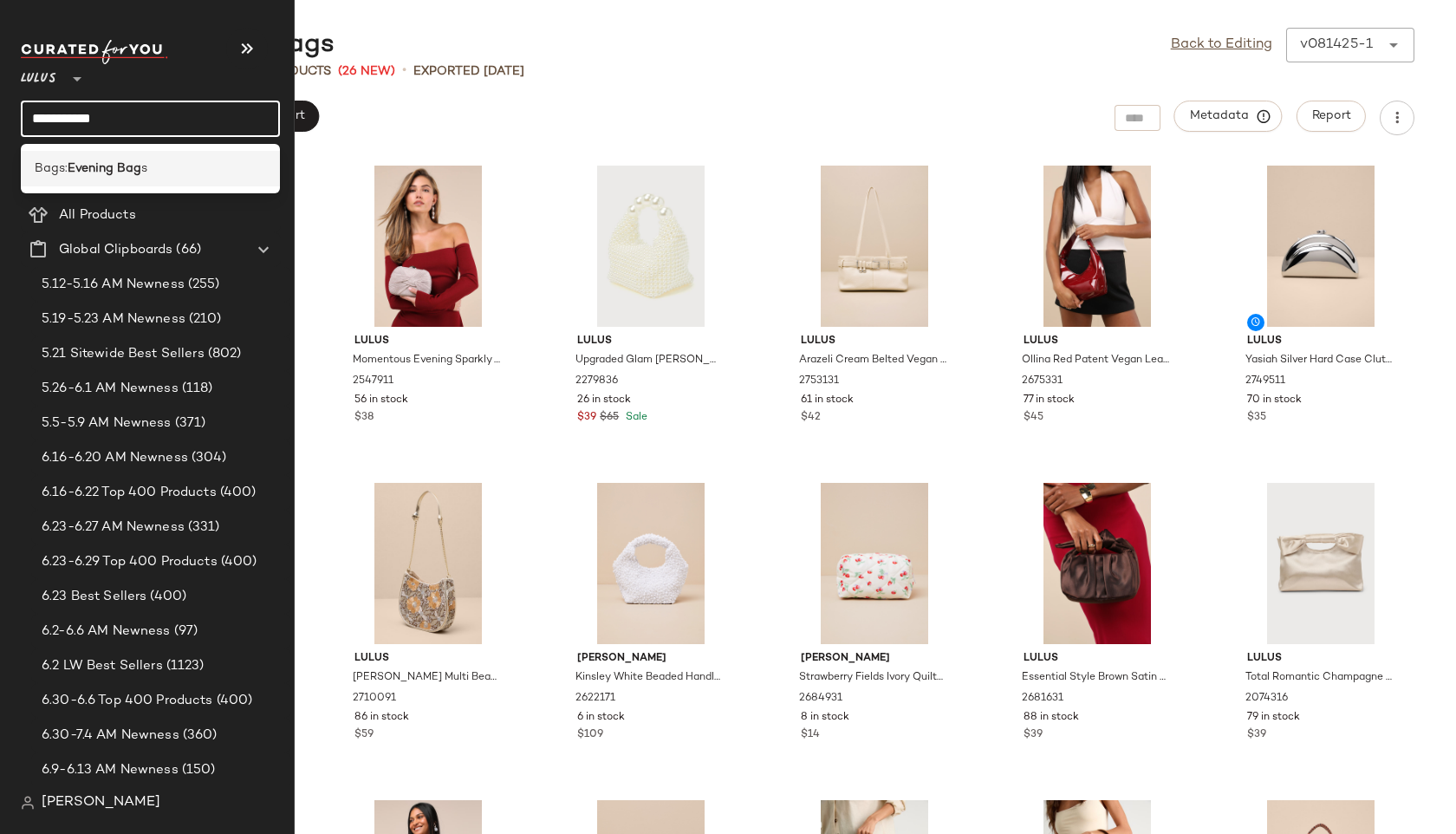
type input "**********"
click at [121, 164] on b "Evening Bag" at bounding box center [105, 169] width 74 height 18
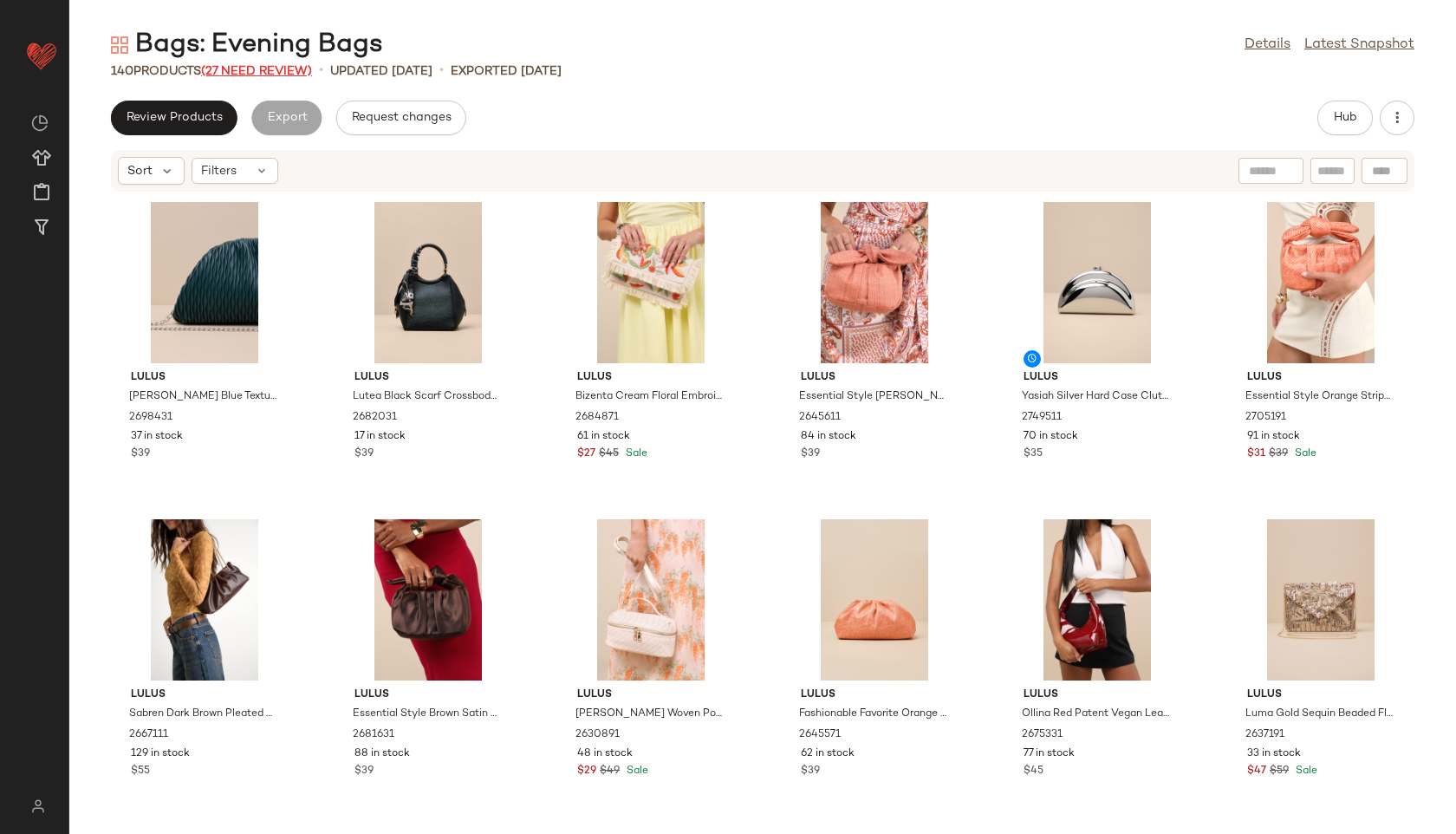
click at [293, 73] on span "(27 Need Review)" at bounding box center [256, 71] width 111 height 13
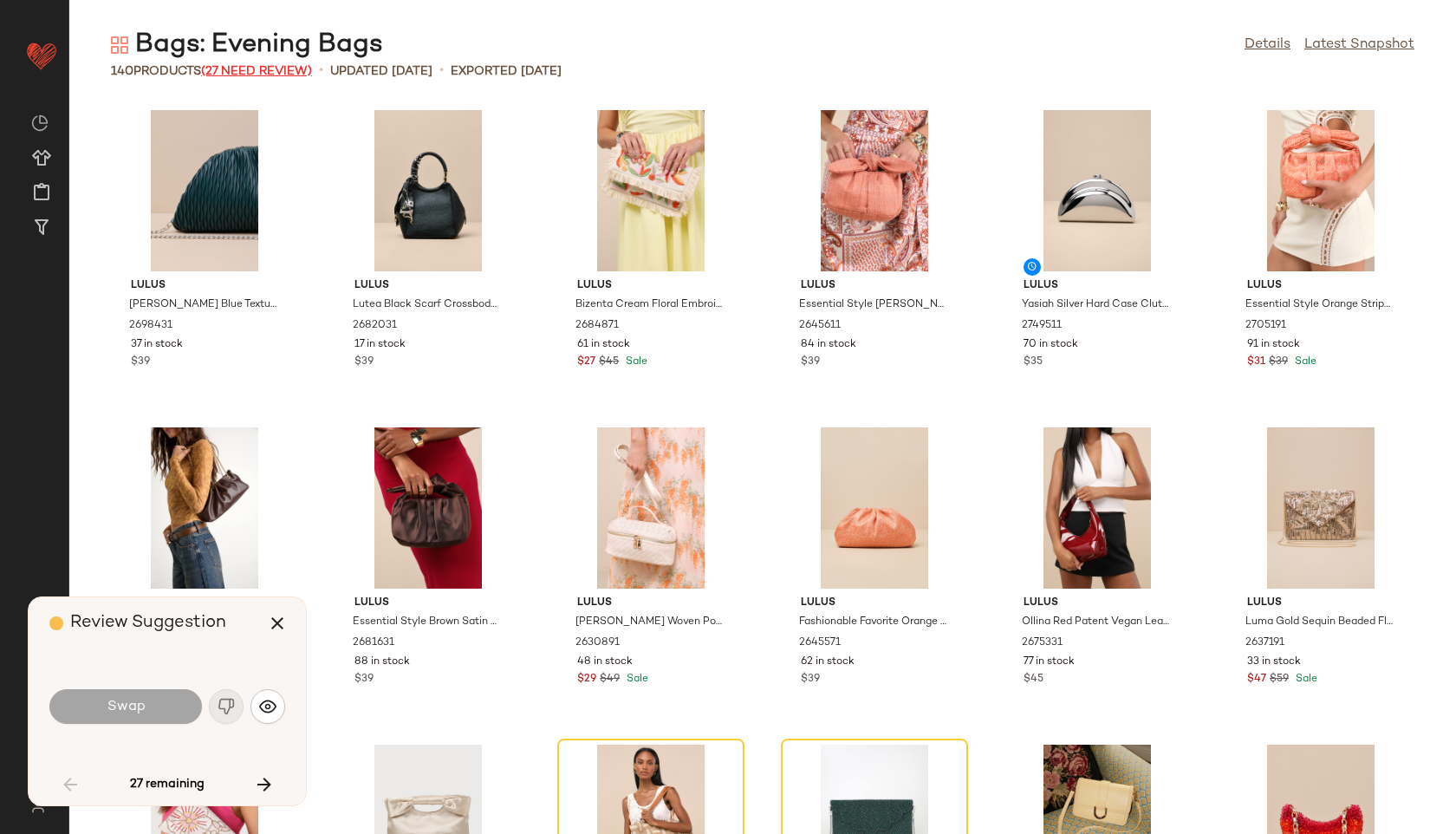
scroll to position [332, 0]
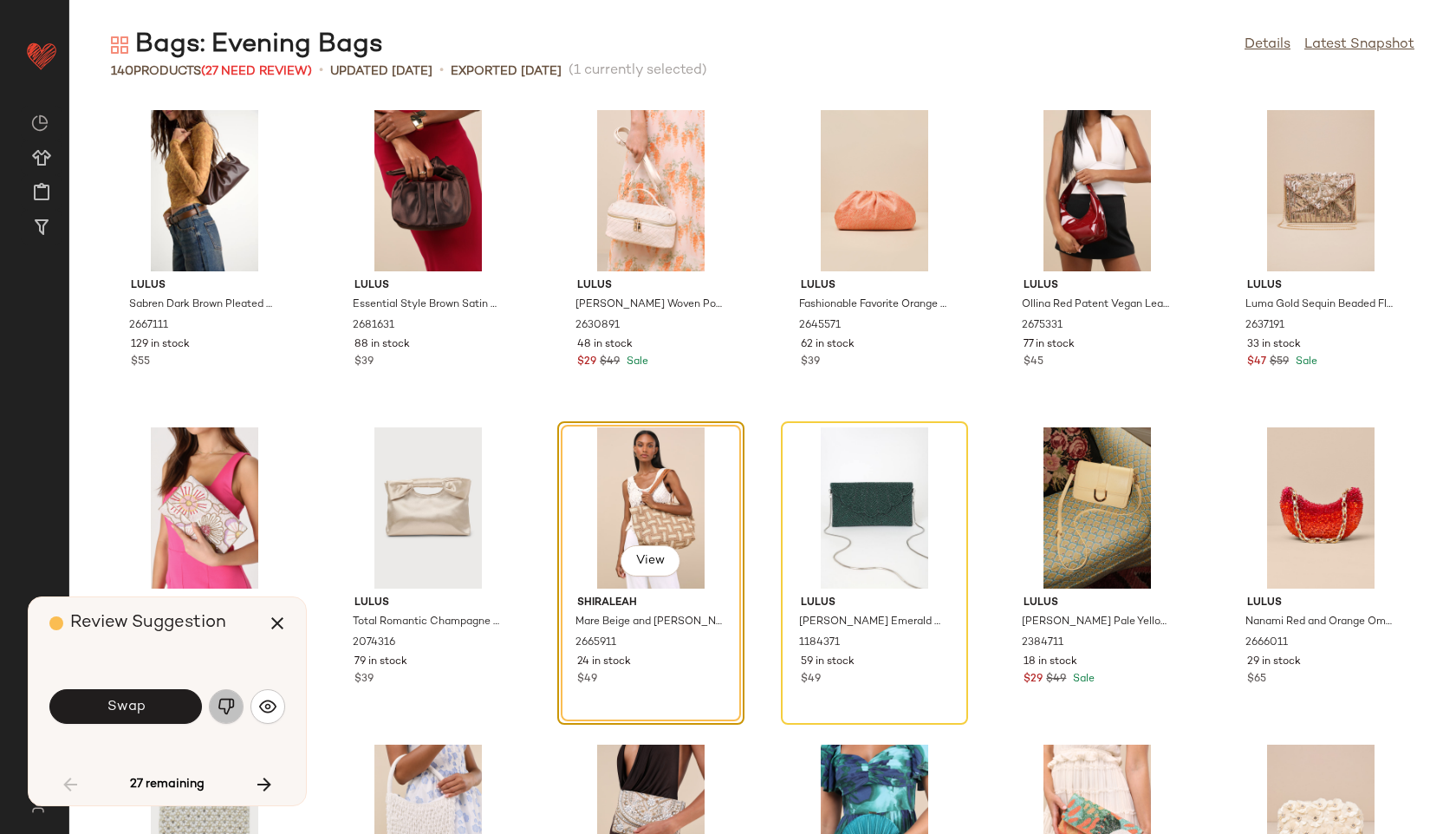
click at [225, 709] on img "button" at bounding box center [226, 706] width 17 height 17
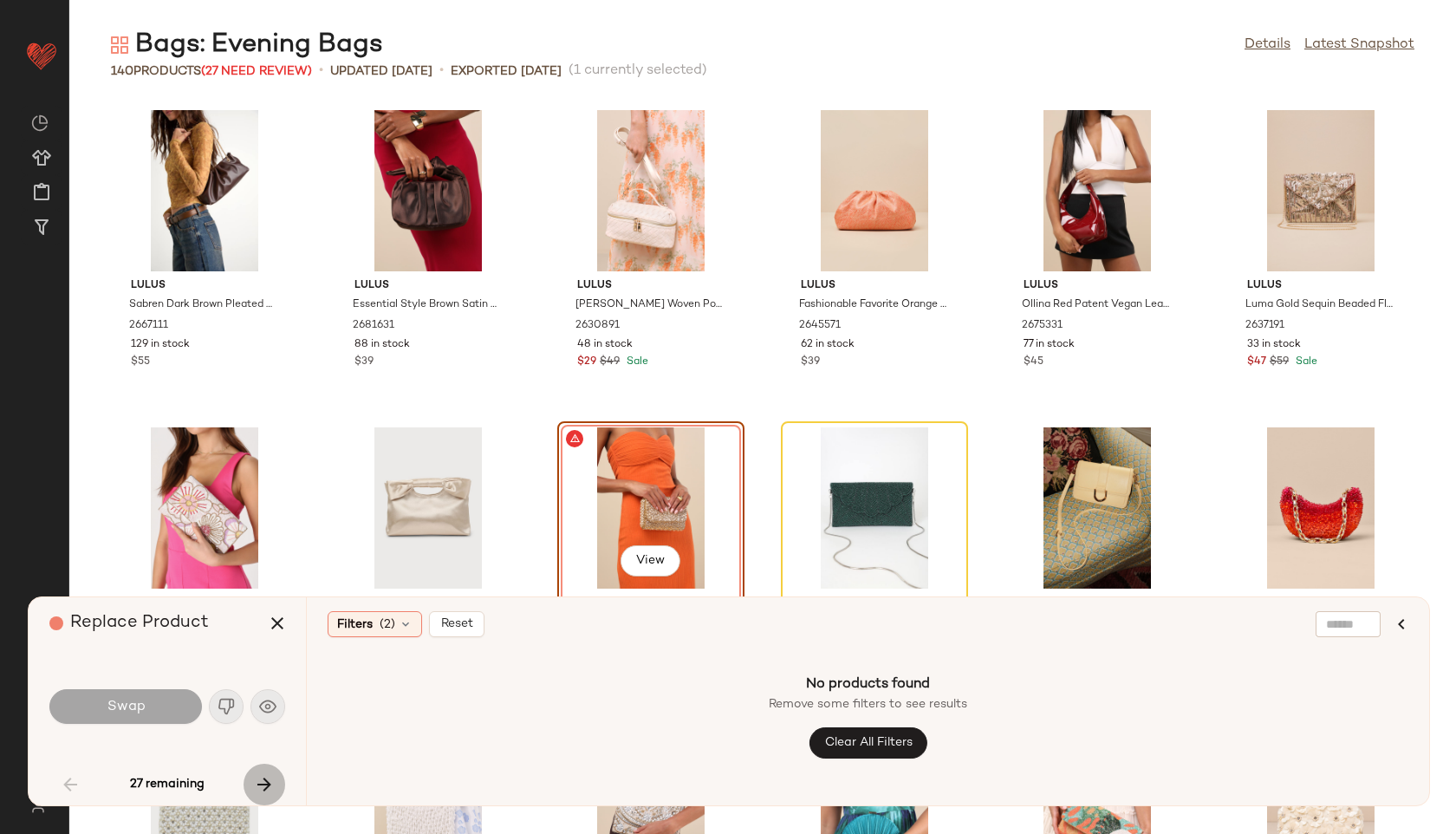
click at [267, 780] on icon "button" at bounding box center [264, 784] width 21 height 21
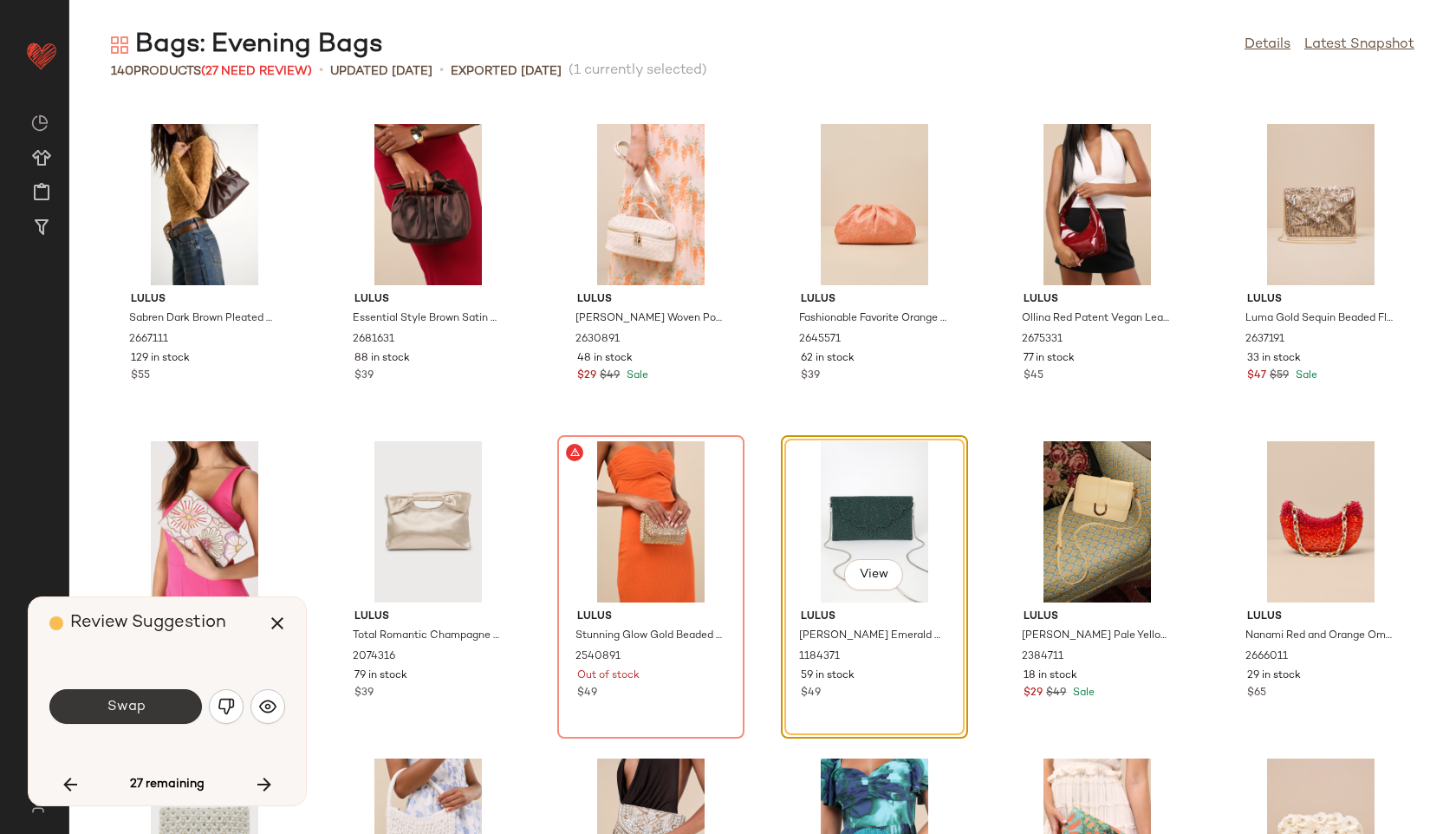
click at [161, 713] on button "Swap" at bounding box center [125, 706] width 153 height 35
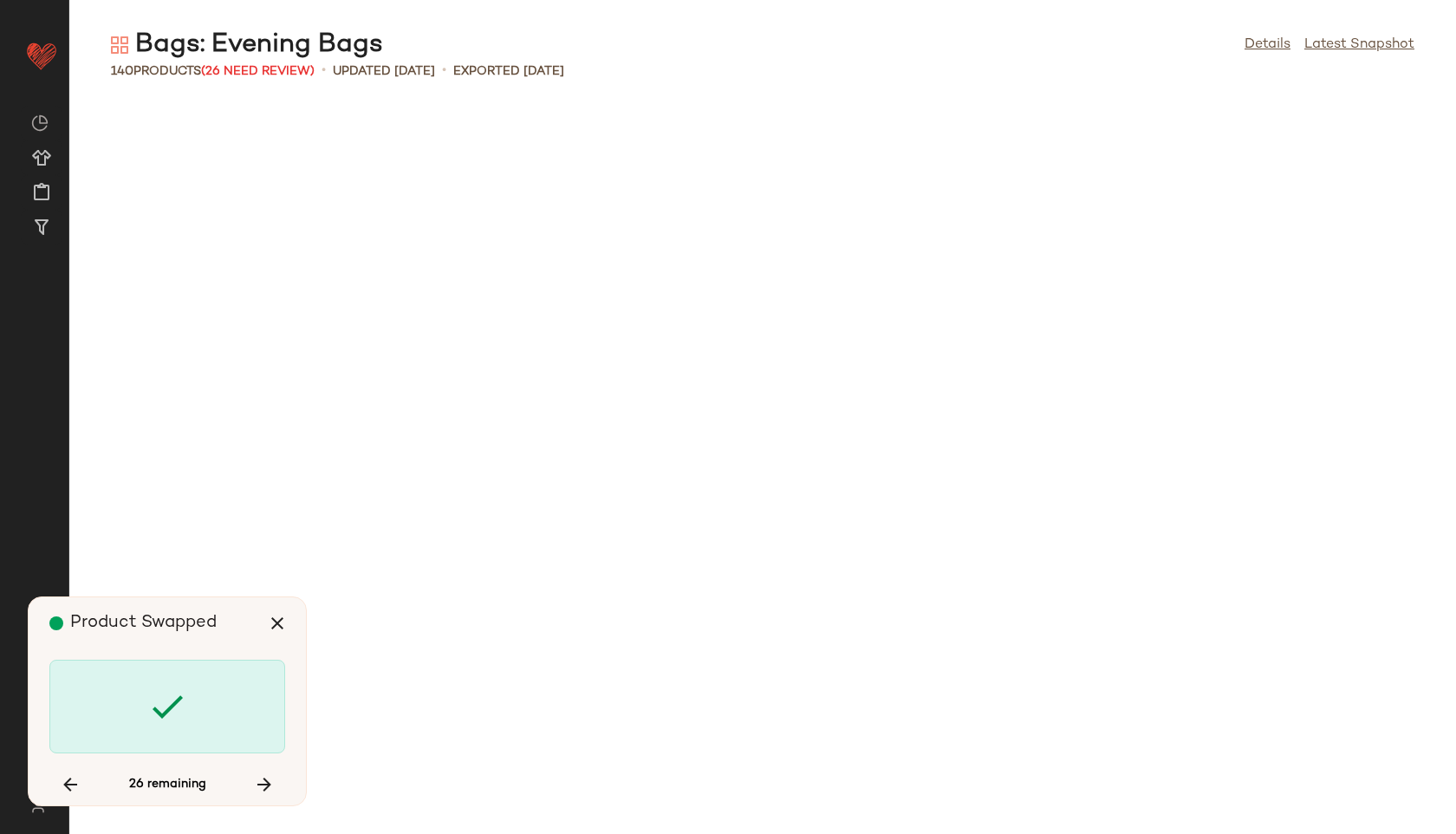
scroll to position [2856, 0]
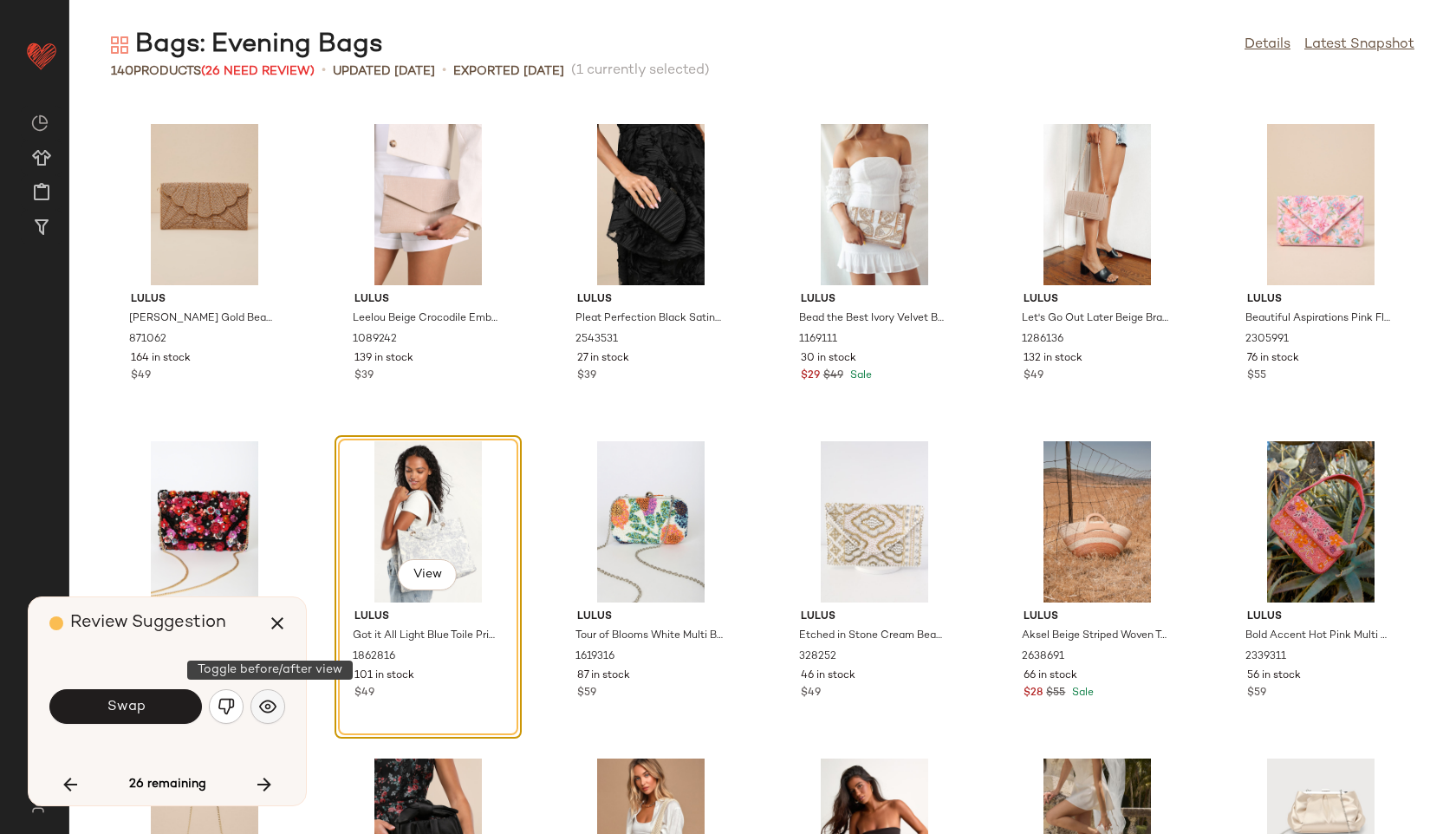
click at [265, 700] on img "button" at bounding box center [268, 706] width 17 height 17
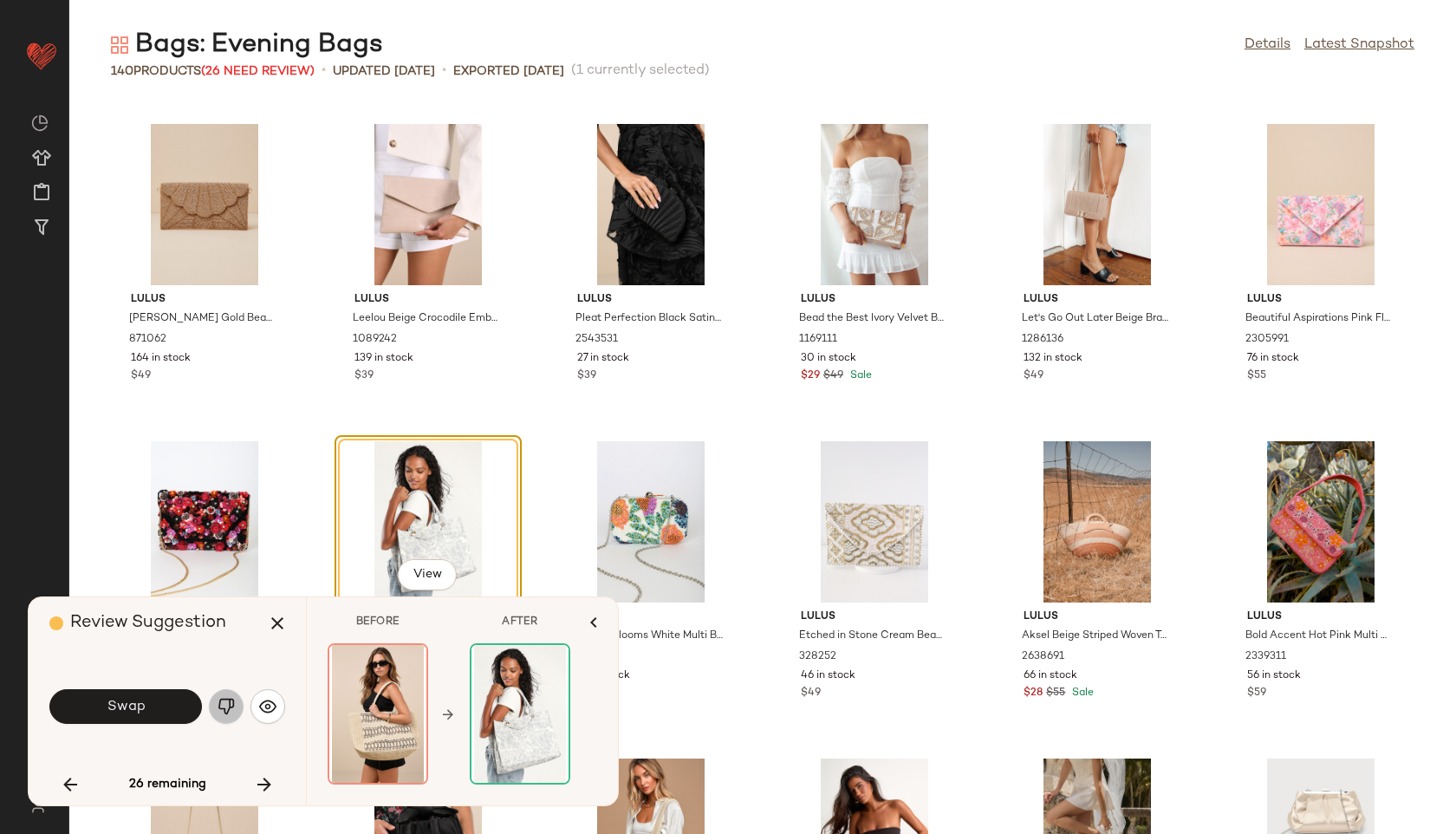
click at [232, 705] on img "button" at bounding box center [226, 706] width 17 height 17
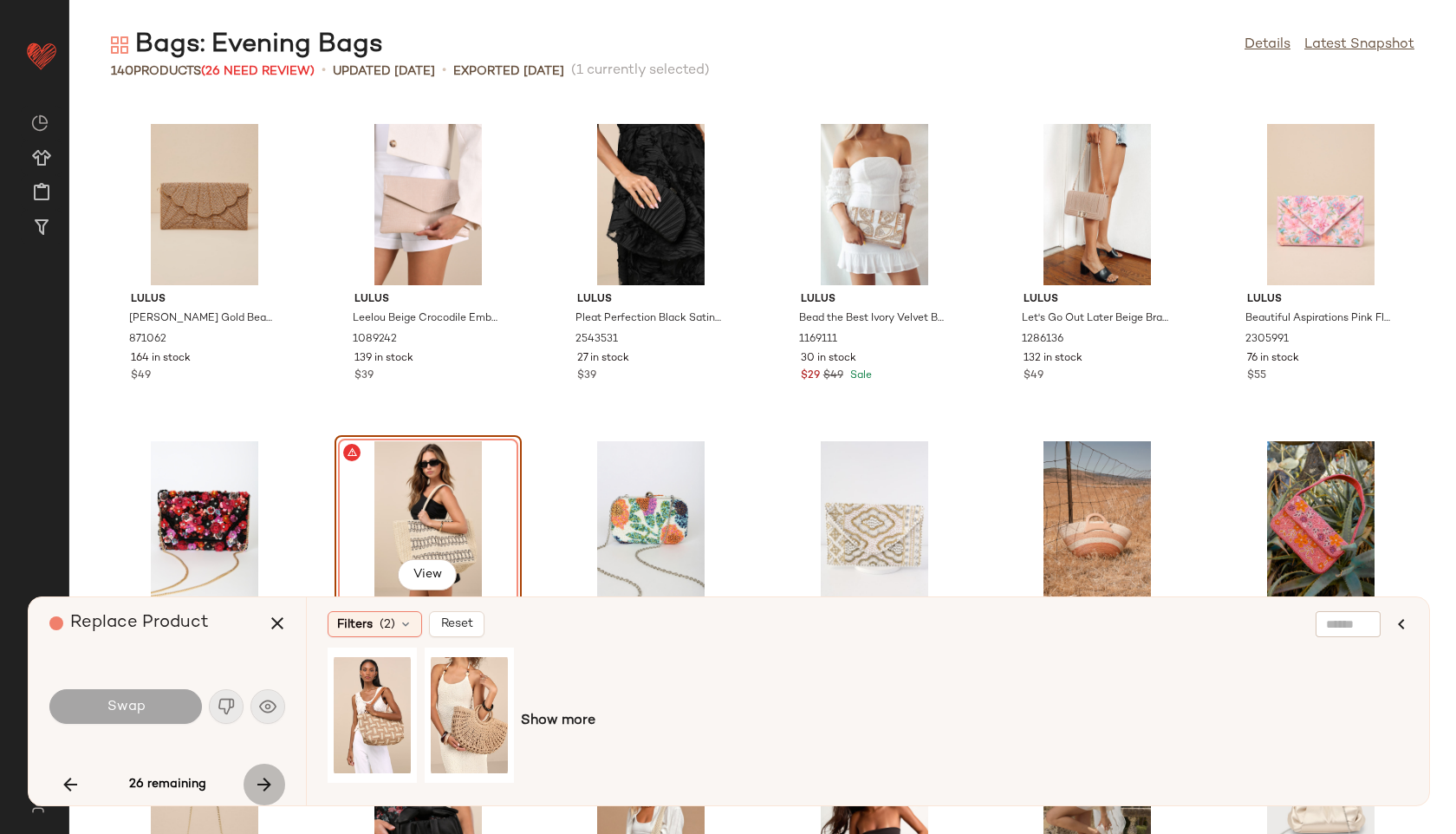
click at [260, 772] on button "button" at bounding box center [265, 785] width 42 height 42
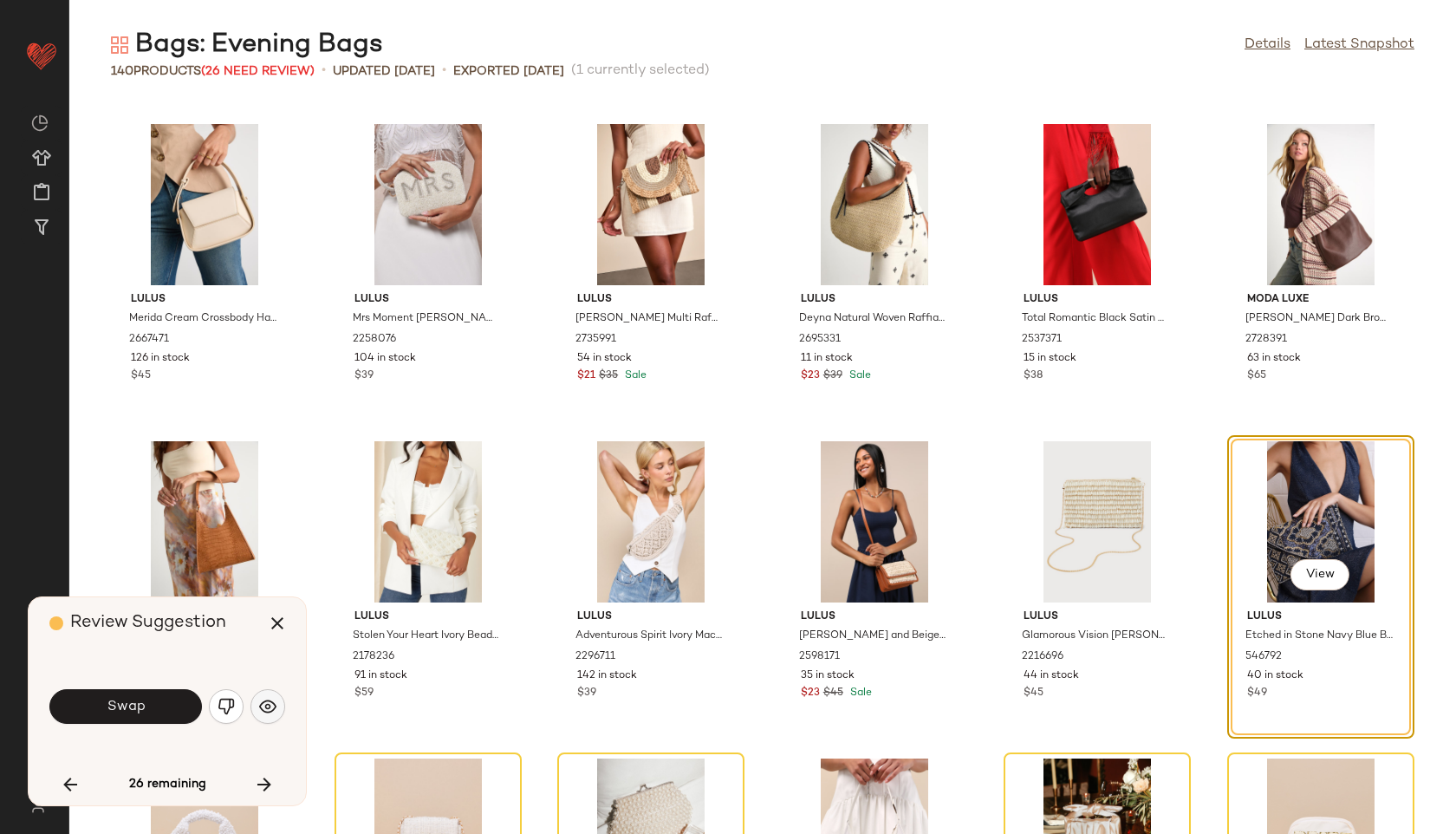
click at [268, 709] on img "button" at bounding box center [268, 706] width 17 height 17
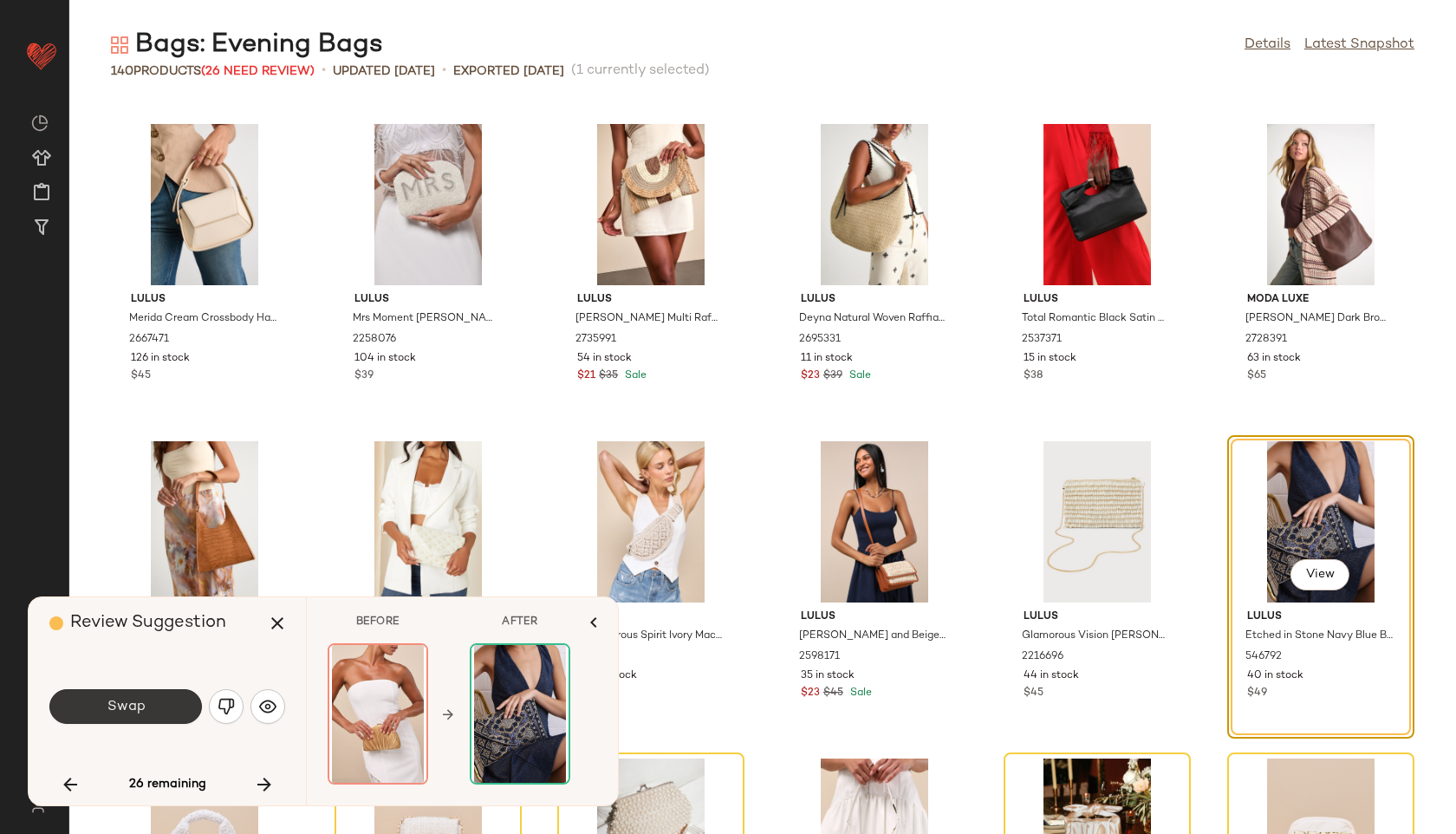
click at [163, 710] on button "Swap" at bounding box center [125, 706] width 153 height 35
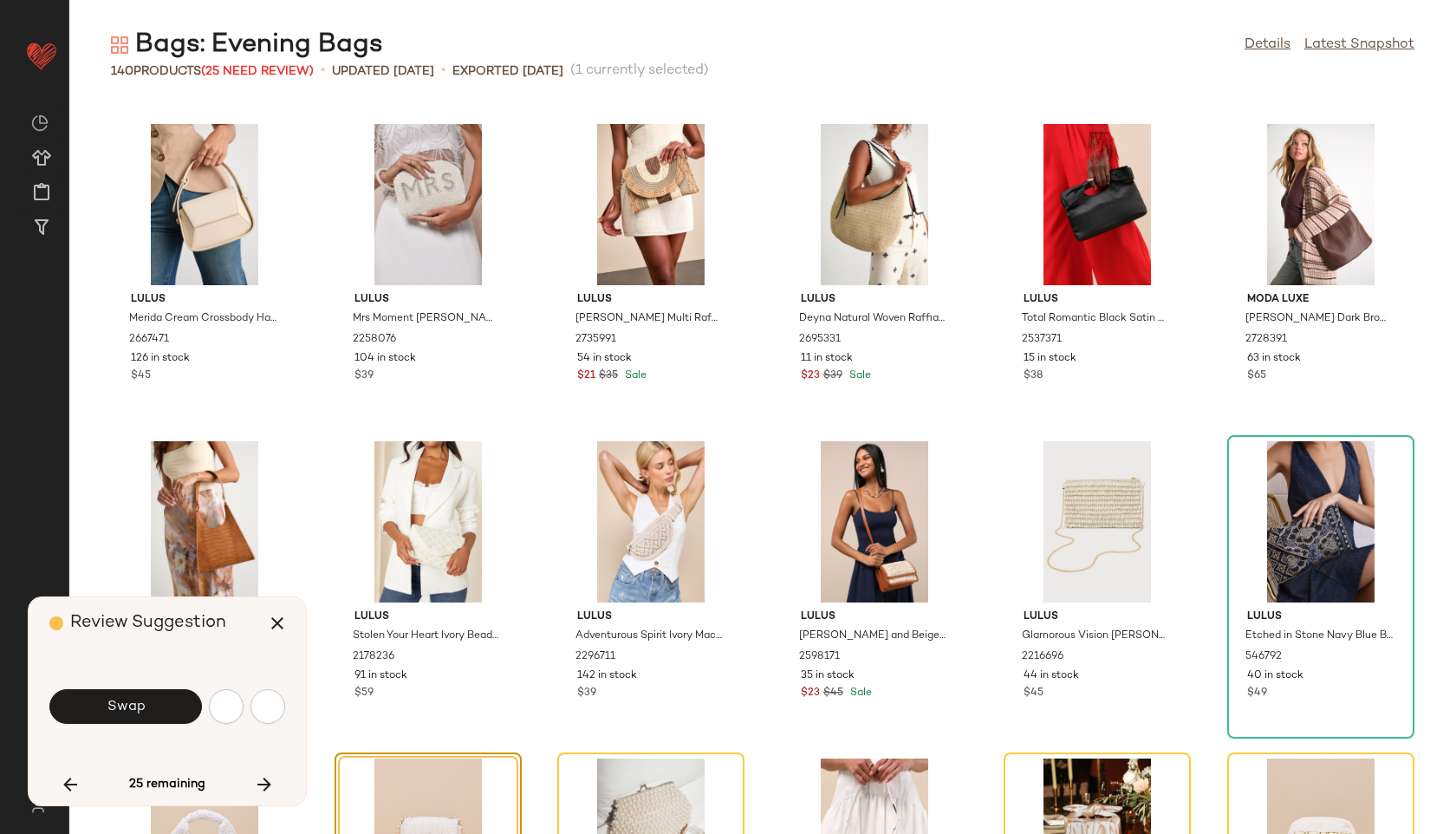
scroll to position [4124, 0]
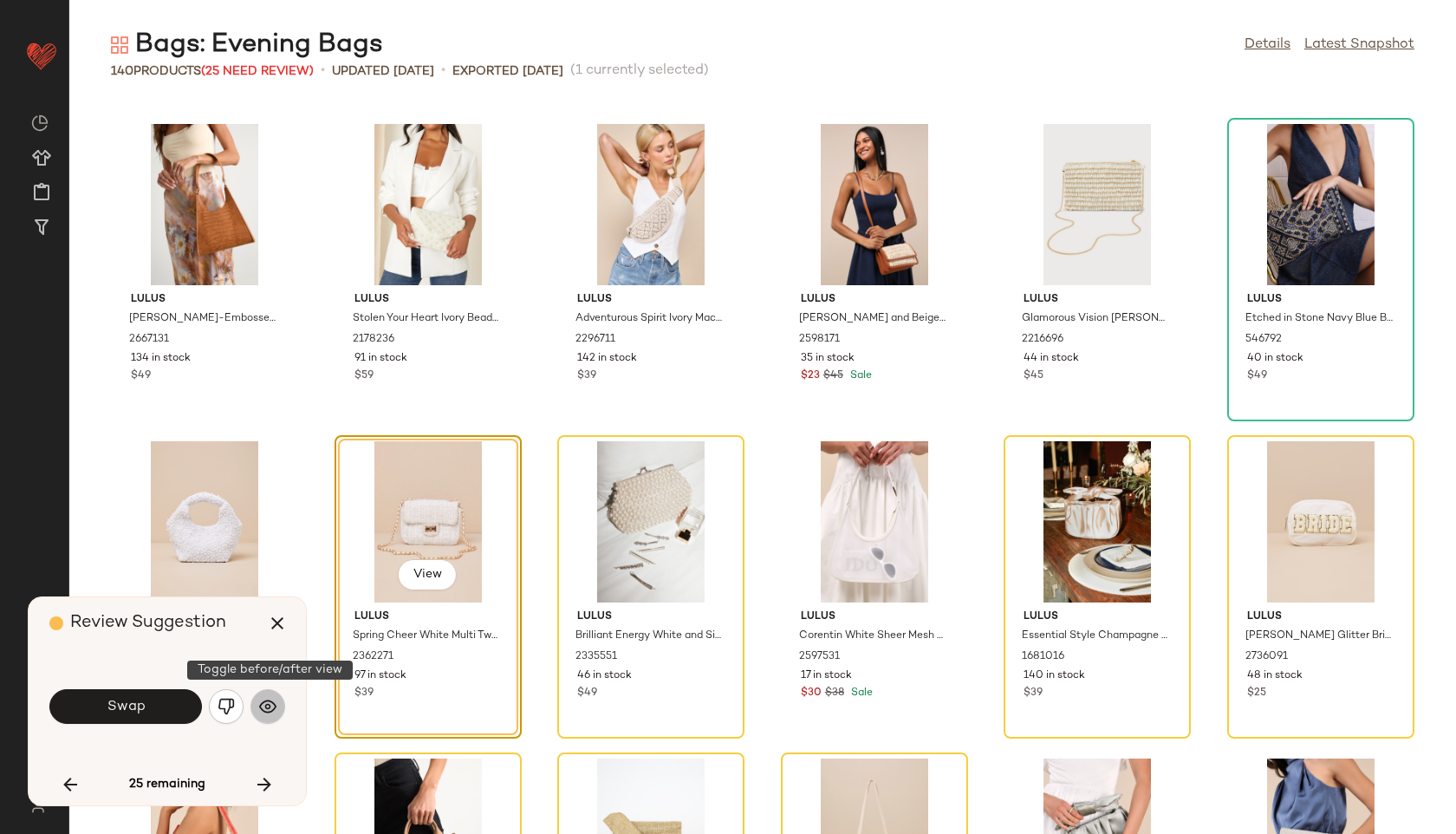
click at [266, 703] on img "button" at bounding box center [268, 706] width 17 height 17
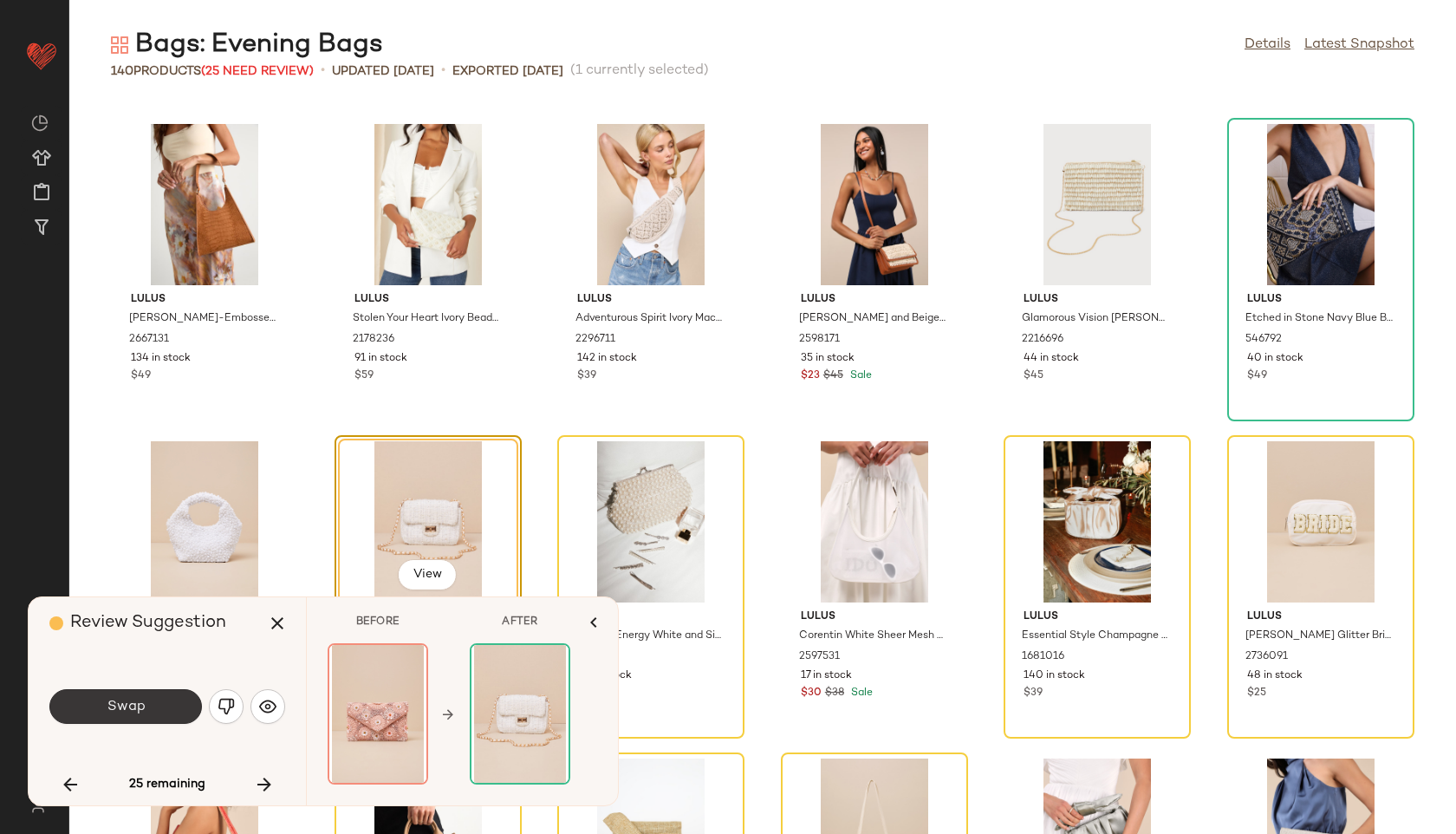
click at [148, 700] on button "Swap" at bounding box center [125, 706] width 153 height 35
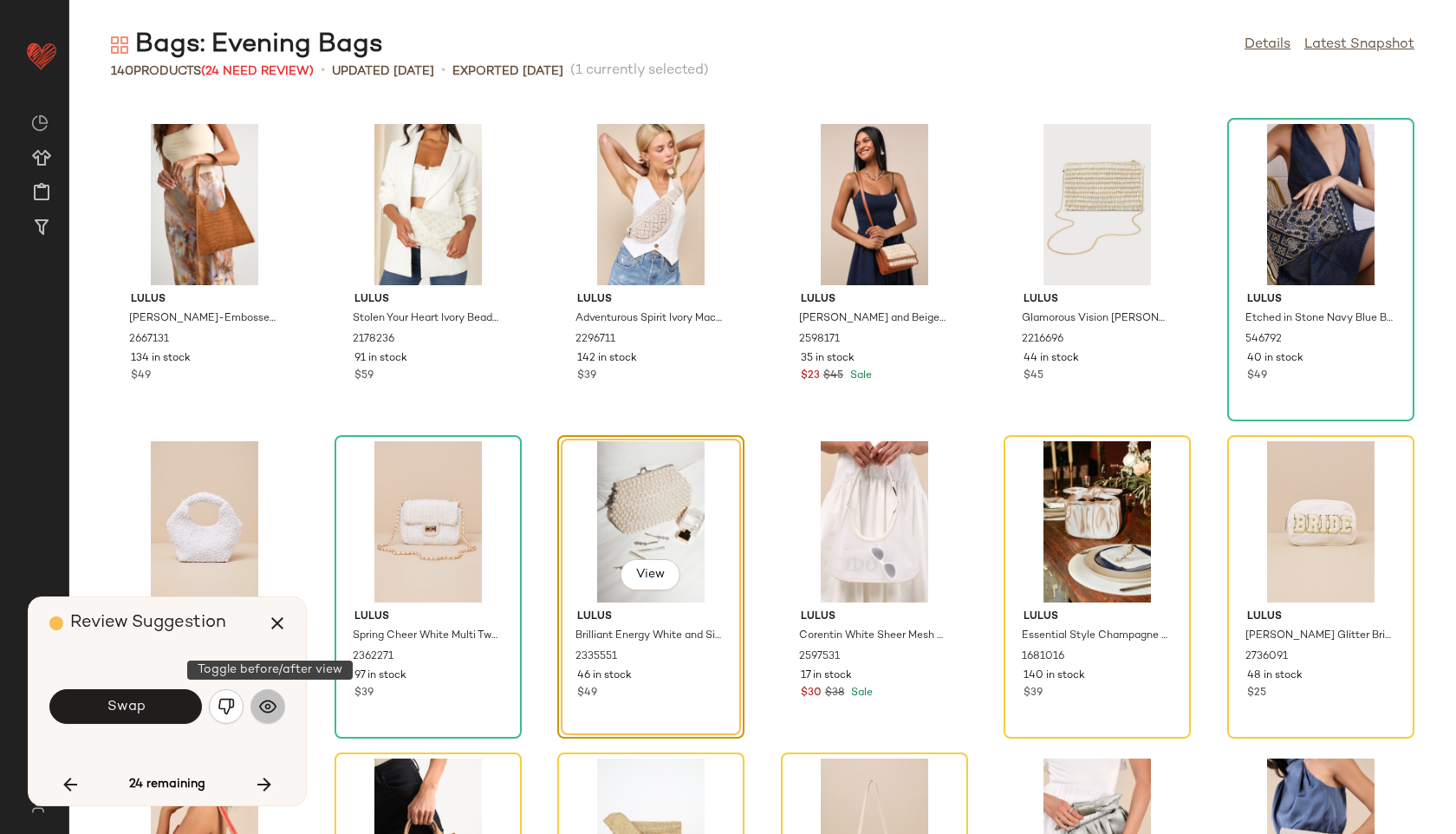
click at [281, 704] on button "button" at bounding box center [268, 706] width 35 height 35
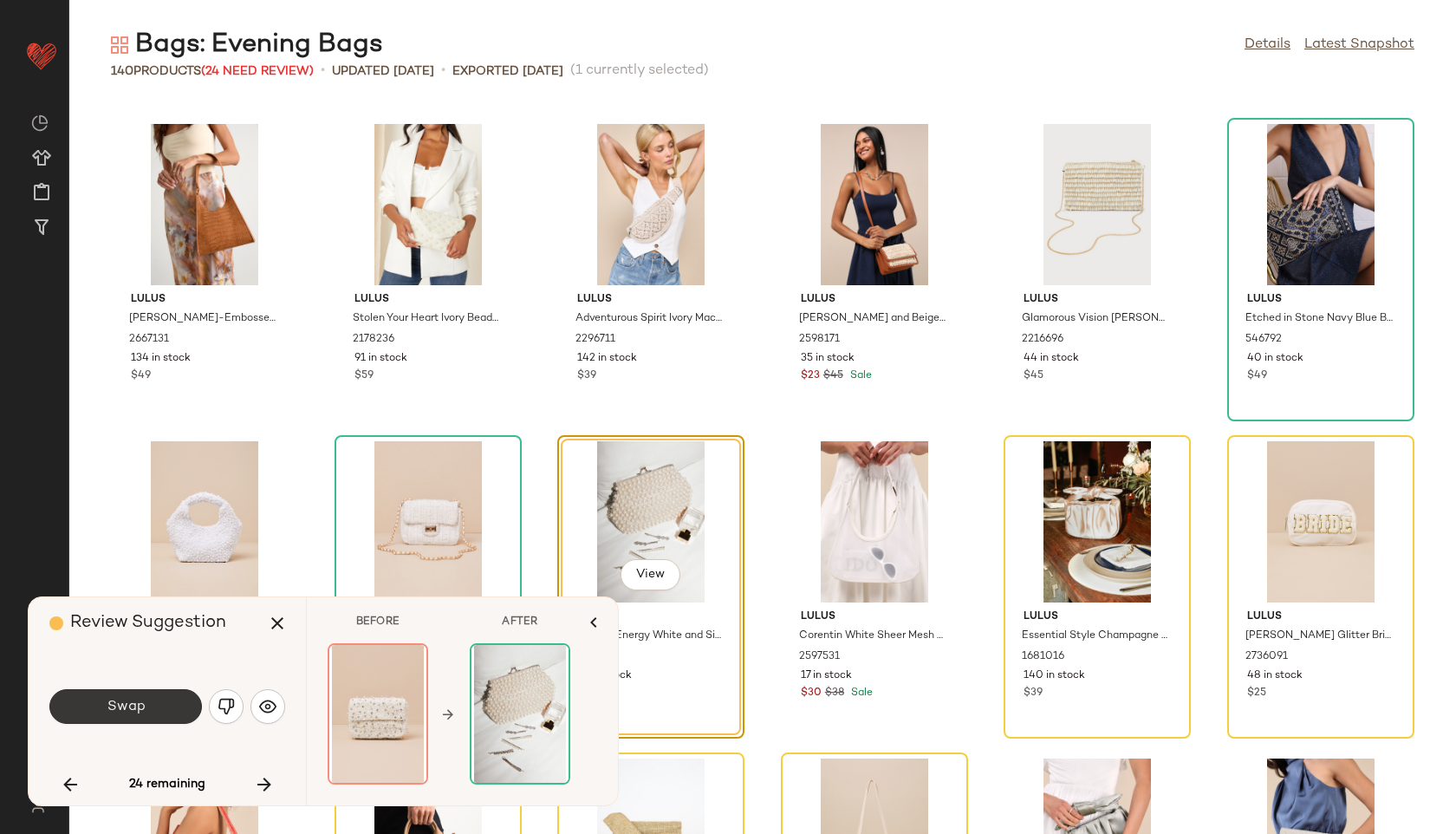
click at [183, 712] on button "Swap" at bounding box center [125, 706] width 153 height 35
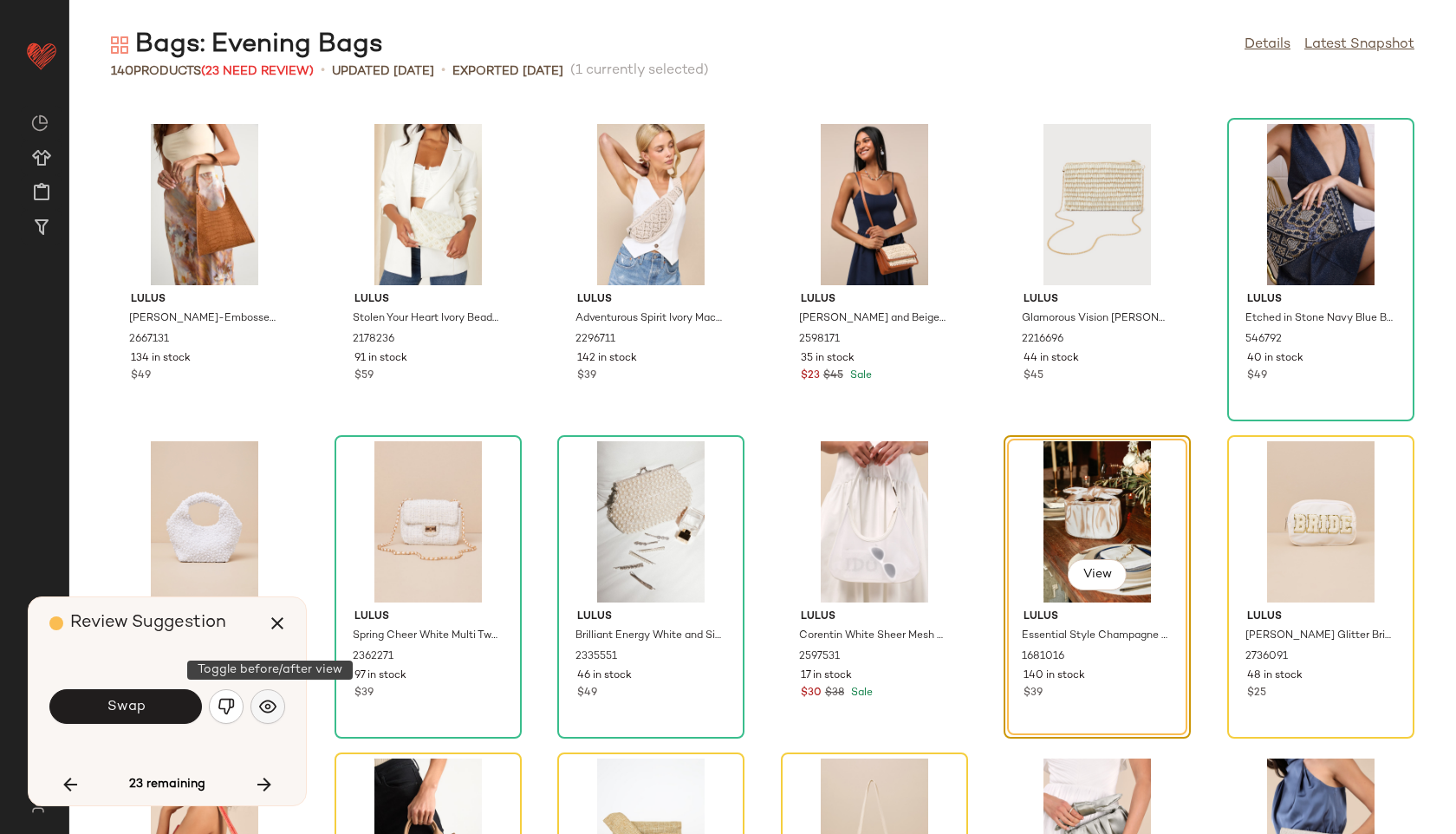
click at [276, 705] on img "button" at bounding box center [268, 706] width 17 height 17
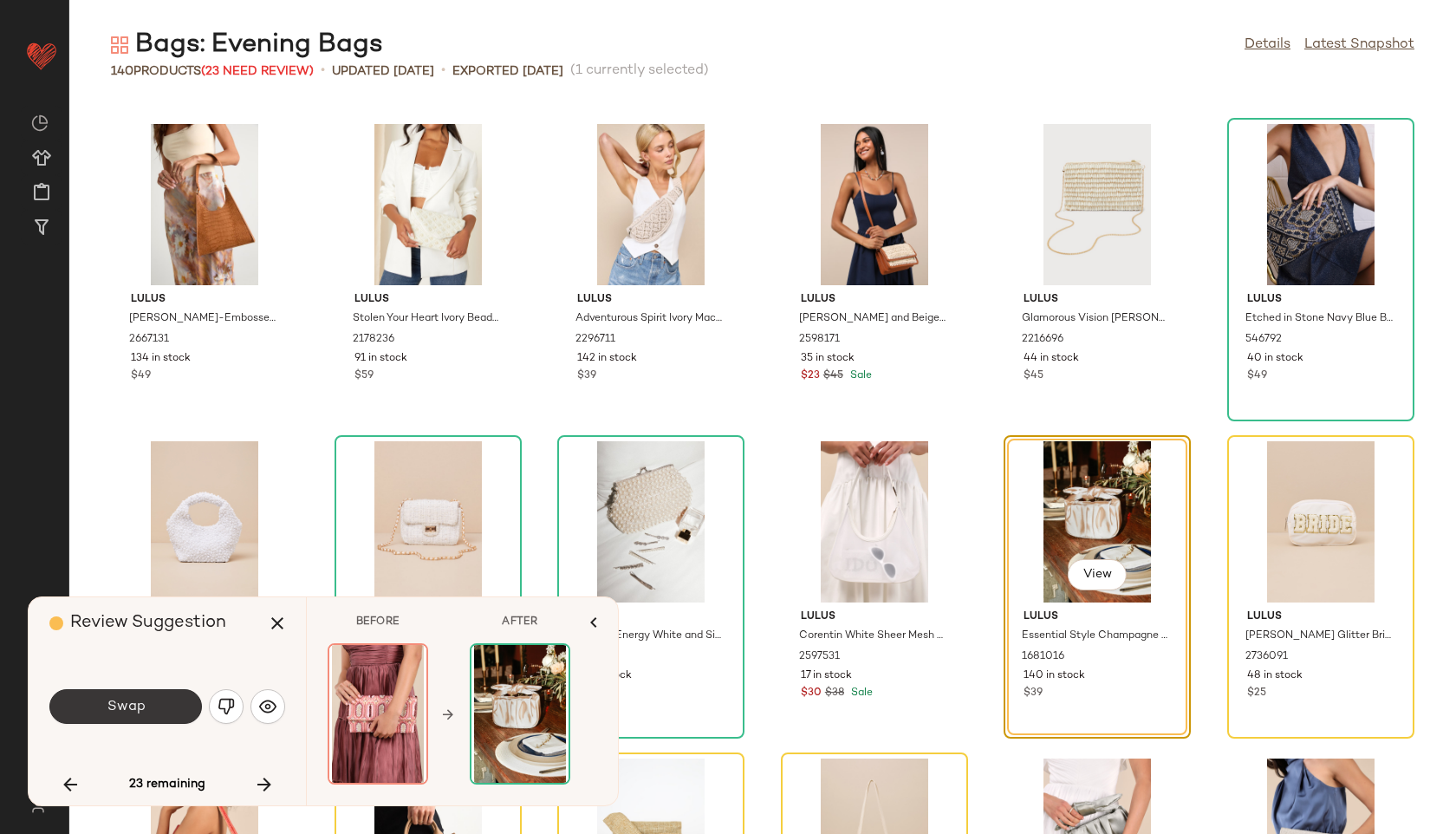
click at [168, 705] on button "Swap" at bounding box center [125, 706] width 153 height 35
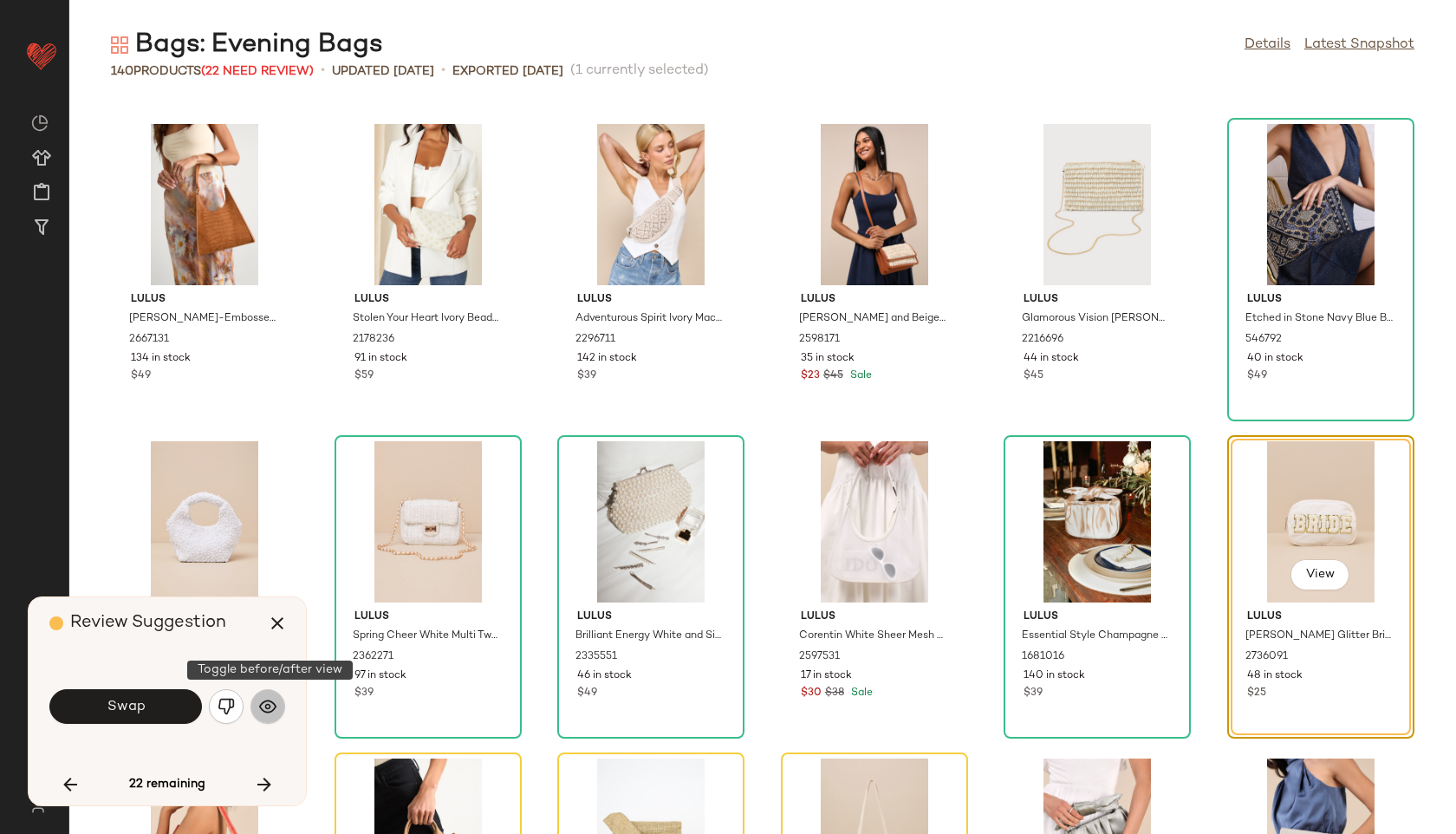
click at [264, 700] on img "button" at bounding box center [268, 706] width 17 height 17
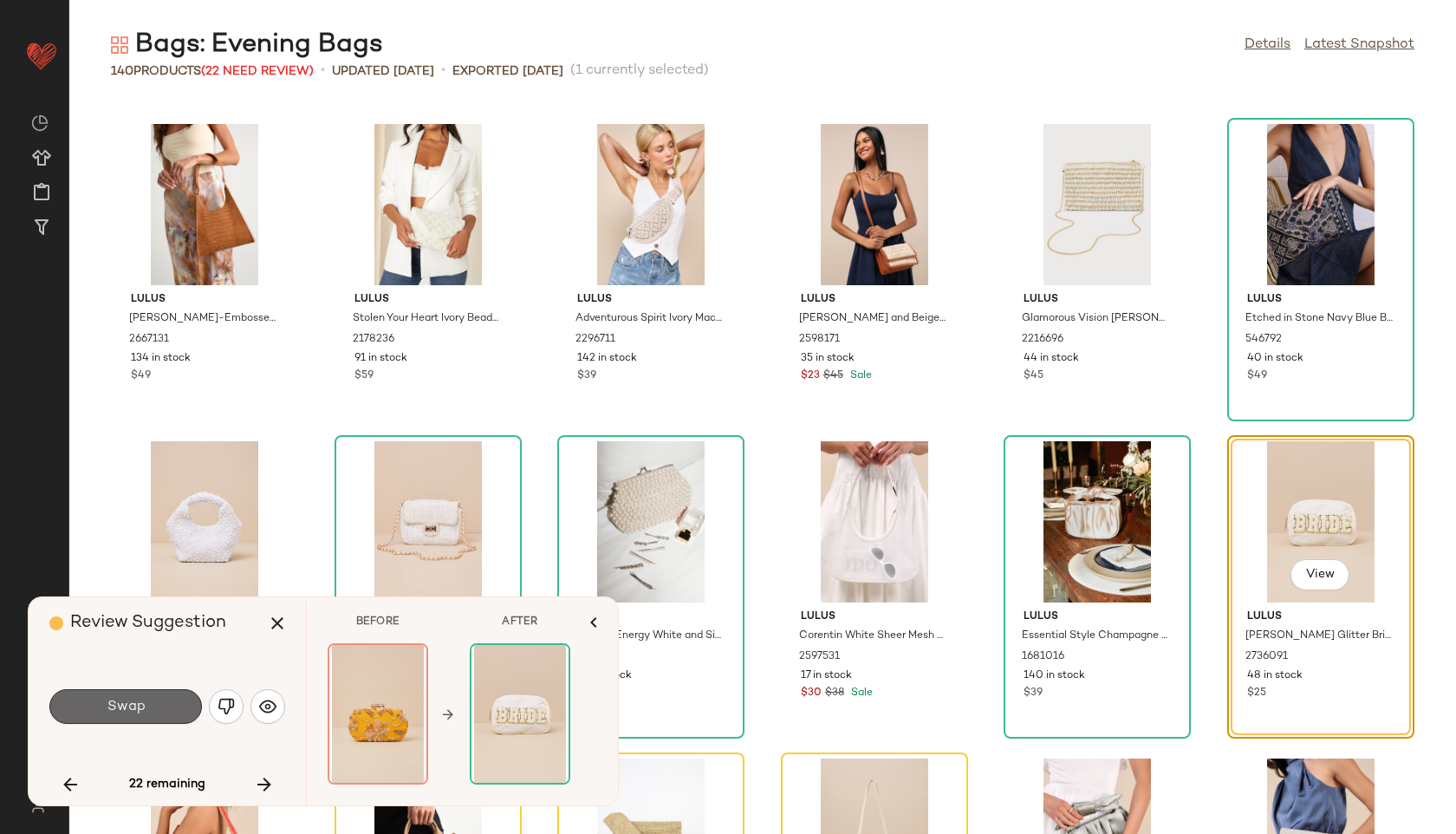
click at [179, 712] on button "Swap" at bounding box center [125, 706] width 153 height 35
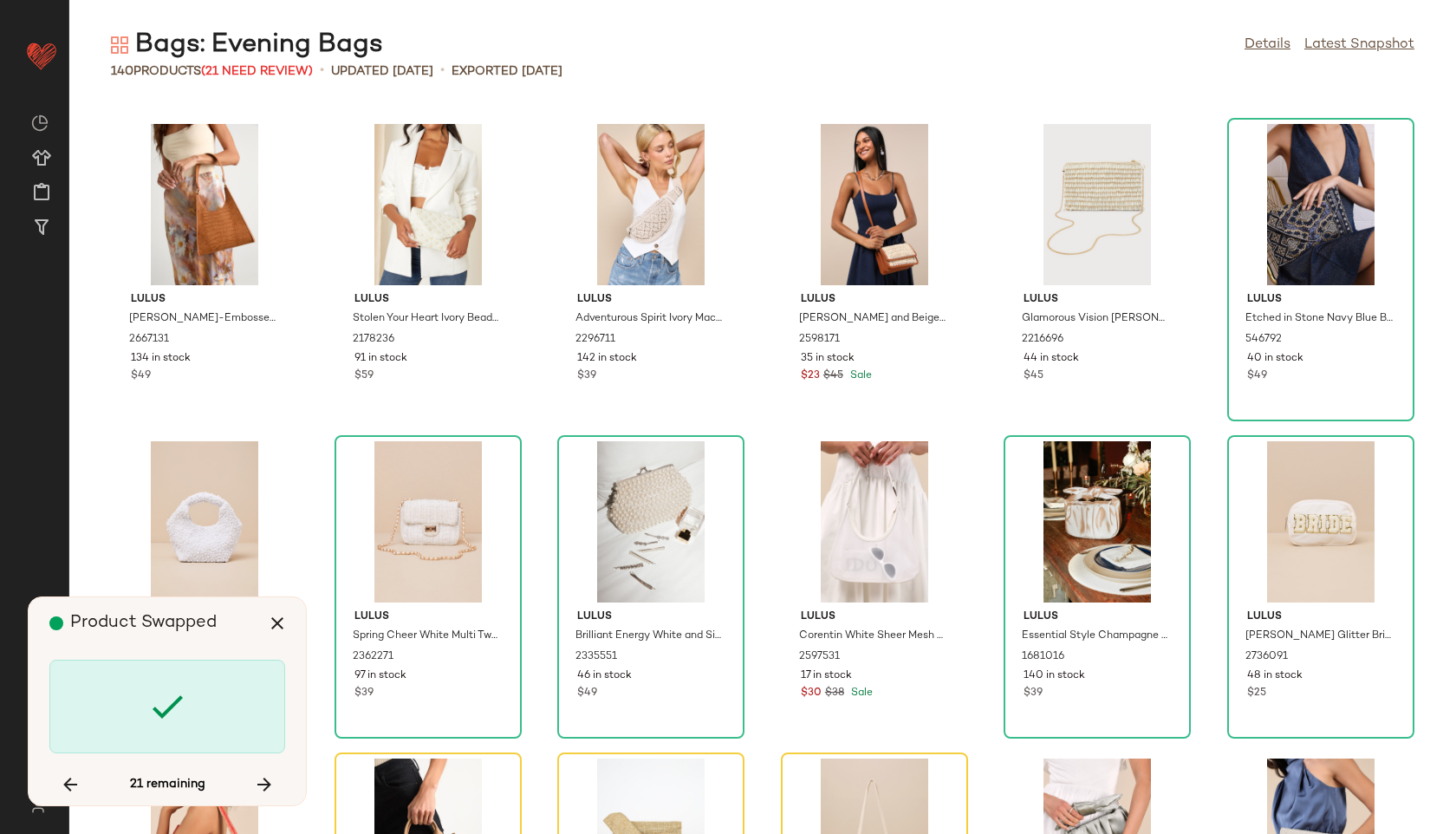
scroll to position [4442, 0]
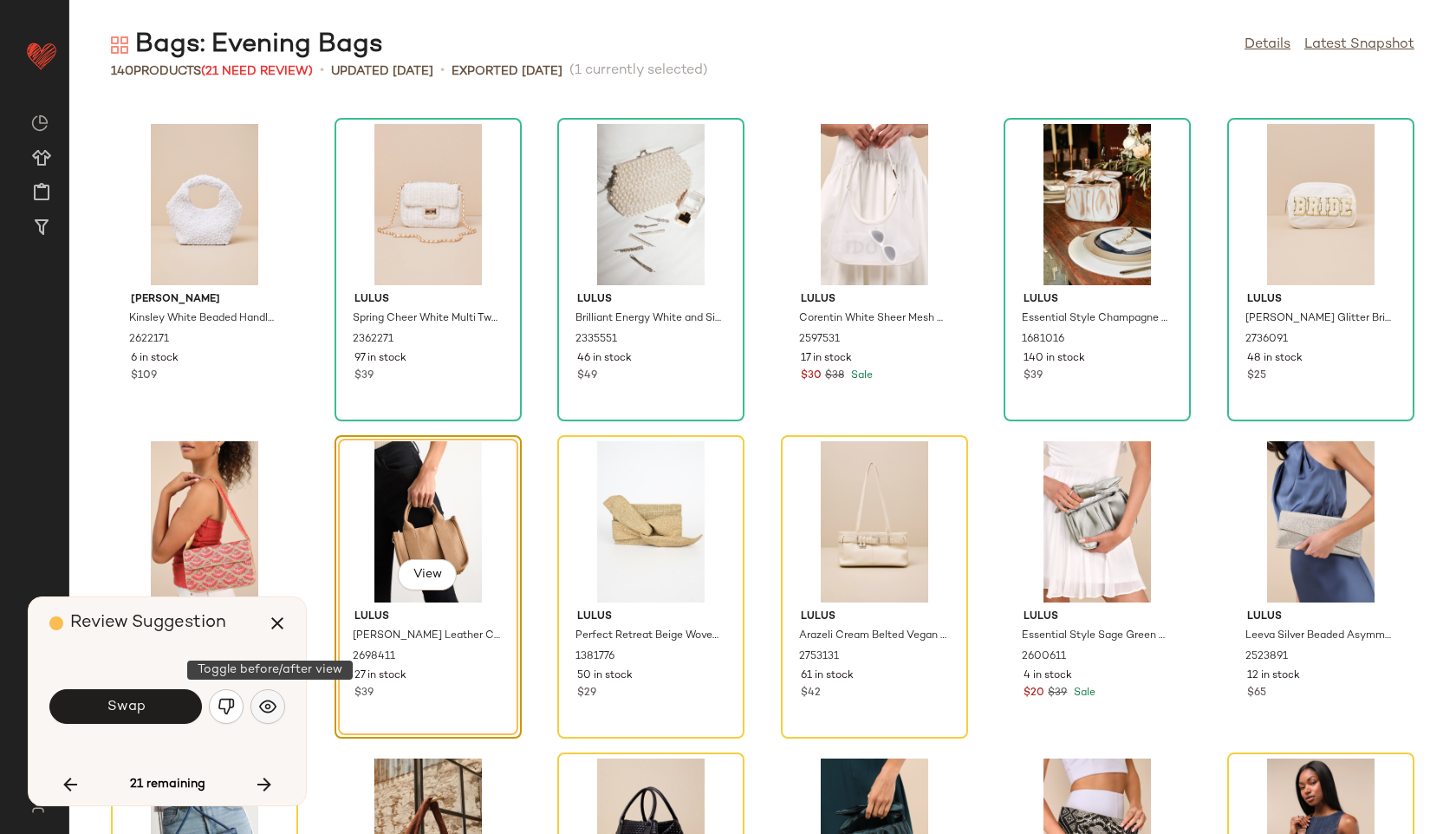
click at [276, 701] on img "button" at bounding box center [268, 706] width 17 height 17
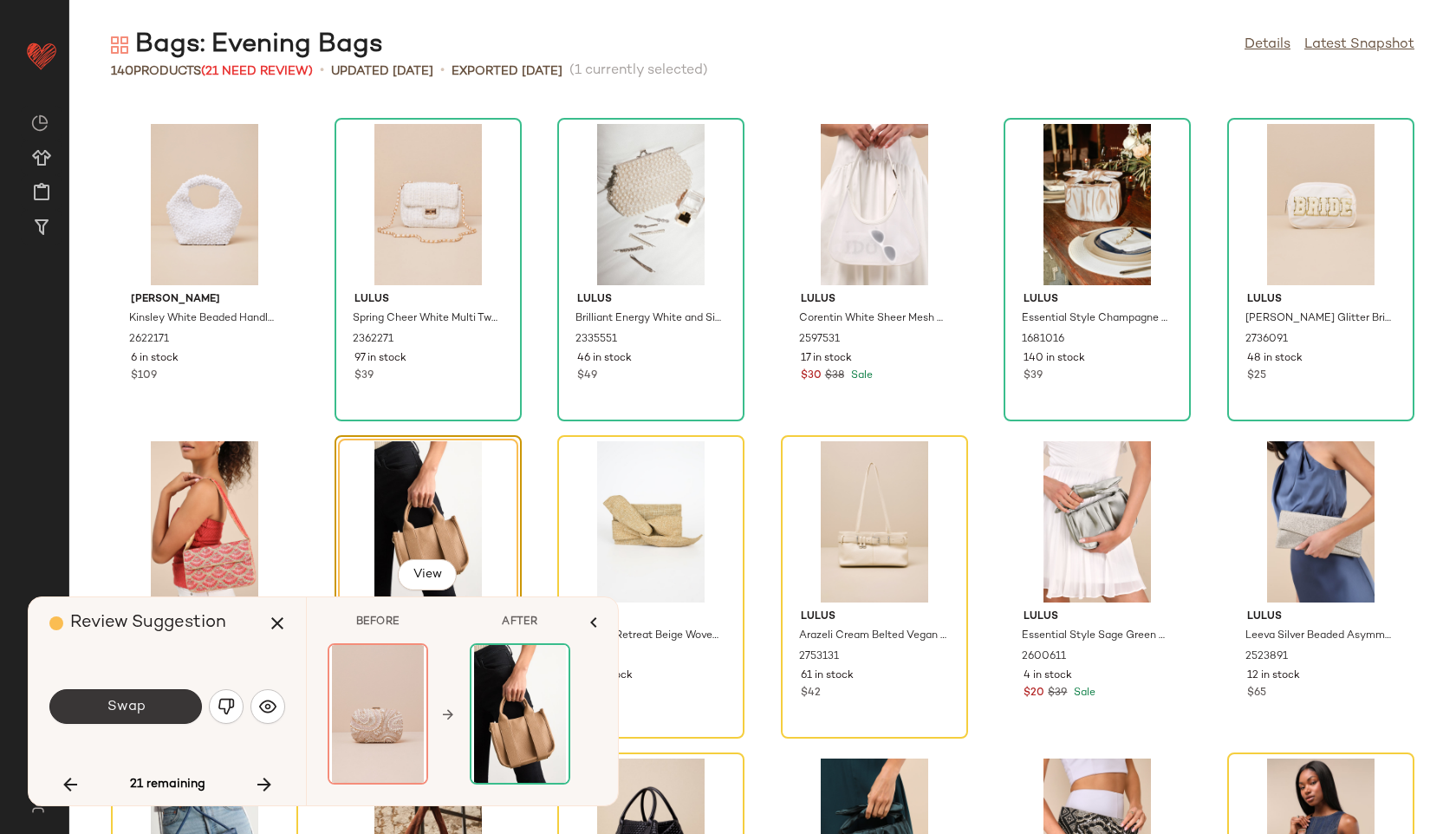
click at [193, 707] on button "Swap" at bounding box center [125, 706] width 153 height 35
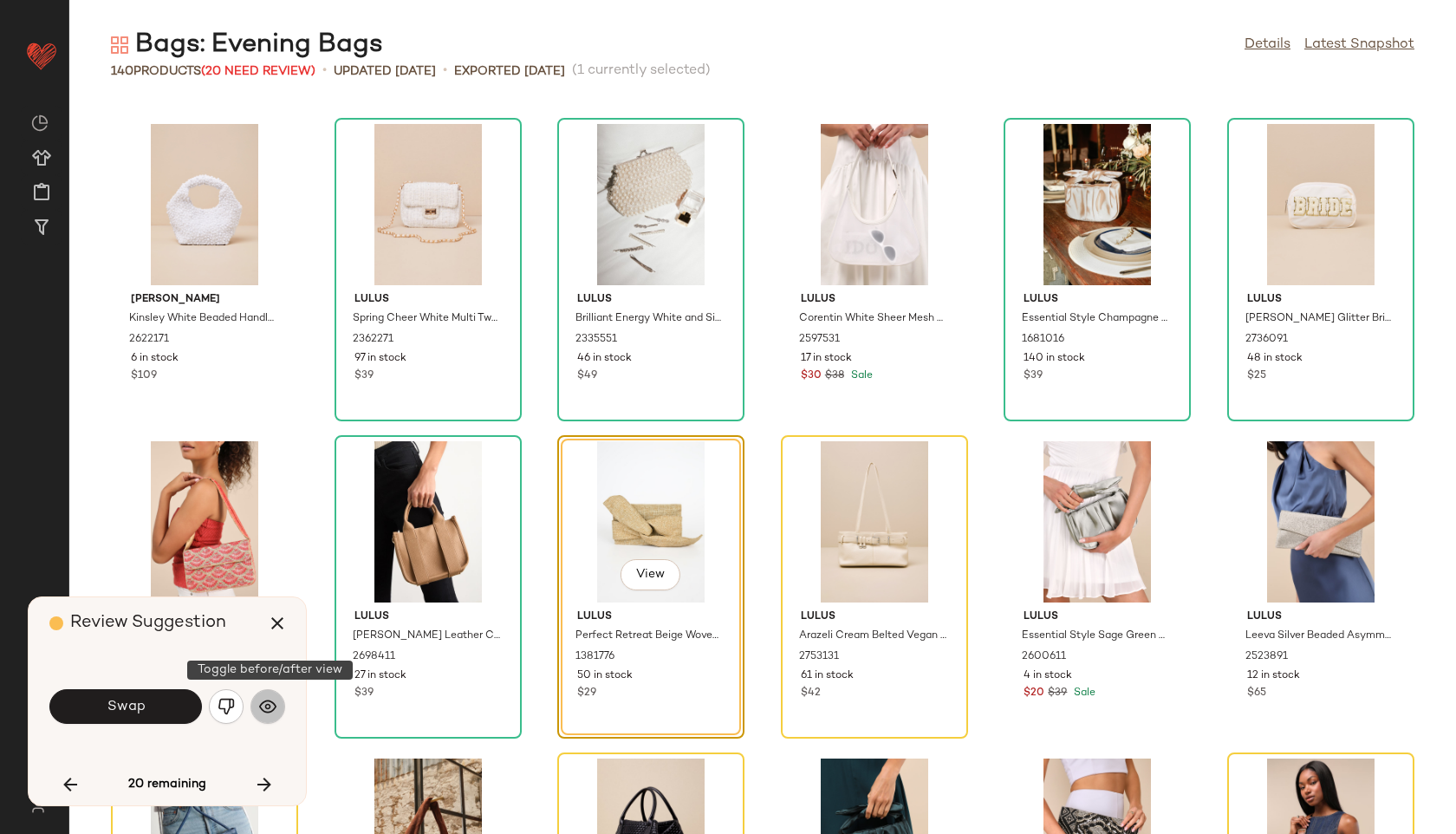
click at [271, 709] on img "button" at bounding box center [268, 706] width 17 height 17
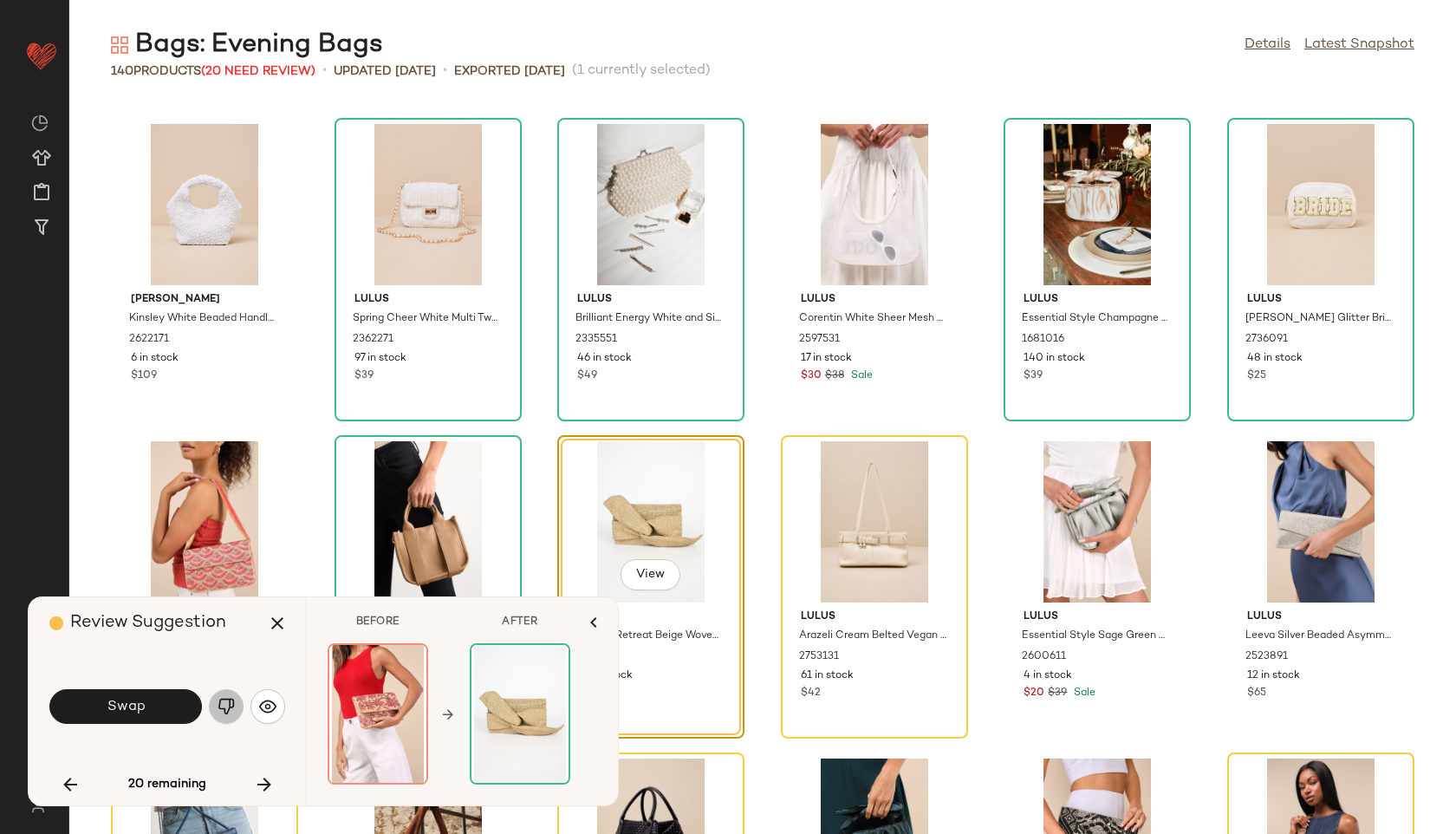
click at [233, 708] on img "button" at bounding box center [226, 706] width 17 height 17
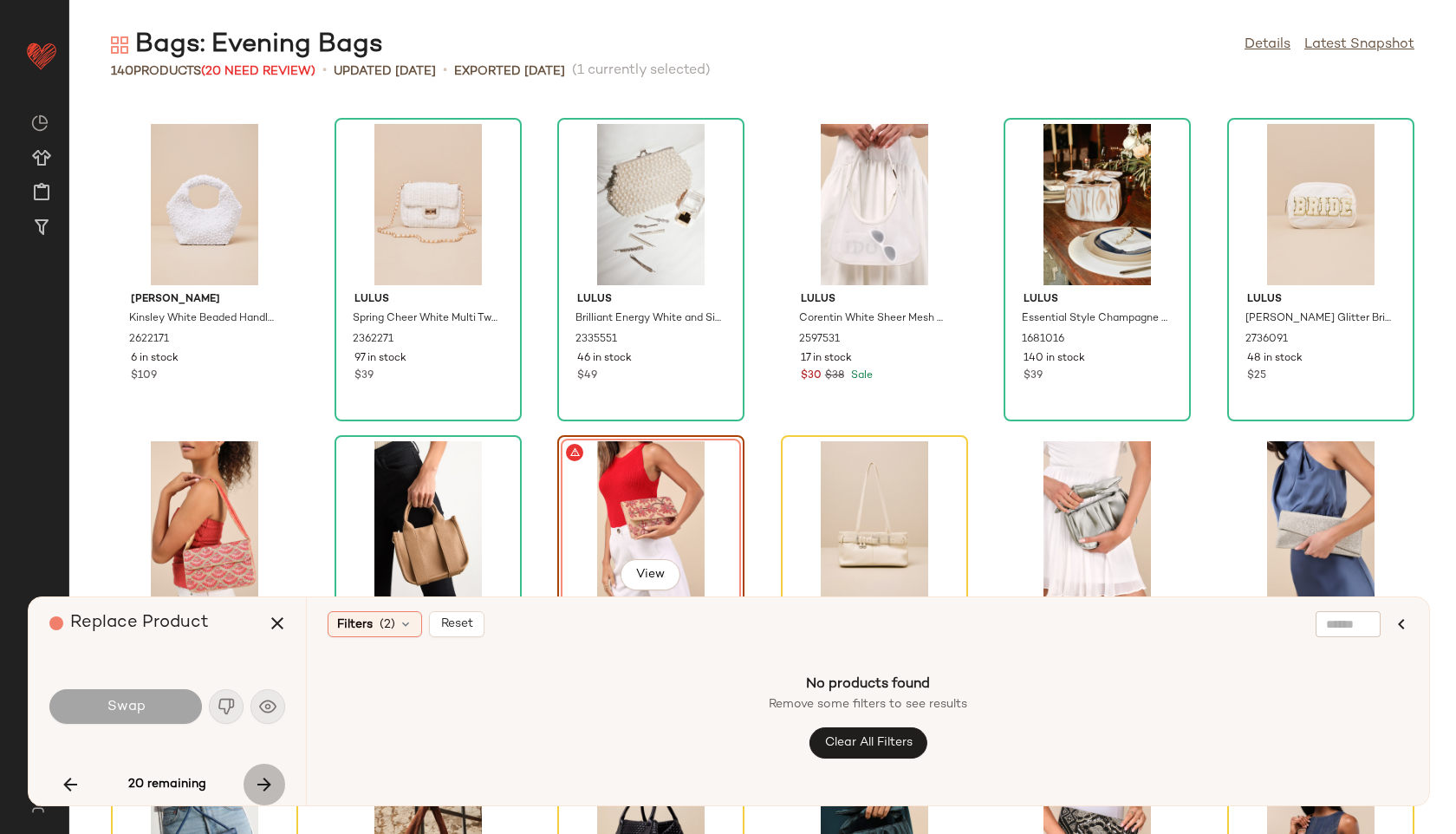
click at [270, 787] on icon "button" at bounding box center [264, 784] width 21 height 21
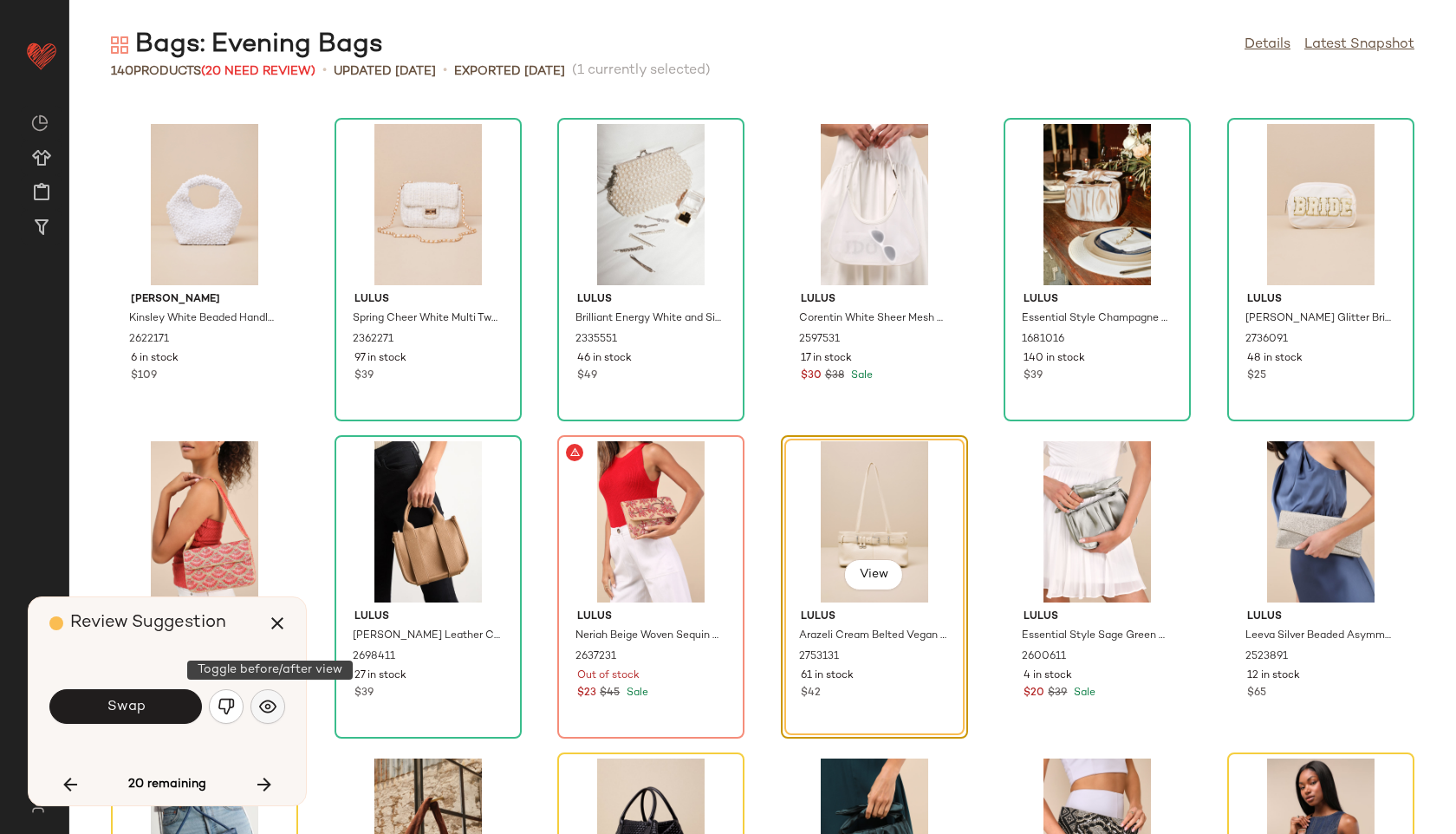
click at [274, 712] on img "button" at bounding box center [268, 706] width 17 height 17
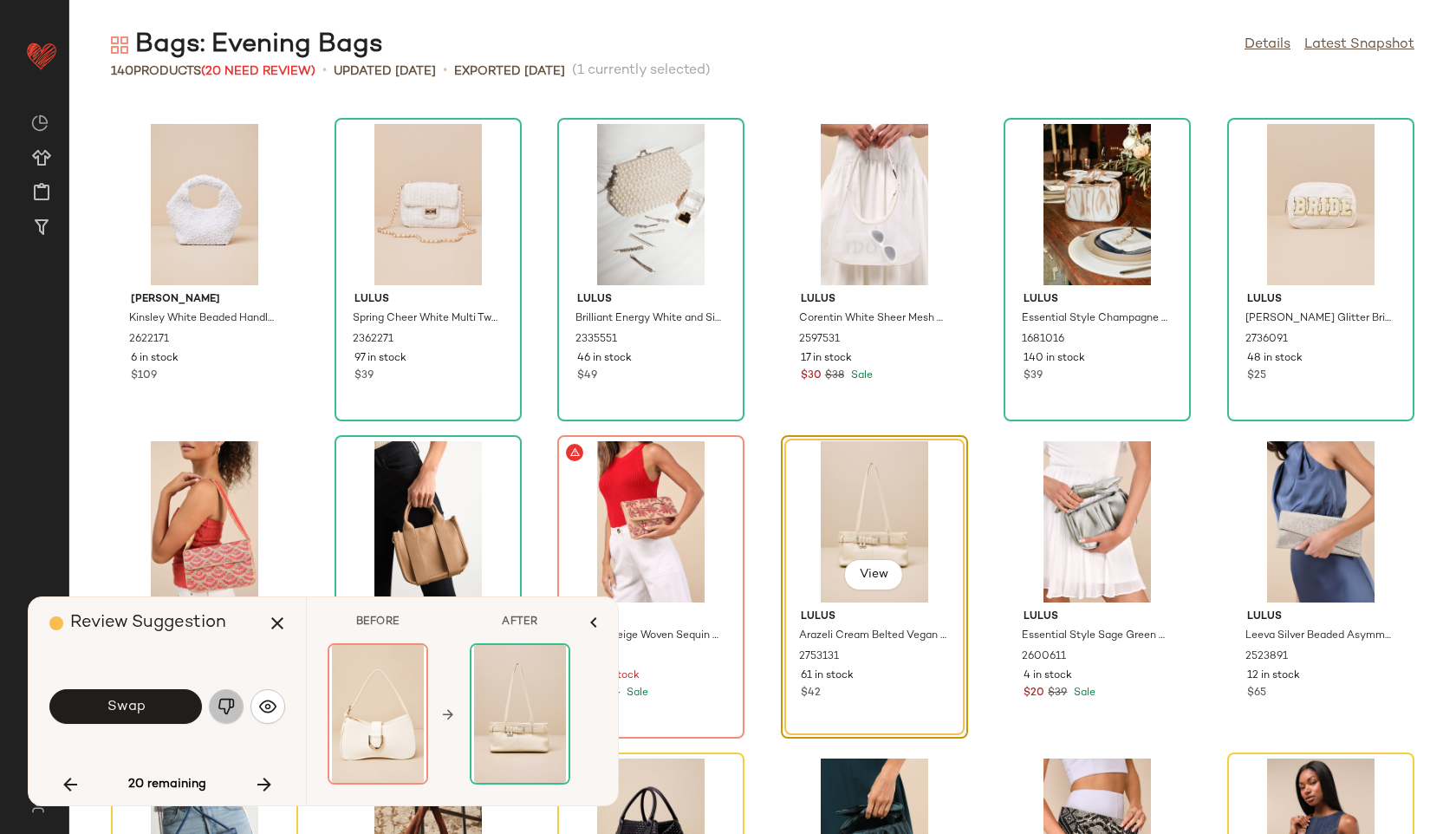
click at [214, 705] on button "button" at bounding box center [226, 706] width 35 height 35
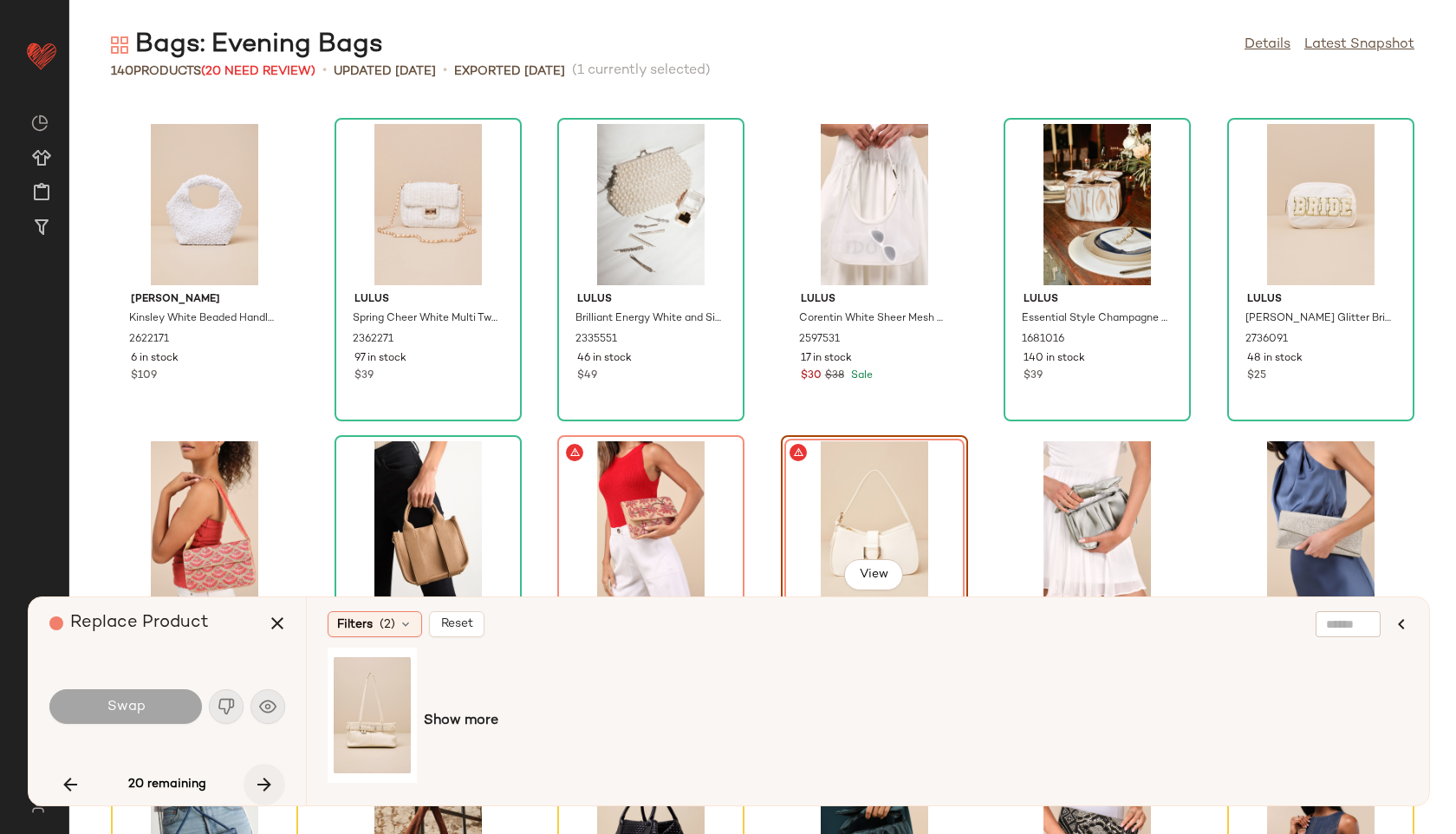
click at [263, 781] on icon "button" at bounding box center [264, 784] width 21 height 21
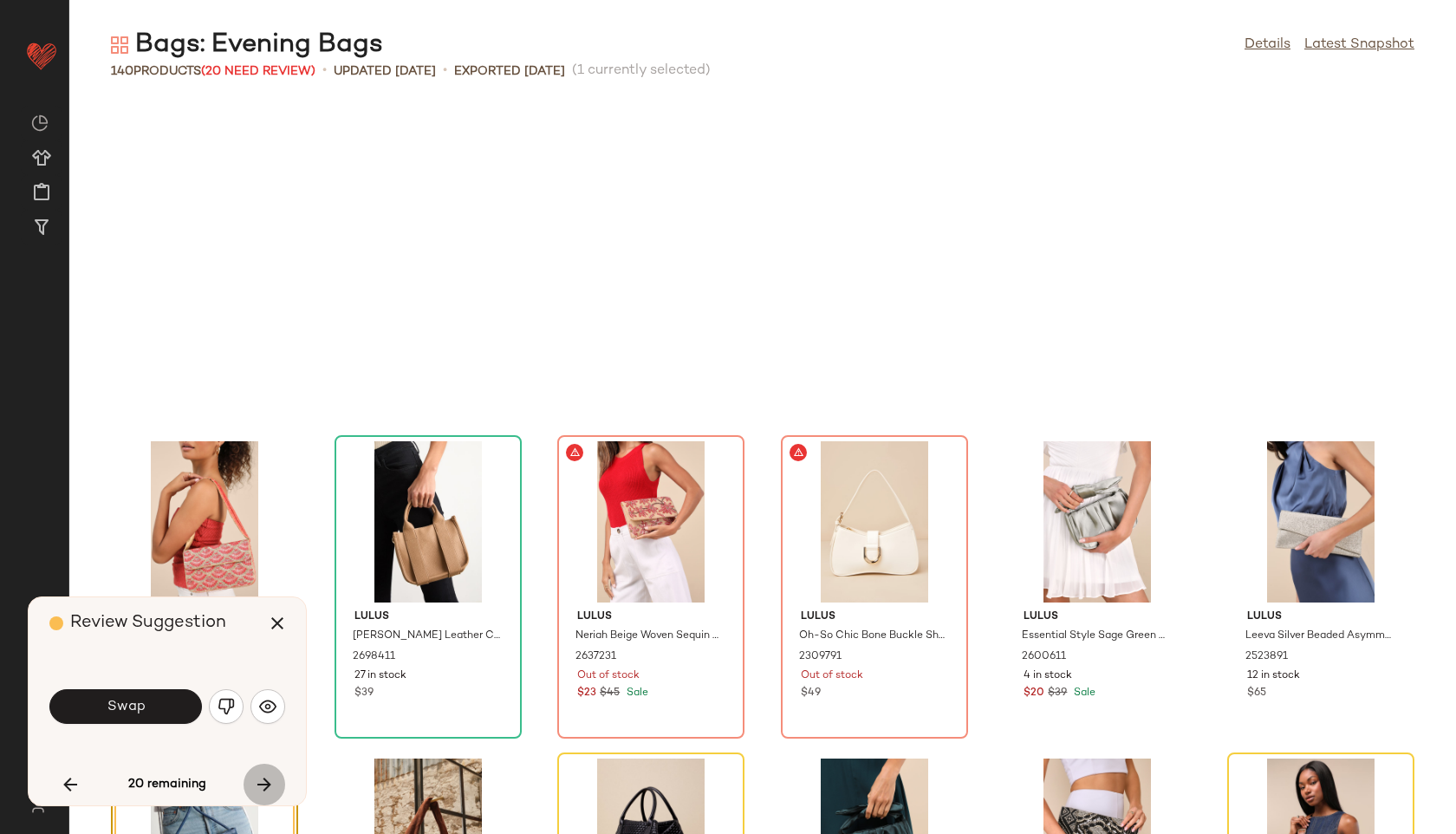
scroll to position [4759, 0]
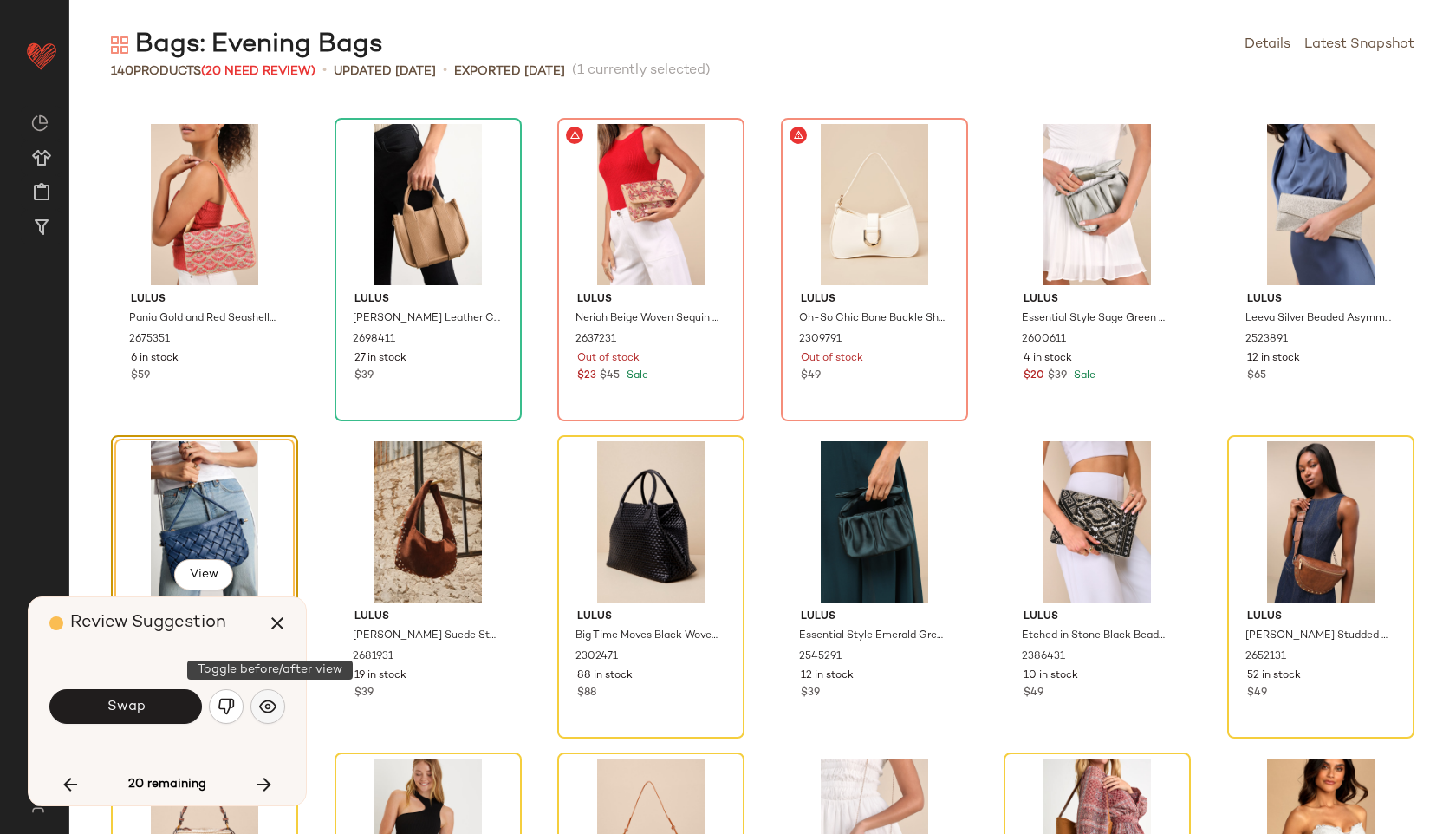
click at [267, 710] on img "button" at bounding box center [268, 706] width 17 height 17
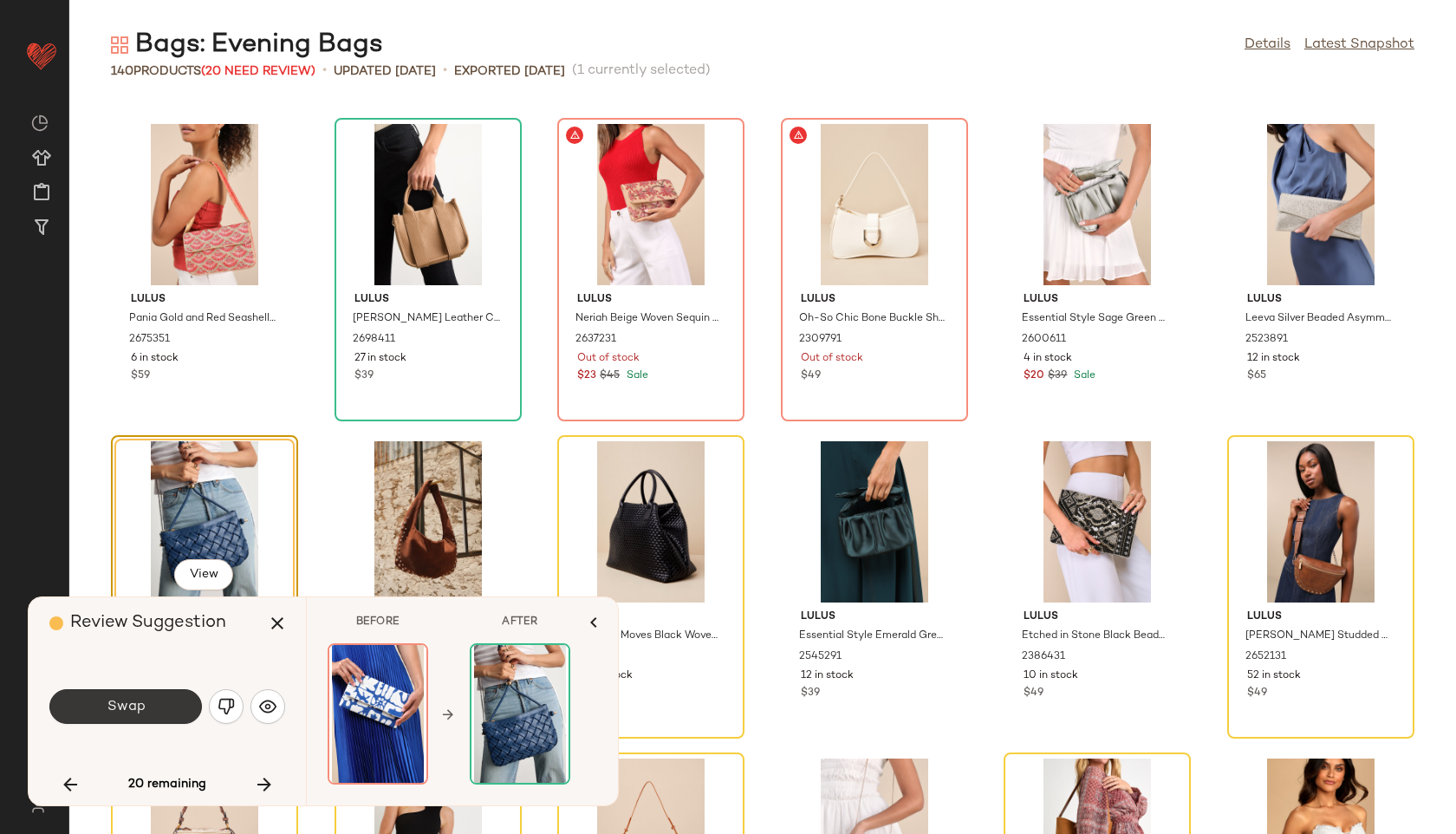
click at [153, 713] on button "Swap" at bounding box center [125, 706] width 153 height 35
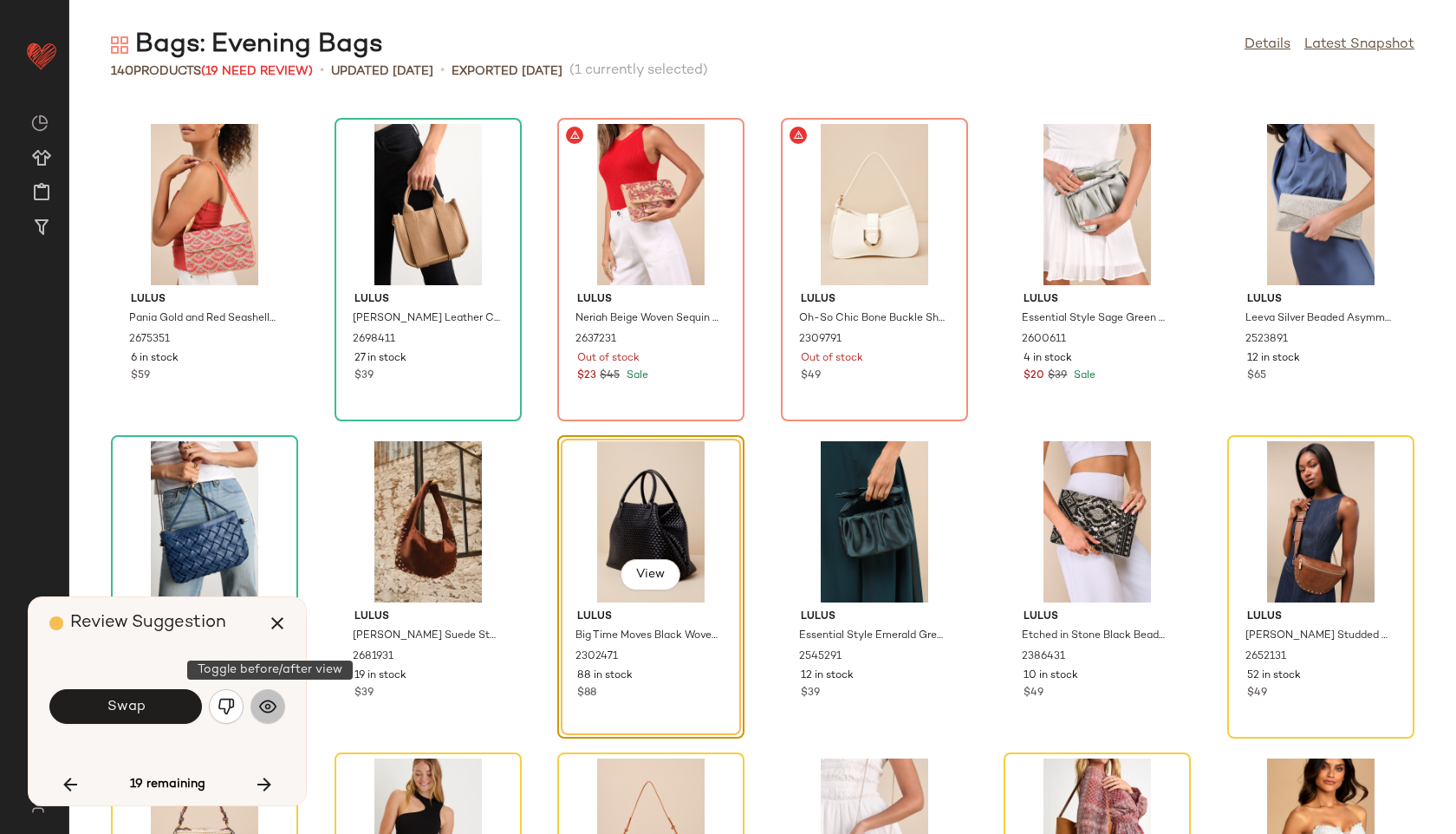
click at [270, 712] on img "button" at bounding box center [268, 706] width 17 height 17
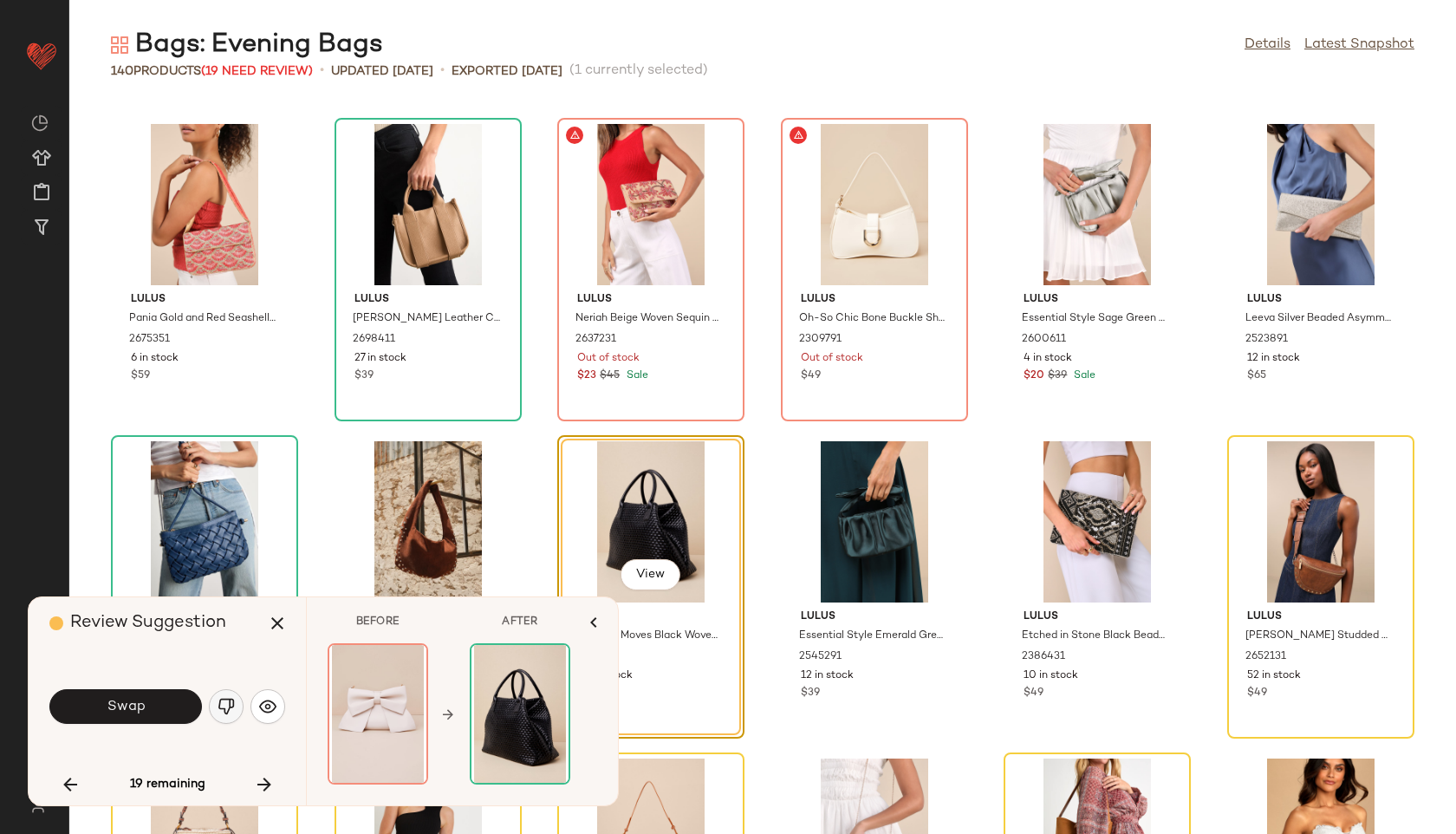
click at [238, 704] on button "button" at bounding box center [226, 706] width 35 height 35
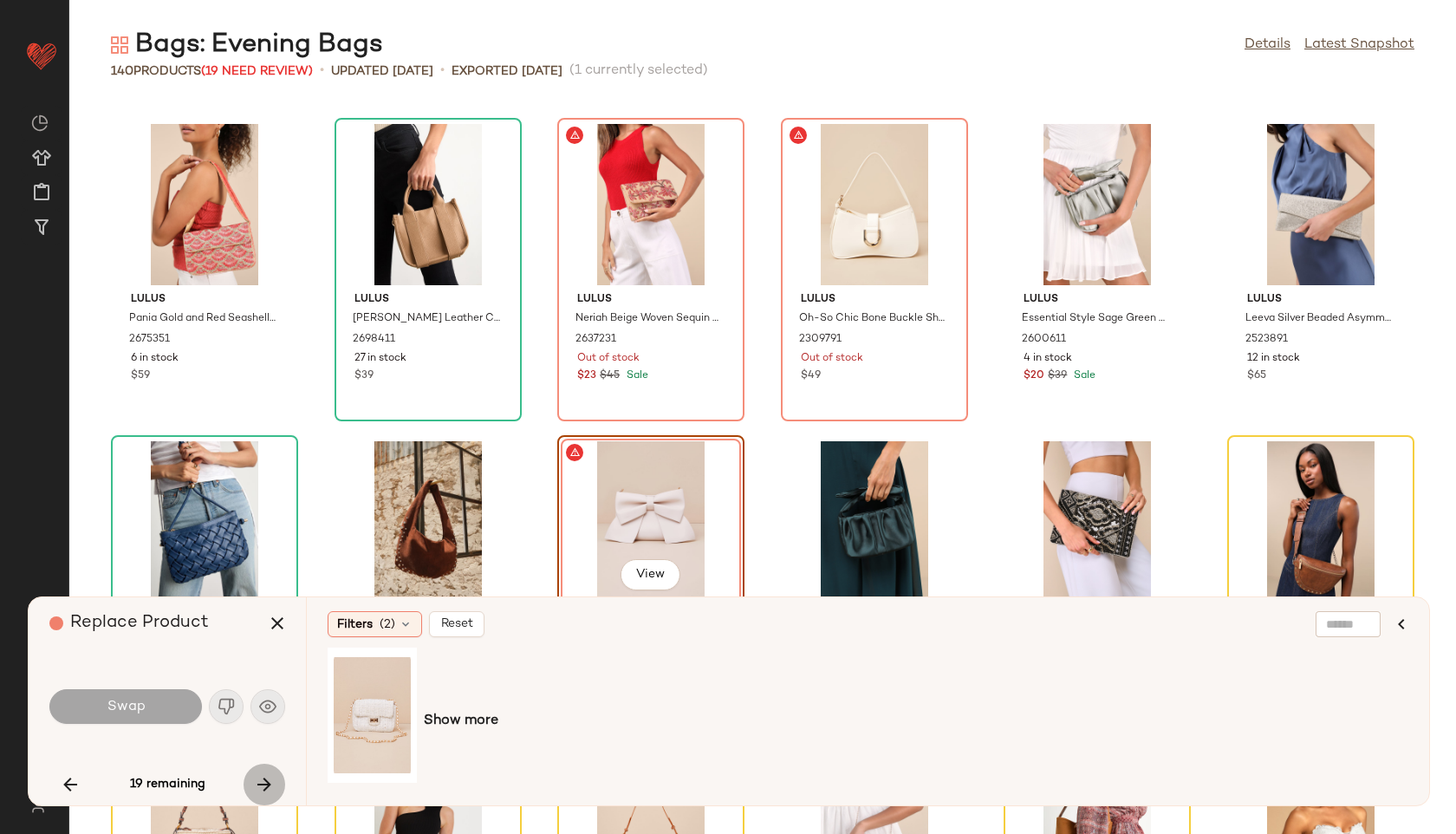
click at [260, 787] on icon "button" at bounding box center [264, 784] width 21 height 21
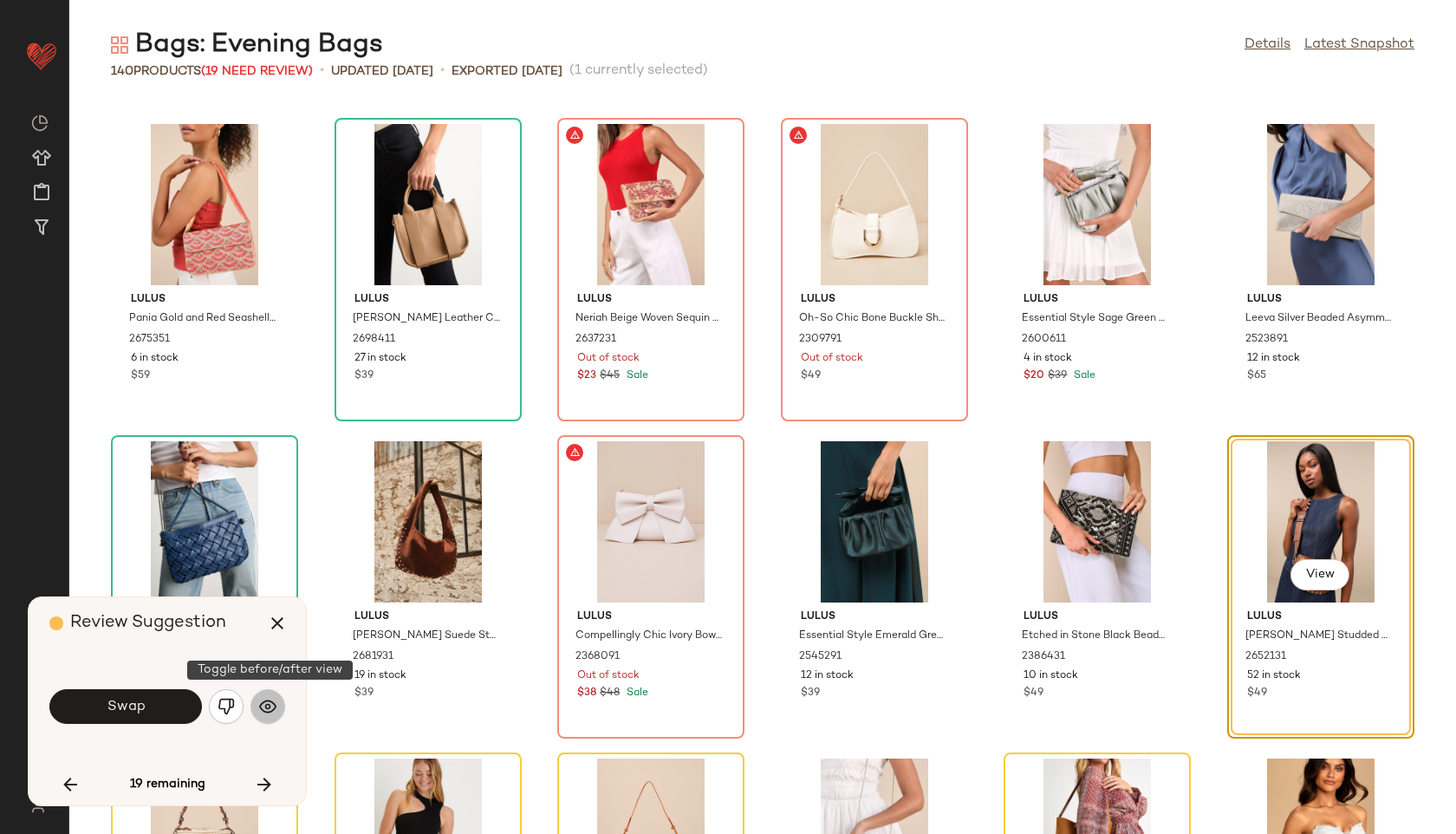
click at [268, 703] on img "button" at bounding box center [268, 706] width 17 height 17
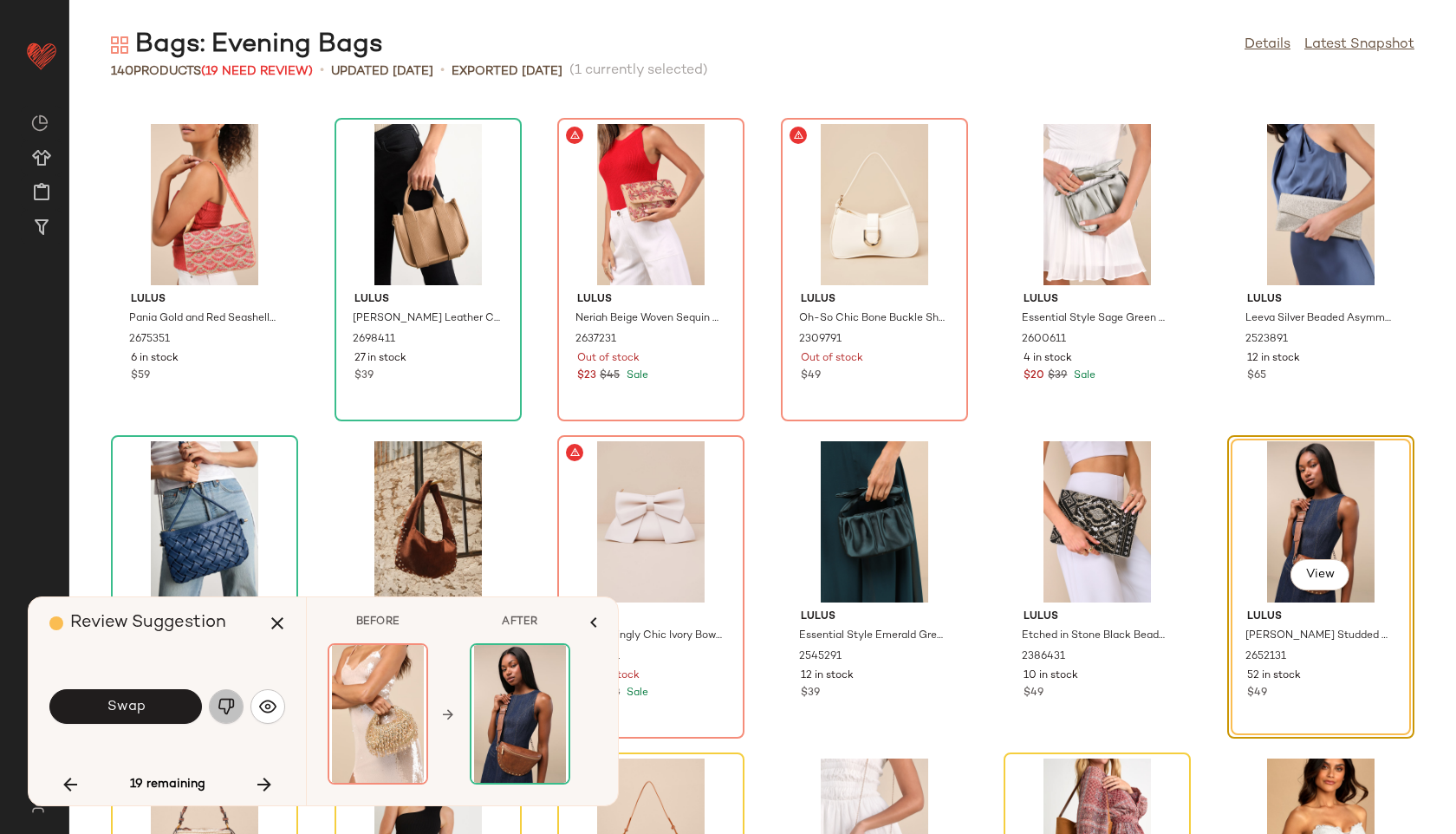
click at [234, 712] on img "button" at bounding box center [226, 706] width 17 height 17
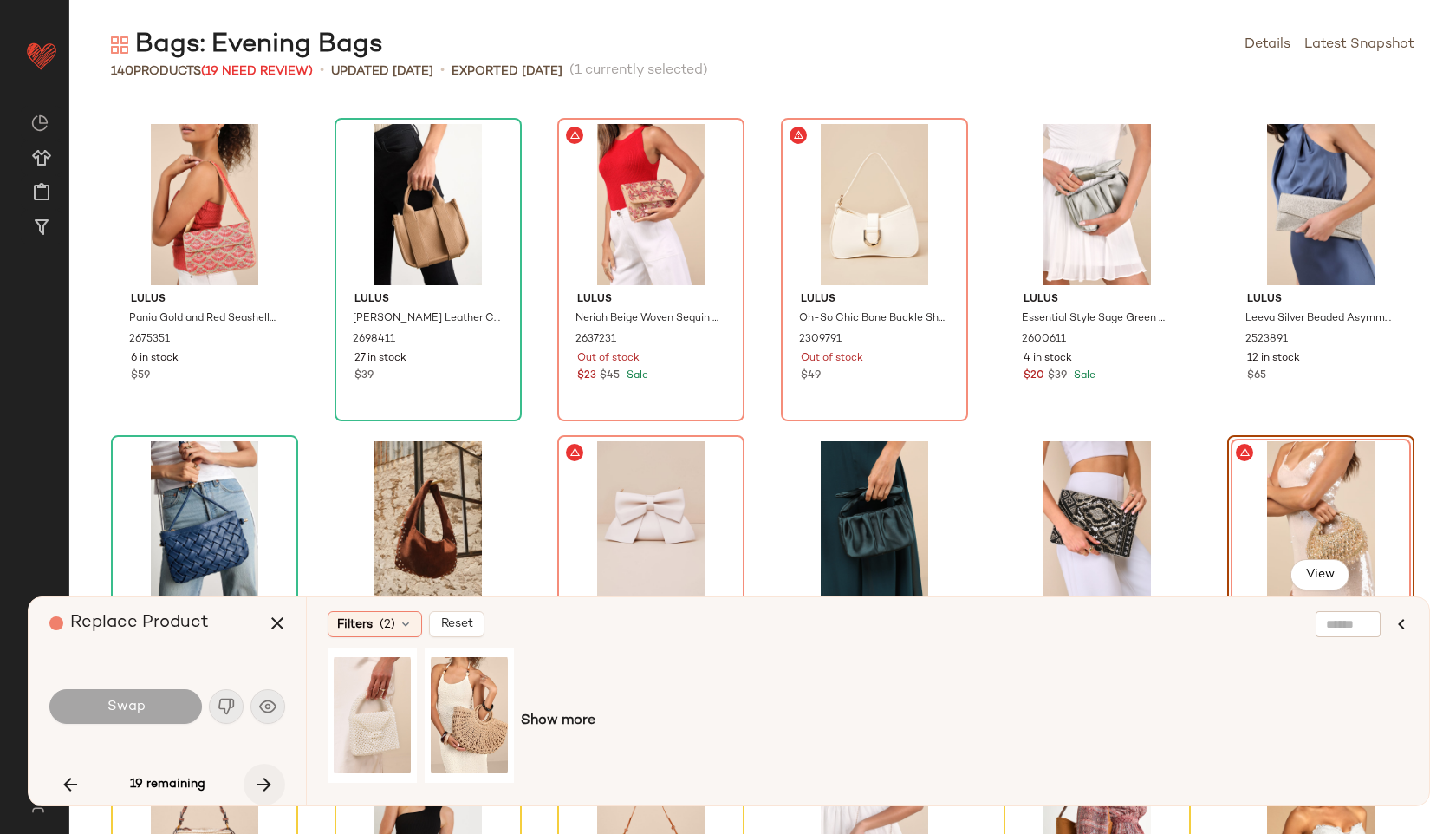
click at [263, 783] on icon "button" at bounding box center [264, 784] width 21 height 21
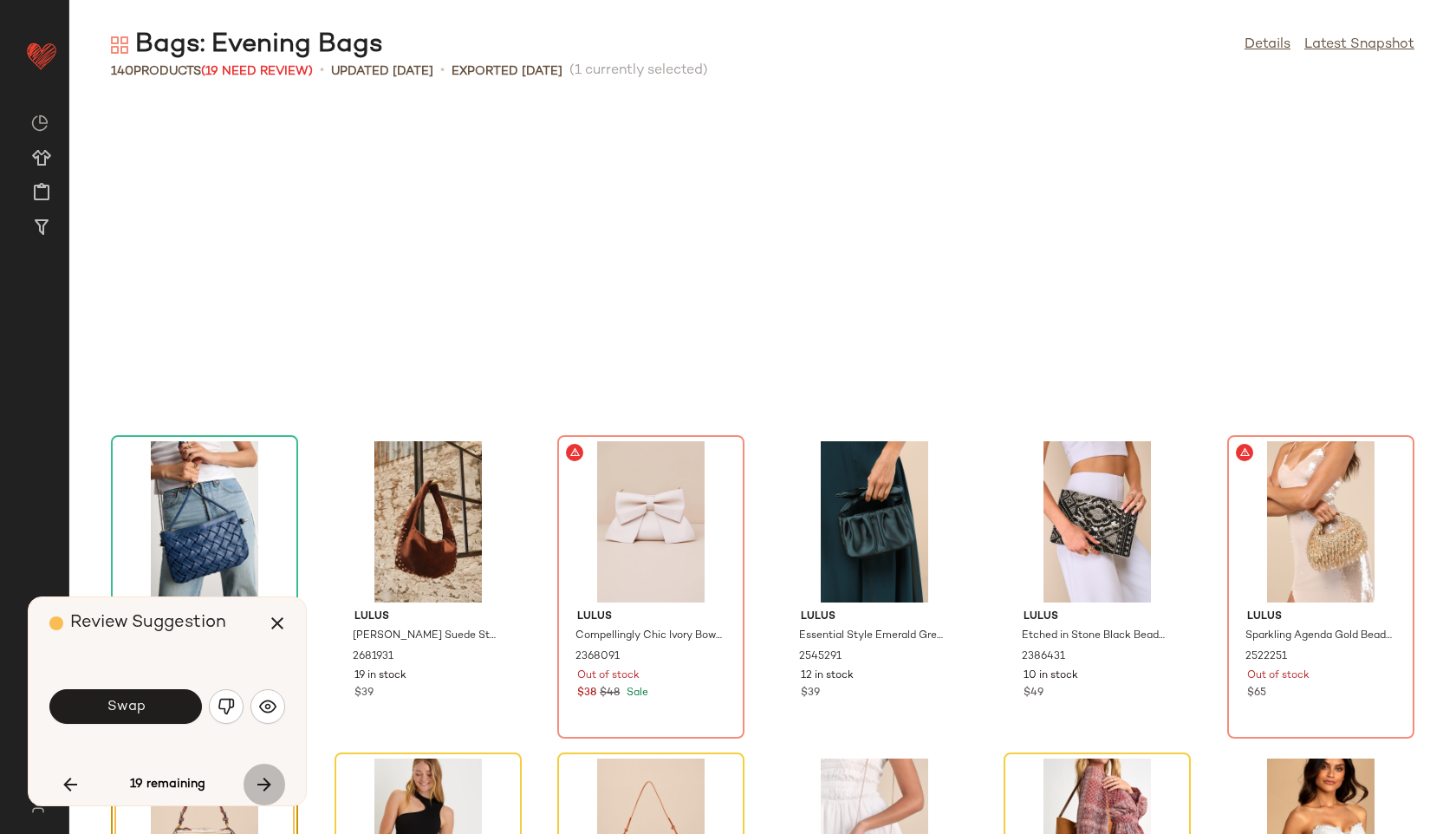
scroll to position [5076, 0]
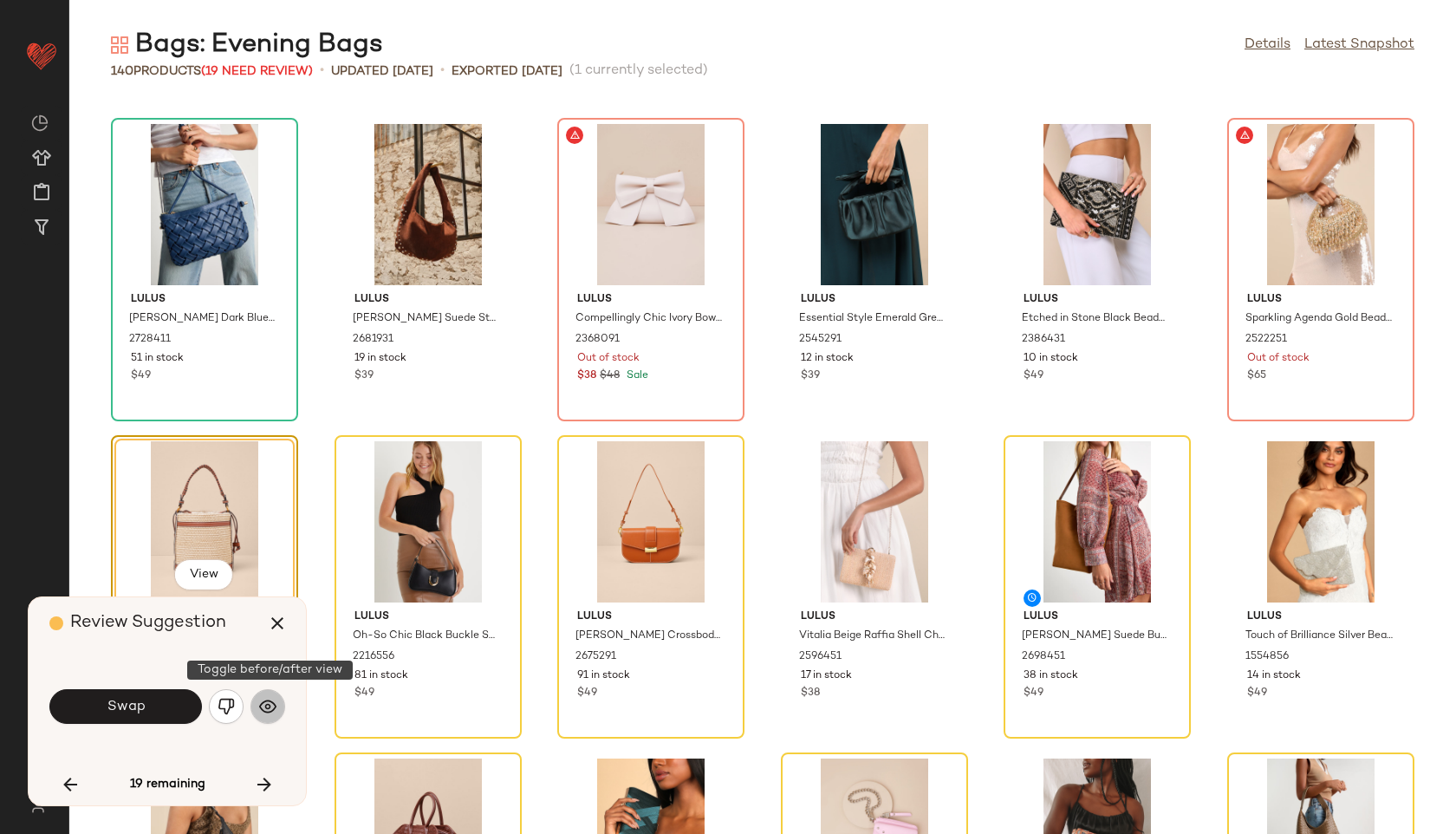
click at [265, 705] on img "button" at bounding box center [268, 706] width 17 height 17
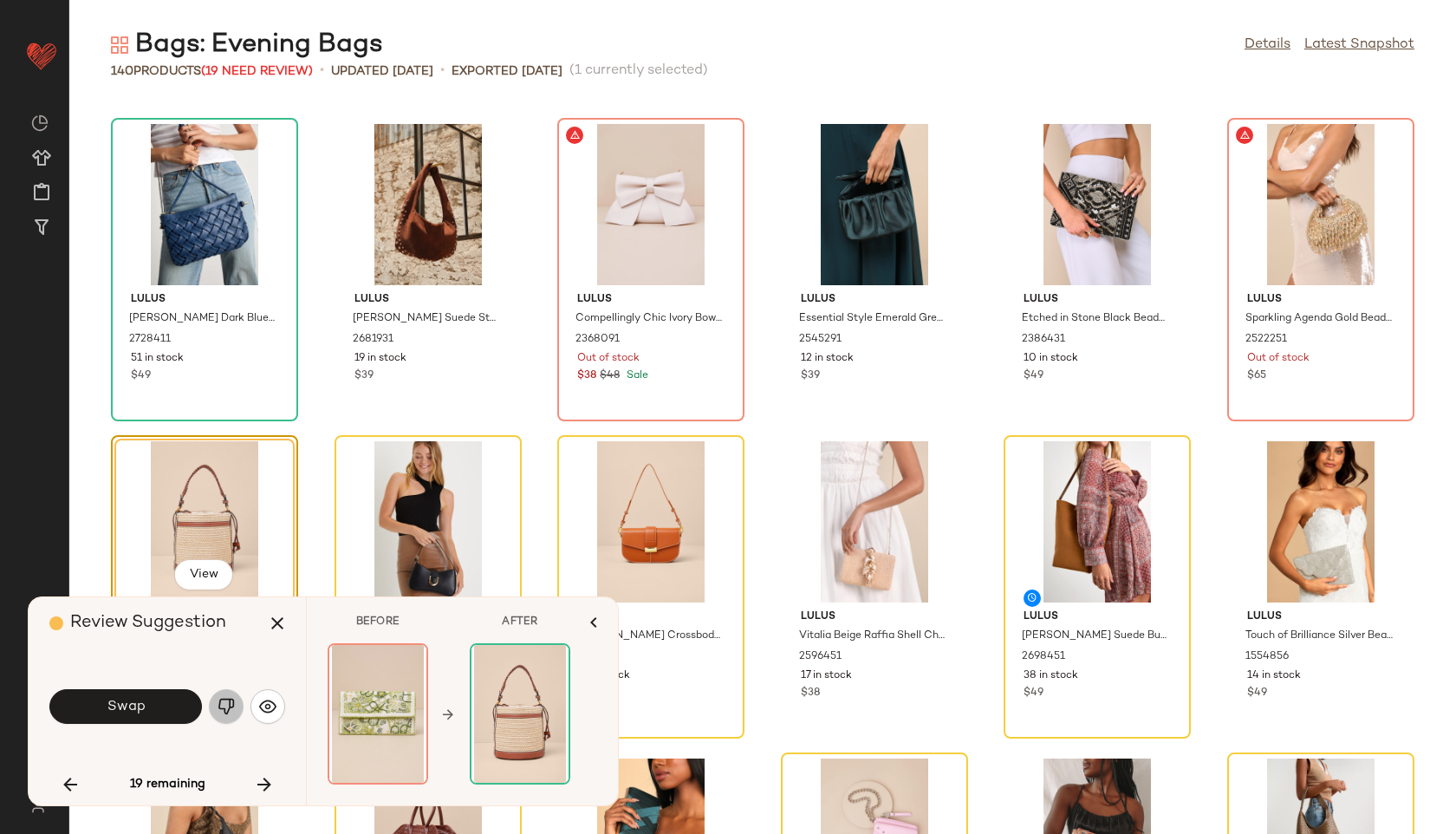
click at [227, 701] on img "button" at bounding box center [226, 706] width 17 height 17
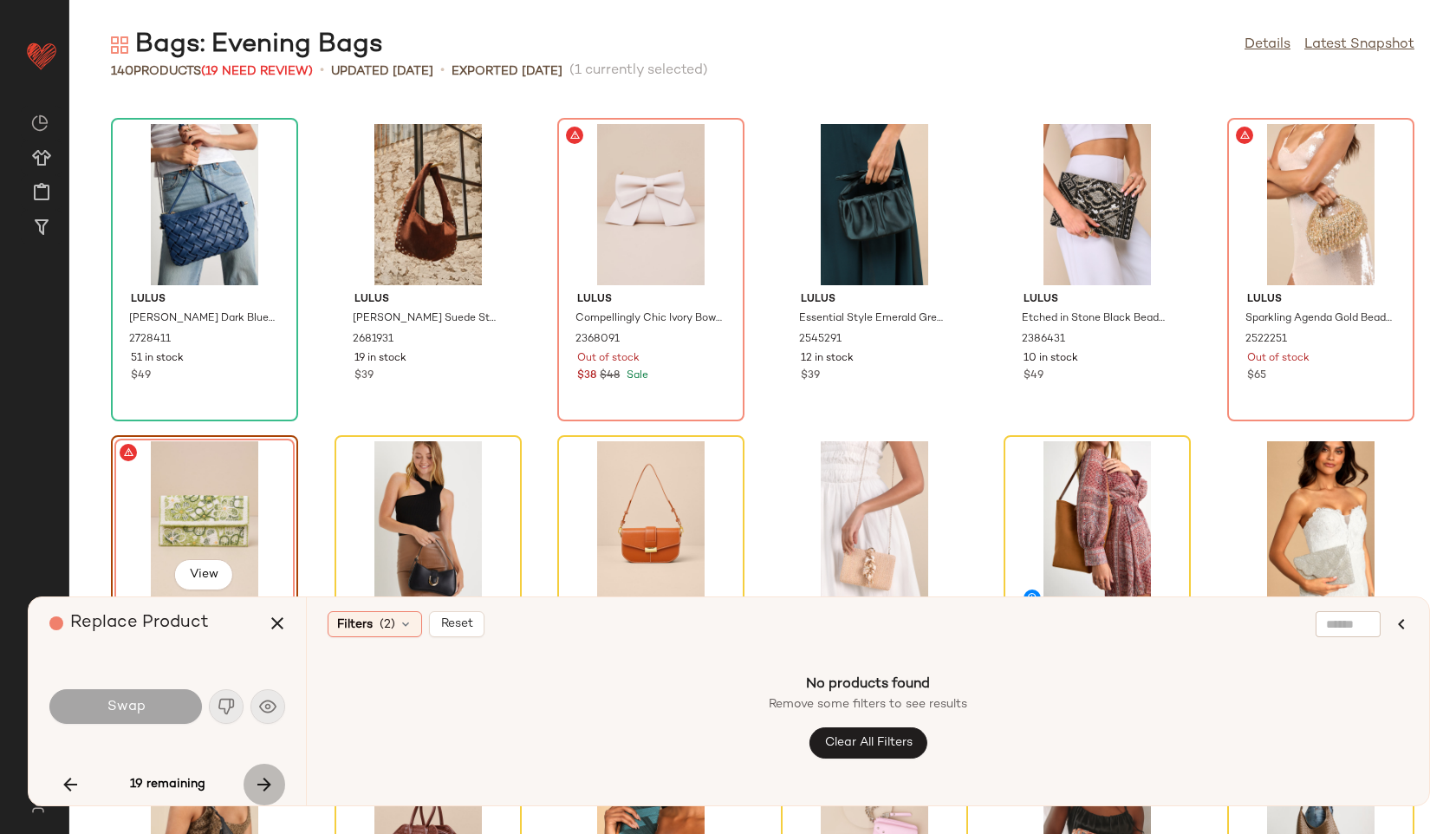
click at [260, 783] on icon "button" at bounding box center [264, 784] width 21 height 21
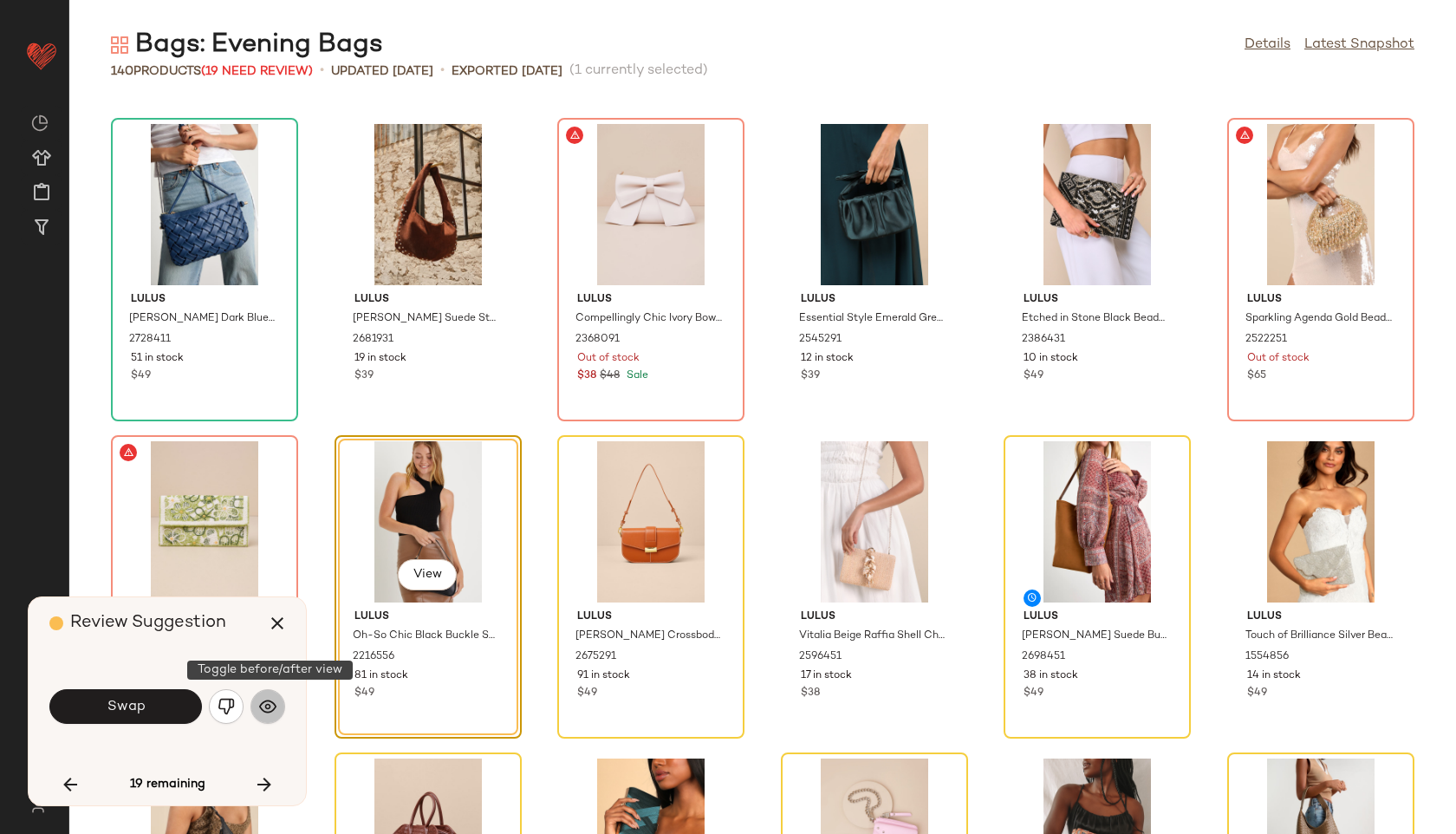
click at [280, 700] on button "button" at bounding box center [268, 706] width 35 height 35
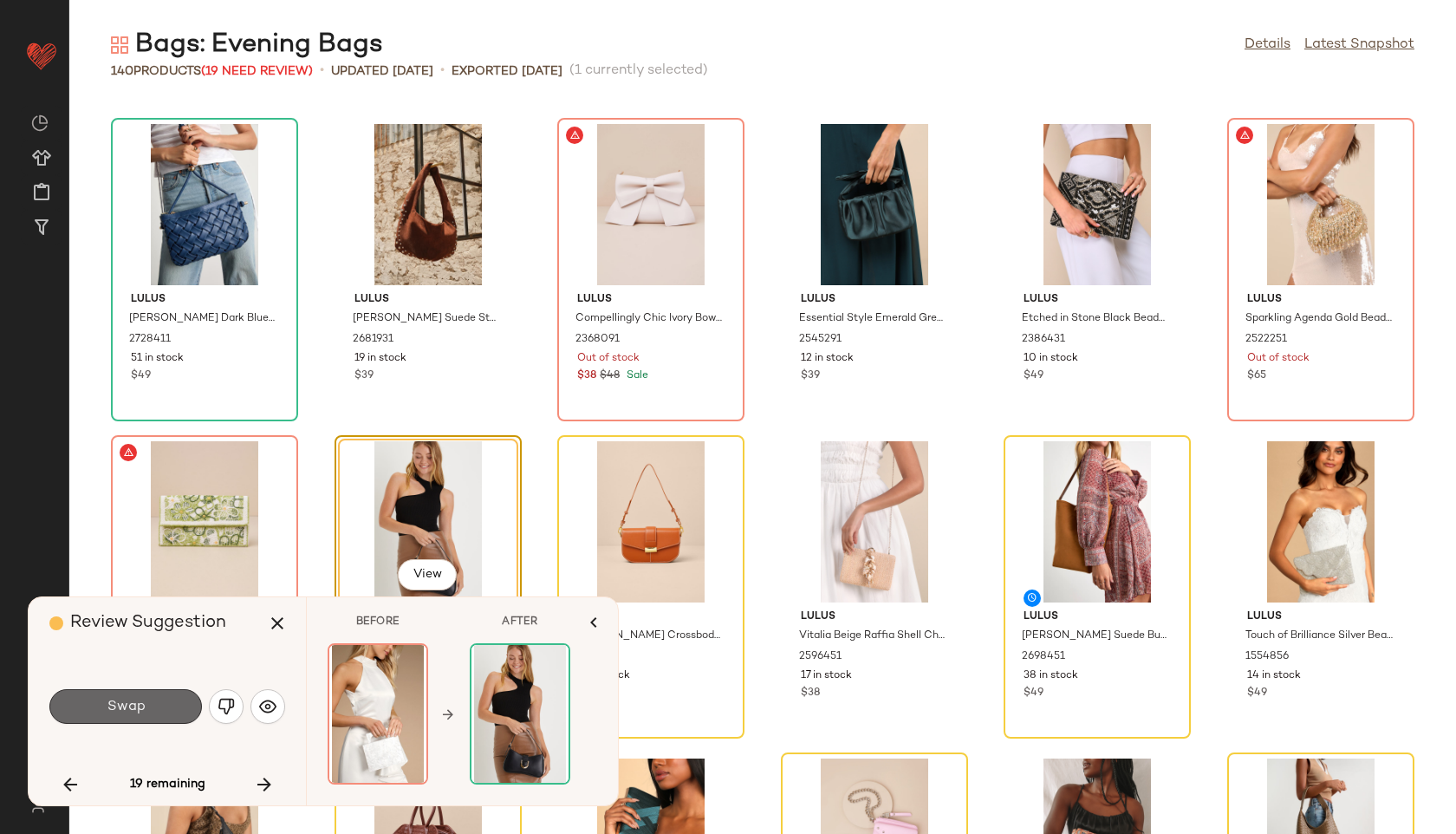
click at [150, 710] on button "Swap" at bounding box center [125, 706] width 153 height 35
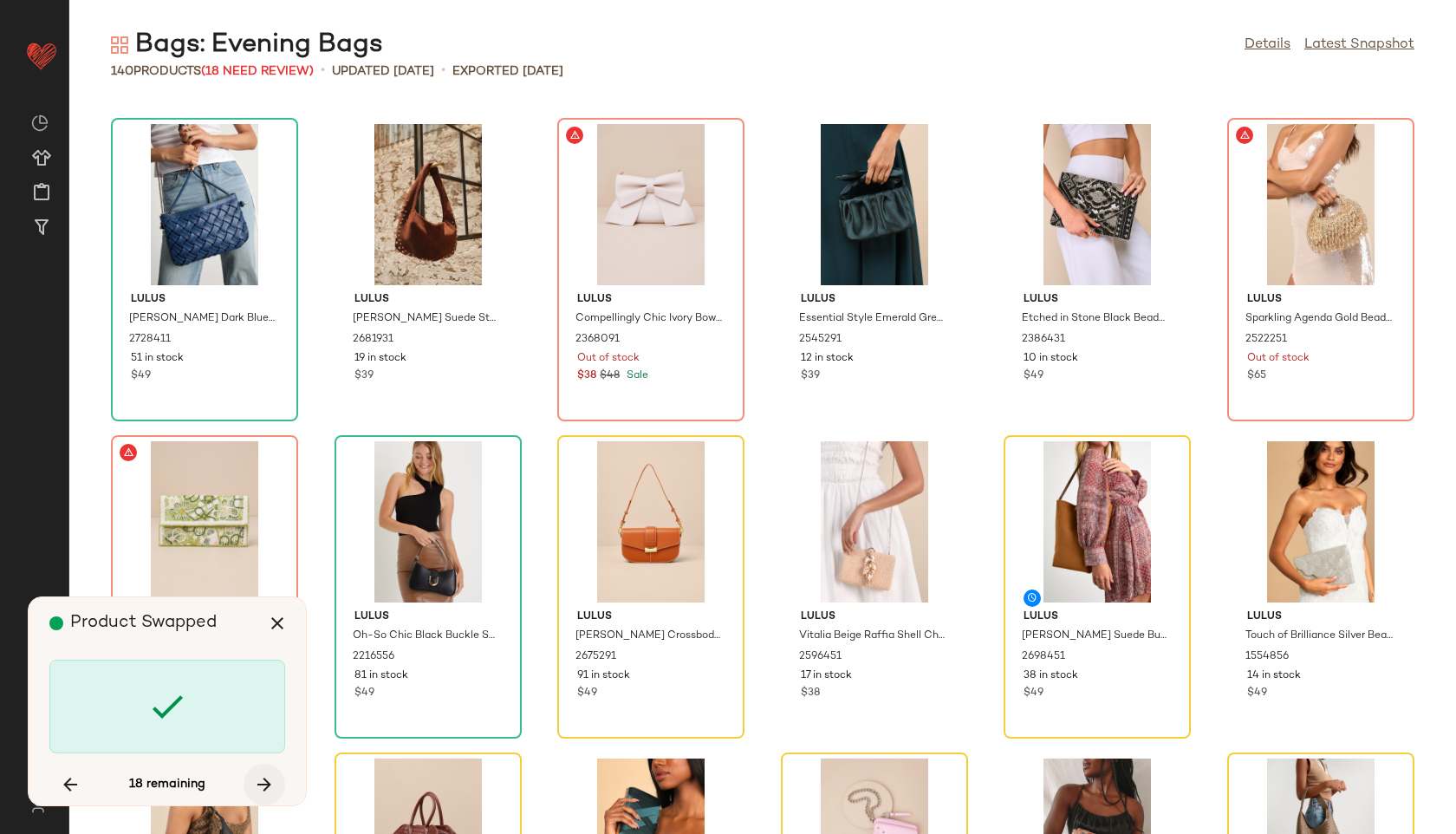
click at [272, 779] on icon "button" at bounding box center [264, 784] width 21 height 21
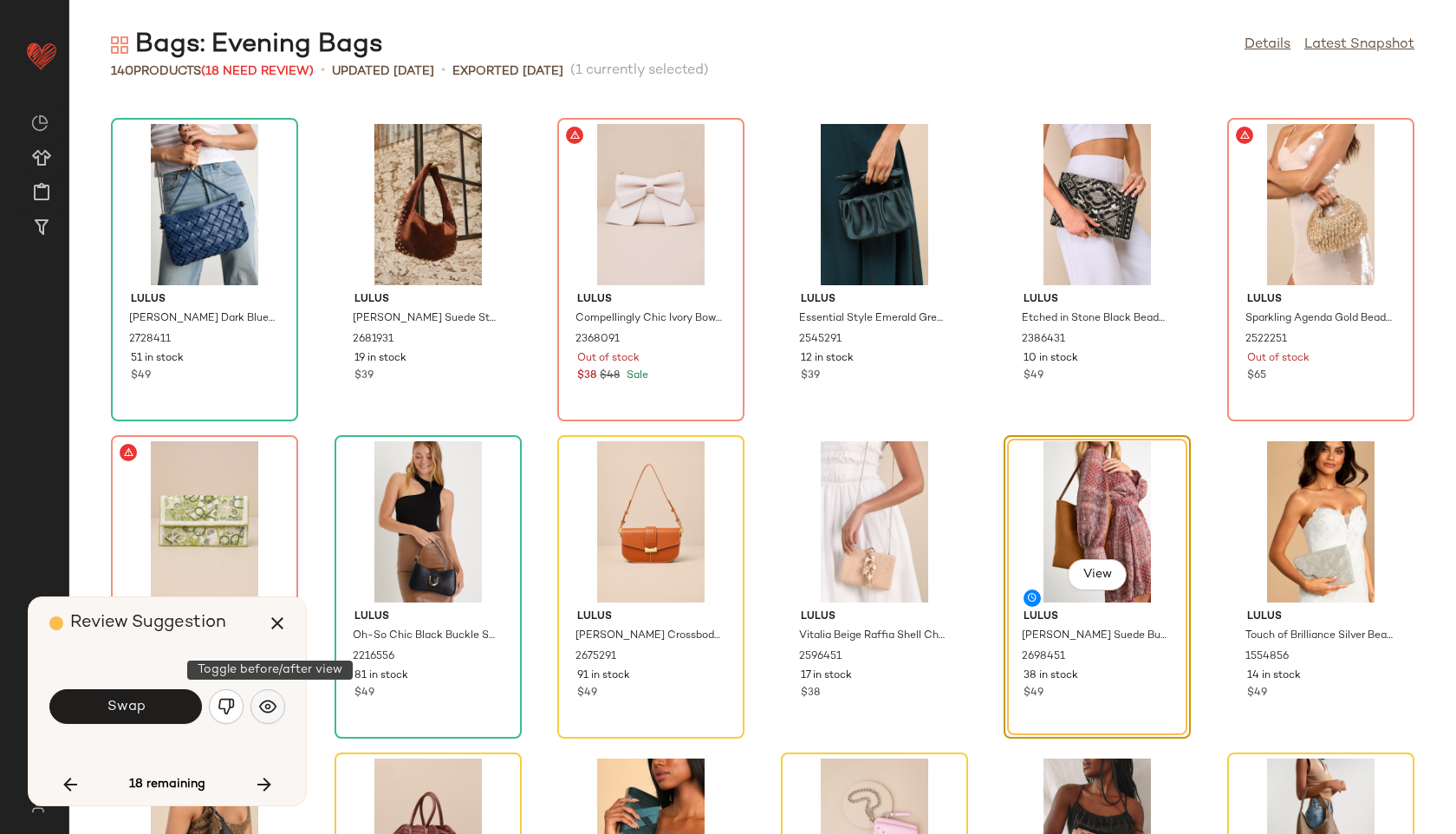
click at [270, 704] on img "button" at bounding box center [268, 706] width 17 height 17
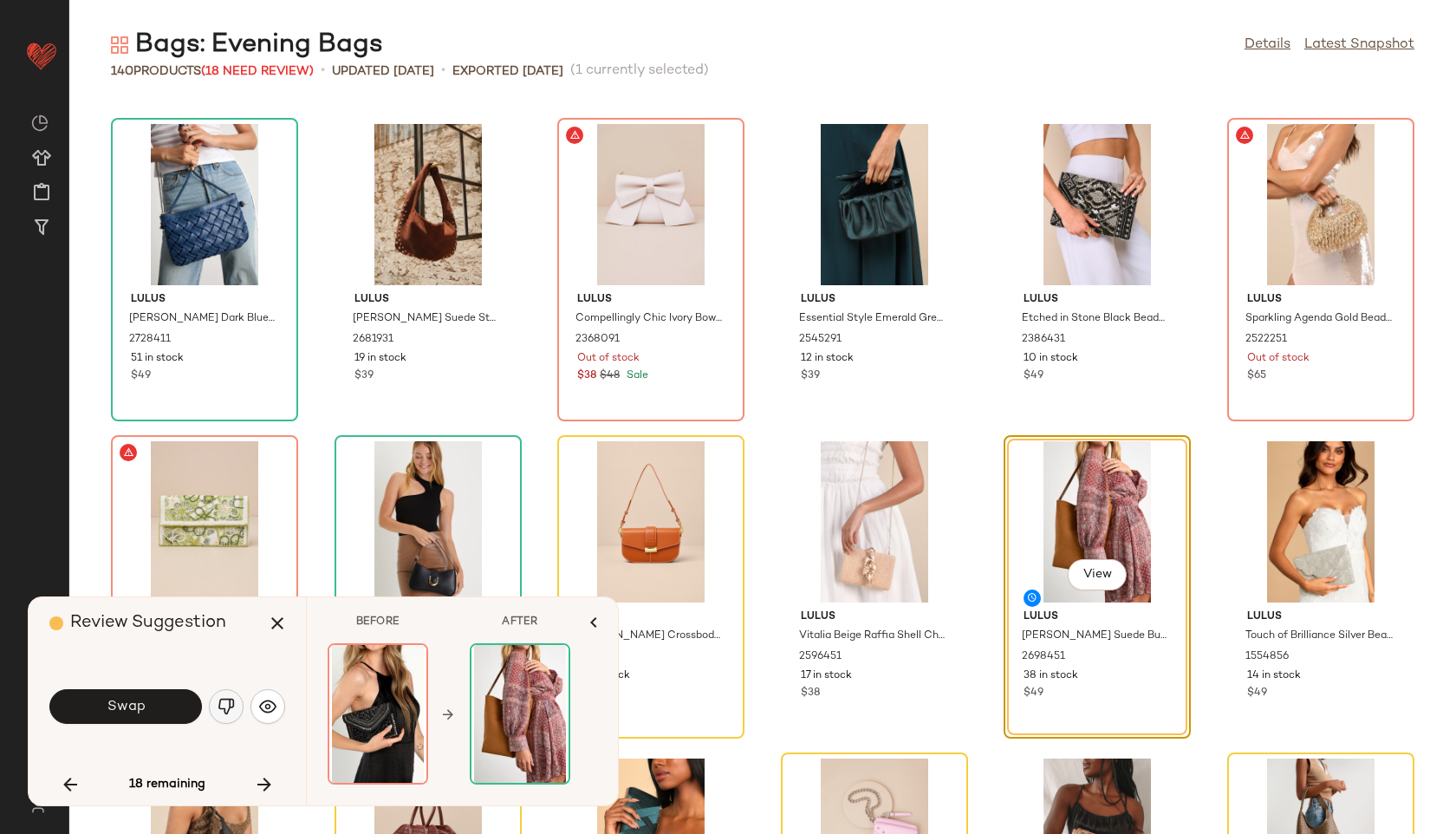
click at [233, 710] on img "button" at bounding box center [226, 706] width 17 height 17
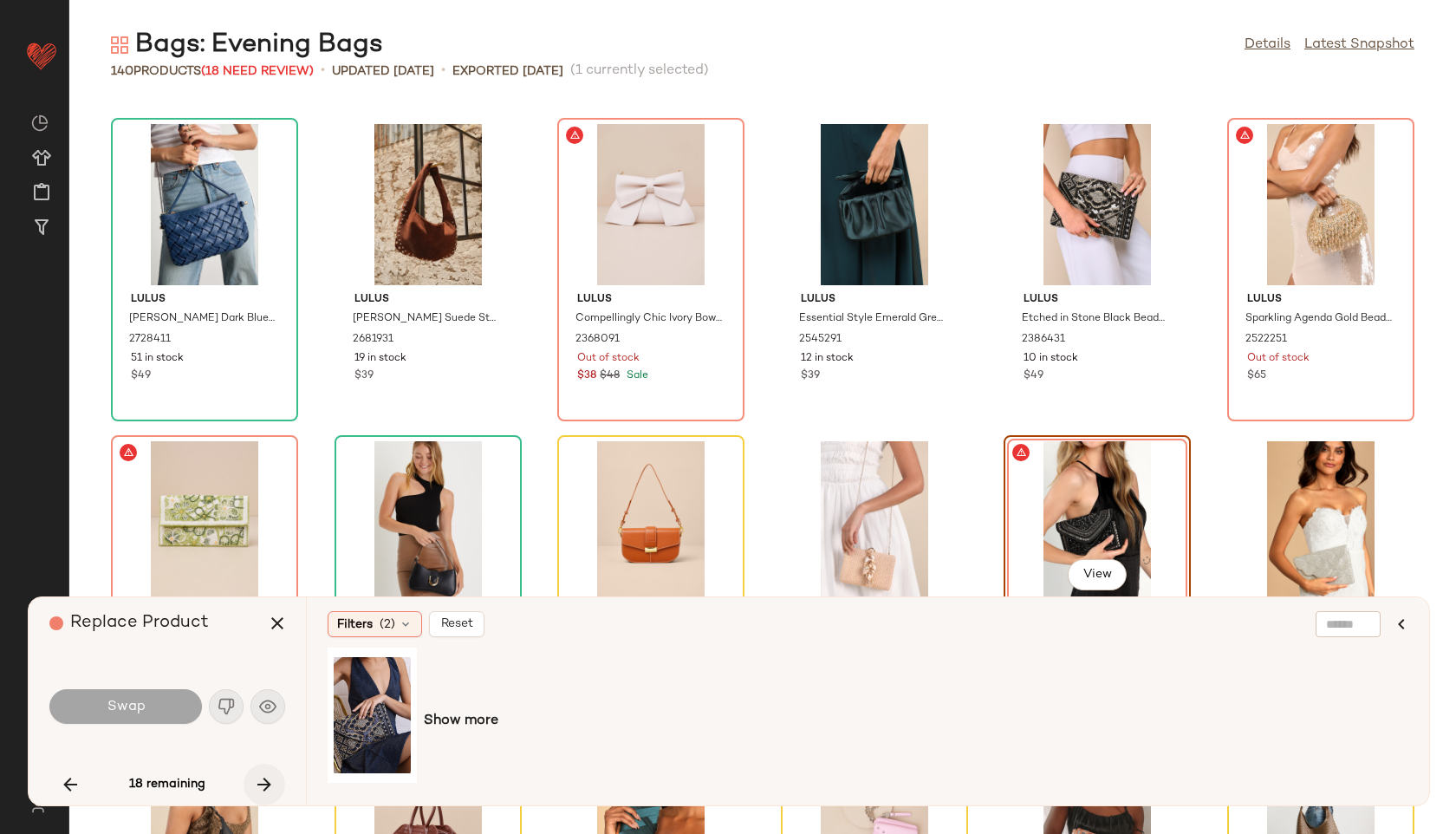
click at [262, 779] on icon "button" at bounding box center [264, 784] width 21 height 21
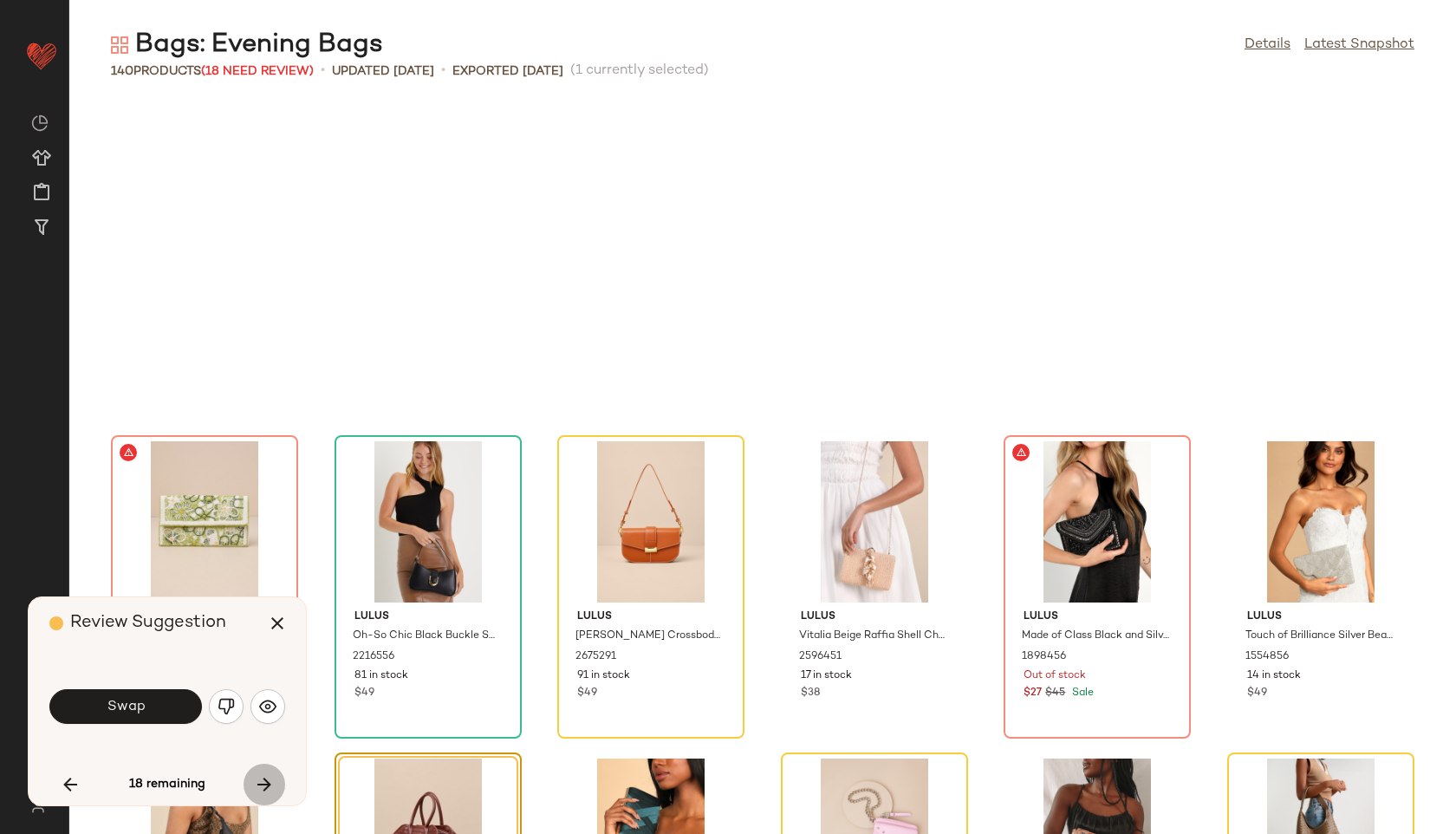
scroll to position [5394, 0]
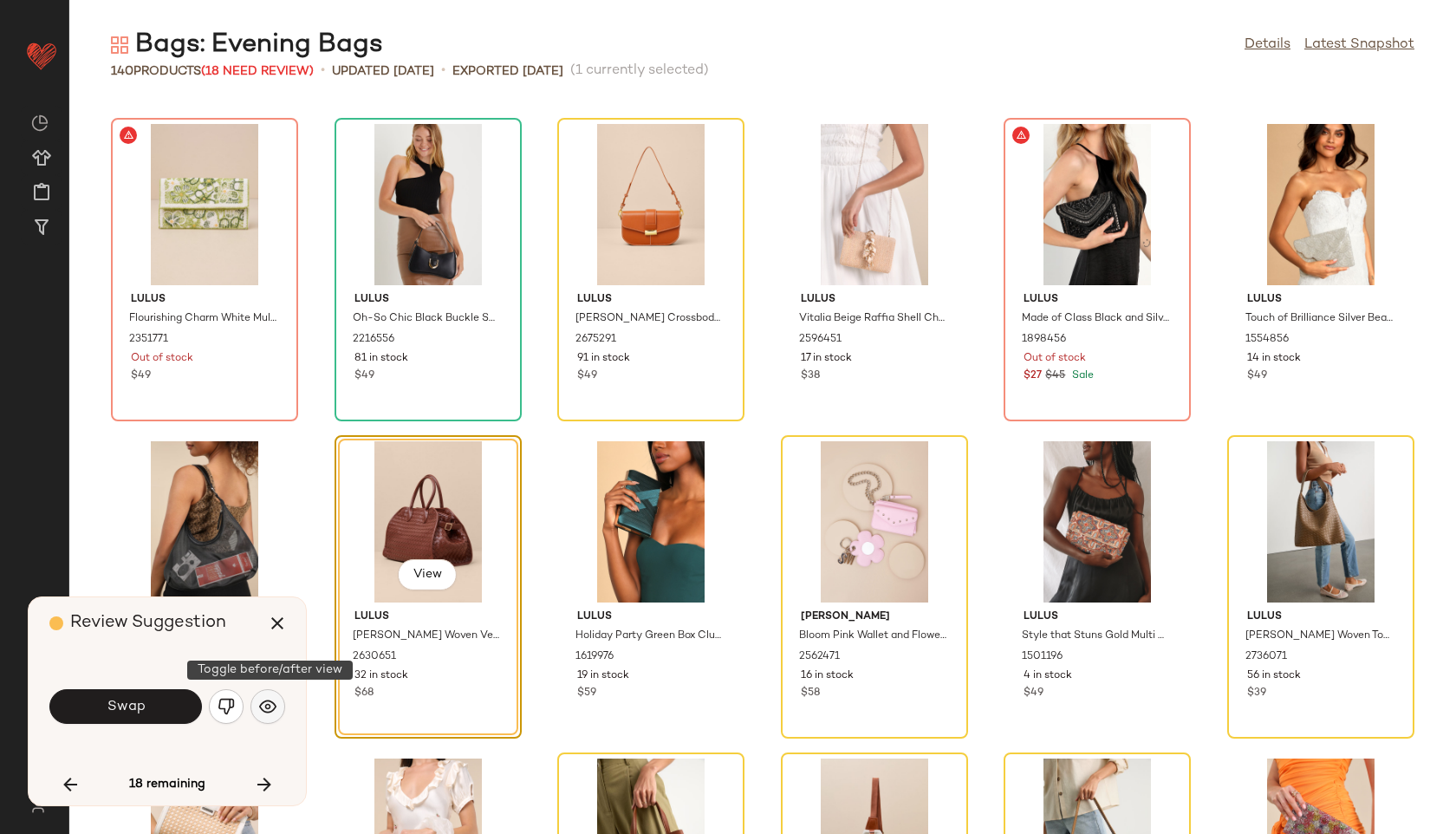
click at [263, 716] on button "button" at bounding box center [268, 706] width 35 height 35
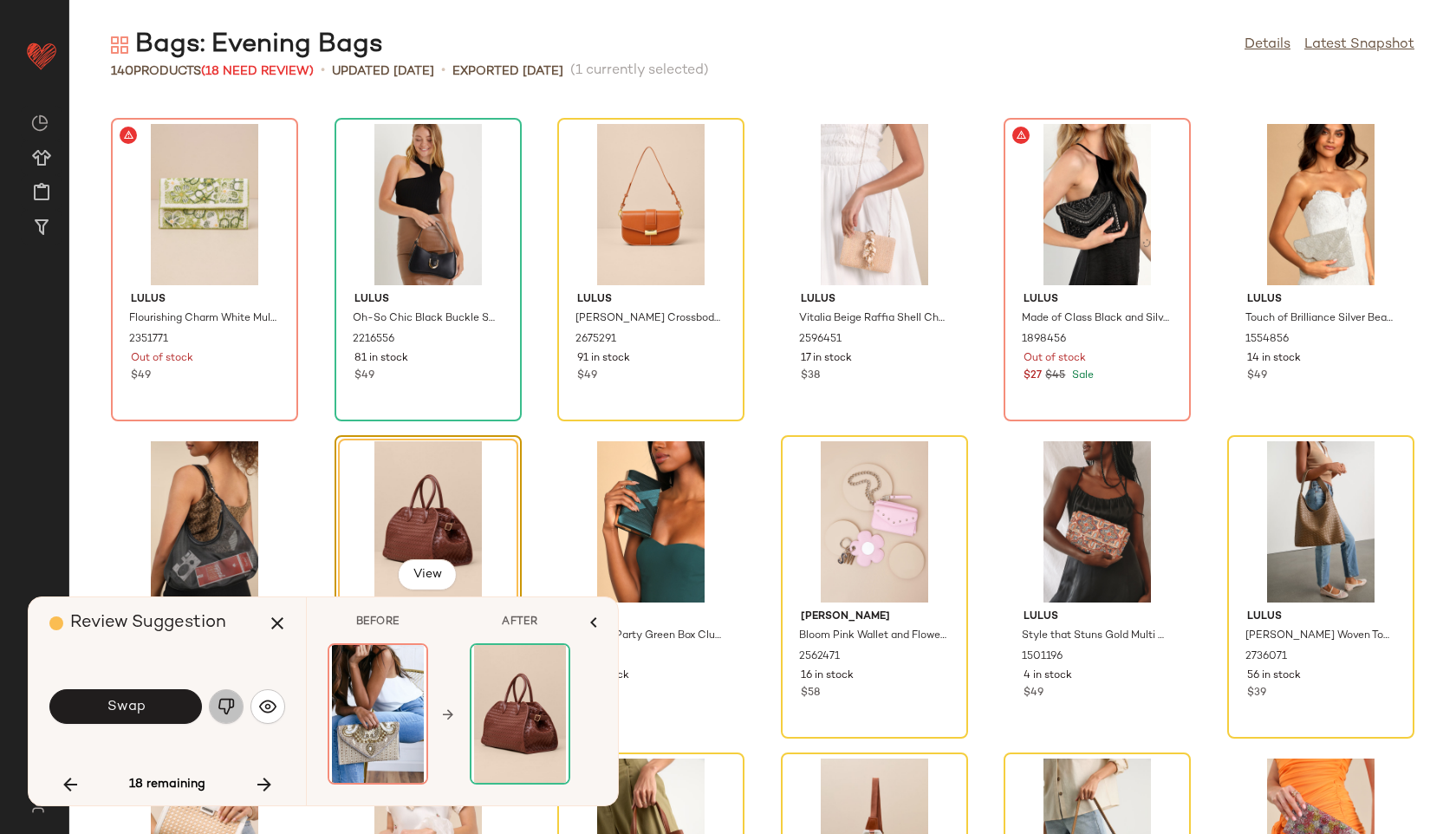
click at [222, 714] on img "button" at bounding box center [226, 706] width 17 height 17
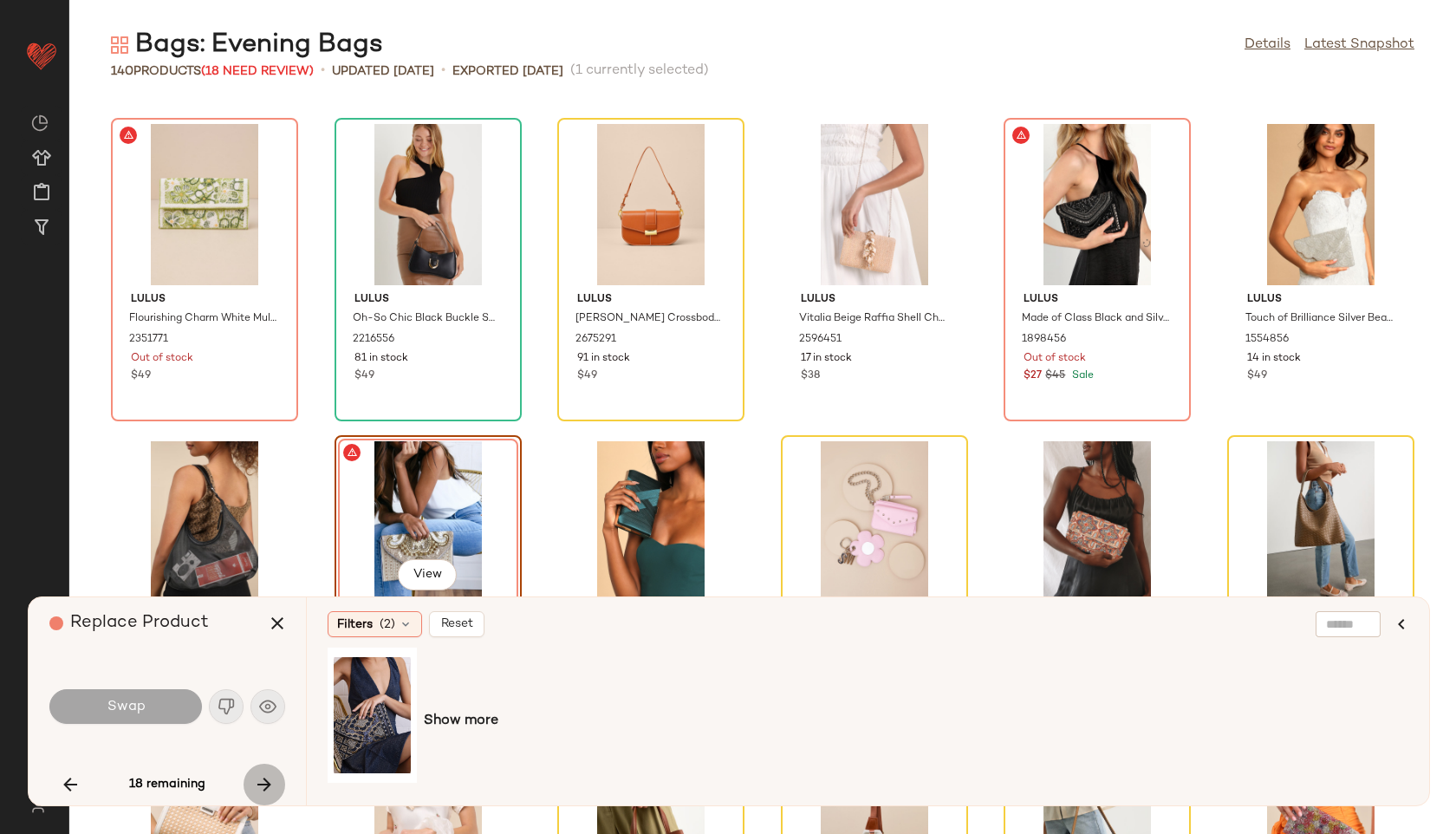
click at [264, 791] on icon "button" at bounding box center [264, 784] width 21 height 21
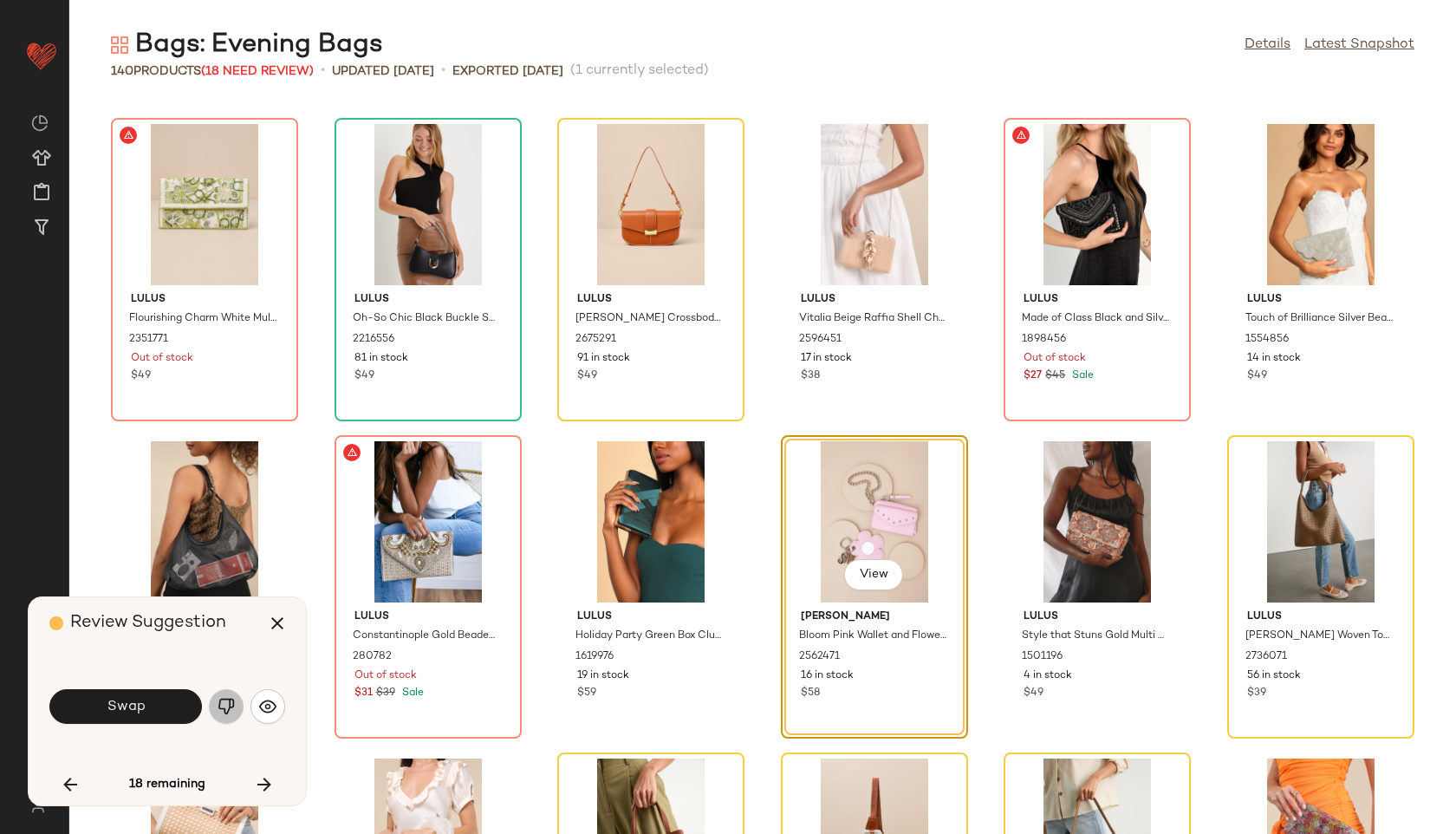
click at [221, 707] on img "button" at bounding box center [226, 706] width 17 height 17
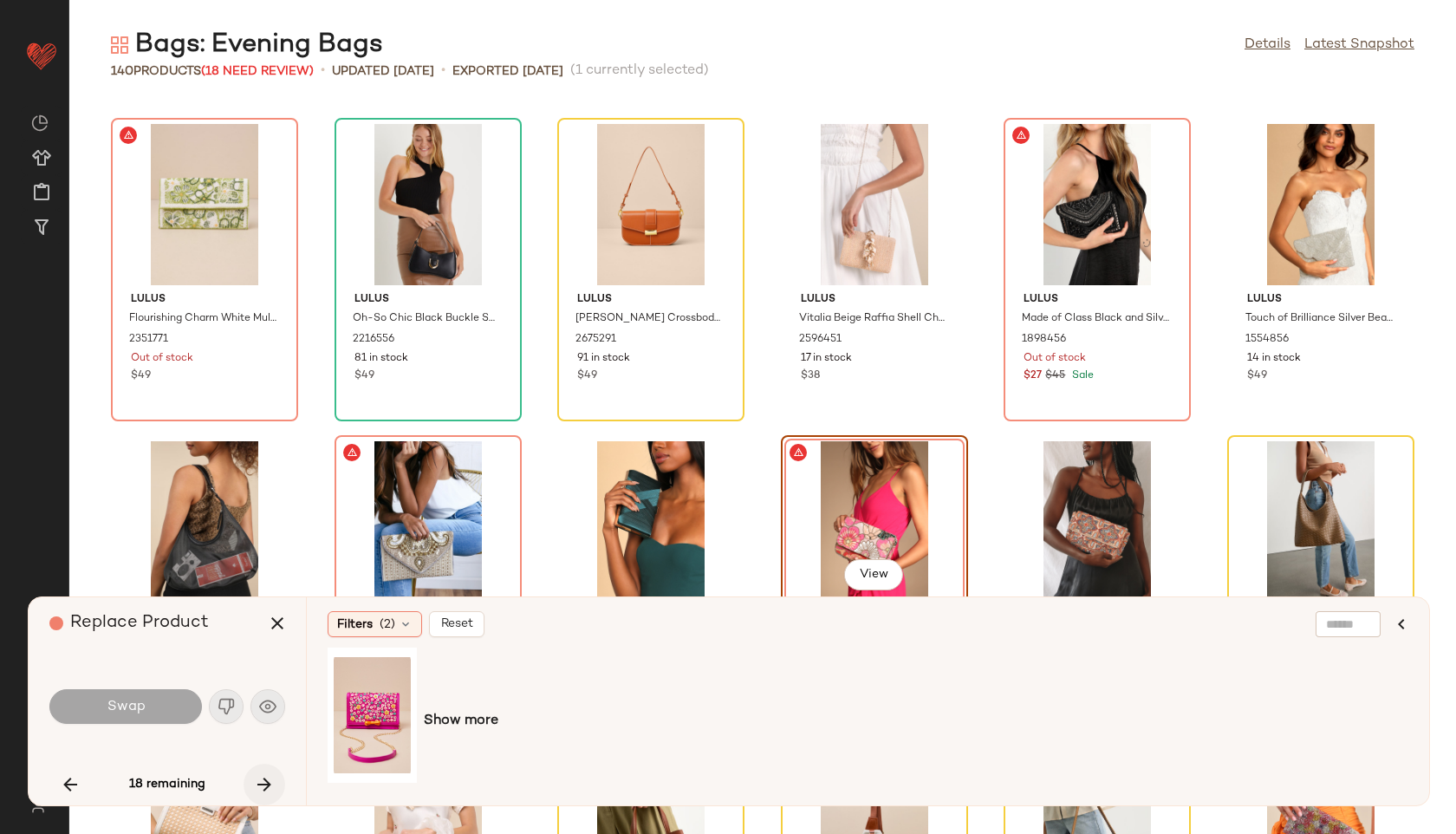
click at [271, 782] on icon "button" at bounding box center [264, 784] width 21 height 21
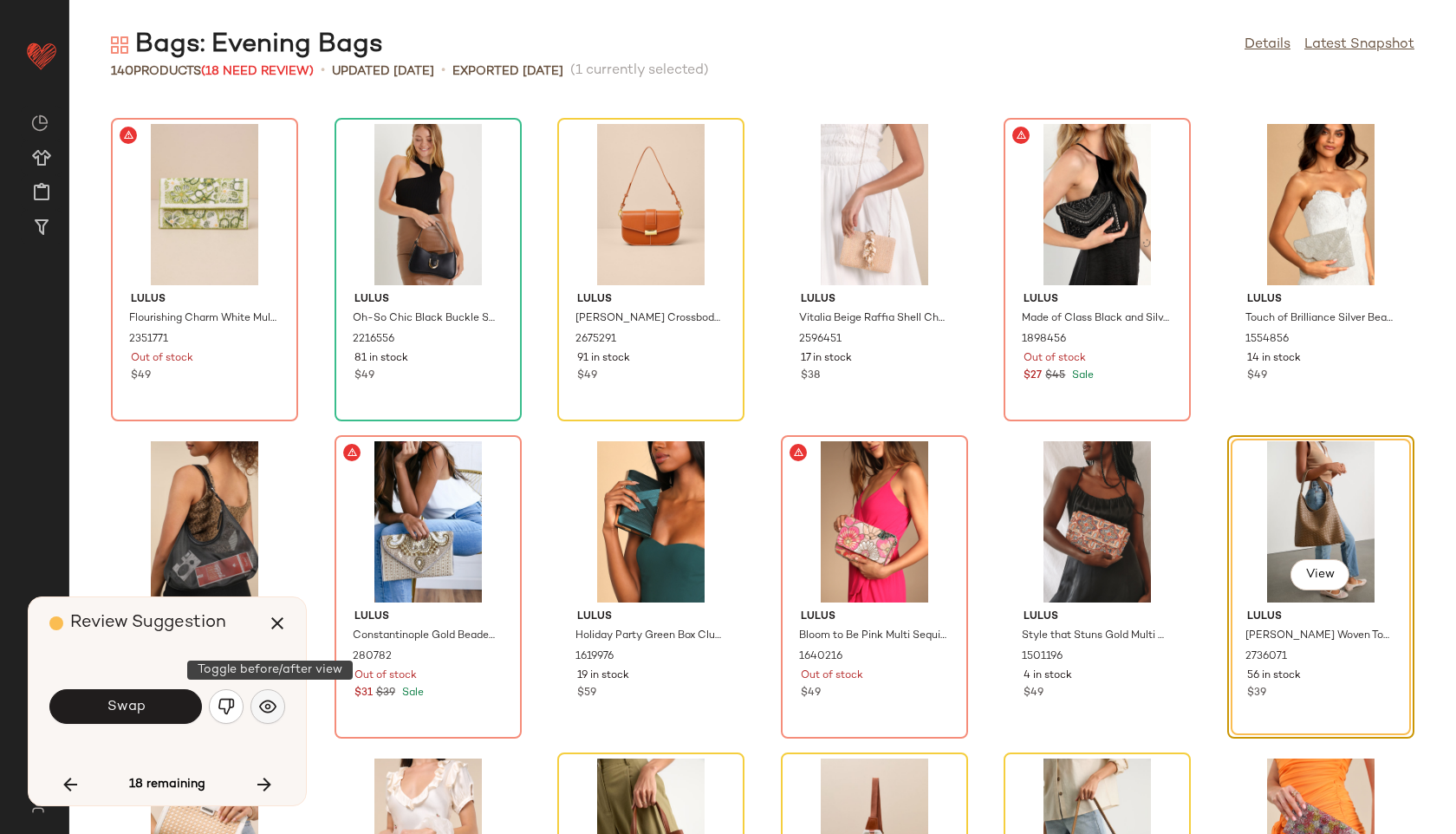
click at [272, 711] on img "button" at bounding box center [268, 706] width 17 height 17
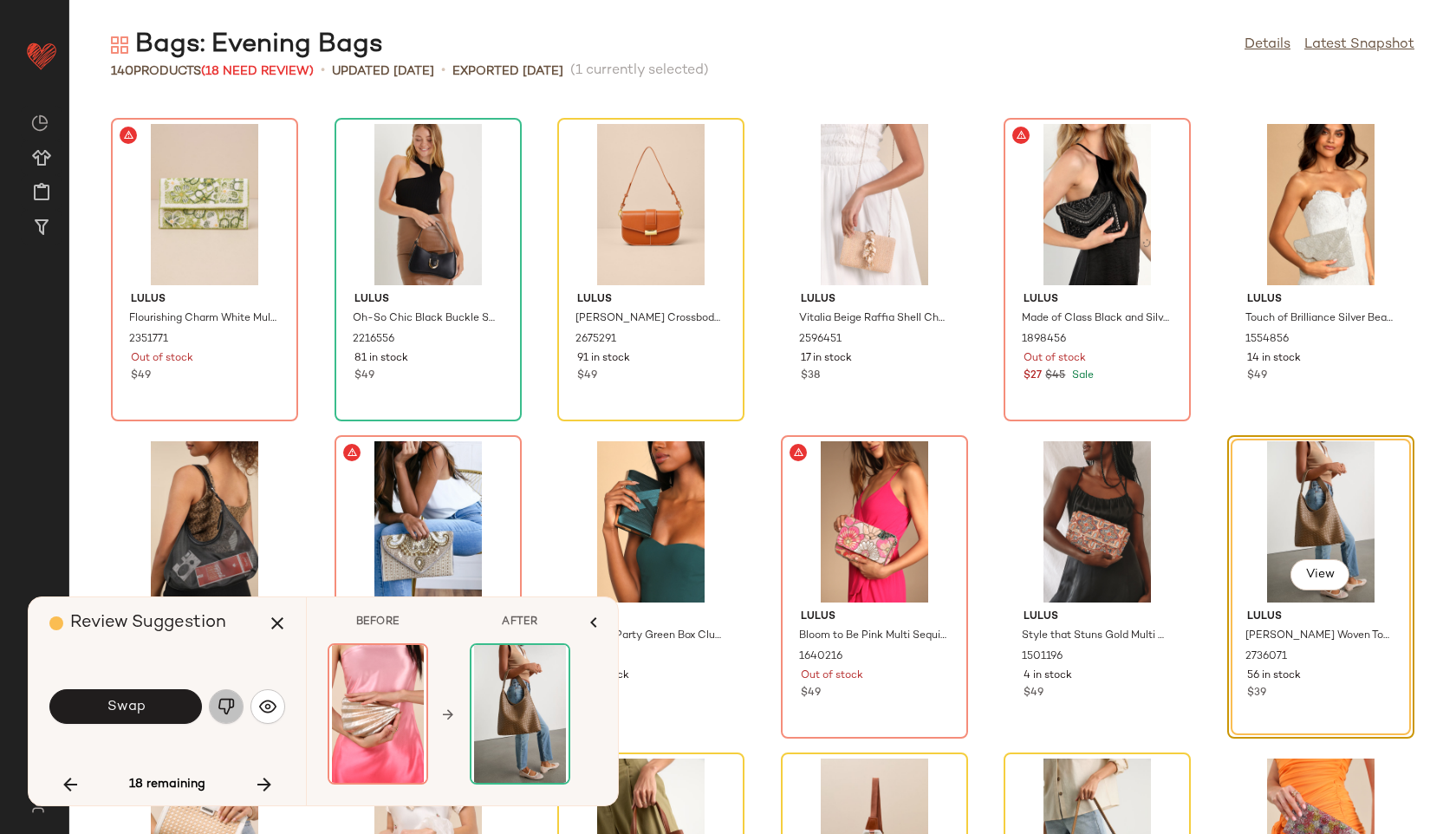
click at [231, 705] on img "button" at bounding box center [226, 706] width 17 height 17
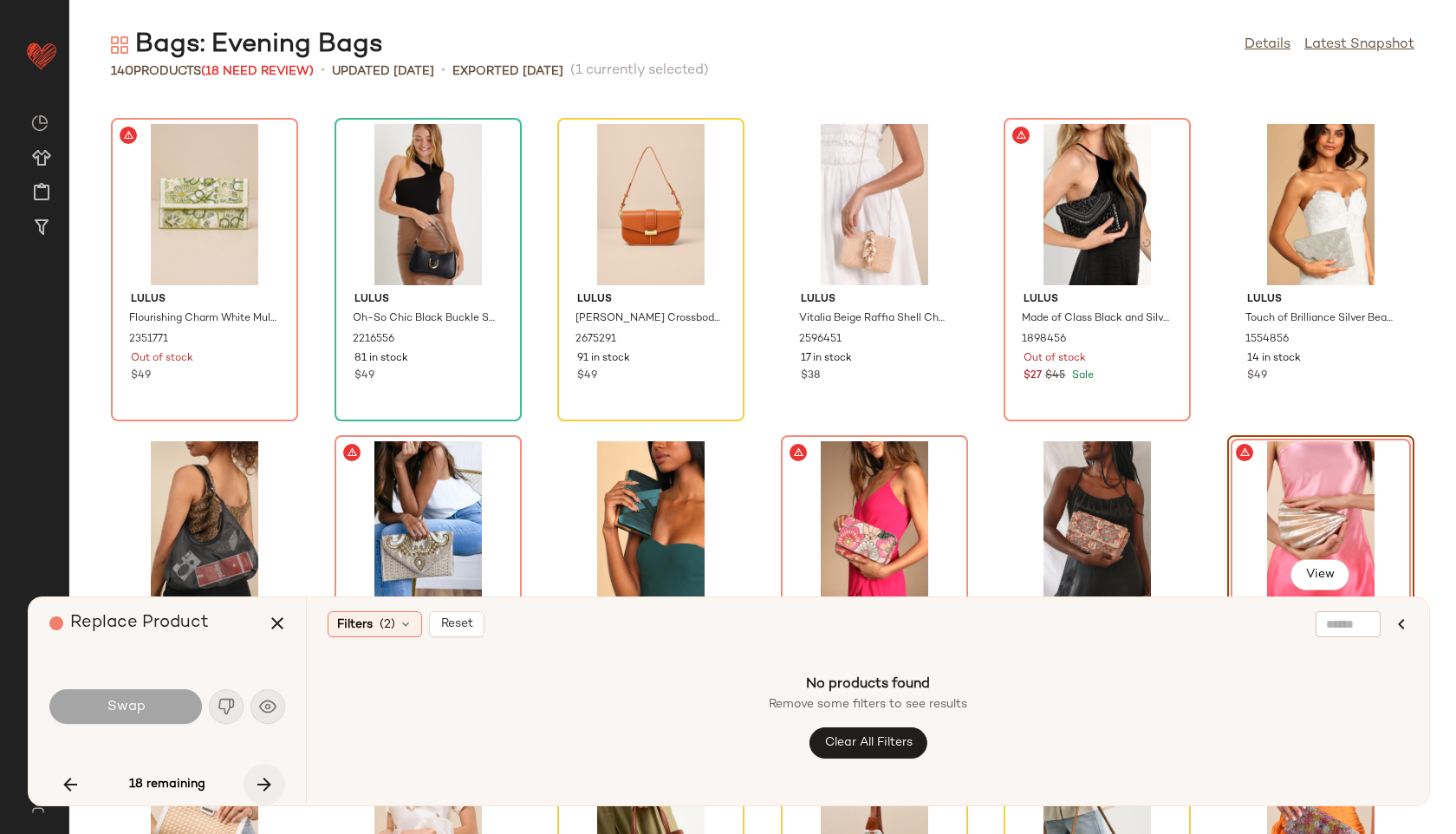
click at [255, 775] on icon "button" at bounding box center [264, 784] width 21 height 21
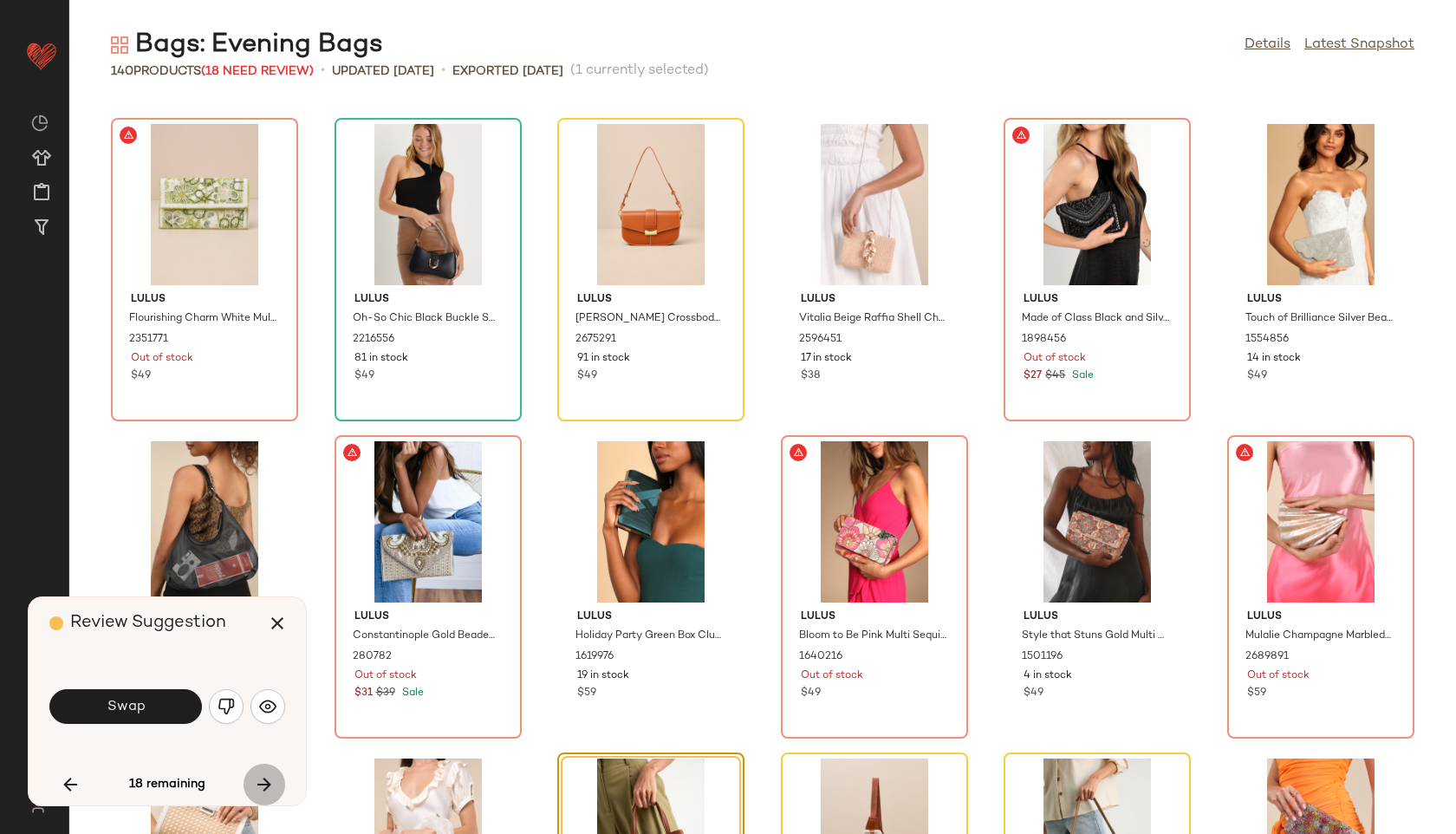
scroll to position [5711, 0]
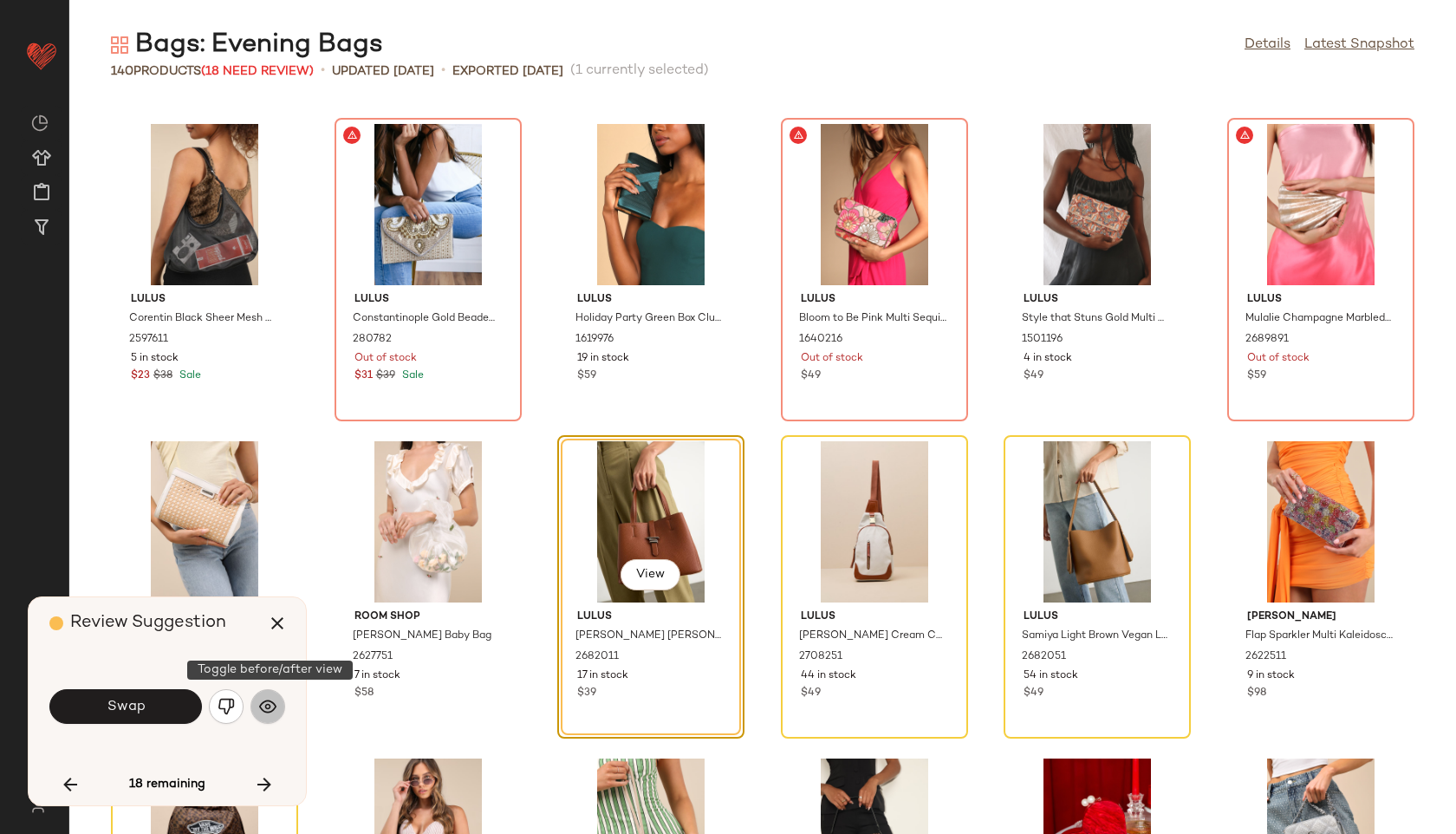
click at [266, 716] on button "button" at bounding box center [268, 706] width 35 height 35
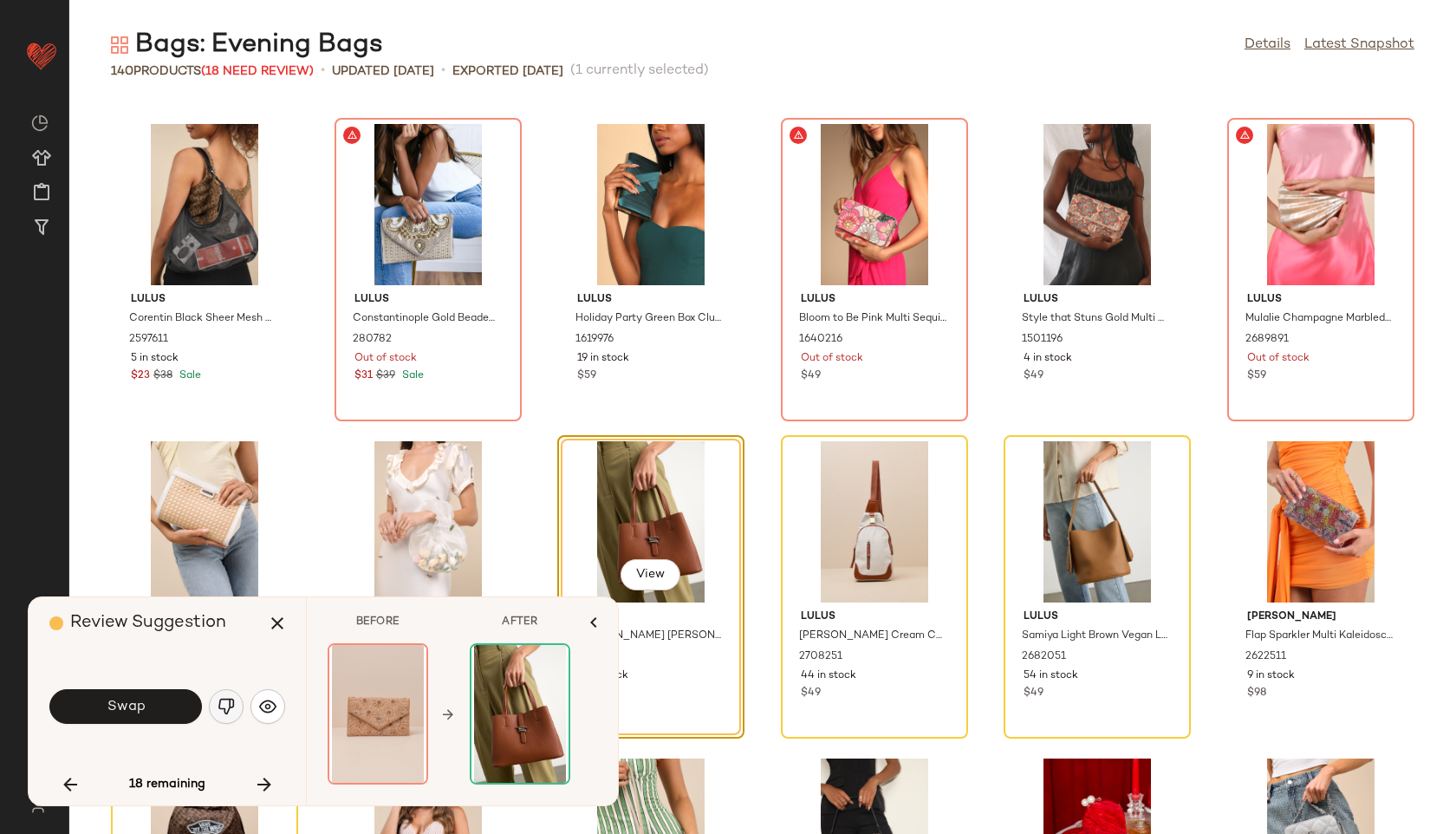
click at [229, 705] on img "button" at bounding box center [226, 706] width 17 height 17
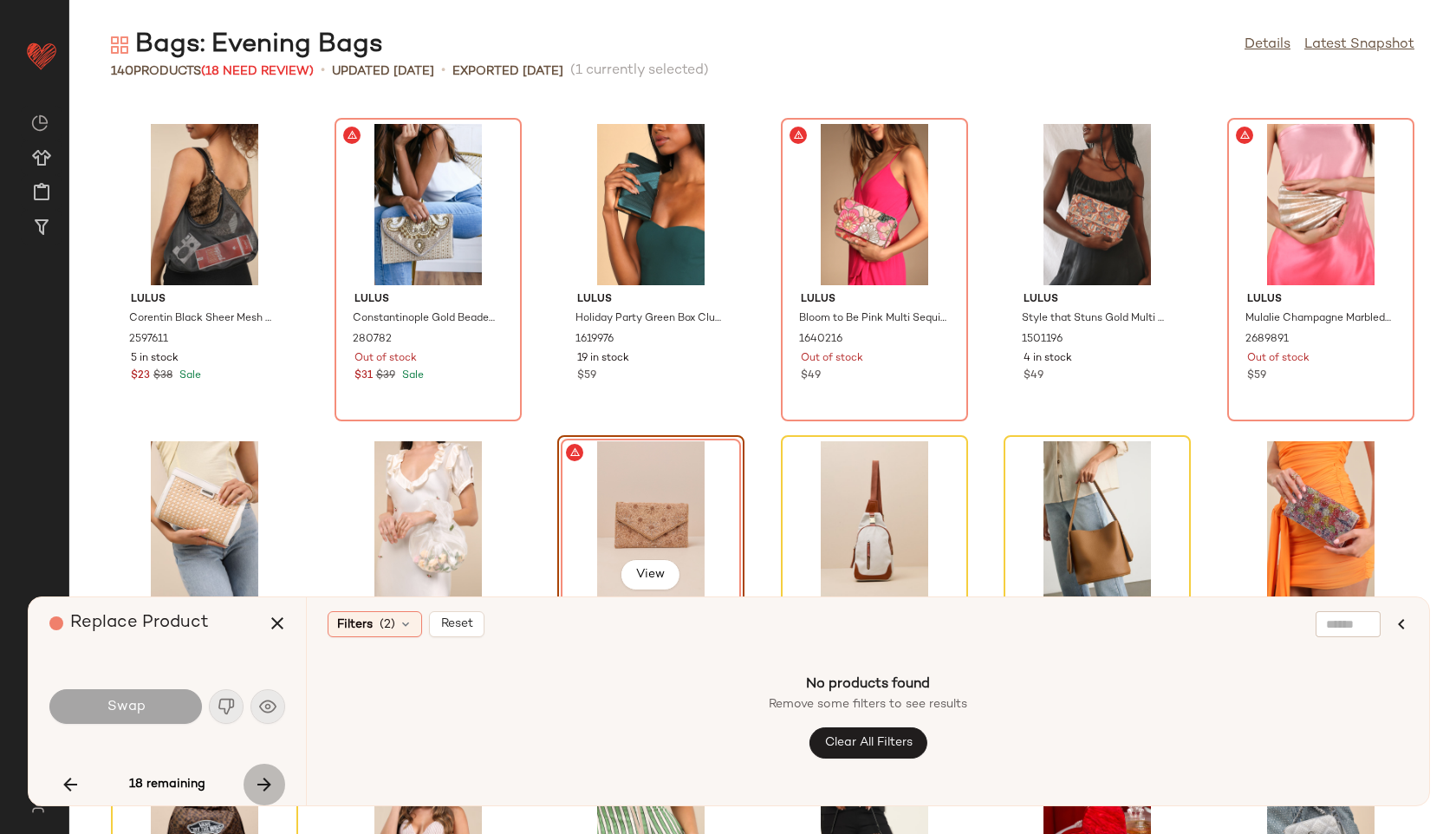
click at [272, 787] on icon "button" at bounding box center [264, 784] width 21 height 21
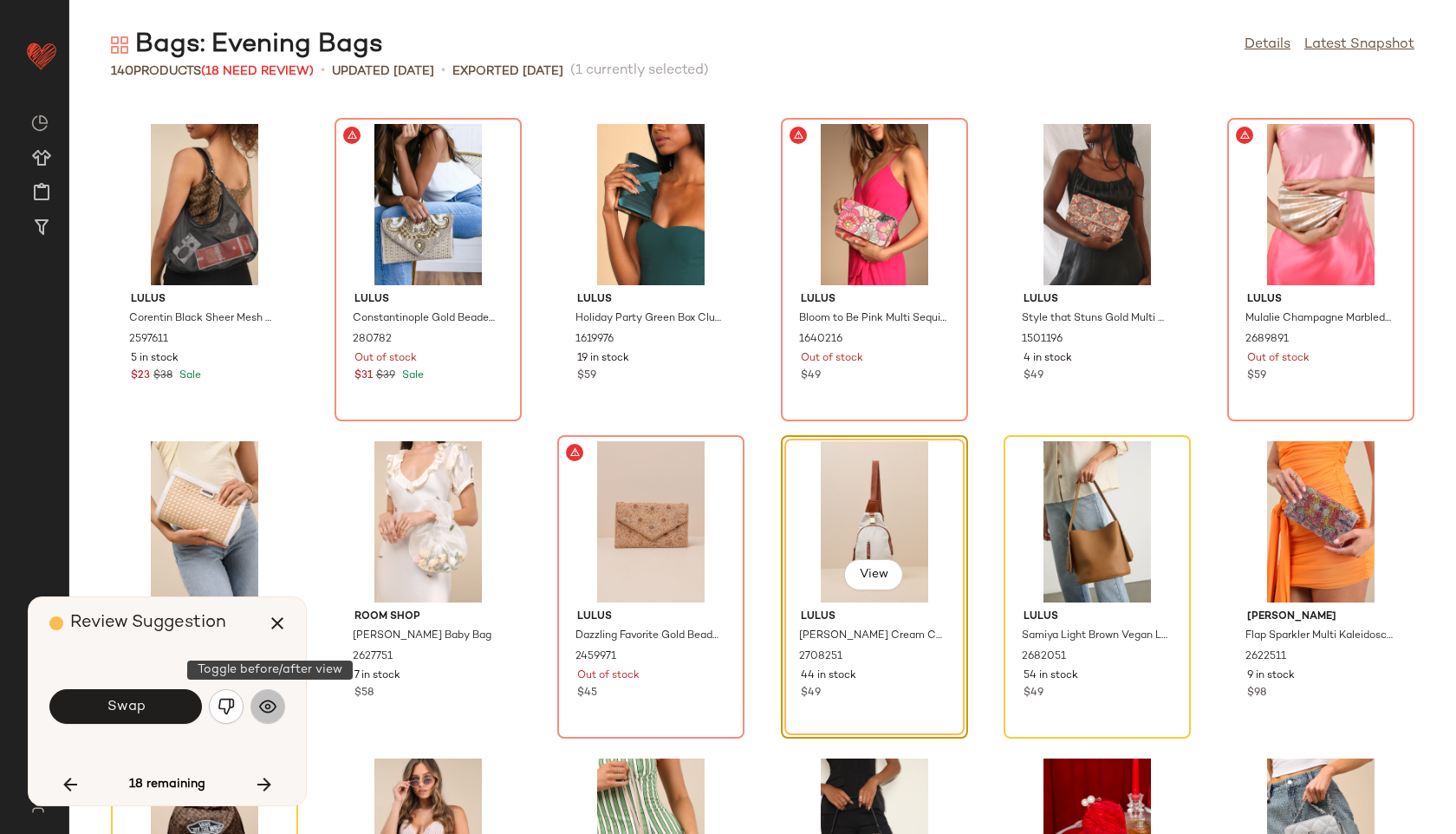
click at [279, 704] on button "button" at bounding box center [268, 706] width 35 height 35
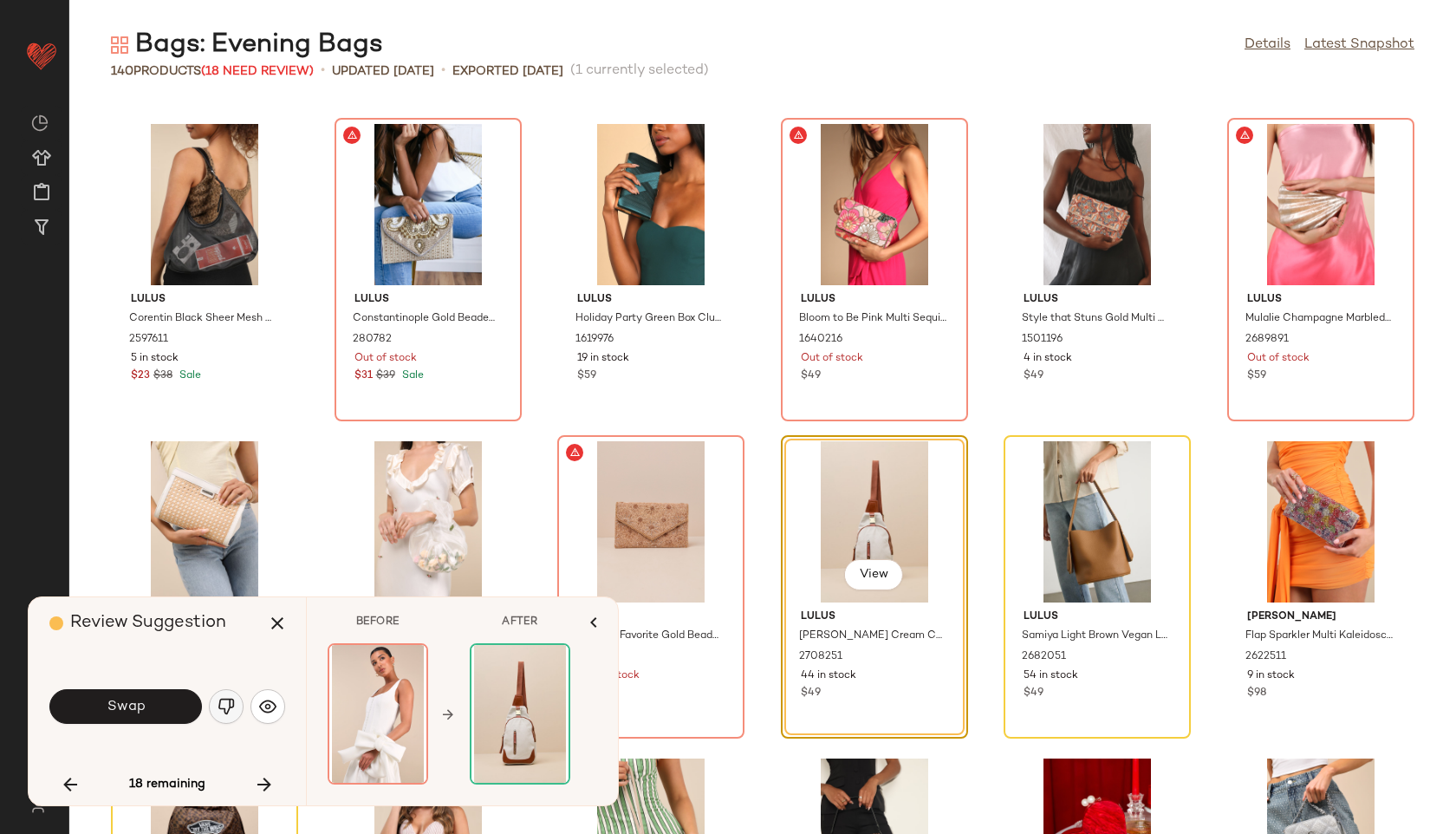
click at [242, 707] on button "button" at bounding box center [226, 706] width 35 height 35
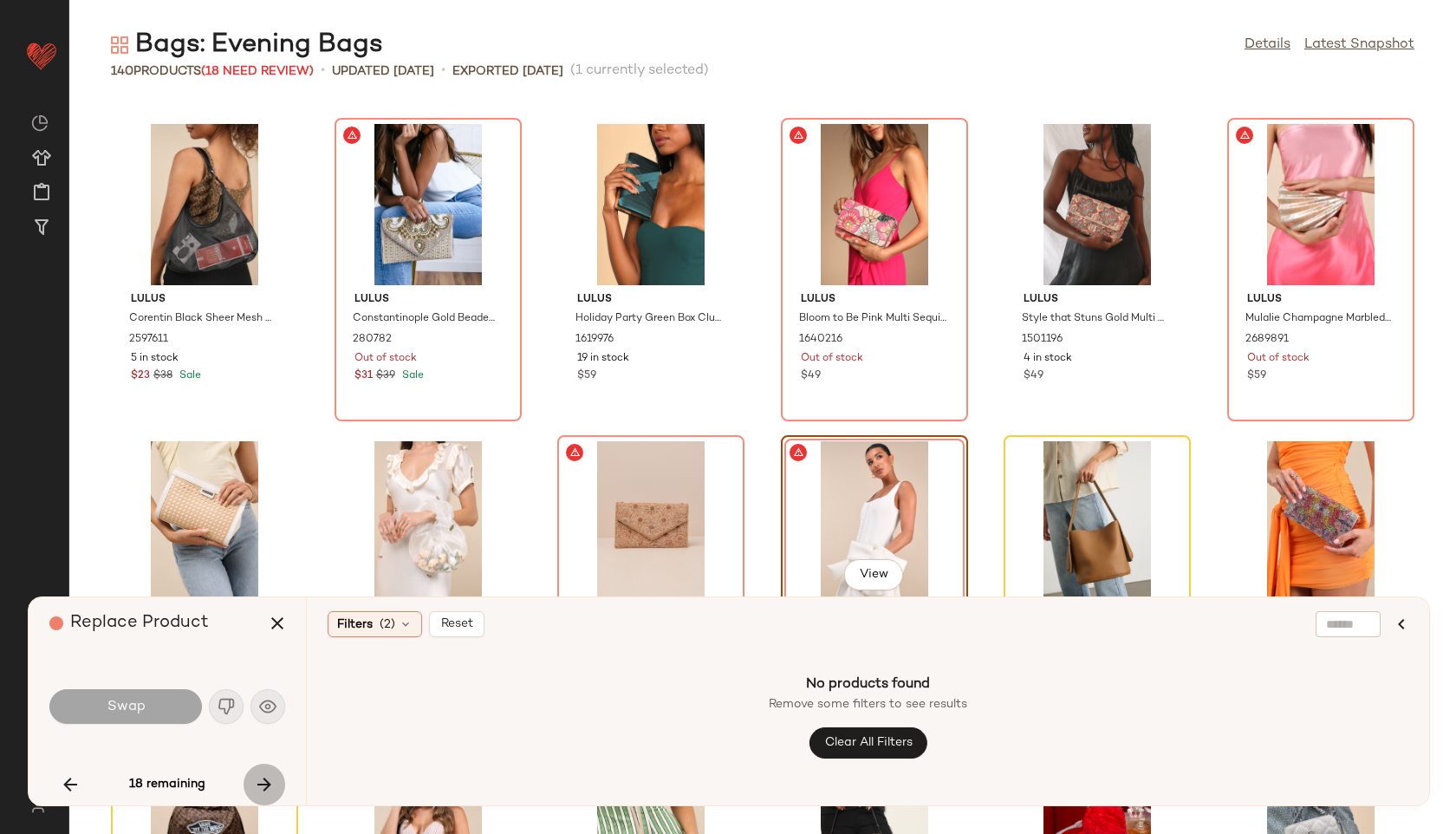
click at [261, 789] on icon "button" at bounding box center [264, 784] width 21 height 21
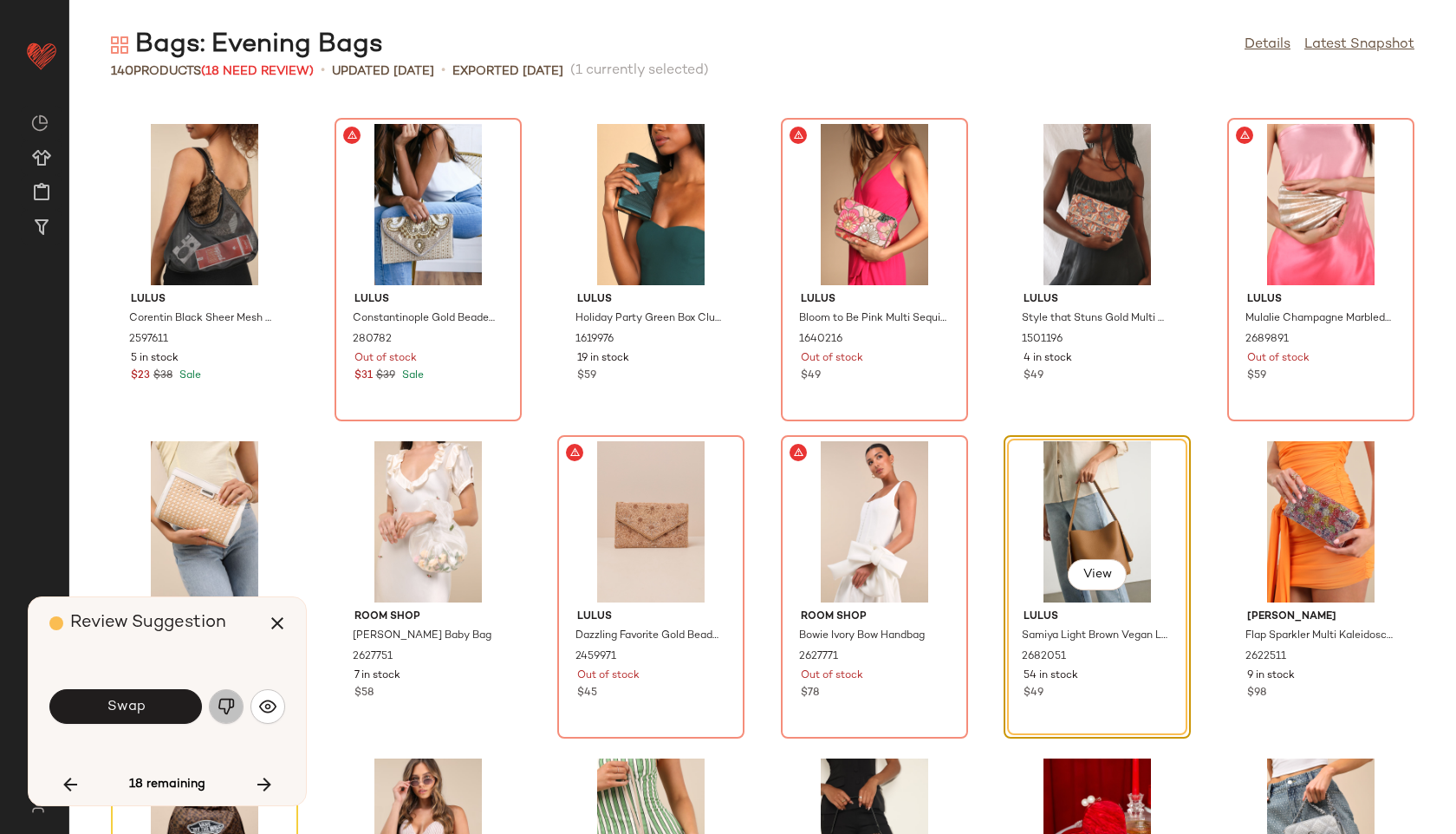
click at [229, 710] on img "button" at bounding box center [226, 706] width 17 height 17
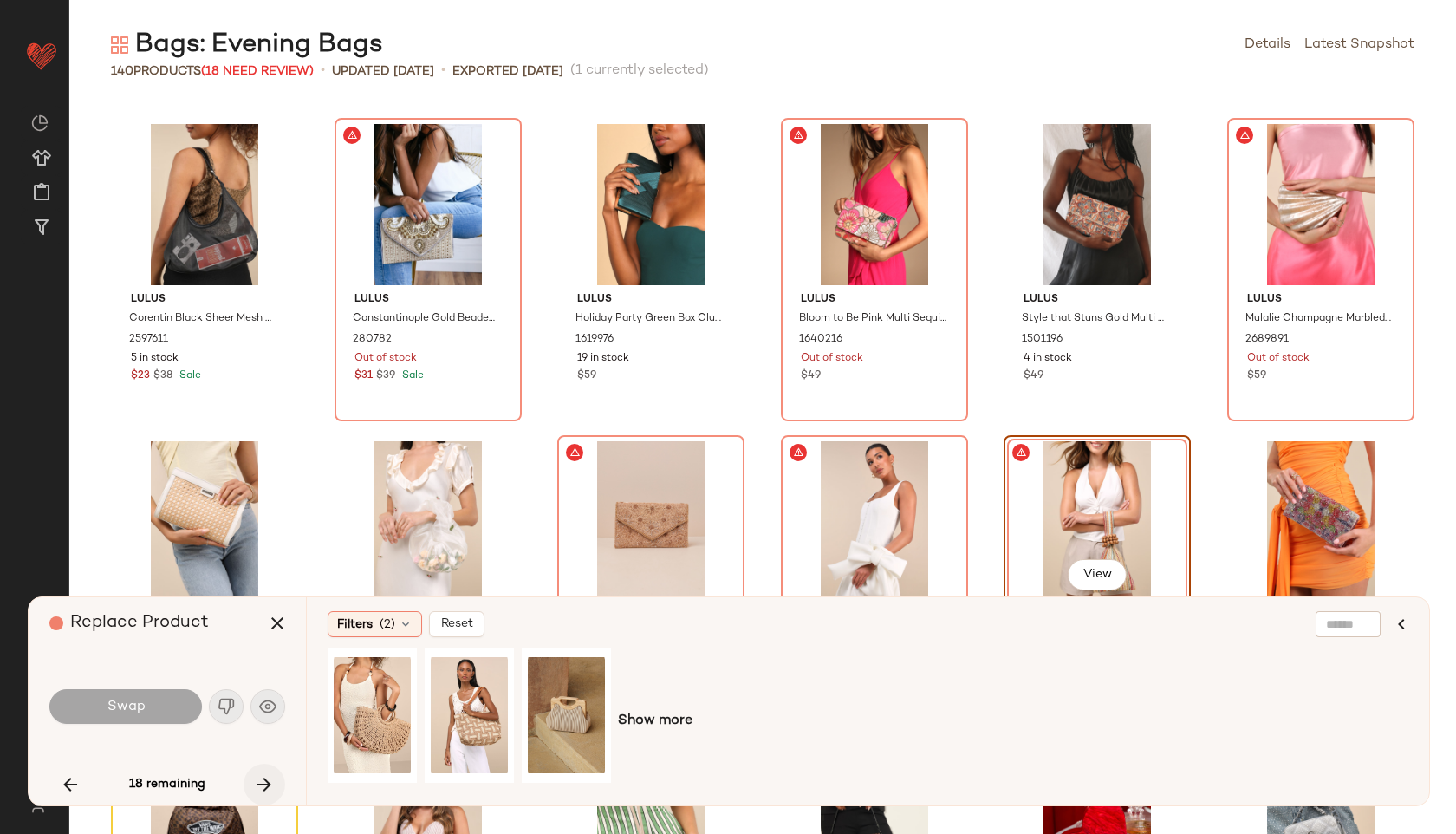
click at [257, 790] on icon "button" at bounding box center [264, 784] width 21 height 21
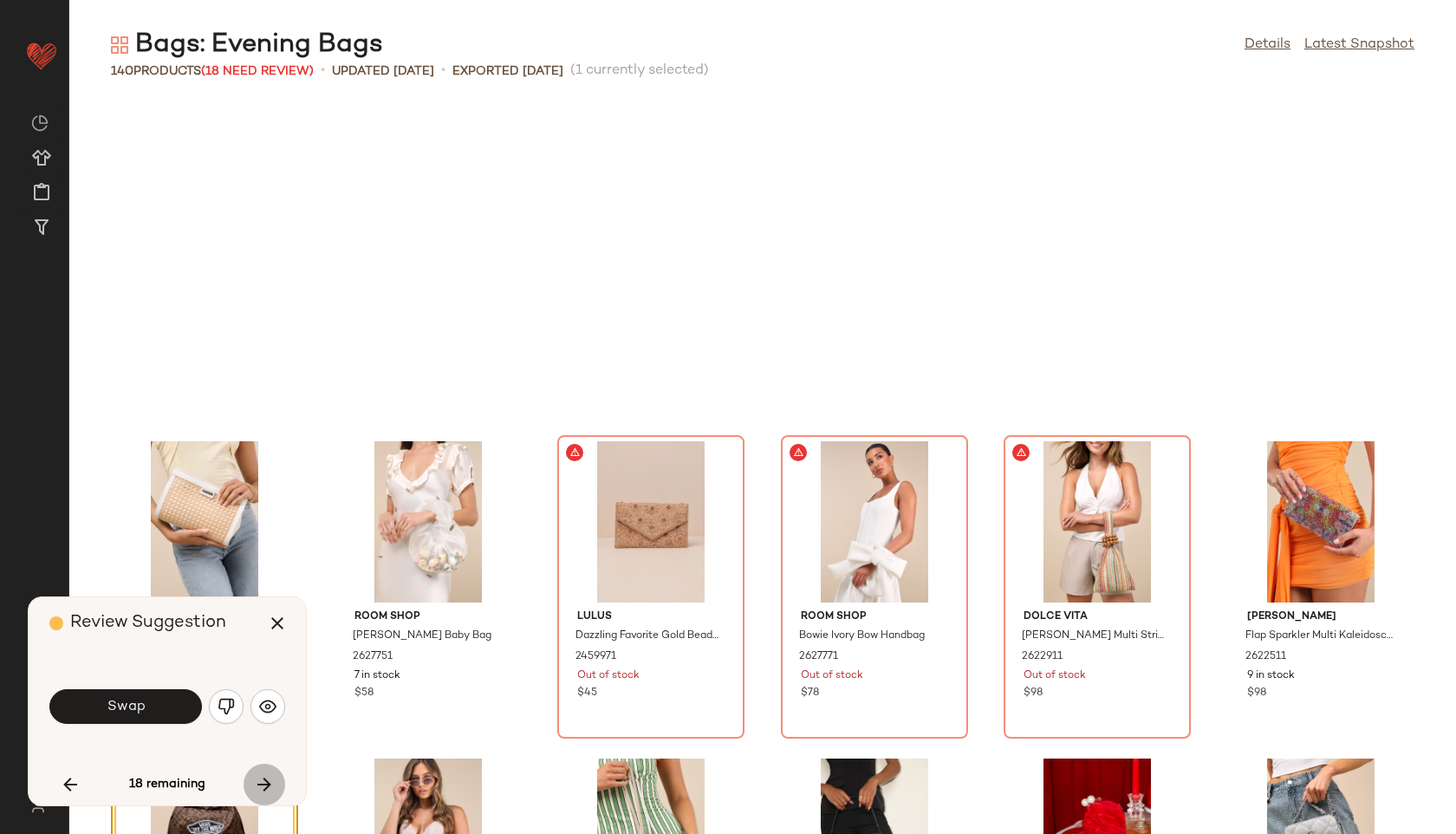
scroll to position [6028, 0]
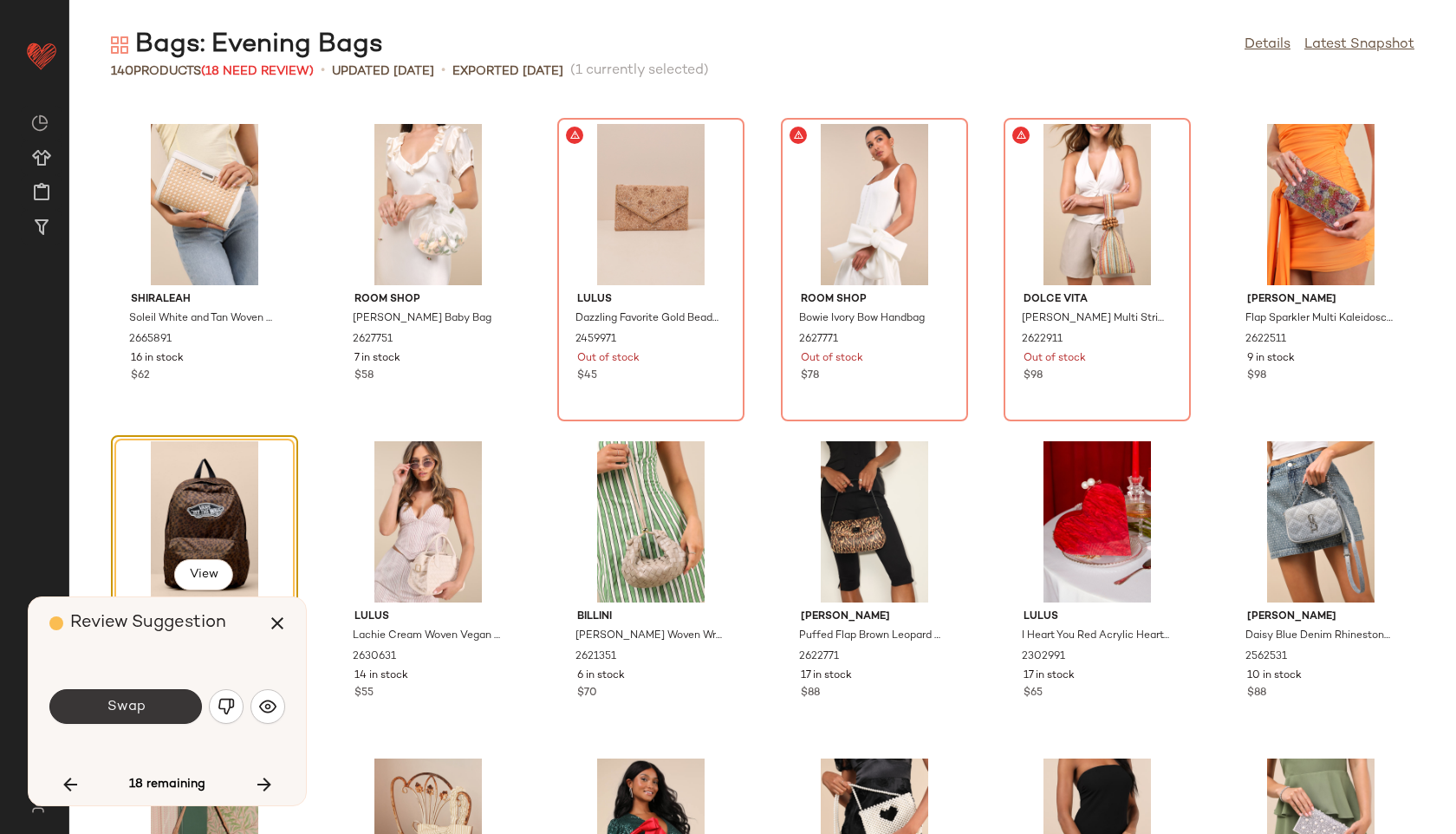
click at [177, 699] on button "Swap" at bounding box center [125, 706] width 153 height 35
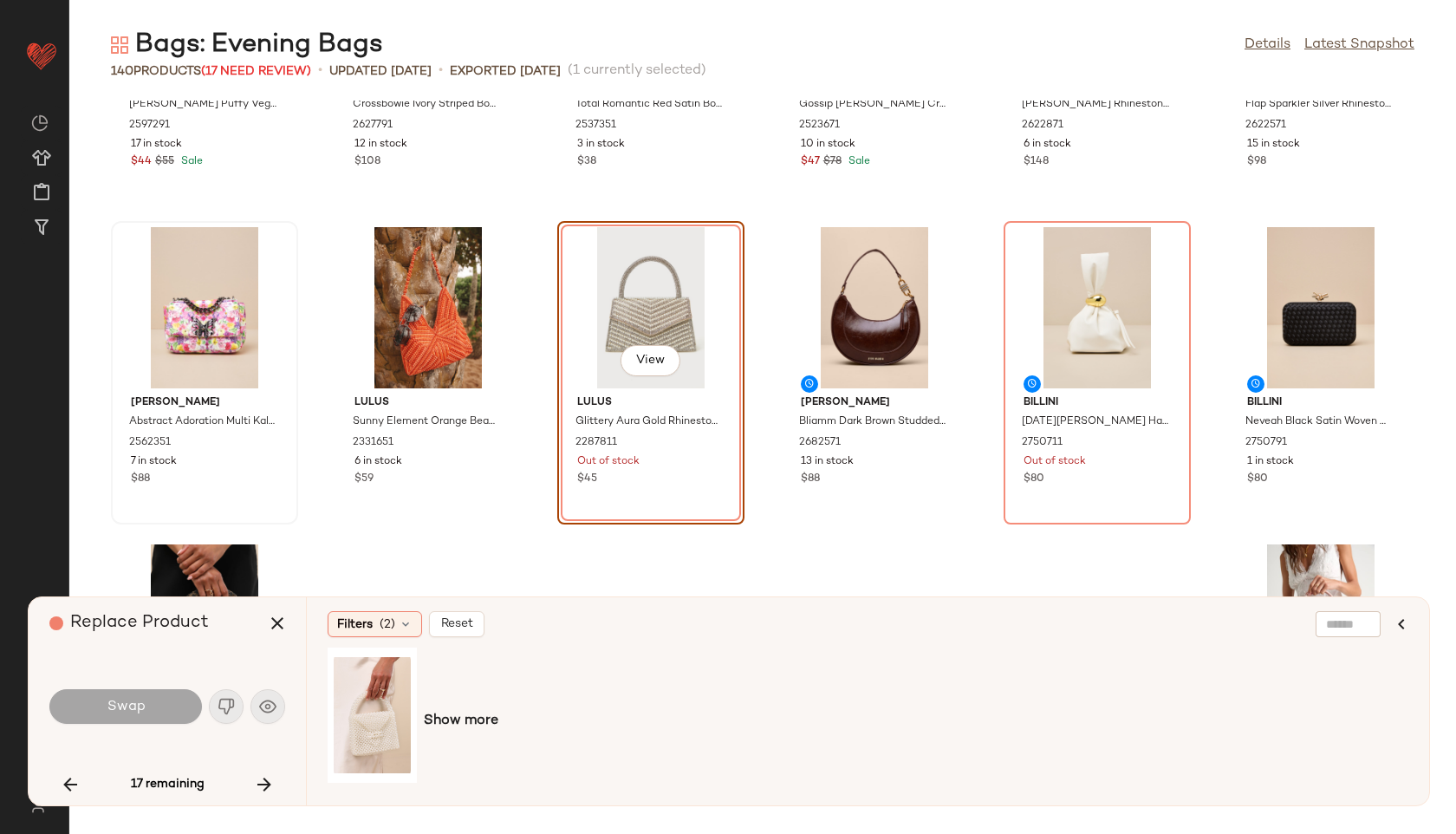
scroll to position [6885, 0]
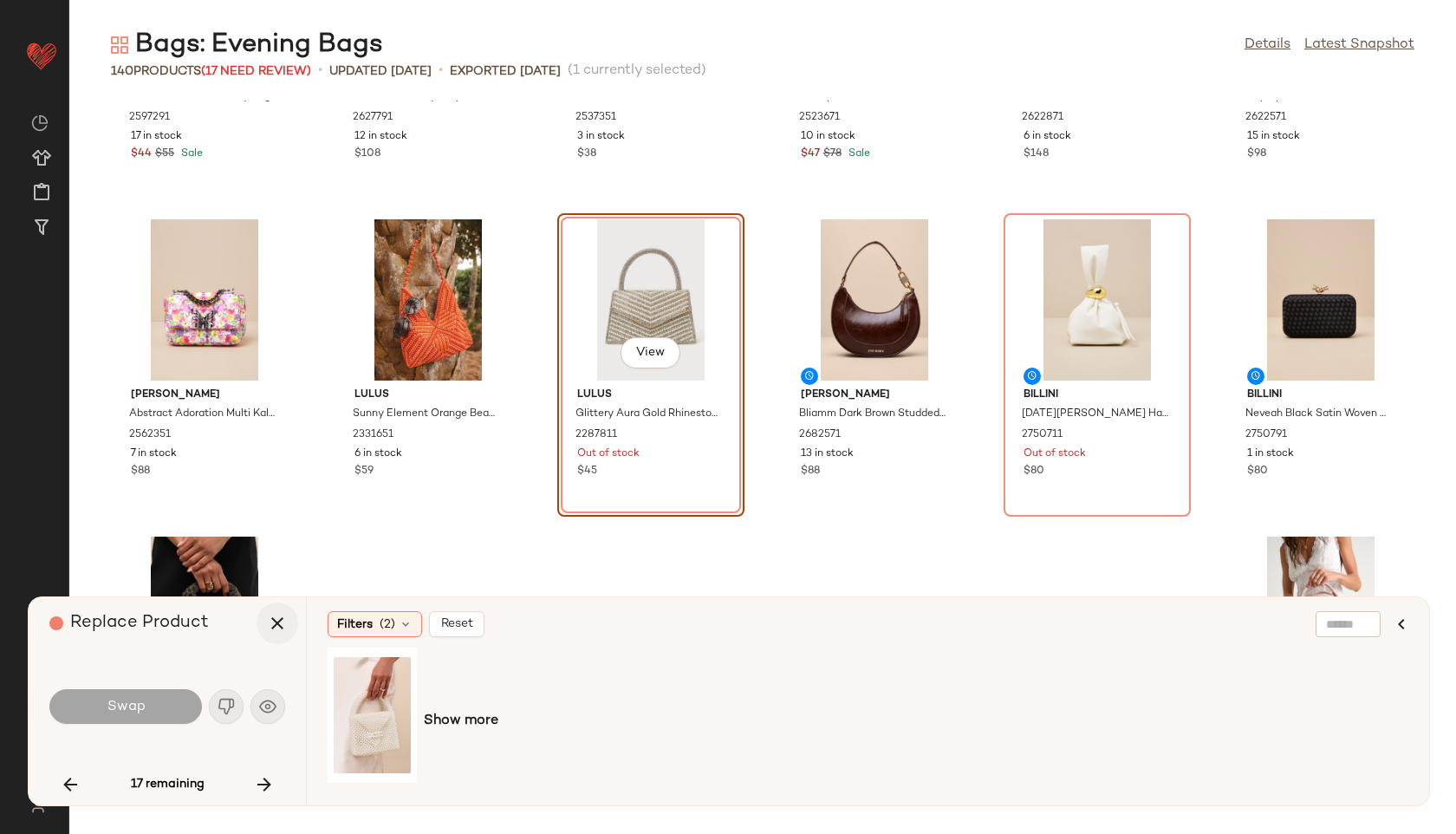
click at [281, 619] on icon "button" at bounding box center [277, 623] width 21 height 21
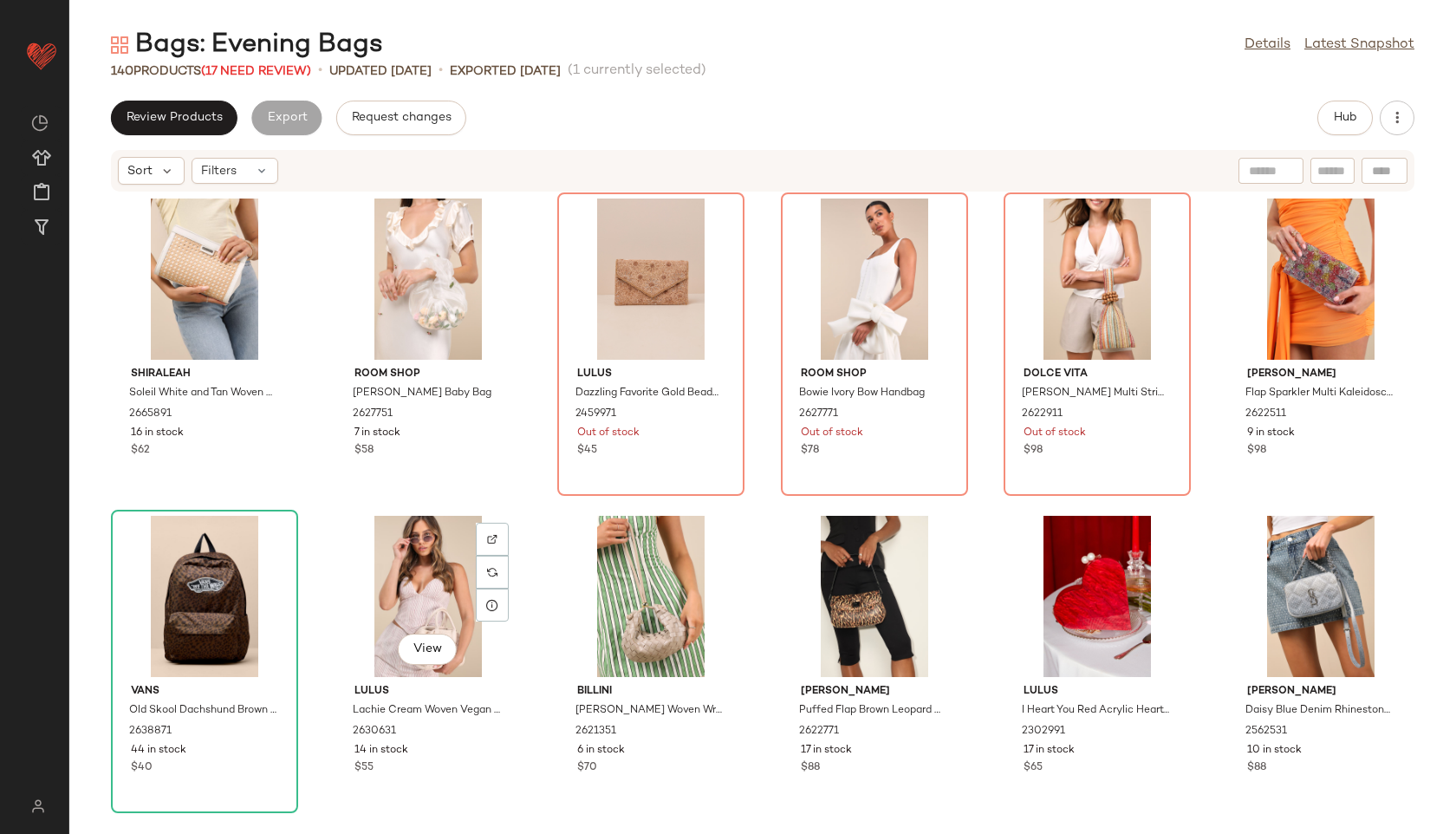
scroll to position [6045, 0]
click at [243, 592] on div "View" at bounding box center [204, 596] width 175 height 161
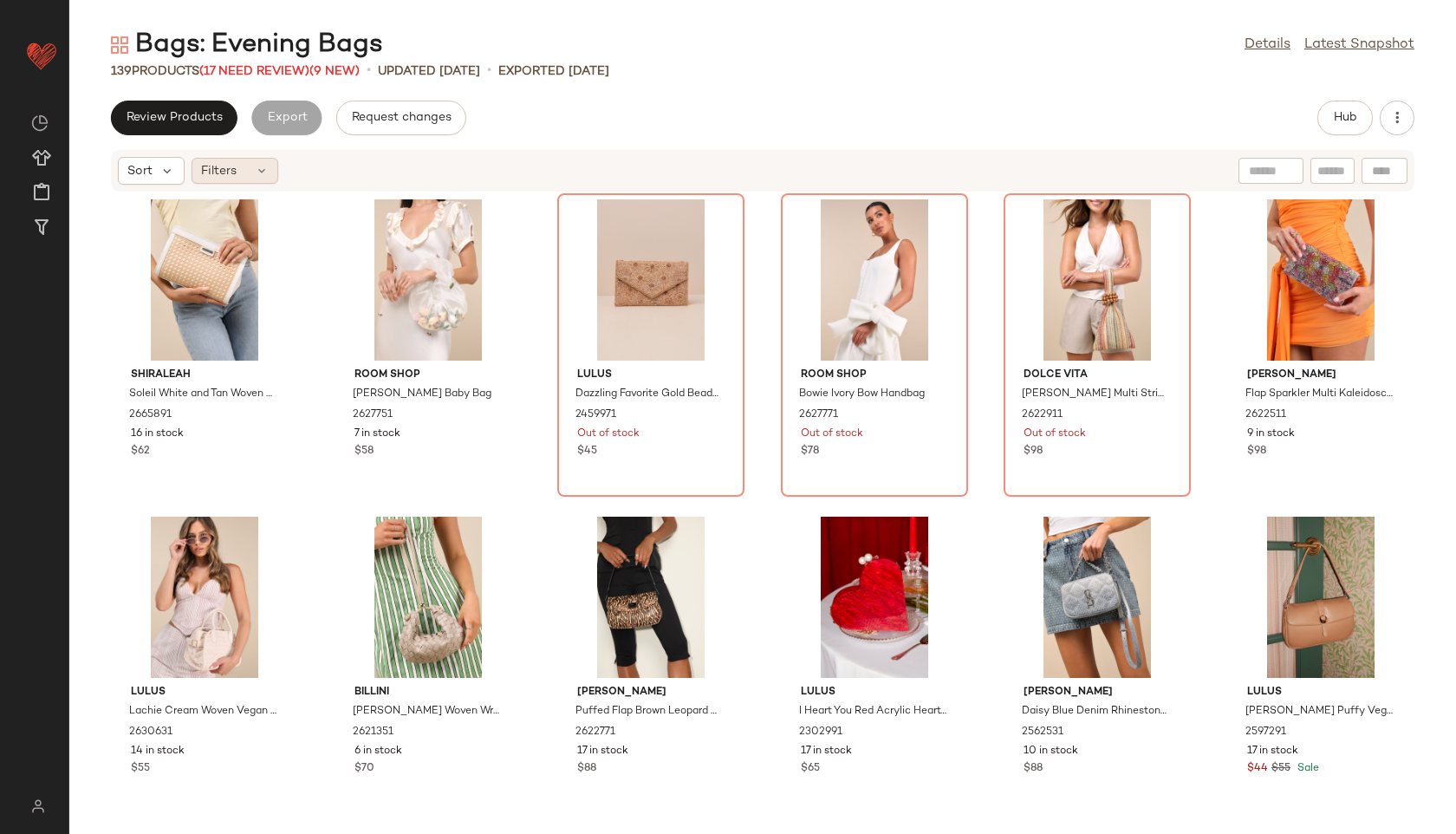
click at [257, 172] on icon at bounding box center [262, 171] width 14 height 14
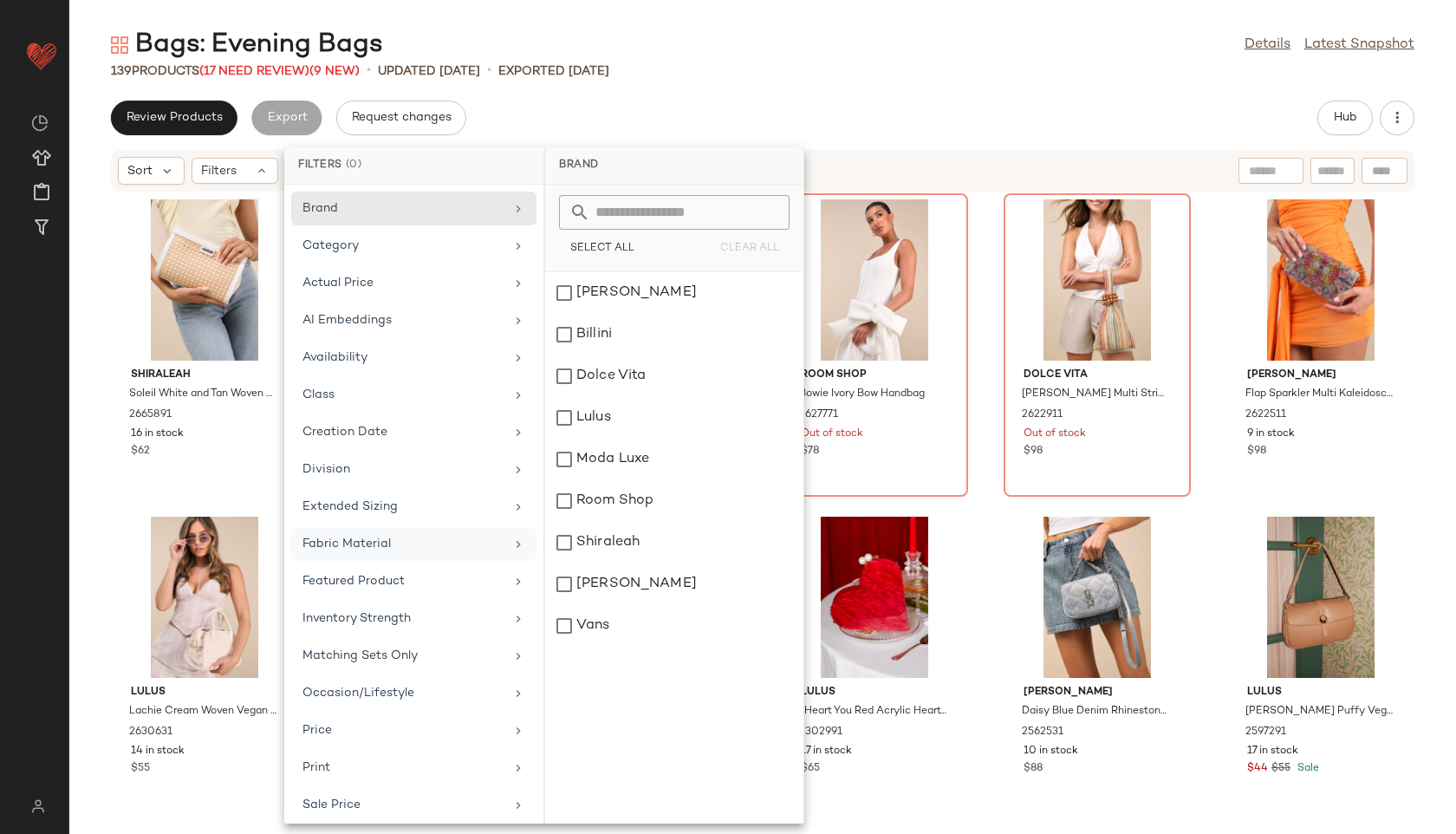
scroll to position [158, 0]
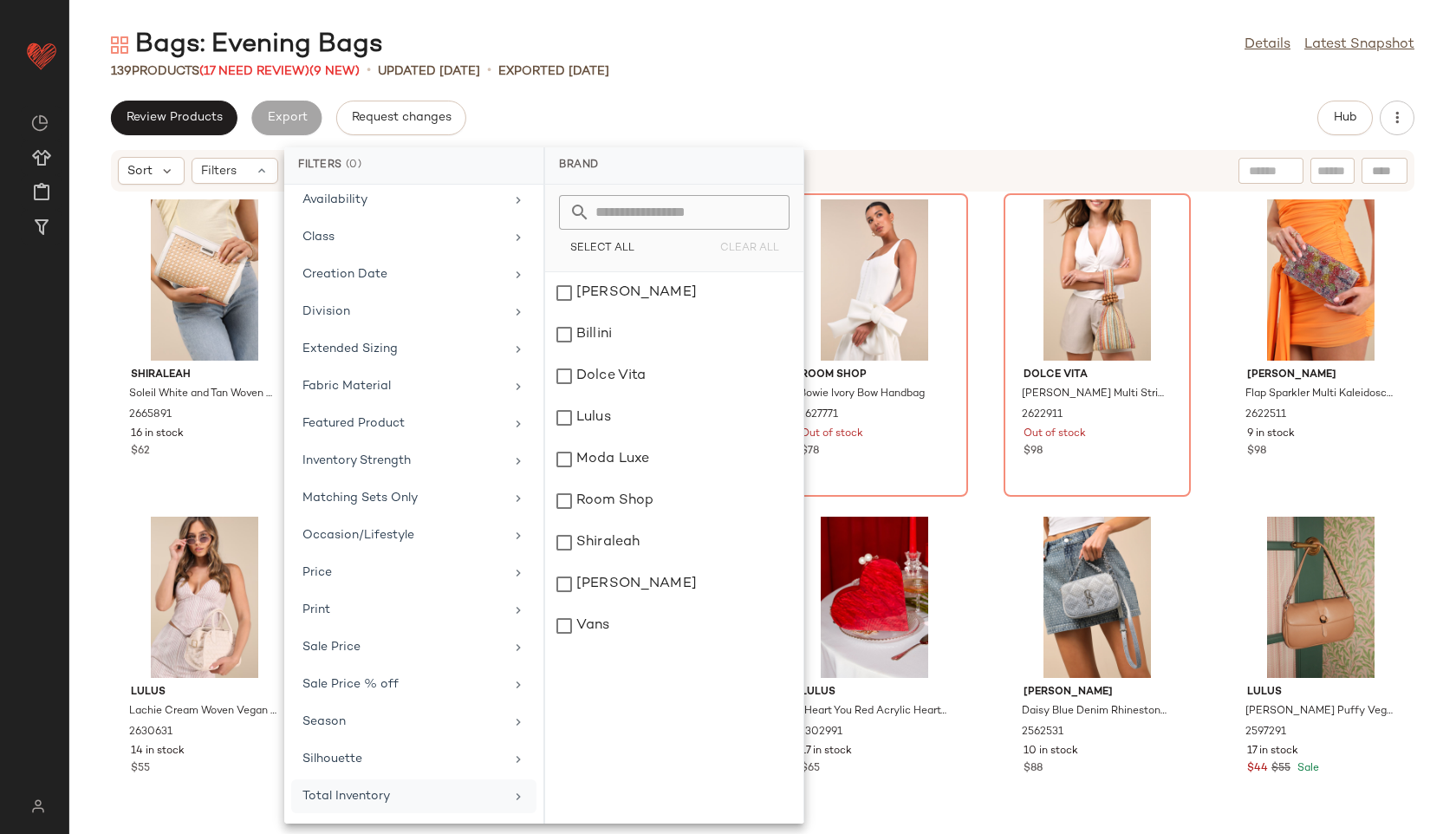
click at [364, 800] on div "Total Inventory" at bounding box center [403, 796] width 202 height 18
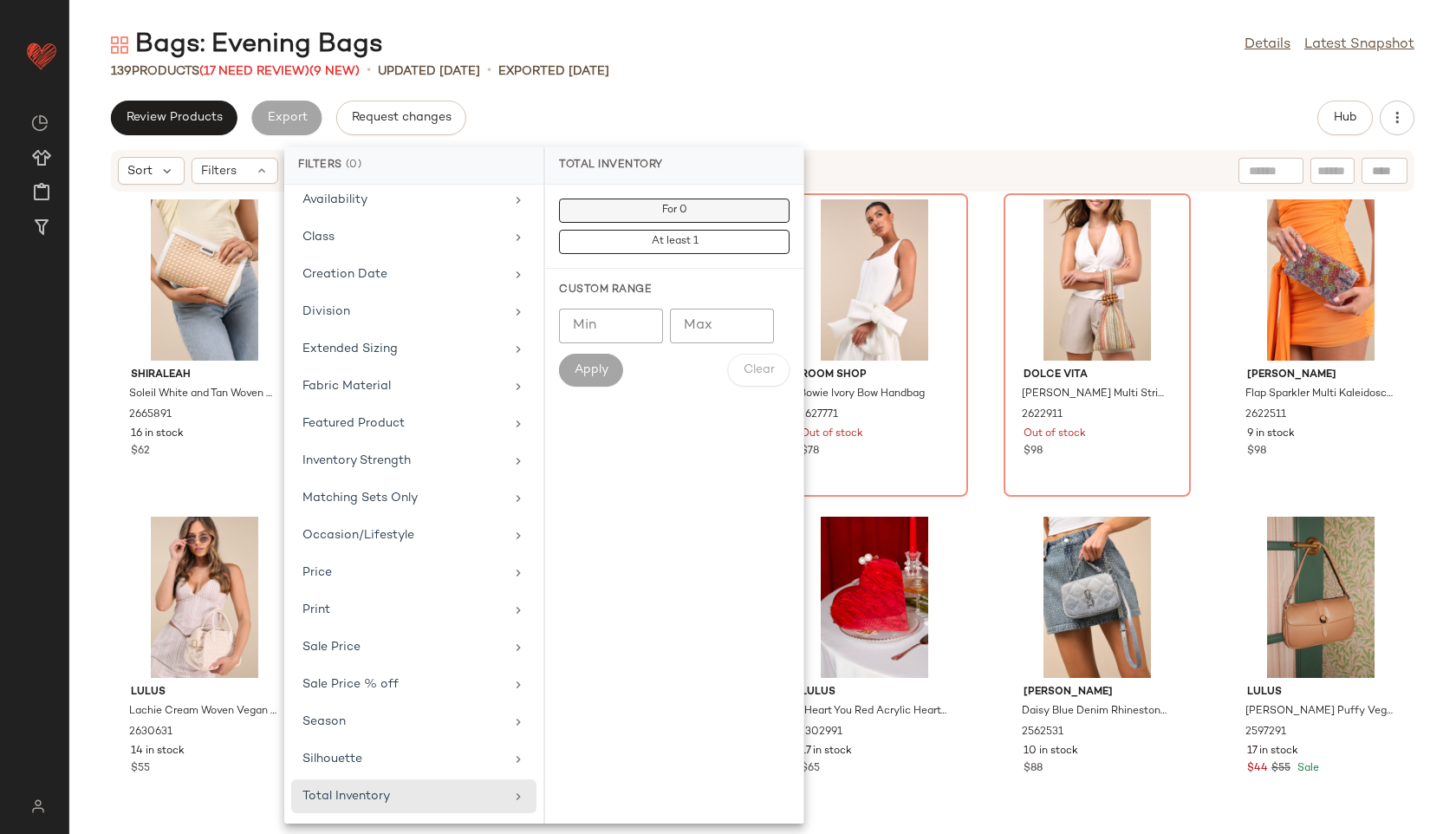
click at [602, 230] on button "For 0" at bounding box center [674, 242] width 231 height 24
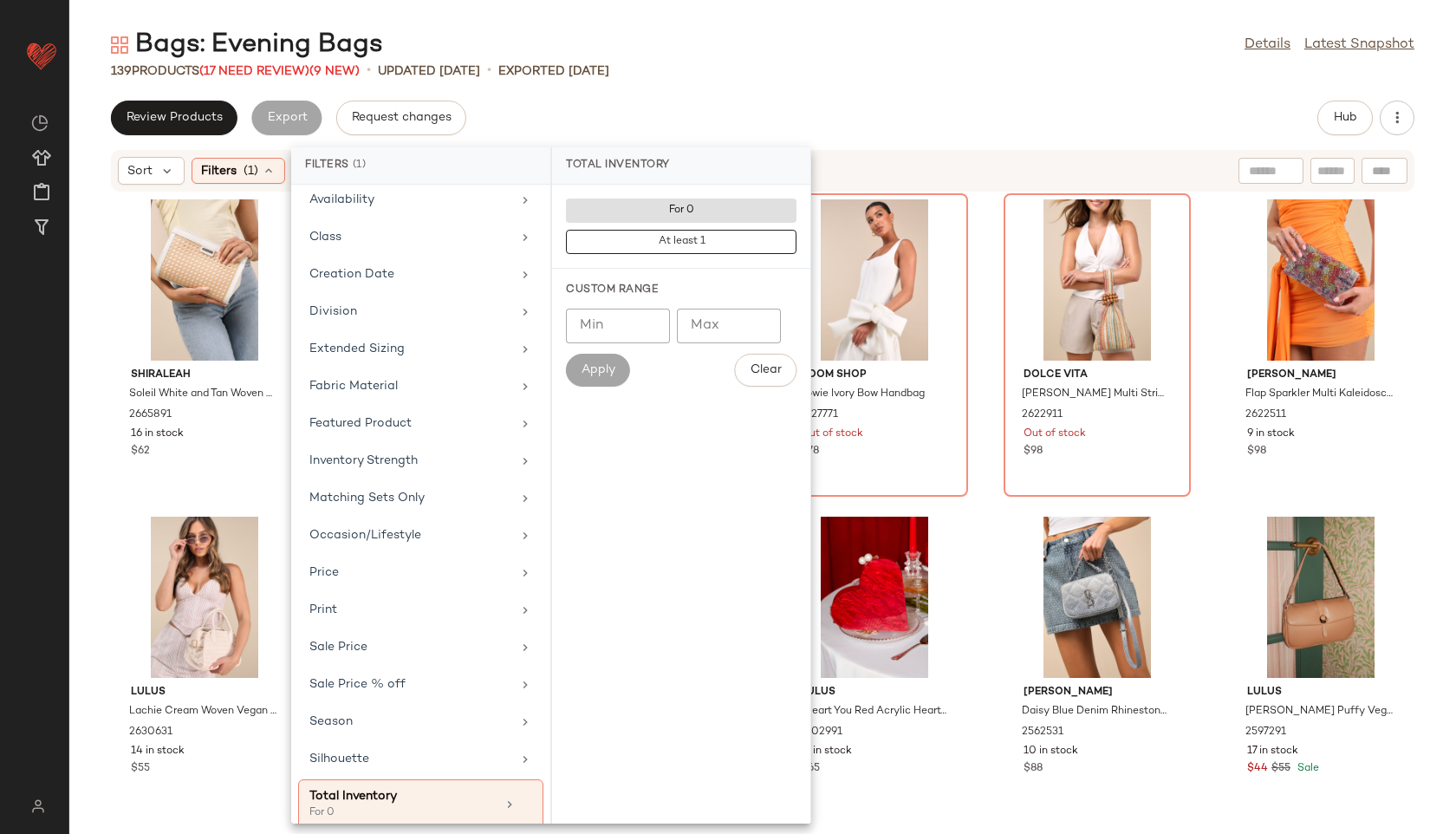
click at [810, 56] on div "Bags: Evening Bags Details Latest Snapshot" at bounding box center [762, 45] width 1387 height 35
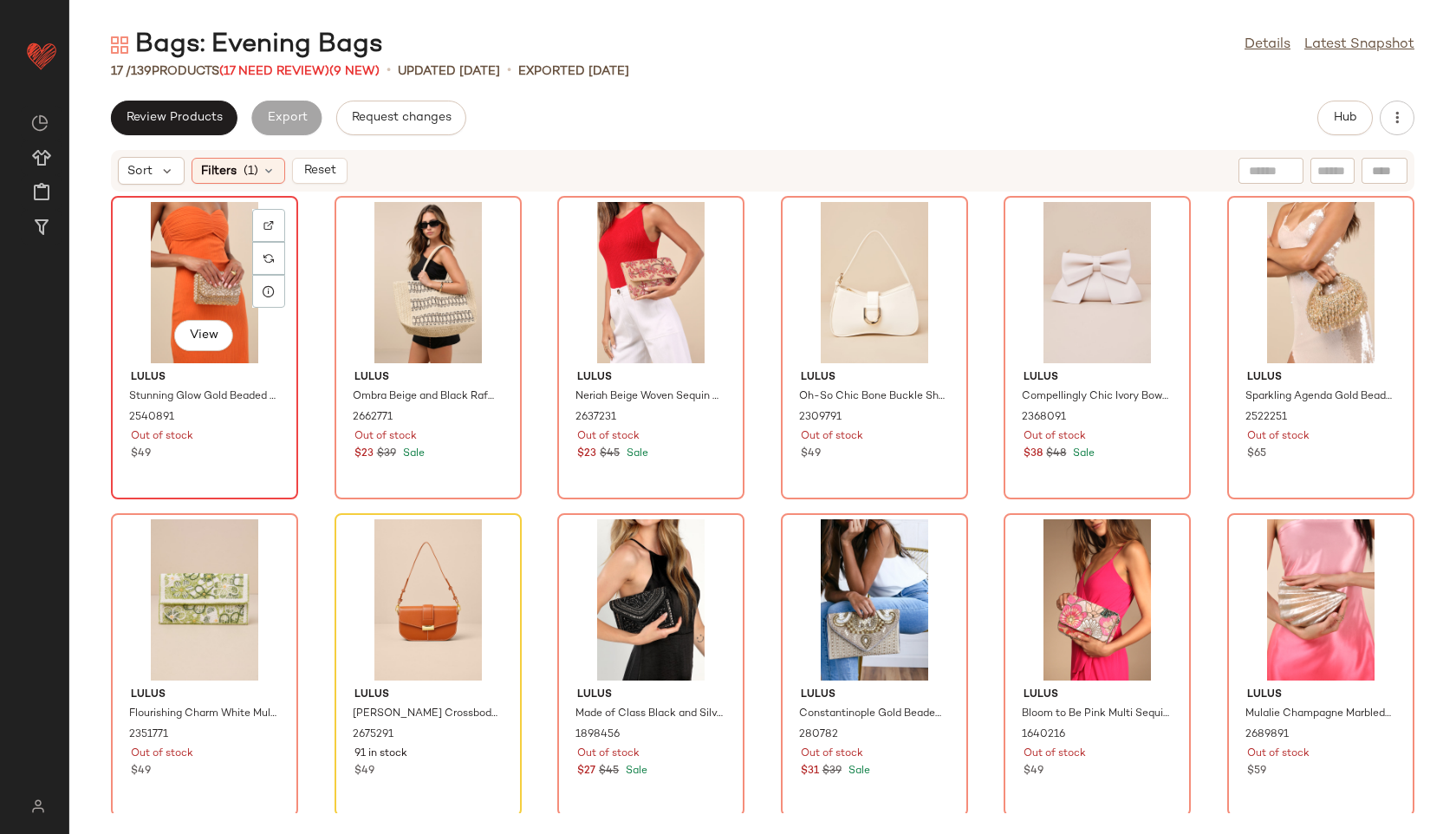
click at [174, 274] on div "View" at bounding box center [204, 282] width 175 height 161
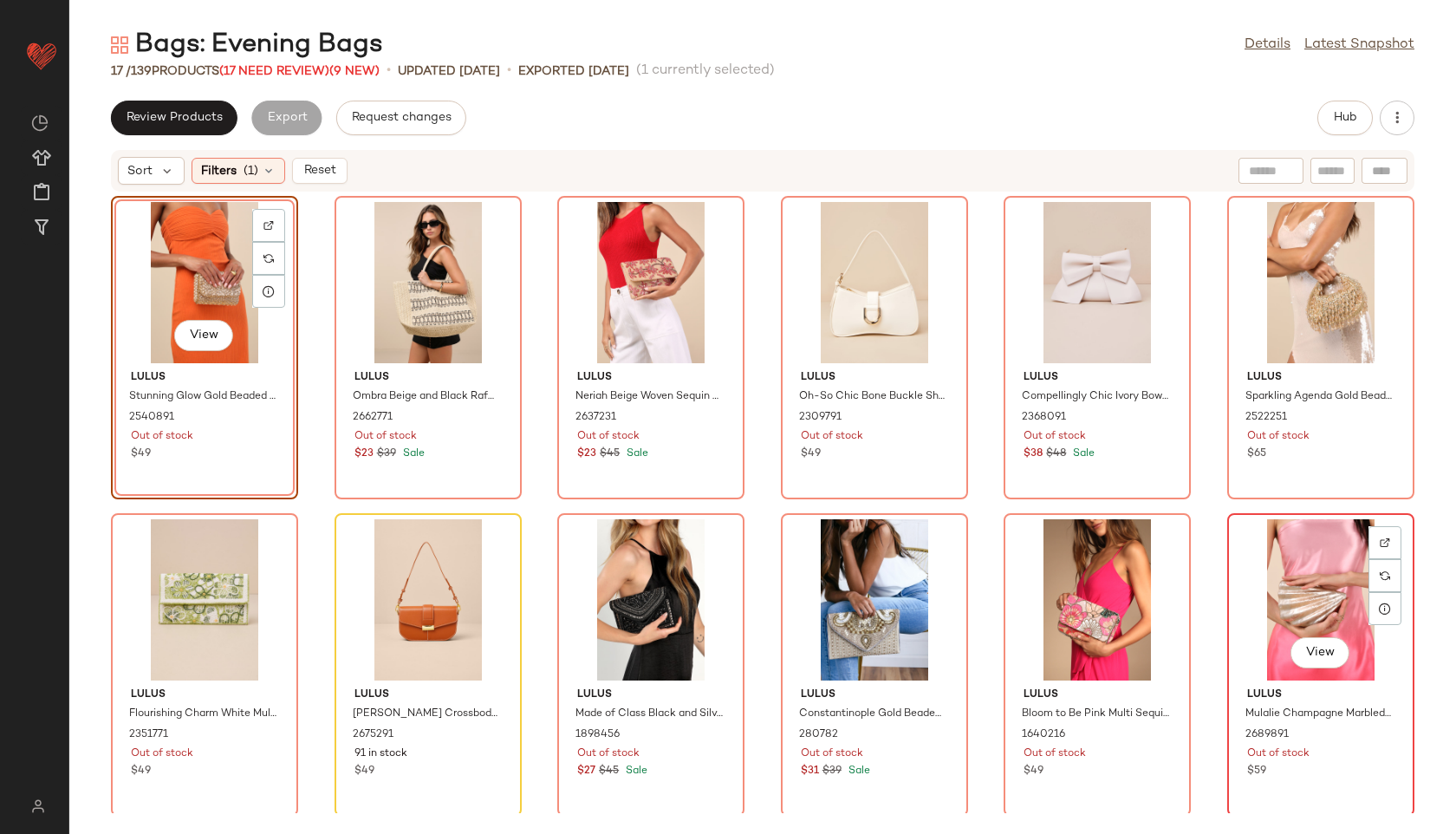
scroll to position [321, 0]
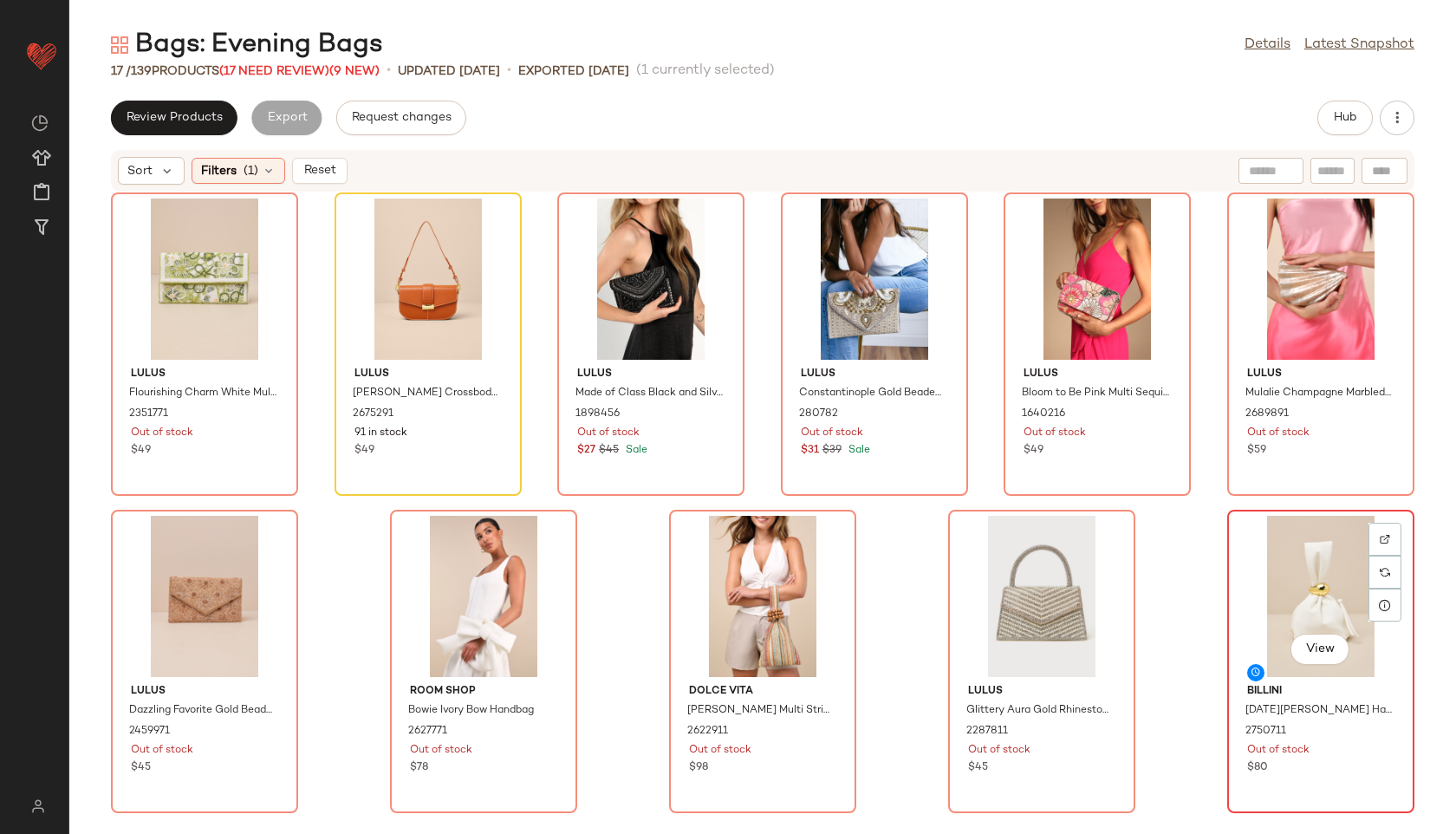
click at [1297, 578] on div "View" at bounding box center [1320, 595] width 175 height 161
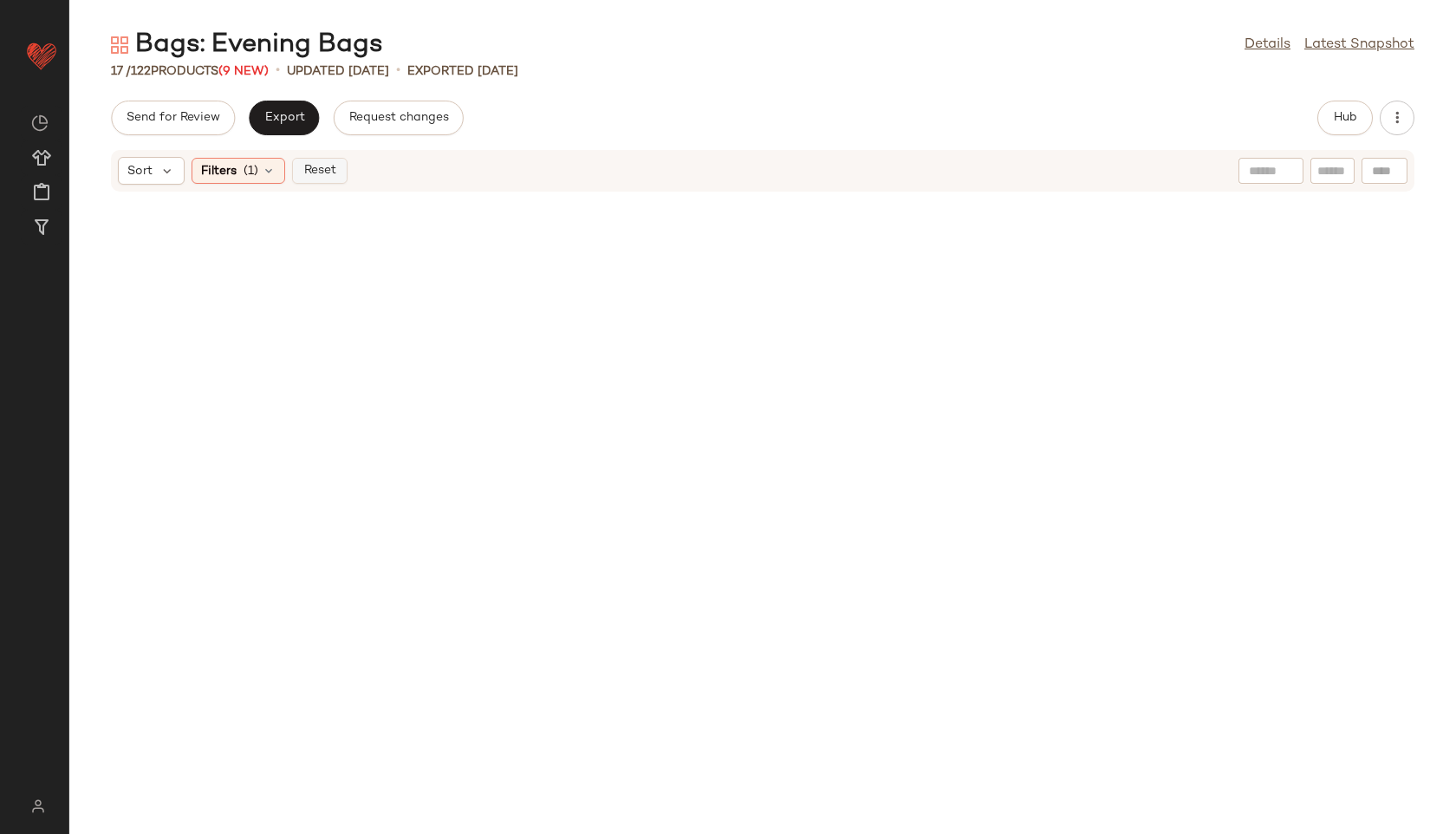
click at [328, 161] on button "Reset" at bounding box center [320, 171] width 56 height 26
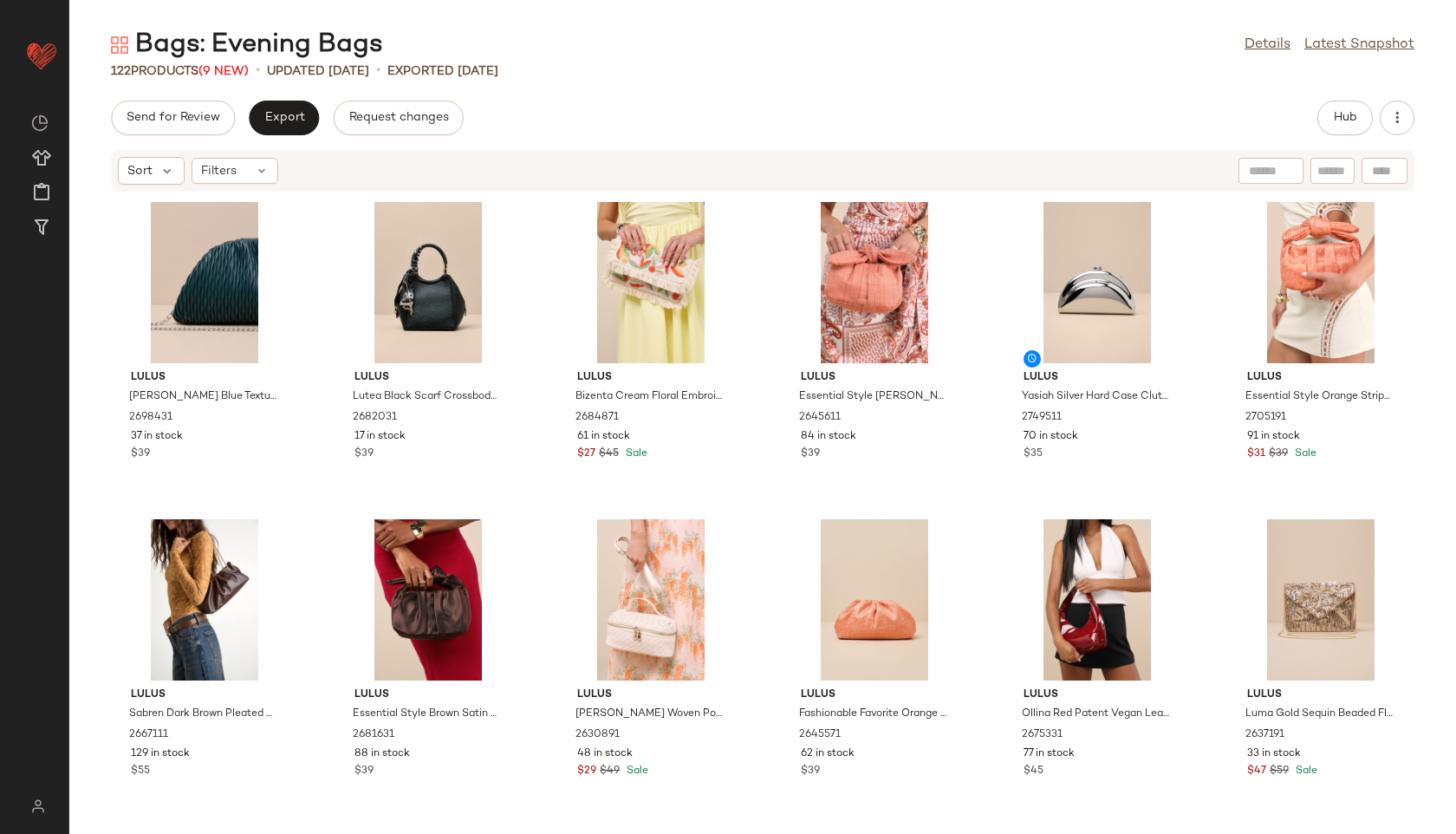
click at [1328, 137] on div "Send for Review Export Request changes Hub Sort Filters Lulus [PERSON_NAME] Blu…" at bounding box center [762, 467] width 1387 height 733
click at [1349, 131] on button "Hub" at bounding box center [1345, 118] width 56 height 35
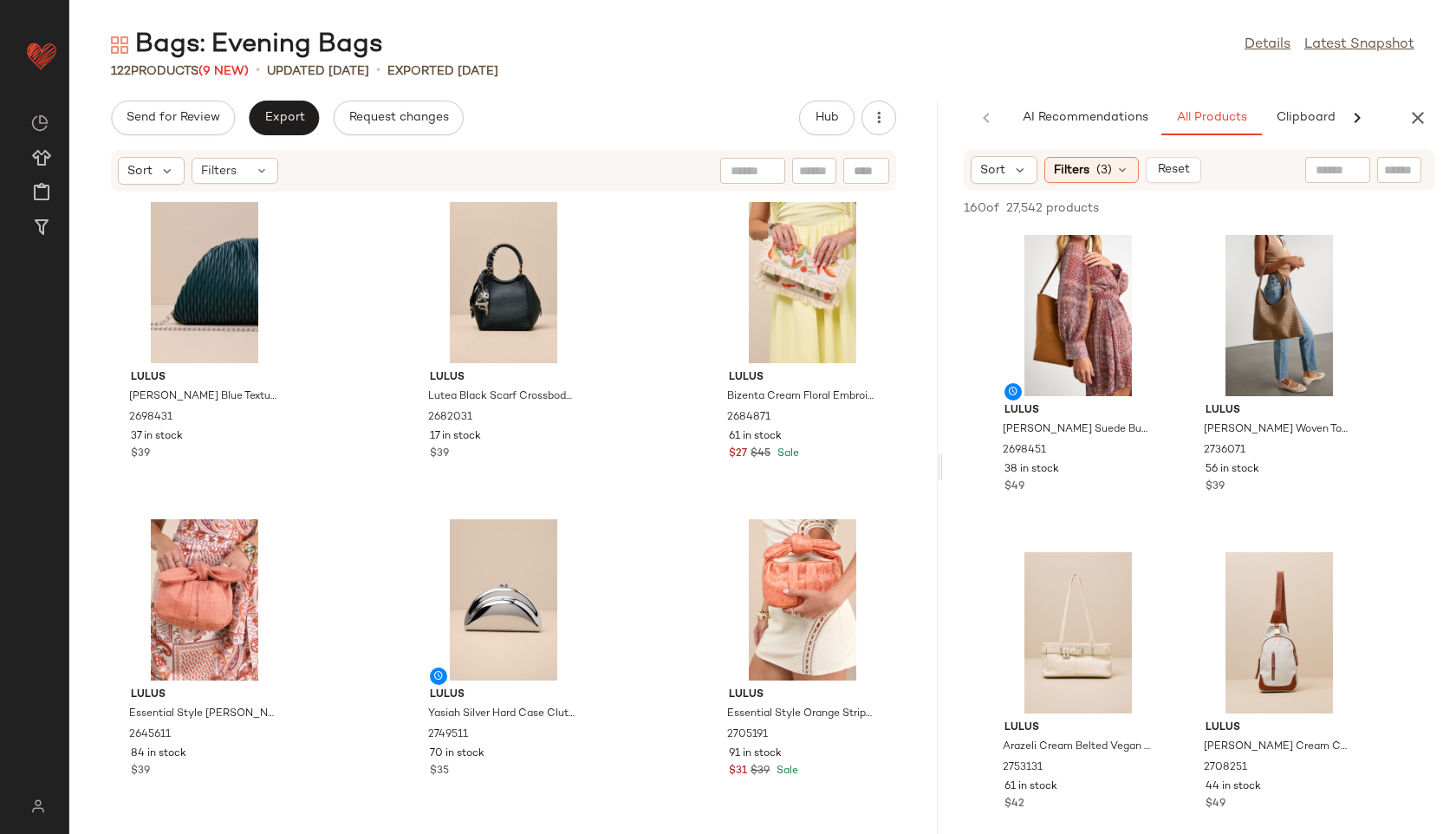
drag, startPoint x: 762, startPoint y: 463, endPoint x: 944, endPoint y: 449, distance: 182.5
click at [944, 449] on div "Bags: Evening Bags Details Latest Snapshot 122 Products (9 New) • updated [DATE…" at bounding box center [762, 430] width 1387 height 806
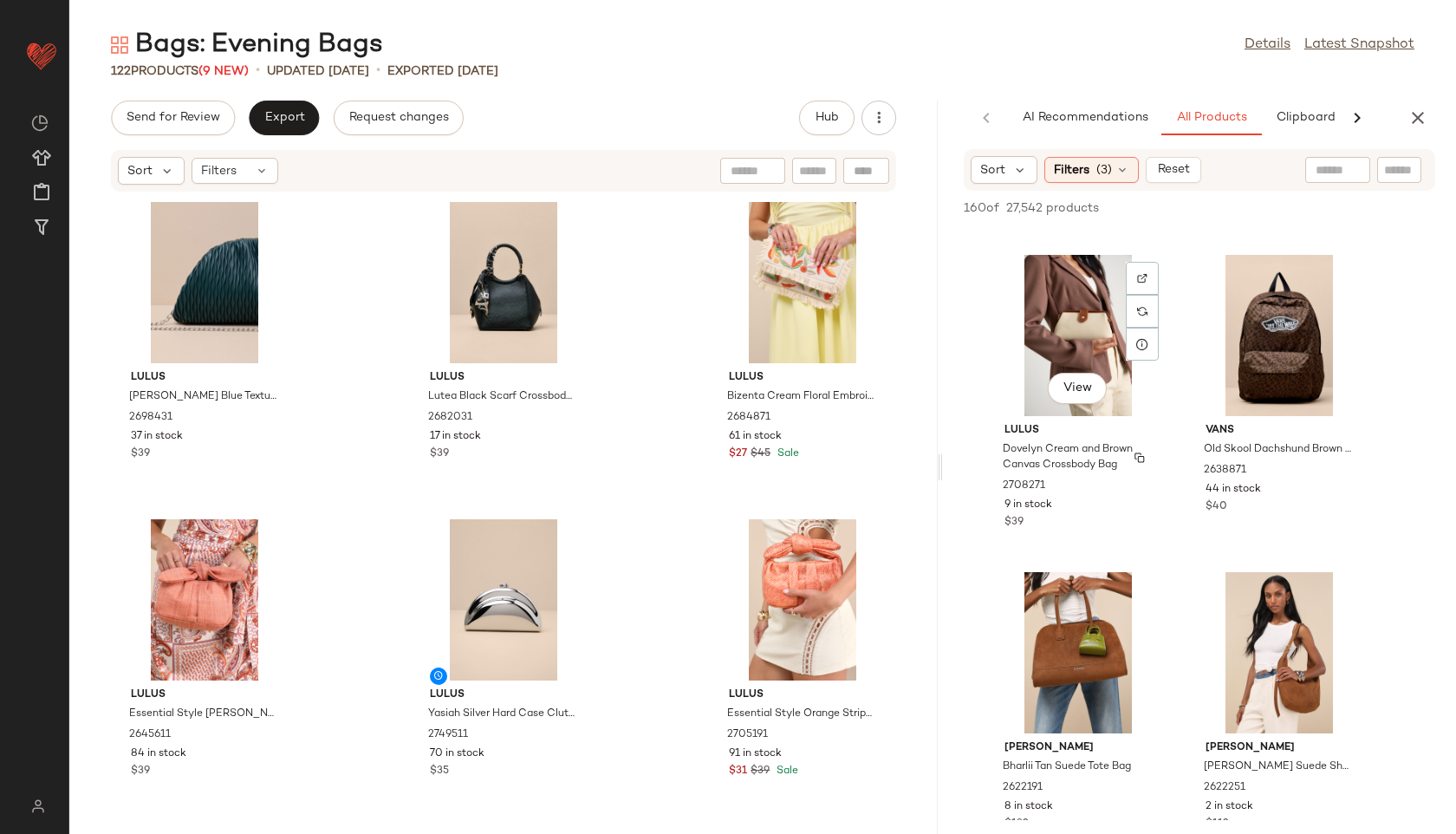
scroll to position [1024, 0]
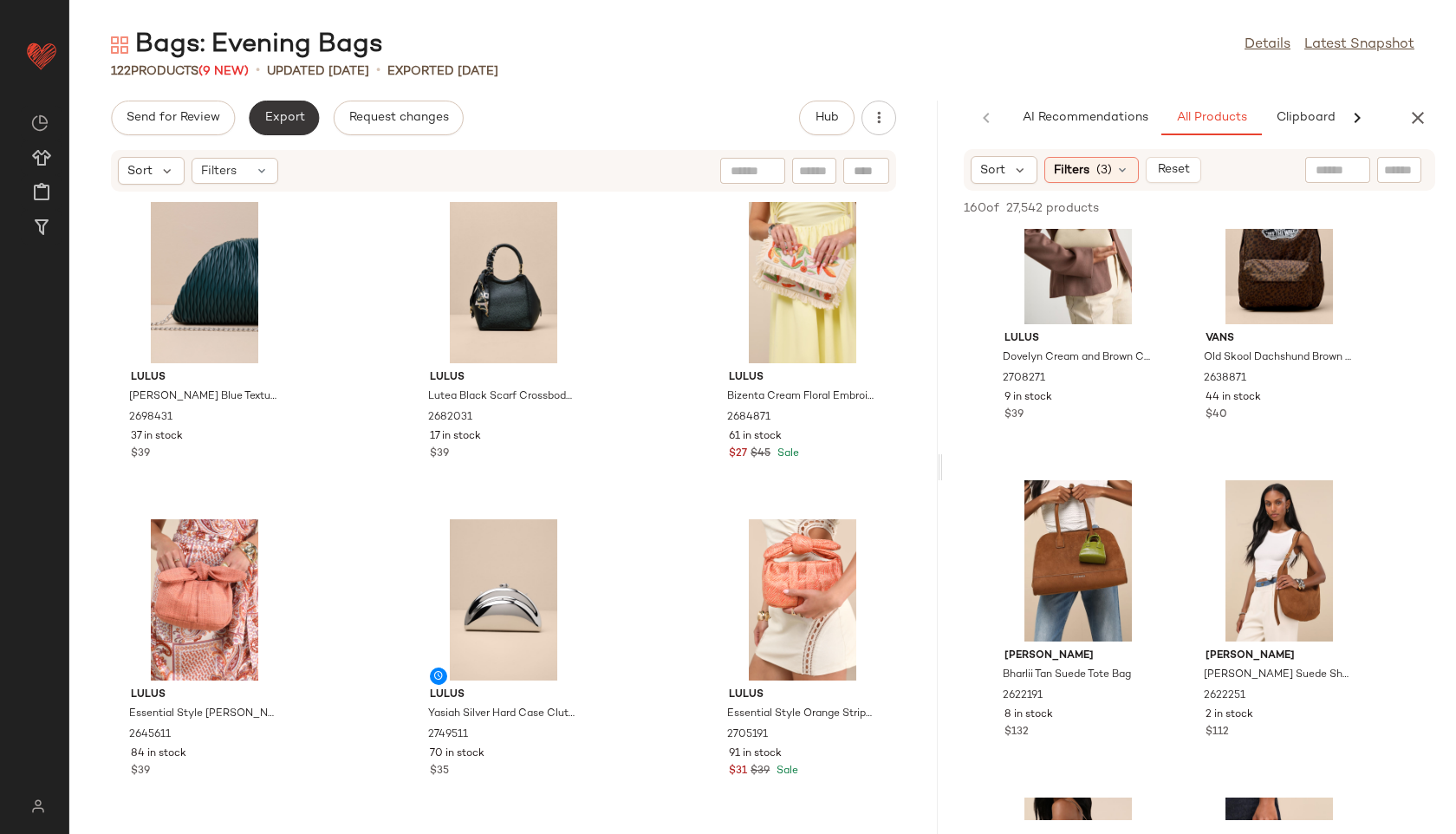
click at [278, 113] on span "Export" at bounding box center [284, 118] width 41 height 14
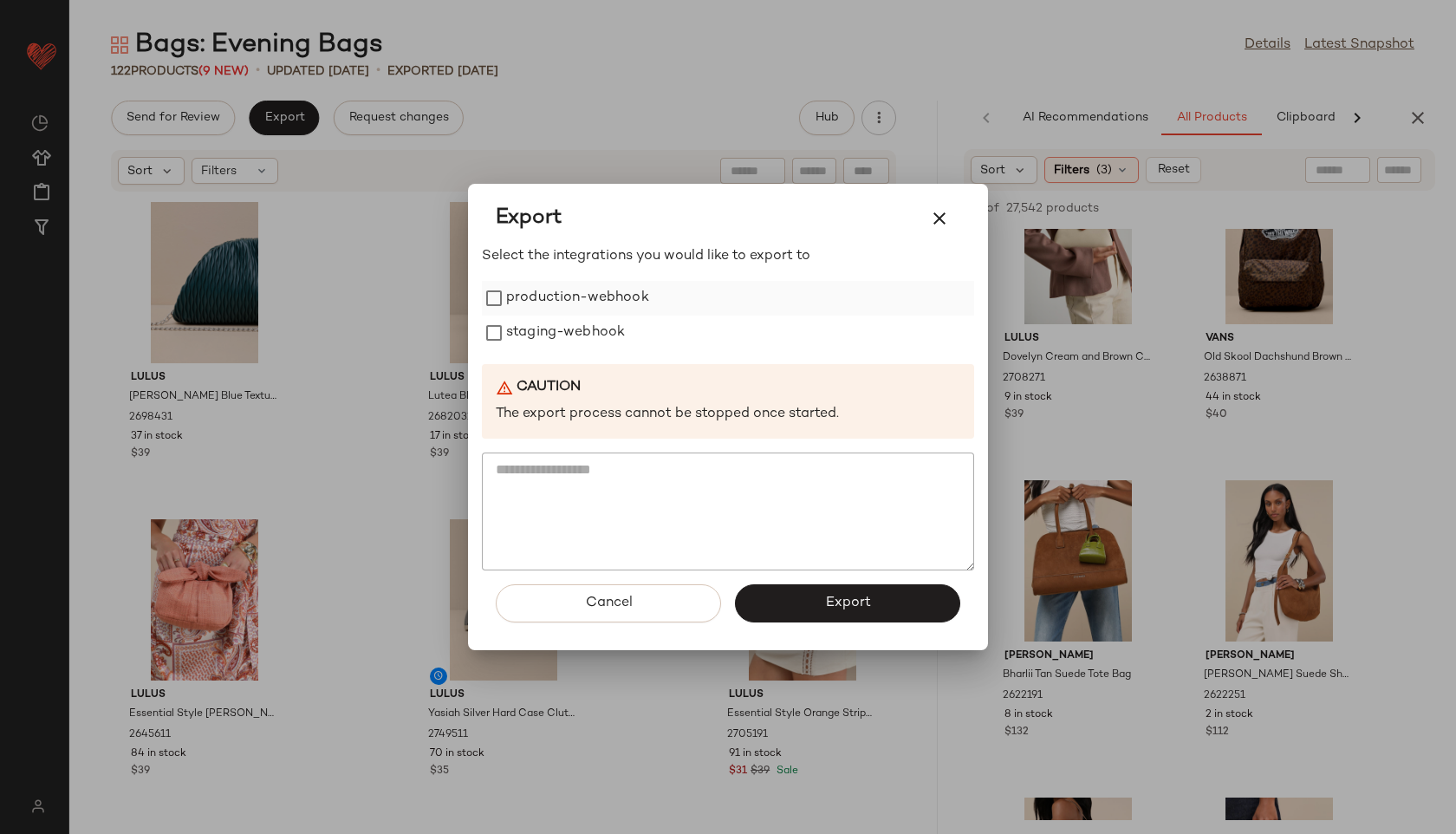
click at [613, 301] on label "production-webhook" at bounding box center [577, 298] width 143 height 35
click at [600, 342] on label "staging-webhook" at bounding box center [565, 333] width 119 height 35
click at [830, 588] on button "Export" at bounding box center [848, 603] width 226 height 38
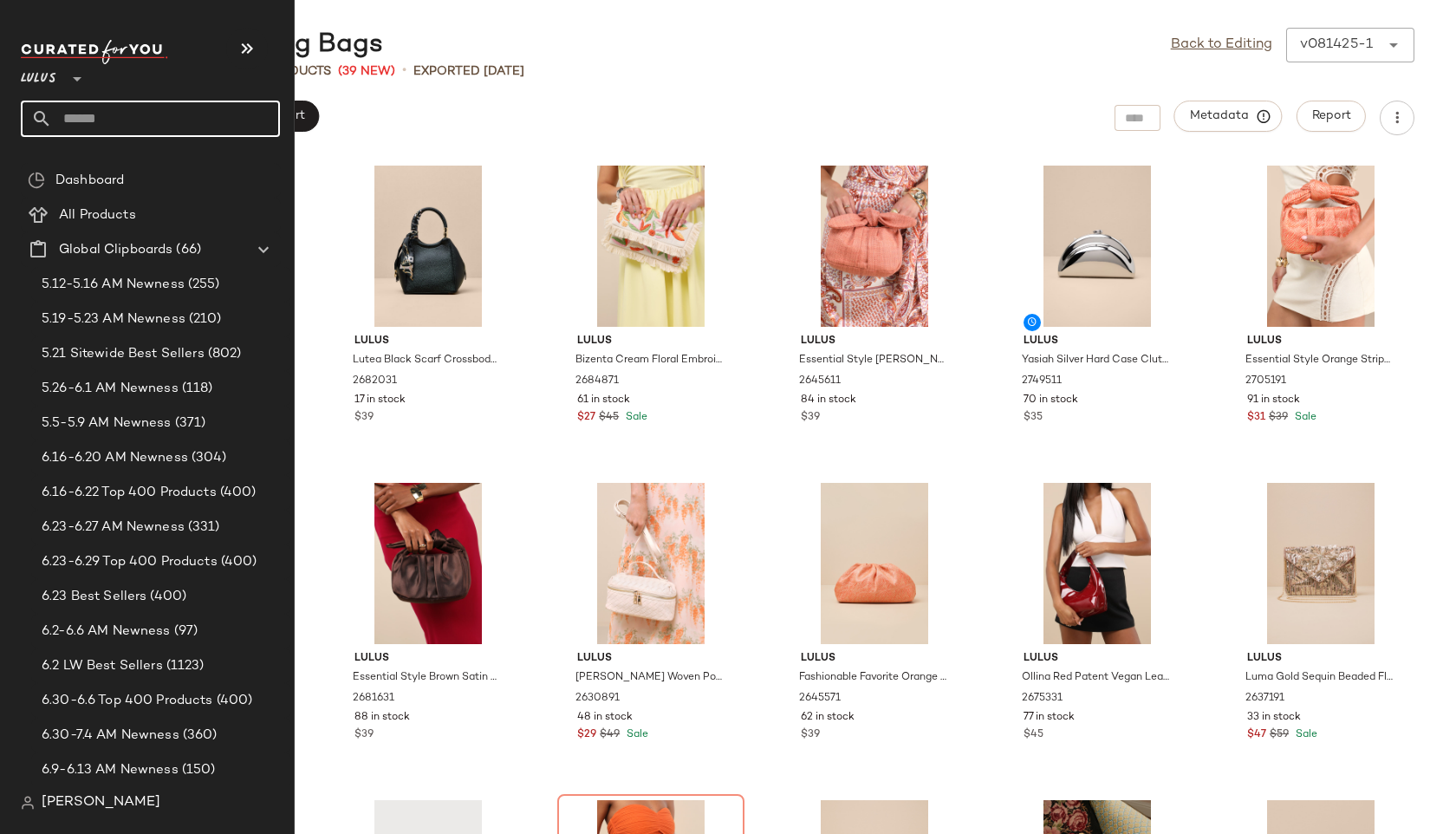
click at [82, 125] on input "text" at bounding box center [166, 119] width 228 height 36
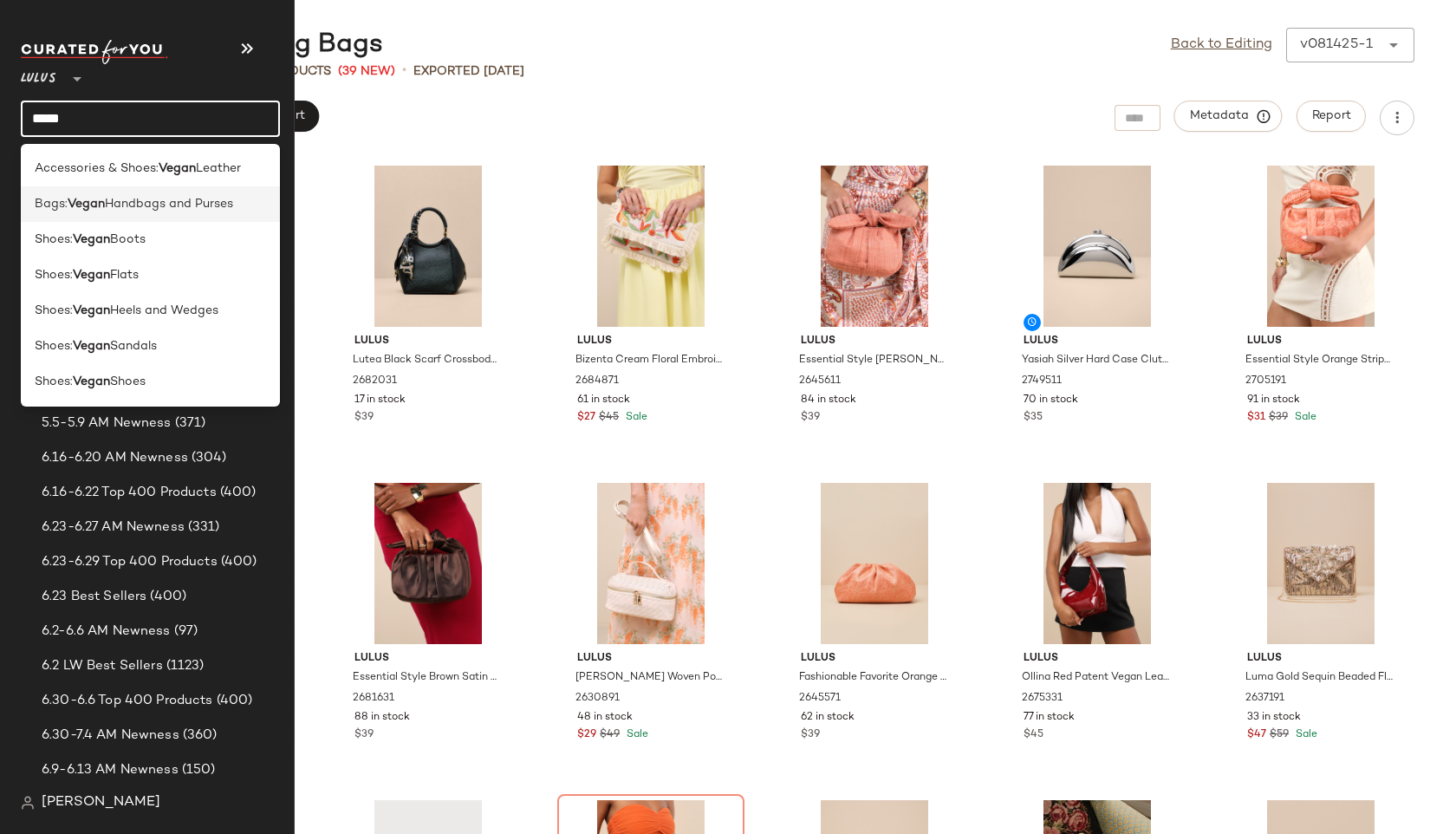
type input "*****"
click at [131, 201] on span "Handbags and Purses" at bounding box center [169, 204] width 128 height 18
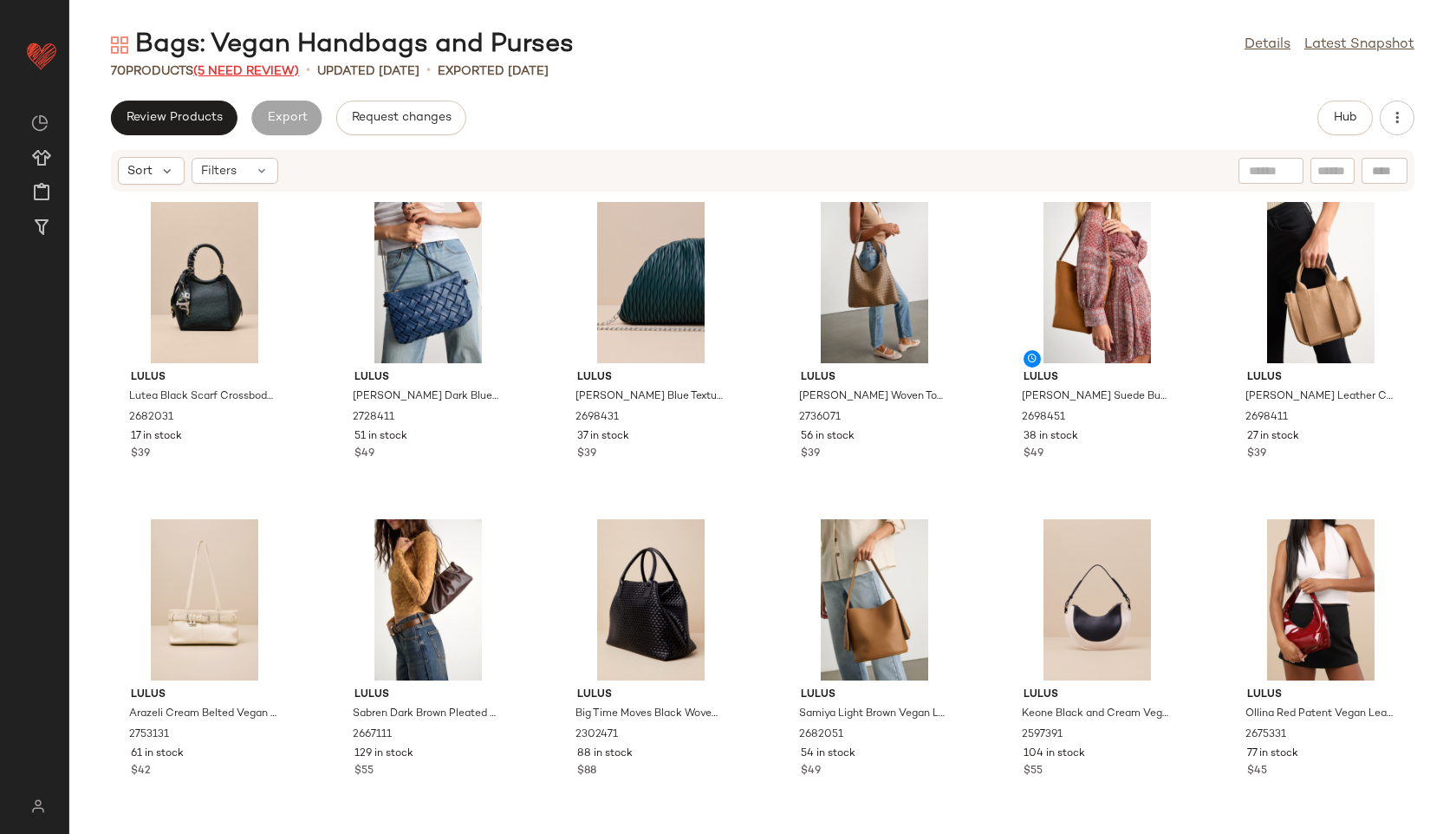
click at [265, 67] on span "(5 Need Review)" at bounding box center [247, 71] width 106 height 13
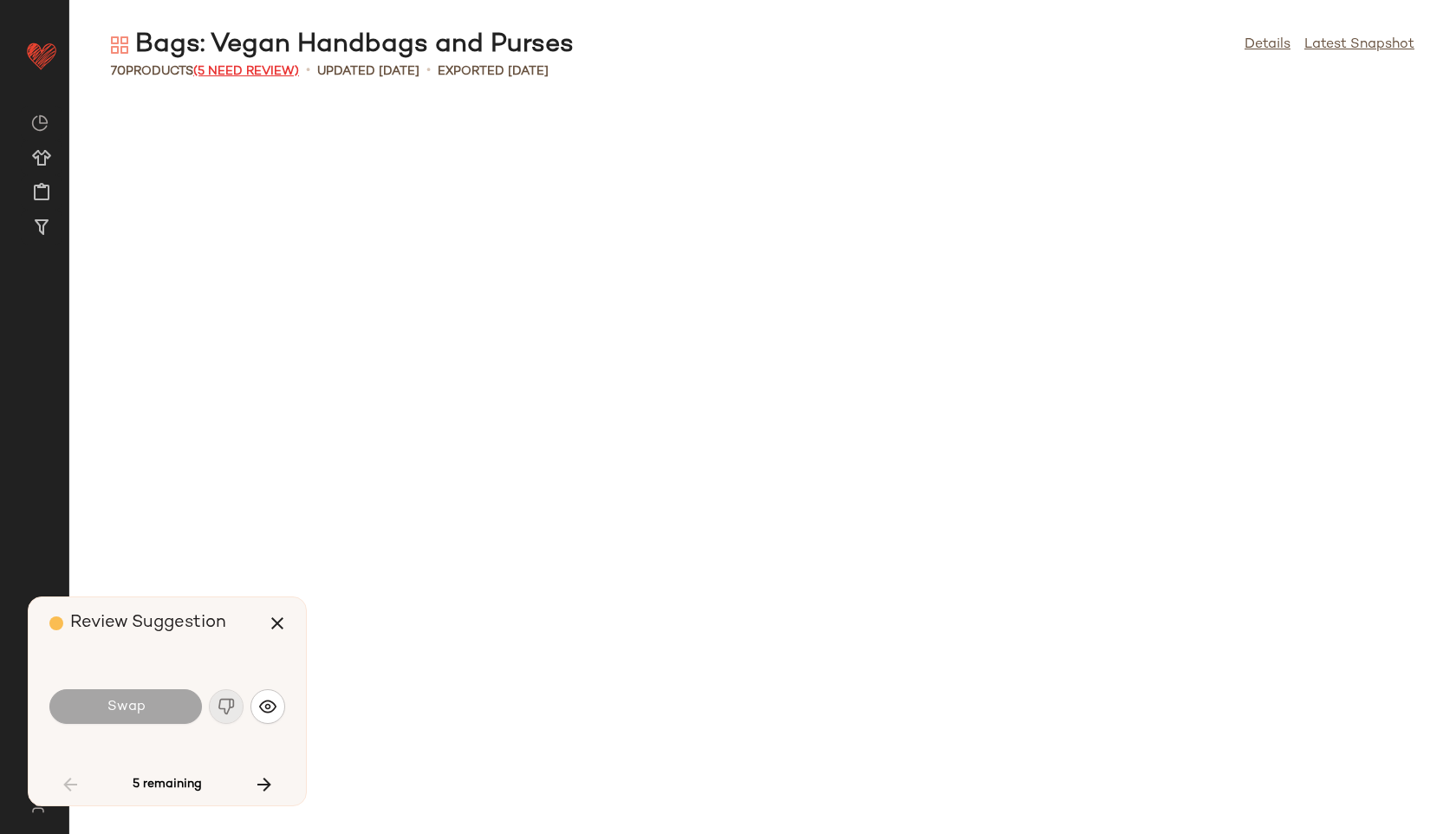
scroll to position [1904, 0]
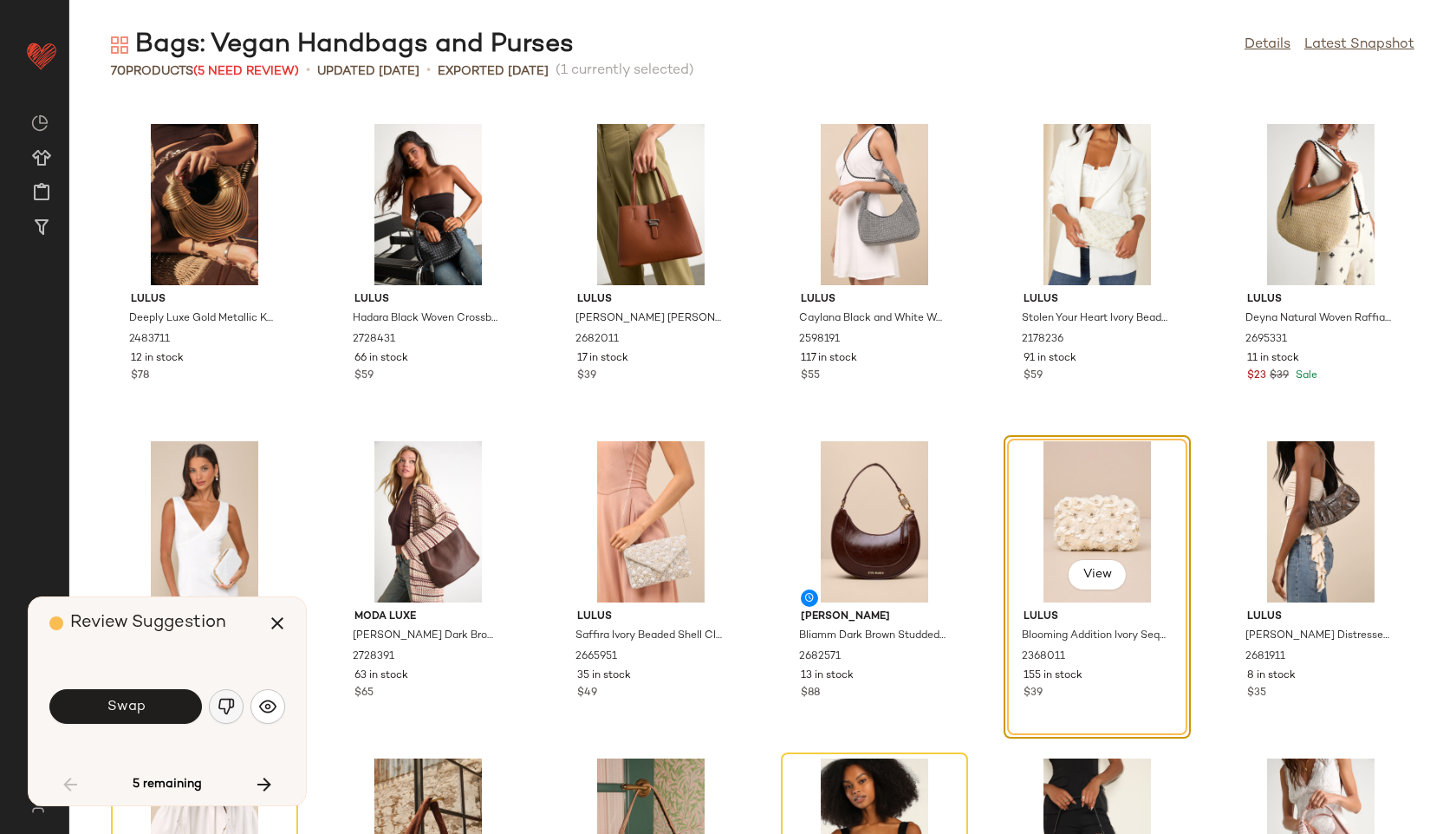
click at [223, 698] on img "button" at bounding box center [226, 706] width 17 height 17
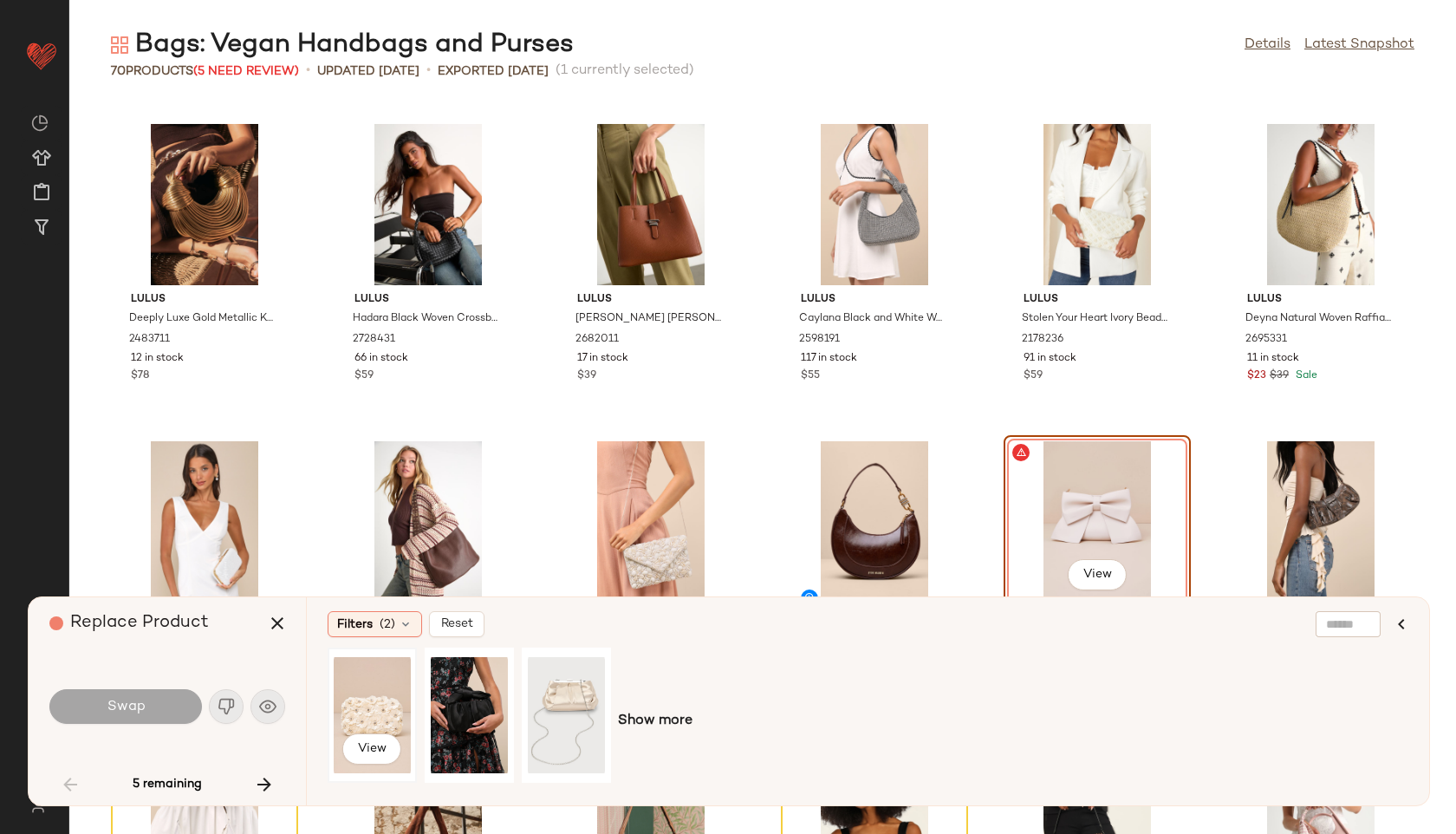
click at [348, 709] on div "View" at bounding box center [371, 714] width 77 height 123
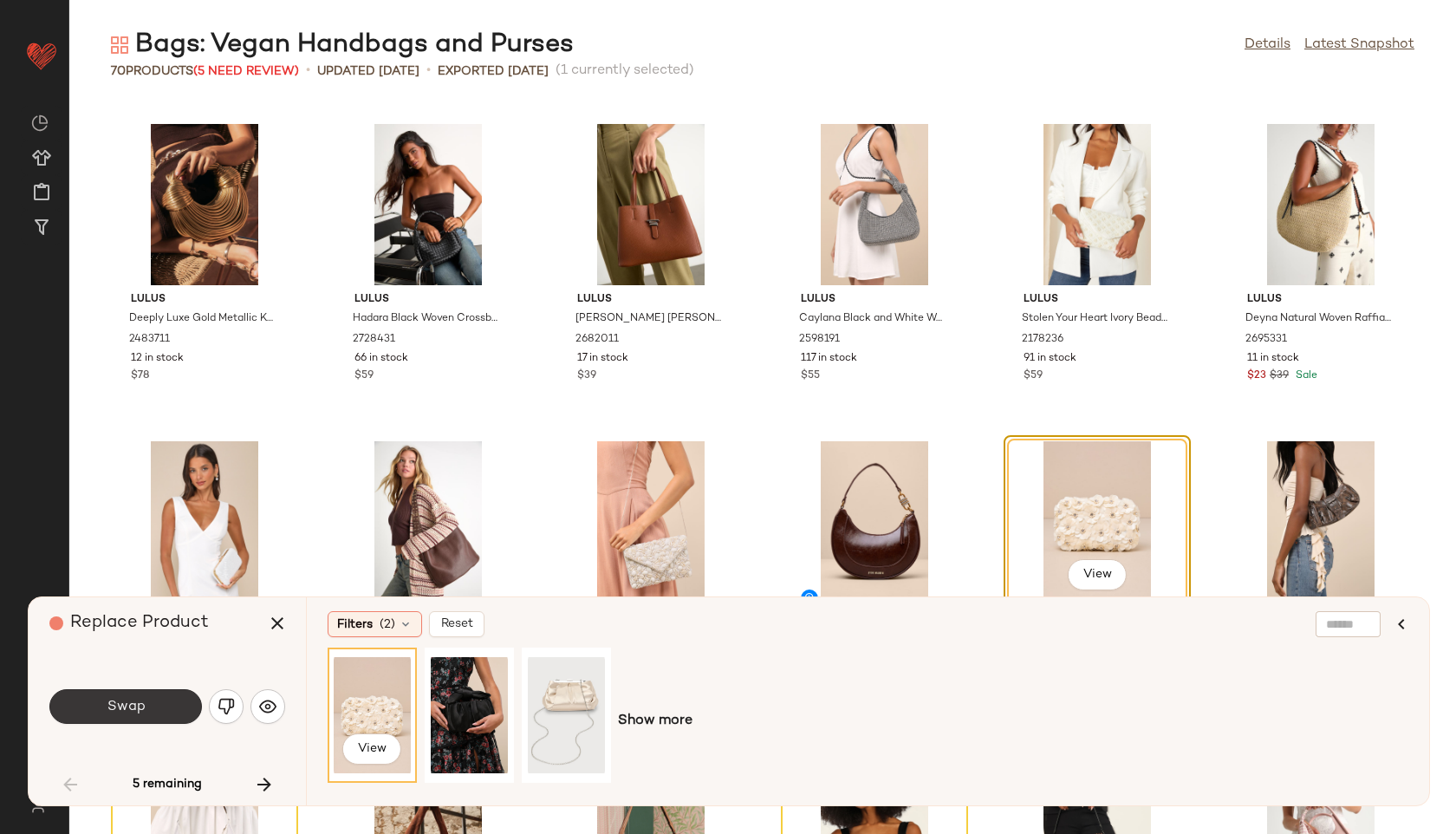
click at [143, 704] on span "Swap" at bounding box center [125, 707] width 39 height 16
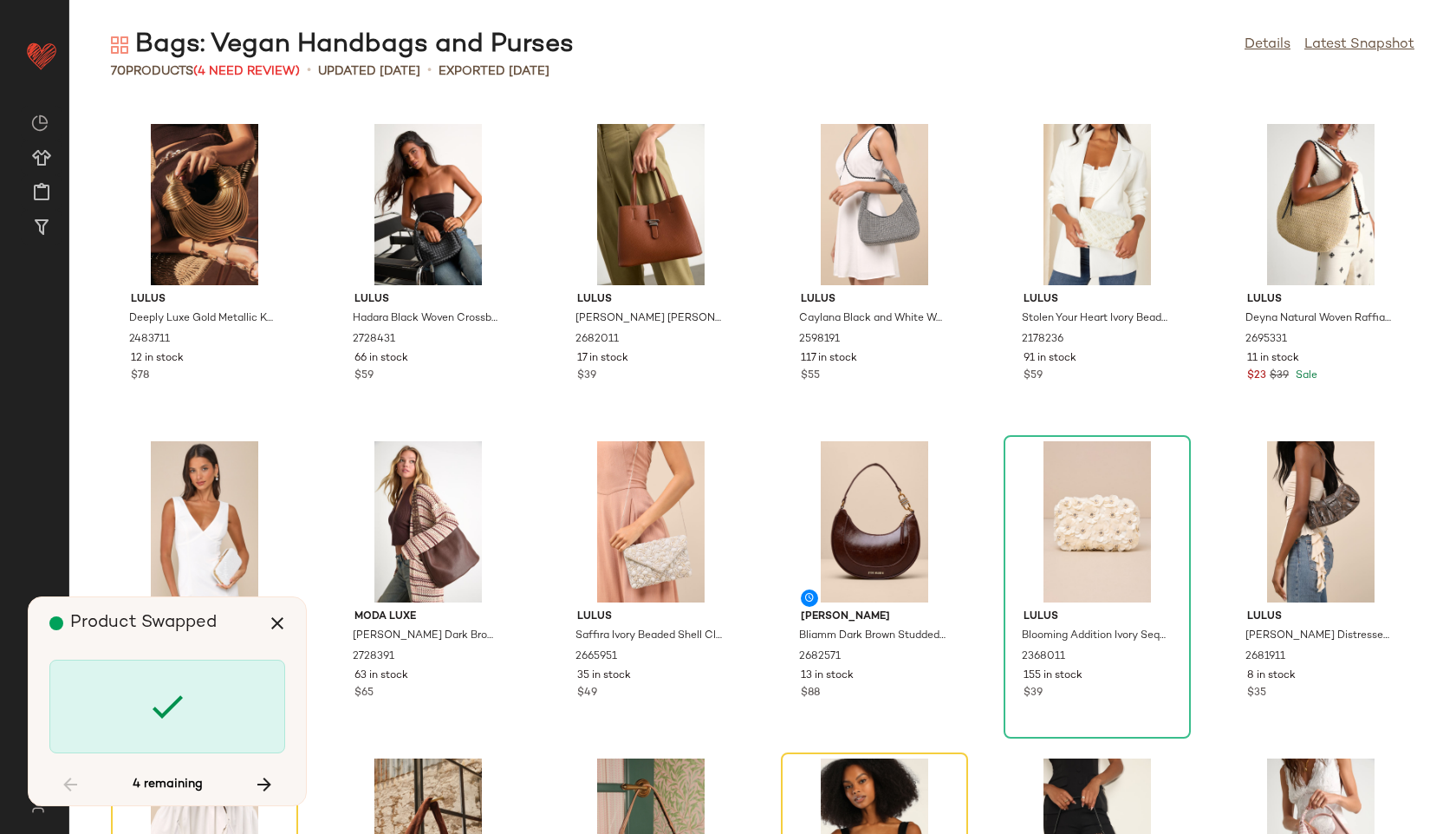
scroll to position [2221, 0]
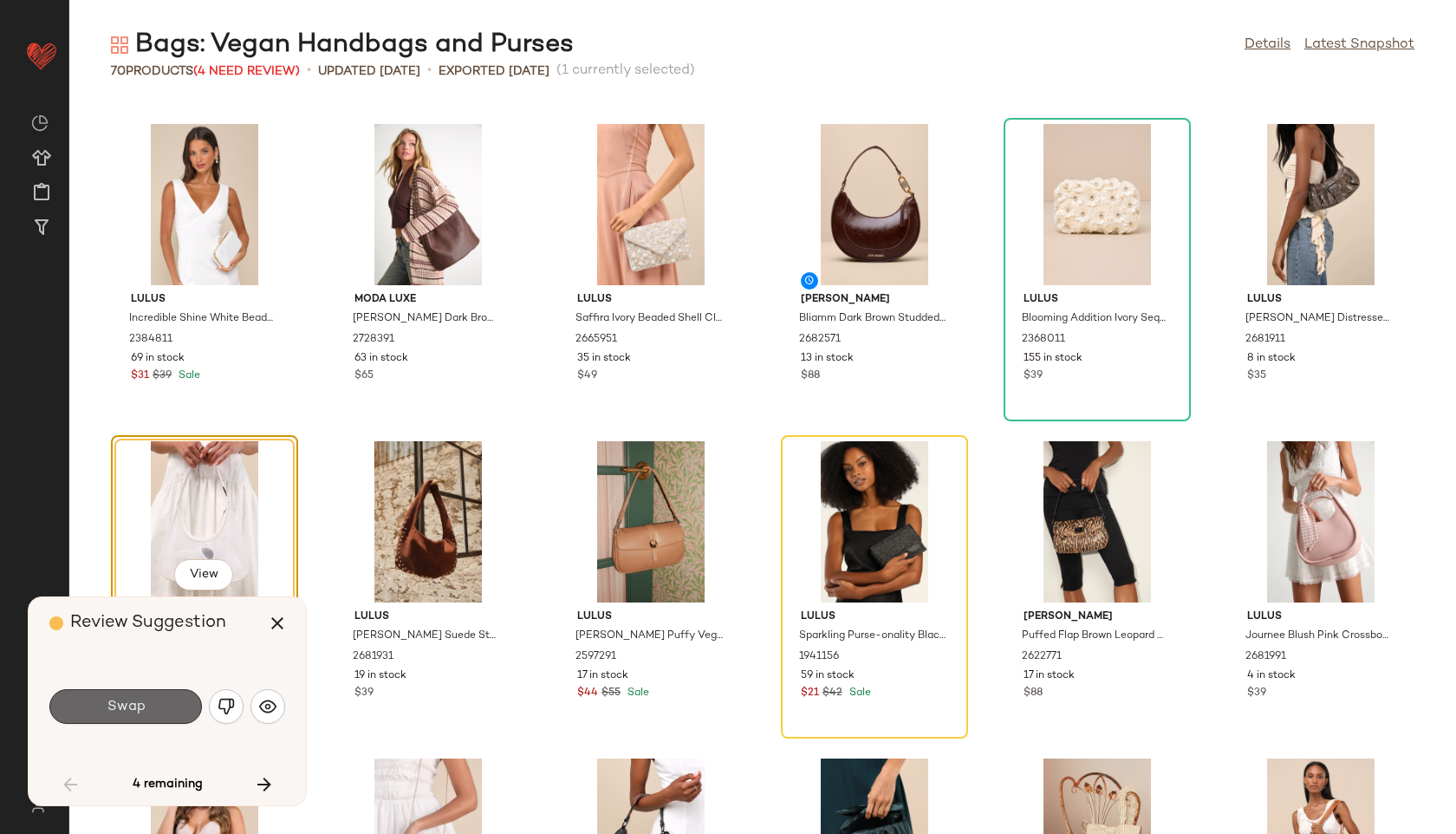
click at [129, 714] on button "Swap" at bounding box center [125, 706] width 153 height 35
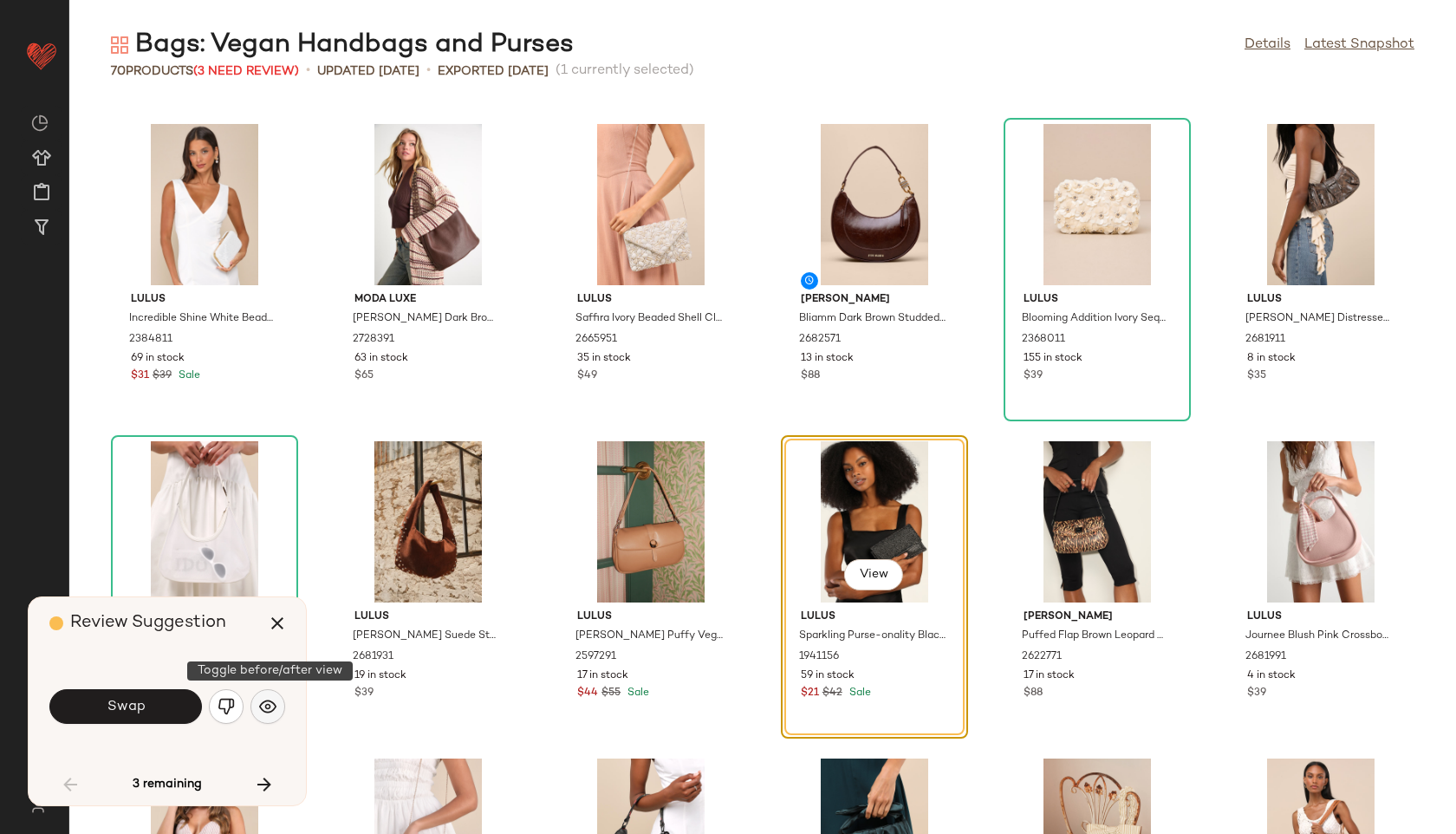
click at [272, 705] on img "button" at bounding box center [268, 706] width 17 height 17
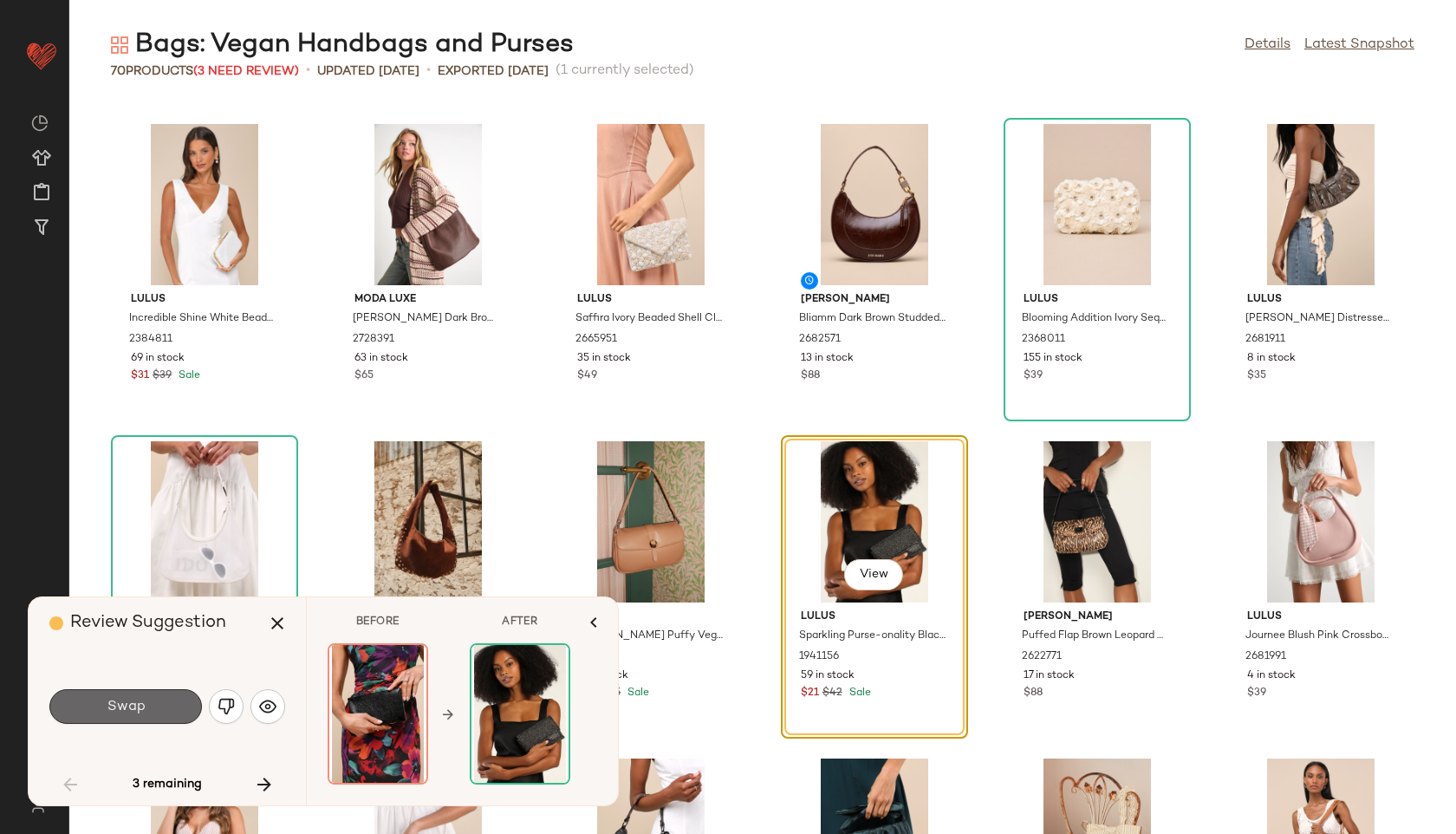
click at [184, 712] on button "Swap" at bounding box center [125, 706] width 153 height 35
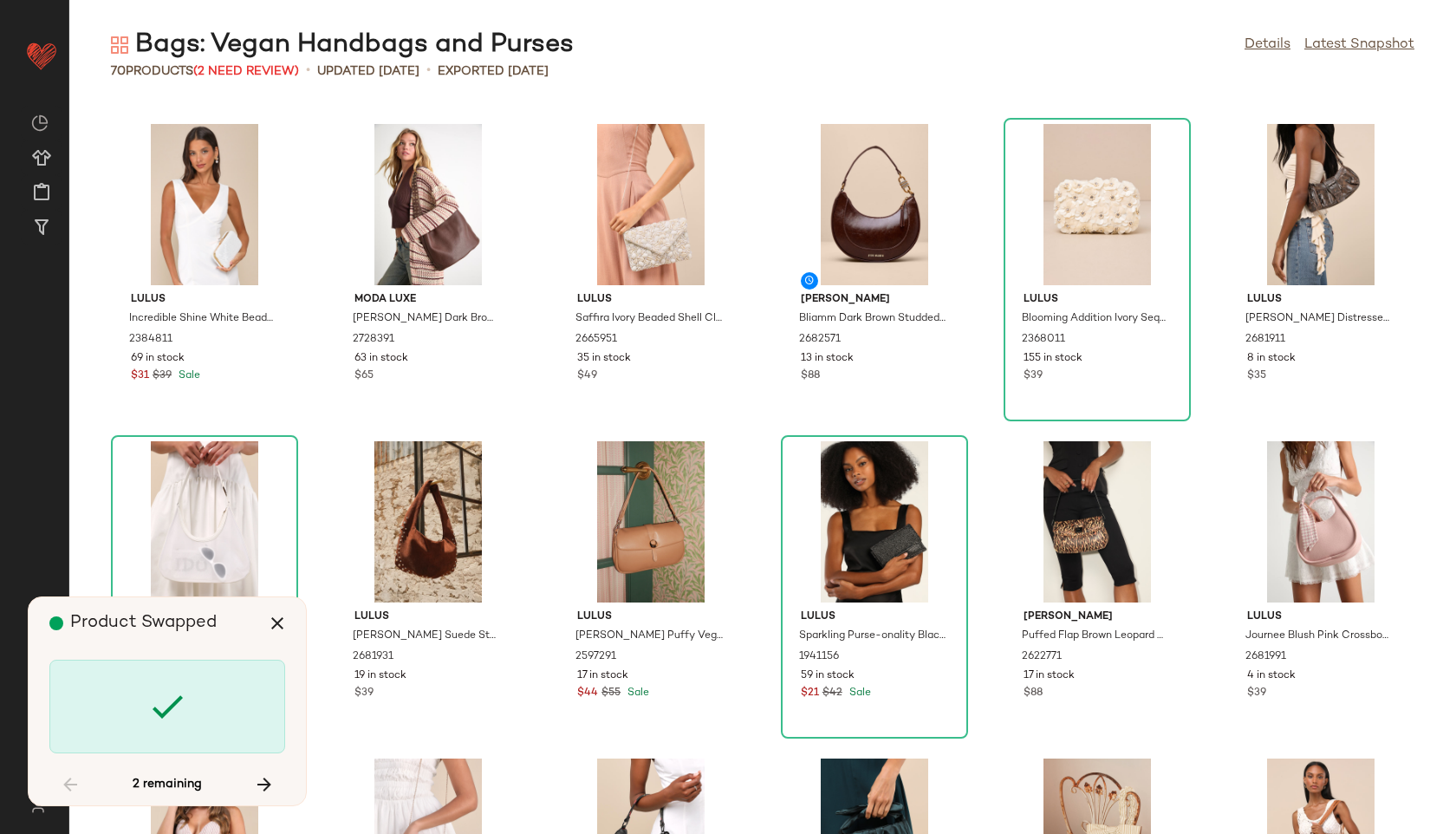
scroll to position [2856, 0]
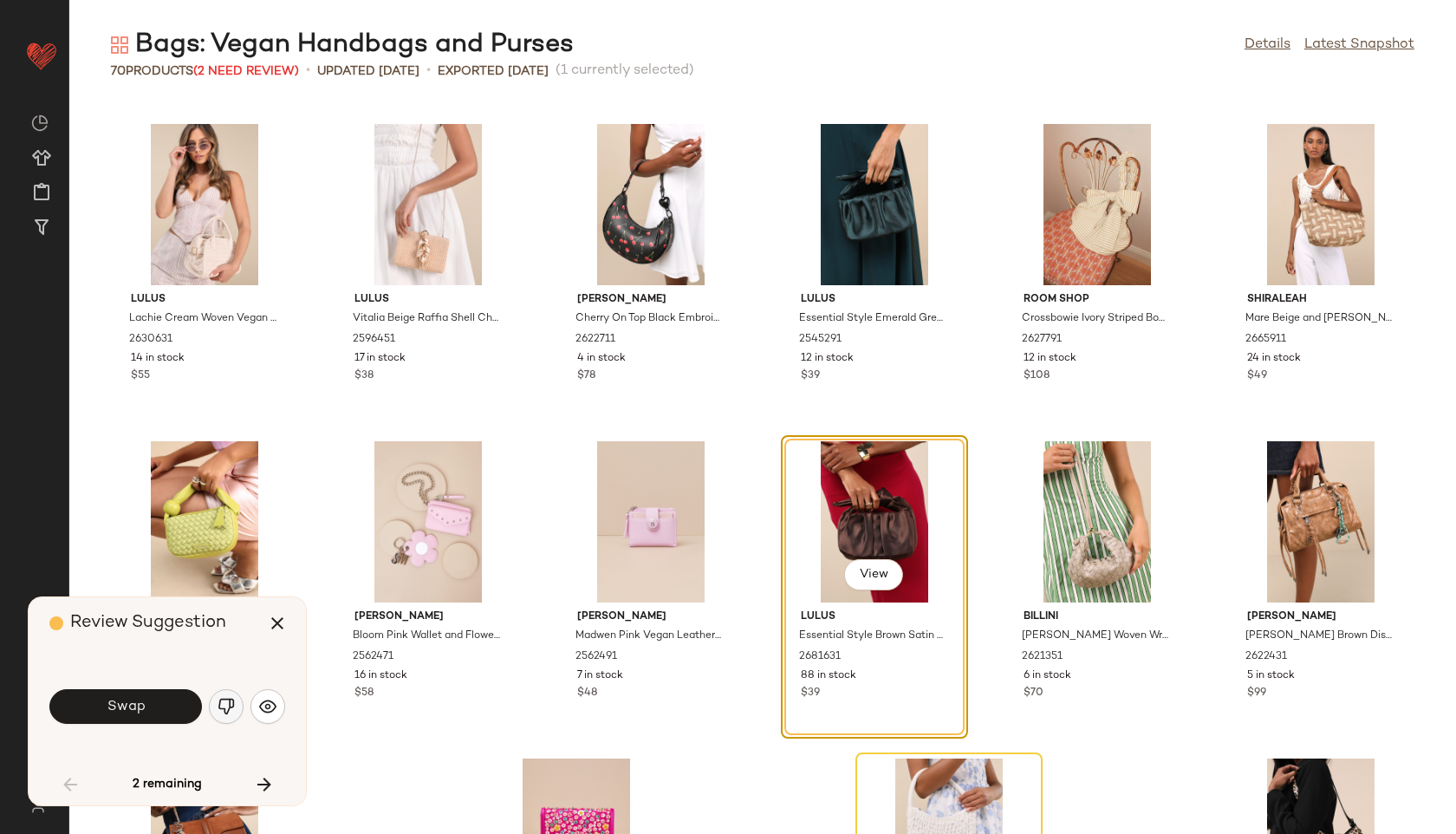
click at [221, 709] on img "button" at bounding box center [226, 706] width 17 height 17
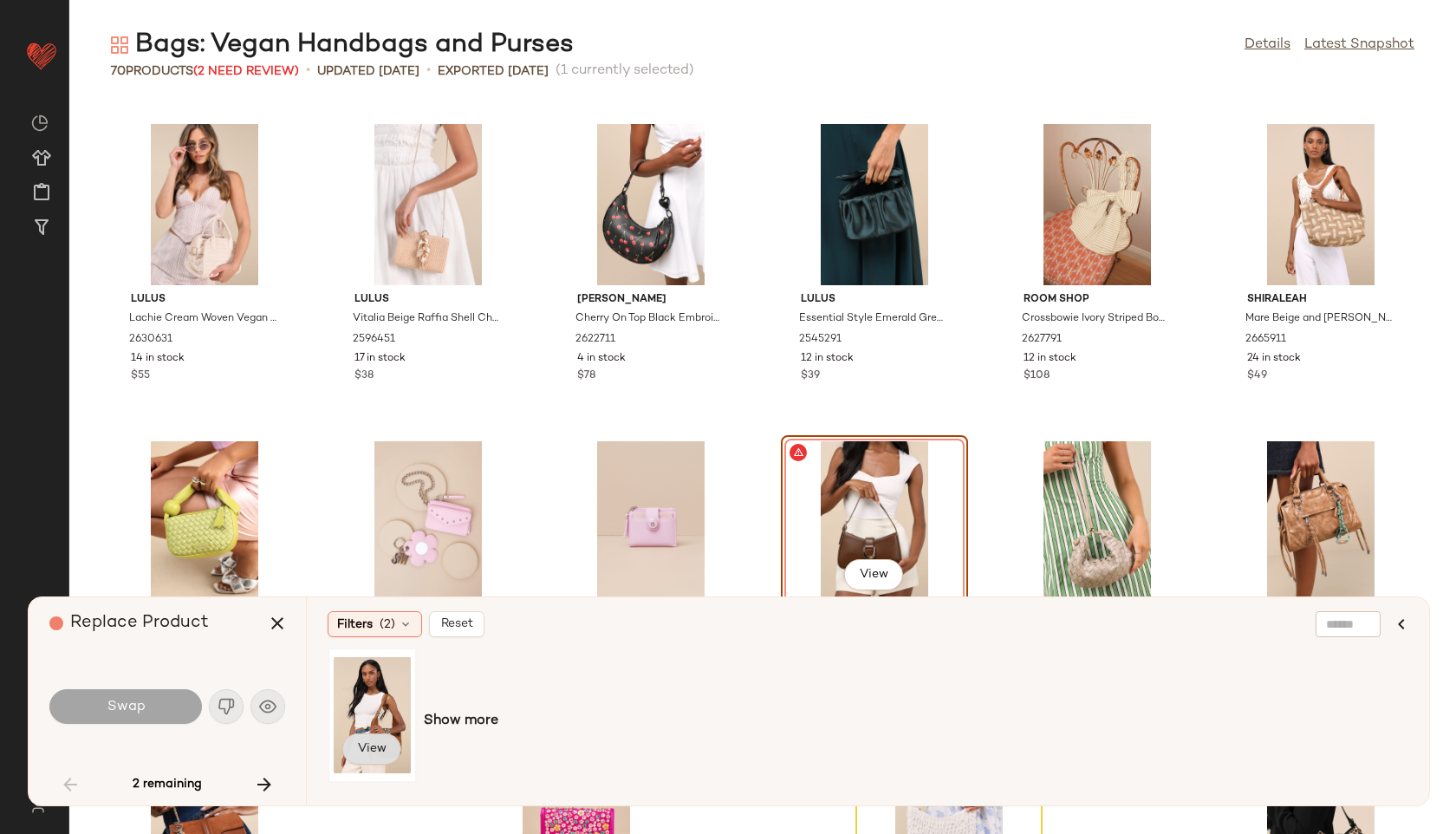
click at [368, 742] on span "View" at bounding box center [372, 749] width 30 height 14
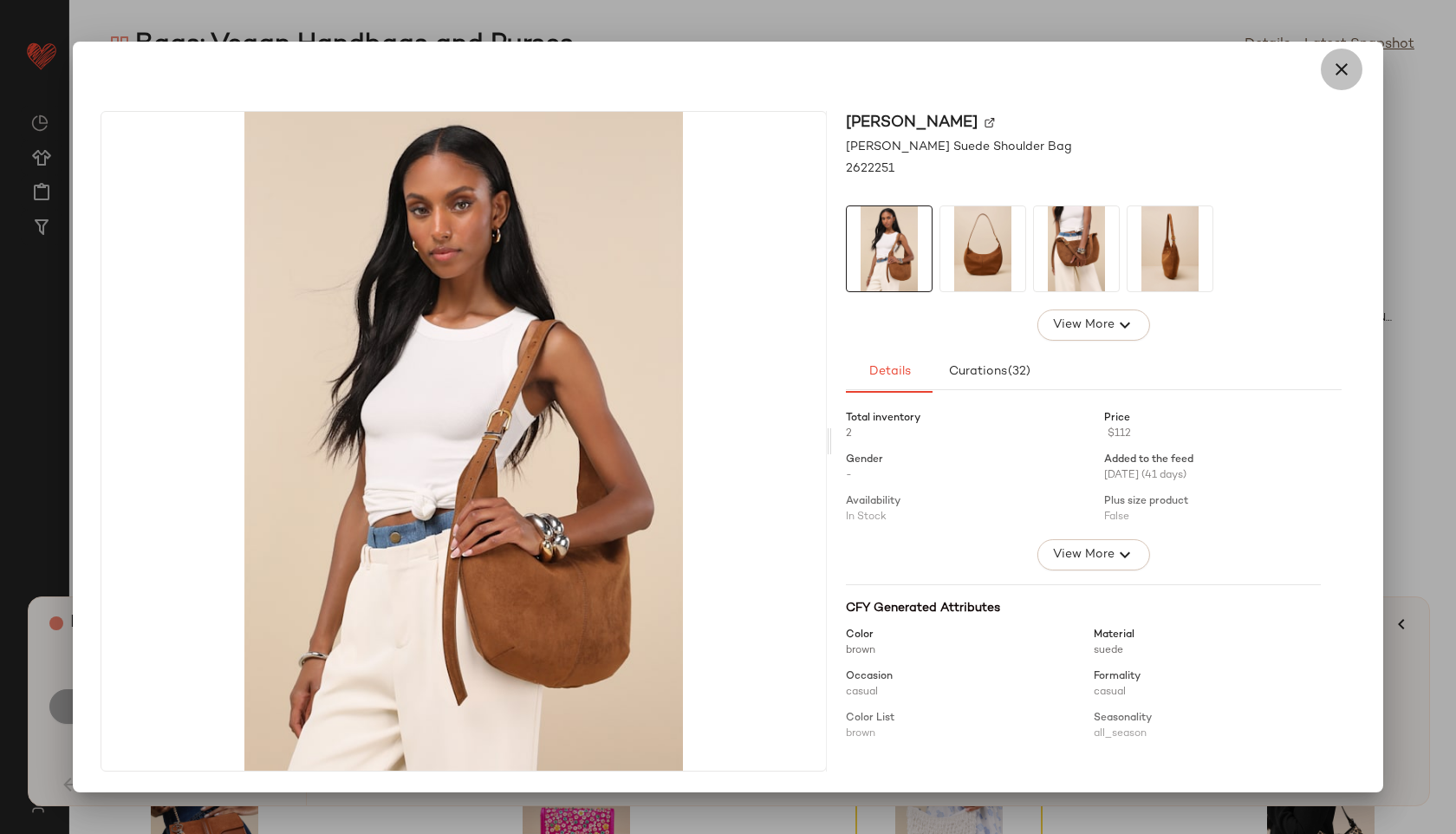
click at [1349, 72] on icon "button" at bounding box center [1341, 69] width 21 height 21
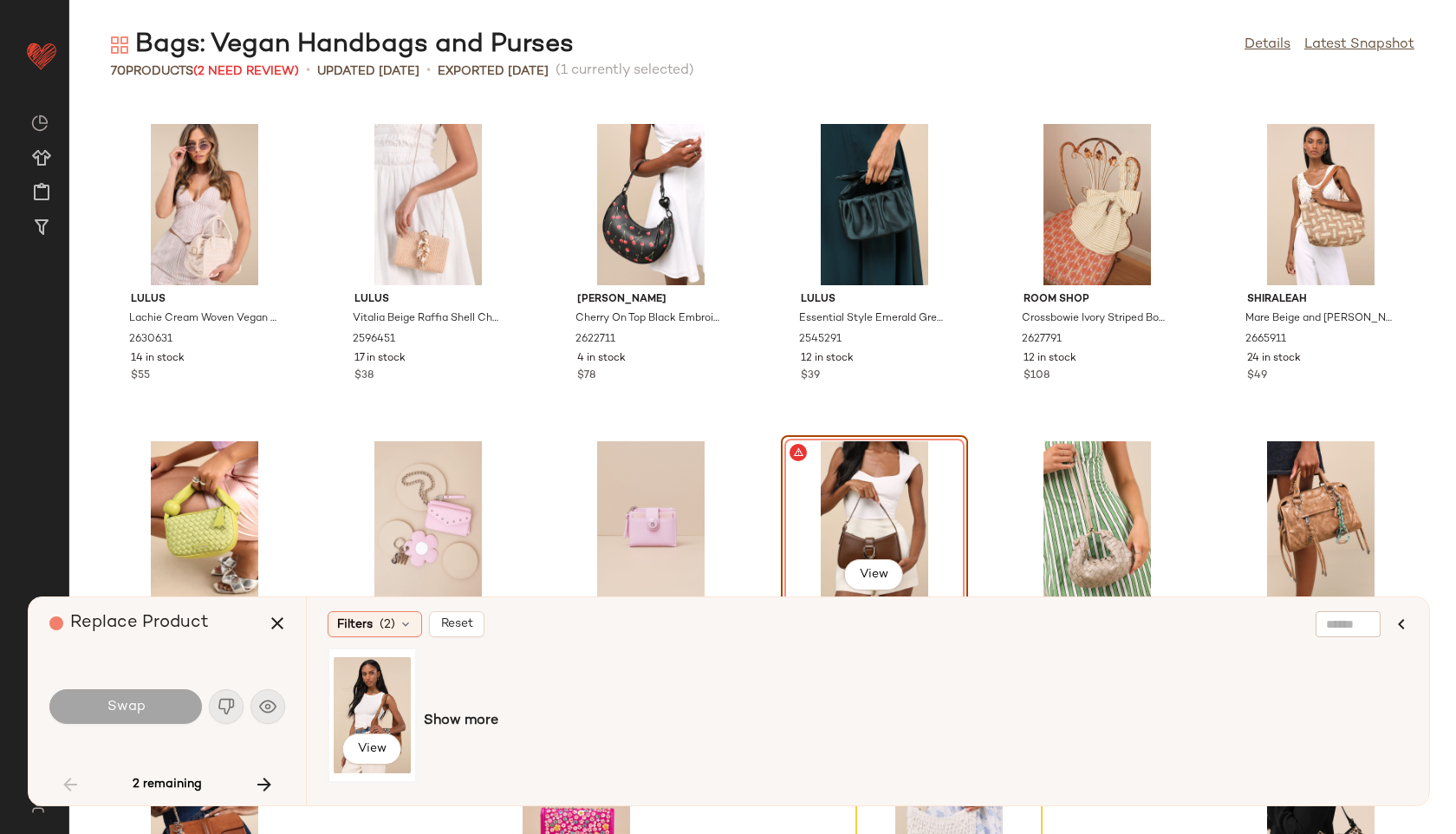
click at [354, 709] on div "View" at bounding box center [371, 714] width 77 height 123
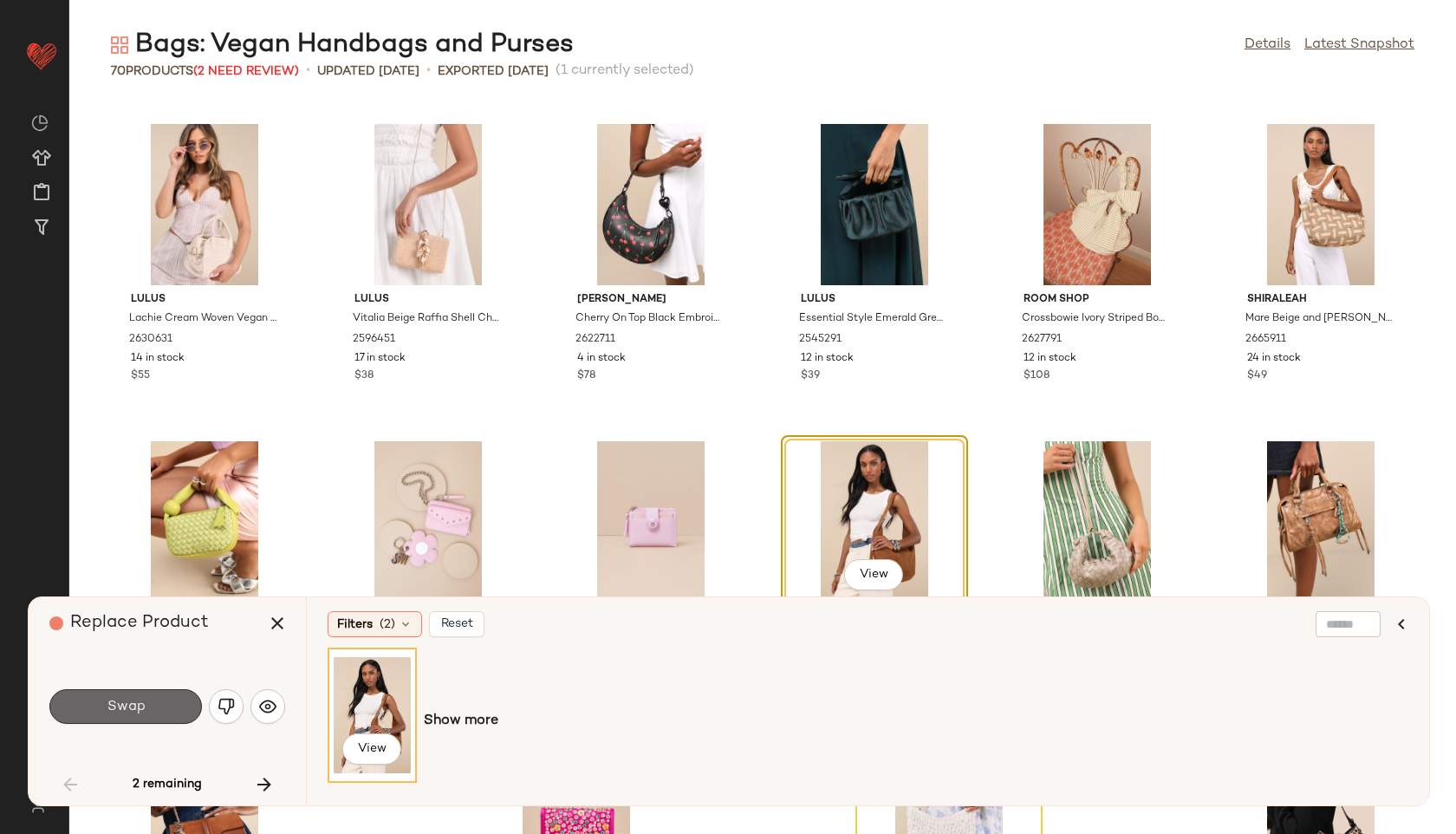
click at [174, 708] on button "Swap" at bounding box center [125, 706] width 153 height 35
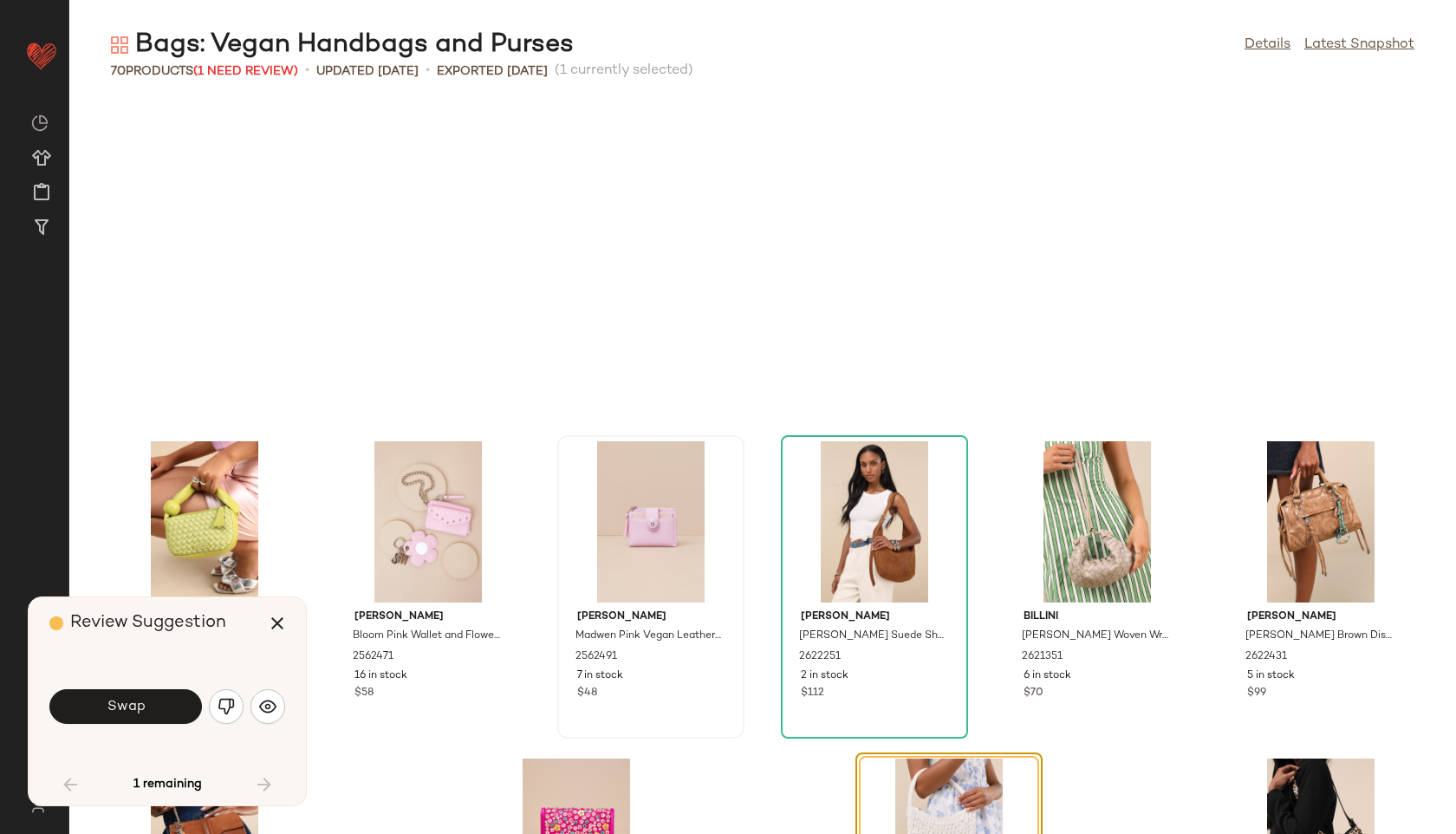
scroll to position [3077, 0]
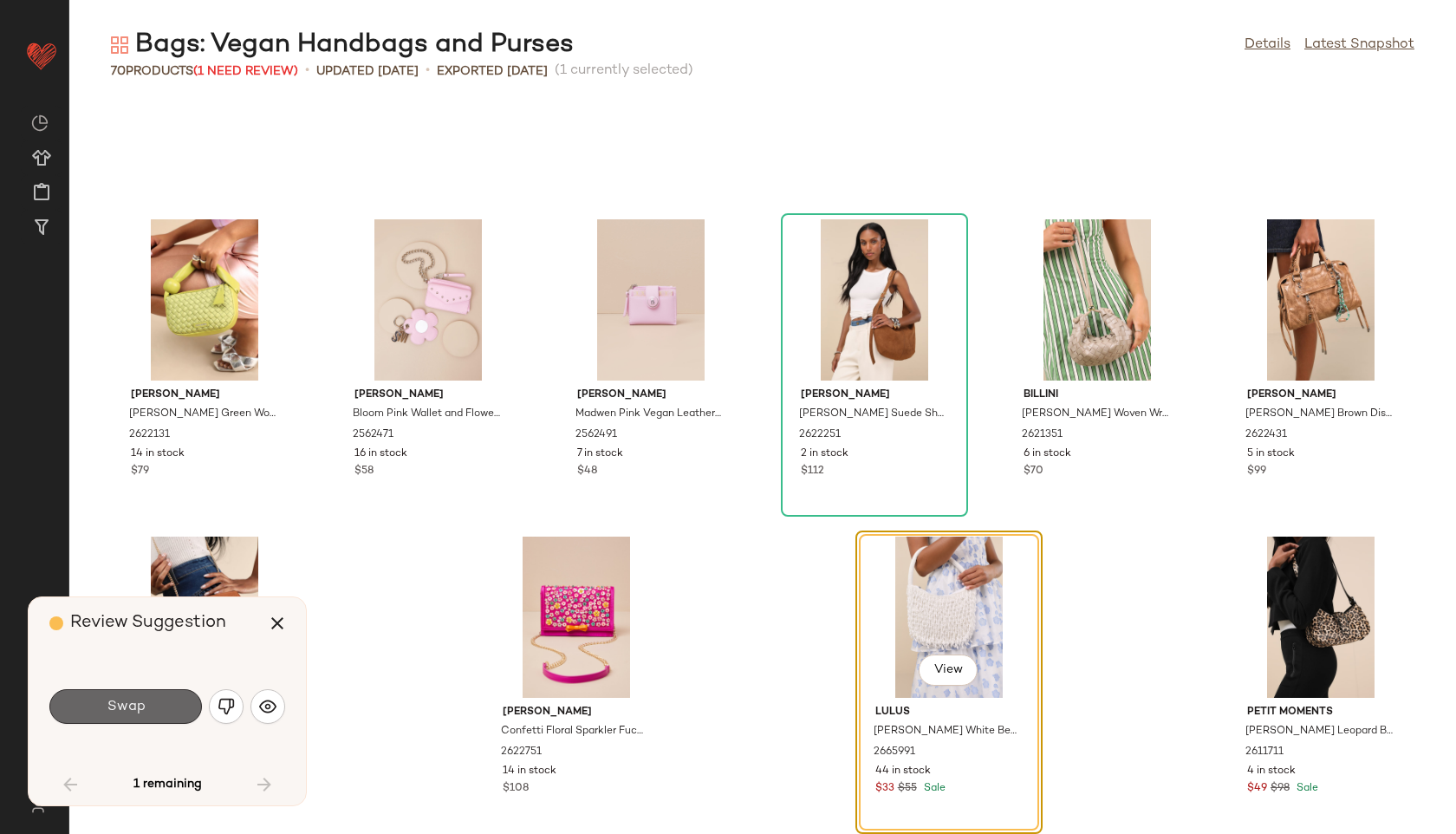
click at [195, 705] on button "Swap" at bounding box center [125, 706] width 153 height 35
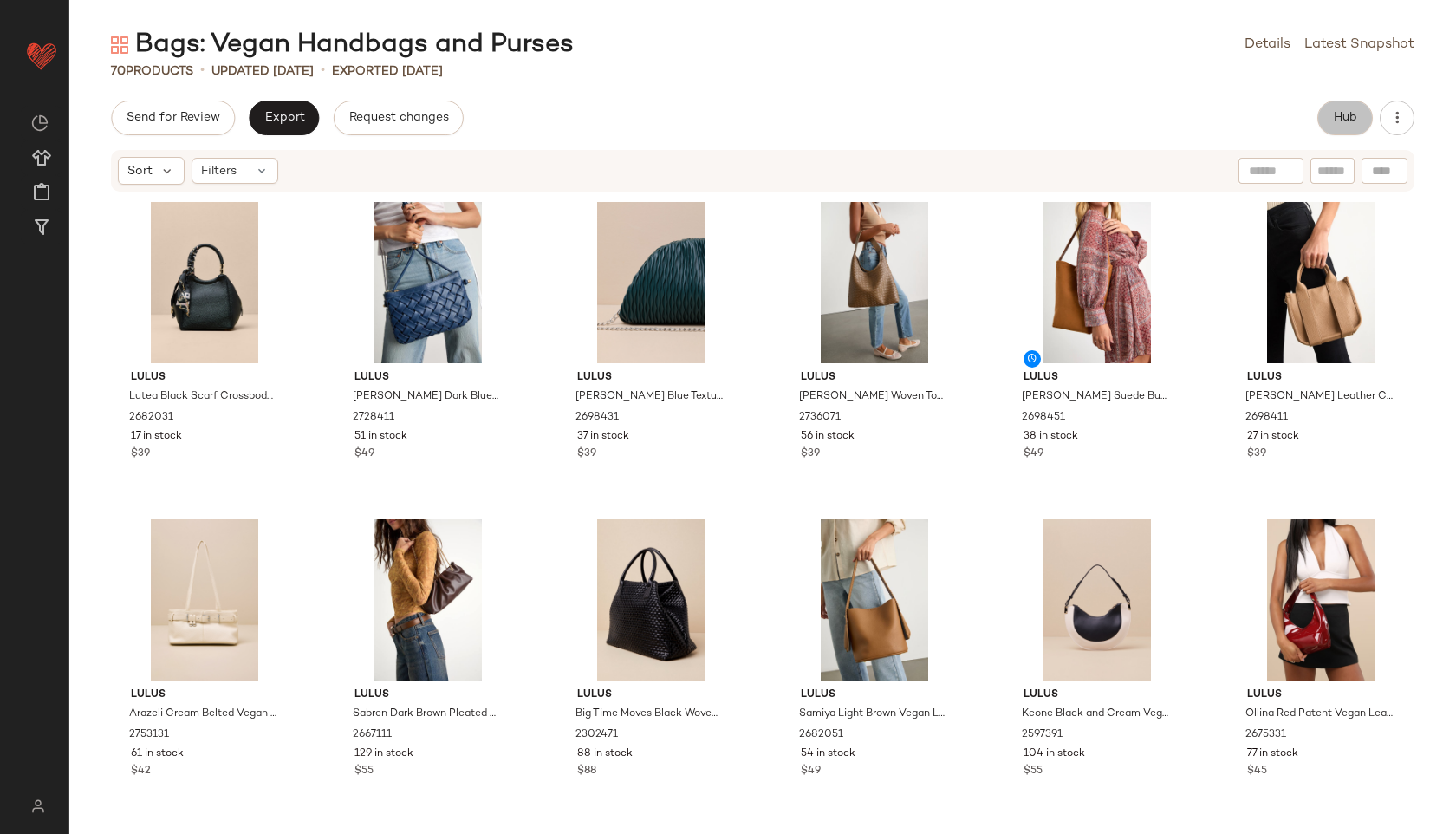
click at [1344, 112] on span "Hub" at bounding box center [1345, 118] width 24 height 14
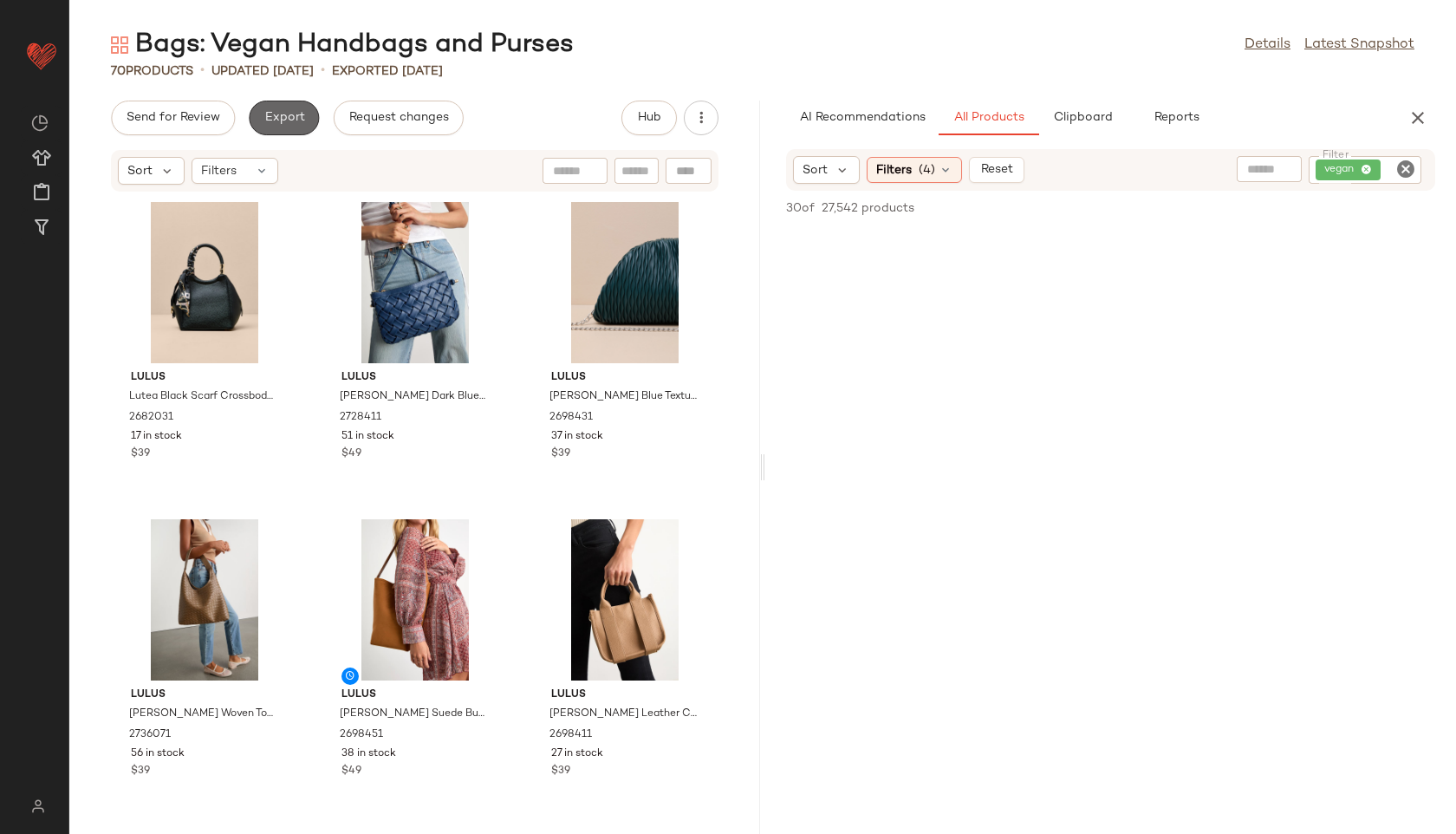
click at [265, 121] on span "Export" at bounding box center [284, 118] width 41 height 14
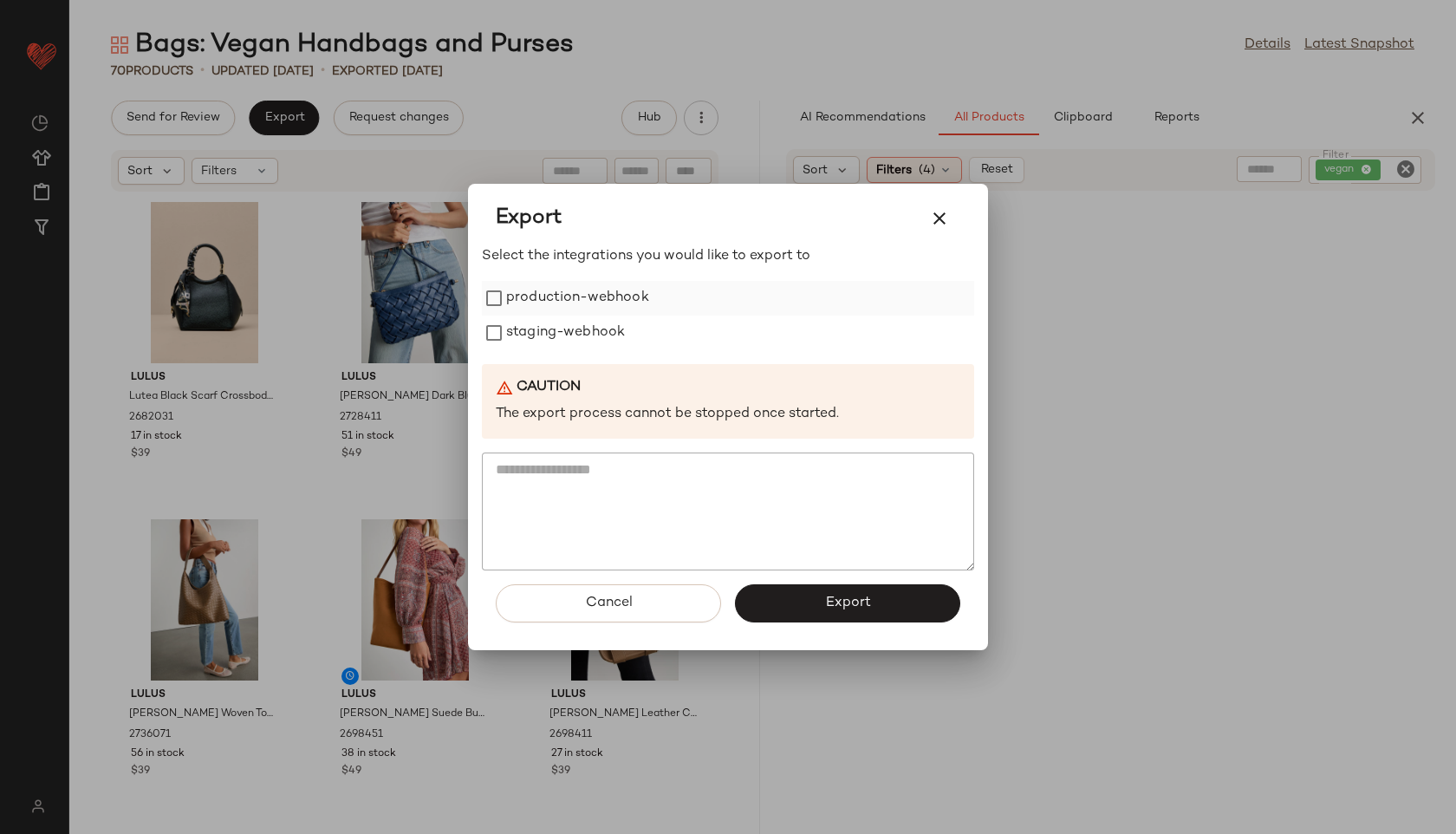
click at [556, 309] on label "production-webhook" at bounding box center [577, 298] width 143 height 35
click at [554, 332] on label "staging-webhook" at bounding box center [565, 333] width 119 height 35
click at [881, 599] on button "Export" at bounding box center [848, 603] width 226 height 38
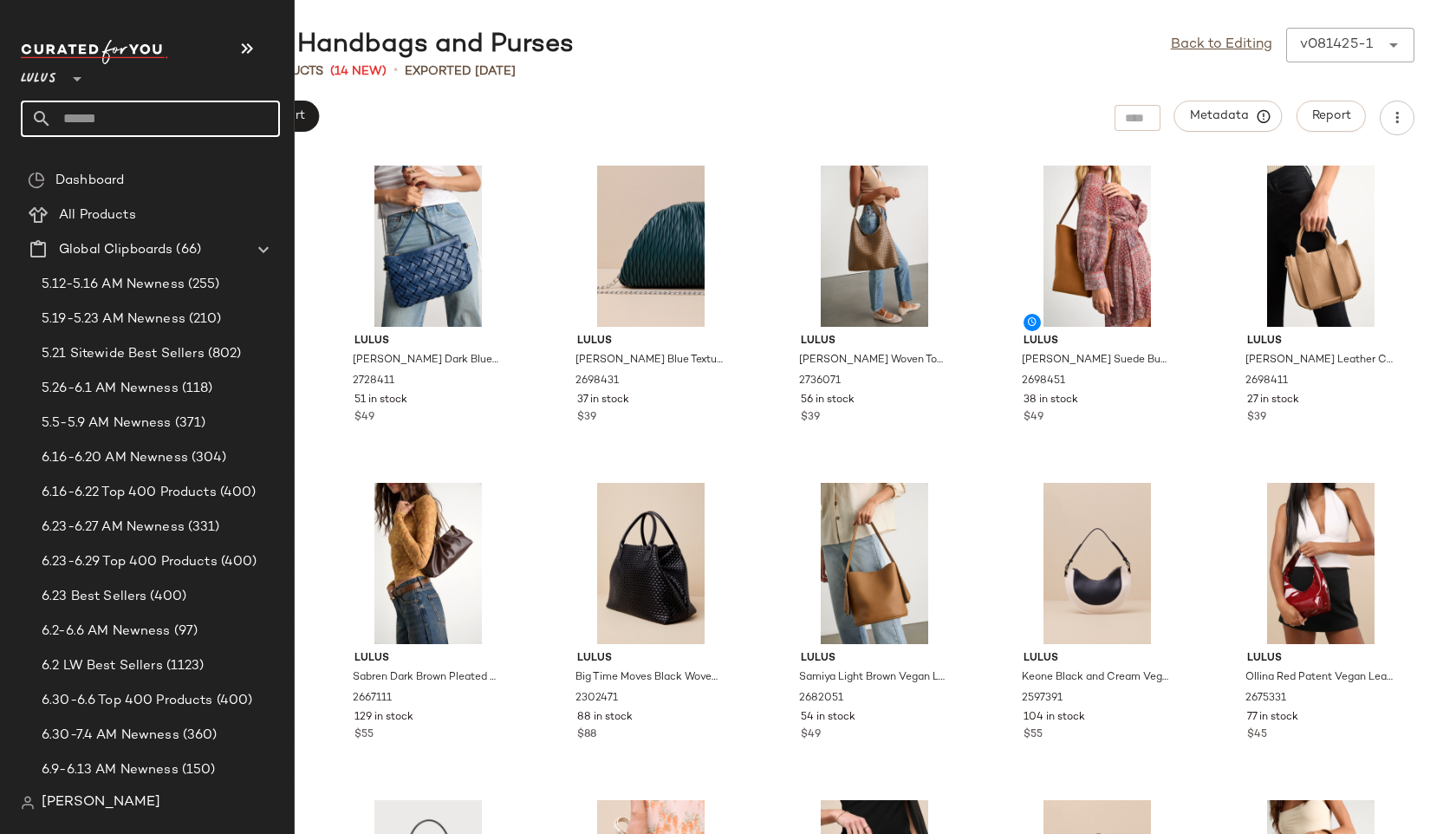
click at [130, 127] on input "text" at bounding box center [166, 119] width 228 height 36
type input "**********"
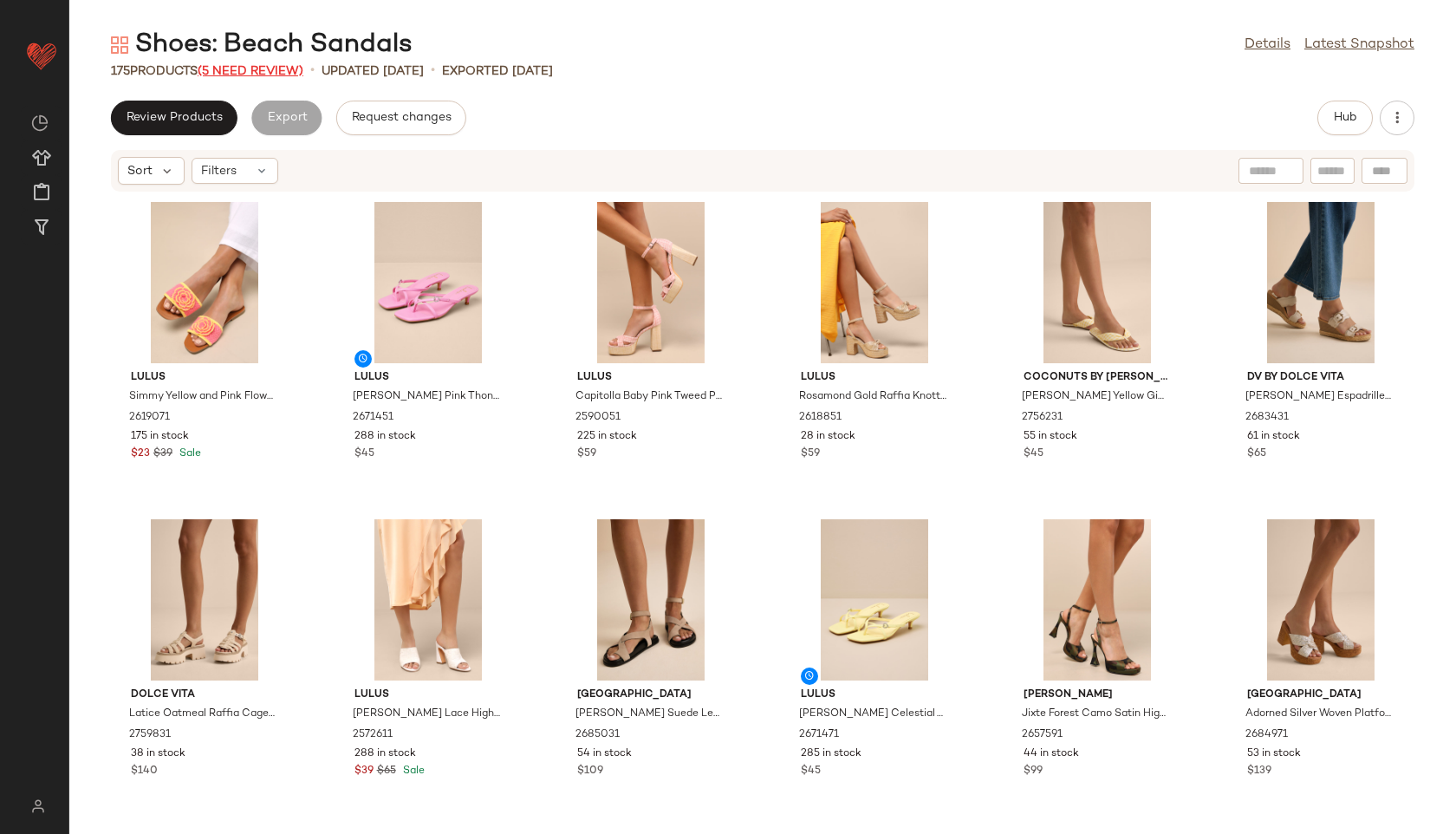
click at [271, 71] on span "(5 Need Review)" at bounding box center [251, 71] width 106 height 13
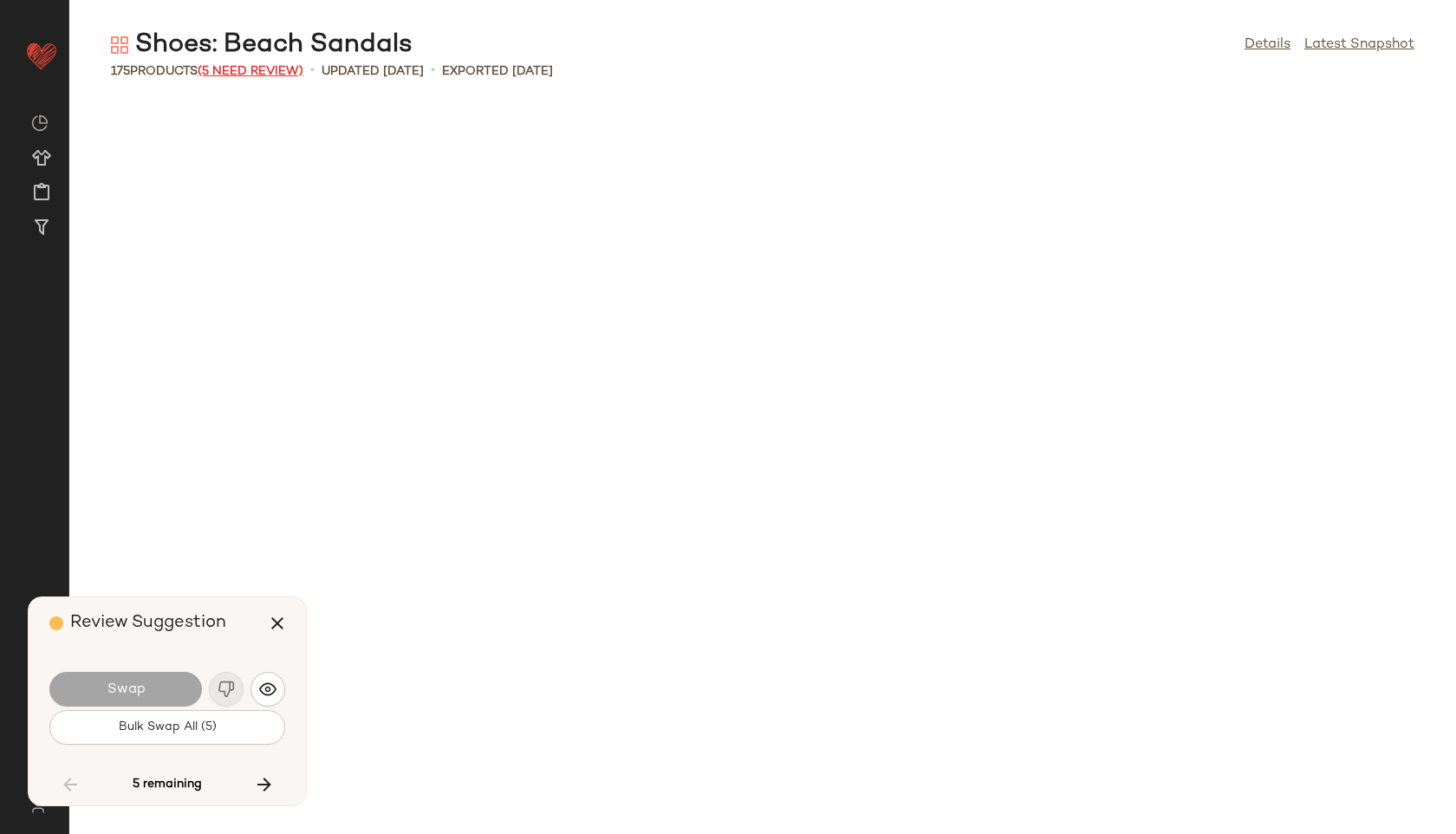
scroll to position [6345, 0]
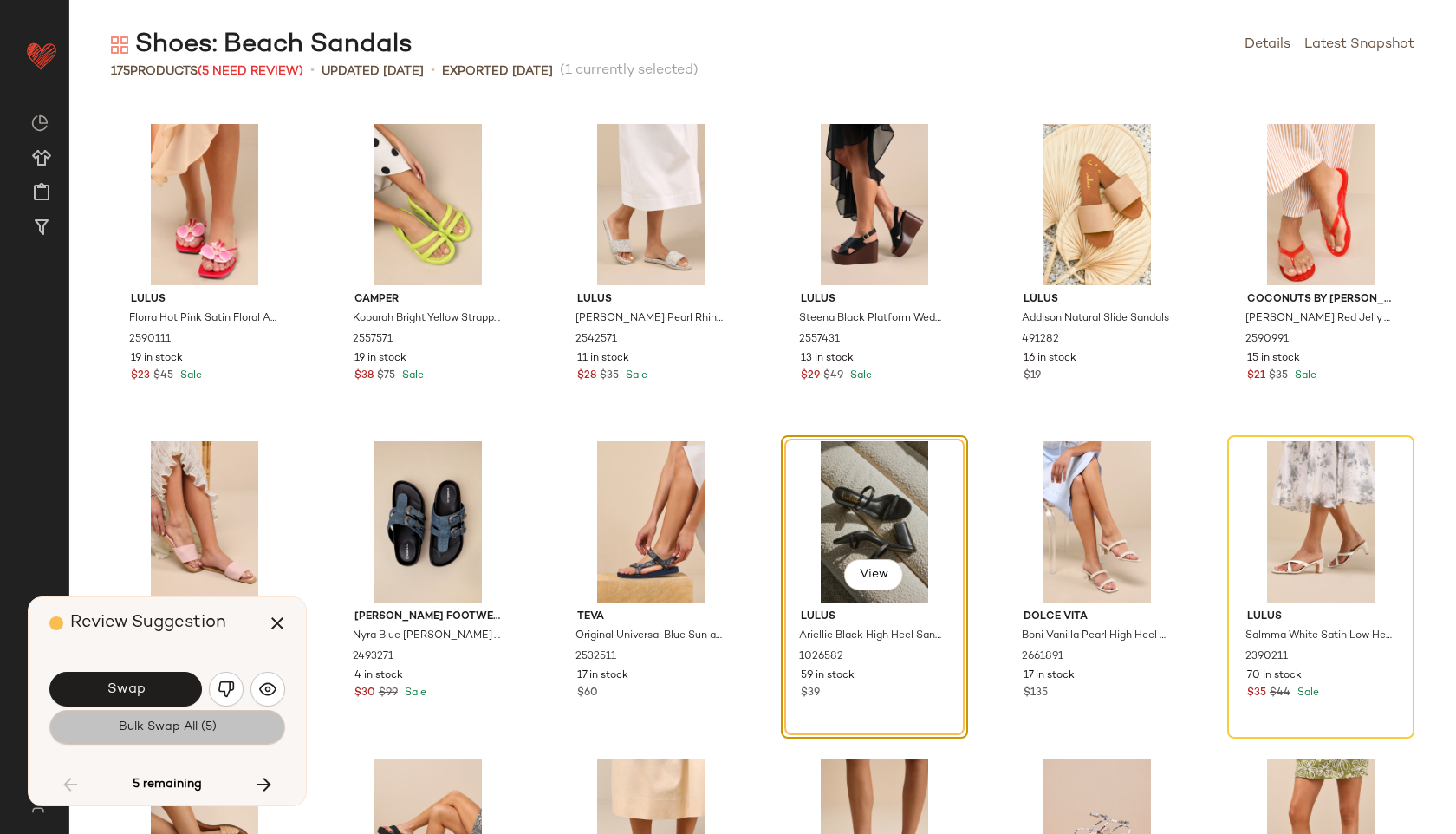
click at [189, 724] on span "Bulk Swap All (5)" at bounding box center [167, 727] width 99 height 14
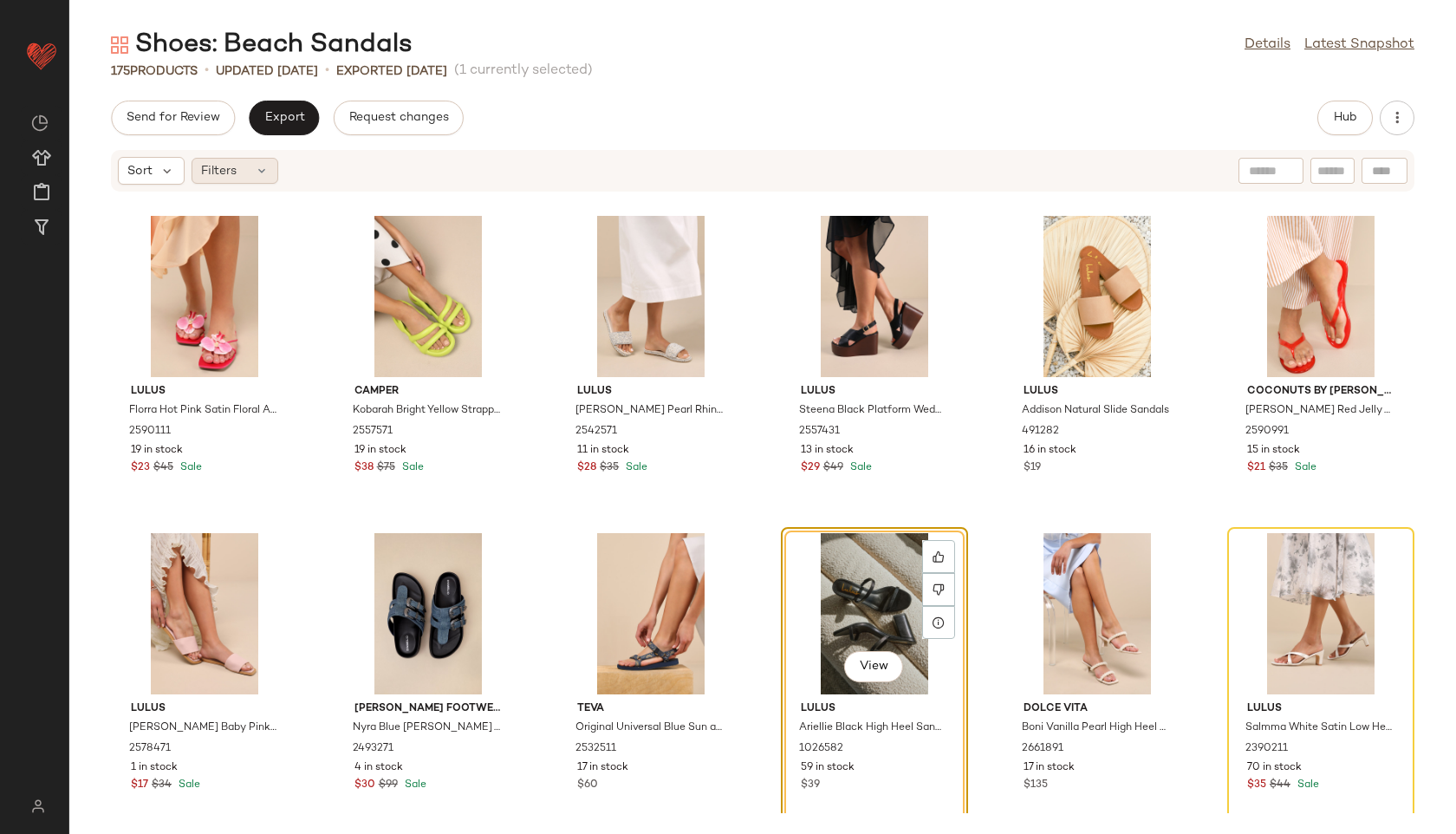
click at [266, 168] on icon at bounding box center [262, 171] width 14 height 14
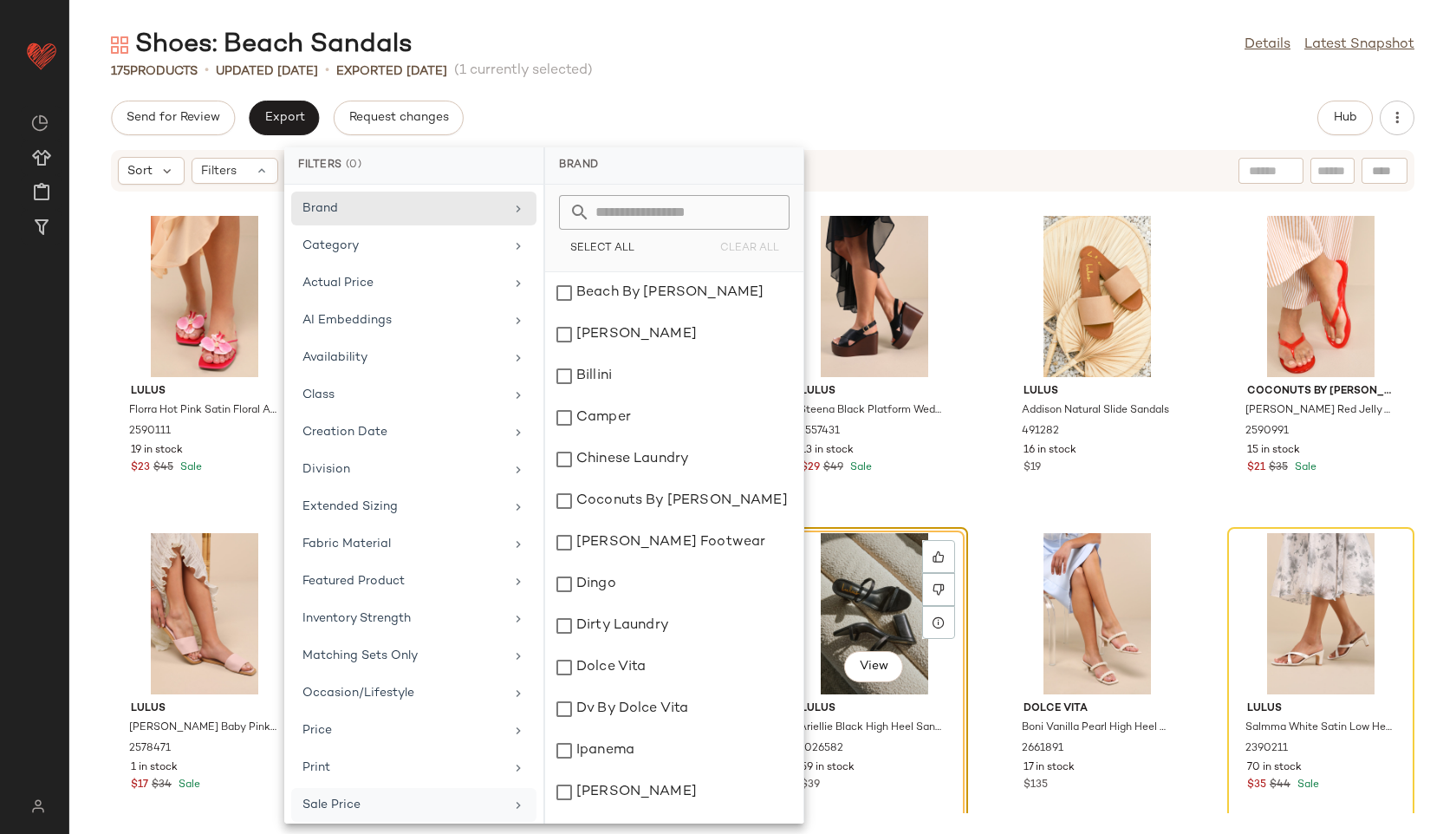
scroll to position [158, 0]
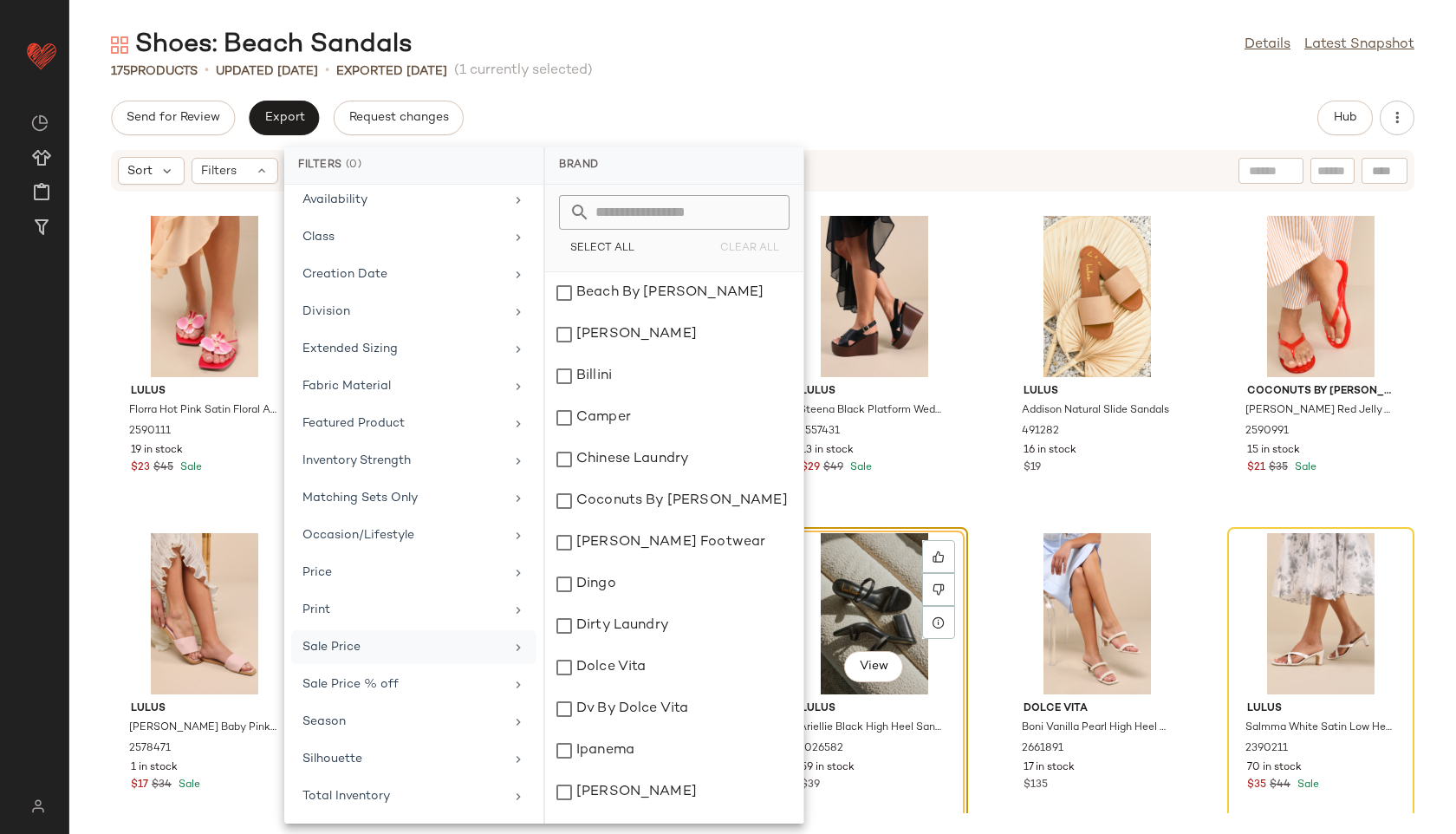
click at [377, 793] on div "Total Inventory" at bounding box center [403, 796] width 202 height 18
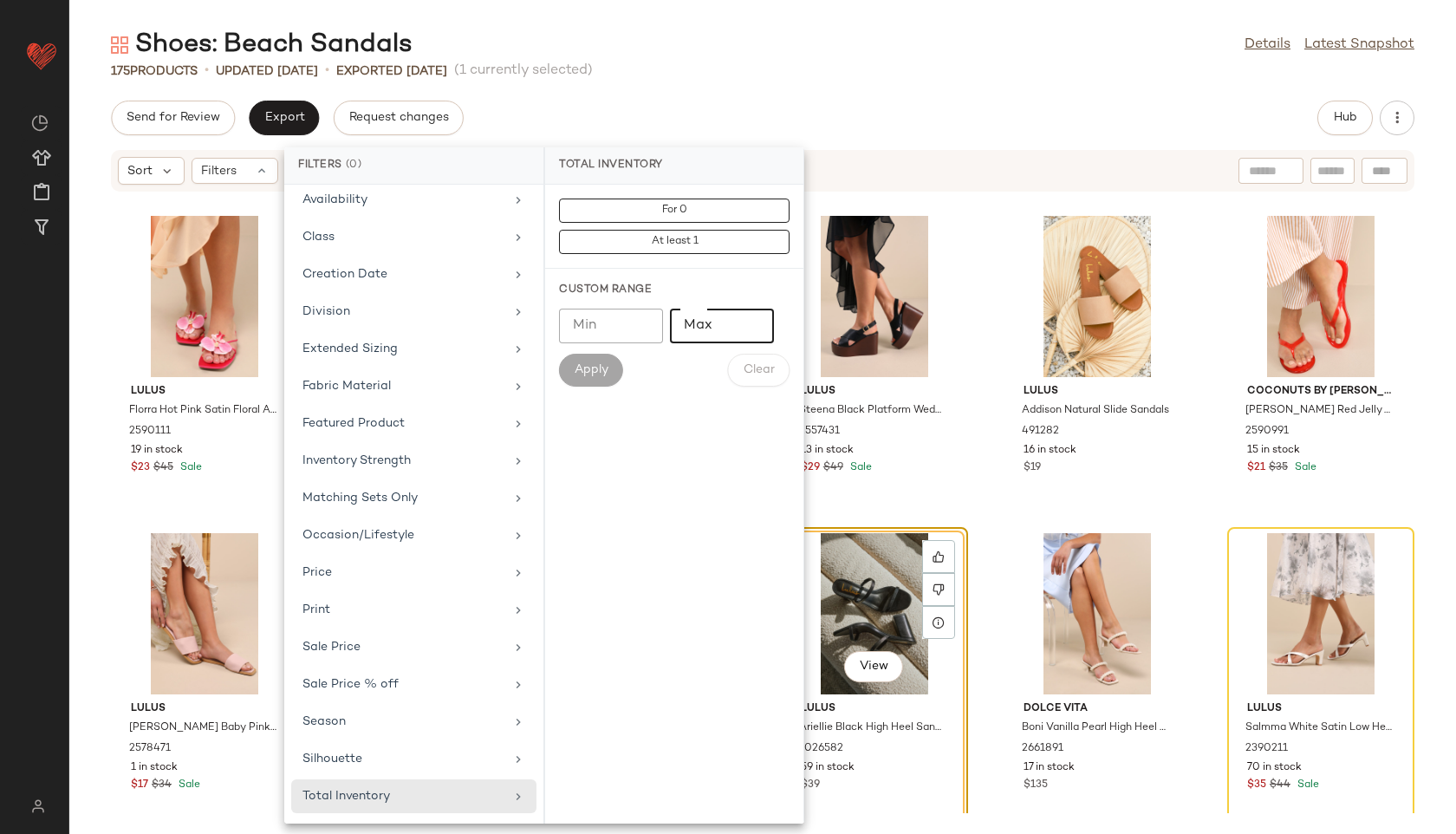
click at [722, 326] on input "Max" at bounding box center [722, 326] width 104 height 35
type input "**"
click at [581, 365] on span "Apply" at bounding box center [591, 371] width 35 height 14
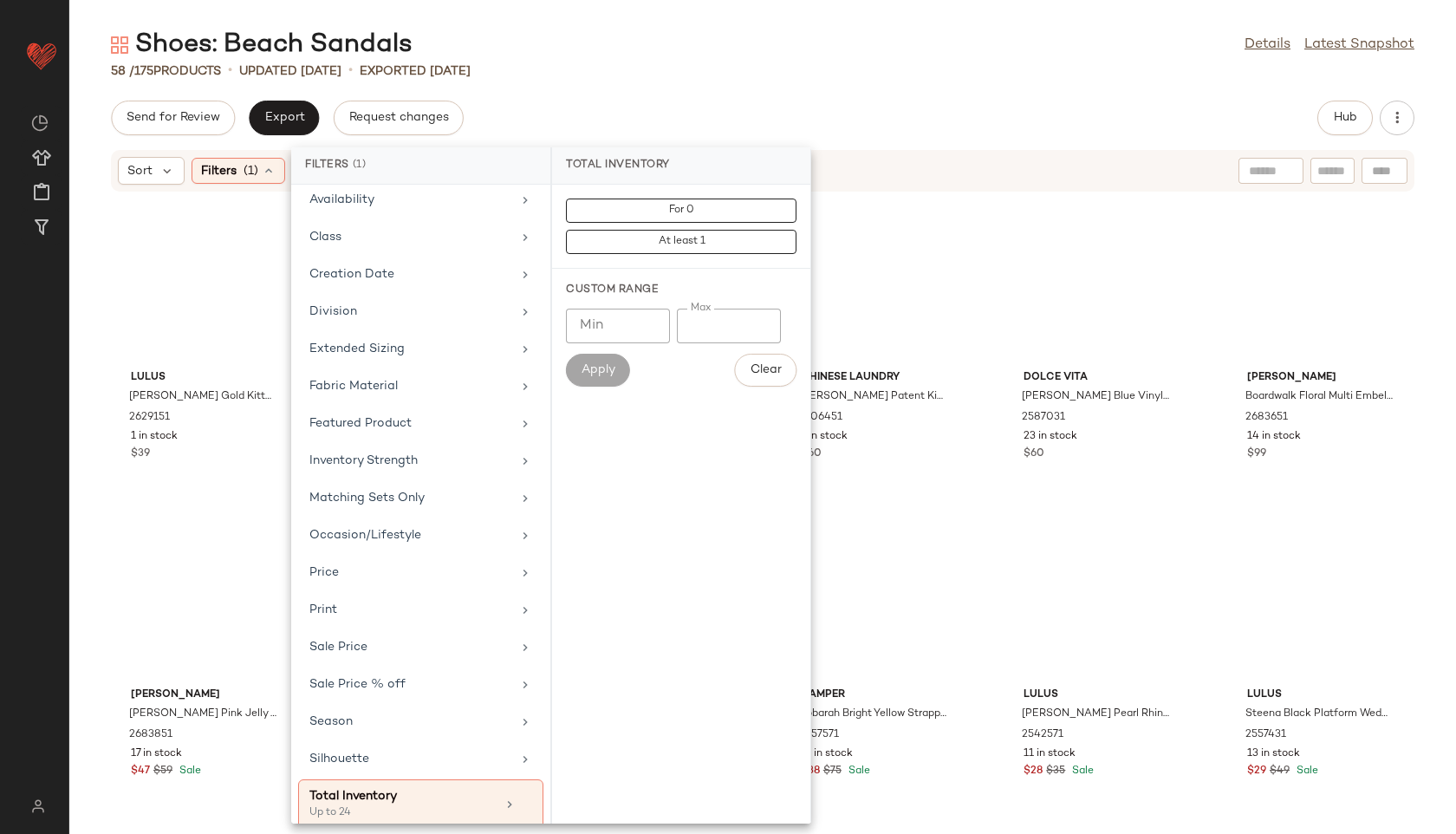
click at [720, 49] on div "Shoes: Beach Sandals Details Latest Snapshot" at bounding box center [762, 45] width 1387 height 35
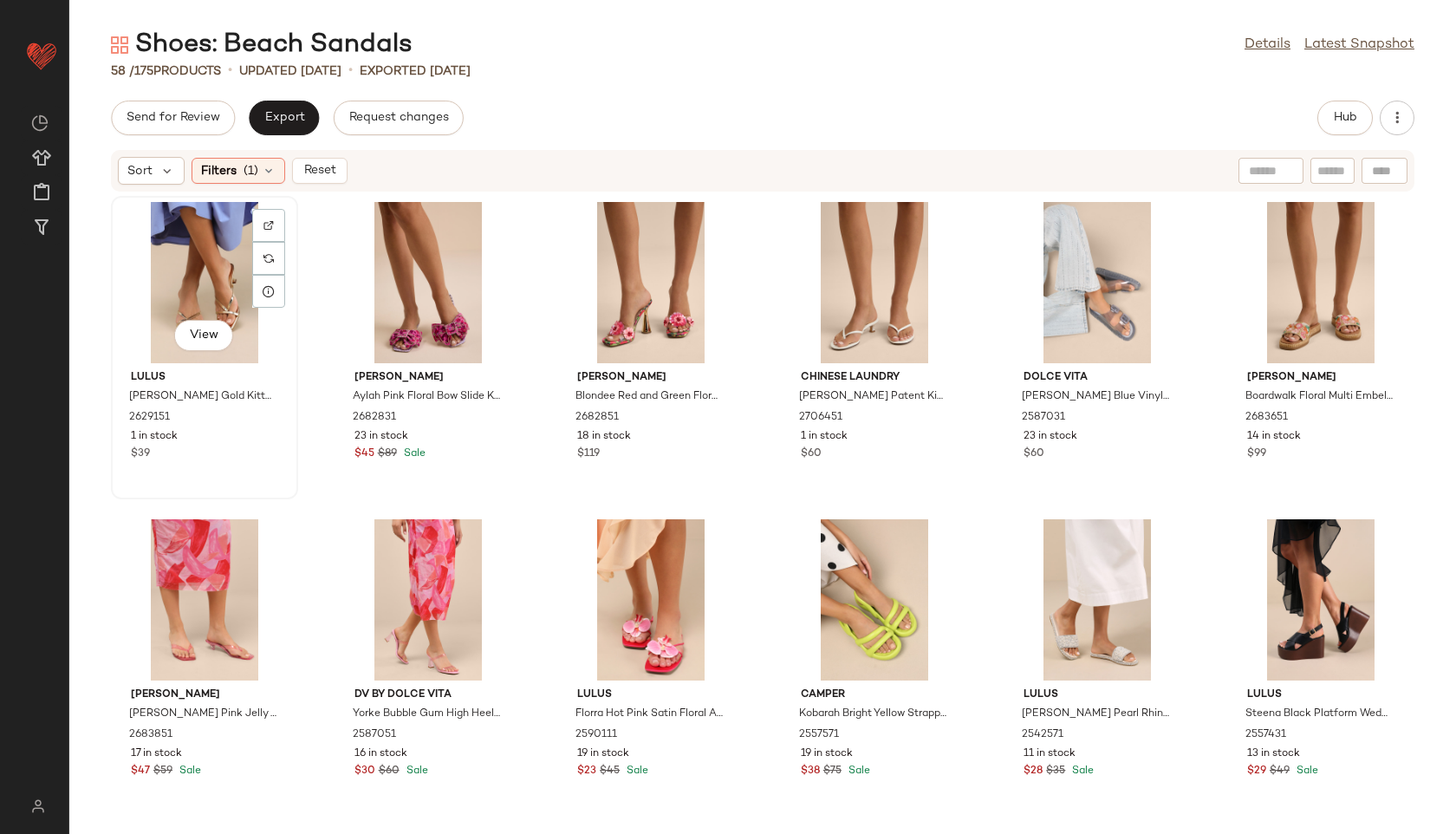
click at [188, 276] on div "View" at bounding box center [204, 282] width 175 height 161
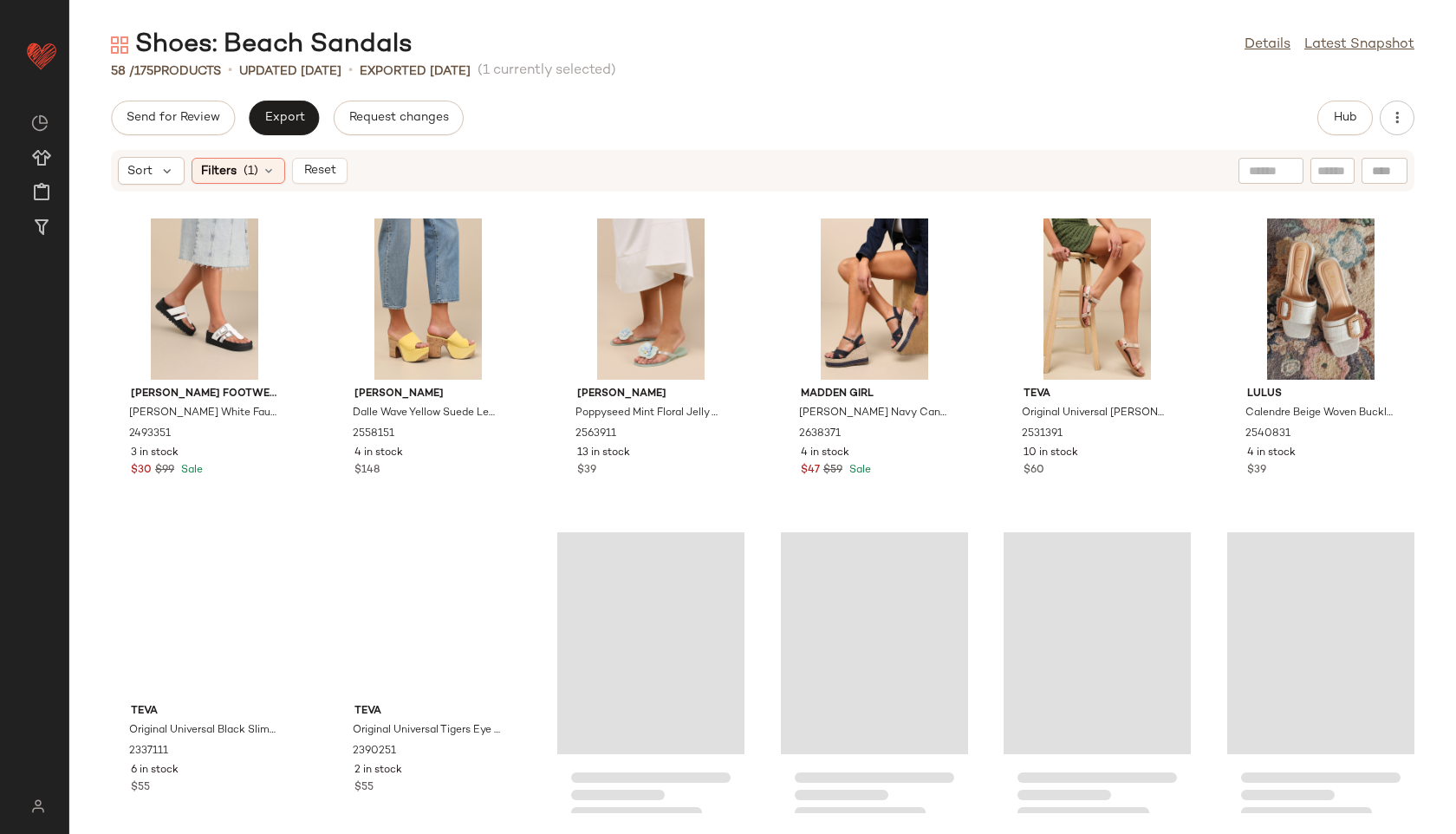
scroll to position [2556, 0]
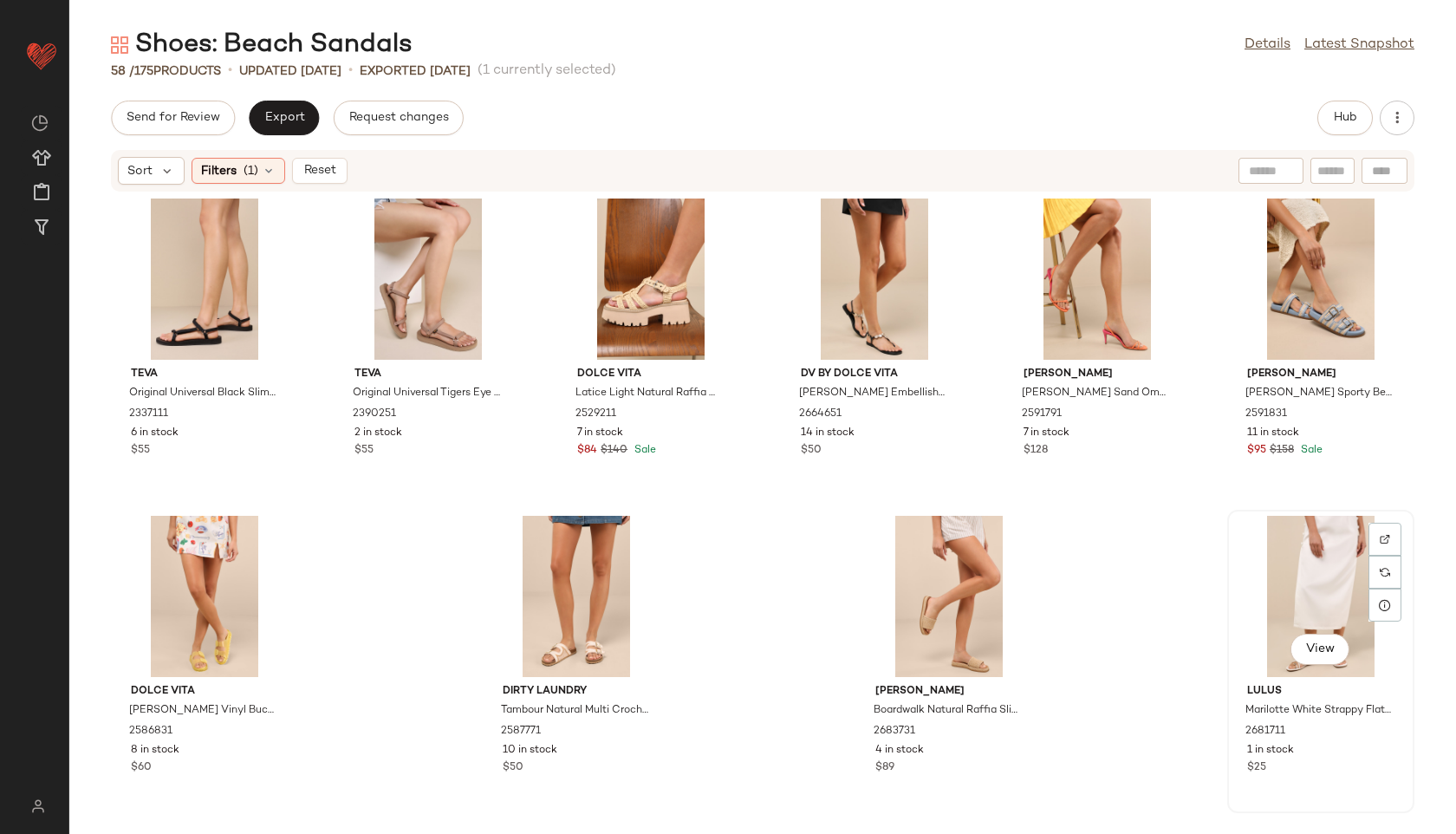
click at [1343, 583] on div "View" at bounding box center [1320, 595] width 175 height 161
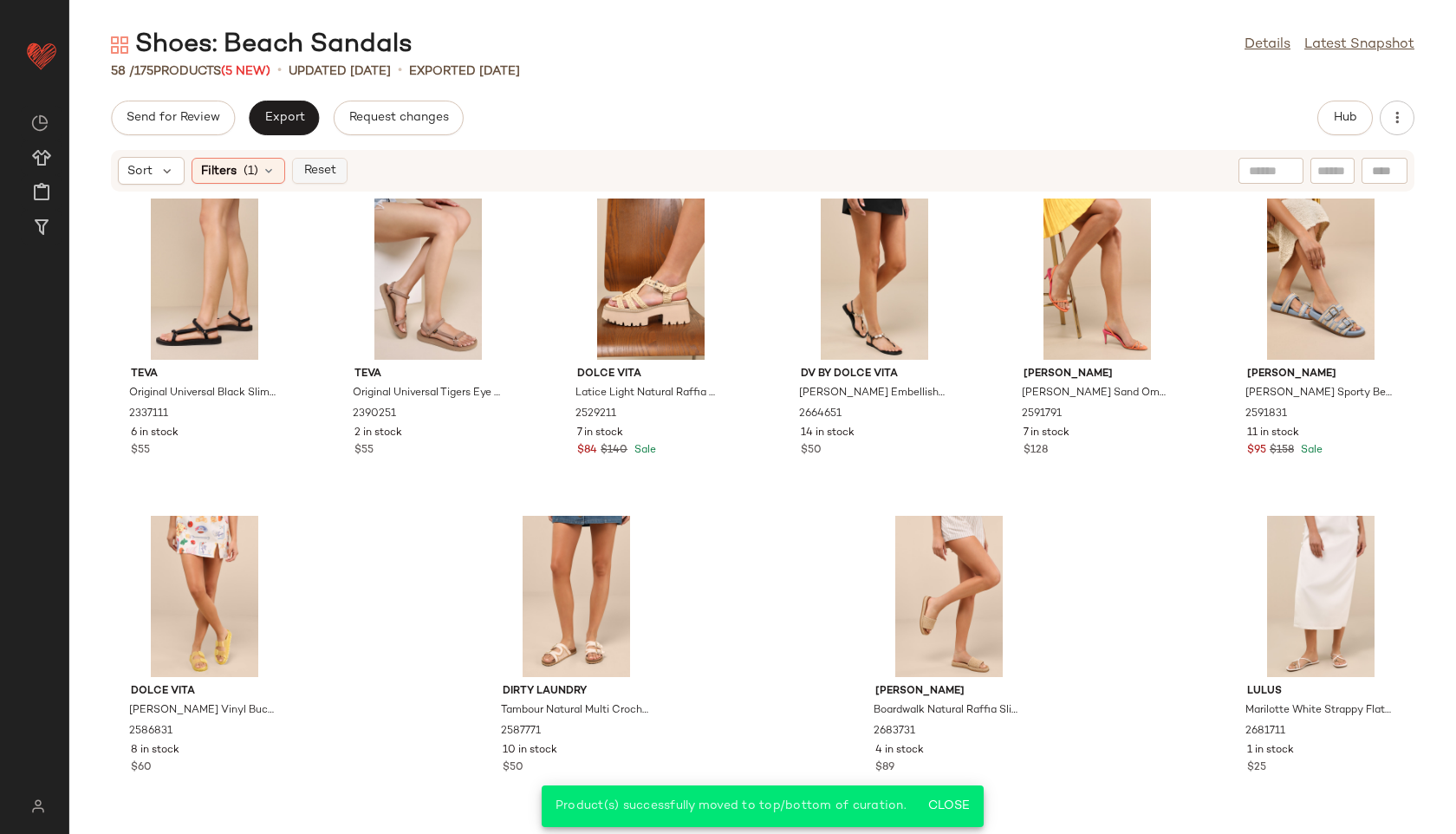
click at [319, 166] on span "Reset" at bounding box center [319, 171] width 33 height 14
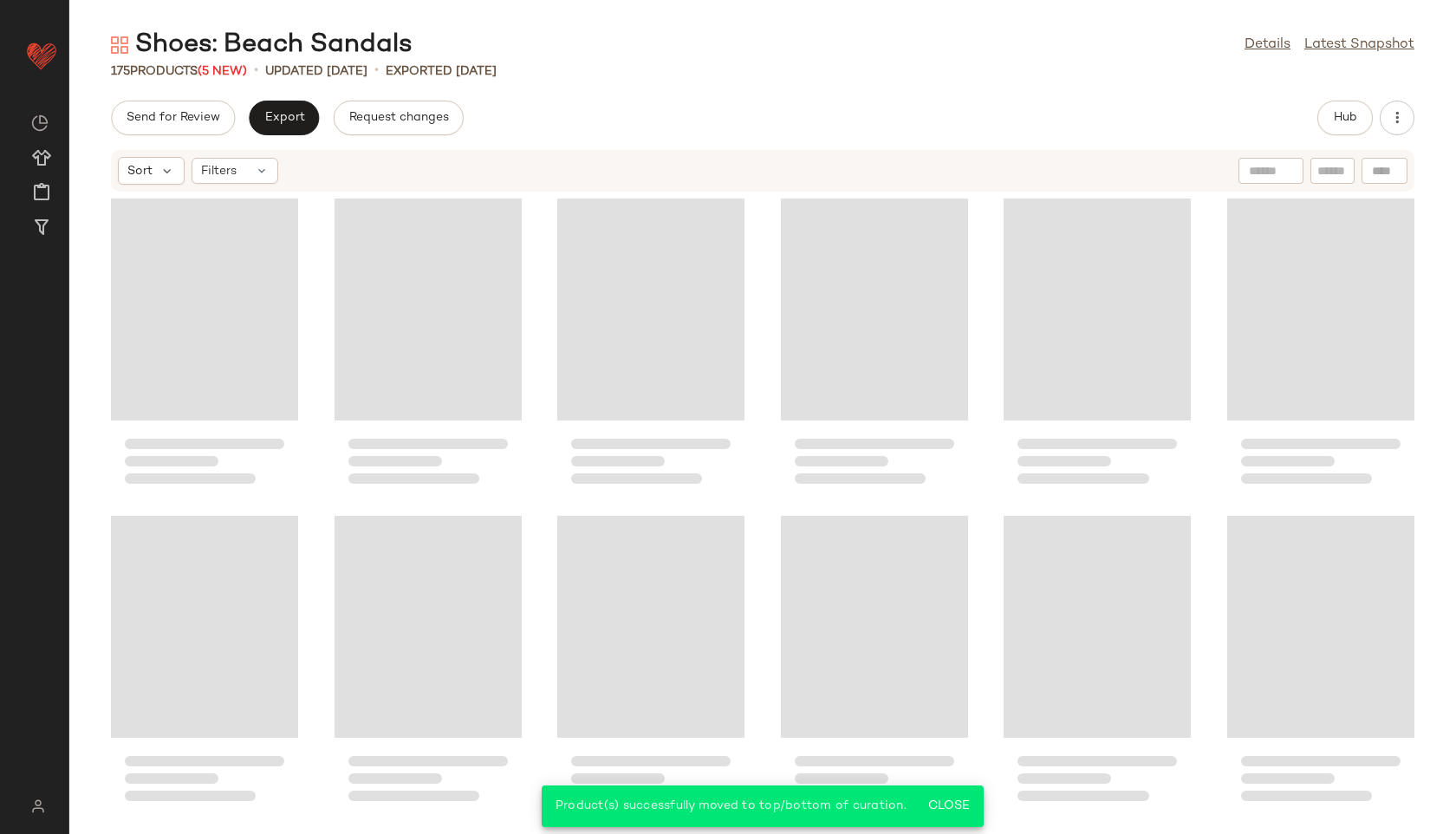
scroll to position [8901, 0]
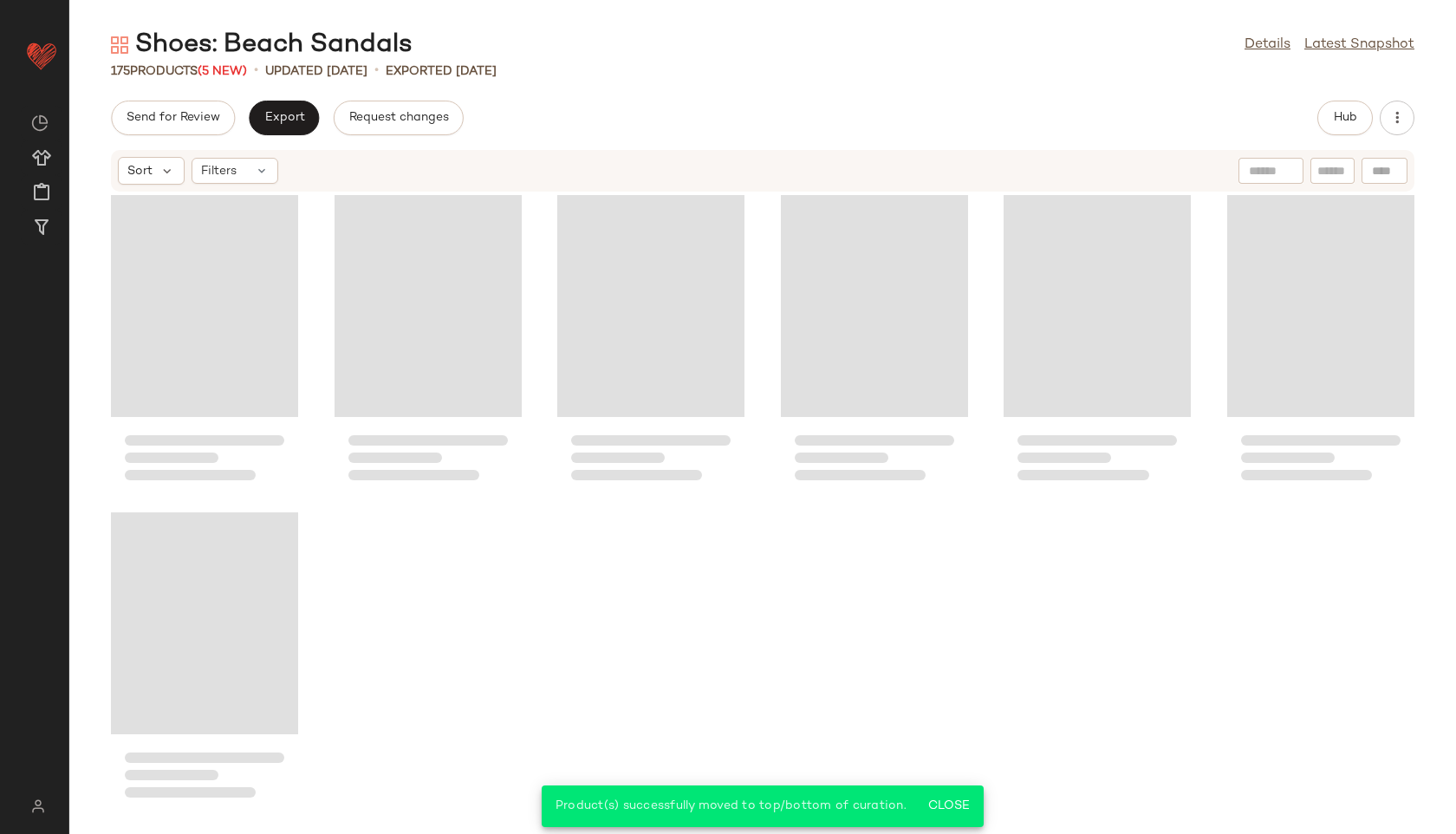
click at [895, 99] on div "Shoes: Beach Sandals Details Latest Snapshot 175 Products (5 New) • updated Aug…" at bounding box center [762, 430] width 1387 height 806
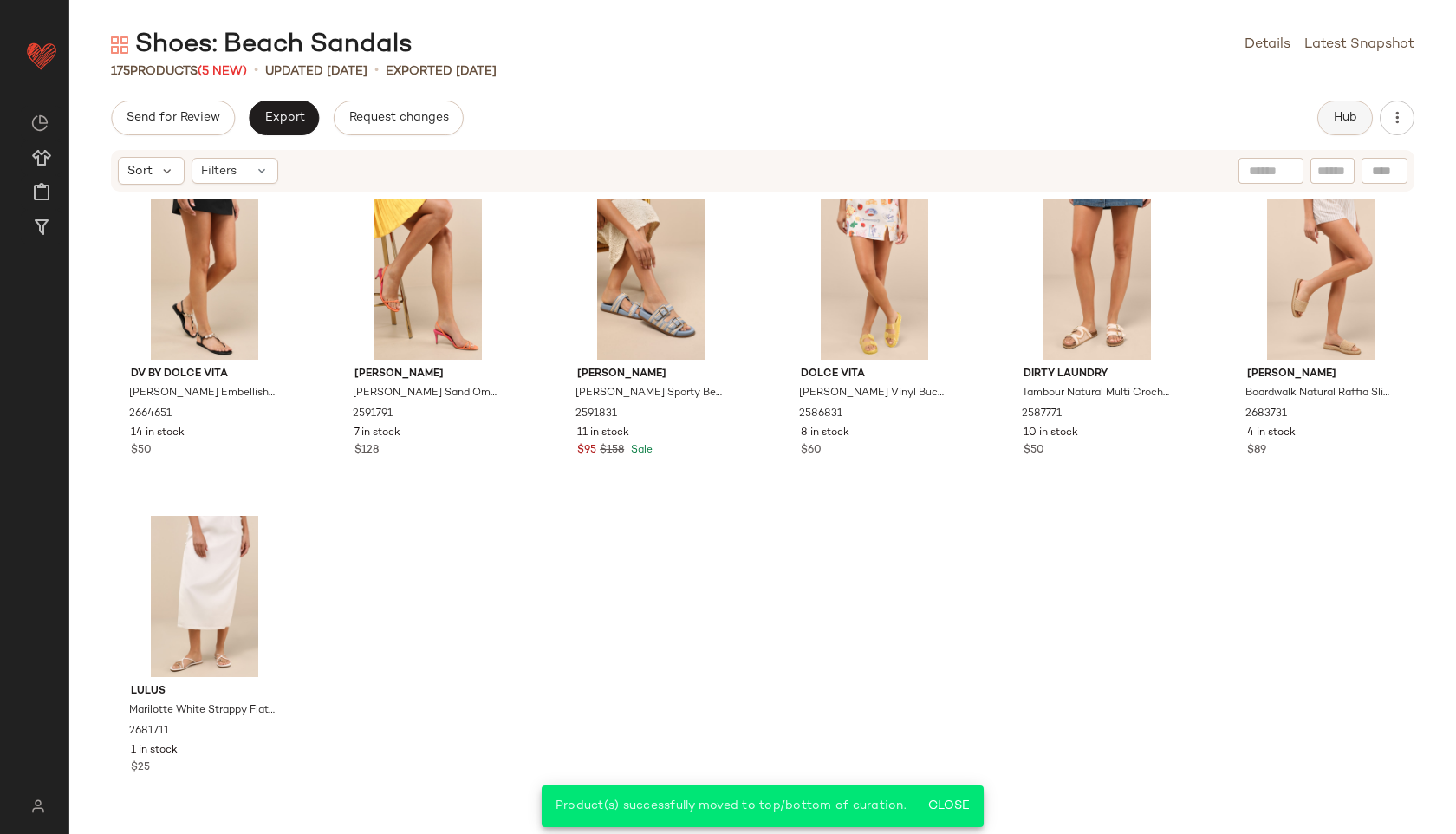
click at [1342, 109] on button "Hub" at bounding box center [1345, 118] width 56 height 35
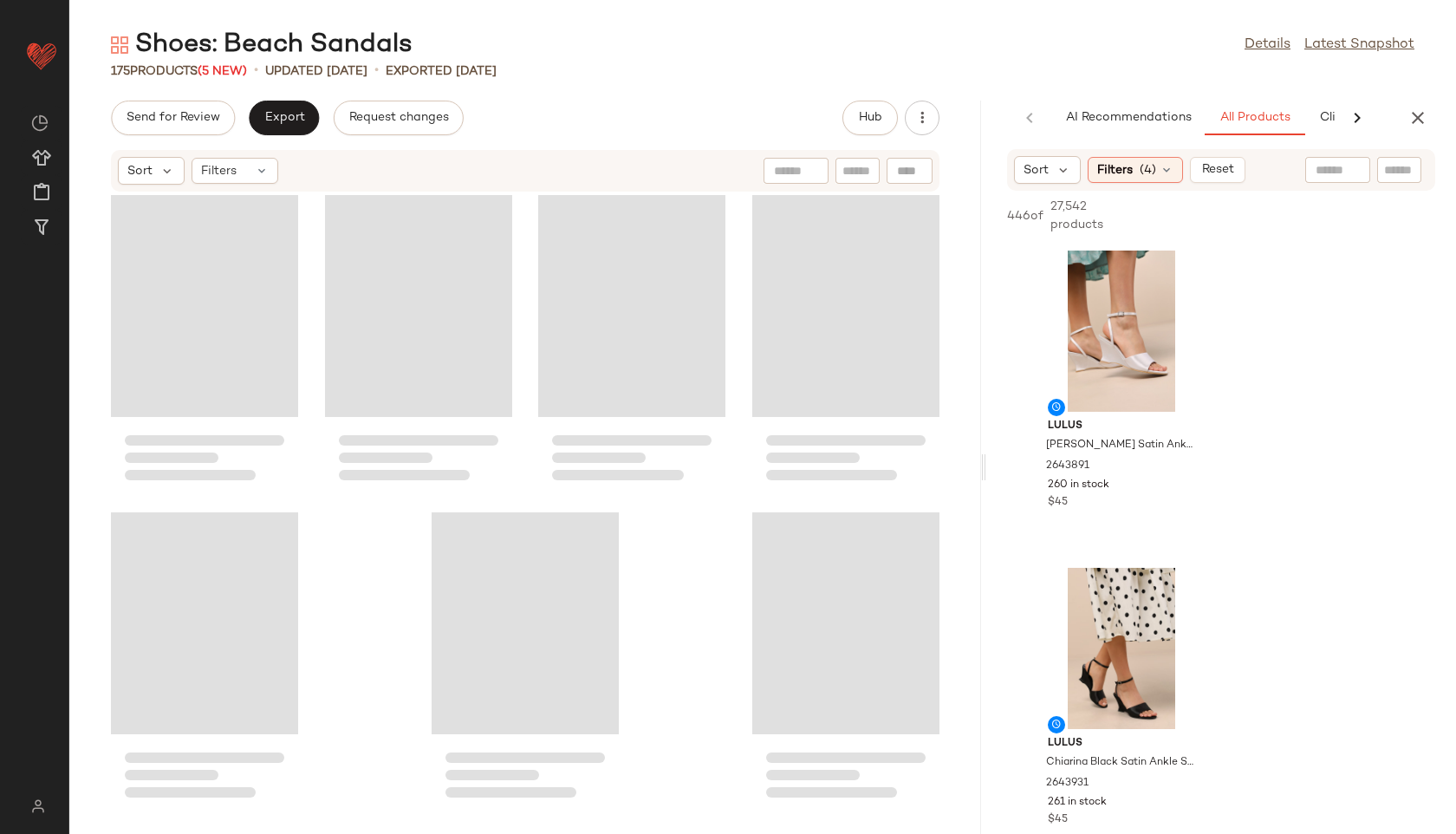
scroll to position [13343, 0]
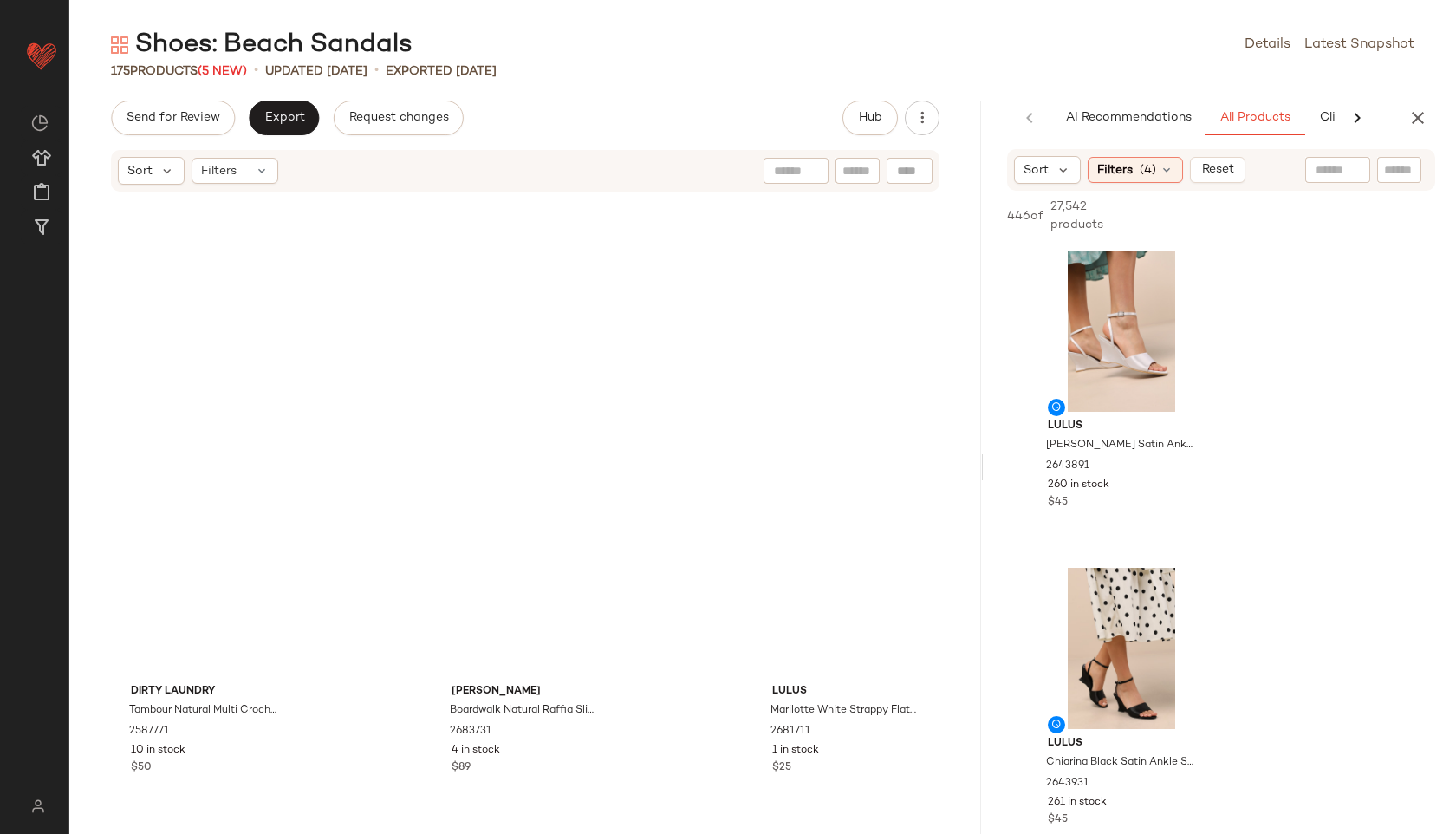
drag, startPoint x: 764, startPoint y: 464, endPoint x: 1092, endPoint y: 442, distance: 328.7
click at [1092, 442] on div "Shoes: Beach Sandals Details Latest Snapshot 175 Products (5 New) • updated Aug…" at bounding box center [762, 430] width 1387 height 806
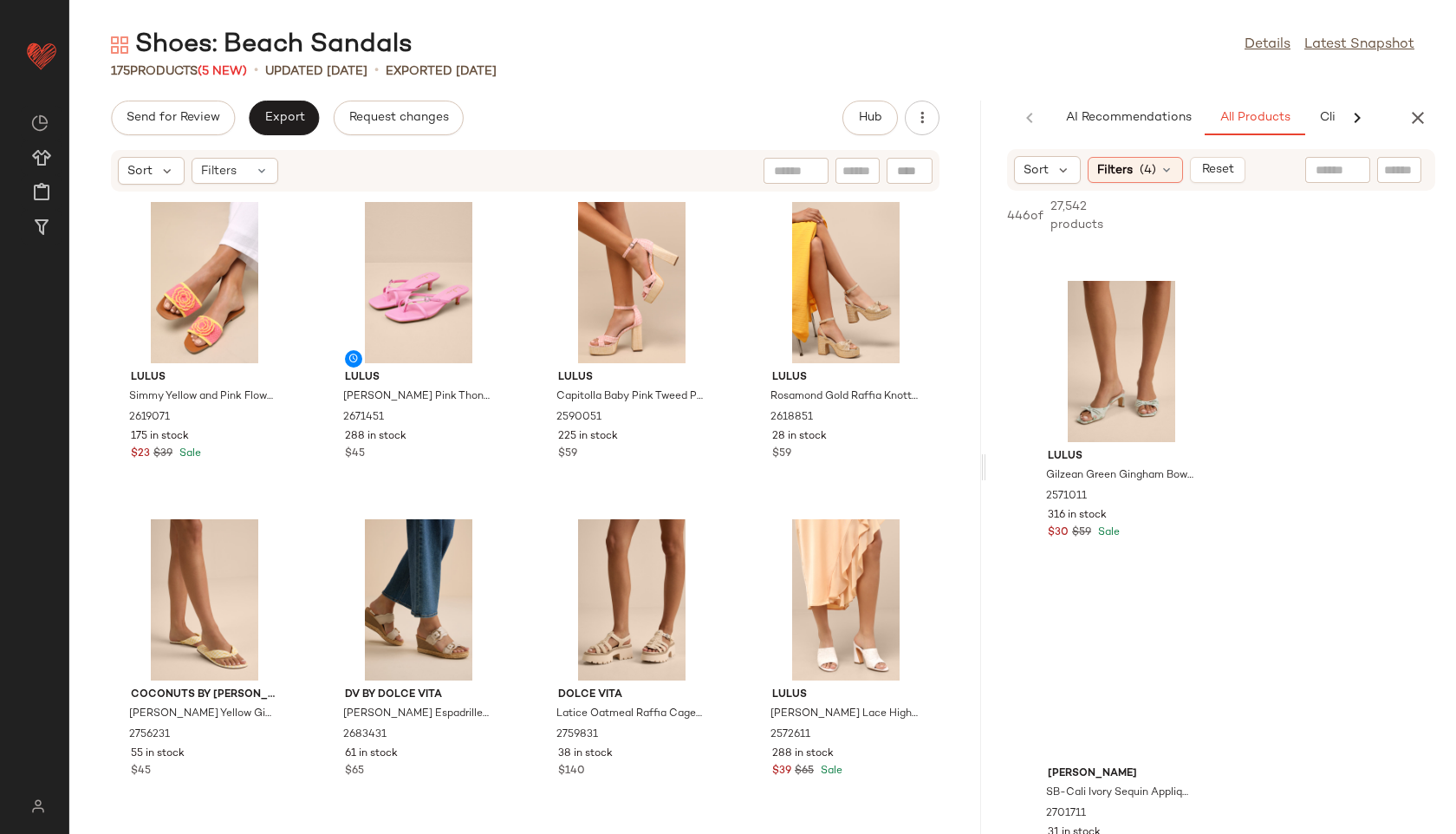
scroll to position [5682, 0]
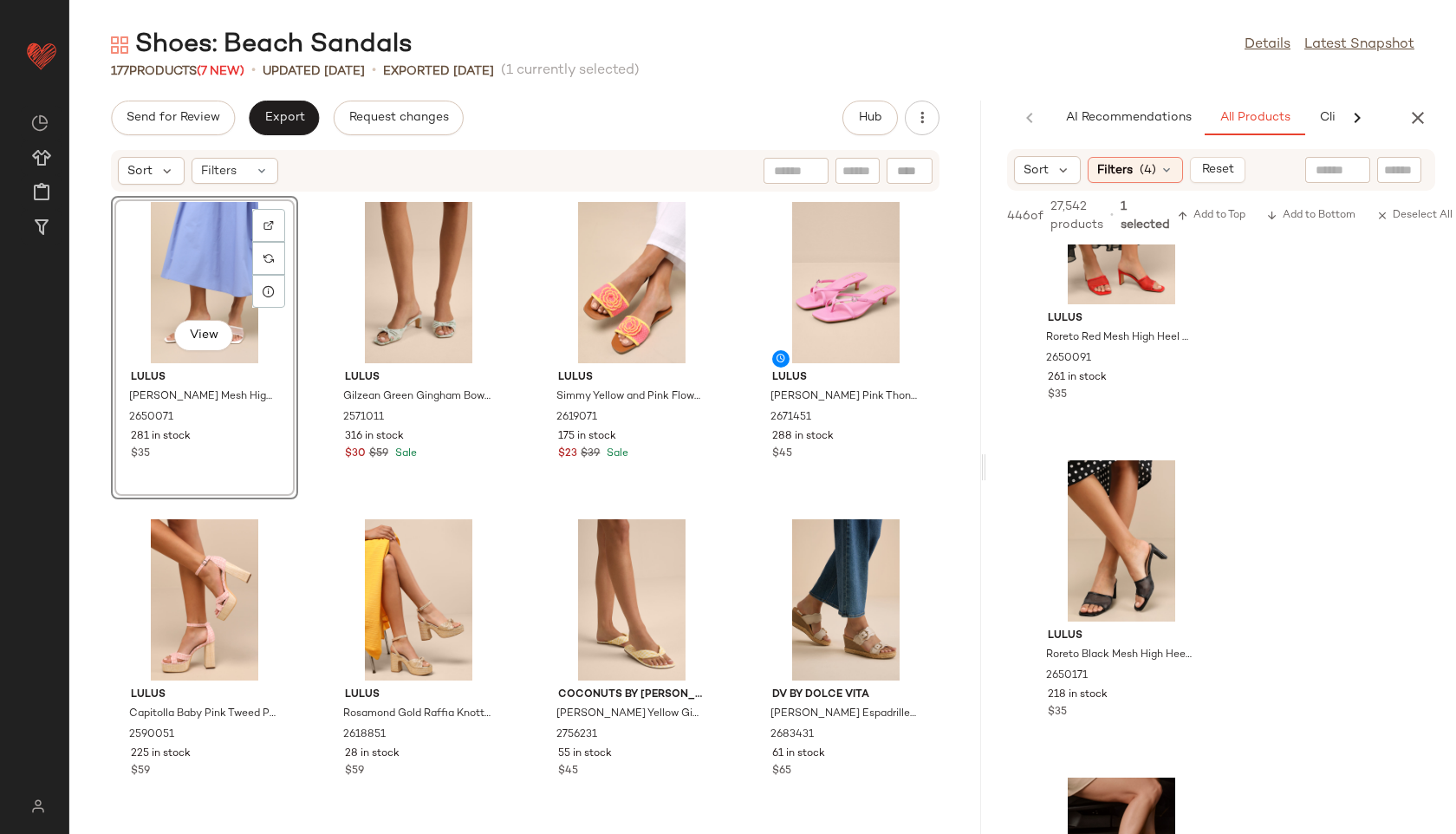
scroll to position [5, 0]
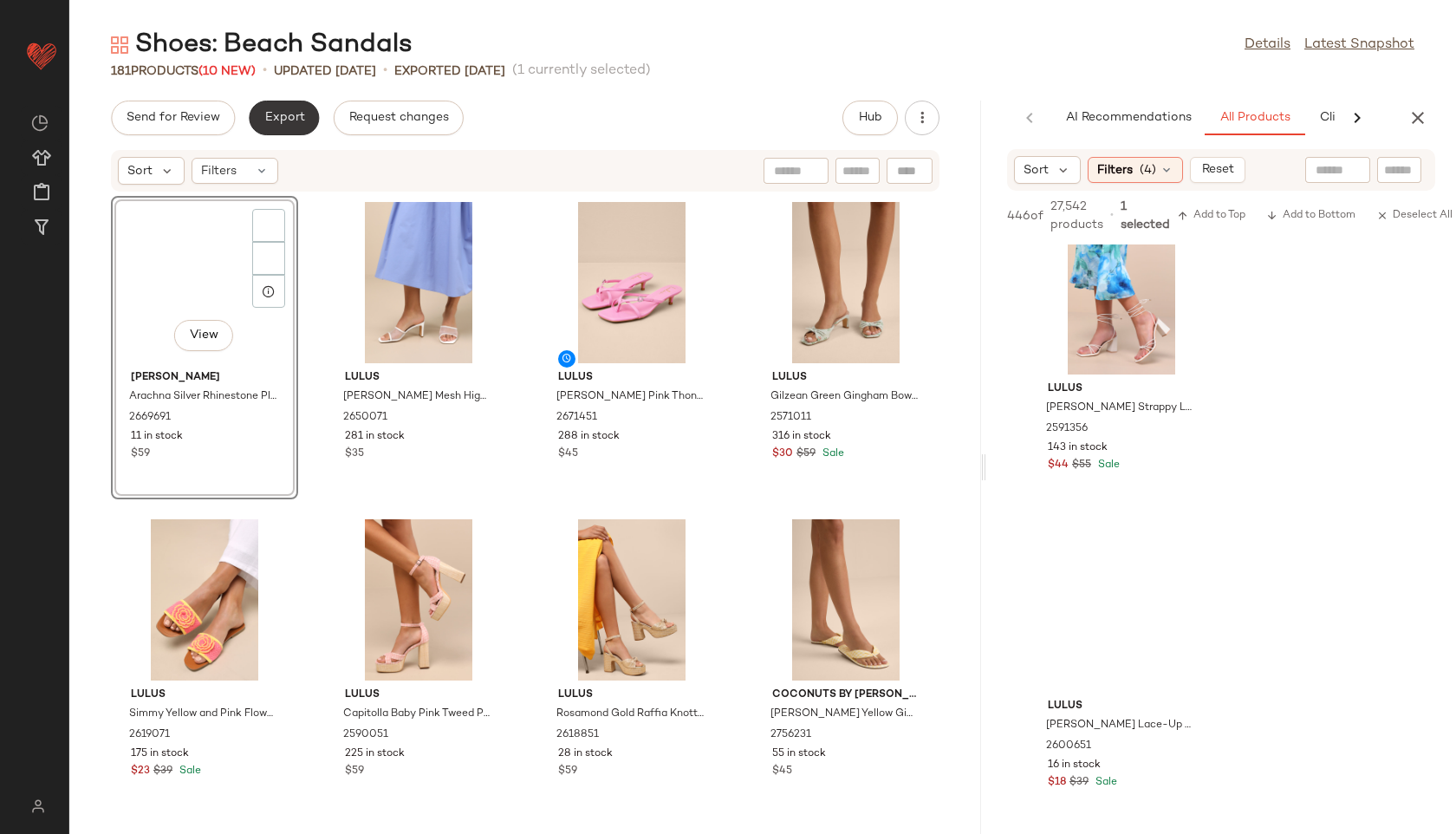
scroll to position [12411, 0]
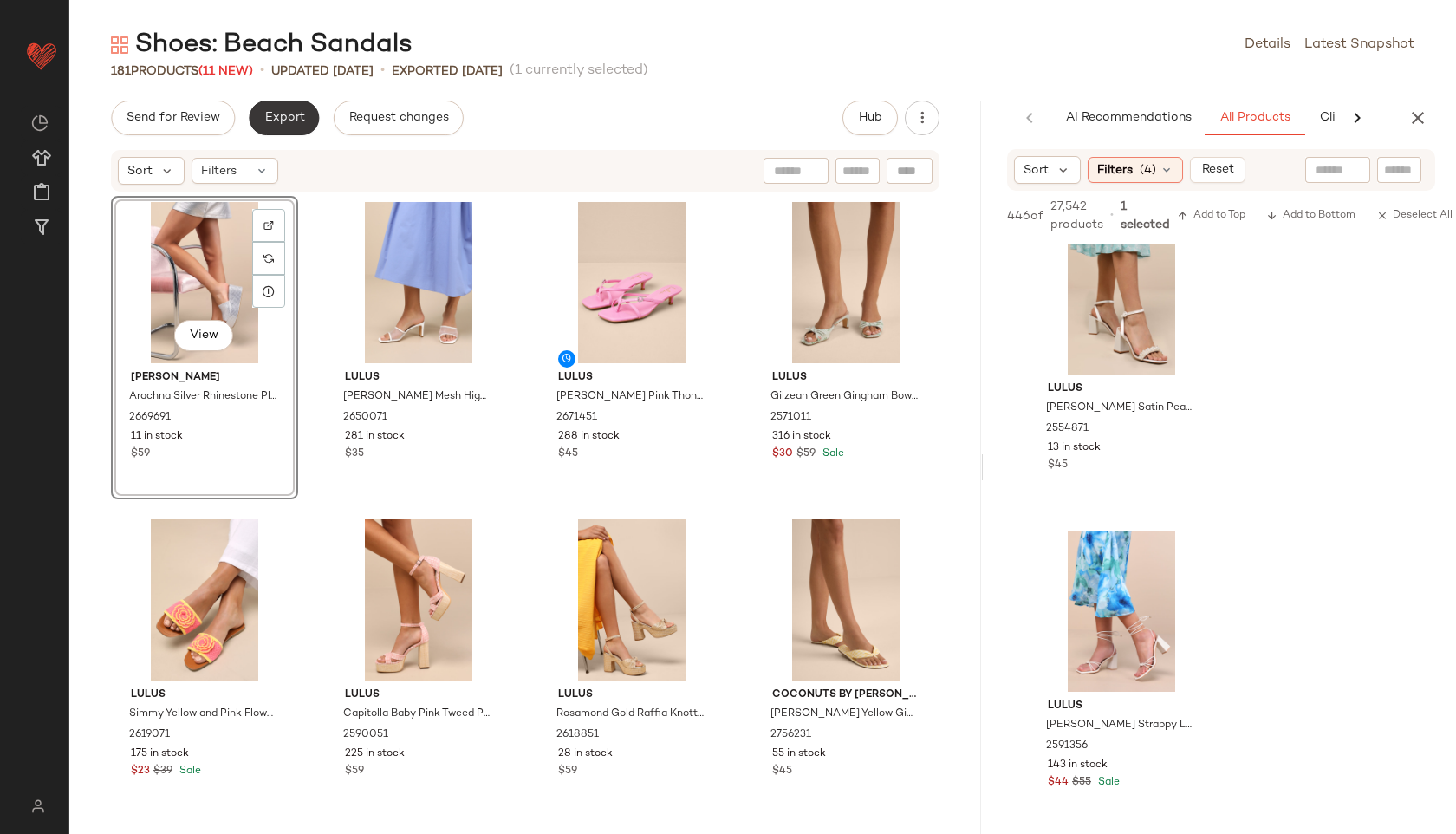
click at [286, 114] on span "Export" at bounding box center [284, 118] width 41 height 14
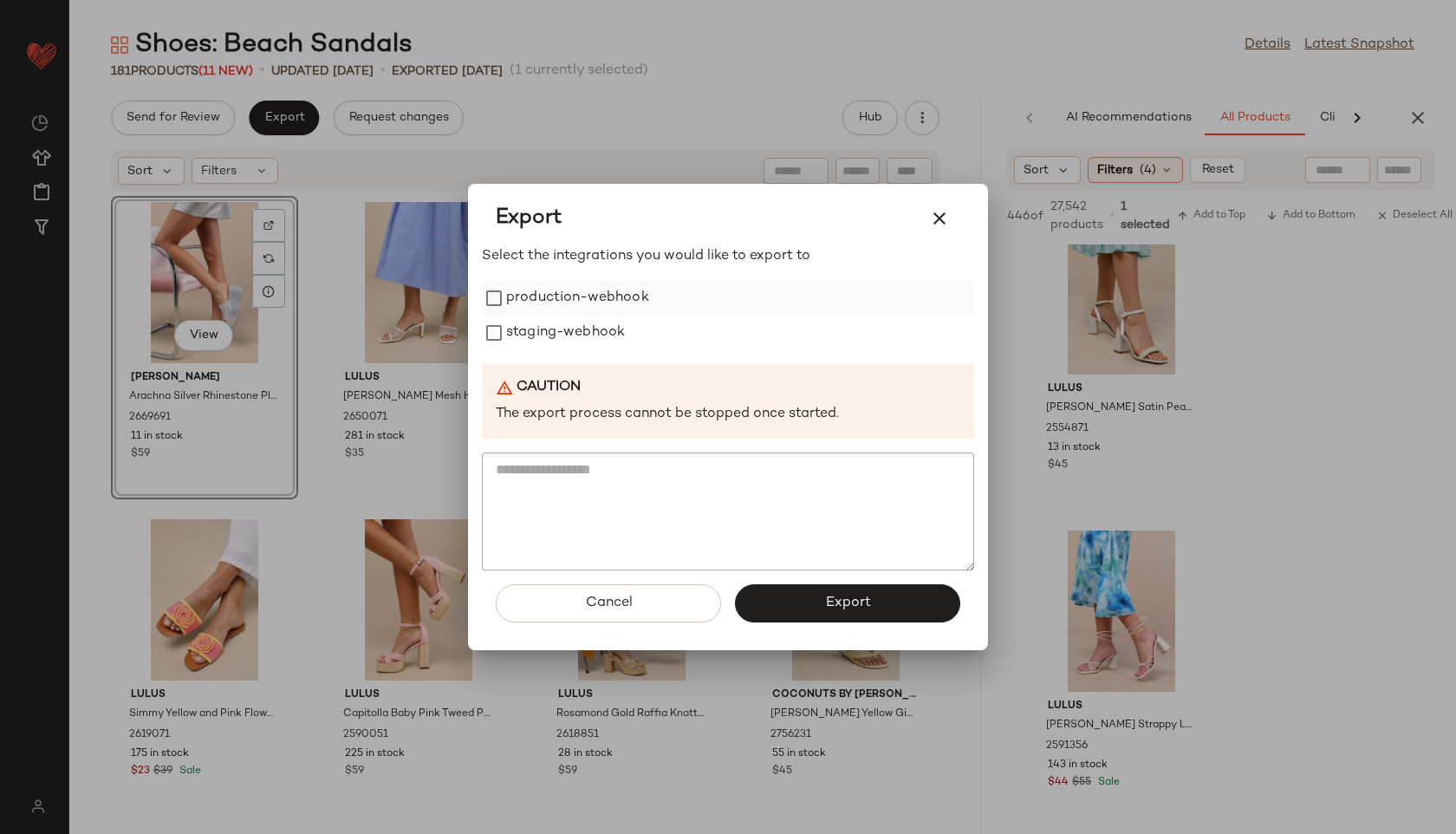
click at [516, 307] on label "production-webhook" at bounding box center [577, 298] width 143 height 35
click at [527, 338] on label "staging-webhook" at bounding box center [565, 333] width 119 height 35
click at [830, 604] on span "Export" at bounding box center [847, 602] width 46 height 16
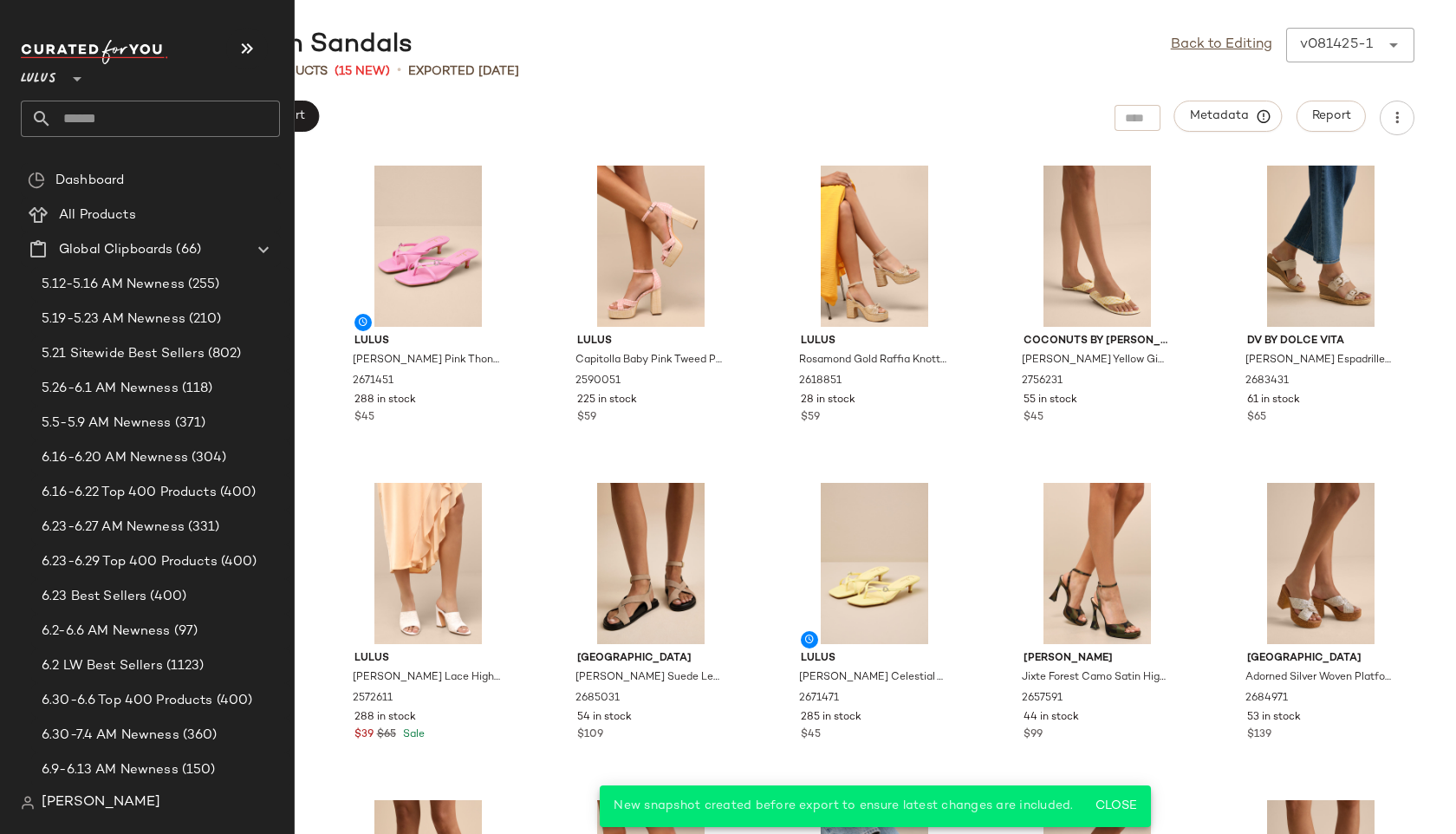
click at [100, 121] on input "text" at bounding box center [166, 119] width 228 height 36
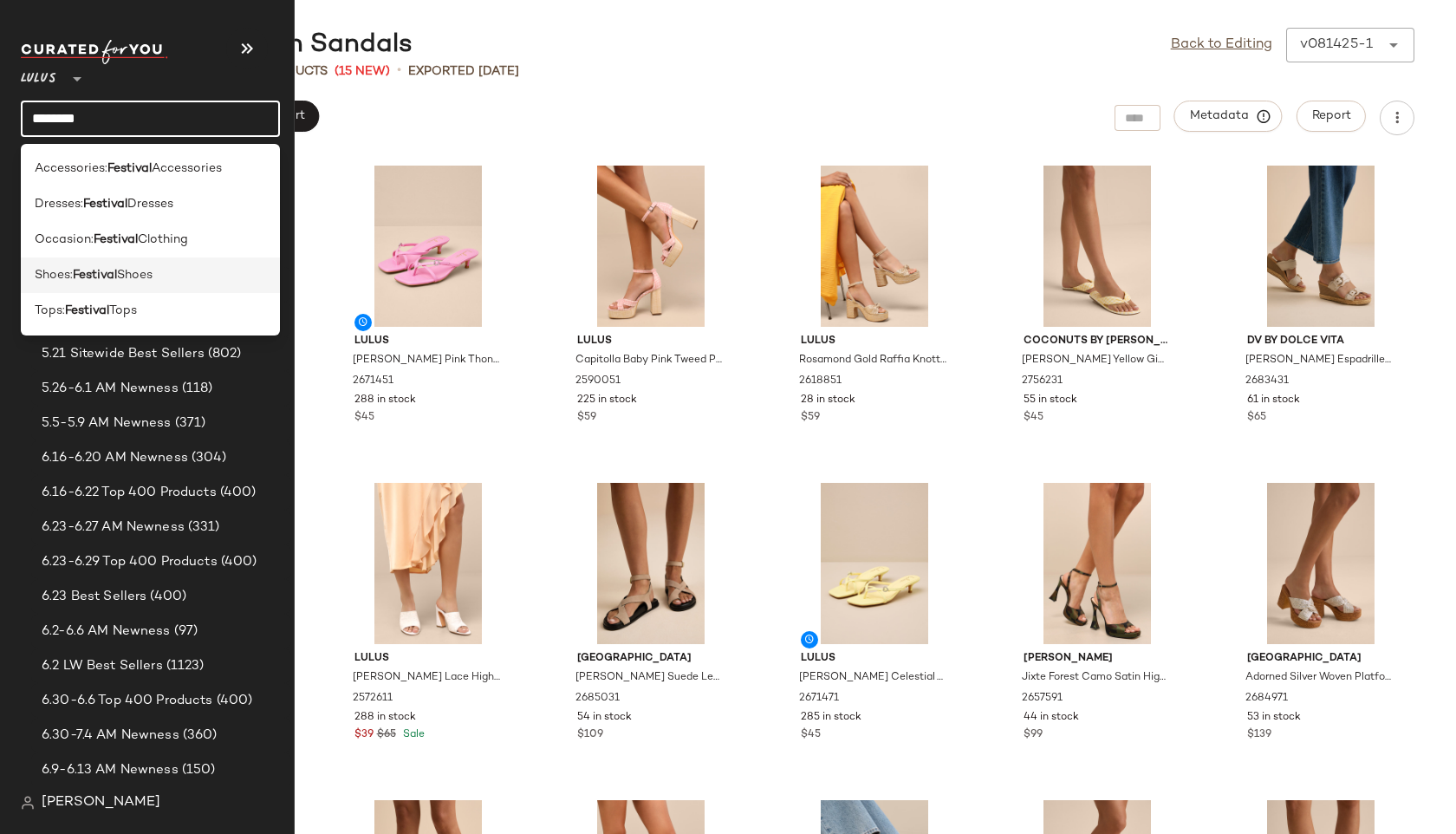
type input "********"
click at [47, 274] on span "Shoes:" at bounding box center [54, 275] width 38 height 18
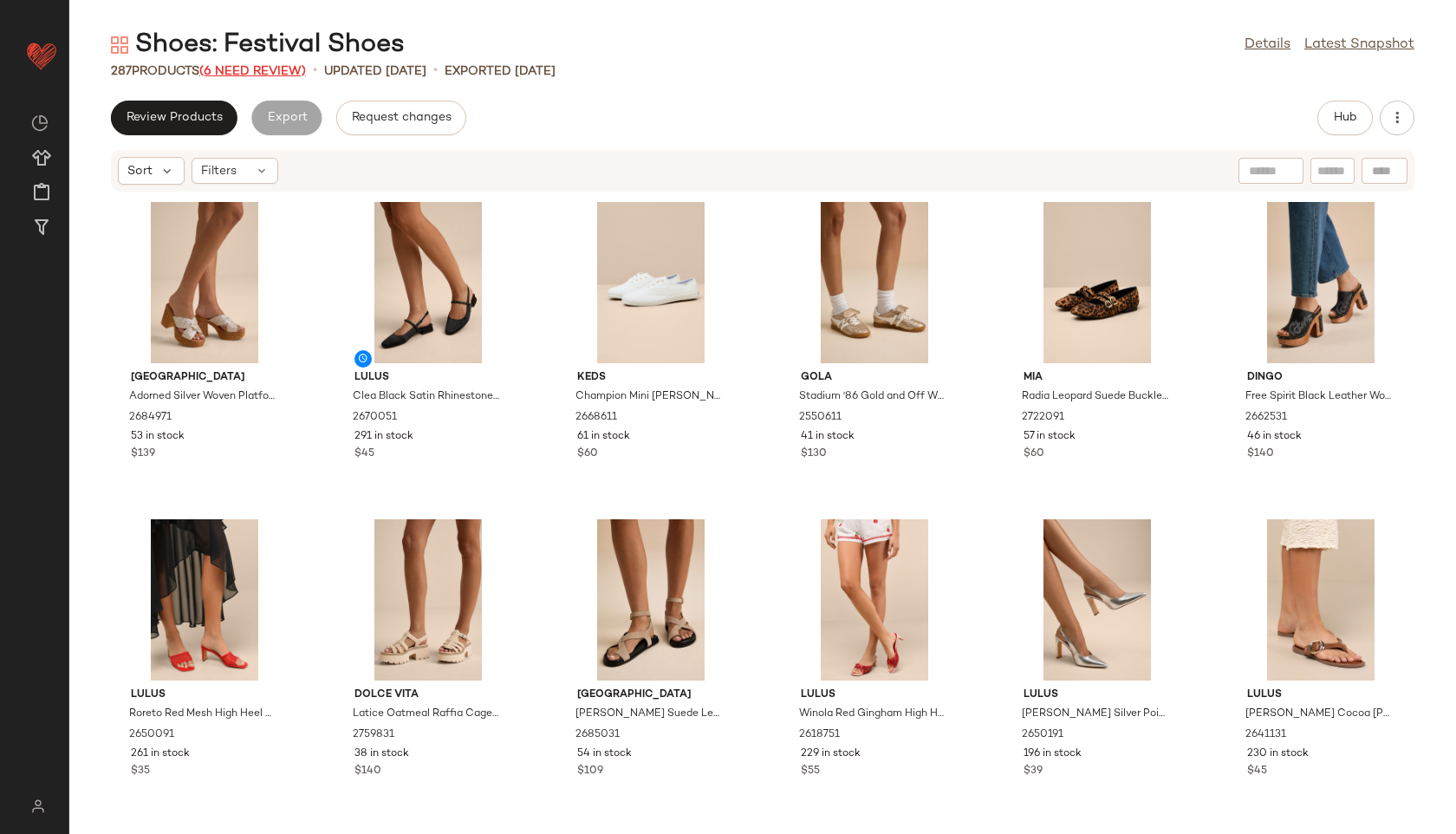
click at [262, 70] on span "(6 Need Review)" at bounding box center [253, 71] width 107 height 13
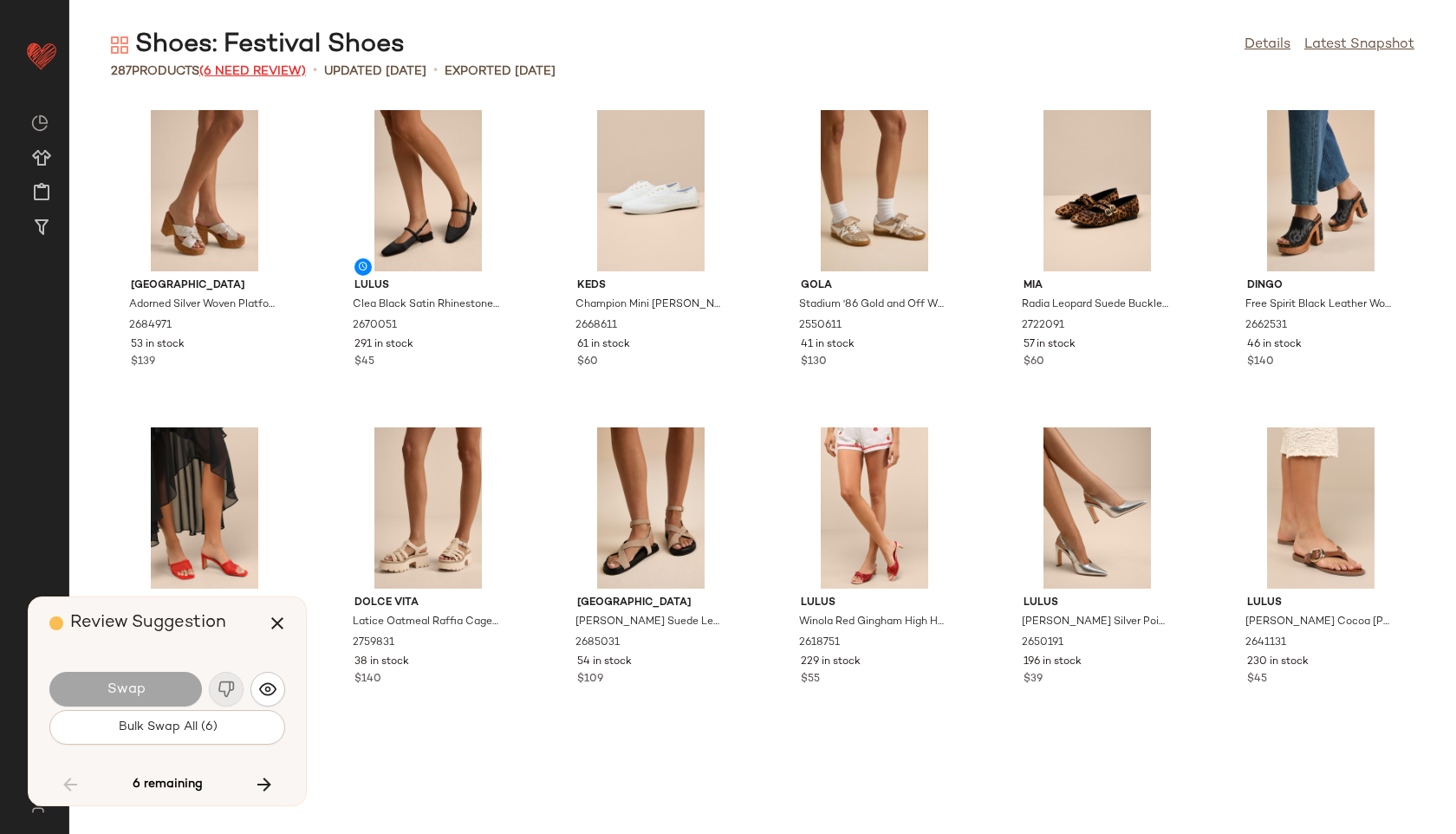
scroll to position [10470, 0]
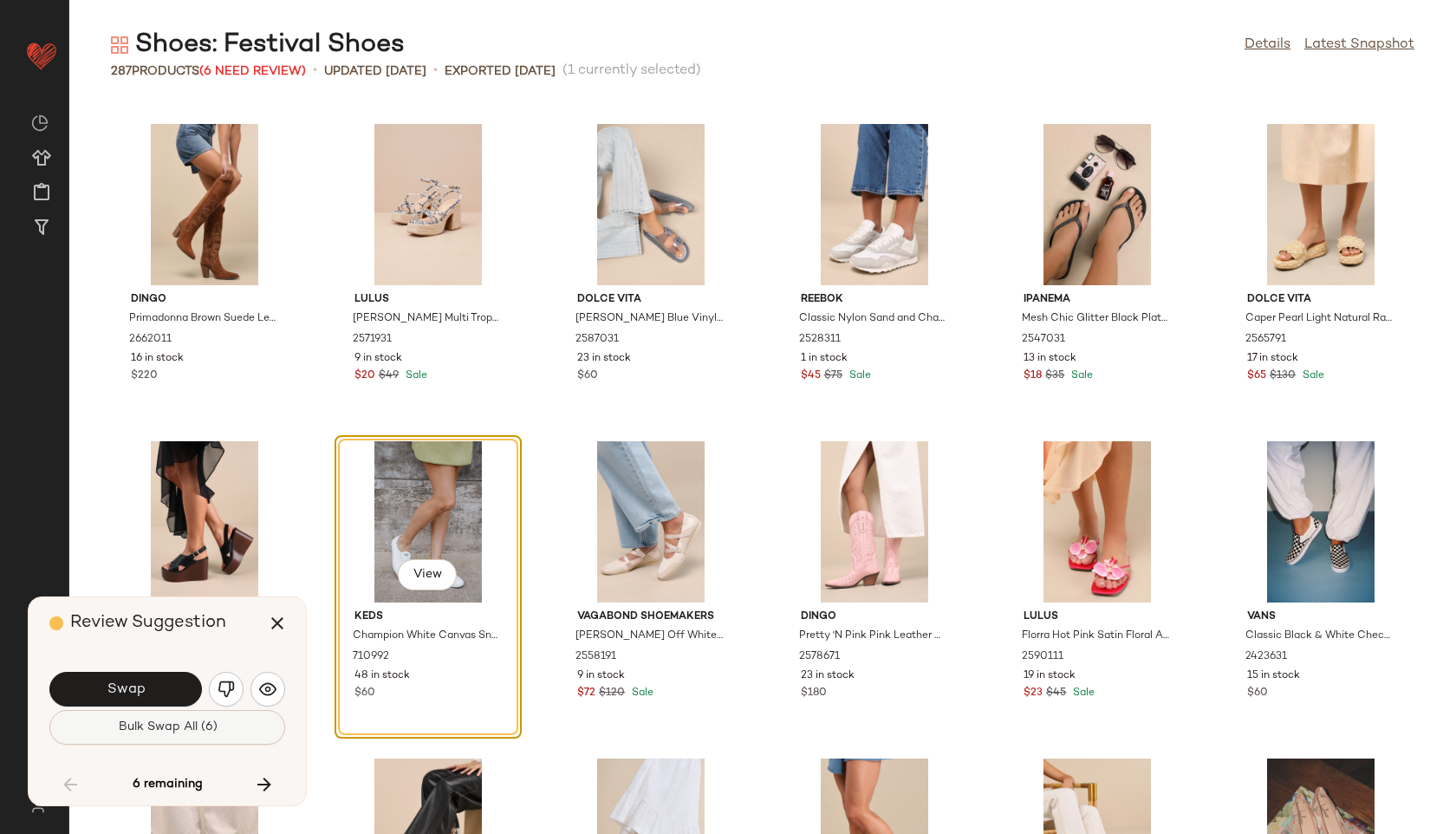
click at [186, 727] on span "Bulk Swap All (6)" at bounding box center [167, 727] width 100 height 14
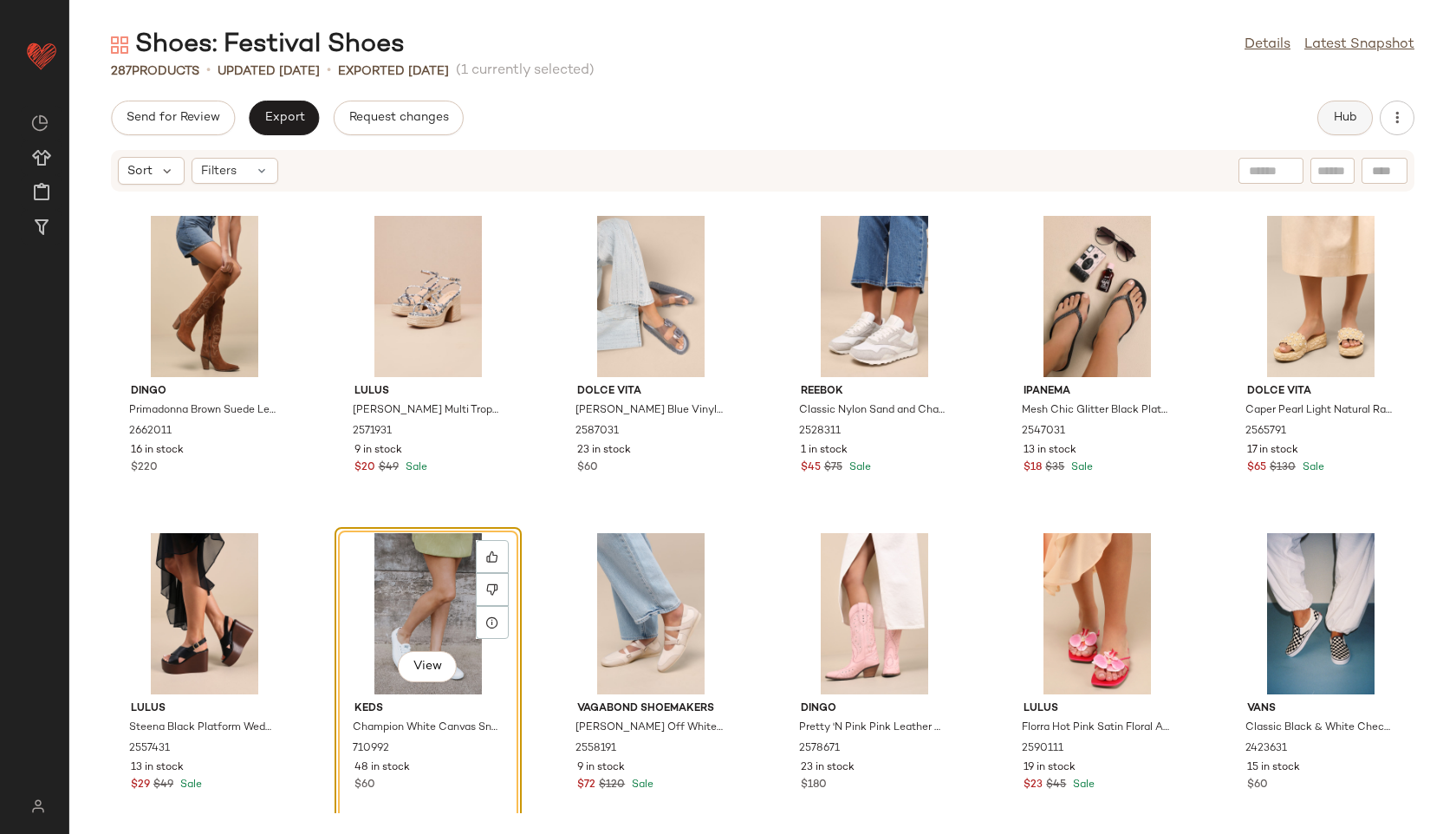
click at [1335, 122] on span "Hub" at bounding box center [1345, 118] width 24 height 14
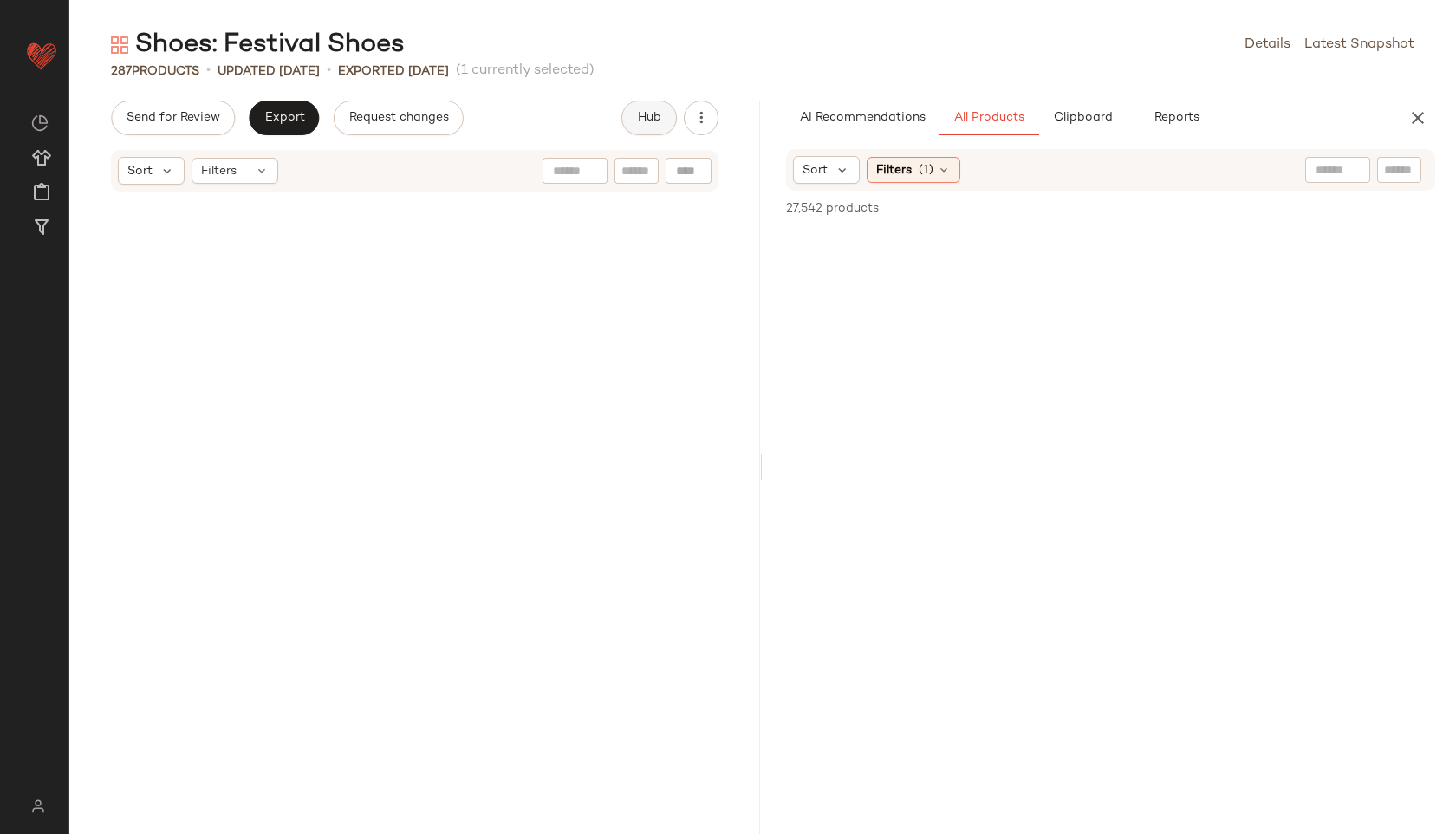
scroll to position [20940, 0]
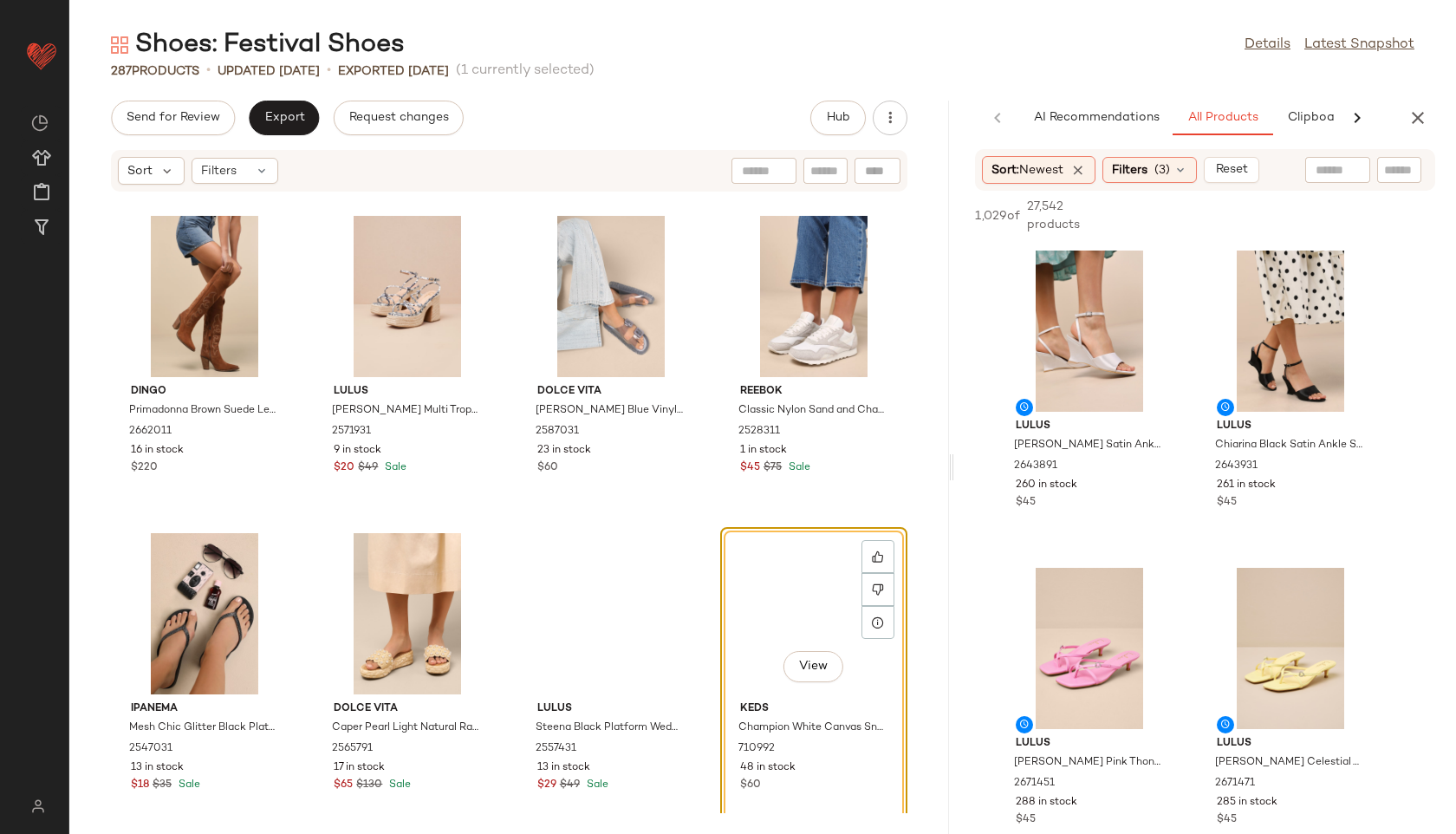
drag, startPoint x: 763, startPoint y: 468, endPoint x: 1211, endPoint y: 480, distance: 448.2
click at [1211, 480] on div "Shoes: Festival Shoes Details Latest Snapshot 287 Products • updated Aug 14th •…" at bounding box center [762, 430] width 1387 height 806
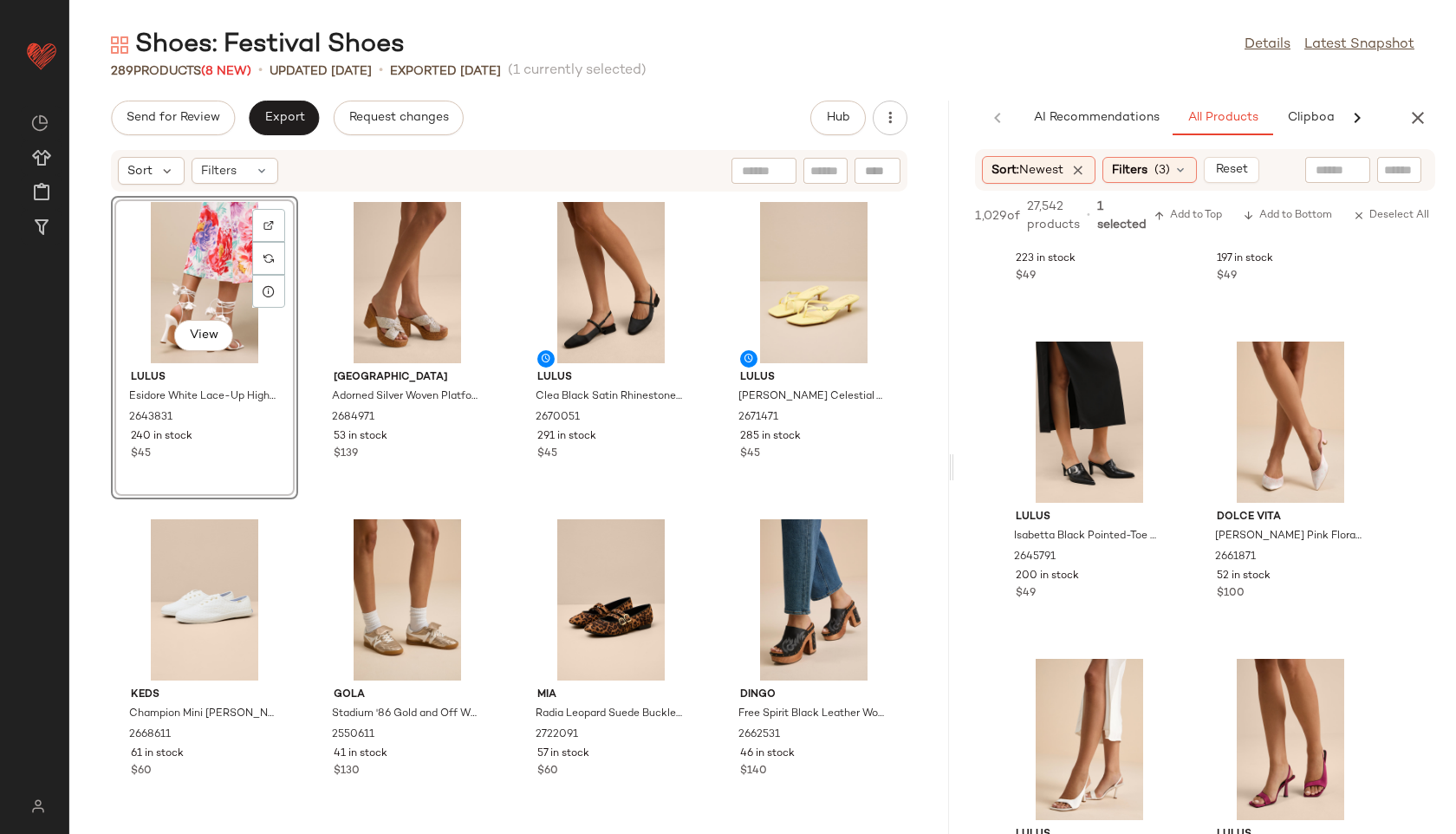
scroll to position [9111, 0]
click at [252, 162] on div "Filters" at bounding box center [235, 171] width 87 height 26
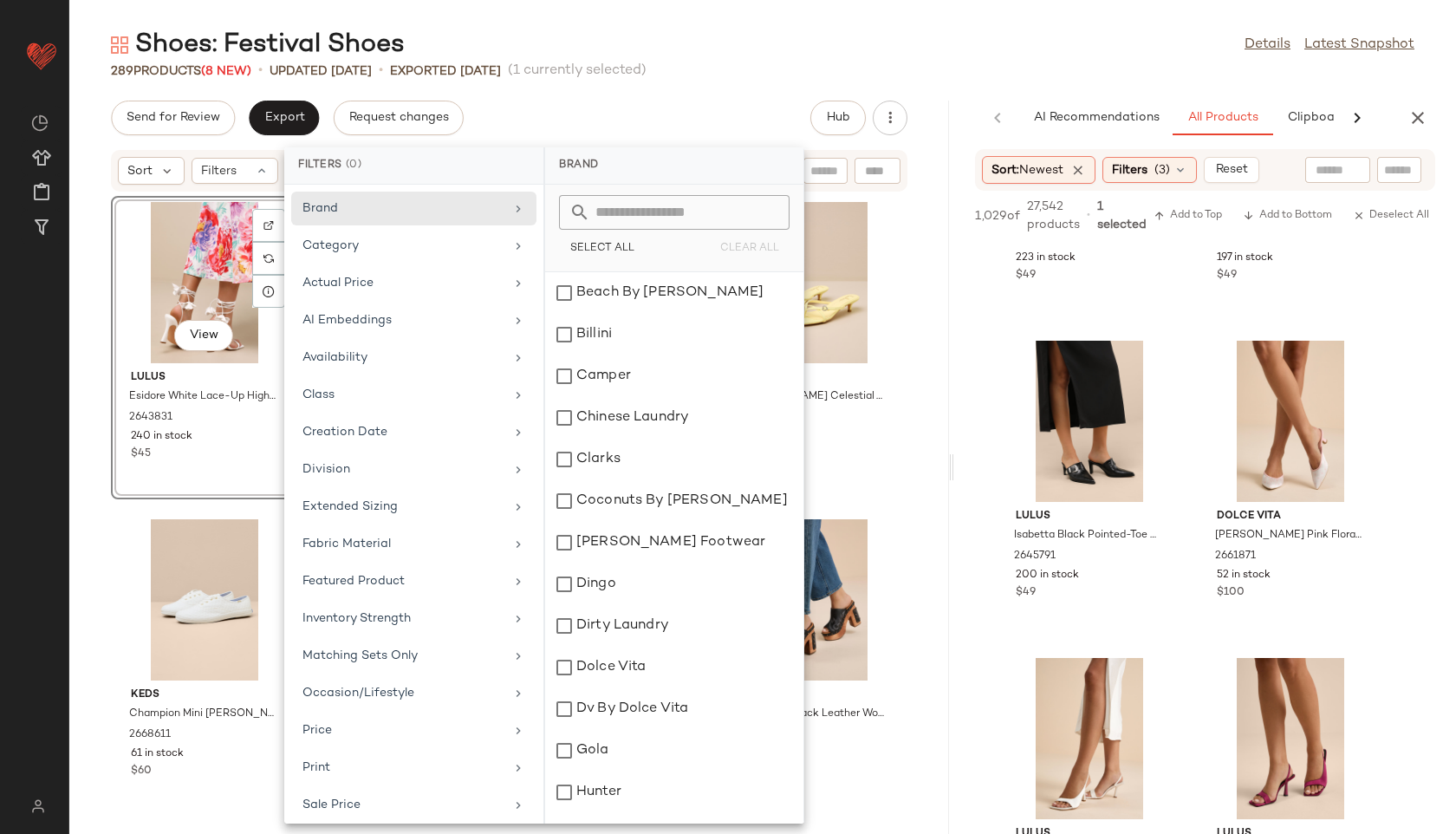
scroll to position [158, 0]
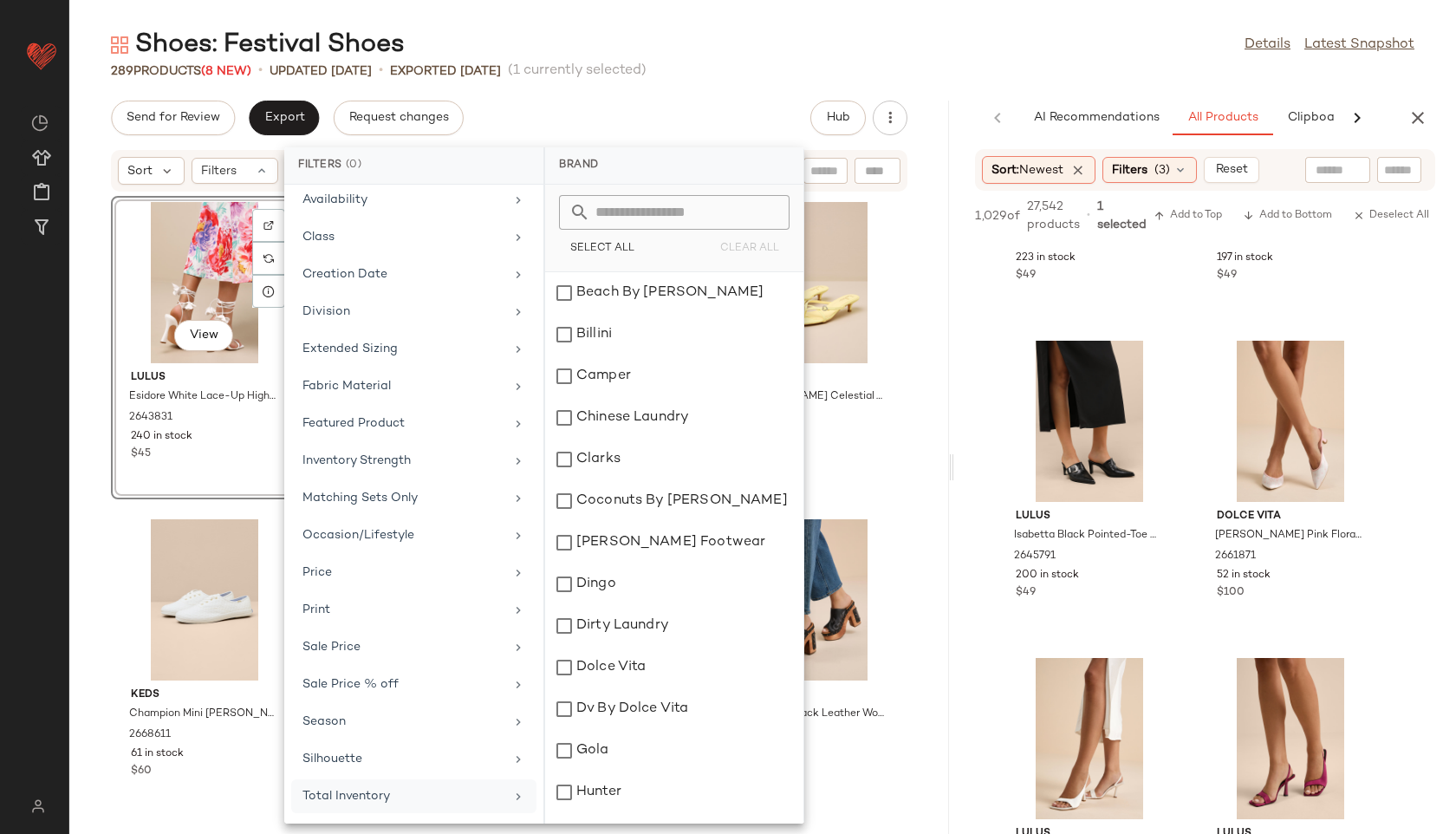
click at [364, 788] on div "Total Inventory" at bounding box center [403, 796] width 202 height 18
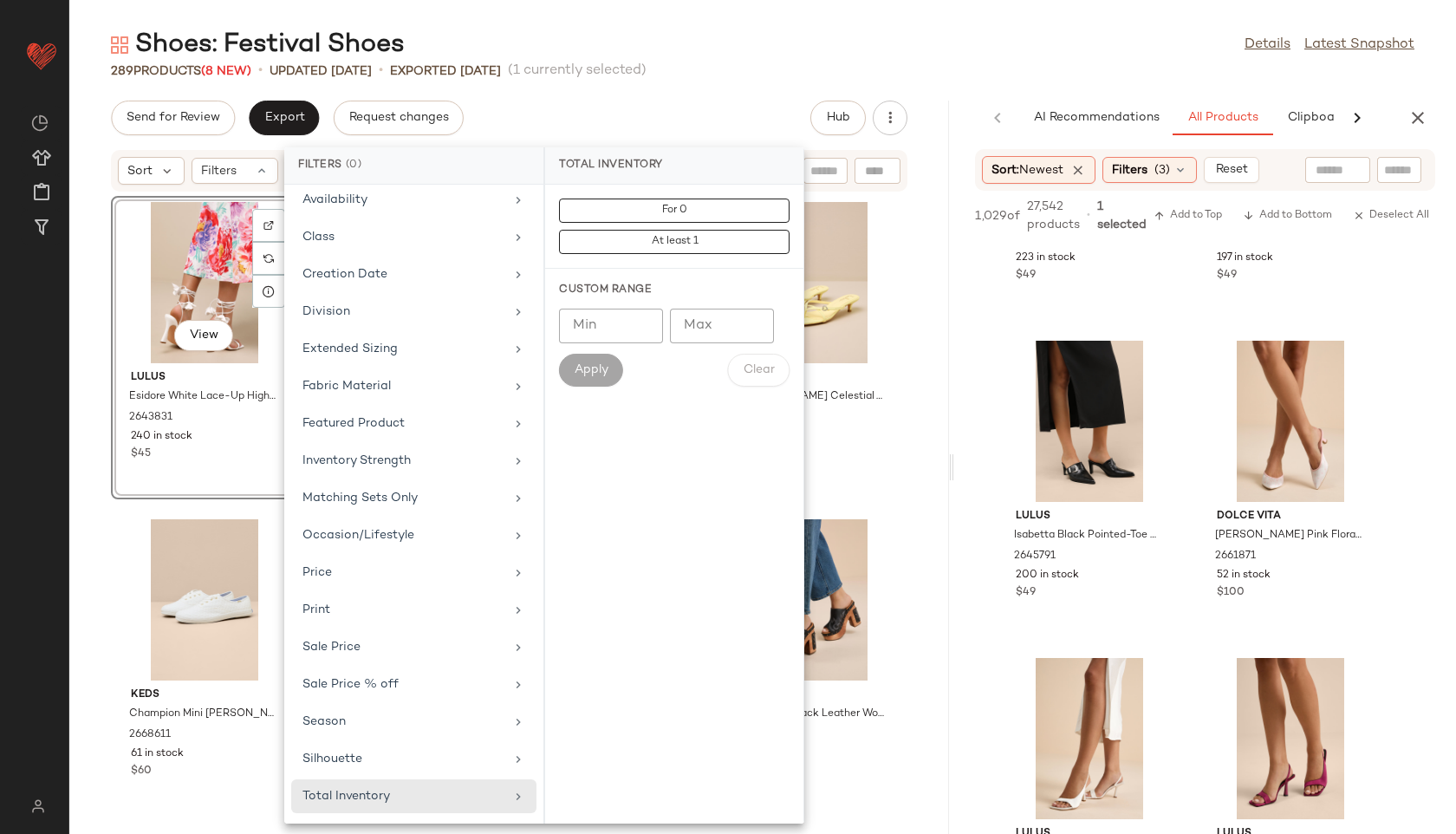
click at [718, 325] on input "Max" at bounding box center [722, 326] width 104 height 35
type input "**"
click at [590, 373] on span "Apply" at bounding box center [591, 371] width 35 height 14
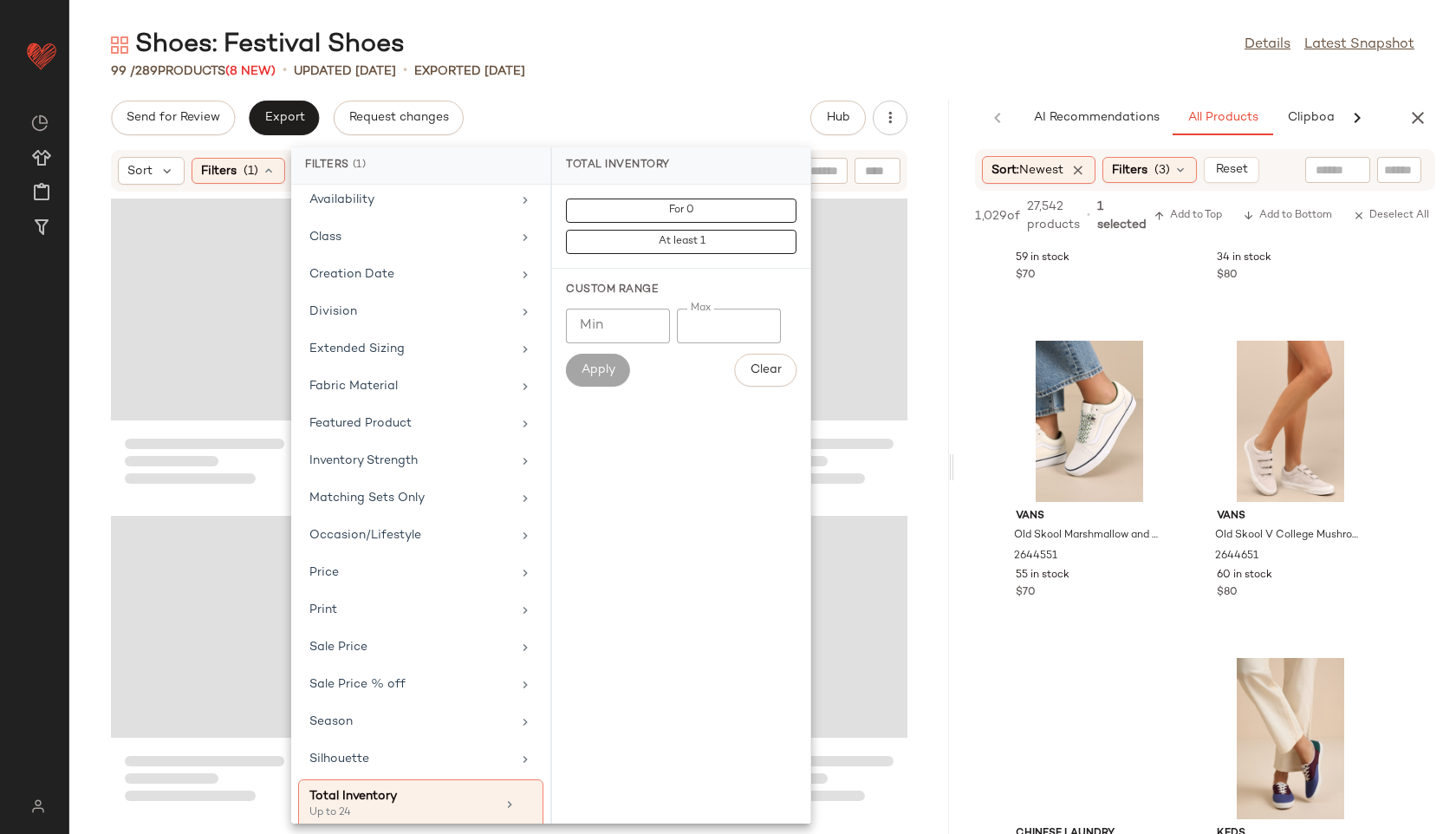
scroll to position [13553, 0]
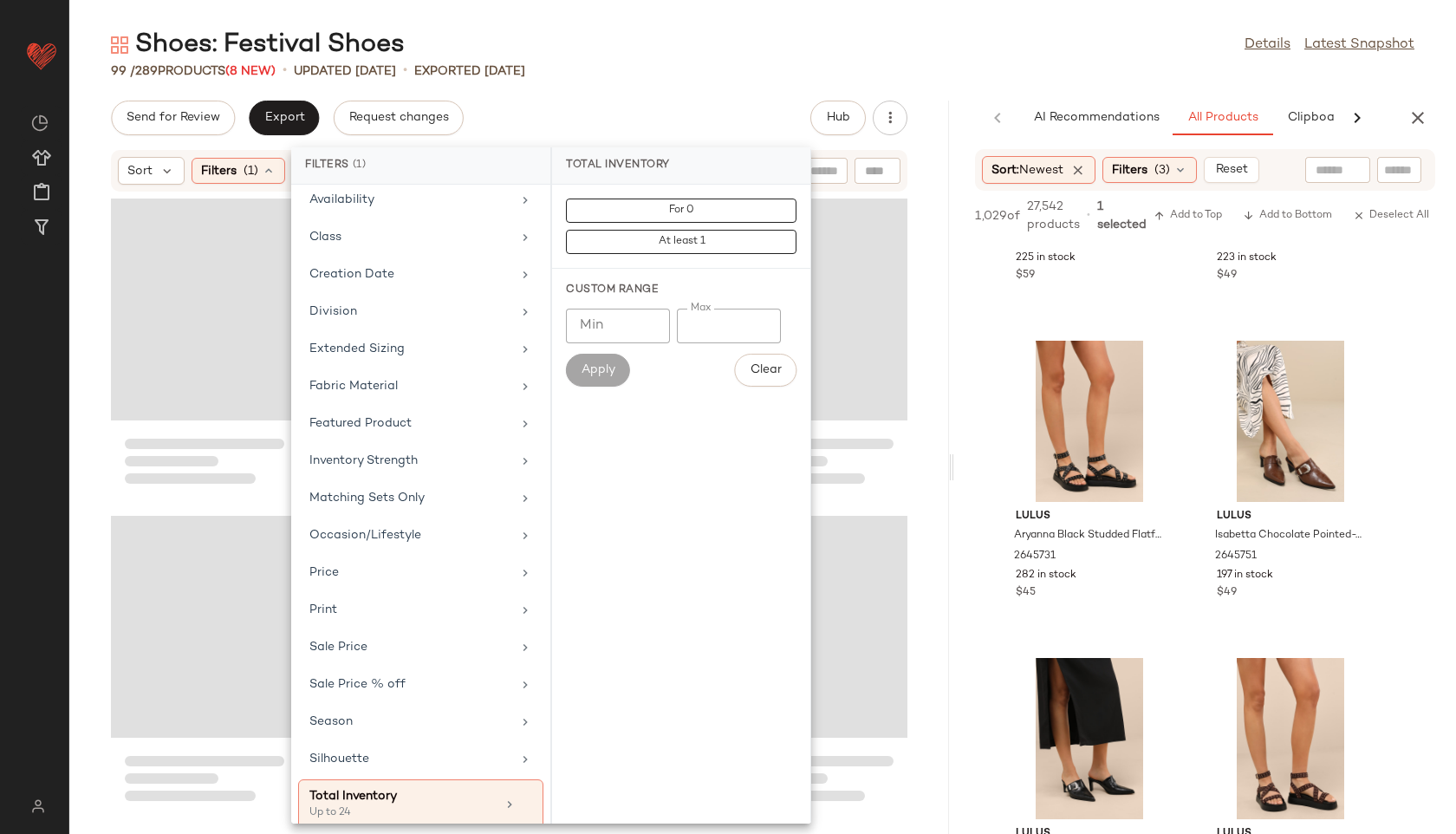
click at [740, 82] on div "Shoes: Festival Shoes Details Latest Snapshot 99 / 289 Products (8 New) • updat…" at bounding box center [762, 430] width 1387 height 806
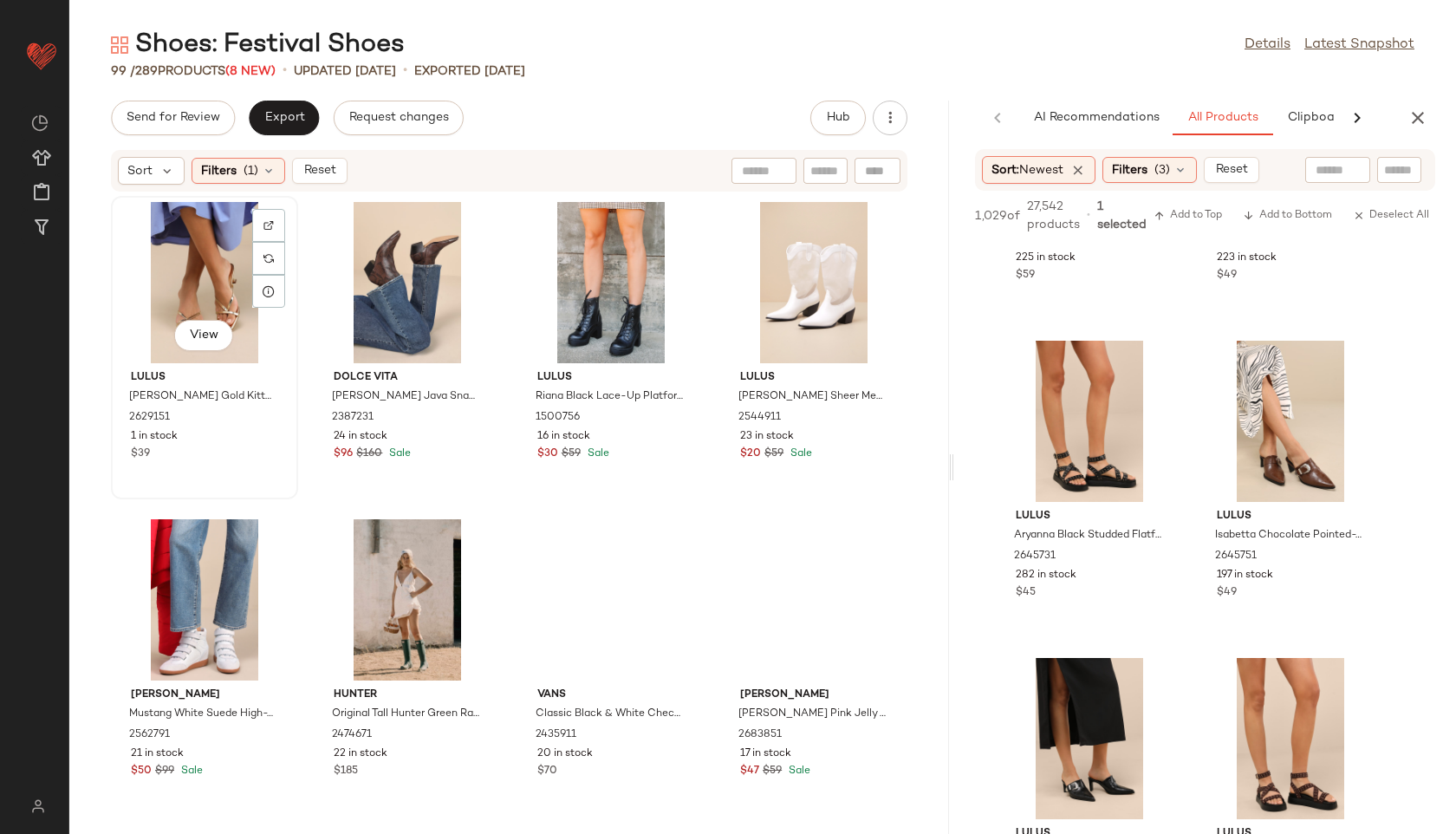
click at [174, 293] on div "View" at bounding box center [204, 282] width 175 height 161
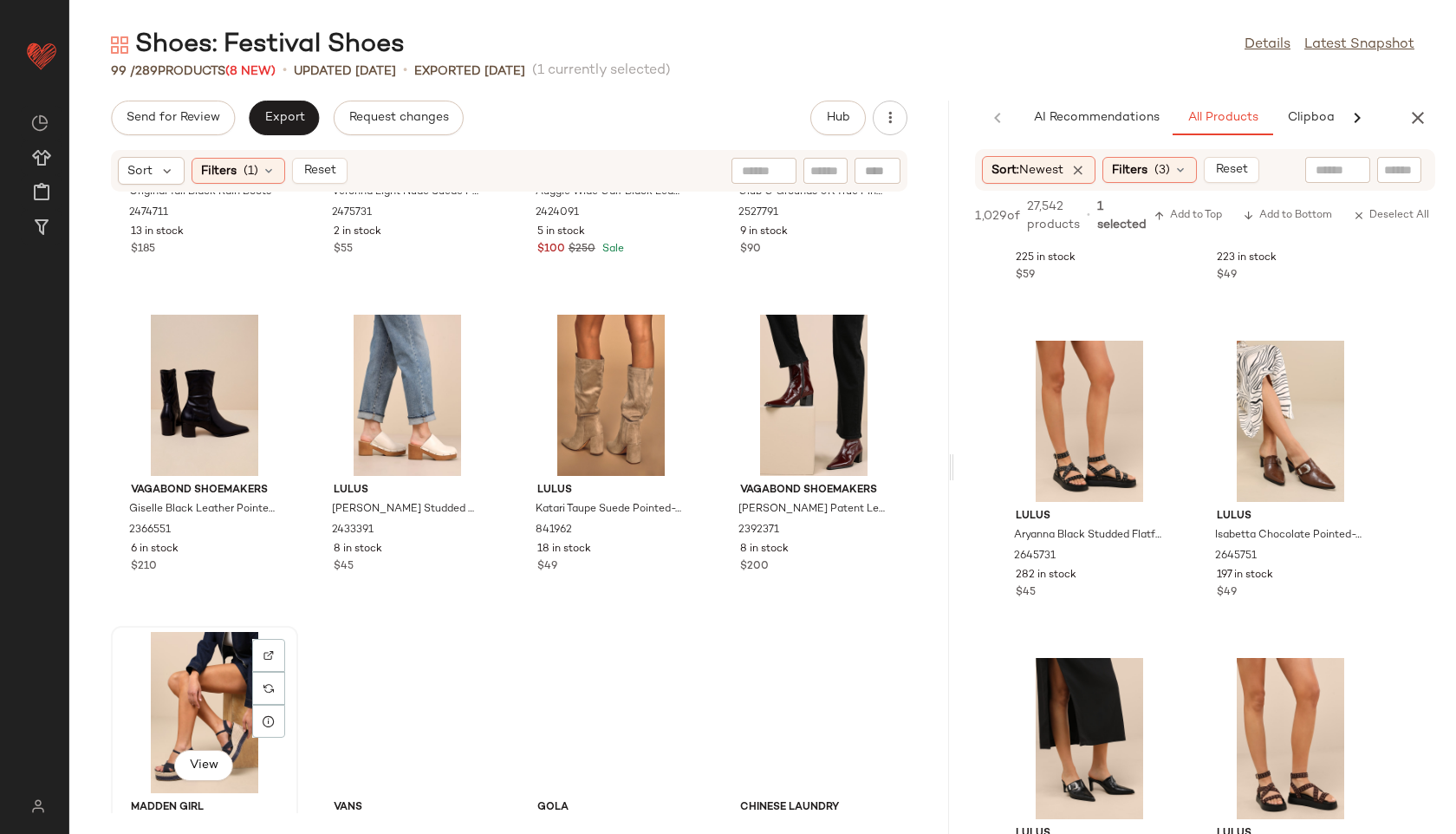
scroll to position [9853, 0]
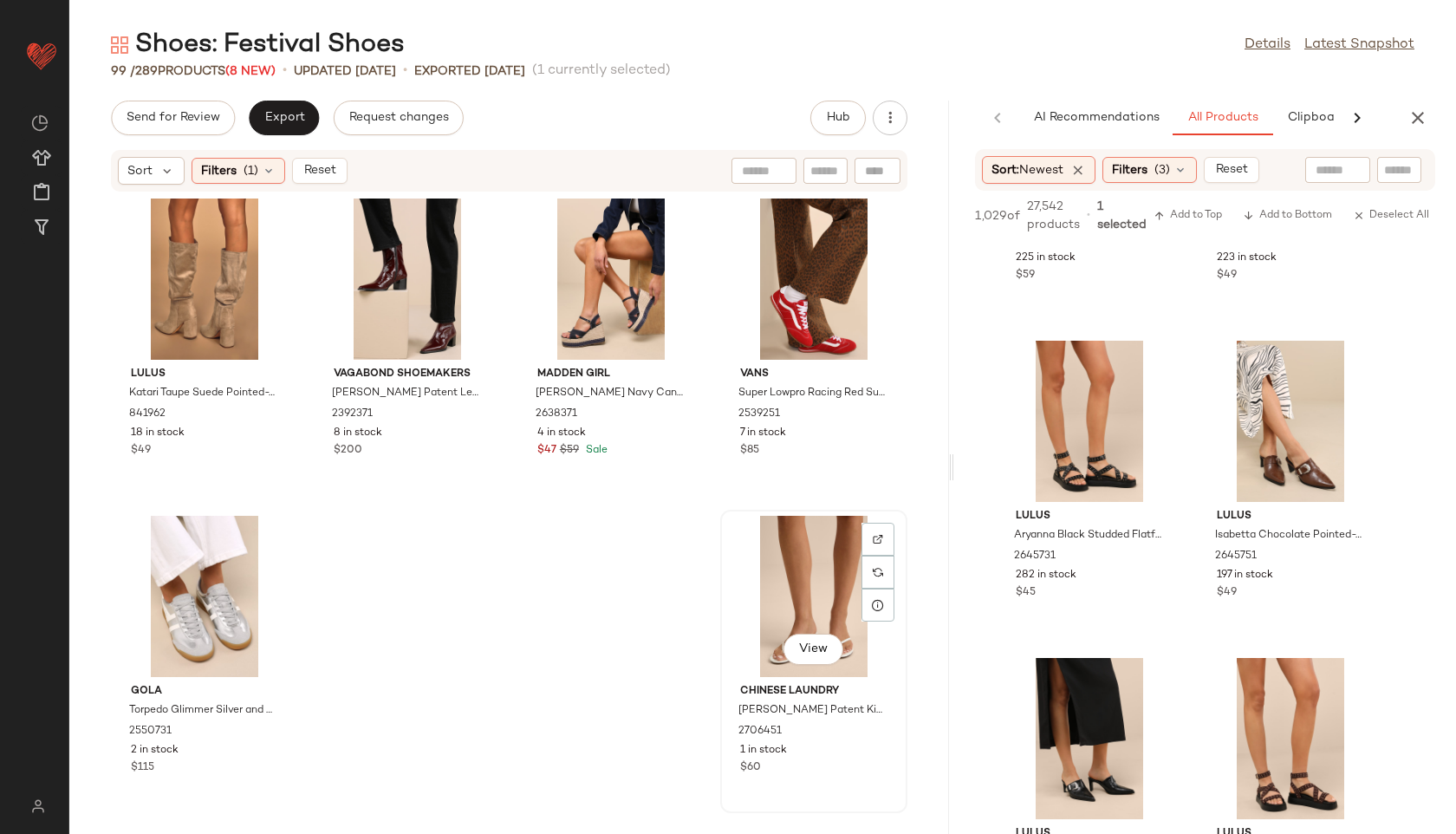
click at [790, 578] on div "View" at bounding box center [813, 595] width 175 height 161
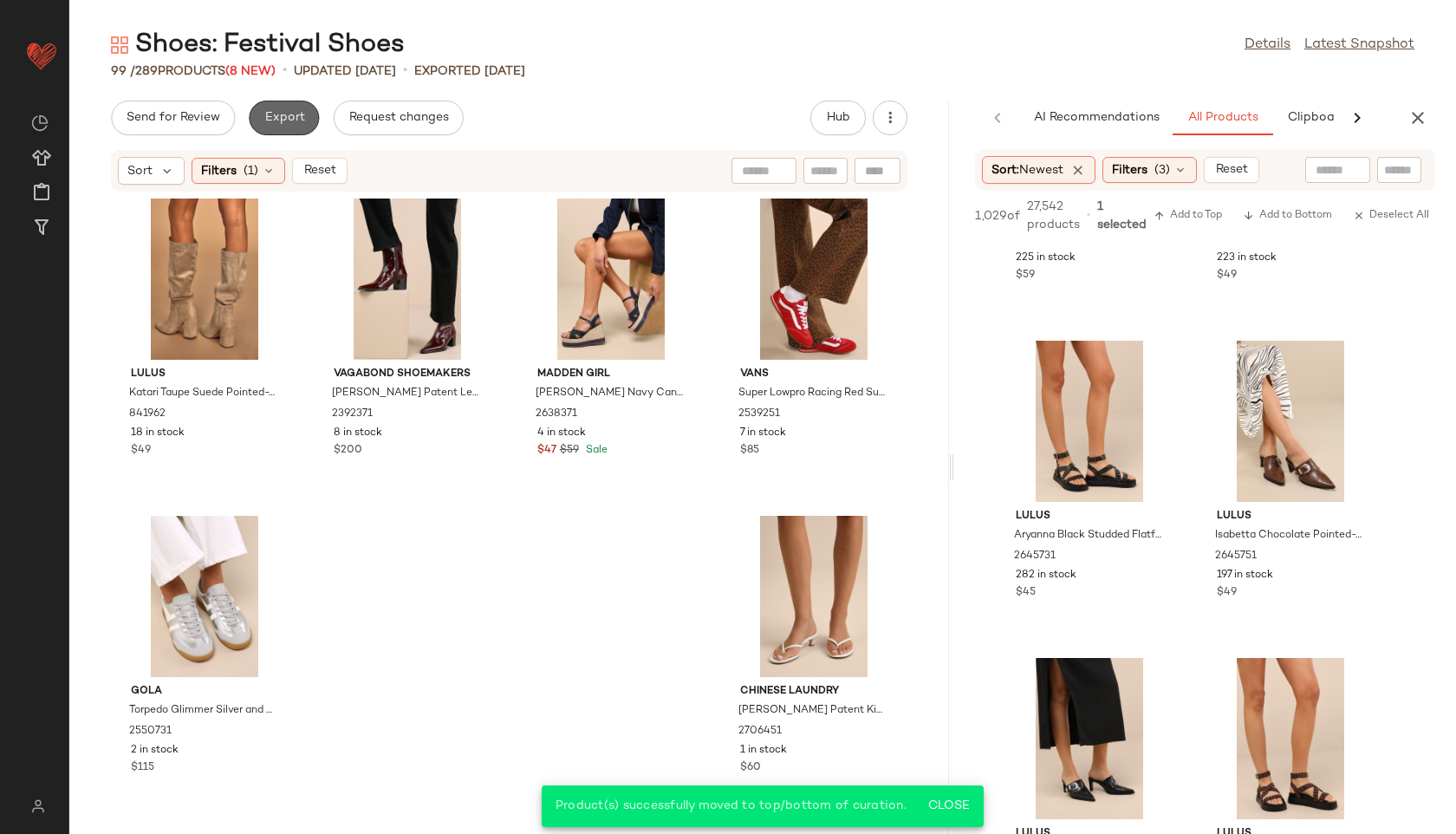
click at [292, 105] on button "Export" at bounding box center [284, 118] width 70 height 35
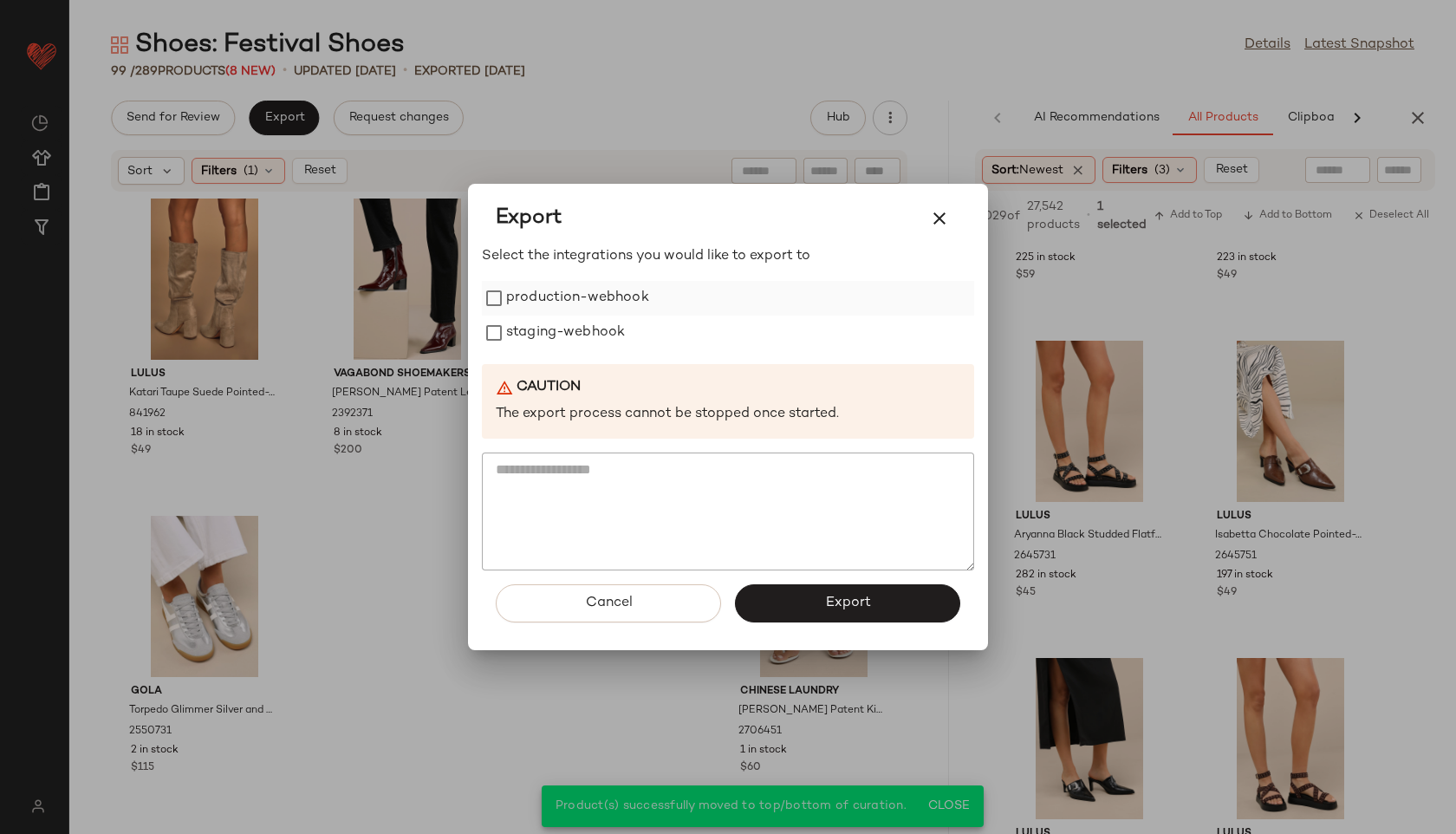
click at [627, 306] on label "production-webhook" at bounding box center [577, 298] width 143 height 35
click at [609, 332] on label "staging-webhook" at bounding box center [565, 333] width 119 height 35
click at [802, 606] on button "Export" at bounding box center [848, 603] width 226 height 38
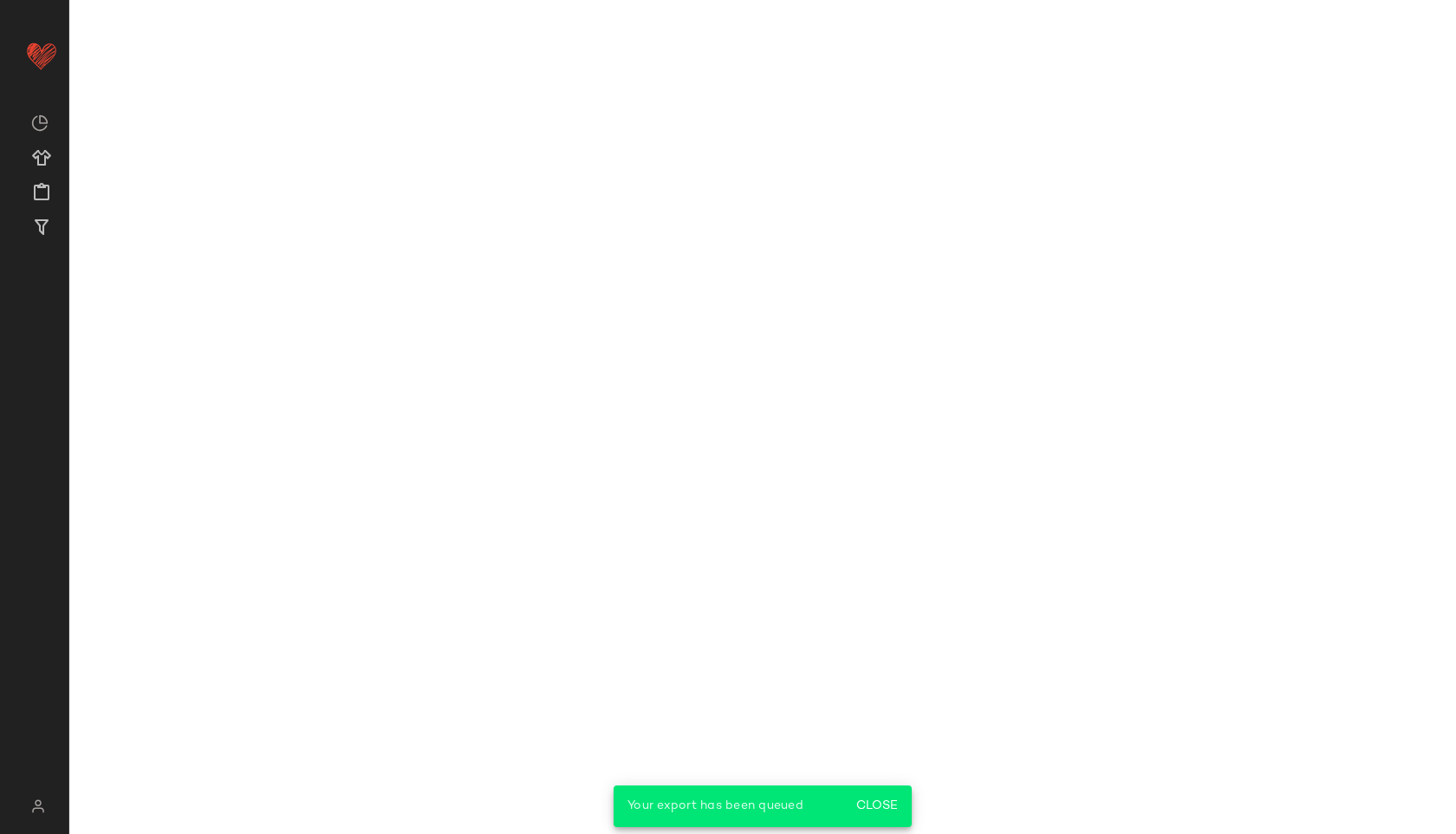
scroll to position [27195, 0]
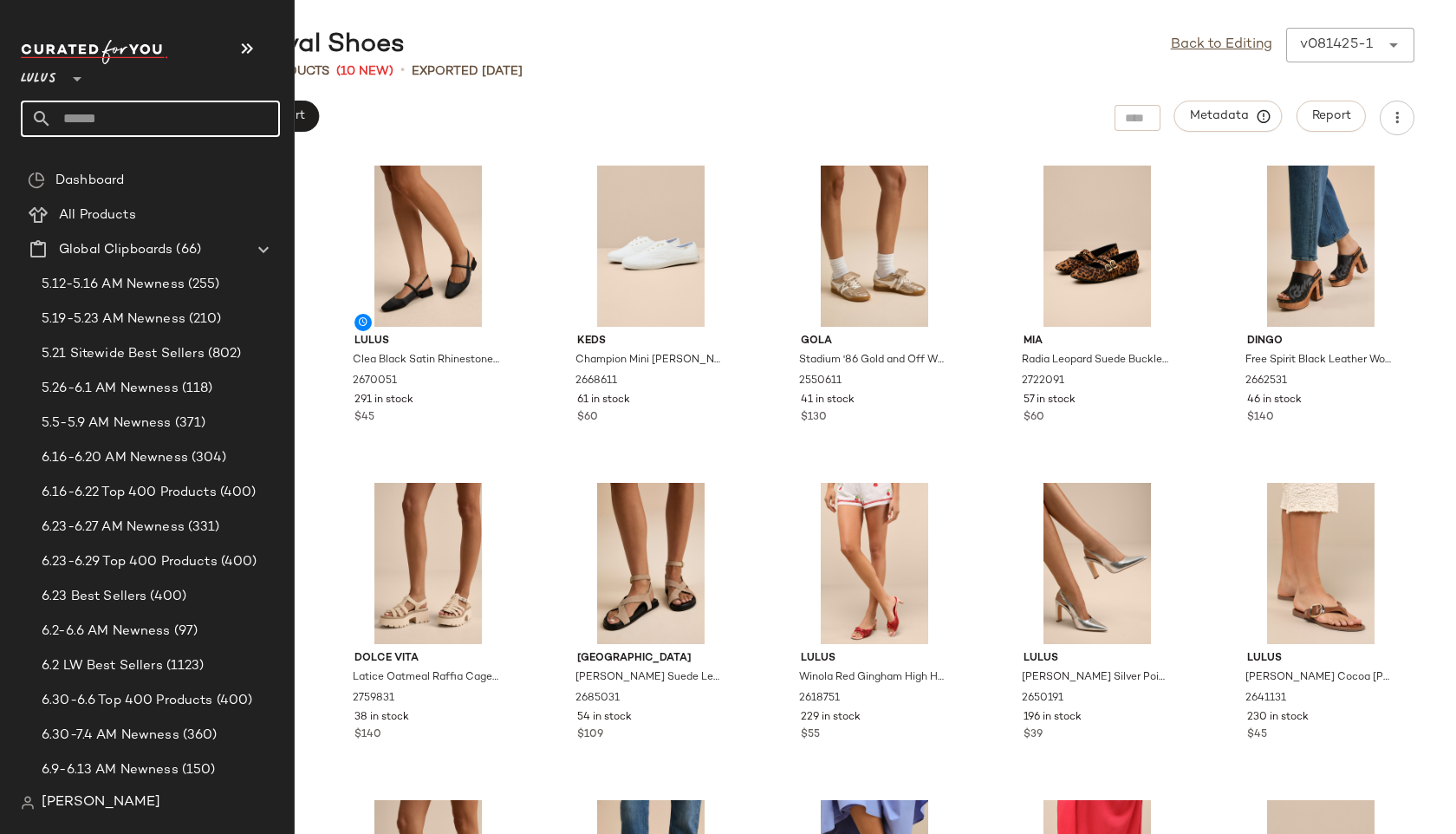
click at [86, 112] on input "text" at bounding box center [166, 119] width 228 height 36
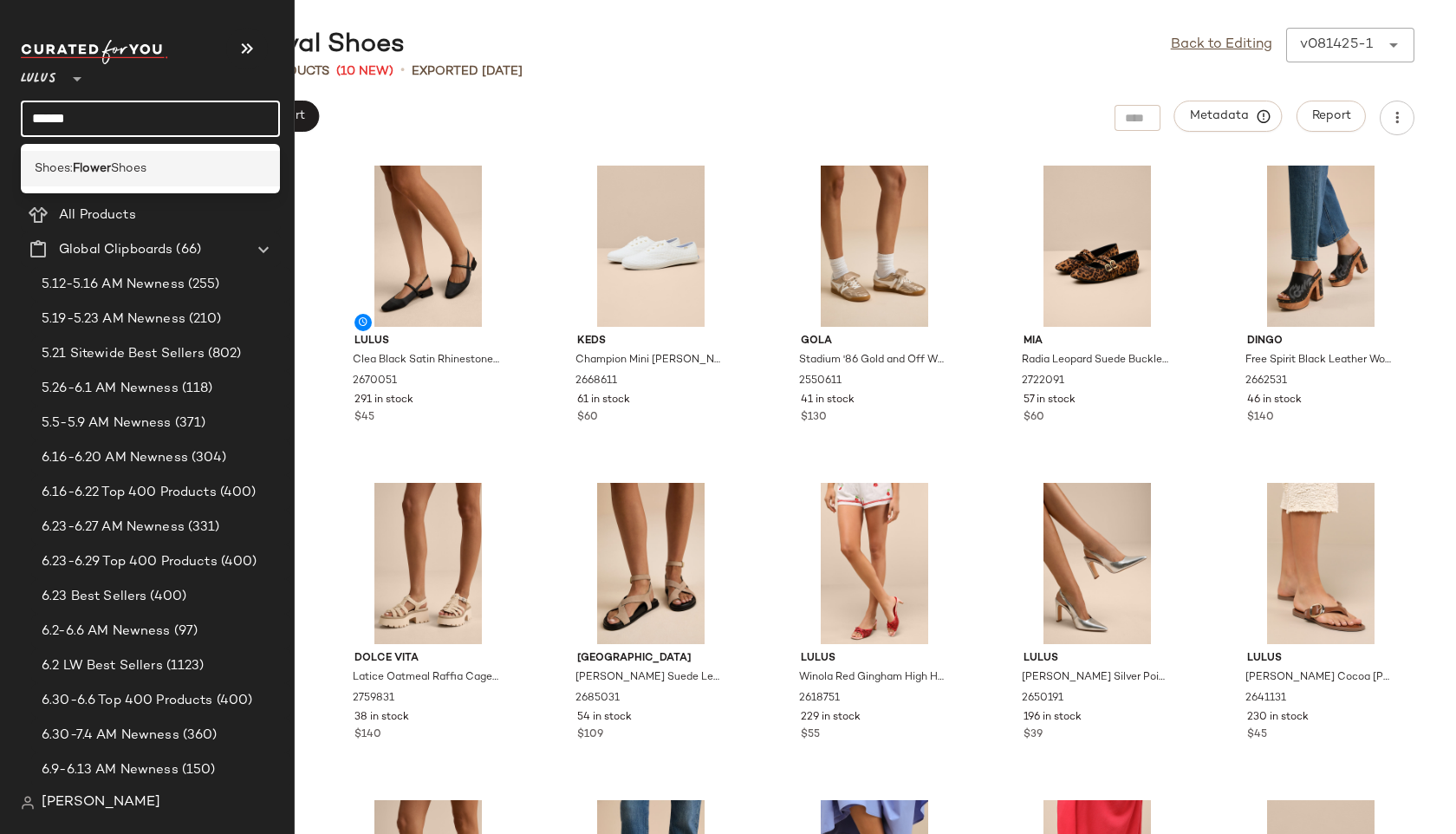
type input "******"
click at [144, 160] on span "Shoes" at bounding box center [129, 169] width 36 height 18
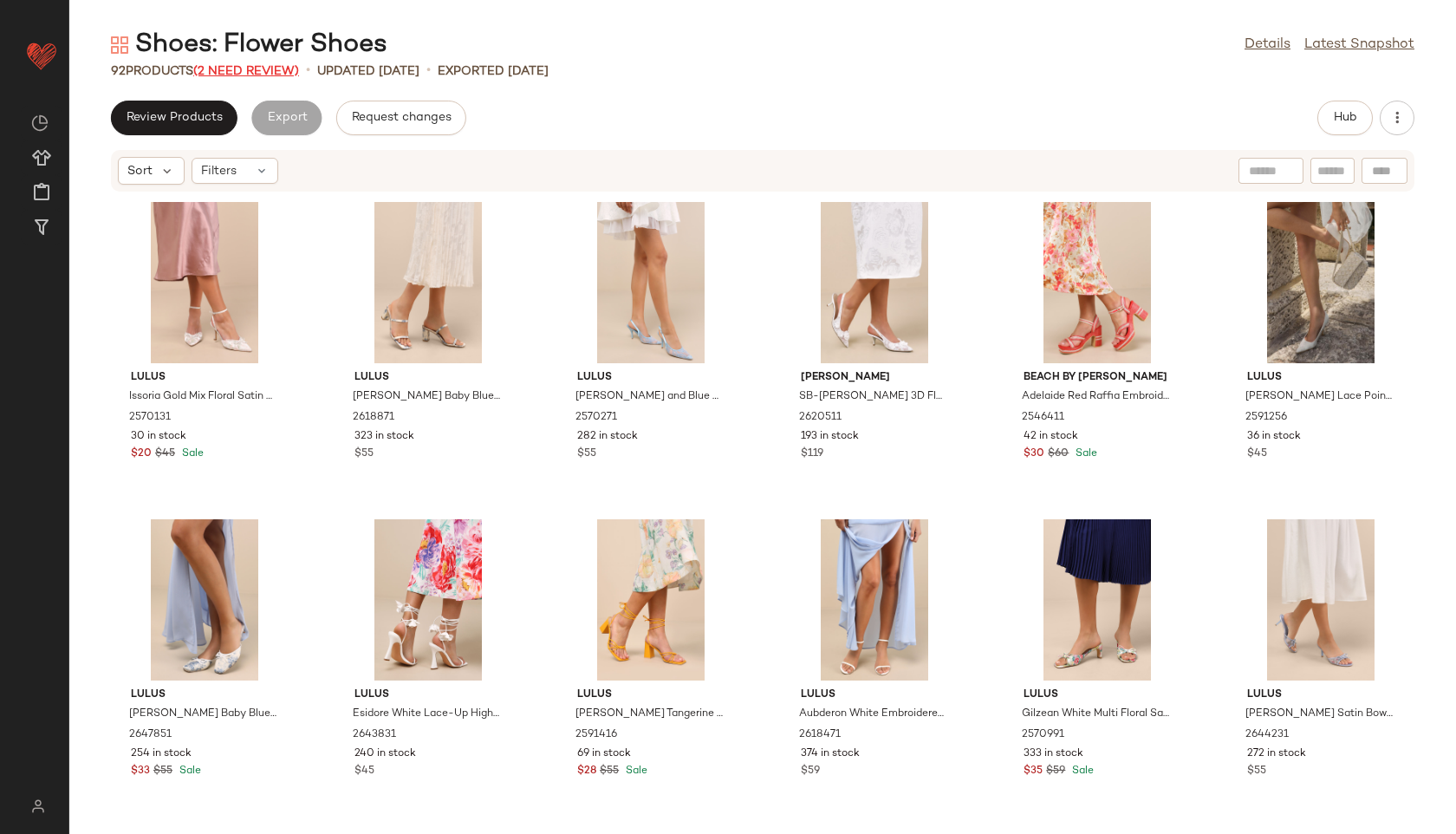
click at [280, 75] on span "(2 Need Review)" at bounding box center [247, 71] width 106 height 13
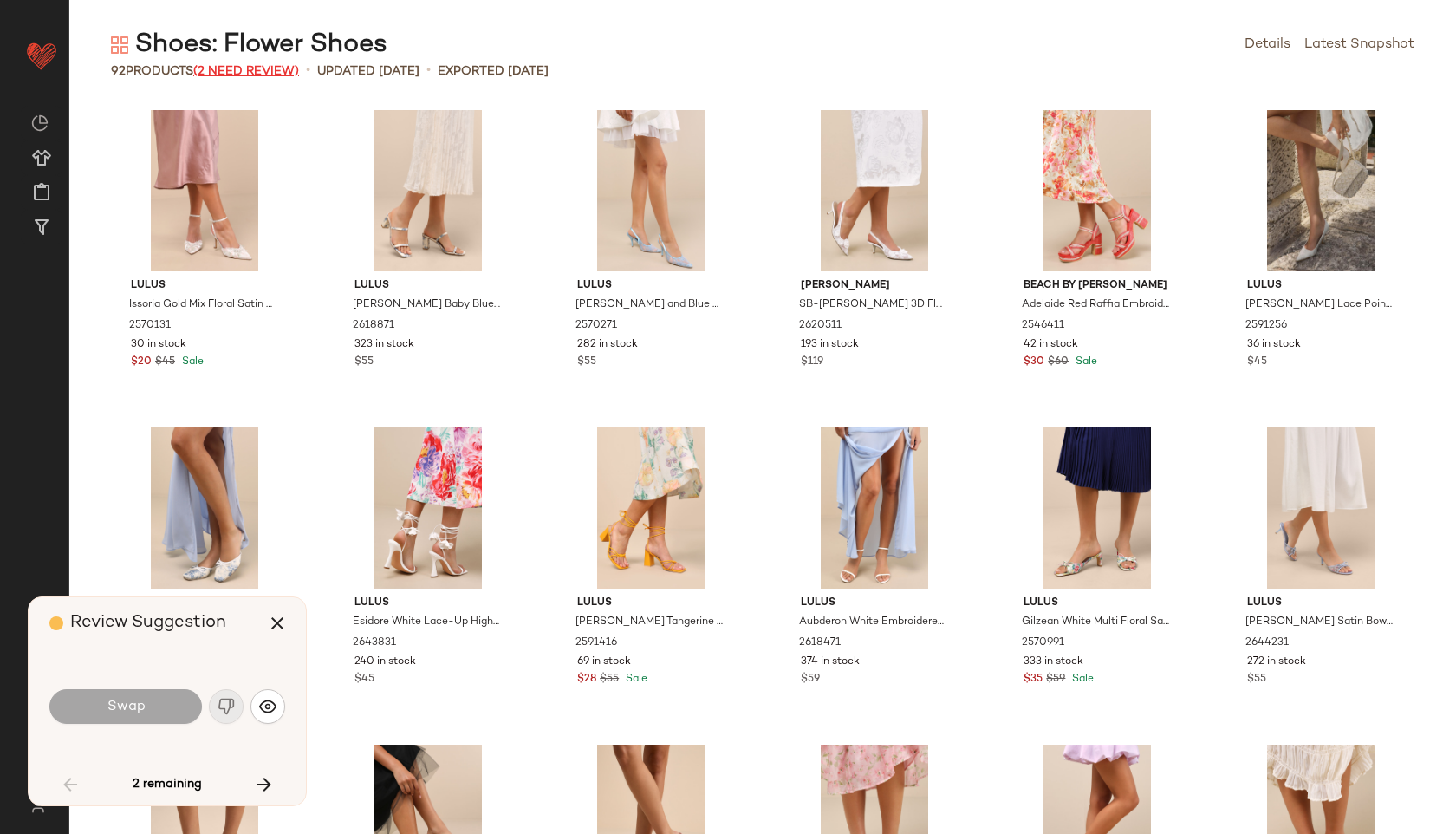
scroll to position [3173, 0]
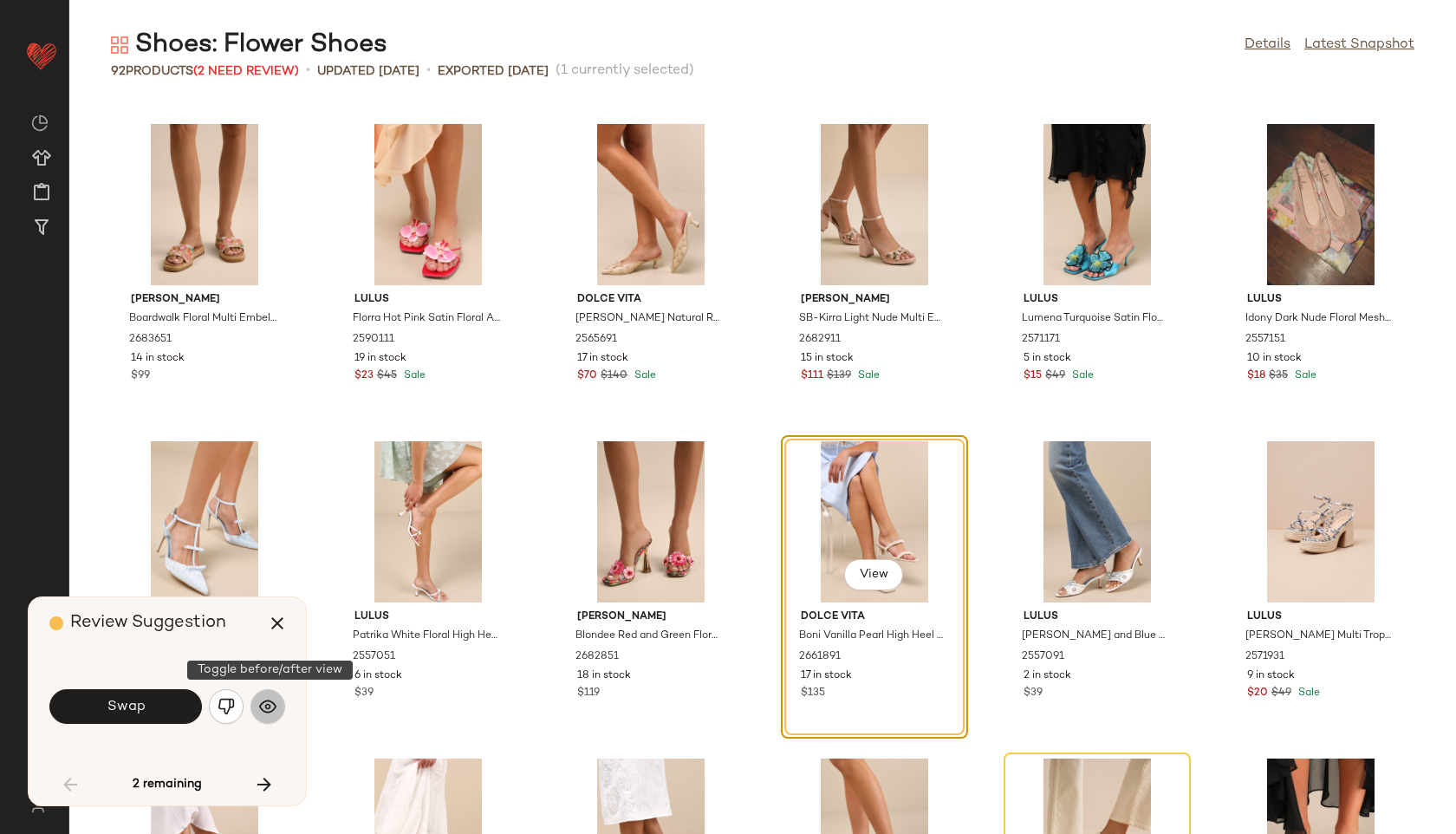
click at [279, 698] on button "button" at bounding box center [268, 706] width 35 height 35
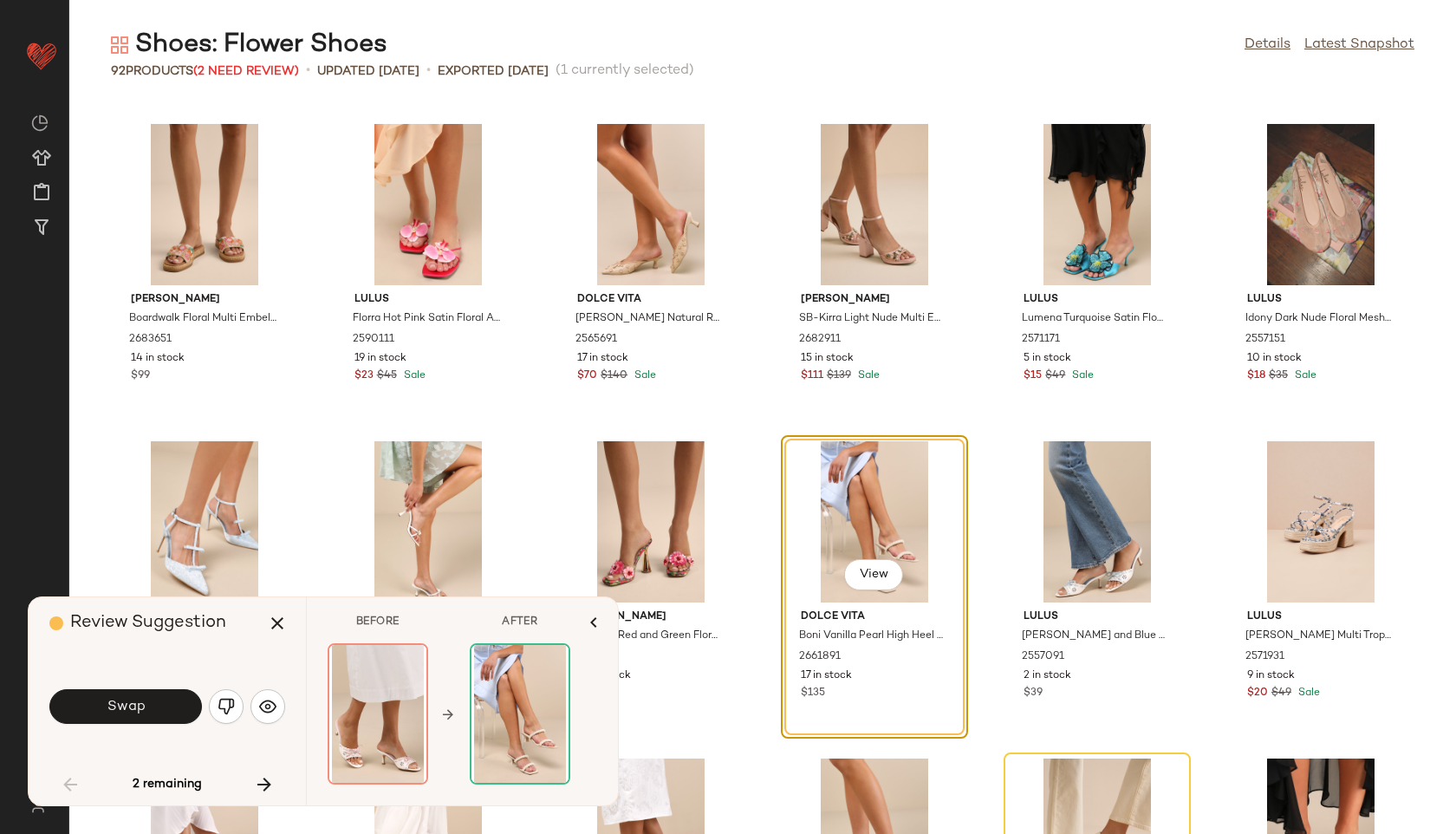
click at [246, 702] on div "Swap" at bounding box center [167, 707] width 236 height 42
click at [229, 704] on img "button" at bounding box center [226, 706] width 17 height 17
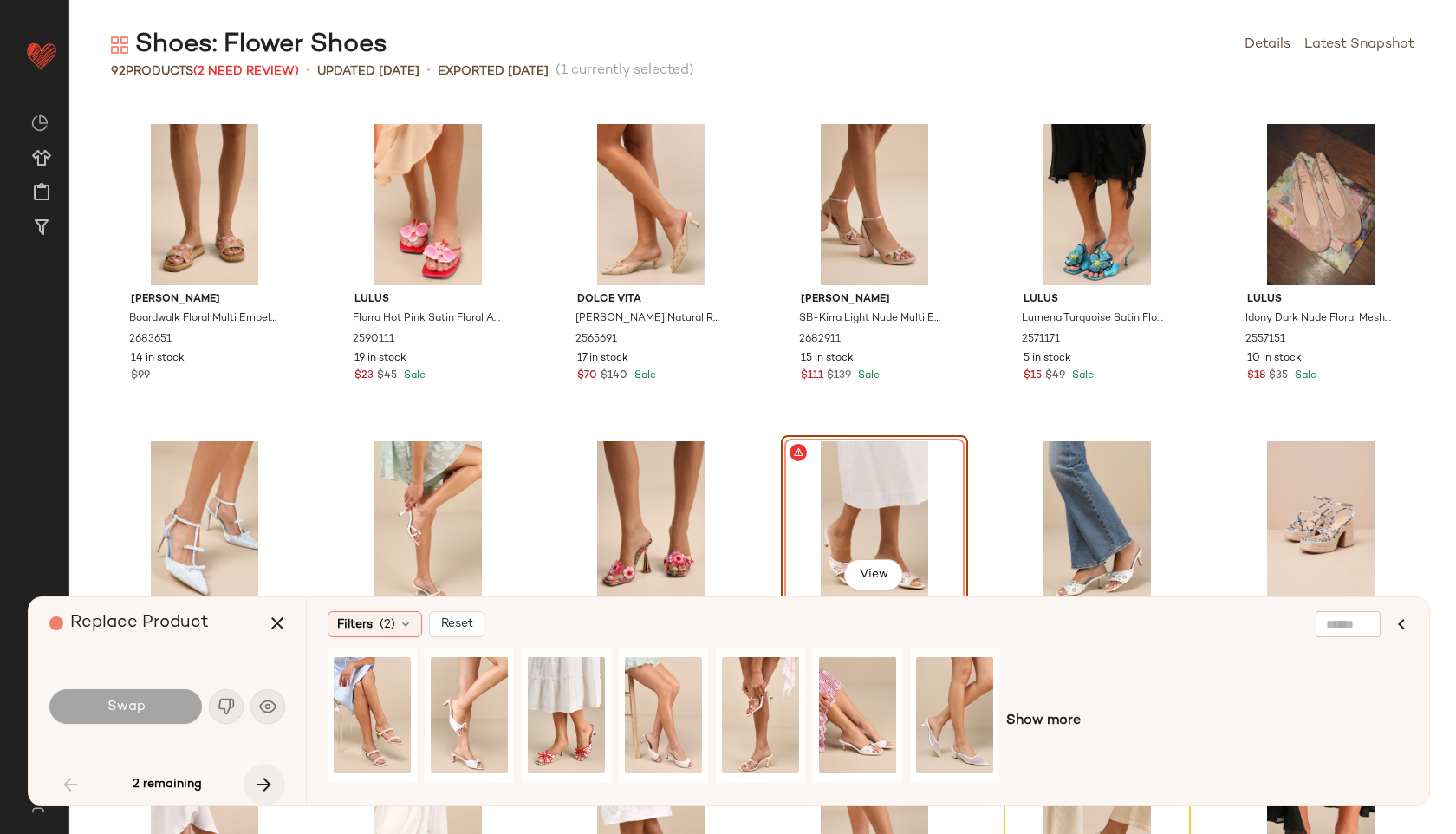
click at [257, 781] on icon "button" at bounding box center [264, 784] width 21 height 21
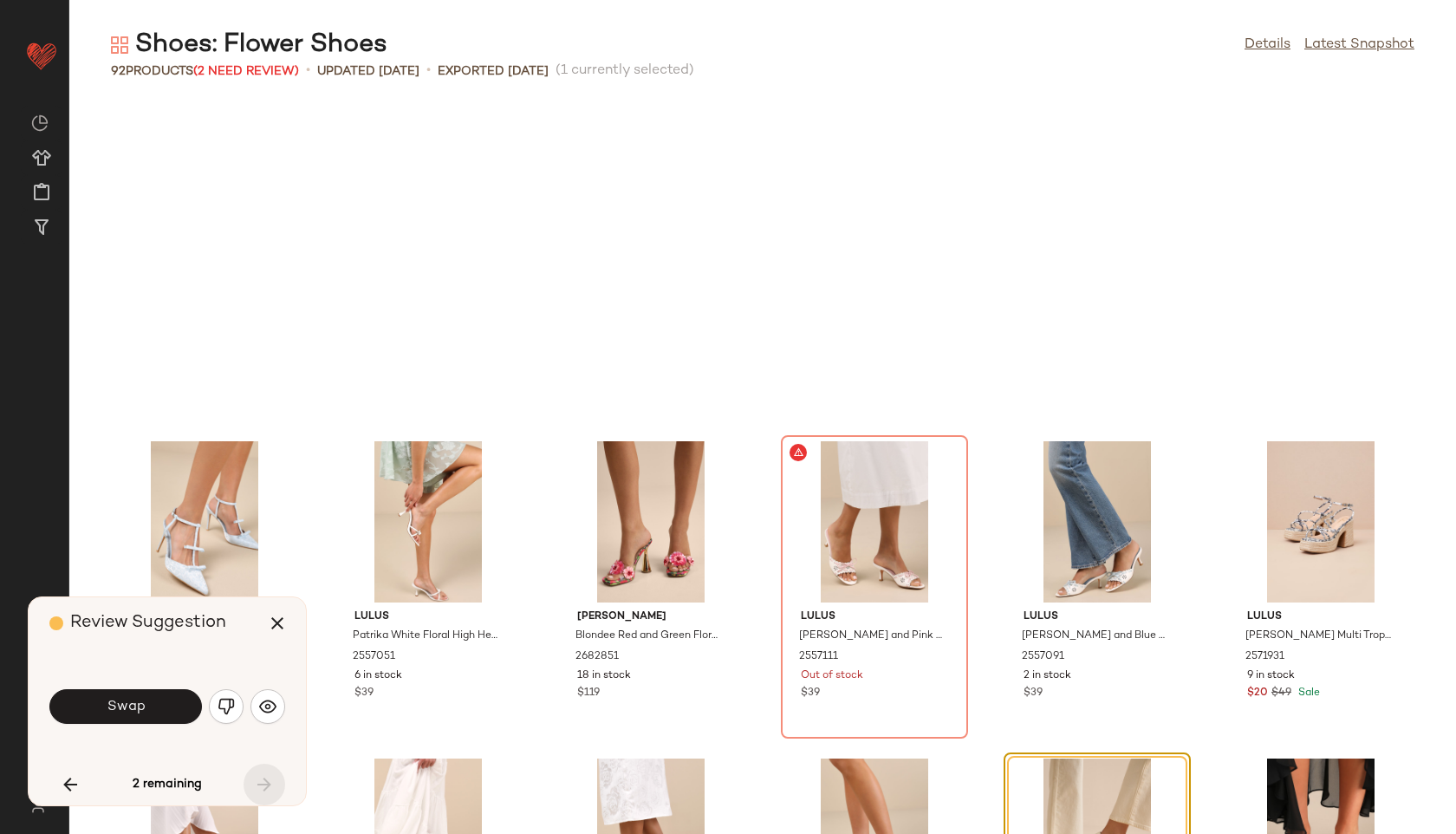
scroll to position [3490, 0]
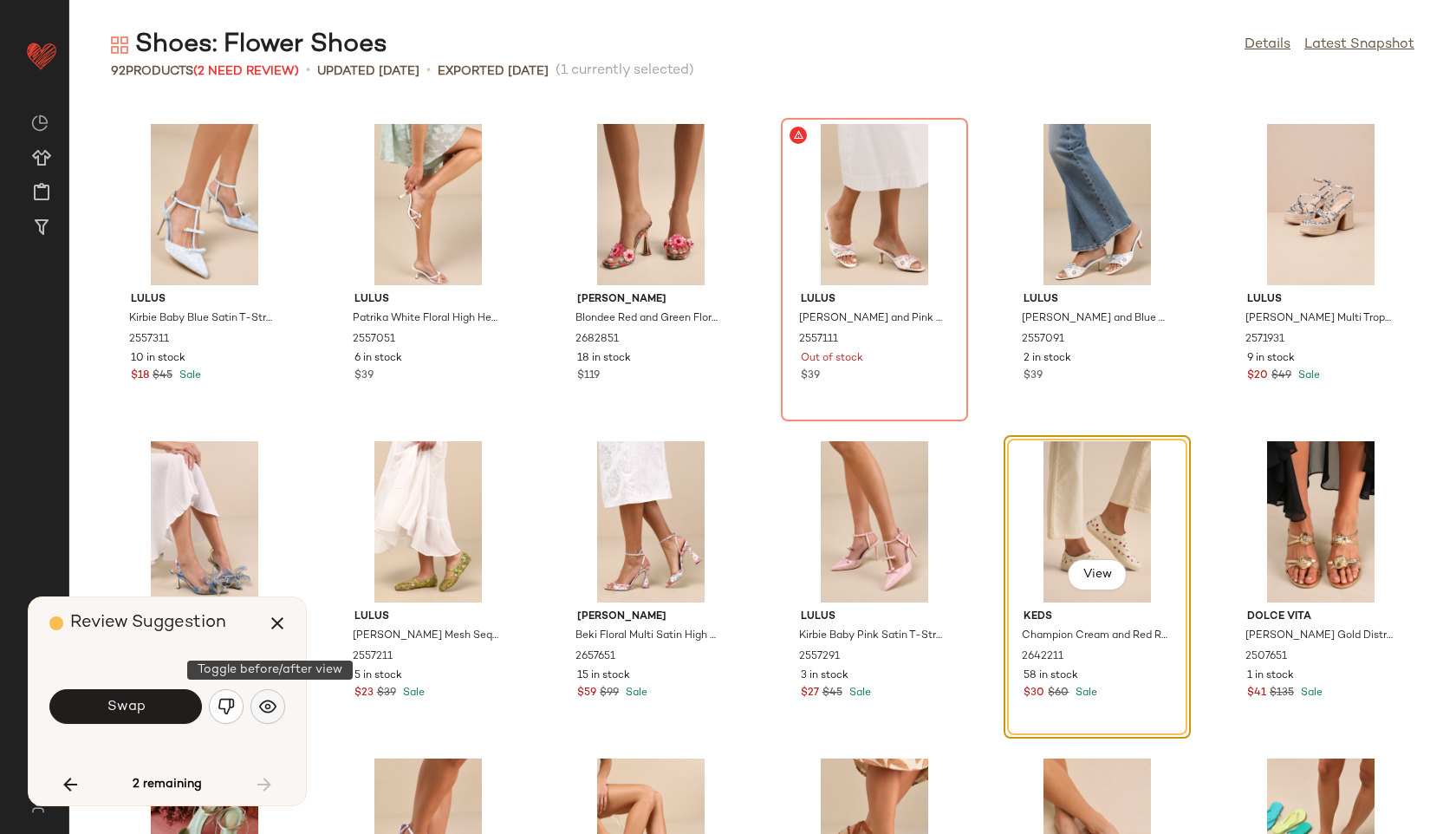
click at [262, 711] on img "button" at bounding box center [268, 706] width 17 height 17
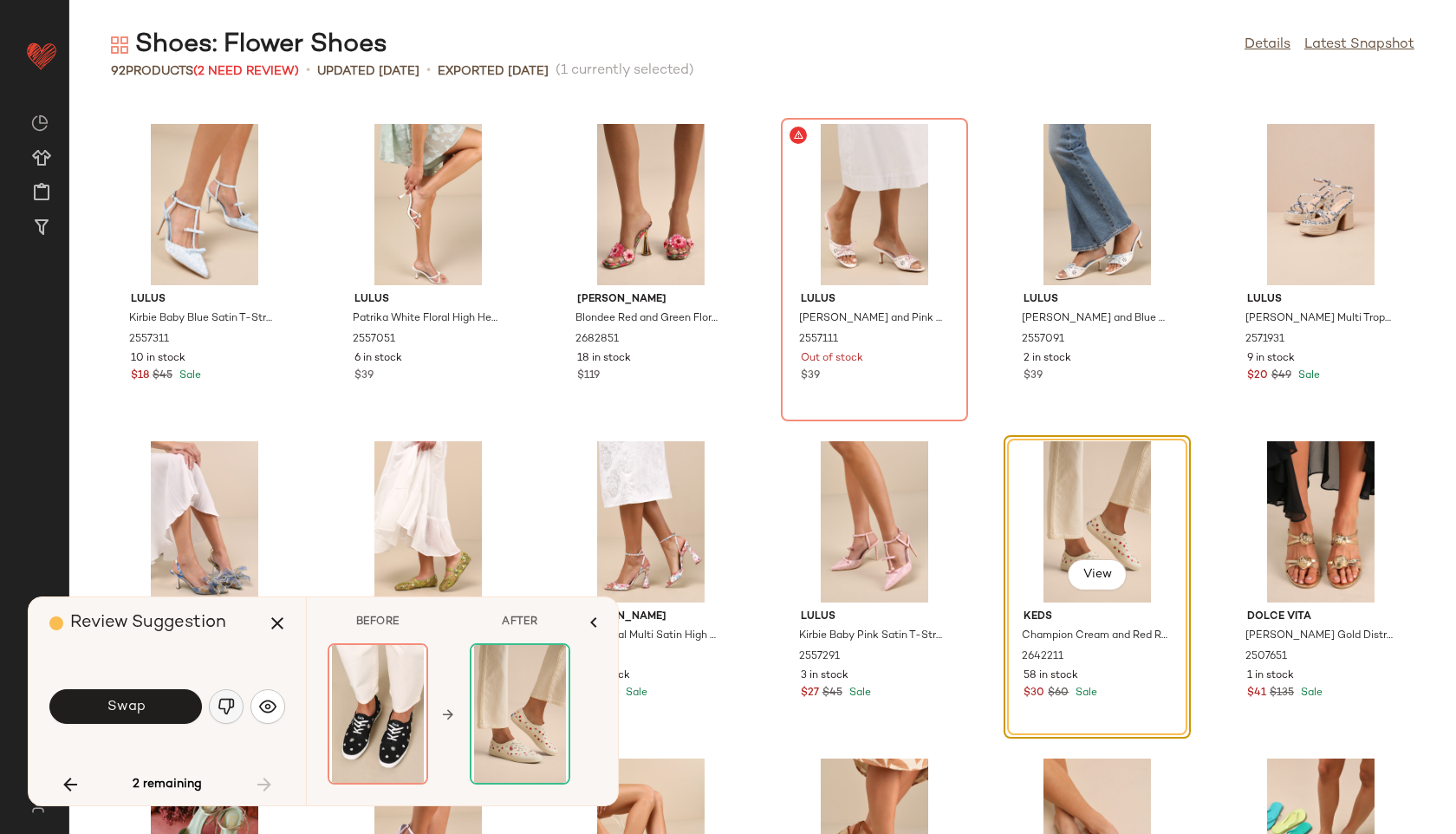
click at [234, 708] on img "button" at bounding box center [226, 706] width 17 height 17
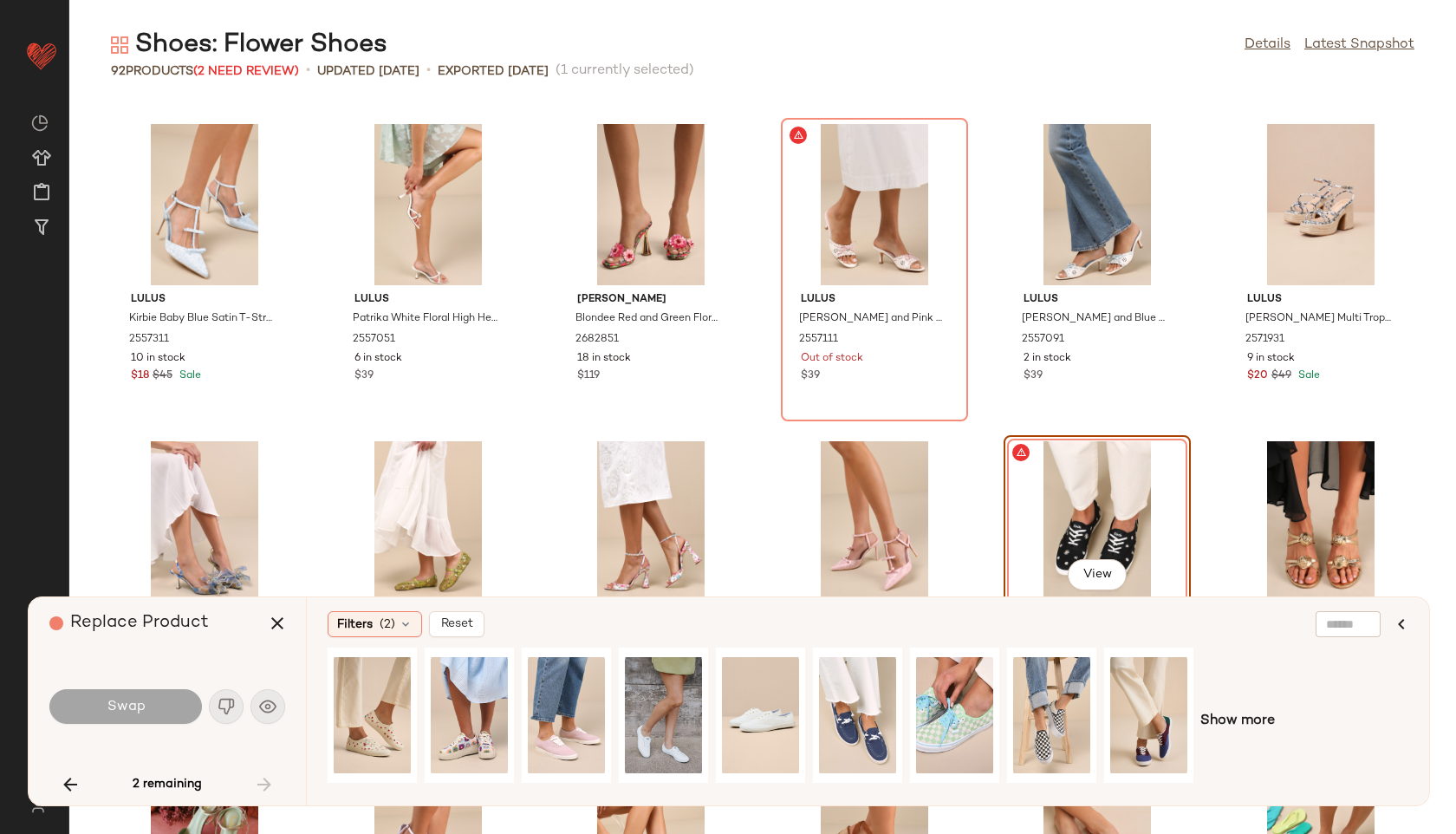
click at [270, 771] on div "2 remaining" at bounding box center [167, 785] width 236 height 42
click at [277, 625] on icon "button" at bounding box center [277, 623] width 21 height 21
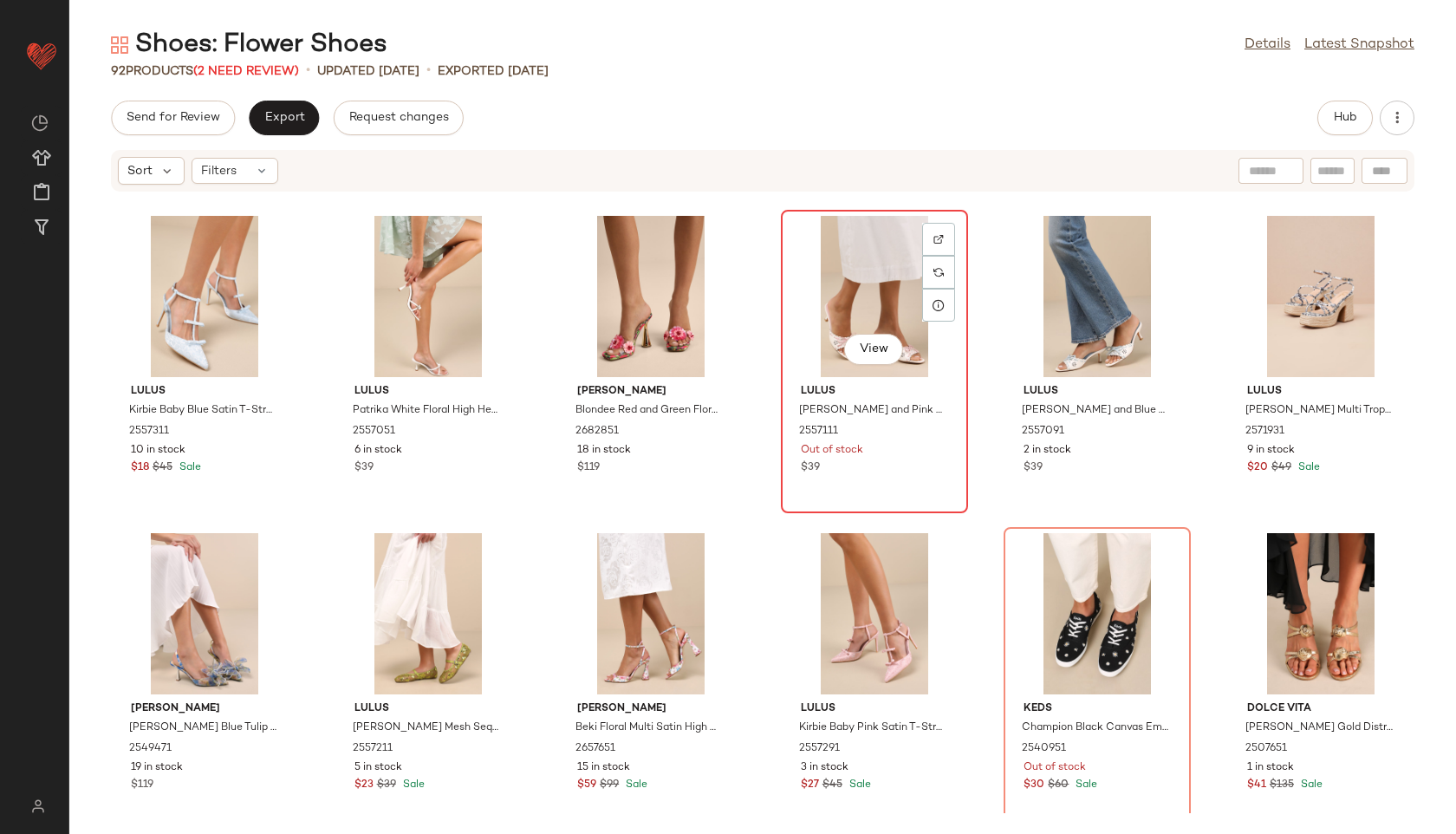
click at [898, 267] on div "View" at bounding box center [874, 296] width 175 height 161
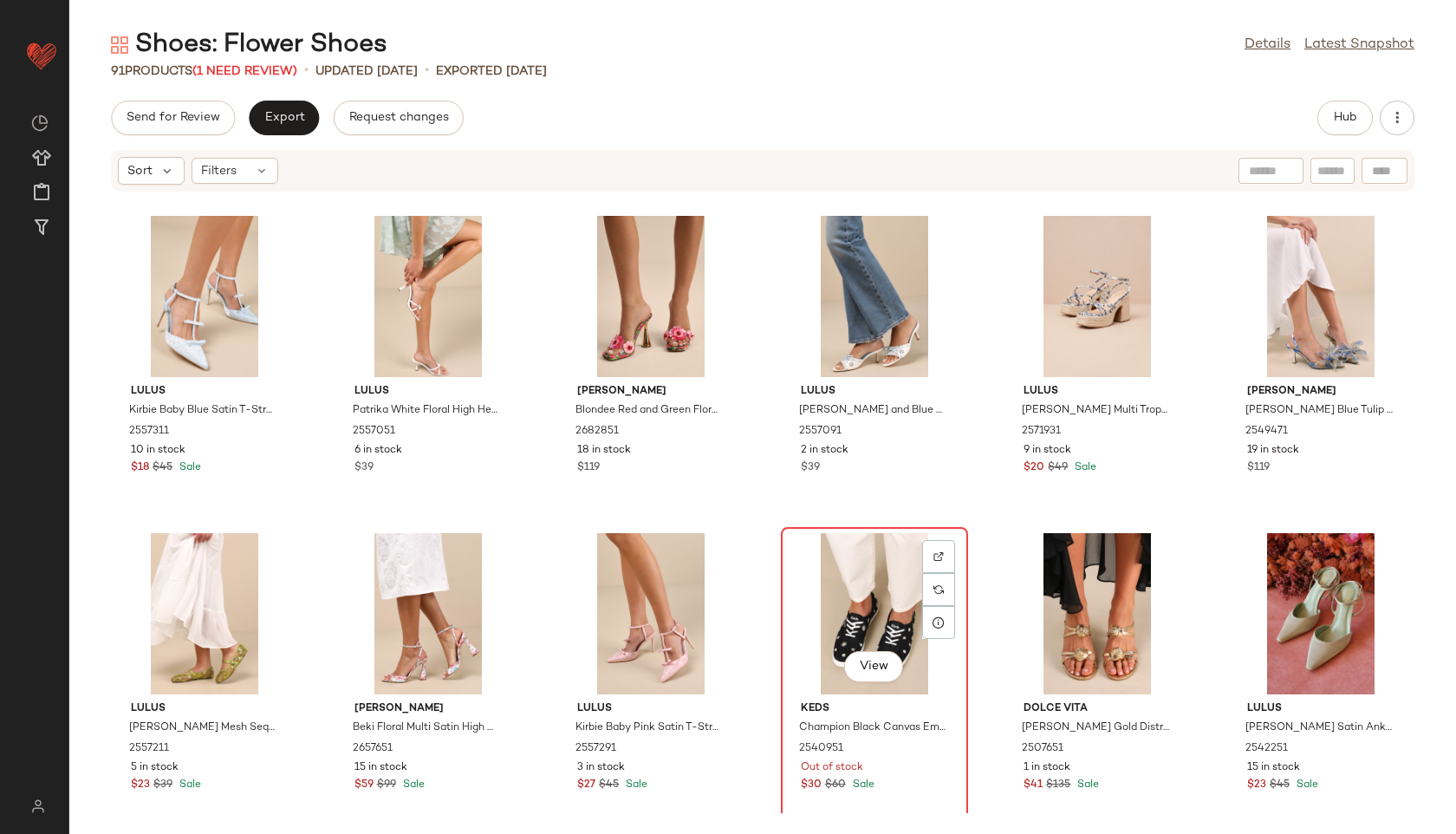
click at [845, 649] on div "View" at bounding box center [874, 613] width 175 height 161
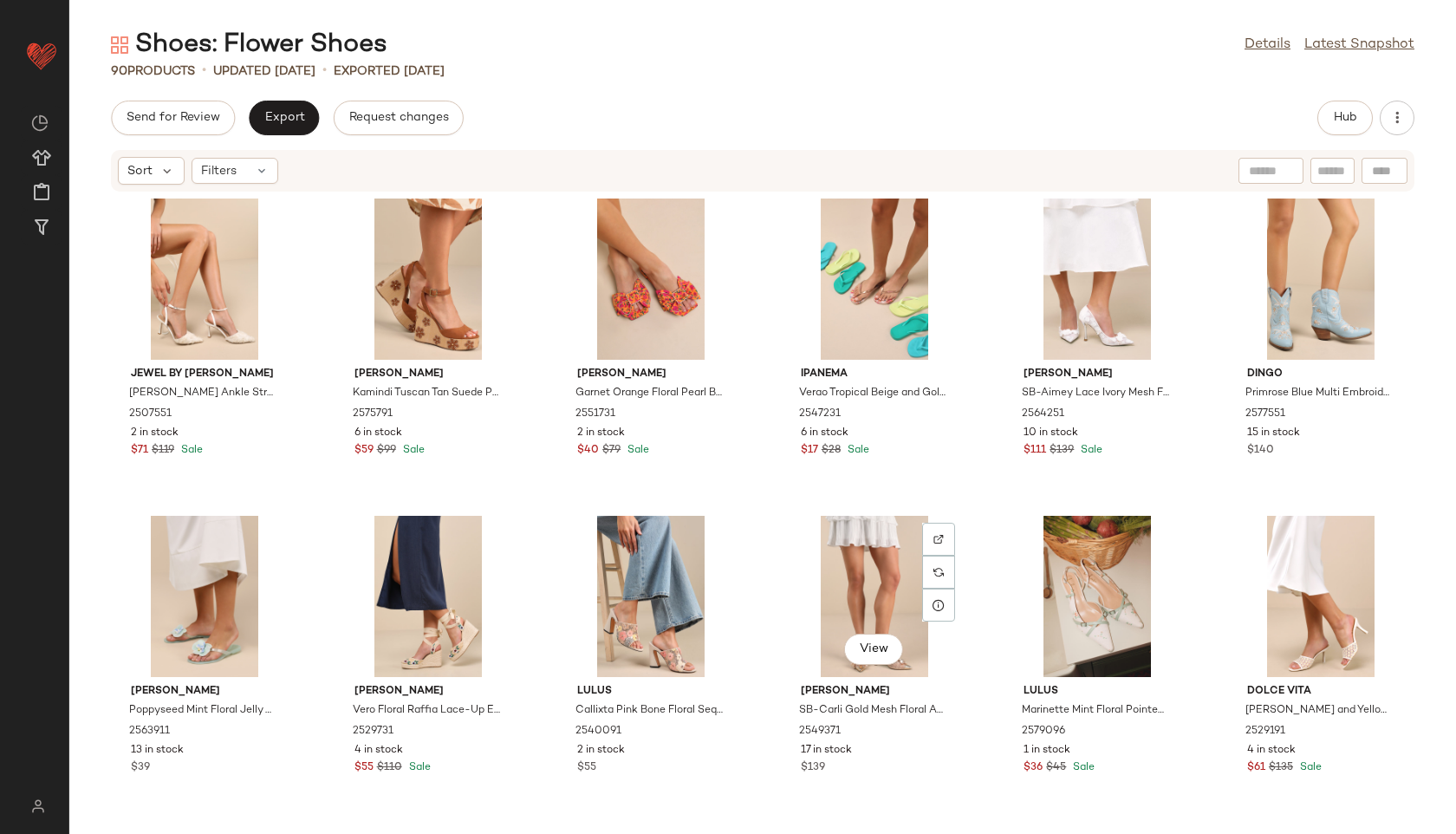
scroll to position [4141, 0]
click at [281, 117] on span "Export" at bounding box center [284, 118] width 41 height 14
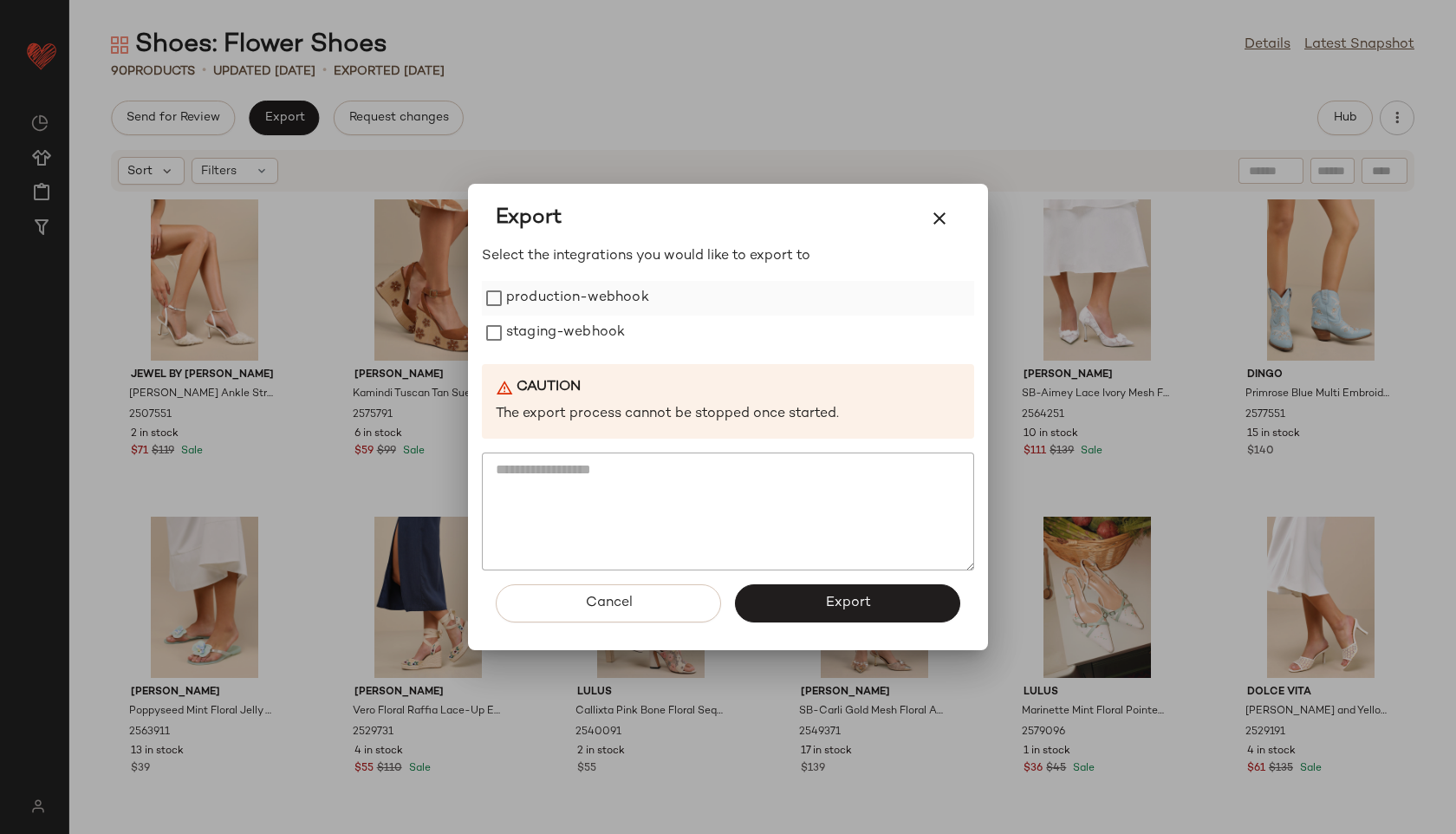
click at [583, 302] on label "production-webhook" at bounding box center [577, 298] width 143 height 35
click at [583, 341] on label "staging-webhook" at bounding box center [565, 333] width 119 height 35
click at [865, 601] on span "Export" at bounding box center [847, 602] width 46 height 16
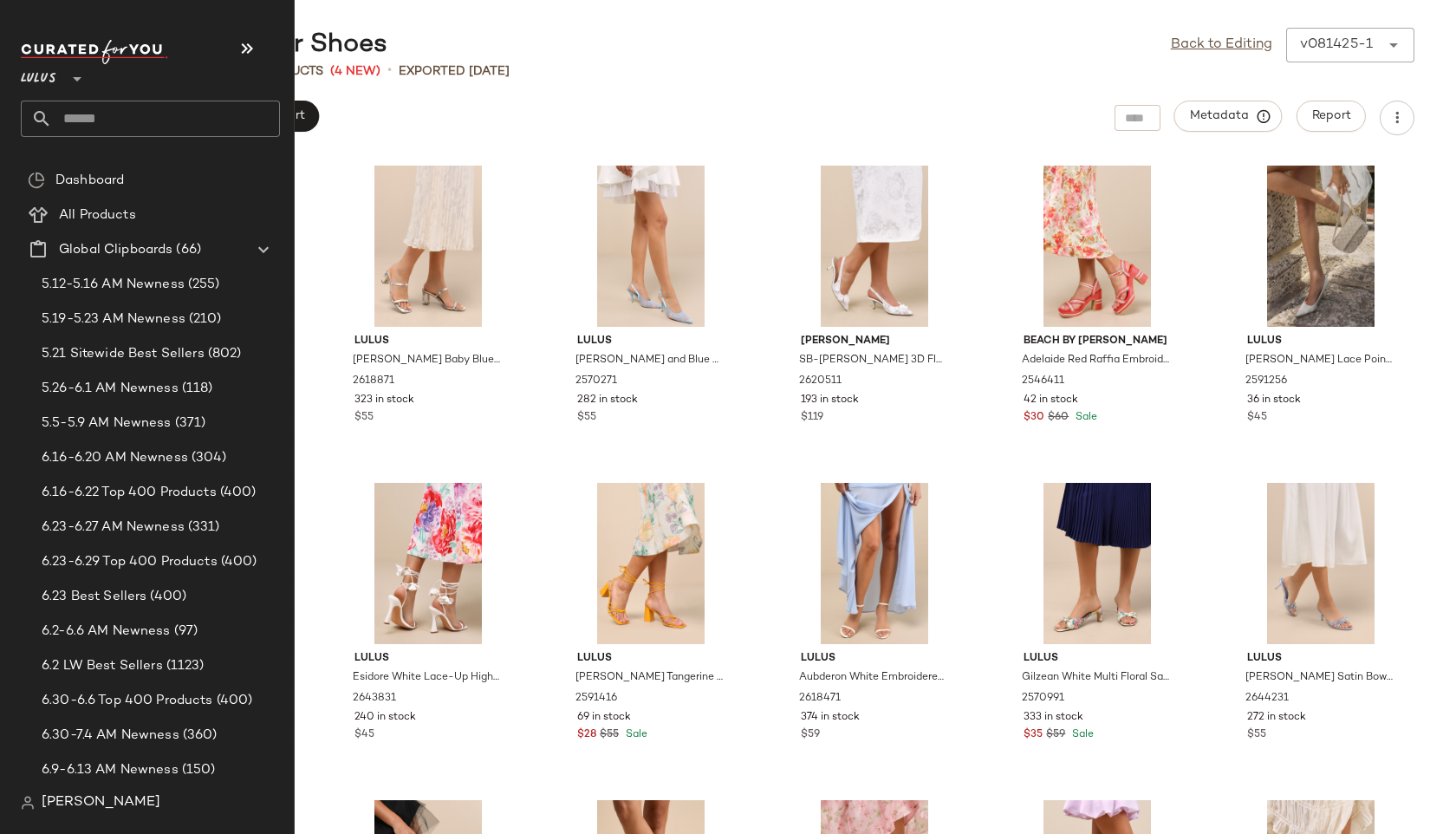
click at [103, 113] on input "text" at bounding box center [166, 119] width 228 height 36
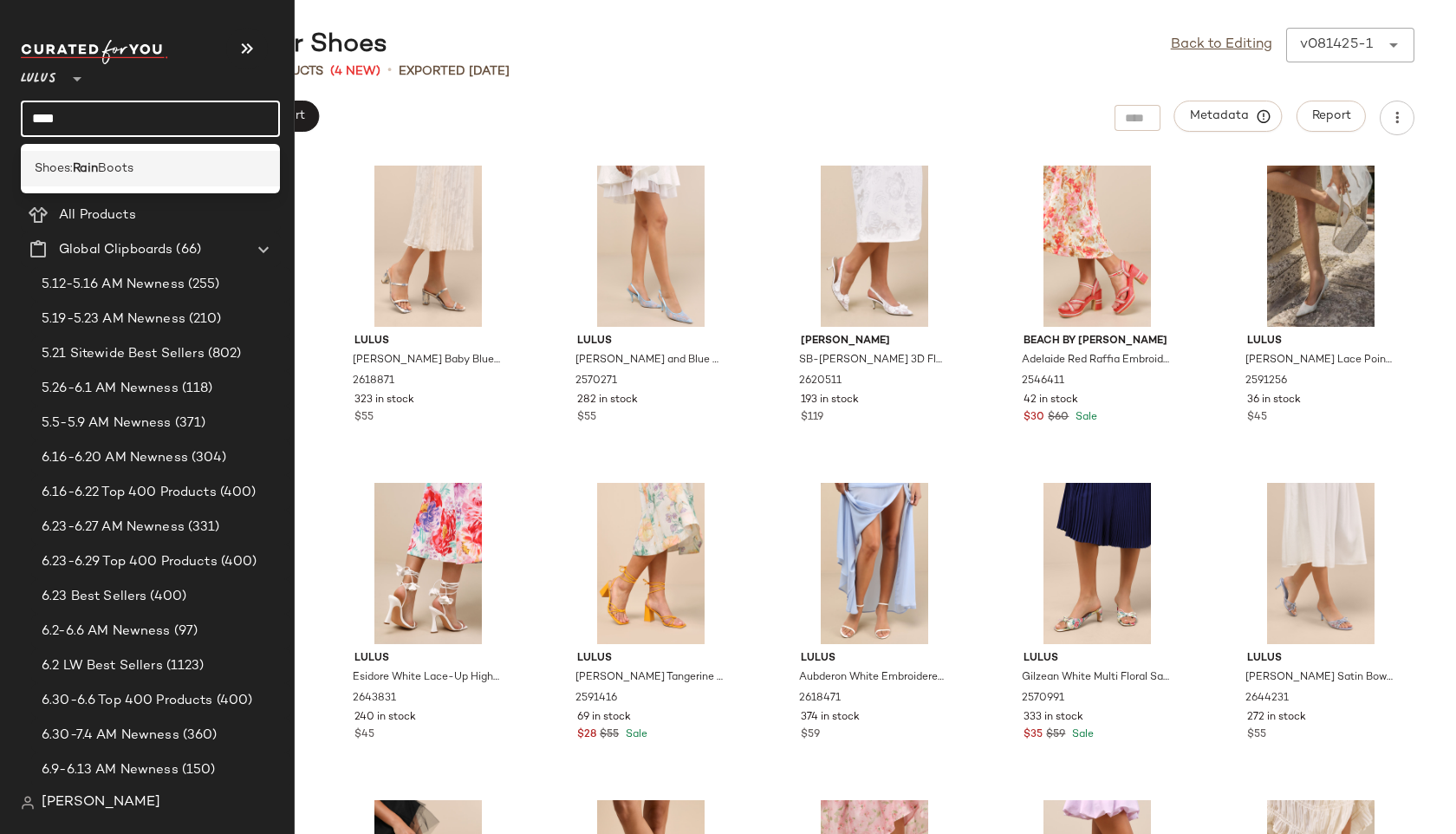
type input "****"
click at [121, 158] on div "Shoes: Rain Boots" at bounding box center [151, 169] width 260 height 36
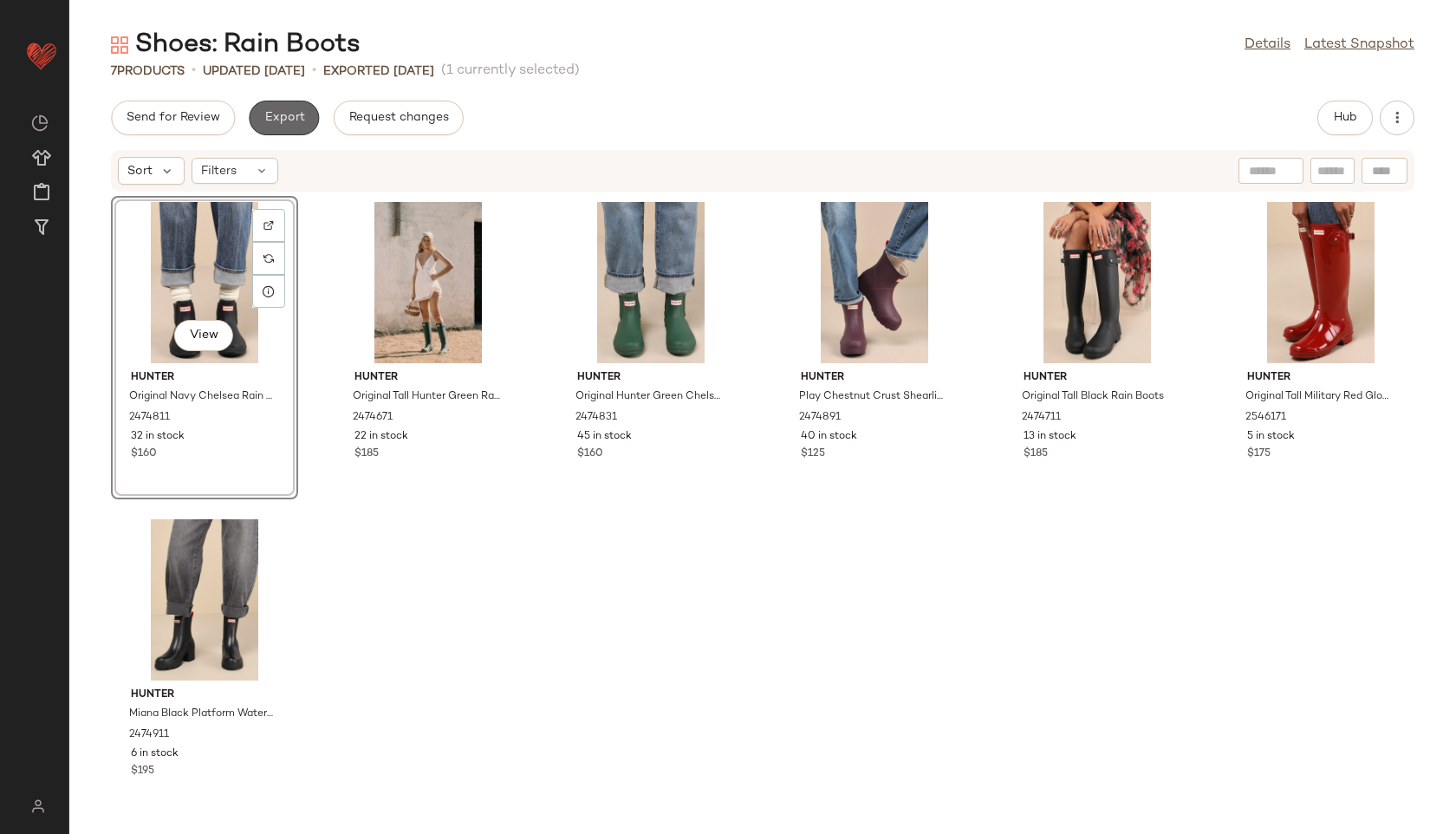
click at [281, 114] on span "Export" at bounding box center [284, 118] width 41 height 14
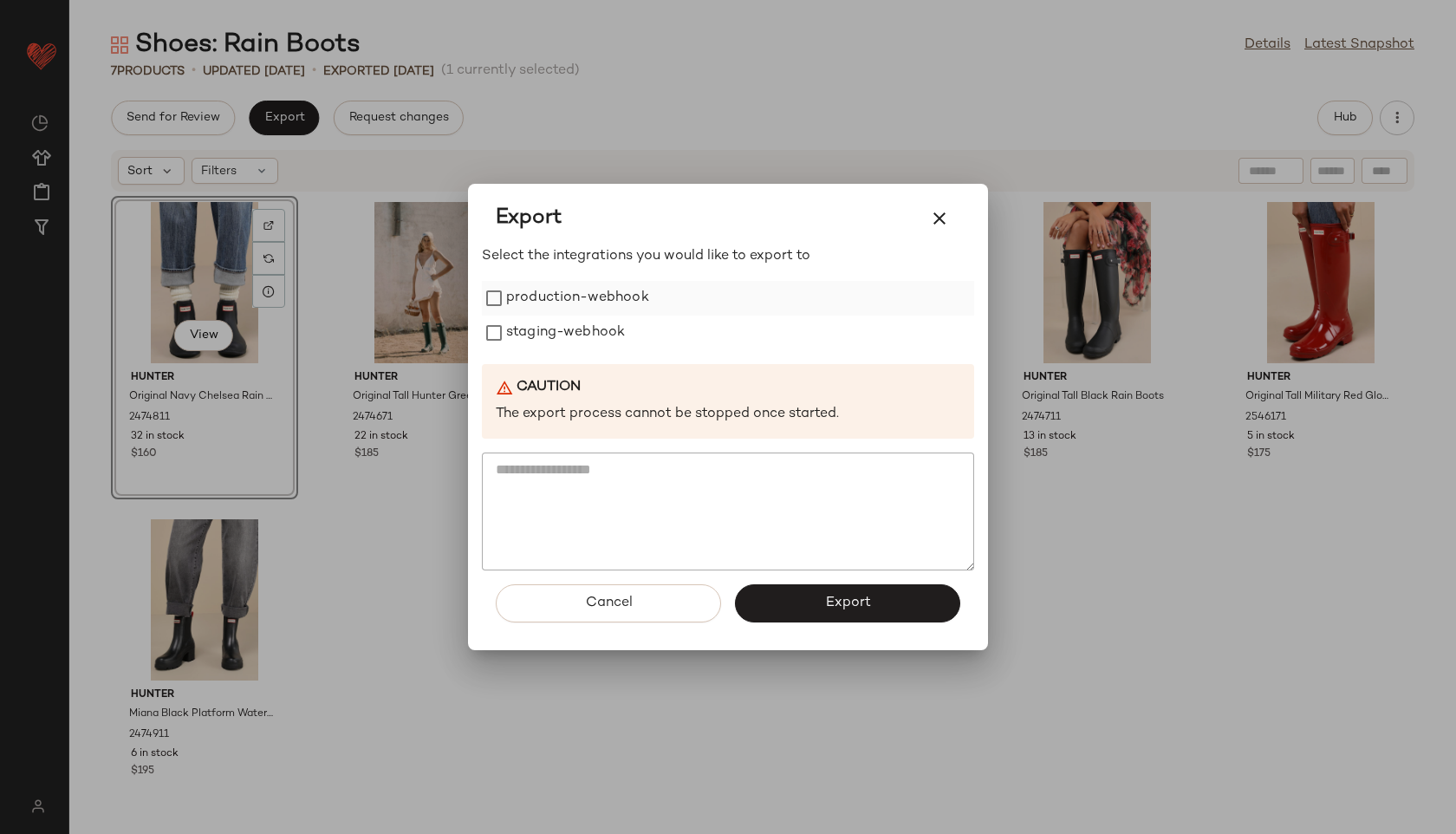
click at [544, 291] on label "production-webhook" at bounding box center [577, 298] width 143 height 35
click at [551, 327] on label "staging-webhook" at bounding box center [565, 333] width 119 height 35
click at [856, 598] on span "Export" at bounding box center [847, 602] width 46 height 16
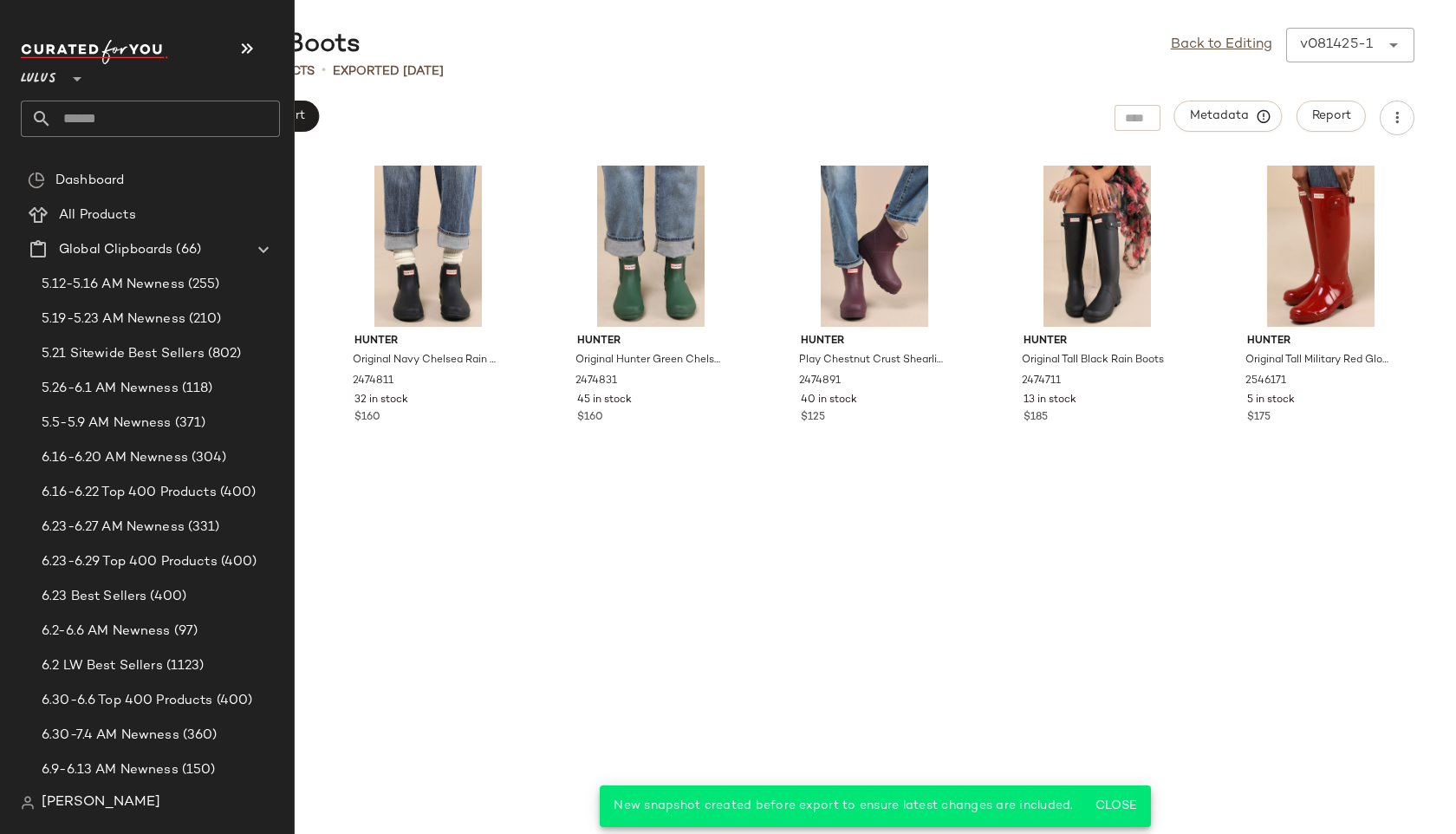
click at [103, 128] on input "text" at bounding box center [166, 119] width 228 height 36
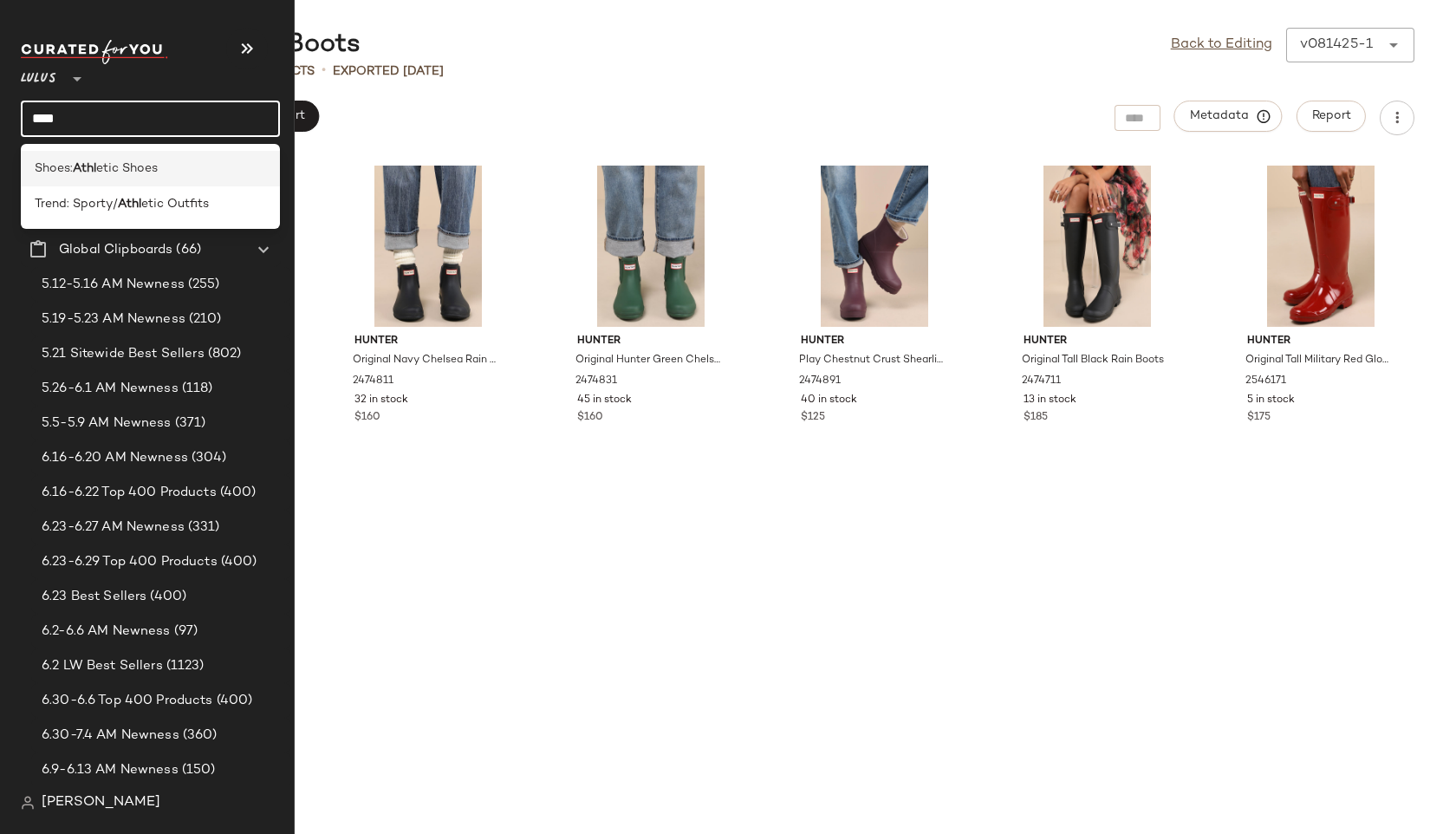
type input "****"
click at [104, 163] on span "etic Shoes" at bounding box center [127, 169] width 62 height 18
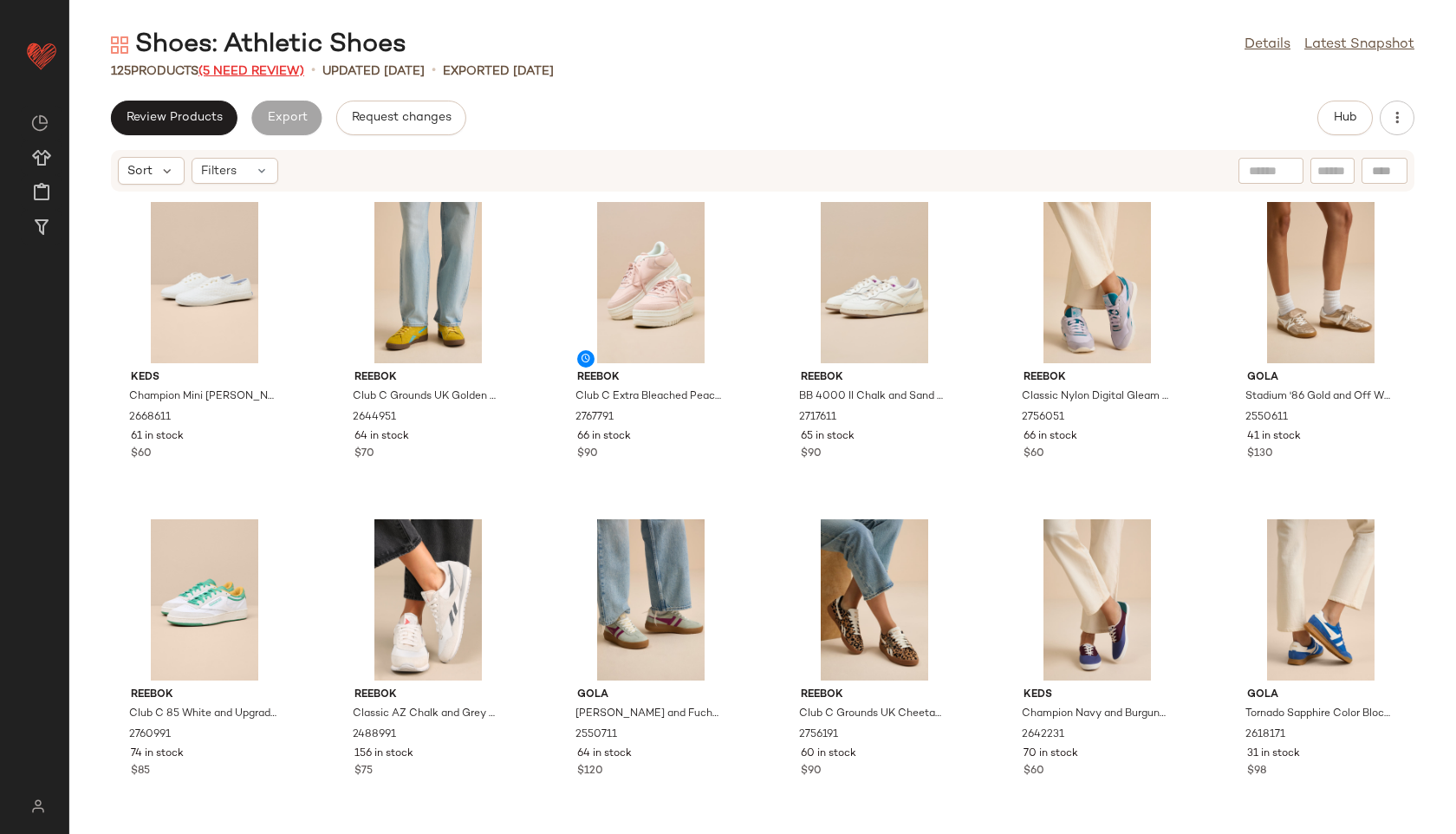
click at [258, 66] on span "(5 Need Review)" at bounding box center [252, 71] width 106 height 13
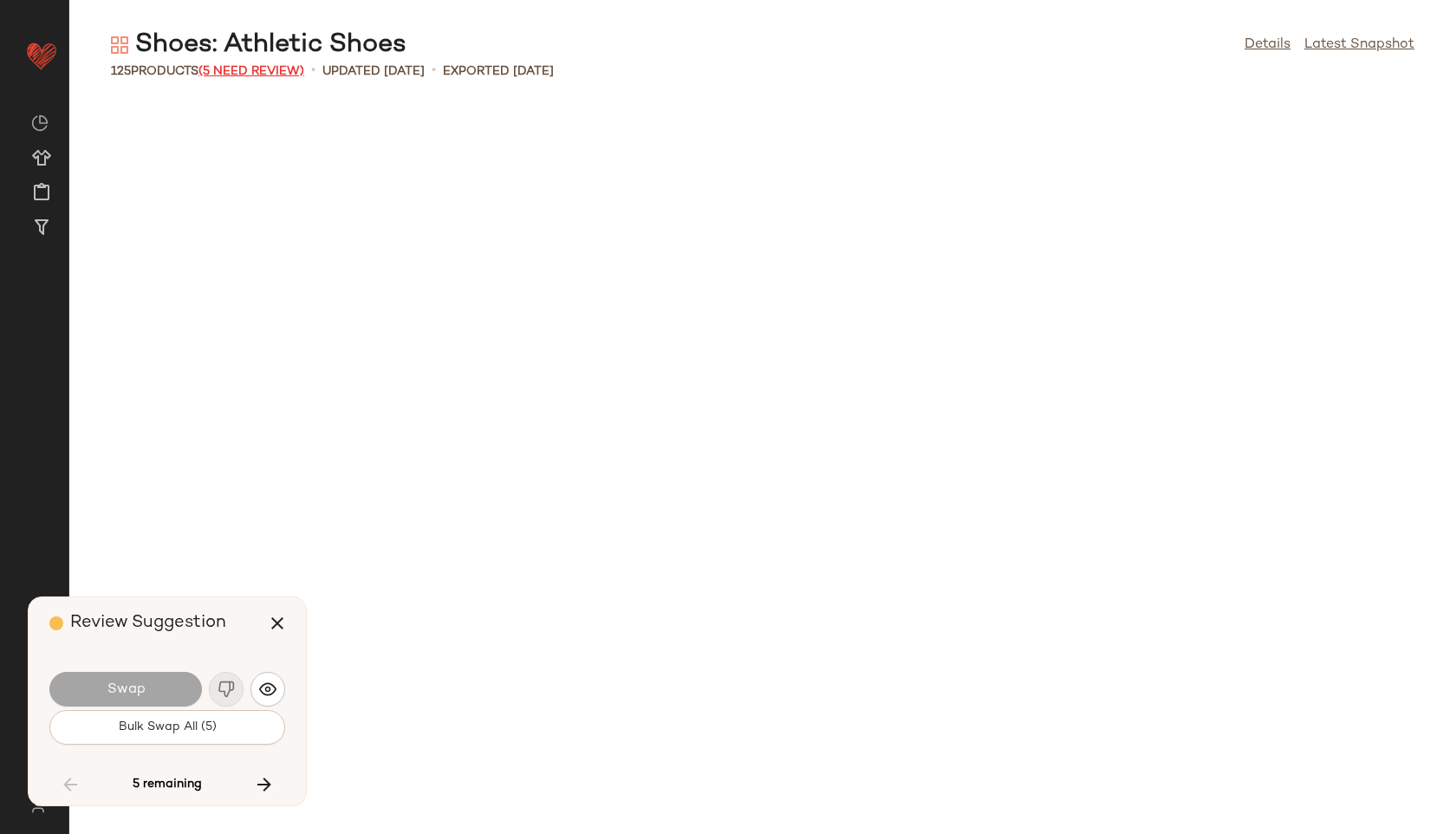
scroll to position [3490, 0]
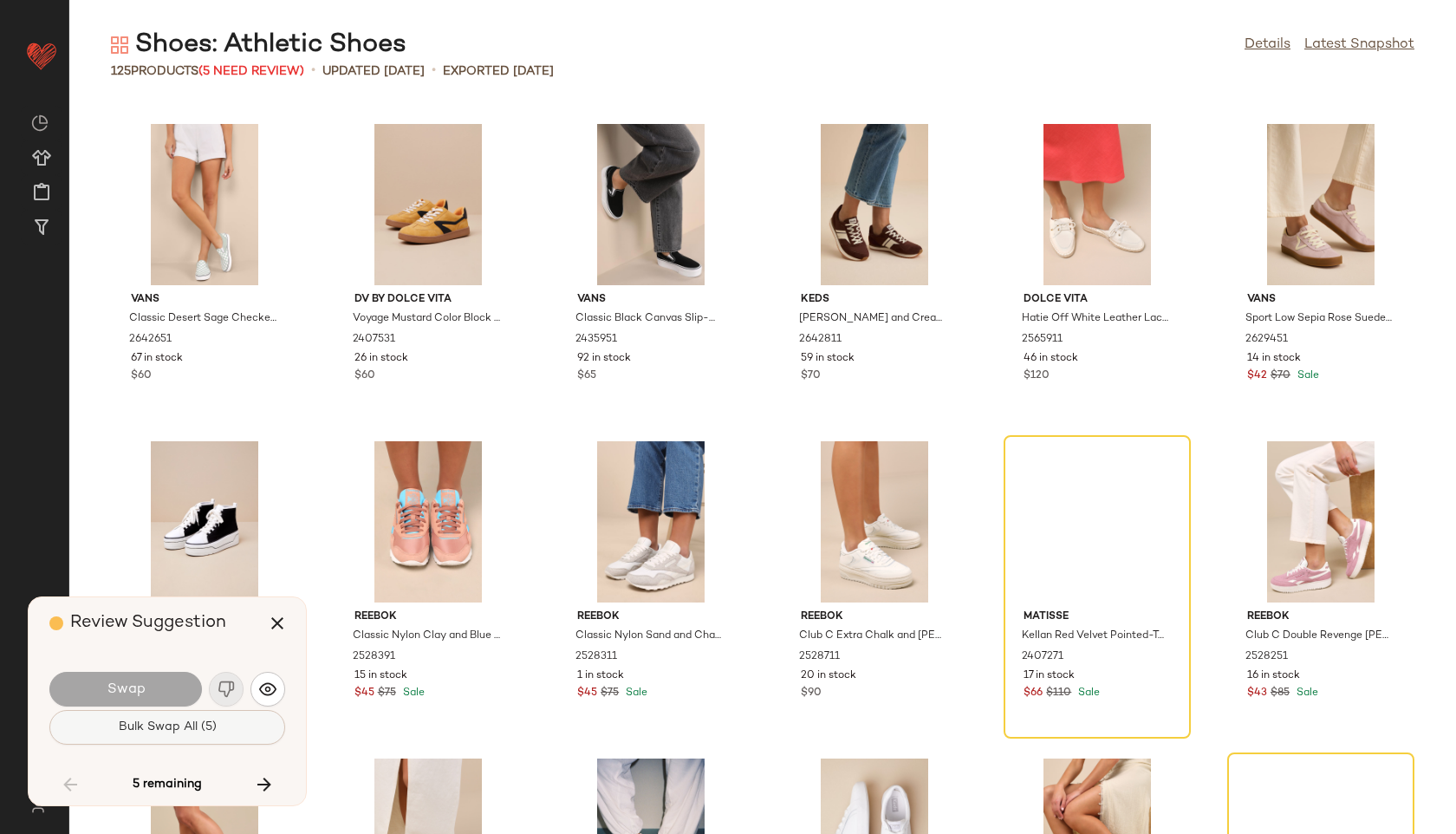
click at [156, 727] on span "Bulk Swap All (5)" at bounding box center [167, 727] width 99 height 14
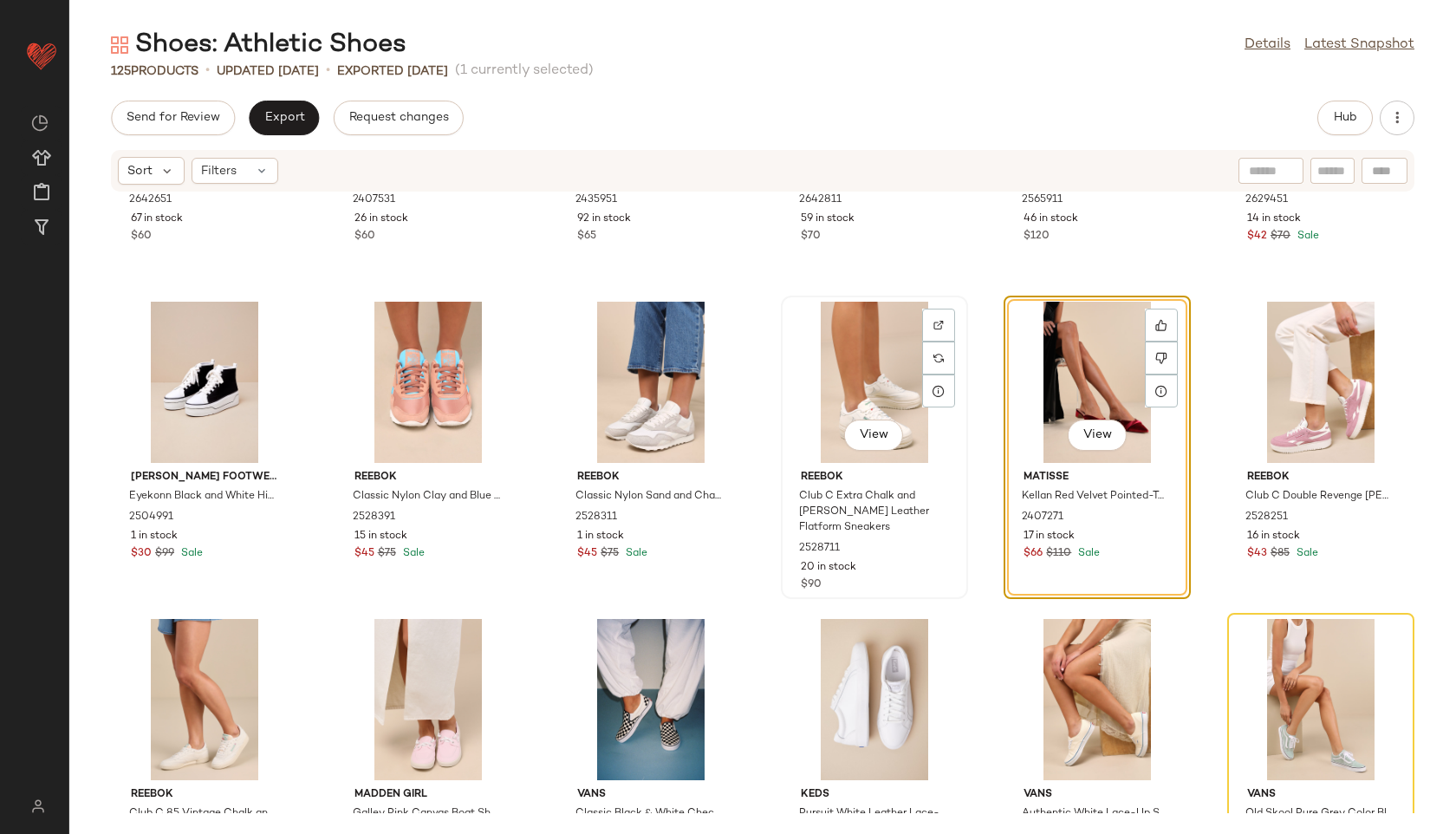
scroll to position [3717, 0]
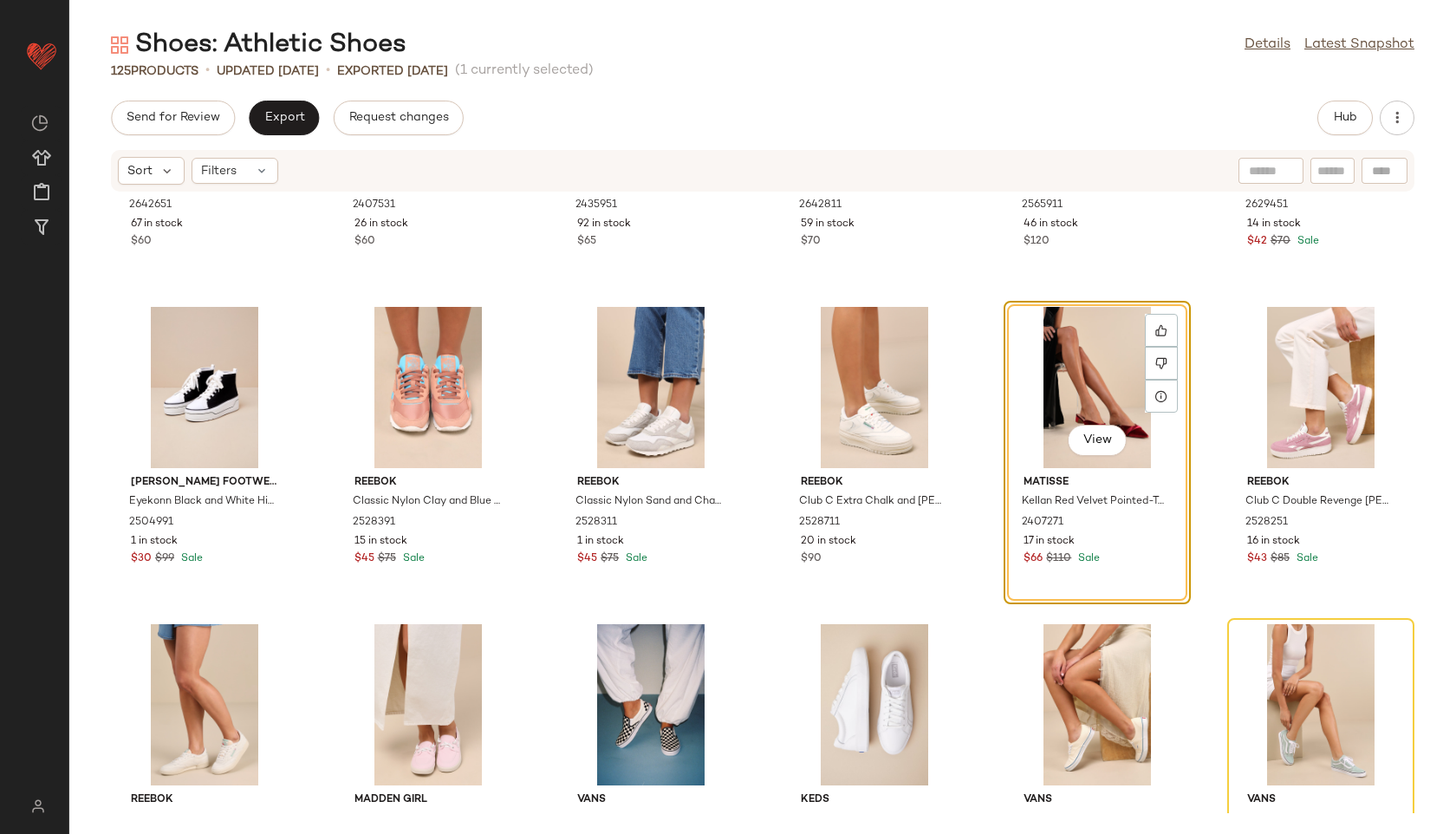
click at [1081, 371] on div "View" at bounding box center [1096, 387] width 175 height 161
click at [1155, 360] on icon at bounding box center [1161, 364] width 12 height 12
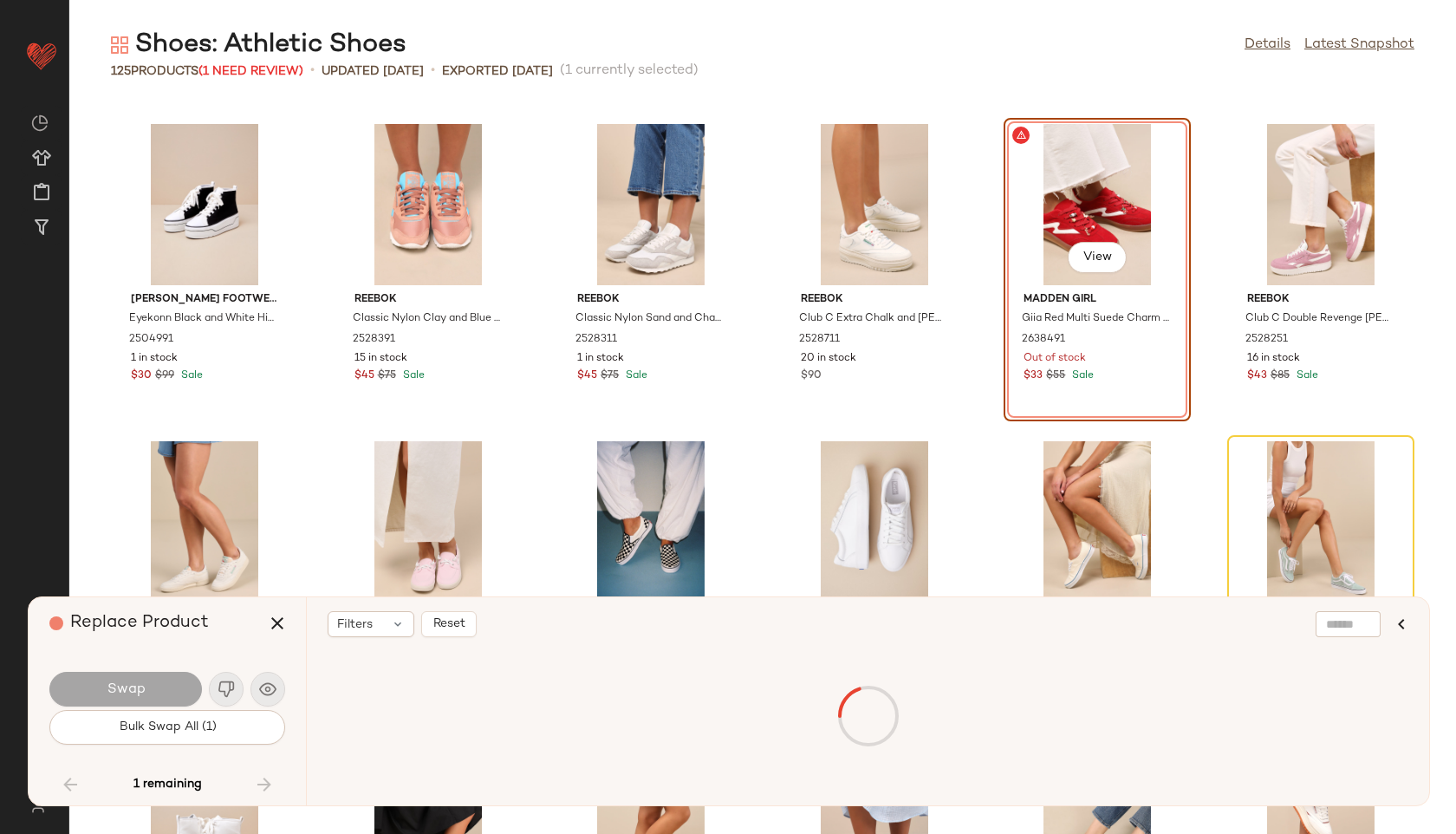
scroll to position [3490, 0]
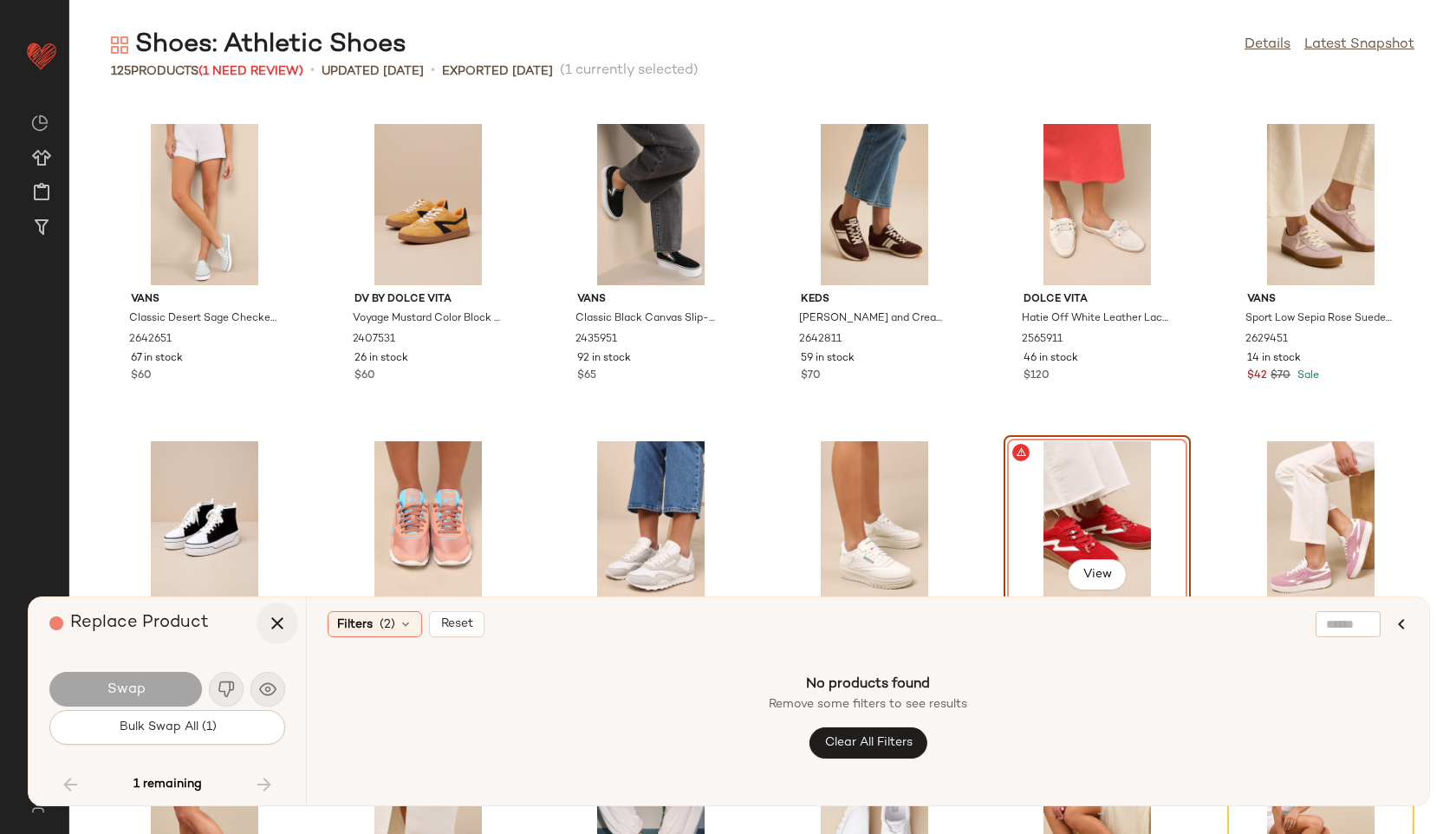
click at [278, 626] on icon "button" at bounding box center [277, 623] width 21 height 21
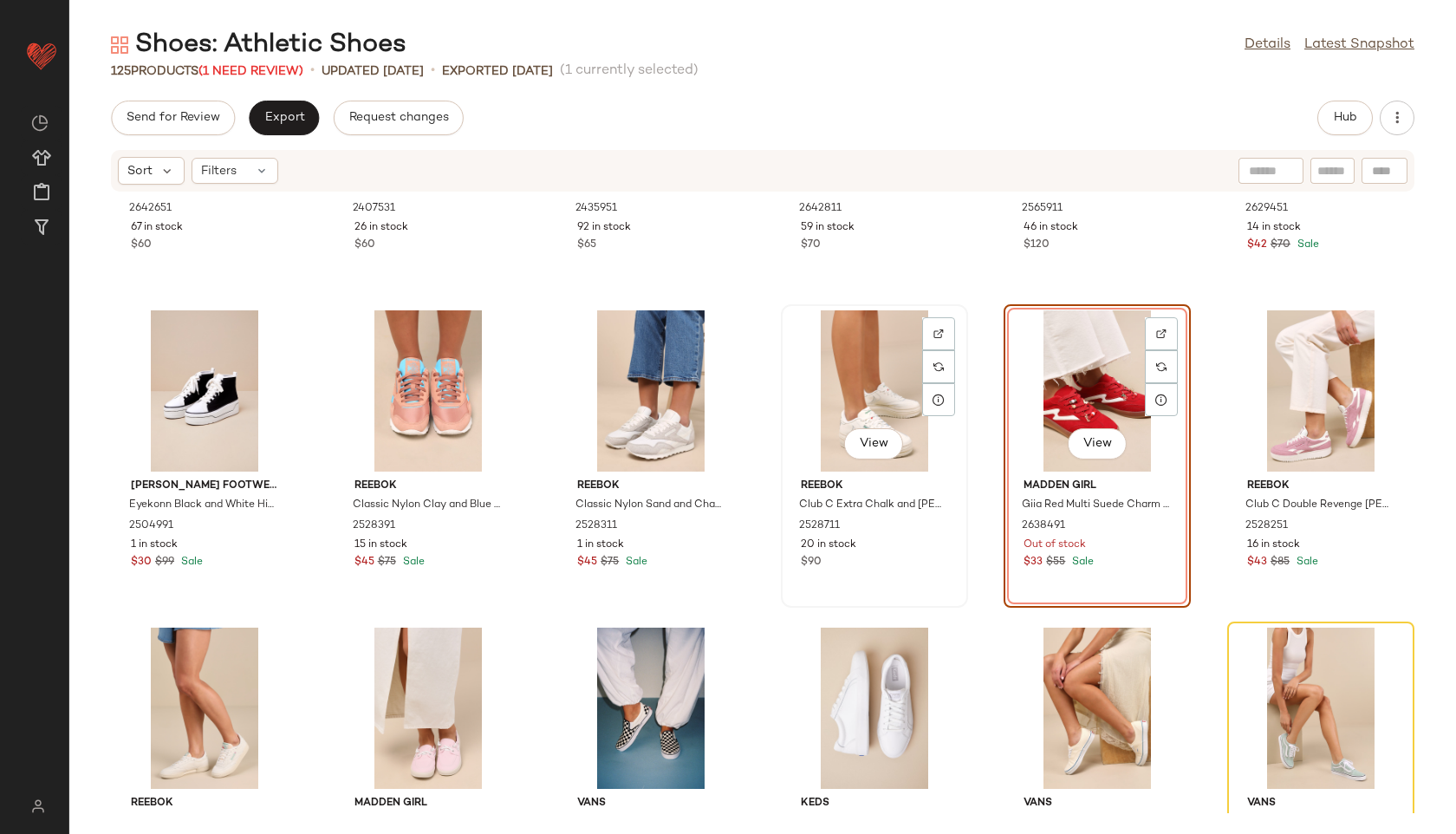
scroll to position [3724, 0]
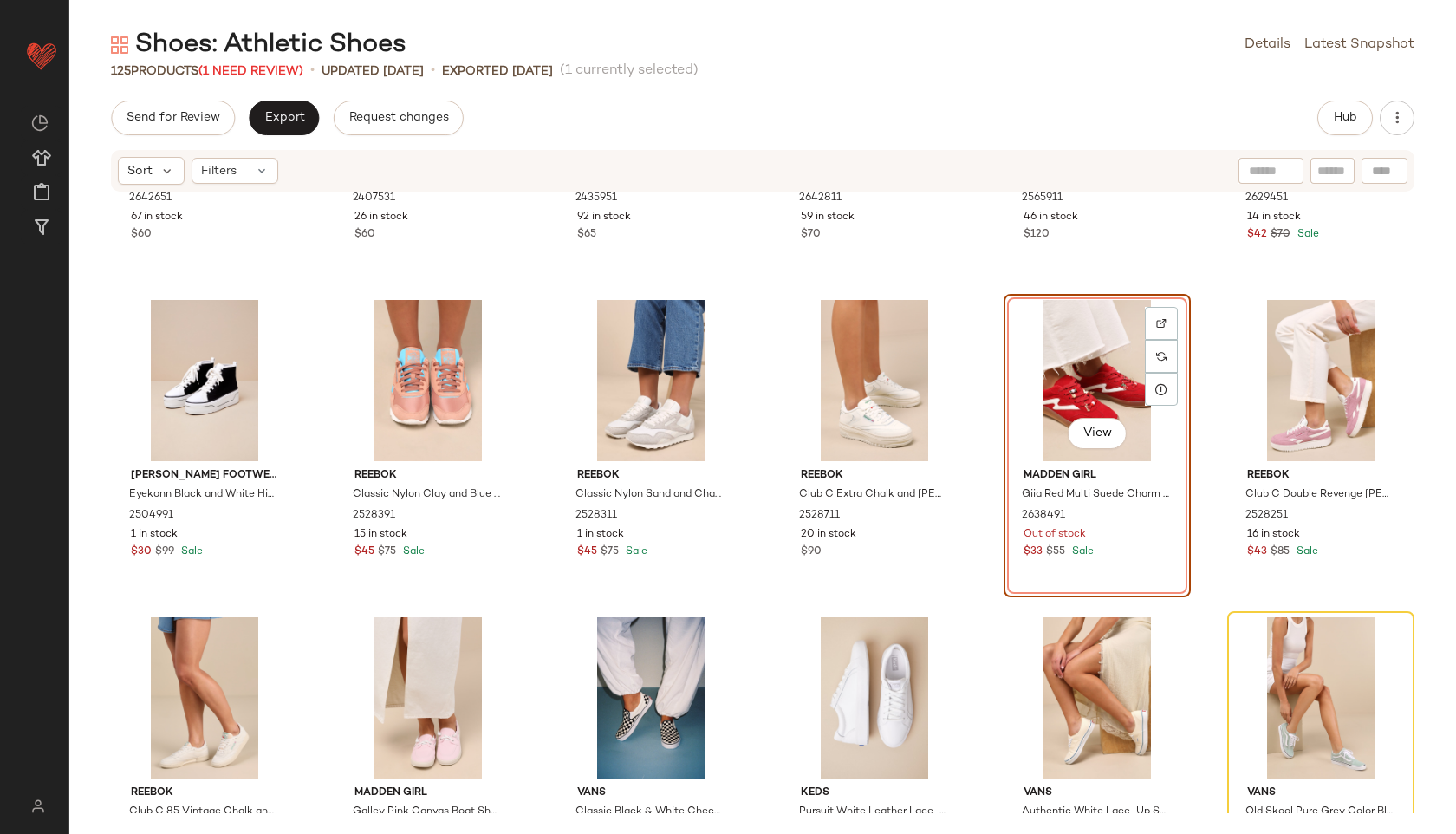
click at [1075, 402] on div "View" at bounding box center [1096, 380] width 175 height 161
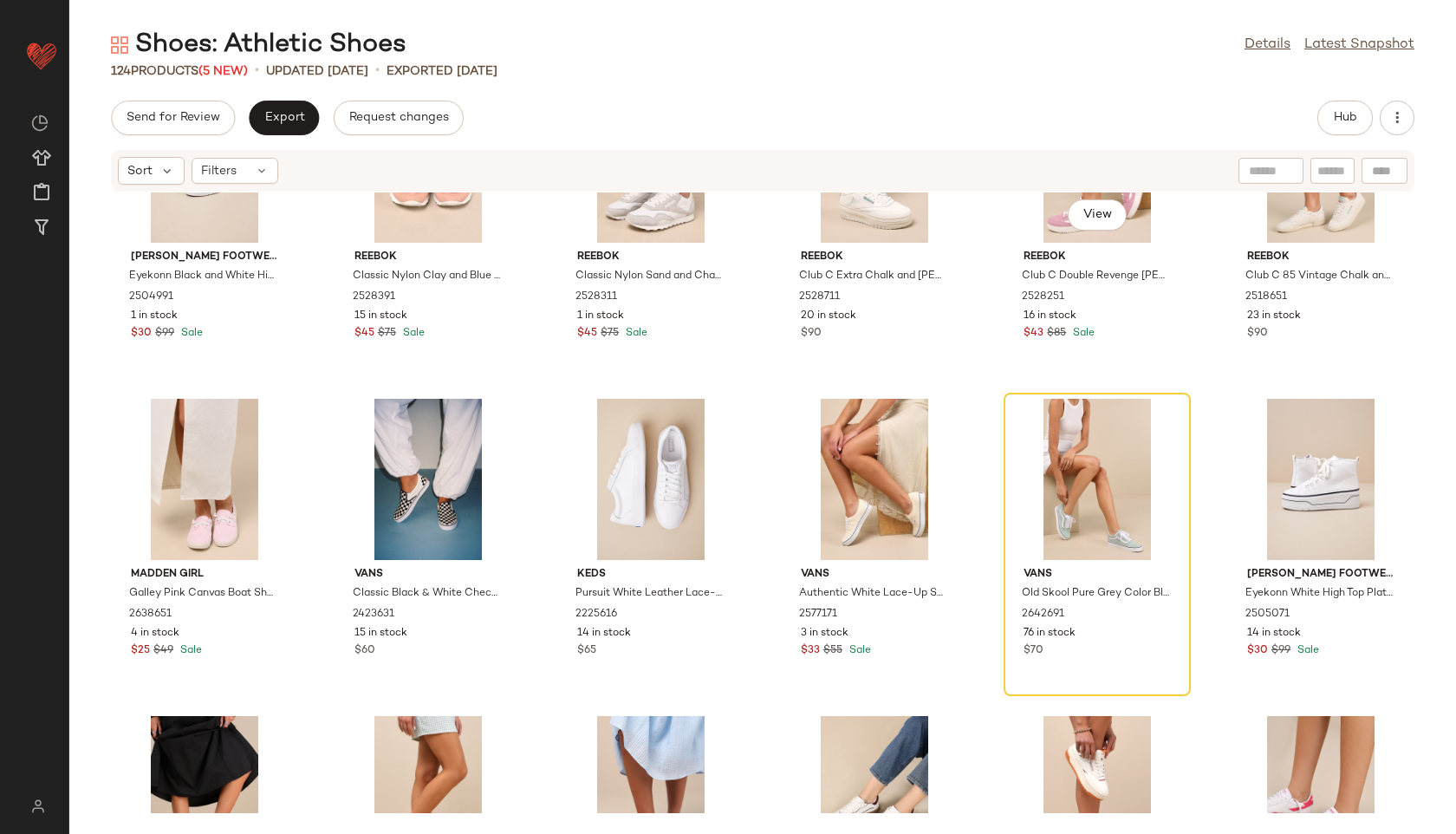
scroll to position [3942, 0]
click at [1163, 423] on div at bounding box center [1160, 420] width 33 height 33
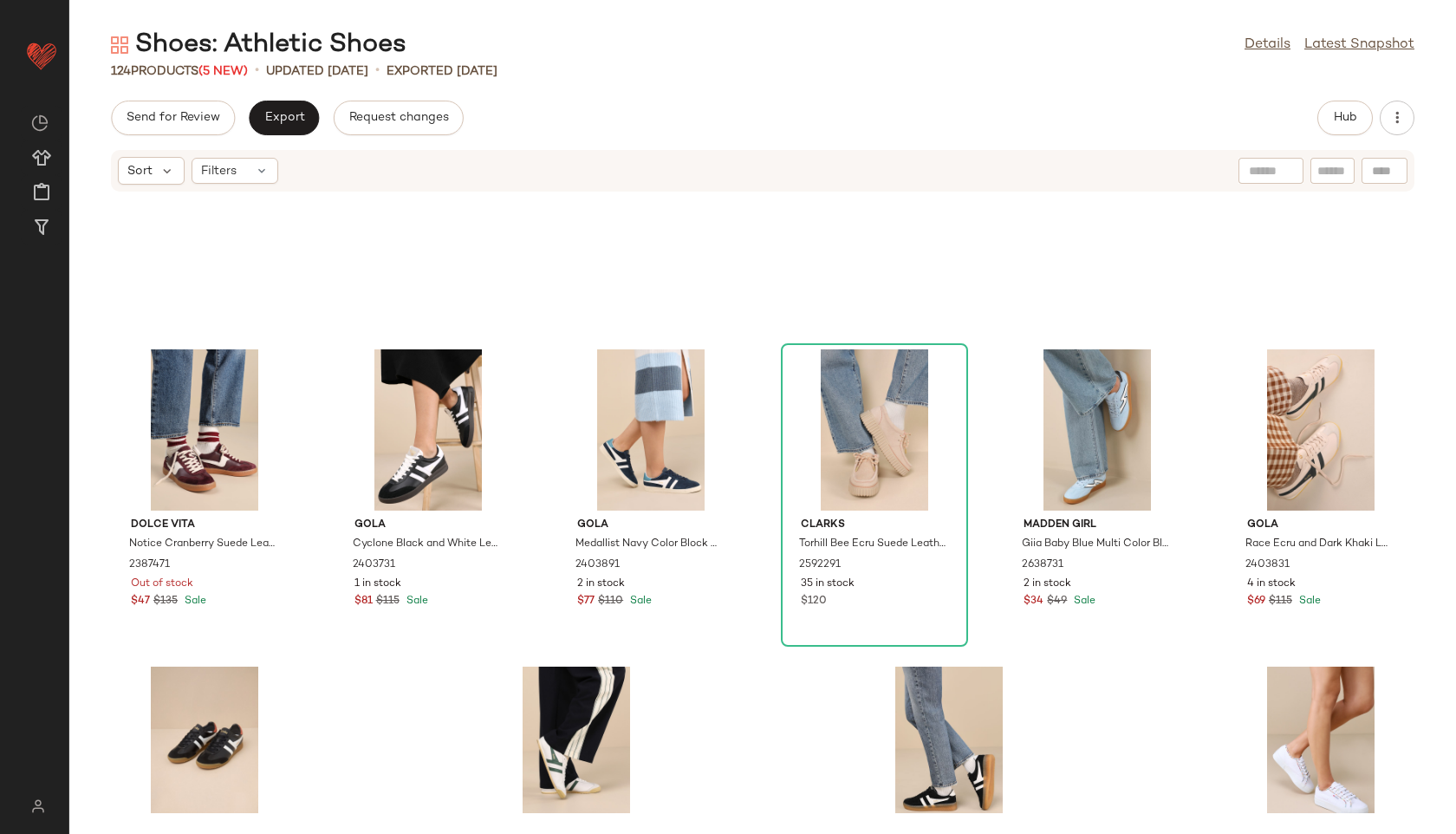
scroll to position [6046, 0]
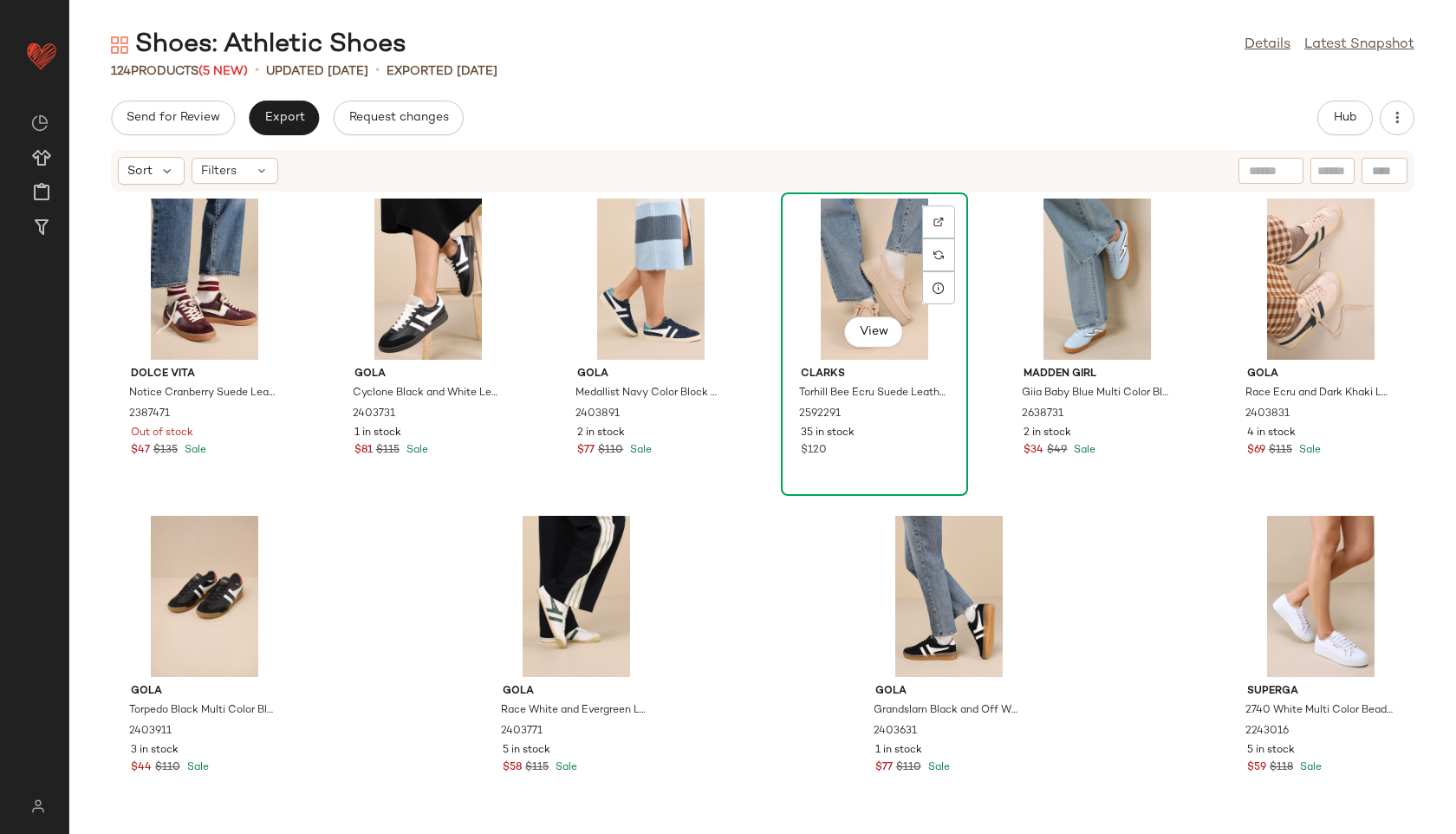
click at [859, 268] on div "View" at bounding box center [874, 279] width 175 height 161
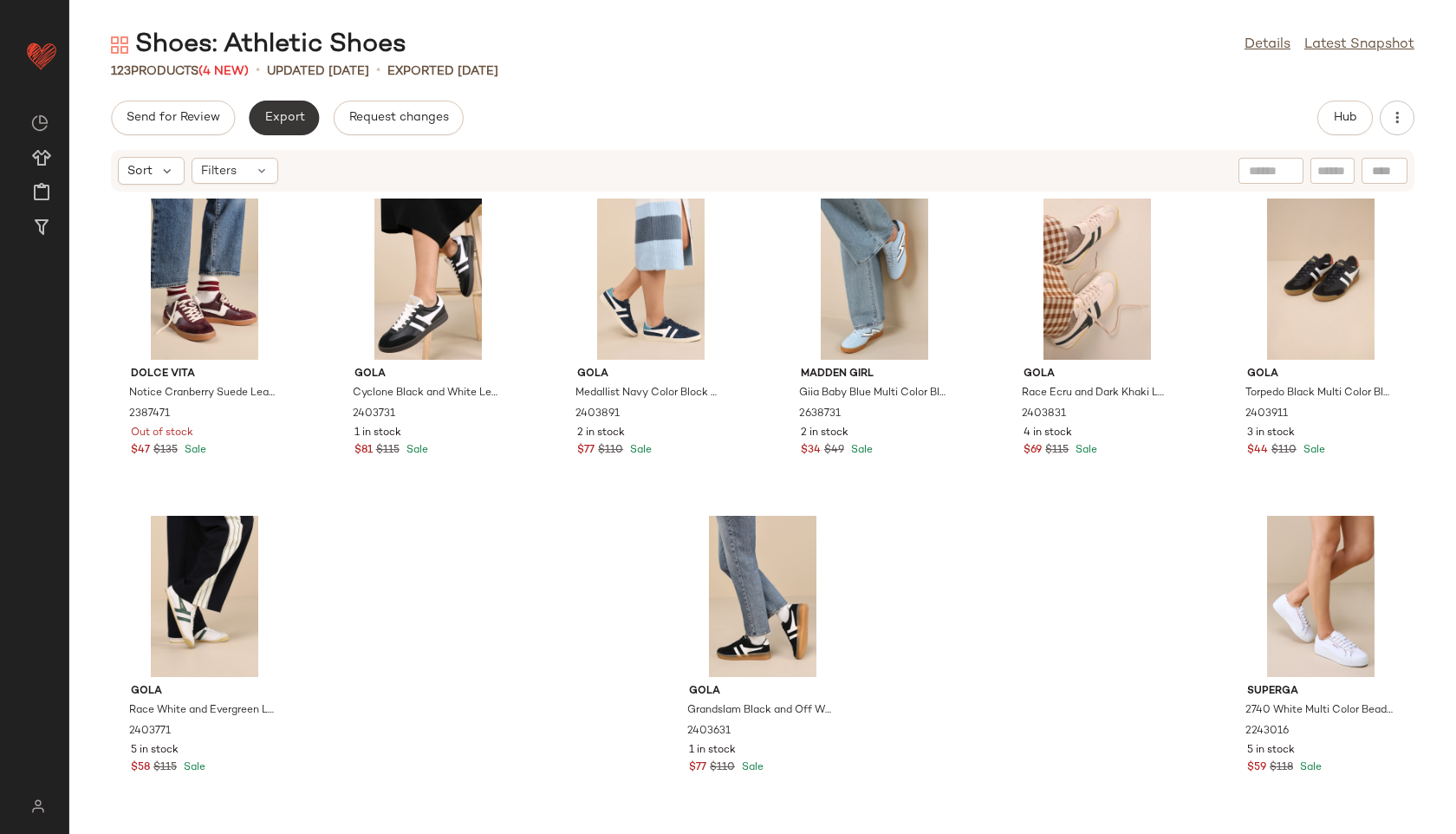
click at [264, 120] on span "Export" at bounding box center [284, 118] width 41 height 14
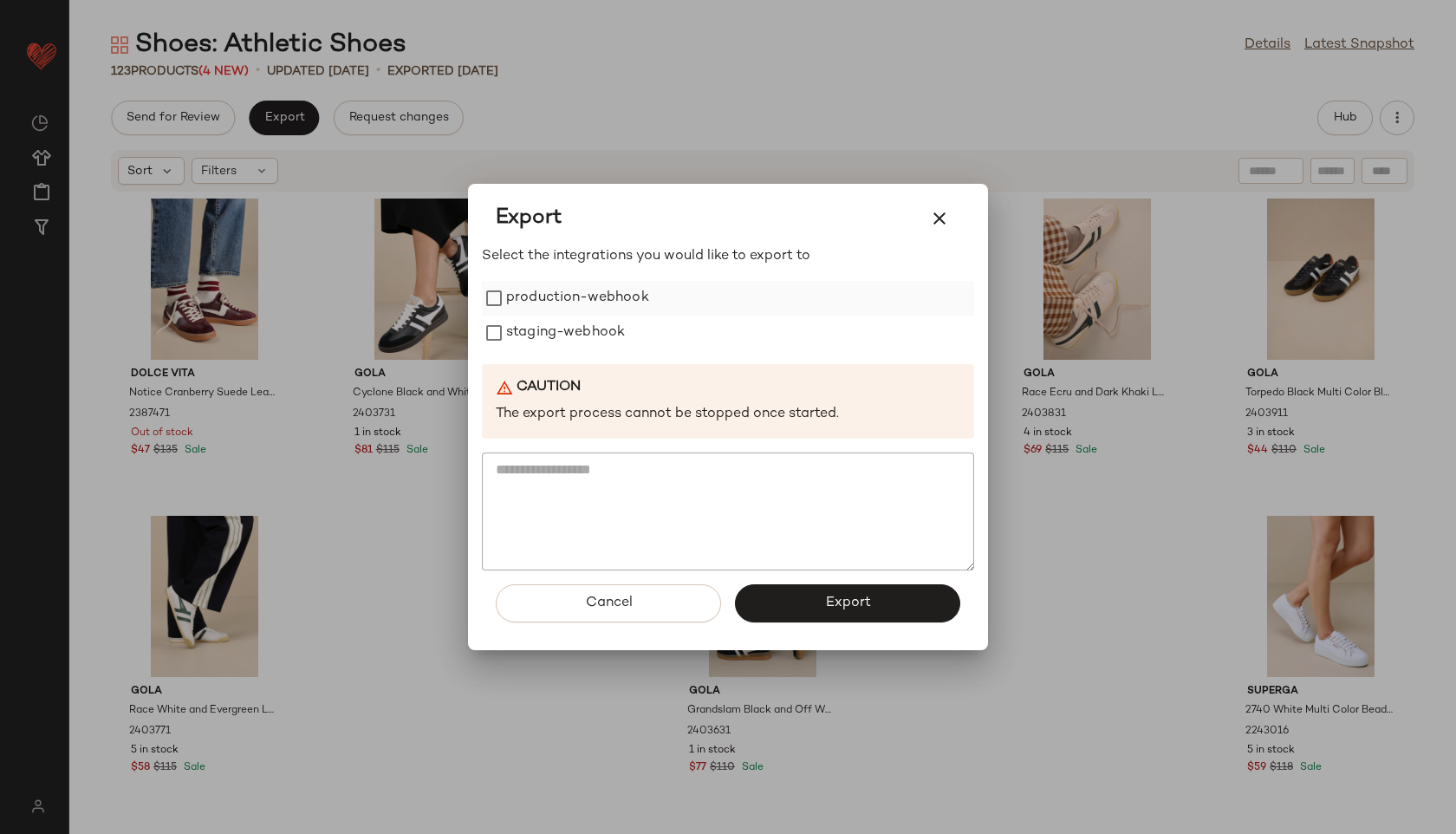
click at [612, 307] on label "production-webhook" at bounding box center [577, 298] width 143 height 35
click at [600, 337] on label "staging-webhook" at bounding box center [565, 333] width 119 height 35
click at [789, 587] on button "Export" at bounding box center [848, 603] width 226 height 38
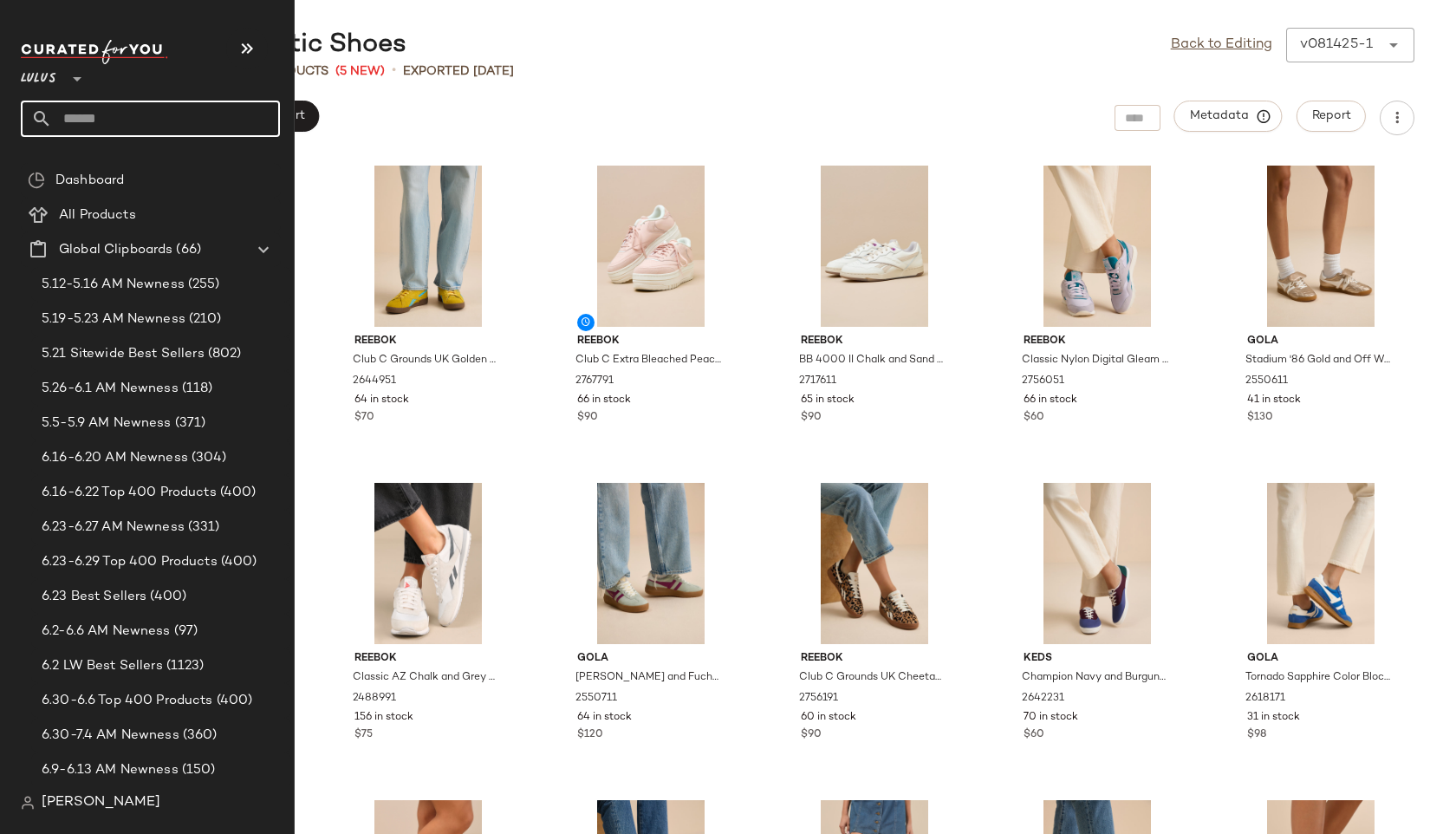
click at [78, 118] on input "text" at bounding box center [166, 119] width 228 height 36
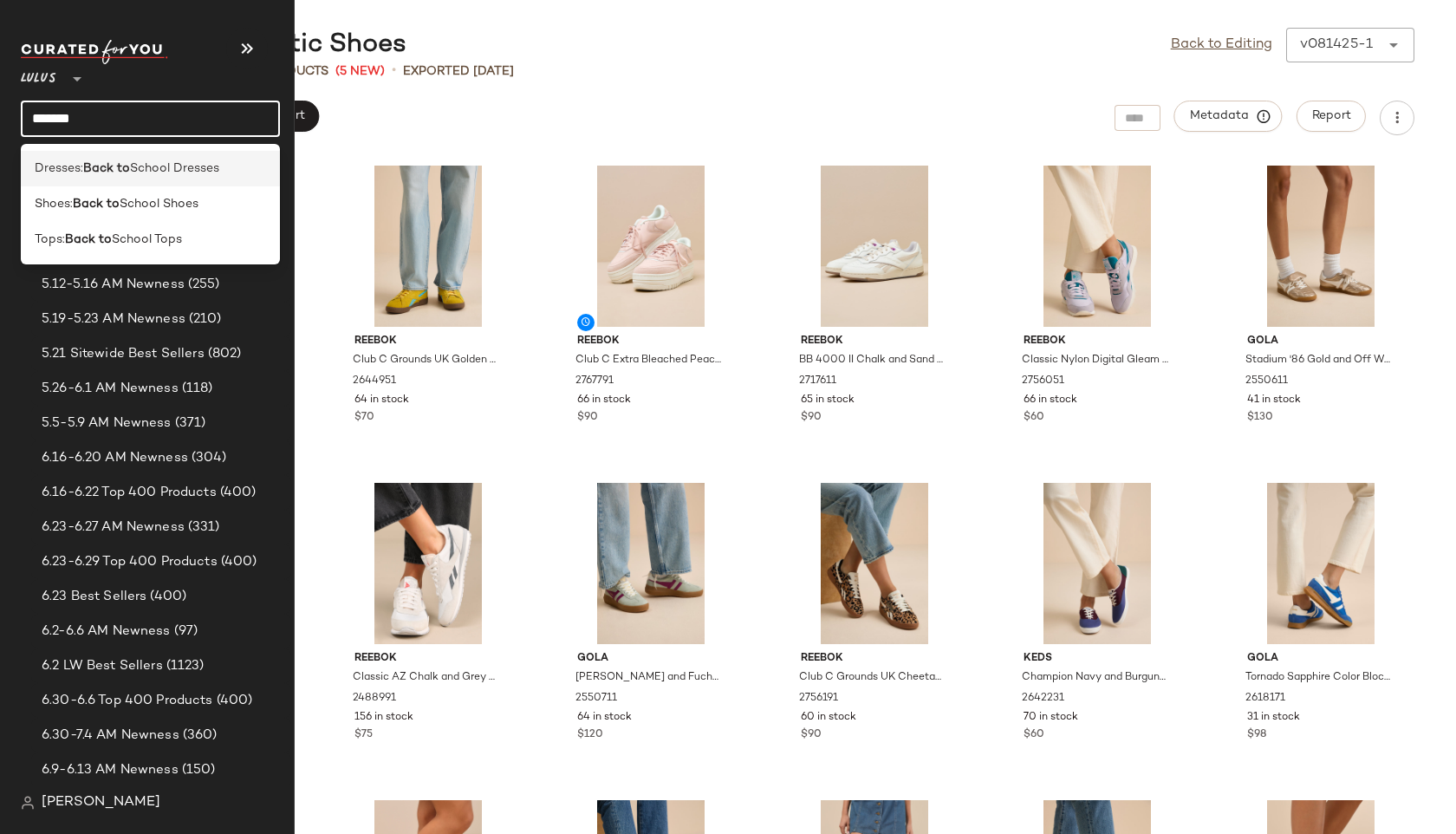
type input "*******"
click at [241, 161] on div "Dresses: Back to School Dresses" at bounding box center [151, 169] width 232 height 18
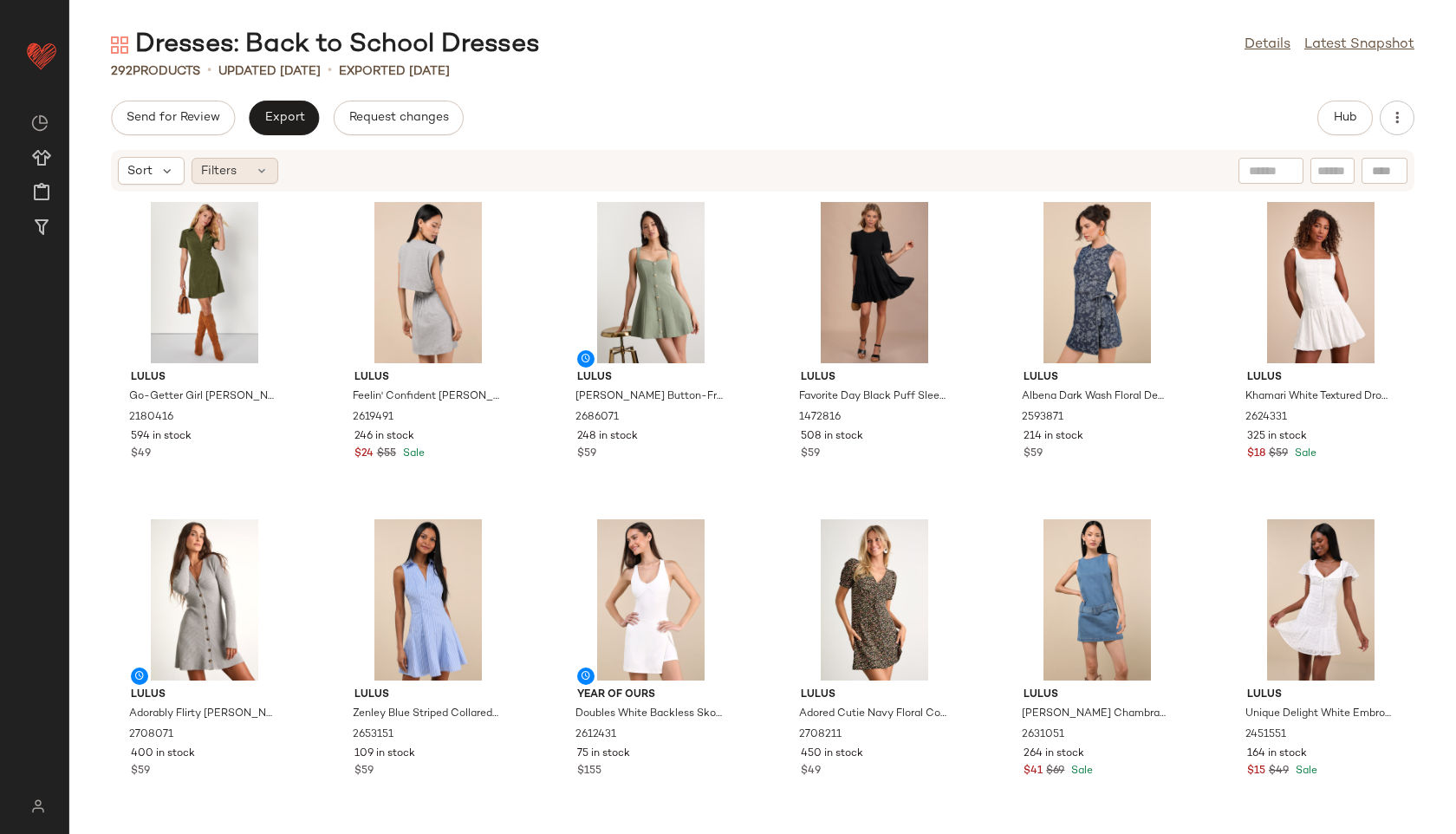
click at [233, 174] on span "Filters" at bounding box center [219, 171] width 36 height 18
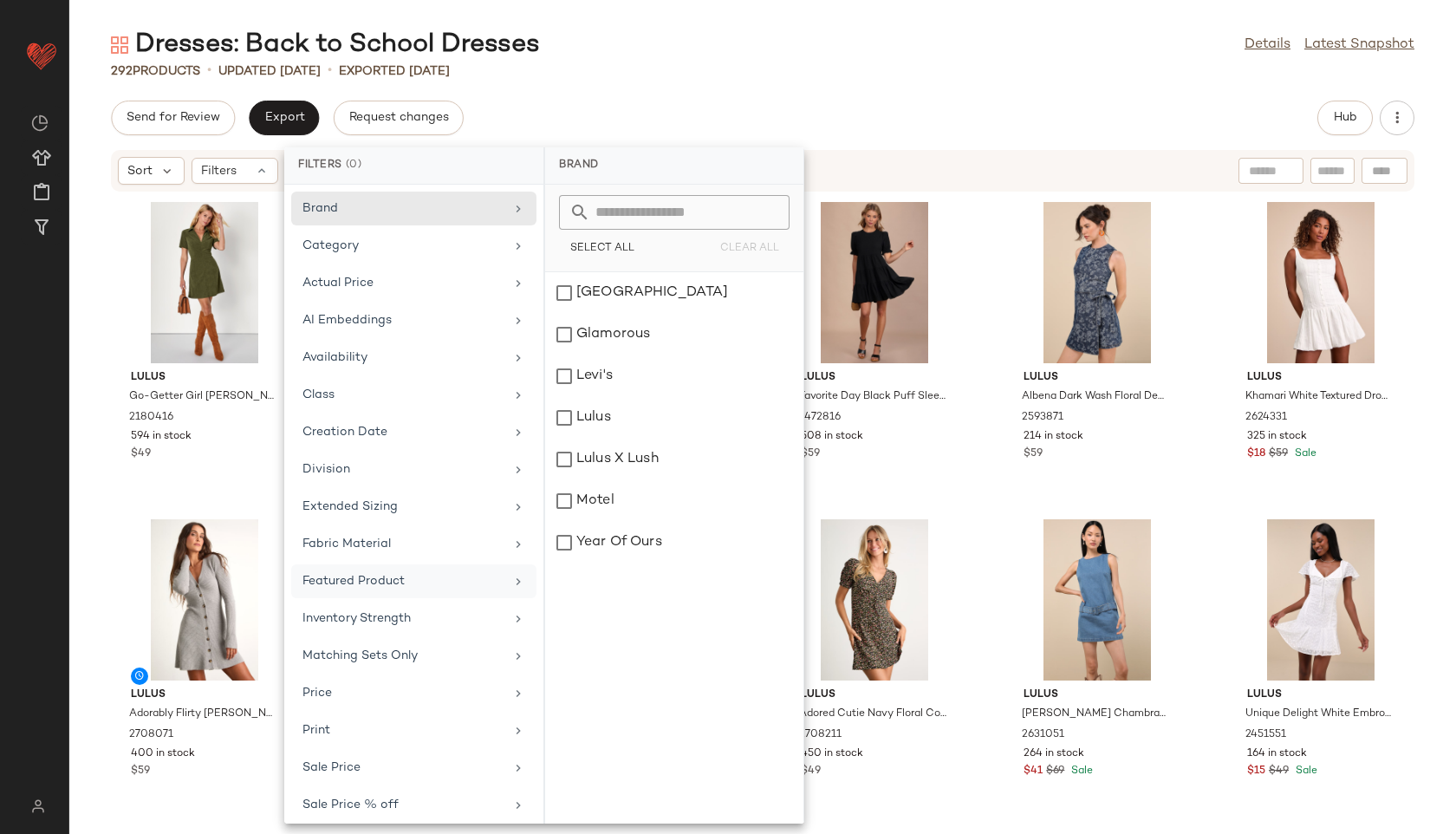
scroll to position [121, 0]
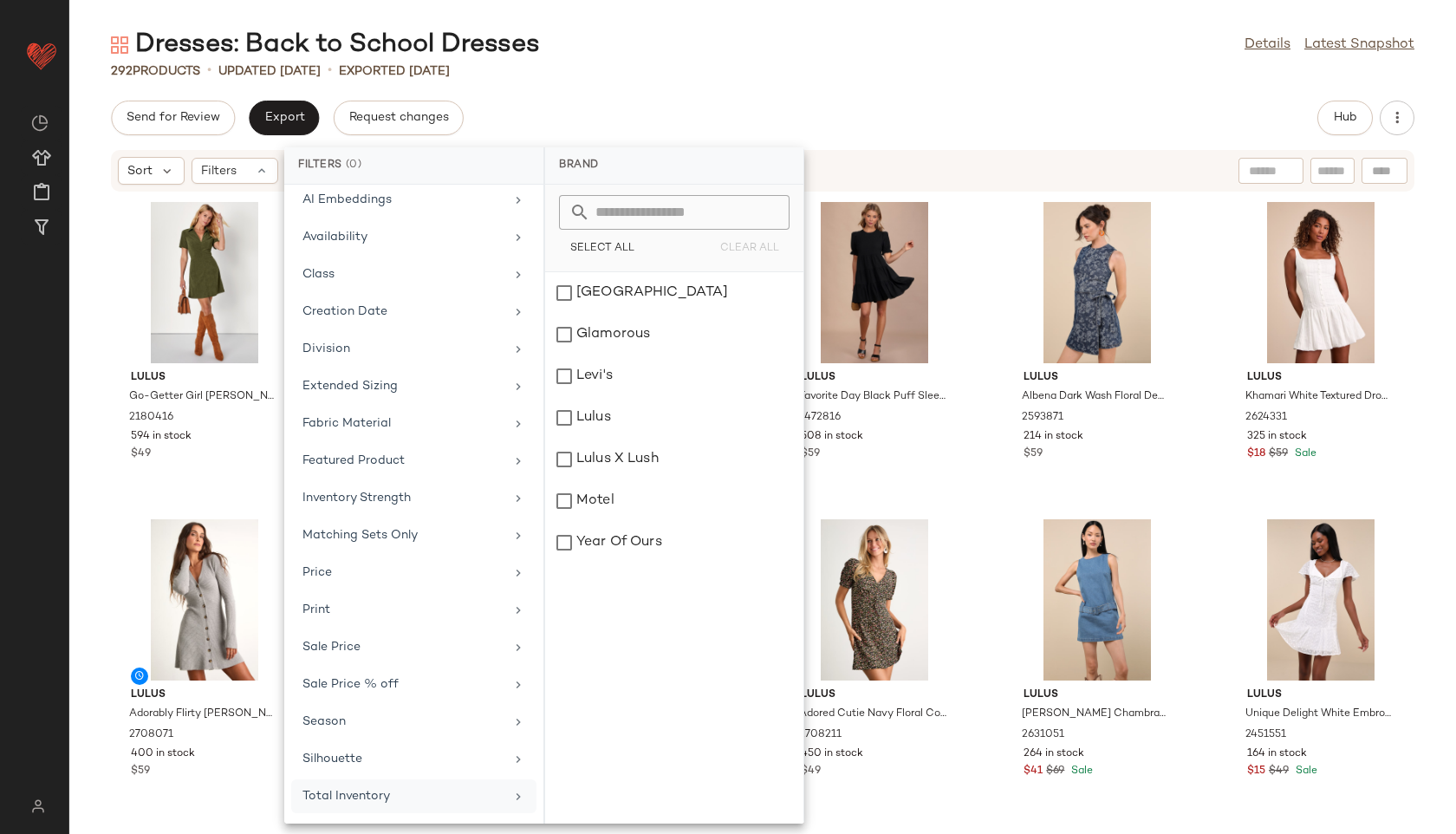
click at [380, 793] on div "Total Inventory" at bounding box center [403, 796] width 202 height 18
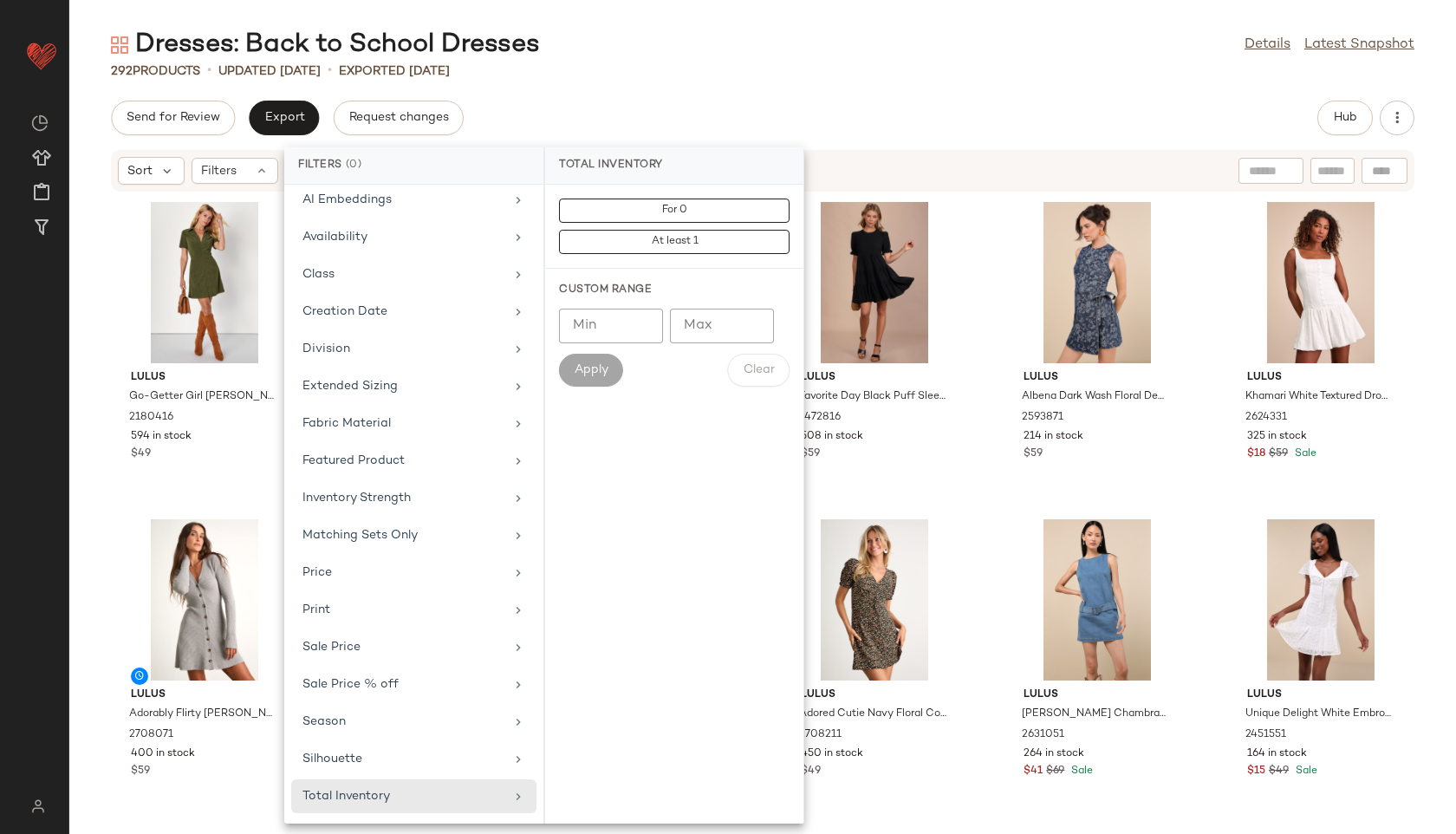
click at [712, 340] on input "Max" at bounding box center [722, 326] width 104 height 35
type input "**"
click at [599, 366] on span "Apply" at bounding box center [591, 371] width 35 height 14
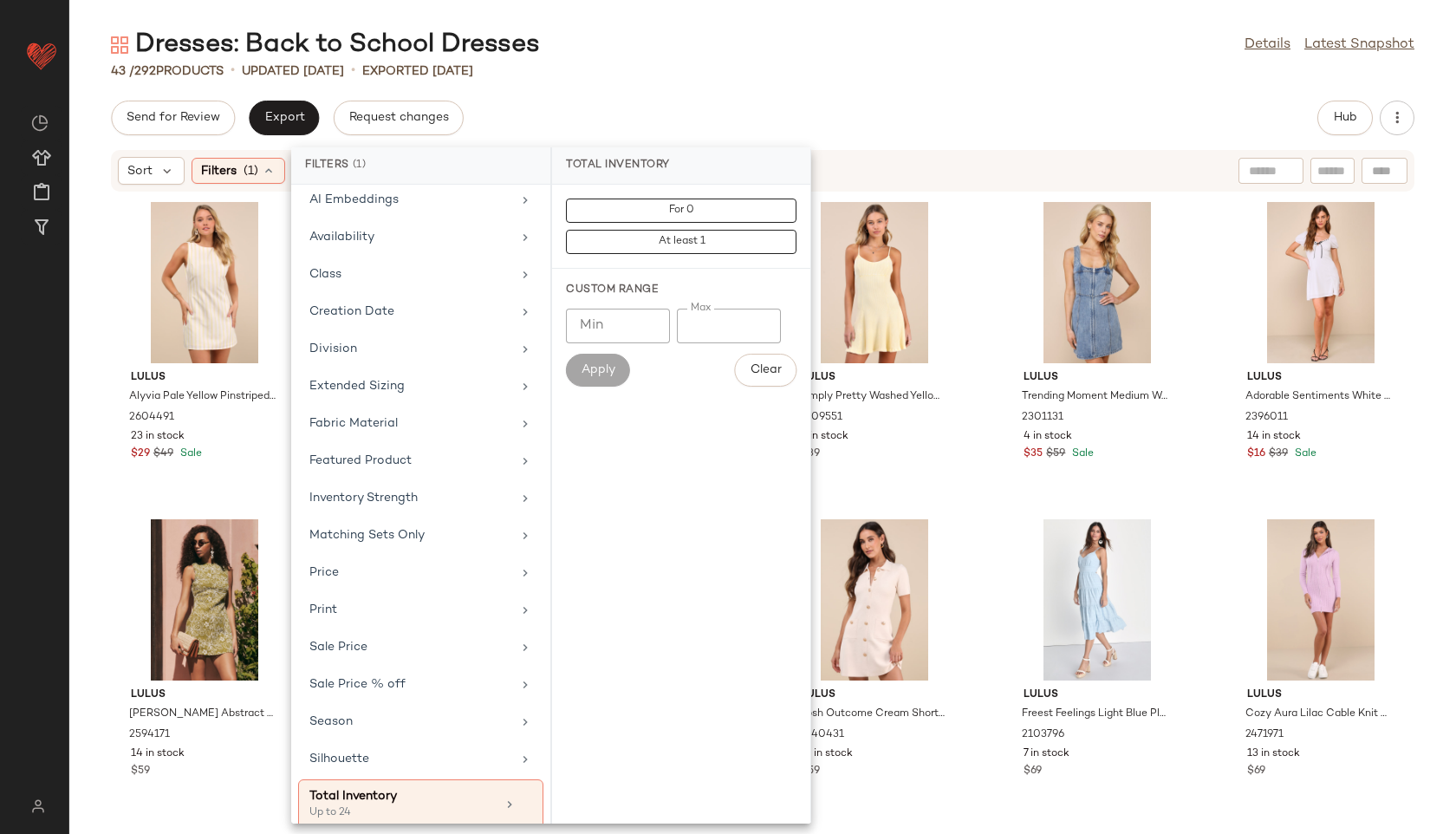
click at [766, 32] on div "Dresses: Back to School Dresses Details Latest Snapshot" at bounding box center [762, 45] width 1387 height 35
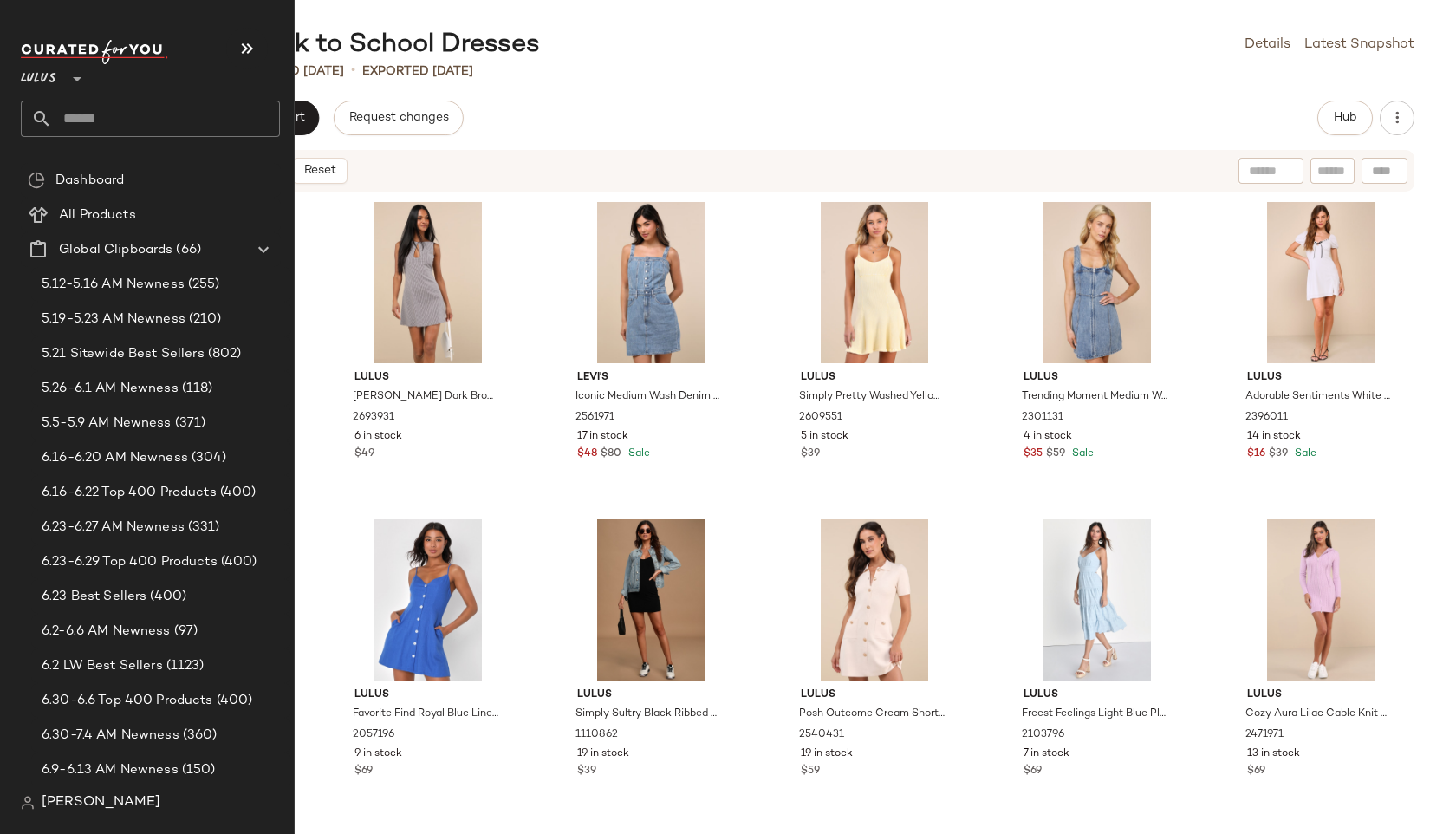
click at [76, 107] on input "text" at bounding box center [166, 119] width 228 height 36
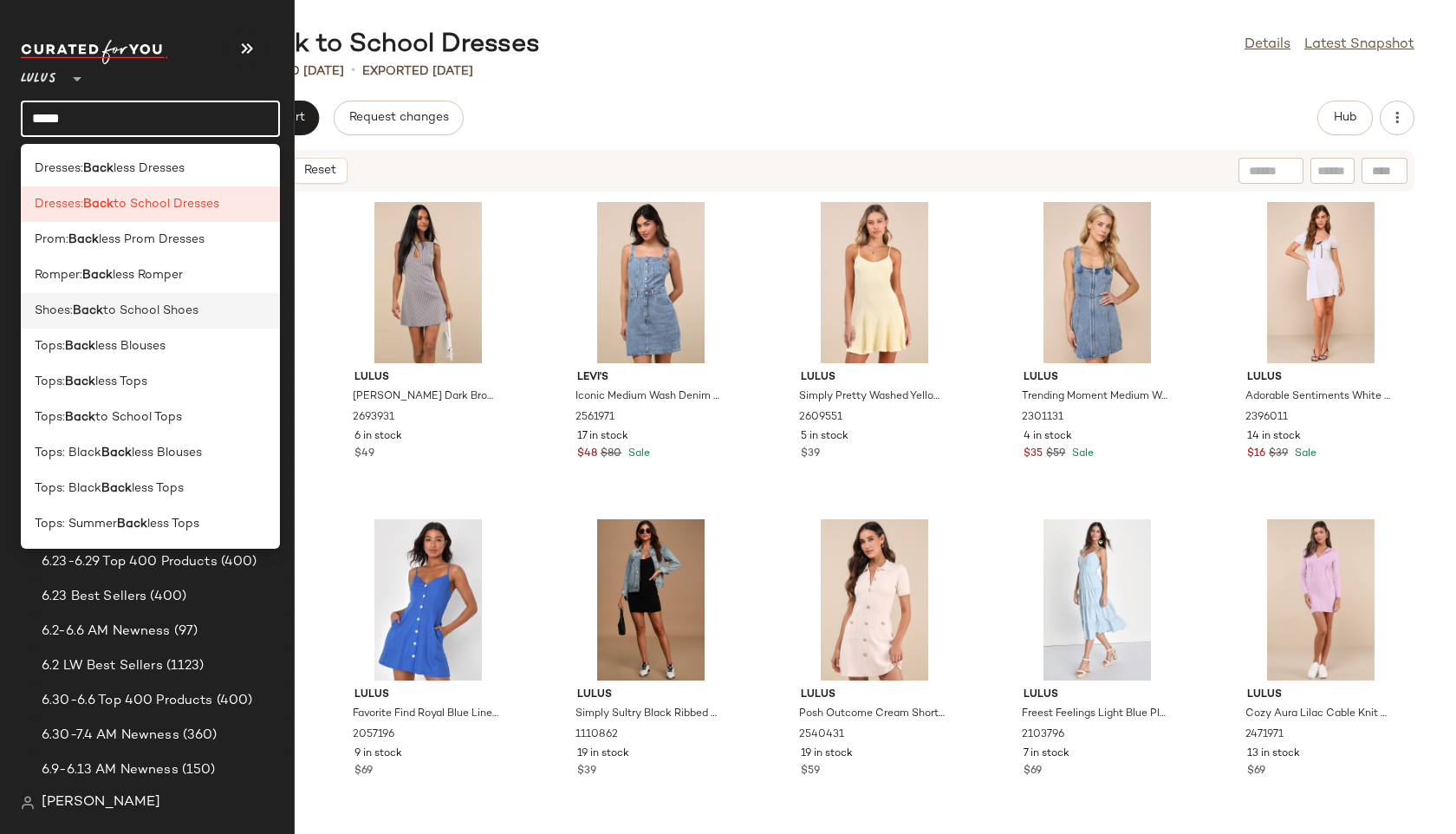
type input "****"
click at [129, 365] on div "Shoes: Back to School Shoes" at bounding box center [151, 383] width 260 height 36
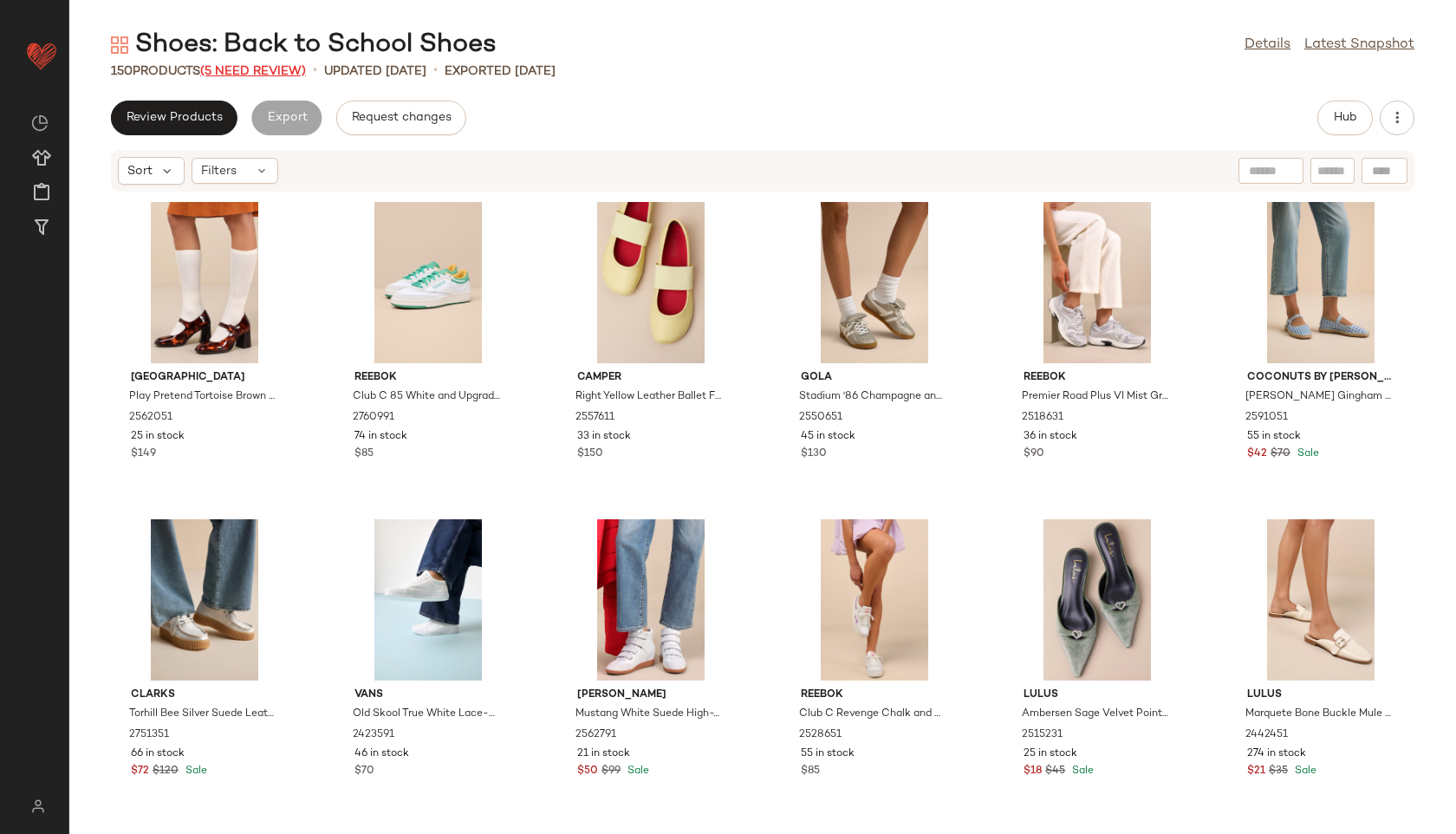
click at [288, 75] on span "(5 Need Review)" at bounding box center [253, 71] width 106 height 13
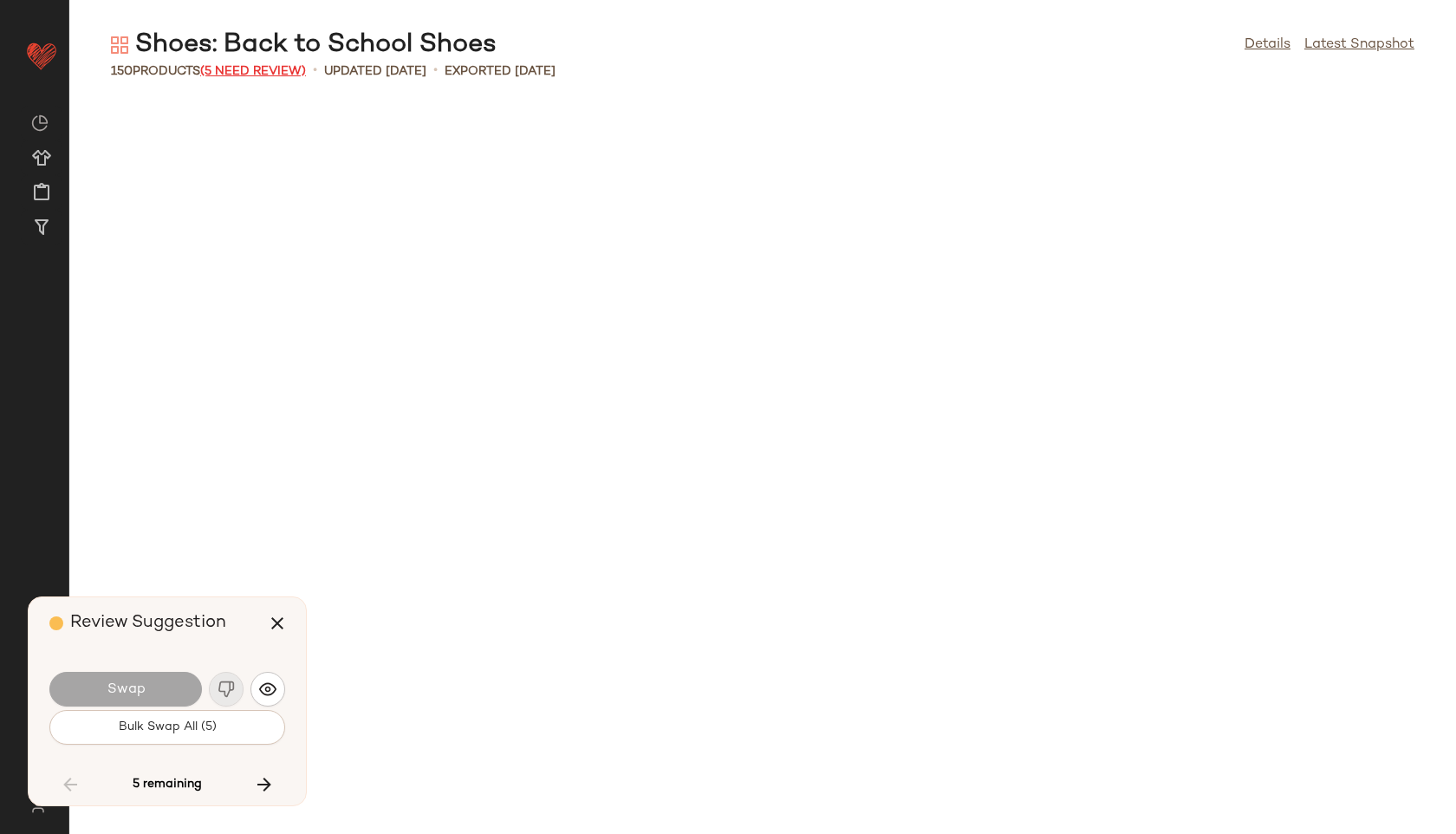
scroll to position [4759, 0]
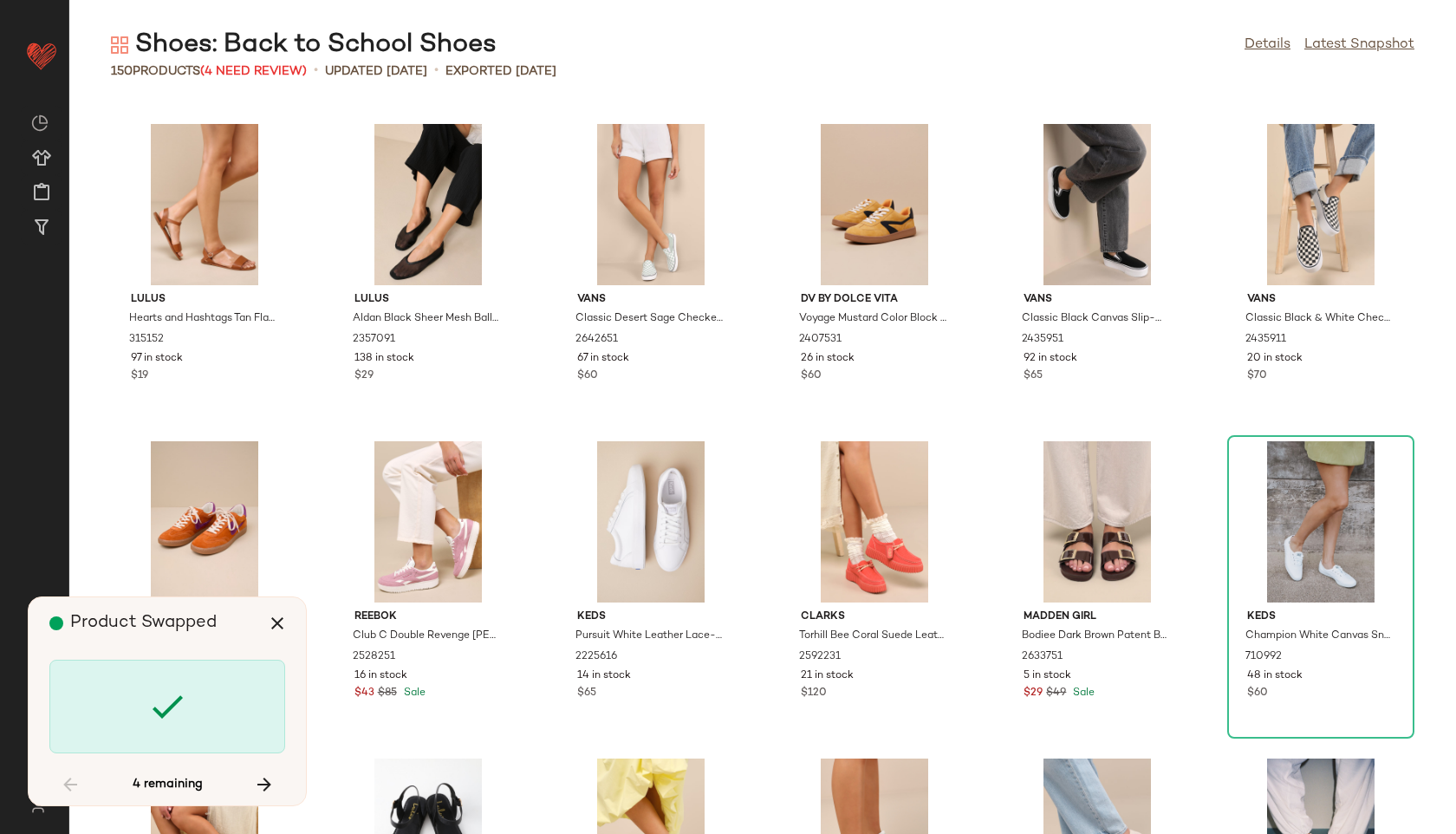
click at [159, 729] on div at bounding box center [167, 706] width 236 height 94
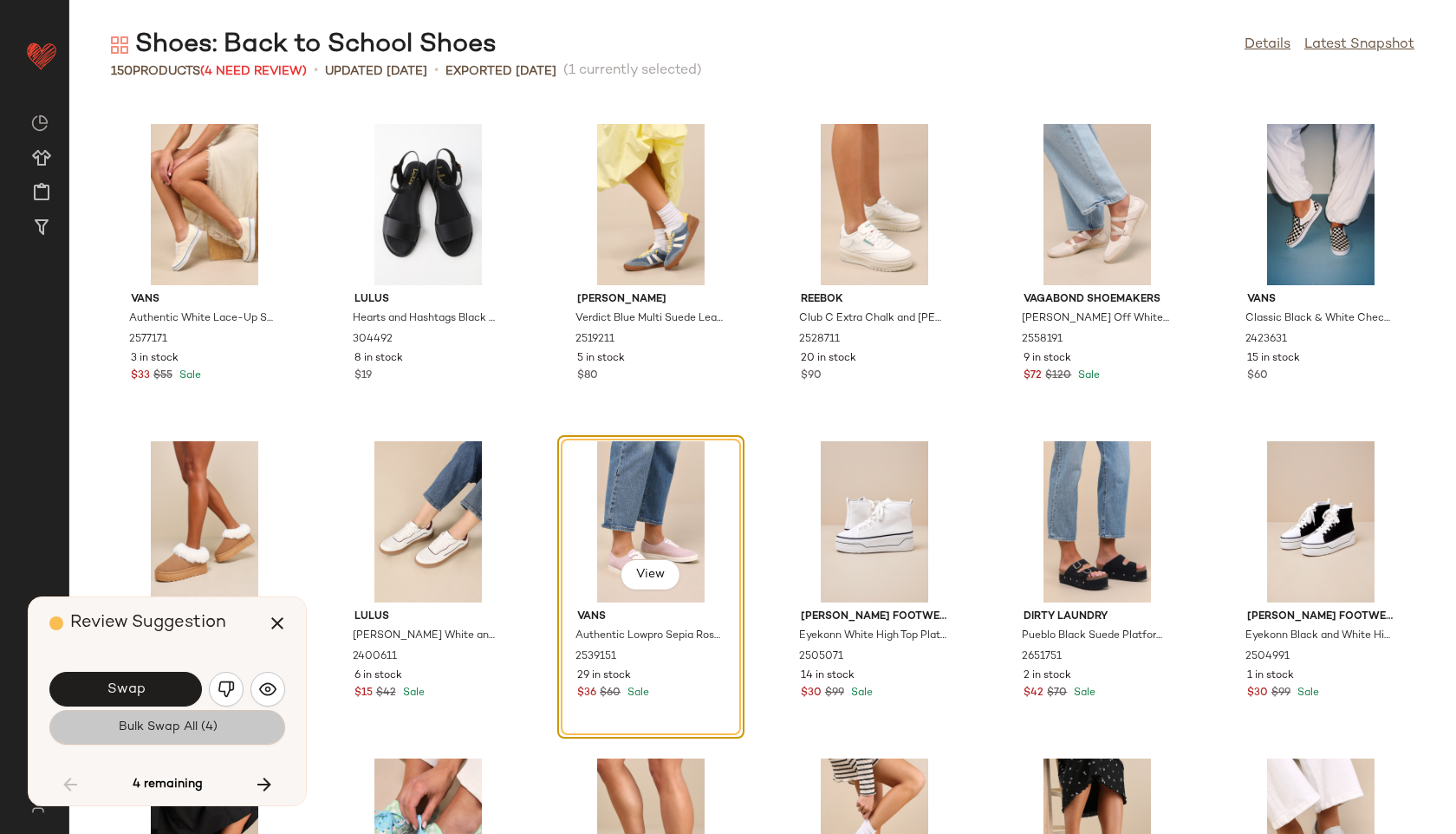
click at [159, 729] on span "Bulk Swap All (4)" at bounding box center [167, 727] width 100 height 14
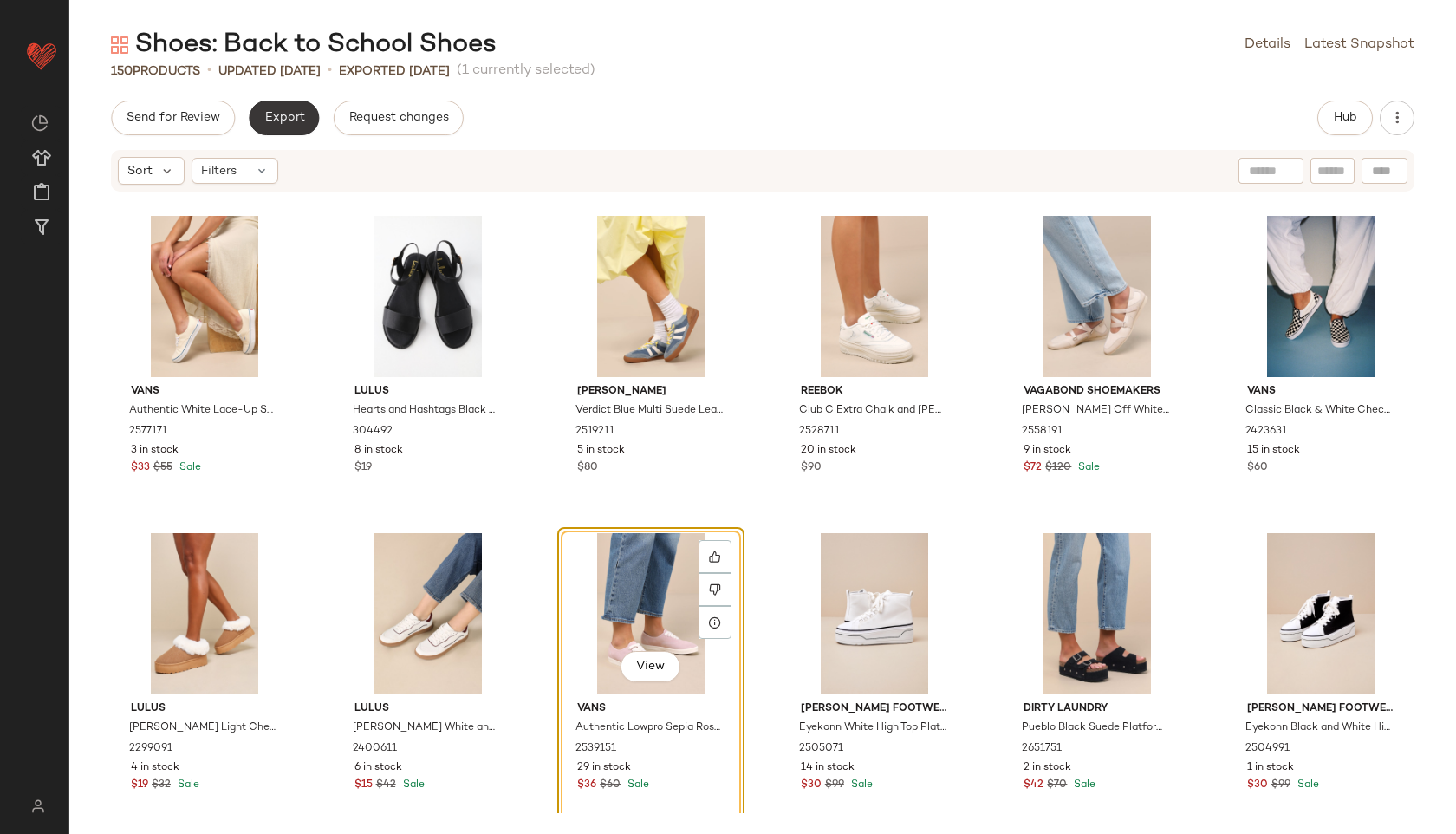
click at [280, 122] on span "Export" at bounding box center [284, 118] width 41 height 14
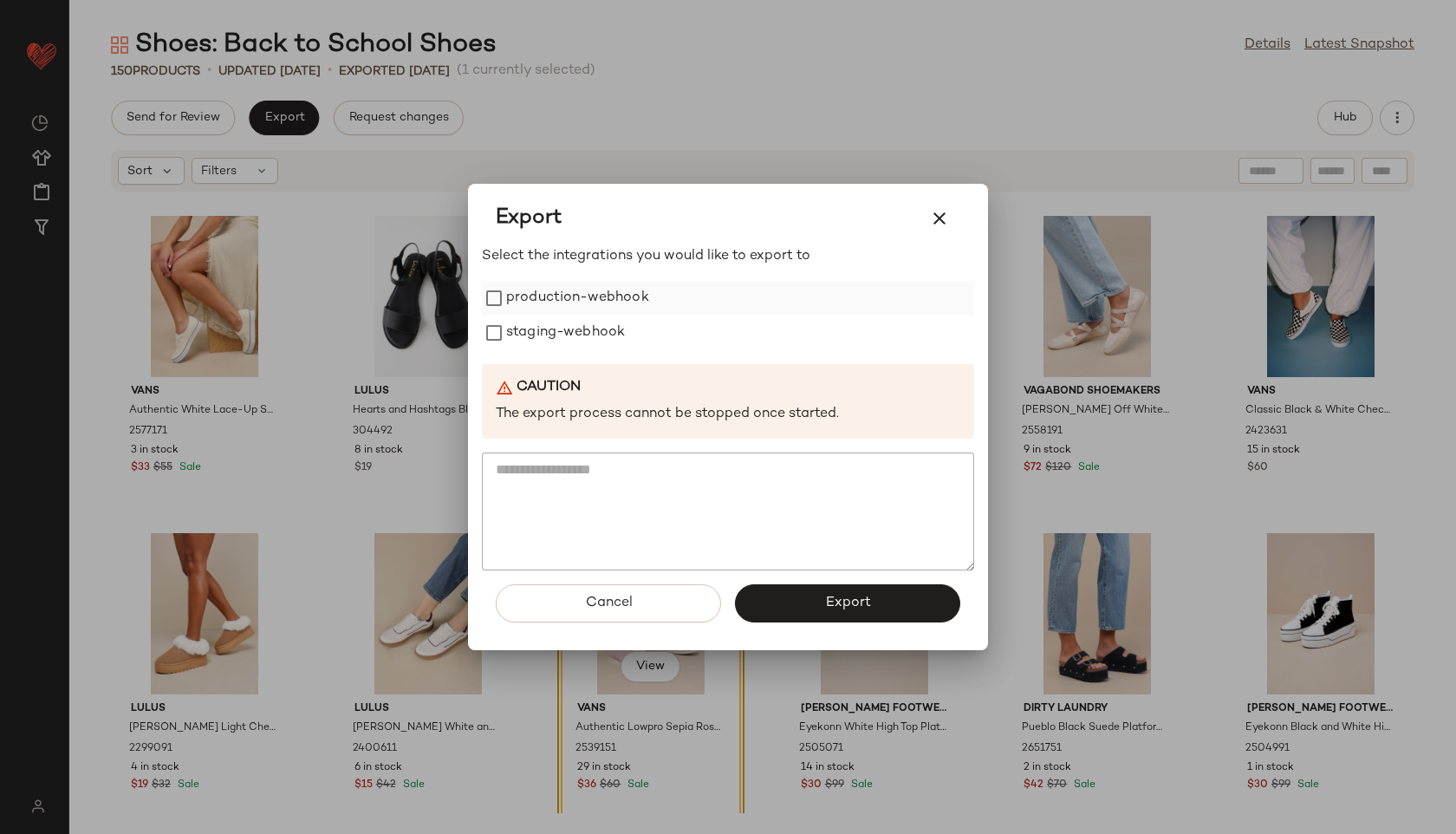
click at [595, 301] on label "production-webhook" at bounding box center [577, 298] width 143 height 35
click at [600, 334] on label "staging-webhook" at bounding box center [565, 333] width 119 height 35
click at [844, 599] on span "Export" at bounding box center [847, 602] width 46 height 16
